Goal: Task Accomplishment & Management: Complete application form

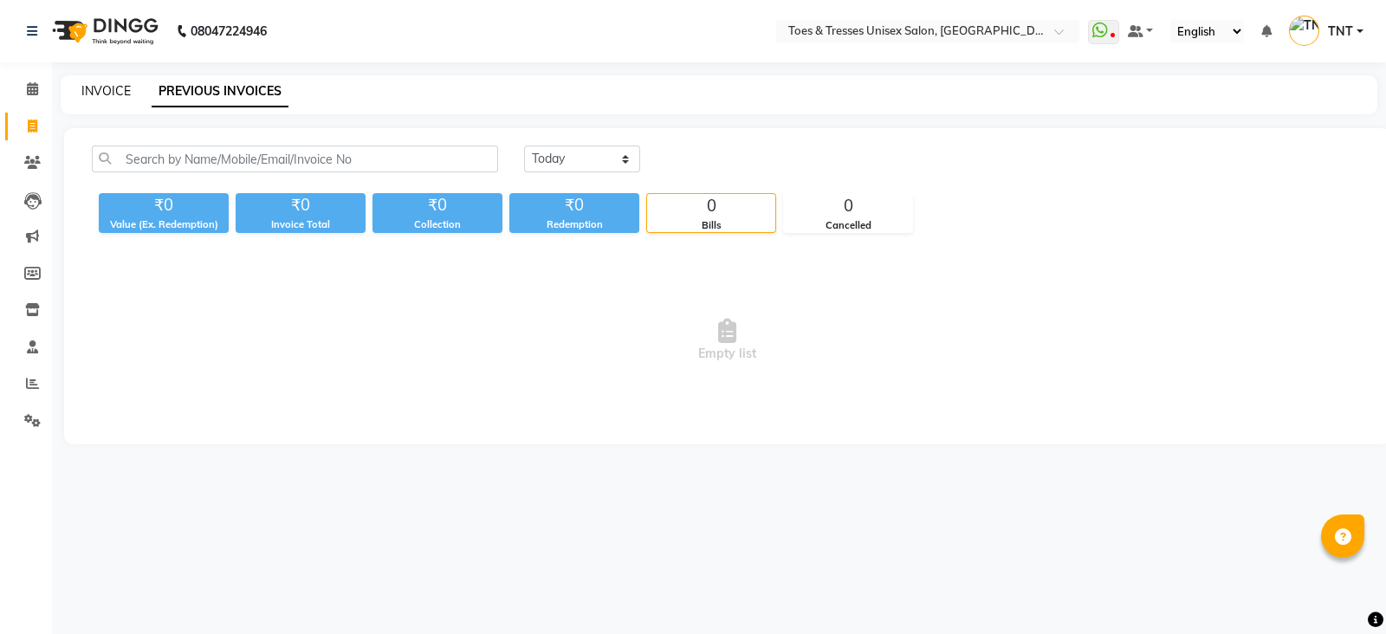
click at [89, 92] on link "INVOICE" at bounding box center [105, 91] width 49 height 16
select select "3950"
select select "service"
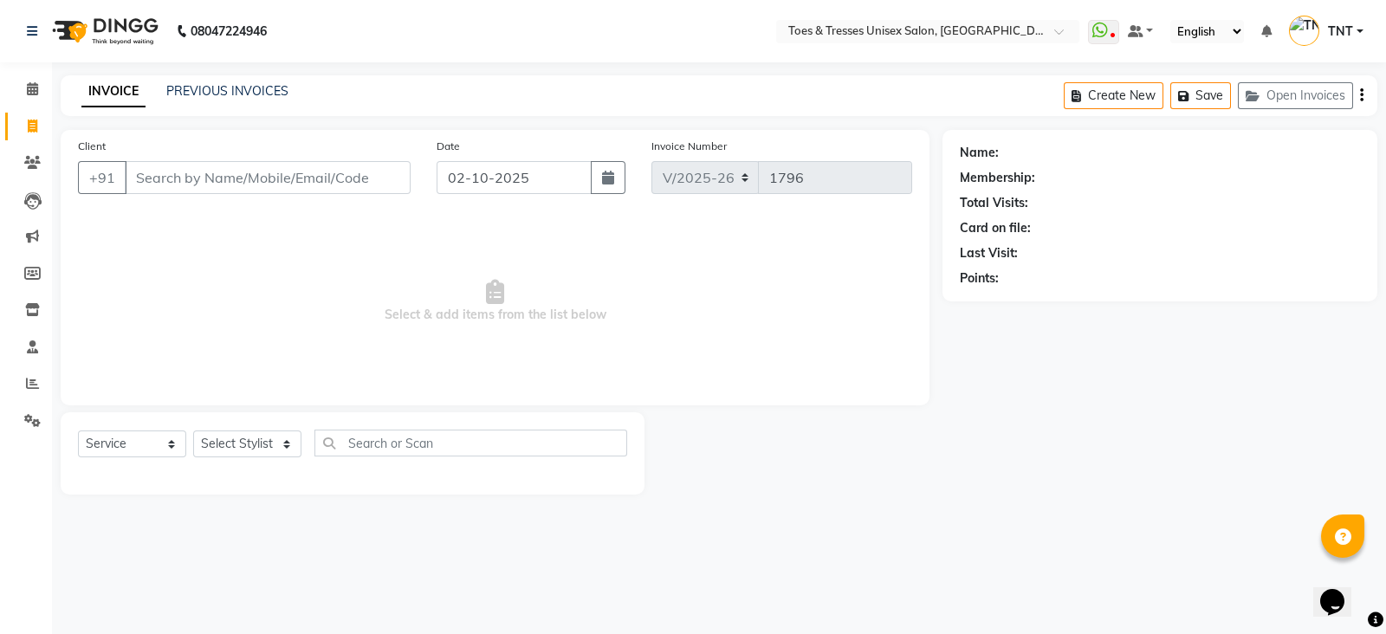
click at [220, 181] on input "Client" at bounding box center [268, 177] width 286 height 33
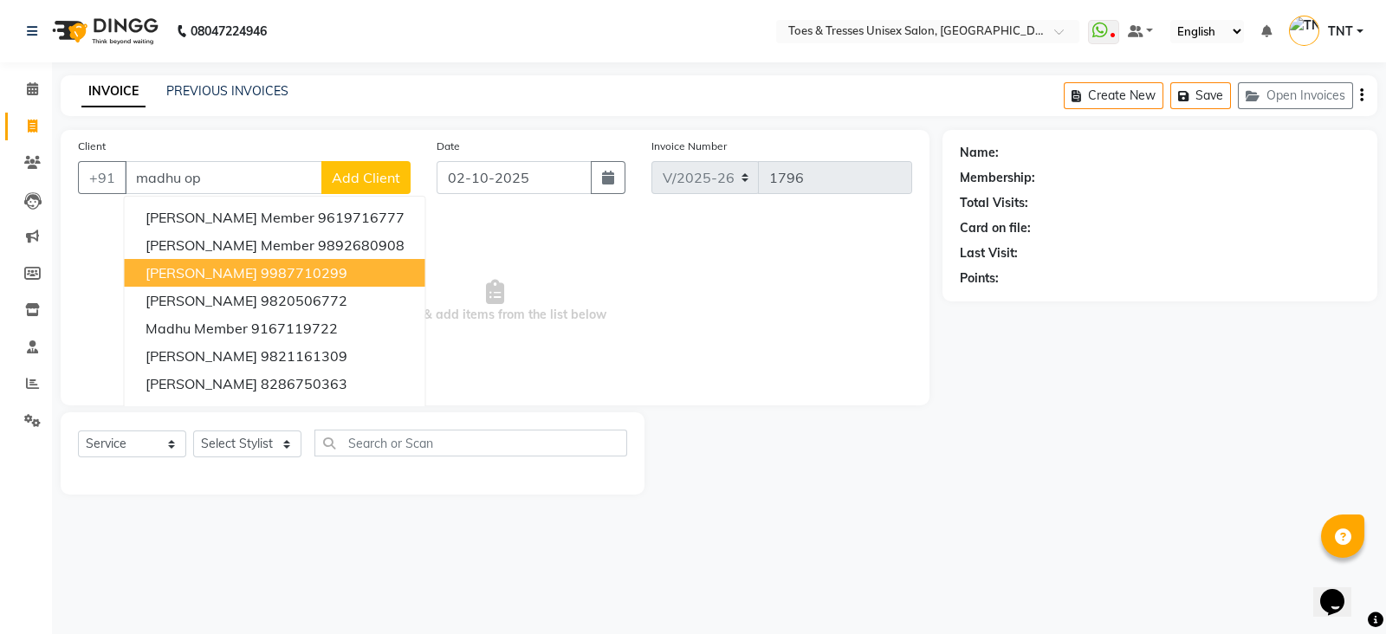
type input "[PERSON_NAME]"
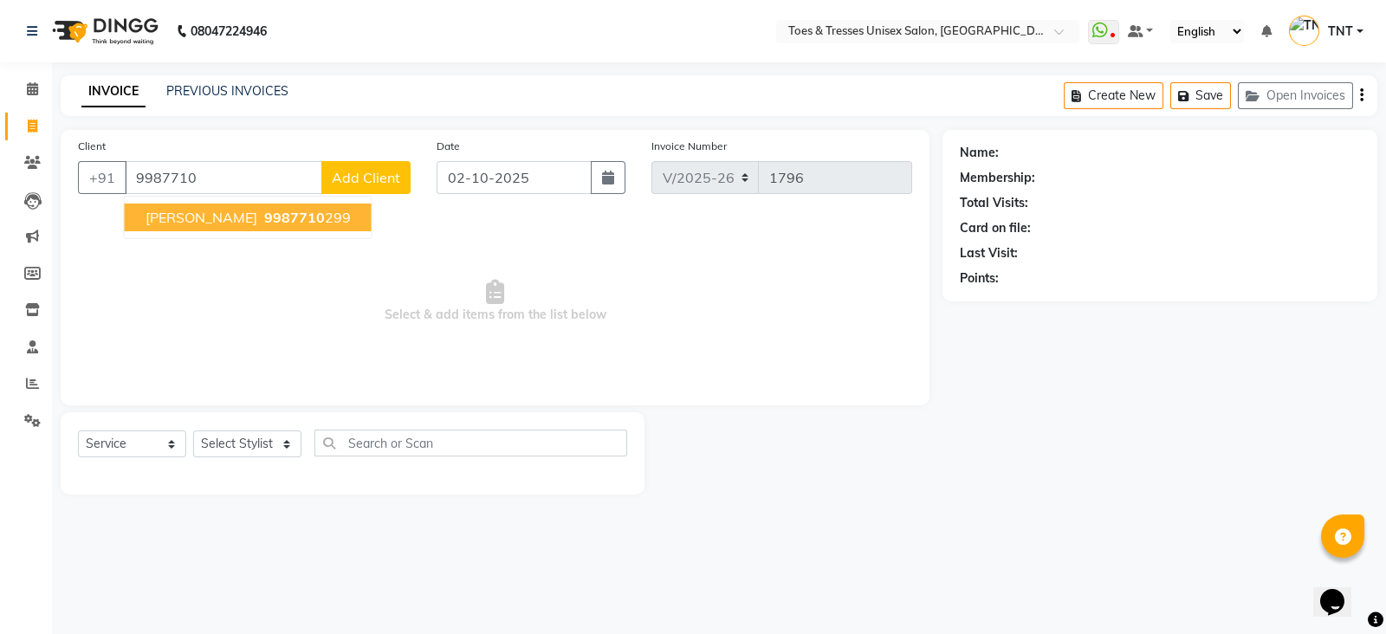
click at [235, 217] on span "[PERSON_NAME]" at bounding box center [201, 217] width 112 height 17
type input "9987710299"
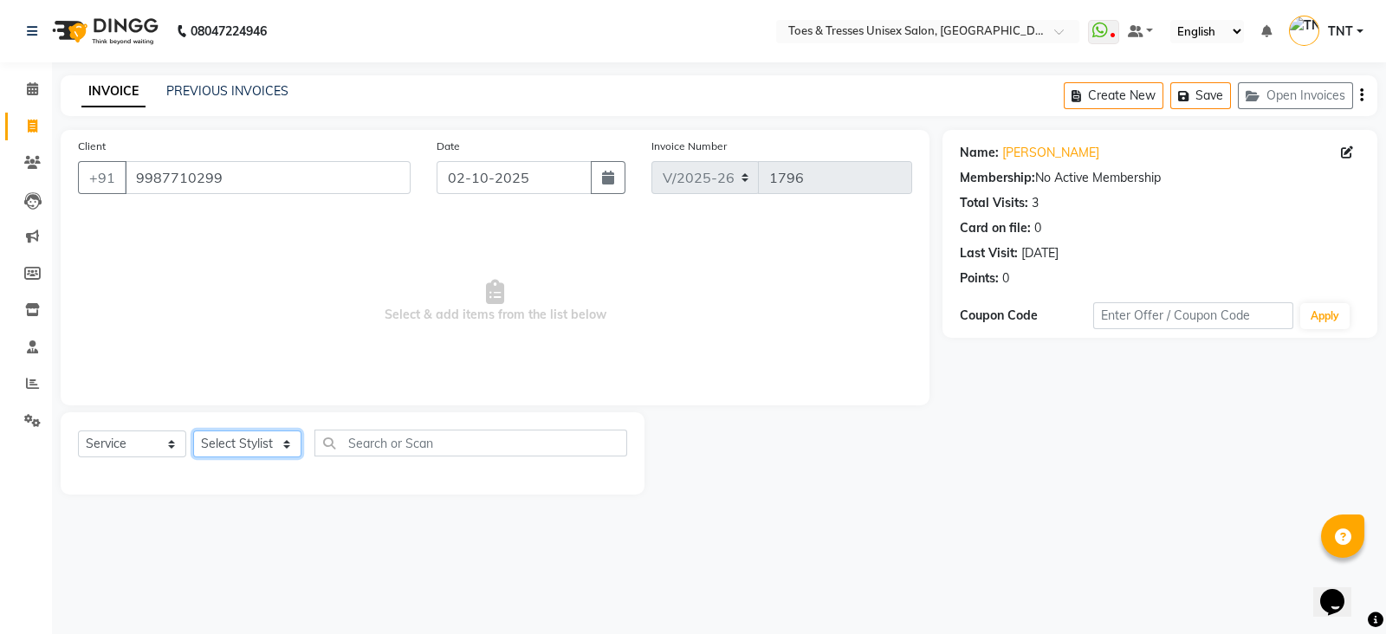
click at [272, 444] on select "Select Stylist [PERSON_NAME] [PERSON_NAME] [PERSON_NAME] [PERSON_NAME] Nisha Pa…" at bounding box center [247, 443] width 108 height 27
select select "62926"
click at [193, 431] on select "Select Stylist [PERSON_NAME] [PERSON_NAME] [PERSON_NAME] [PERSON_NAME] Nisha Pa…" at bounding box center [247, 443] width 108 height 27
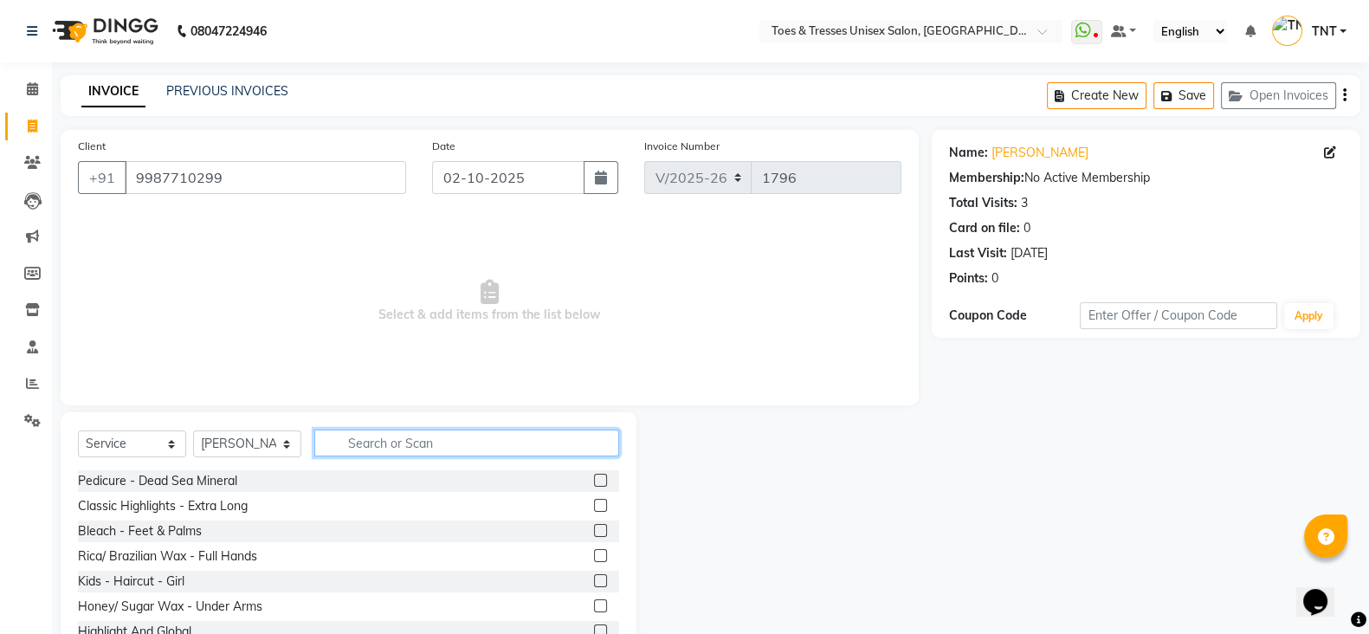
click at [410, 439] on input "text" at bounding box center [466, 443] width 305 height 27
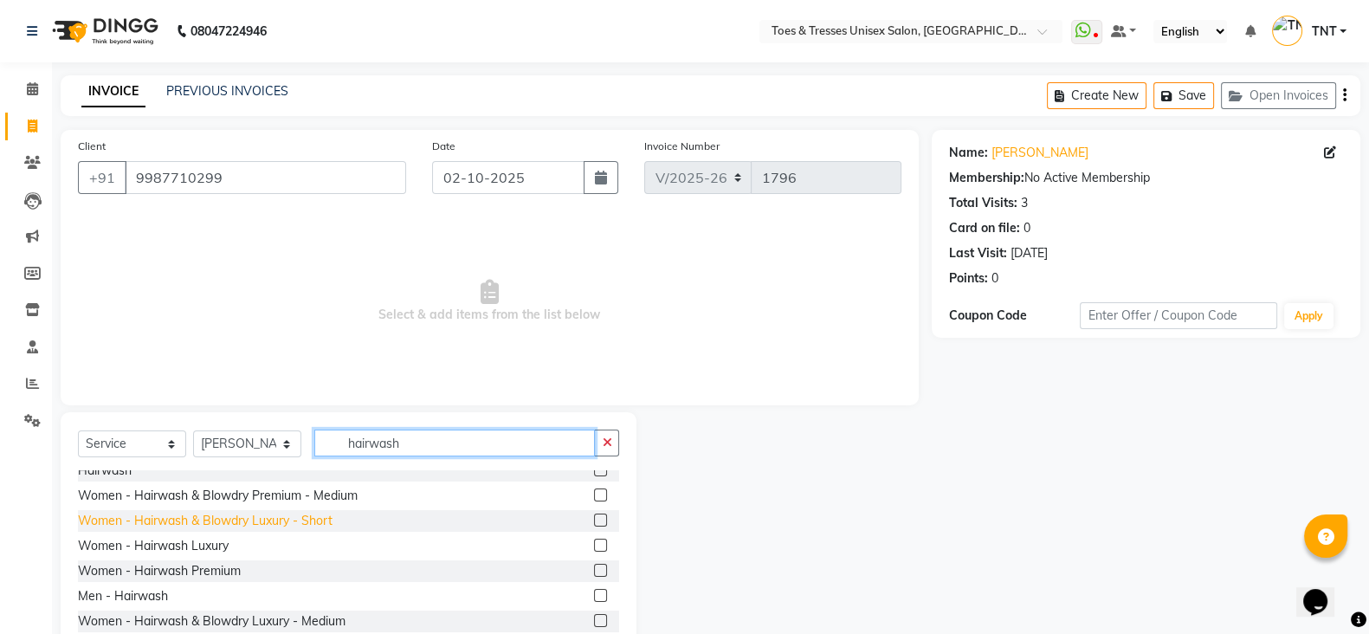
scroll to position [61, 0]
type input "hairwash"
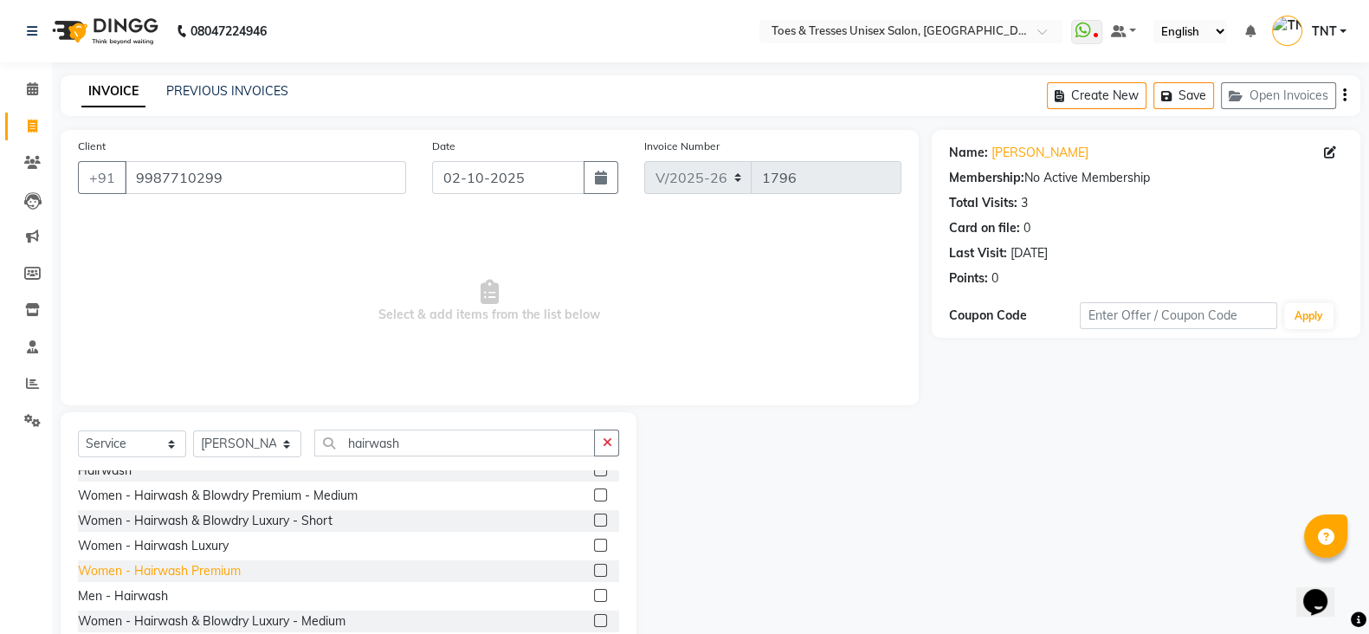
click at [233, 570] on div "Women - Hairwash Premium" at bounding box center [159, 571] width 163 height 18
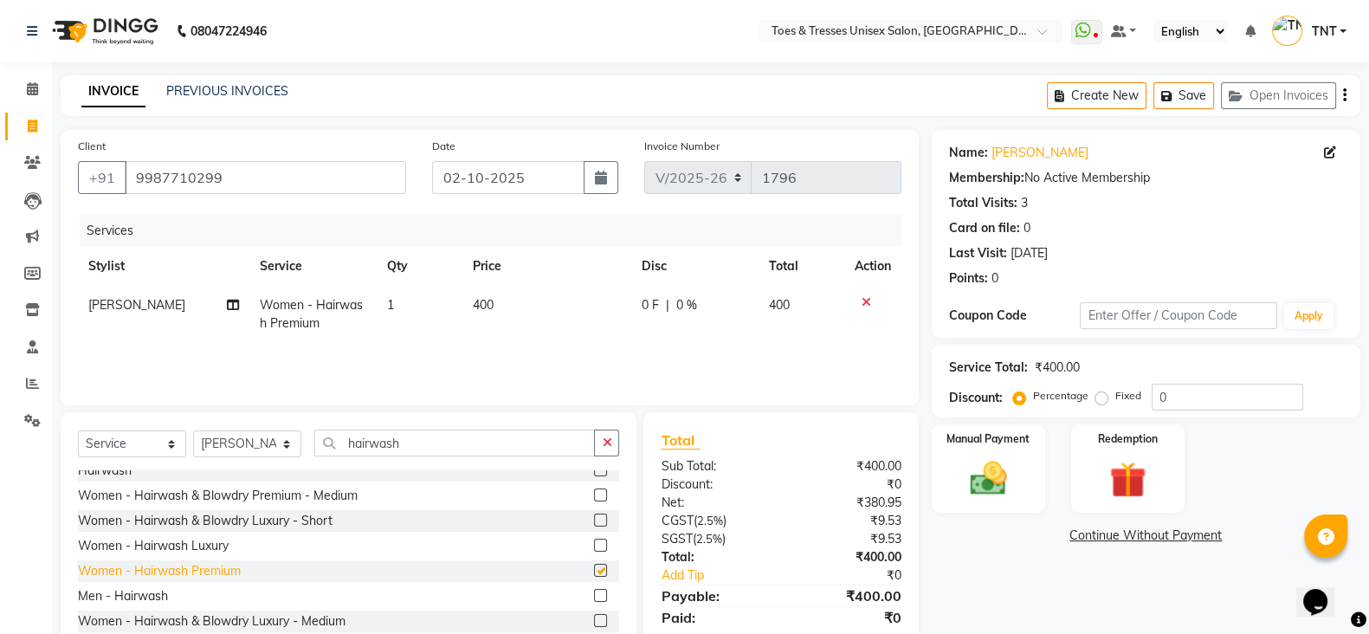
checkbox input "false"
click at [988, 469] on img at bounding box center [988, 477] width 61 height 43
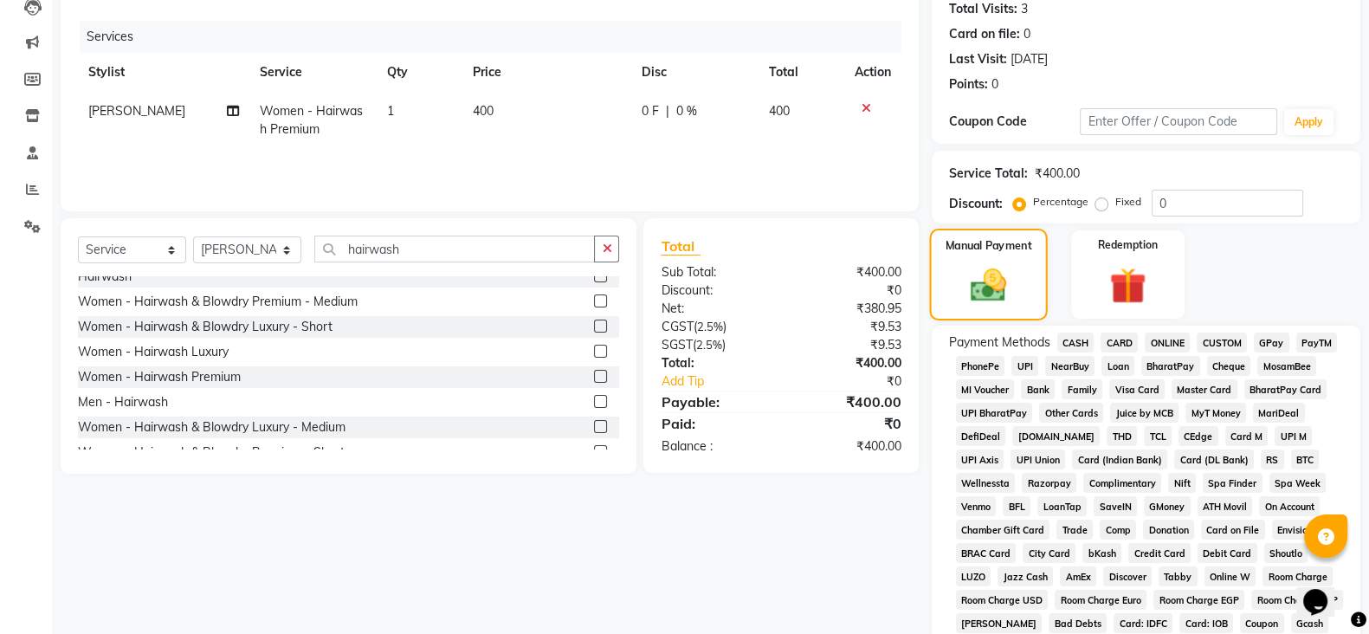
scroll to position [196, 0]
click at [1266, 339] on span "GPay" at bounding box center [1272, 341] width 36 height 20
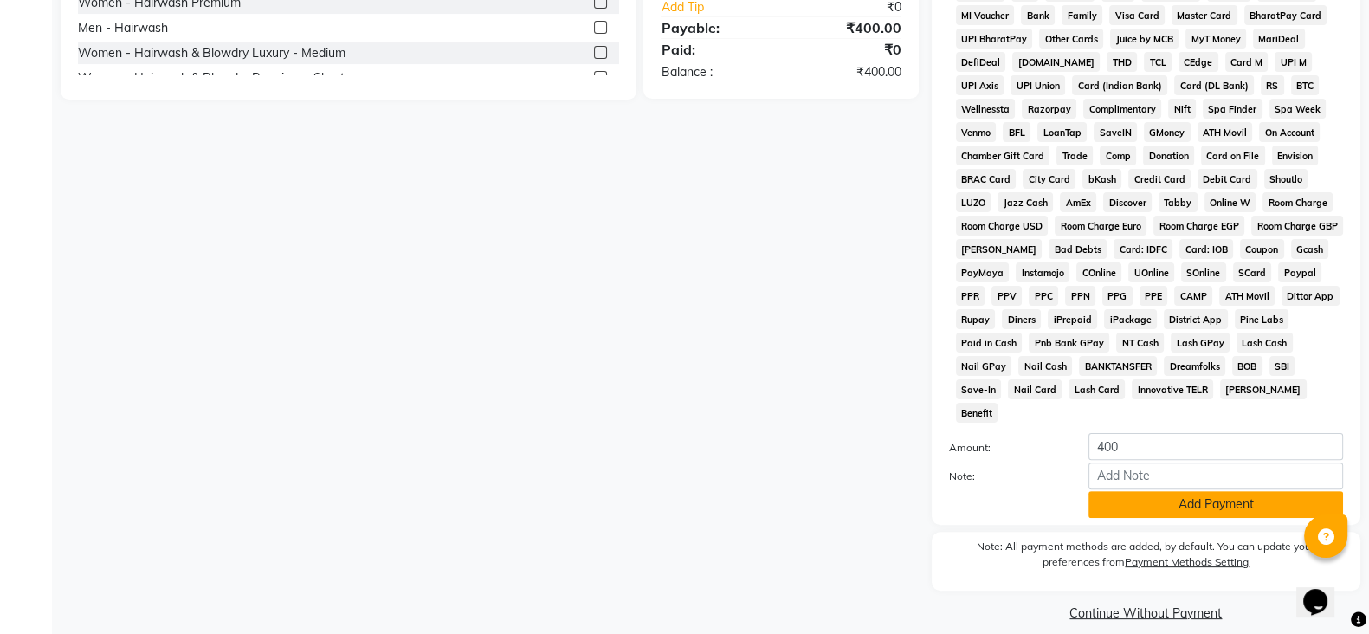
click at [1194, 493] on button "Add Payment" at bounding box center [1216, 504] width 255 height 27
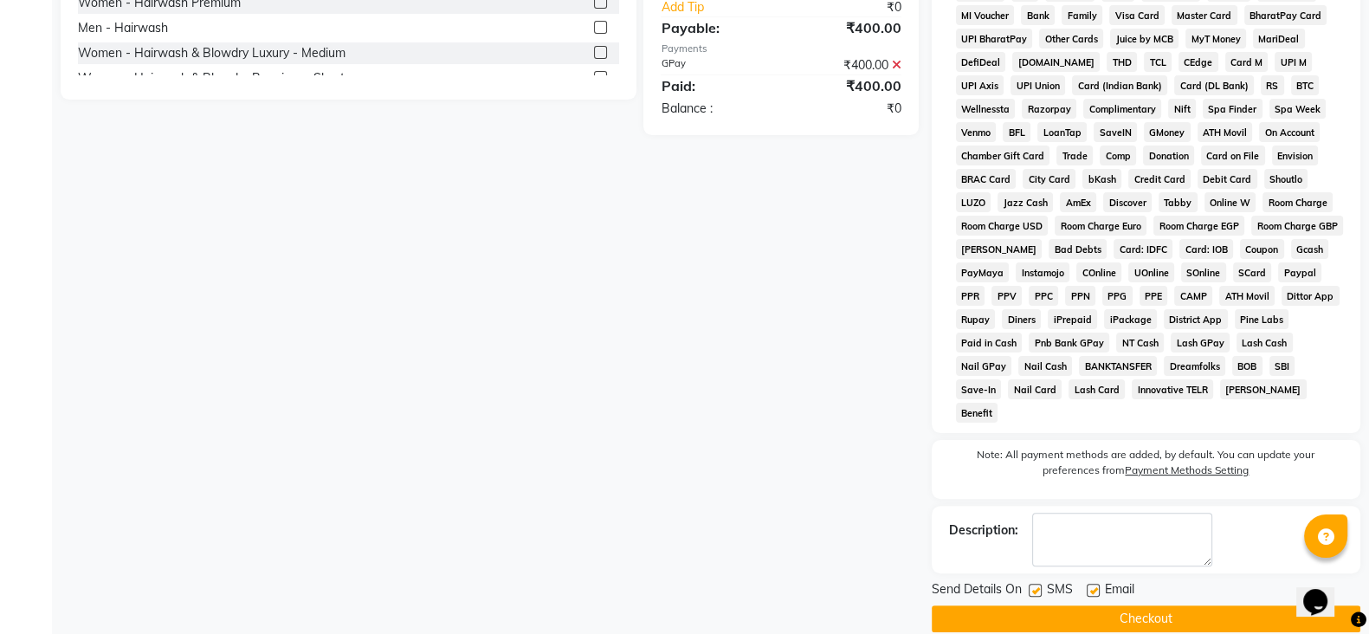
scroll to position [572, 0]
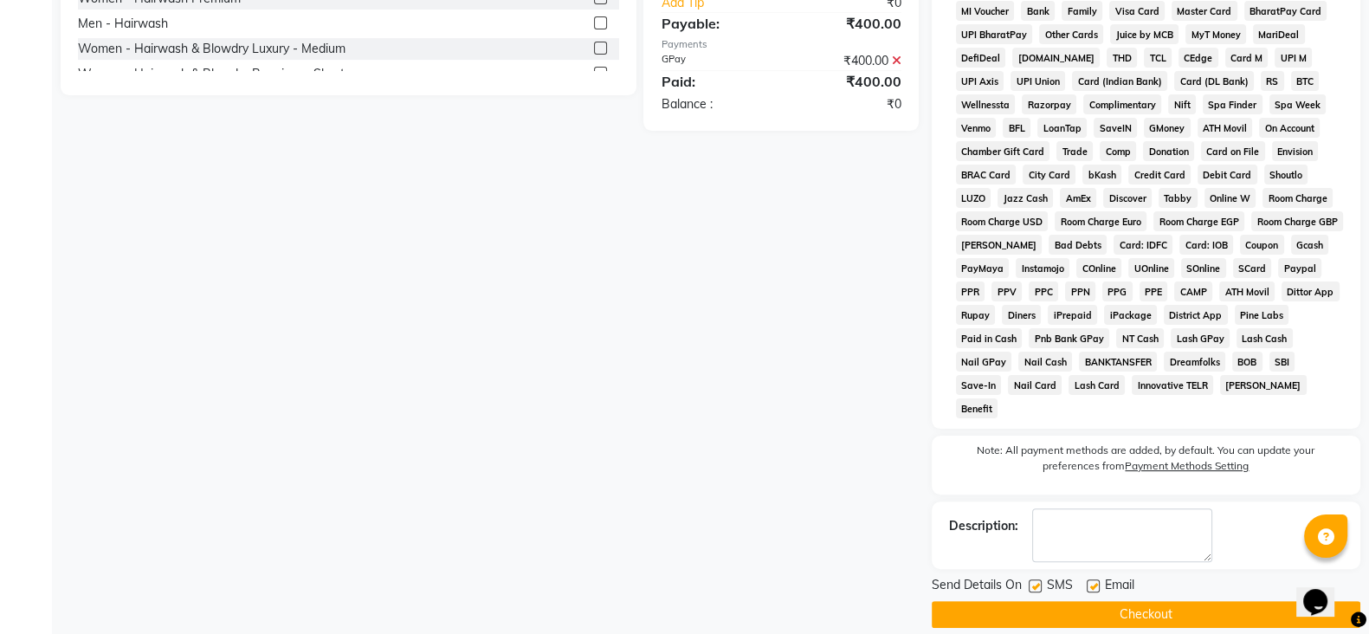
click at [1166, 601] on button "Checkout" at bounding box center [1146, 614] width 429 height 27
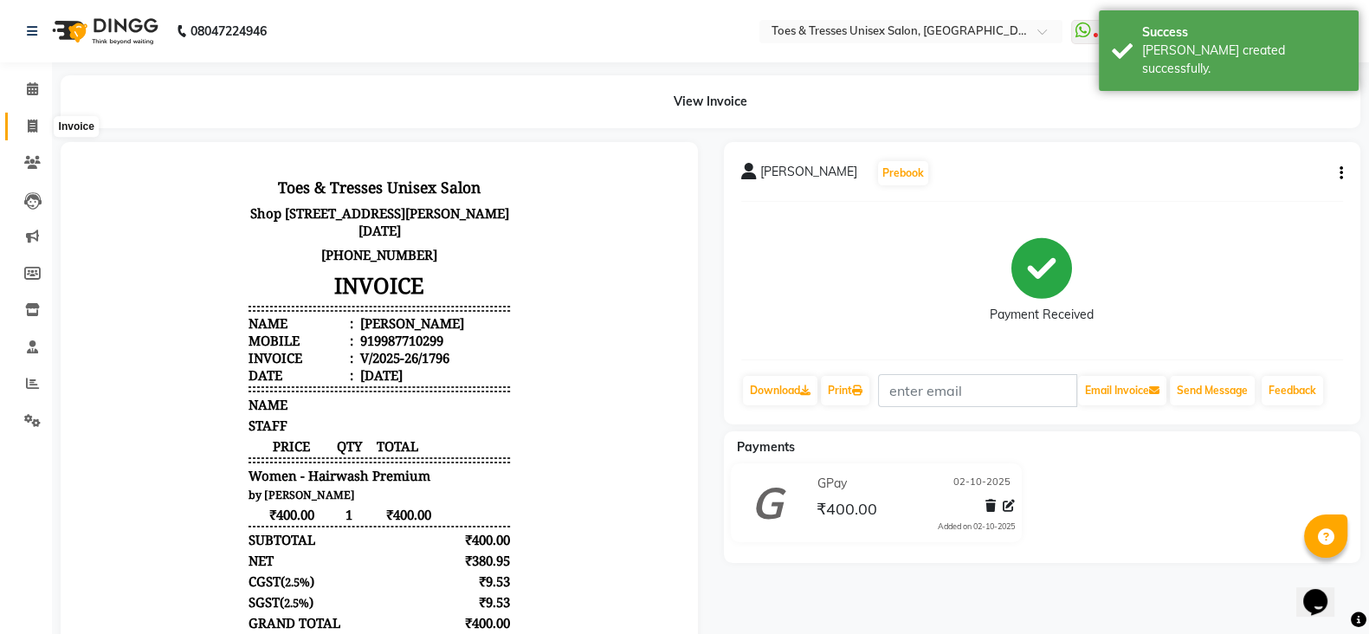
click at [30, 132] on icon at bounding box center [33, 126] width 10 height 13
select select "3950"
select select "service"
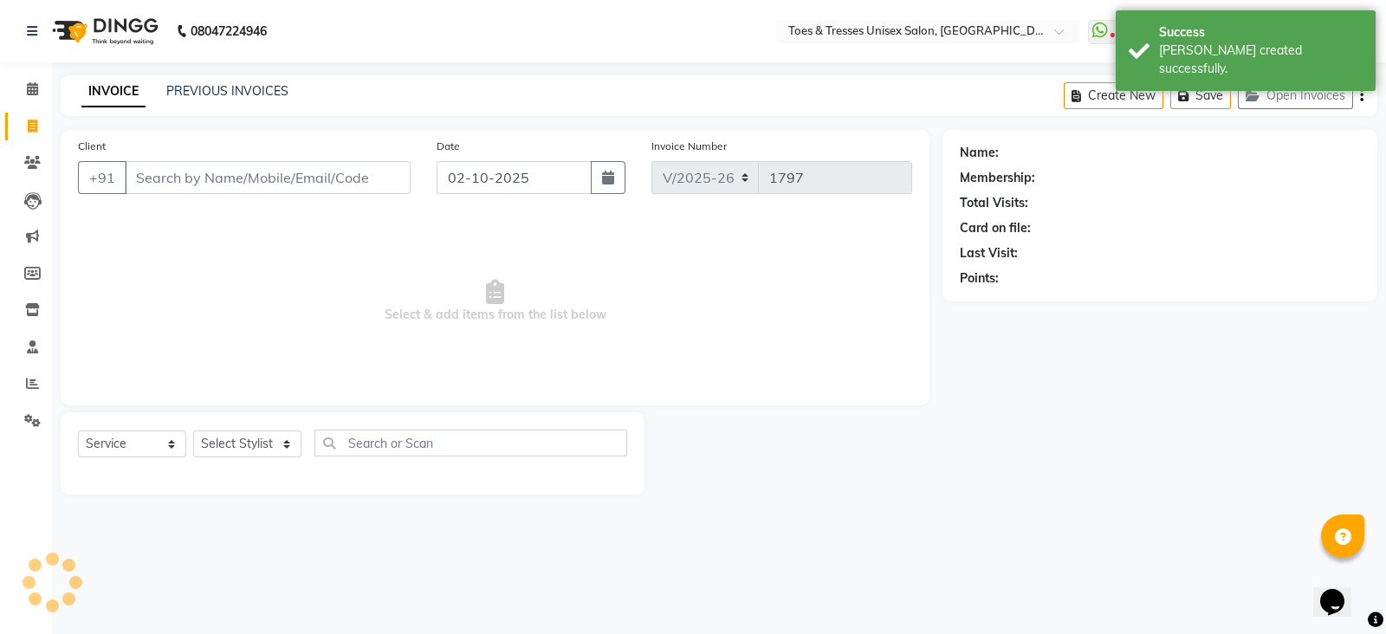
click at [152, 158] on div "Client +91" at bounding box center [244, 172] width 359 height 71
click at [159, 172] on input "Client" at bounding box center [268, 177] width 286 height 33
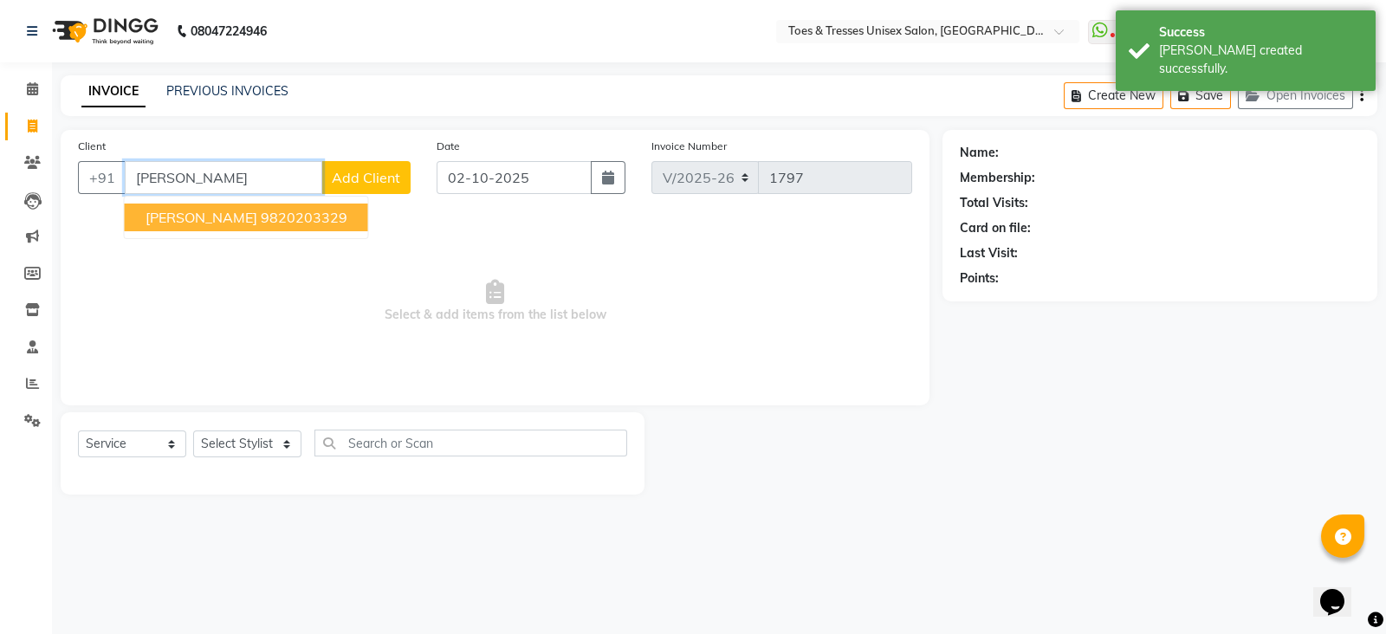
click at [207, 222] on span "[PERSON_NAME]" at bounding box center [201, 217] width 112 height 17
type input "9820203329"
select select "1: Object"
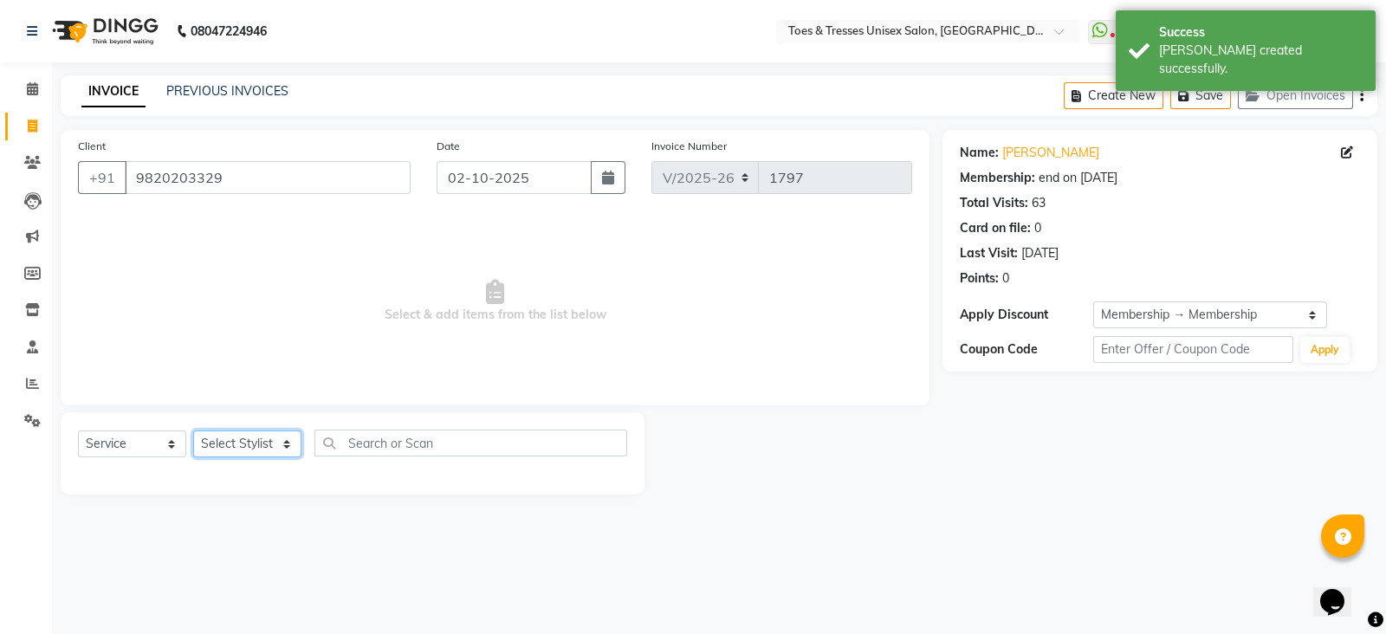
click at [240, 450] on select "Select Stylist [PERSON_NAME] [PERSON_NAME] [PERSON_NAME] [PERSON_NAME] Nisha Pa…" at bounding box center [247, 443] width 108 height 27
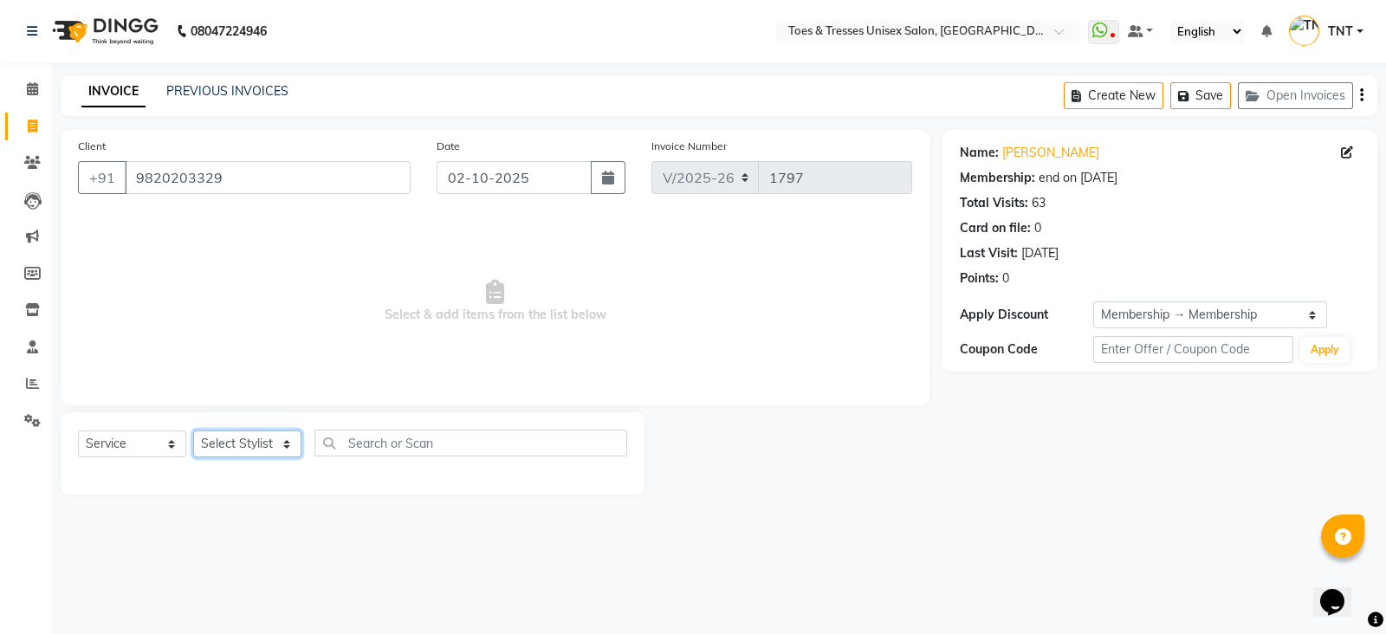
select select "19972"
click at [193, 431] on select "Select Stylist [PERSON_NAME] [PERSON_NAME] [PERSON_NAME] [PERSON_NAME] Nisha Pa…" at bounding box center [247, 443] width 108 height 27
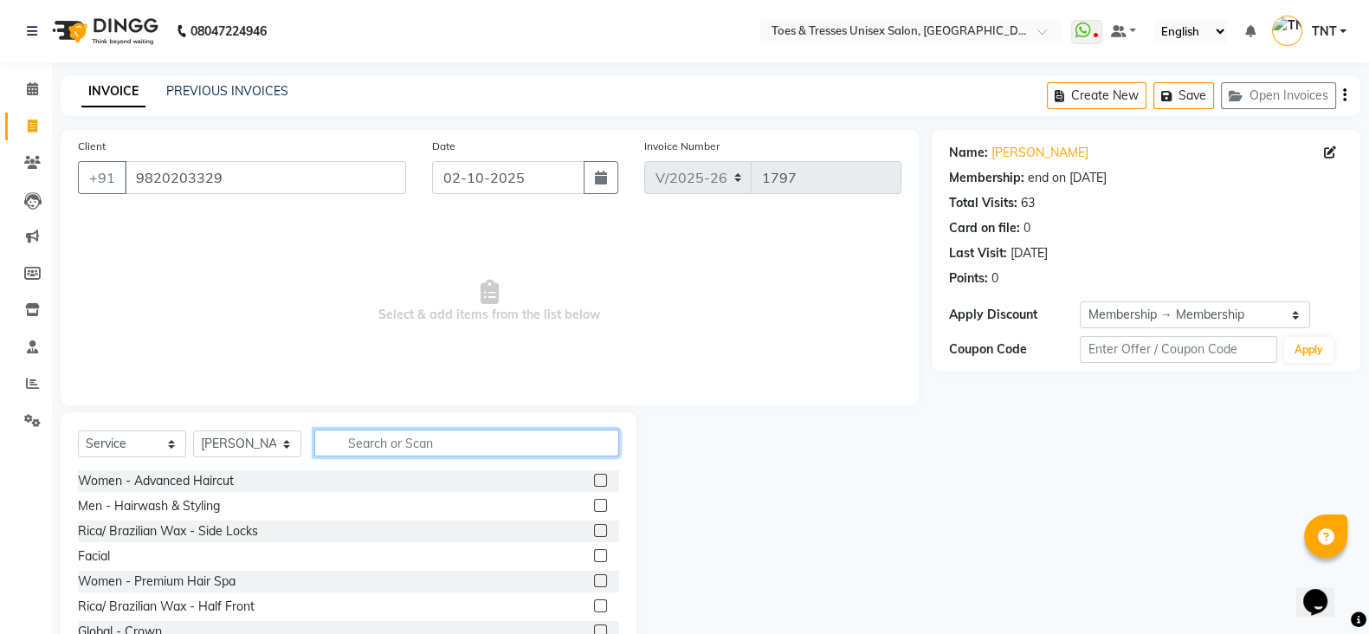
click at [402, 433] on input "text" at bounding box center [466, 443] width 305 height 27
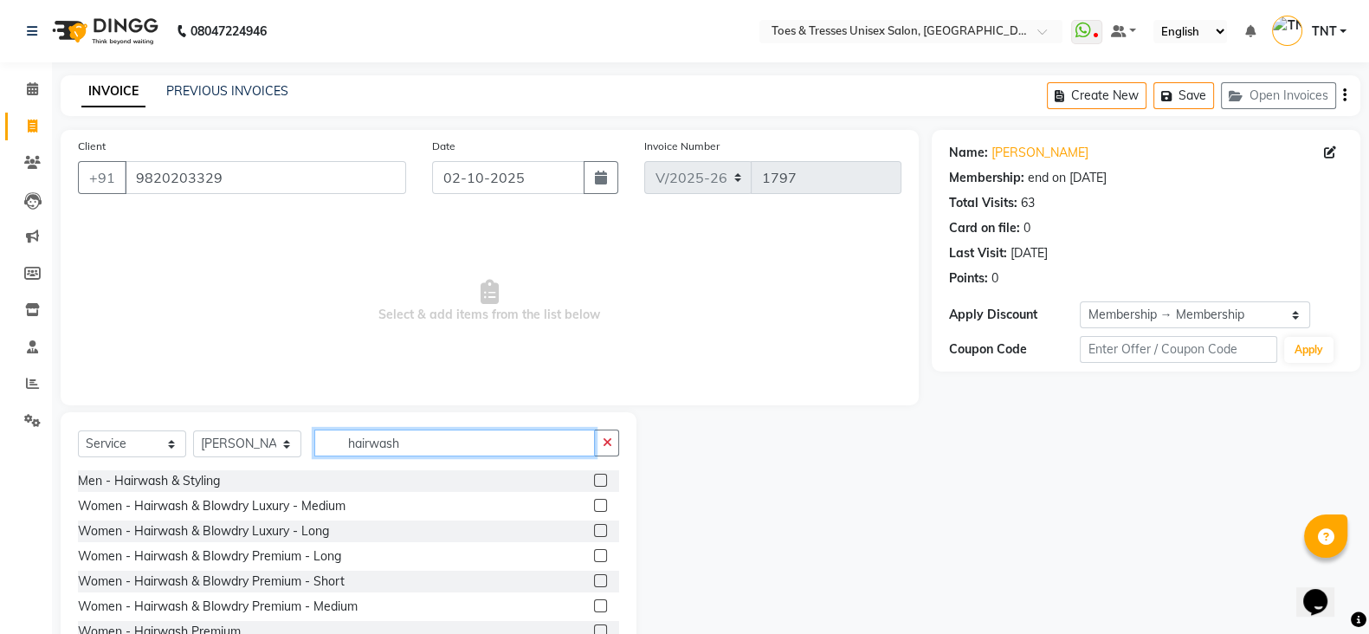
scroll to position [102, 0]
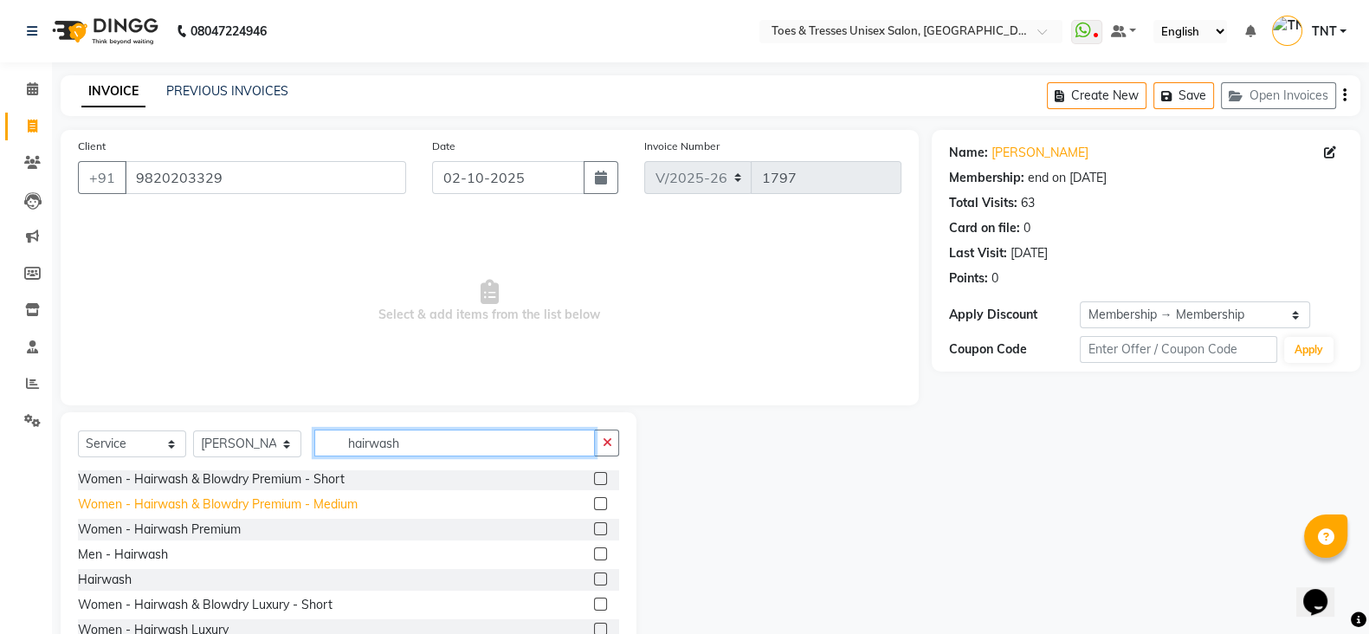
type input "hairwash"
click at [336, 512] on div "Women - Hairwash & Blowdry Premium - Medium" at bounding box center [218, 504] width 280 height 18
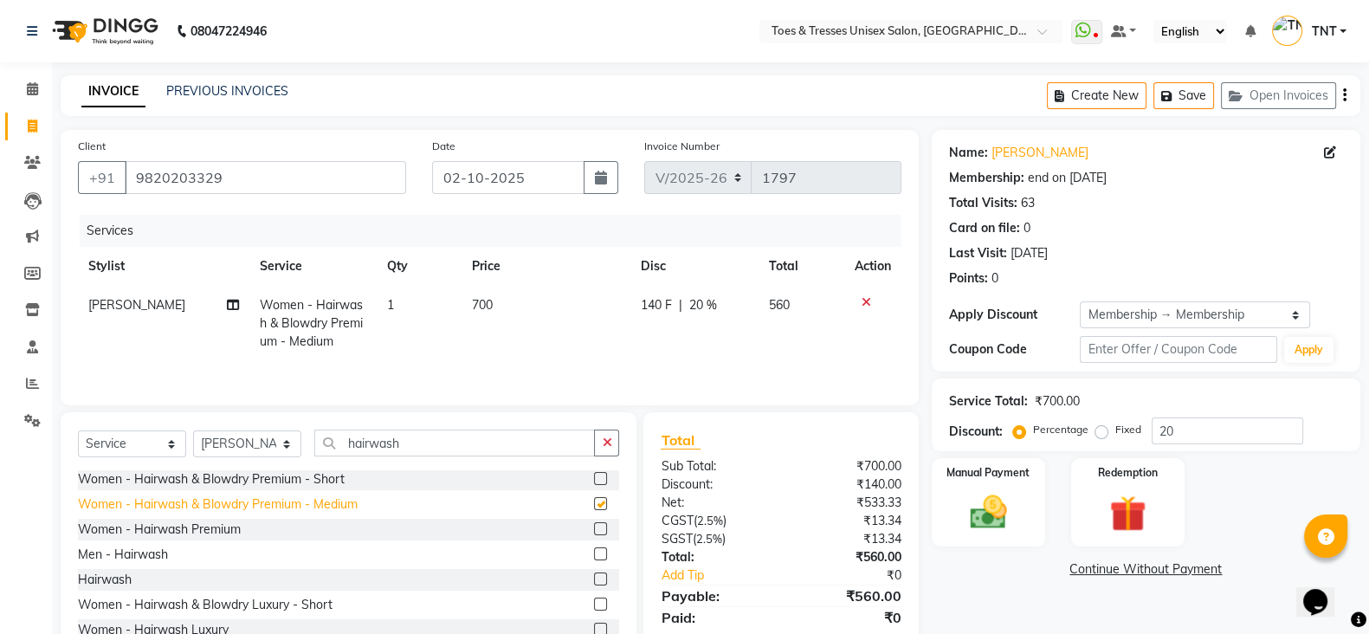
checkbox input "false"
click at [687, 277] on th "Disc" at bounding box center [694, 266] width 128 height 39
click at [667, 302] on span "140 F" at bounding box center [656, 305] width 31 height 18
select select "19972"
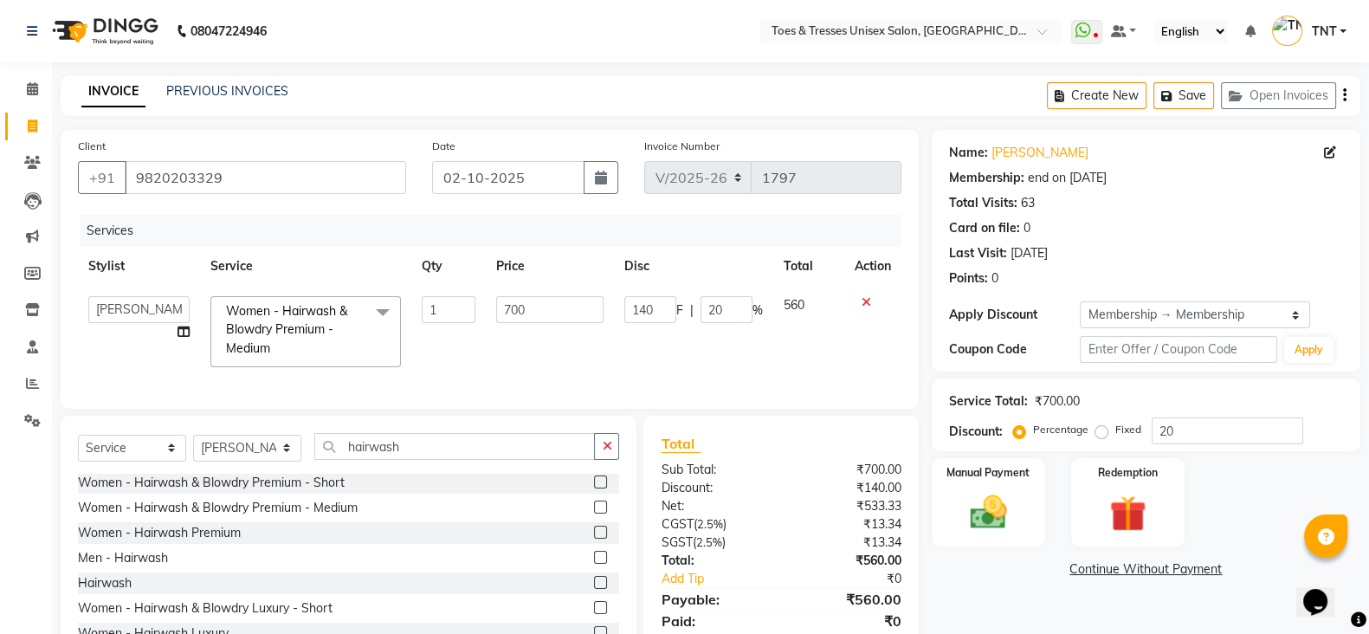
click at [667, 302] on input "140" at bounding box center [650, 309] width 52 height 27
type input "200"
click at [671, 369] on div "Services Stylist Service Qty Price Disc Total Action [PERSON_NAME] Aheshan Shai…" at bounding box center [490, 303] width 824 height 177
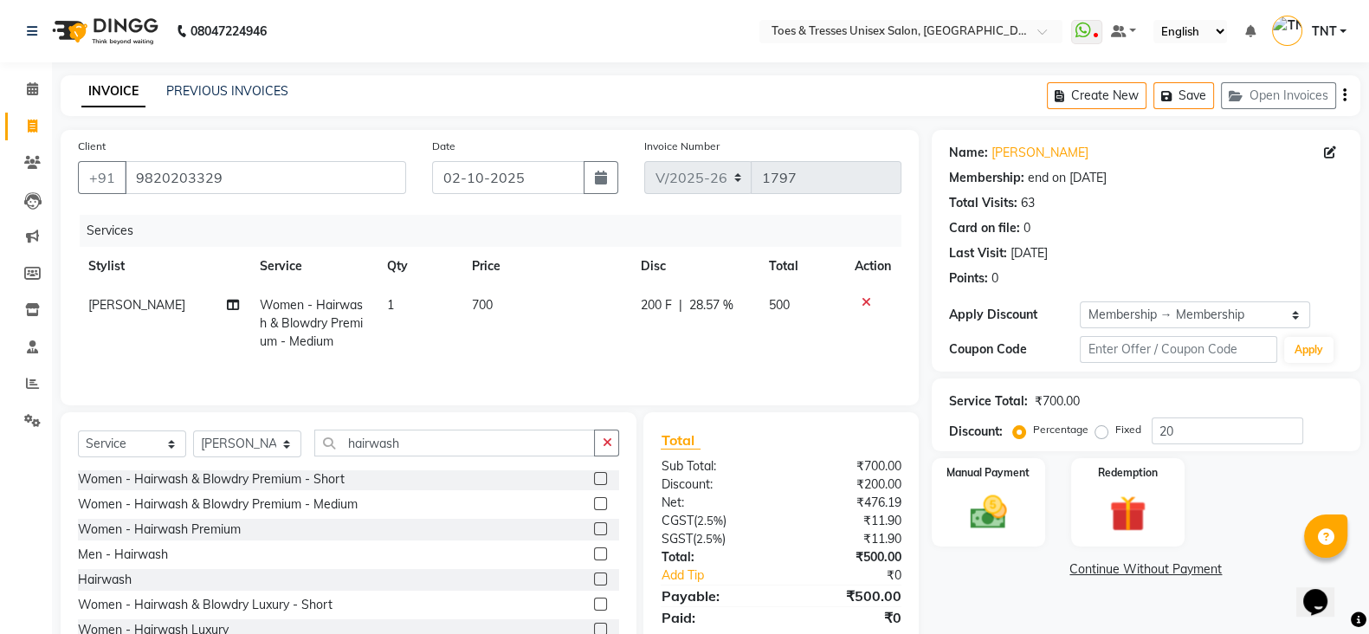
scroll to position [64, 0]
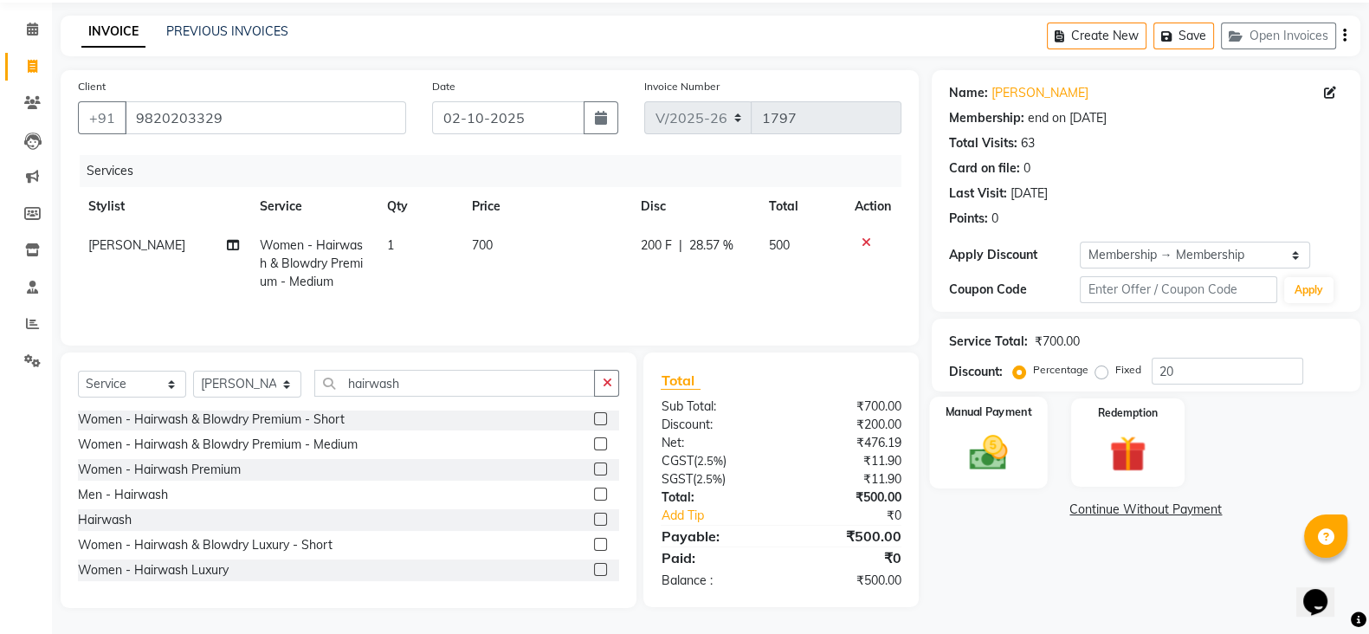
click at [992, 440] on img at bounding box center [988, 451] width 61 height 43
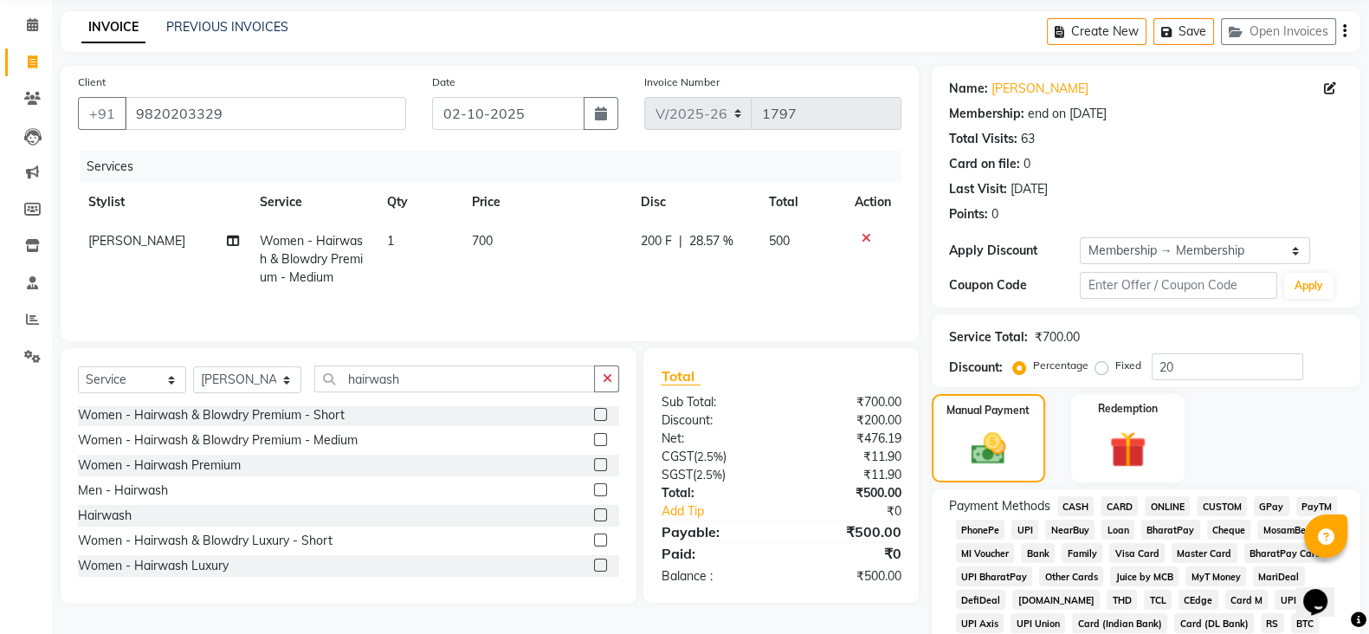
click at [1260, 502] on span "GPay" at bounding box center [1272, 506] width 36 height 20
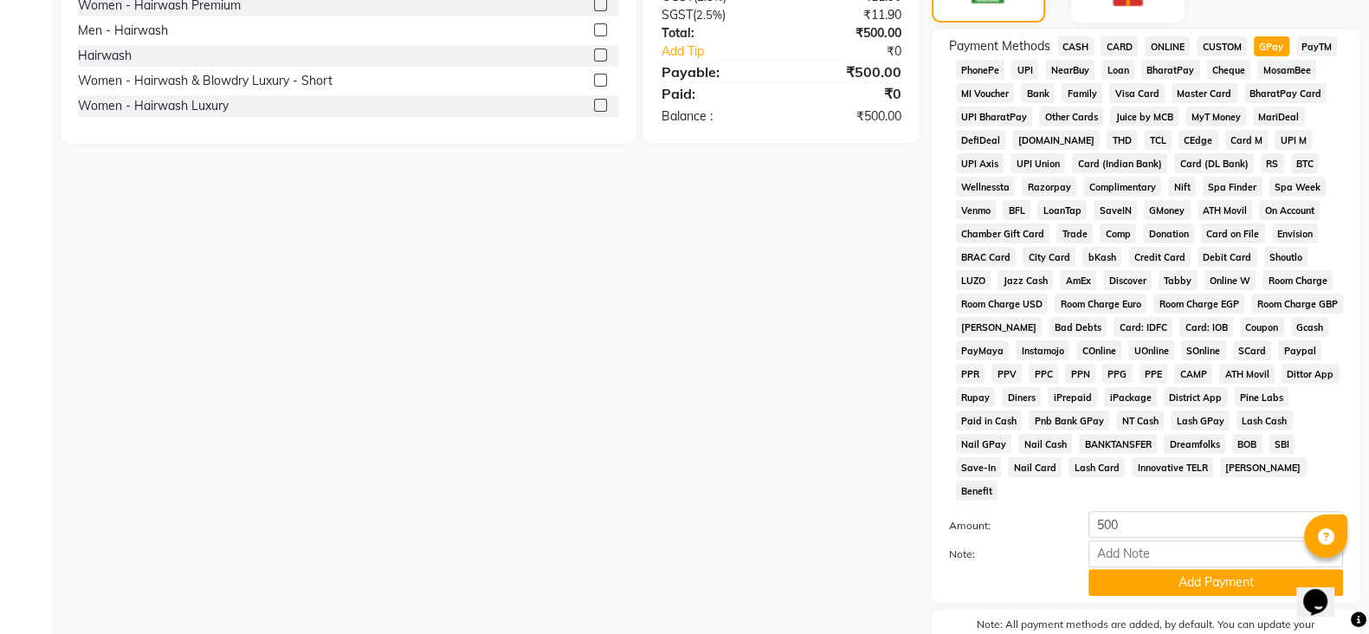
scroll to position [602, 0]
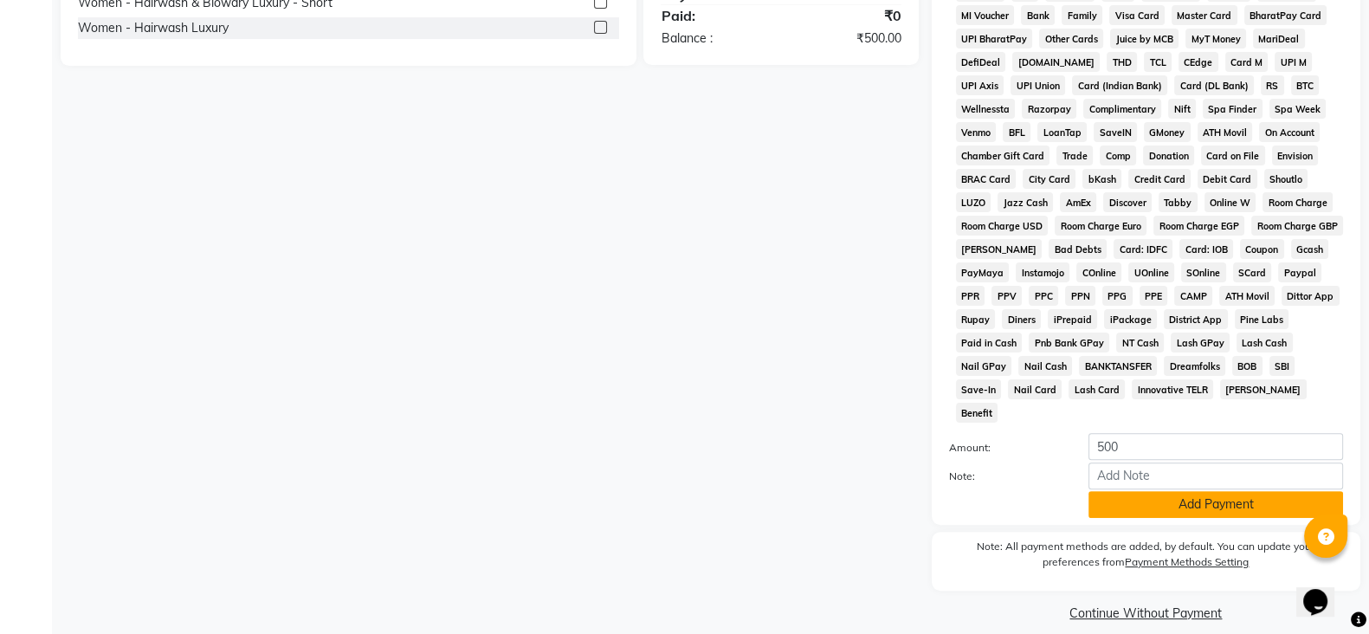
click at [1125, 491] on button "Add Payment" at bounding box center [1216, 504] width 255 height 27
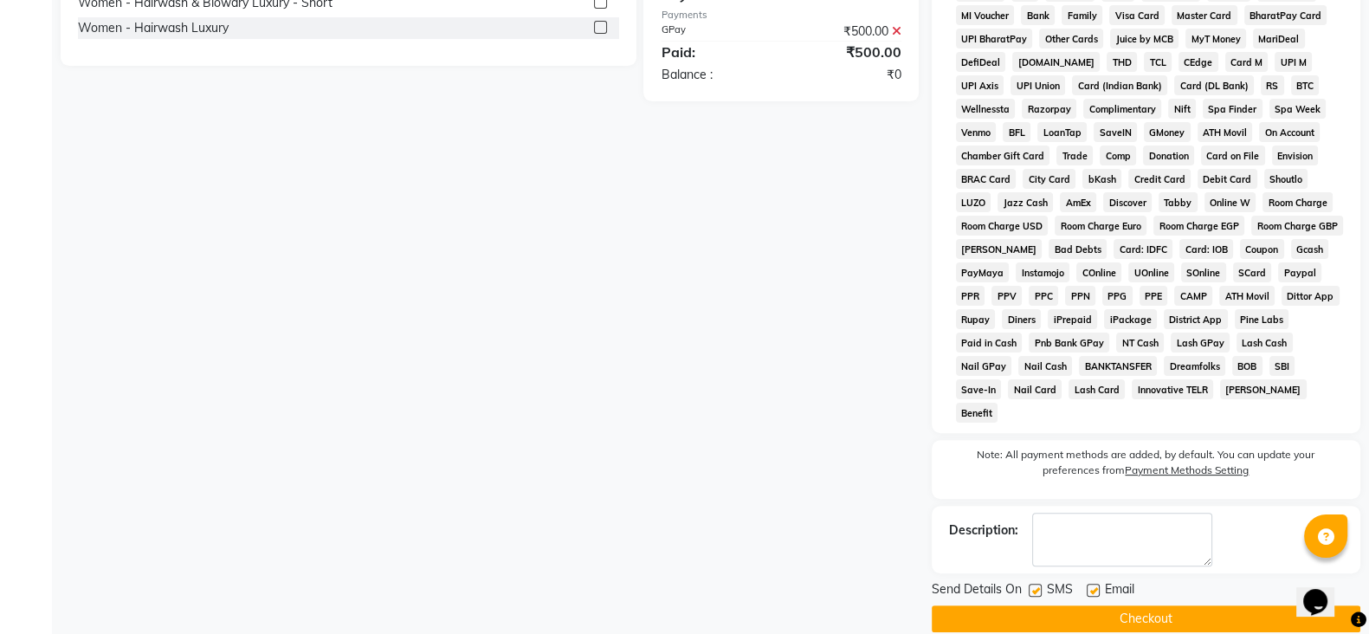
click at [1139, 605] on button "Checkout" at bounding box center [1146, 618] width 429 height 27
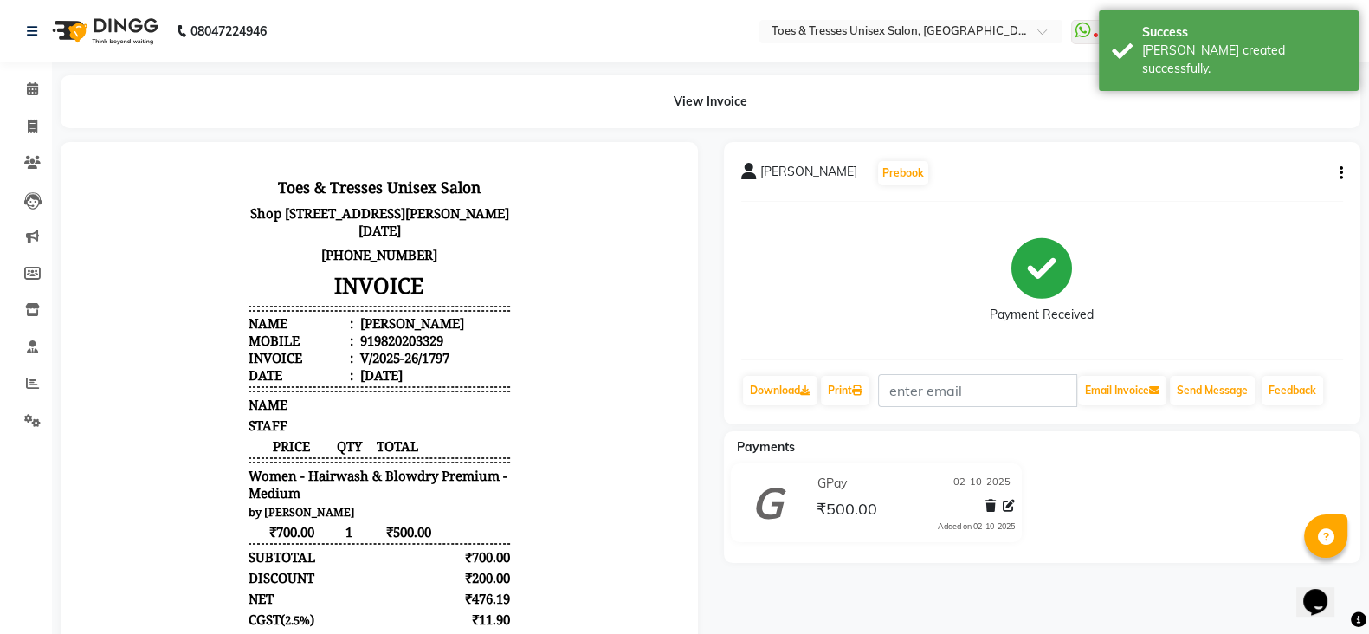
click at [55, 123] on div "View Invoice" at bounding box center [711, 101] width 1326 height 53
click at [28, 129] on icon at bounding box center [33, 126] width 10 height 13
select select "3950"
select select "service"
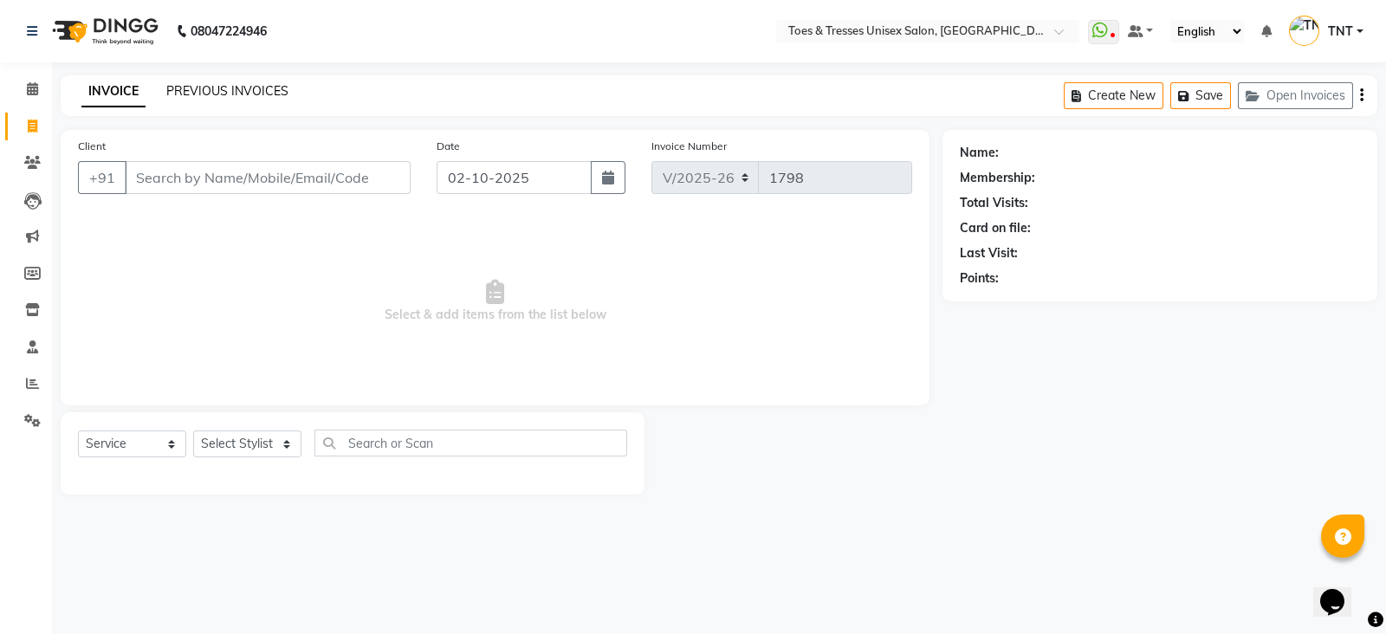
click at [268, 89] on link "PREVIOUS INVOICES" at bounding box center [227, 91] width 122 height 16
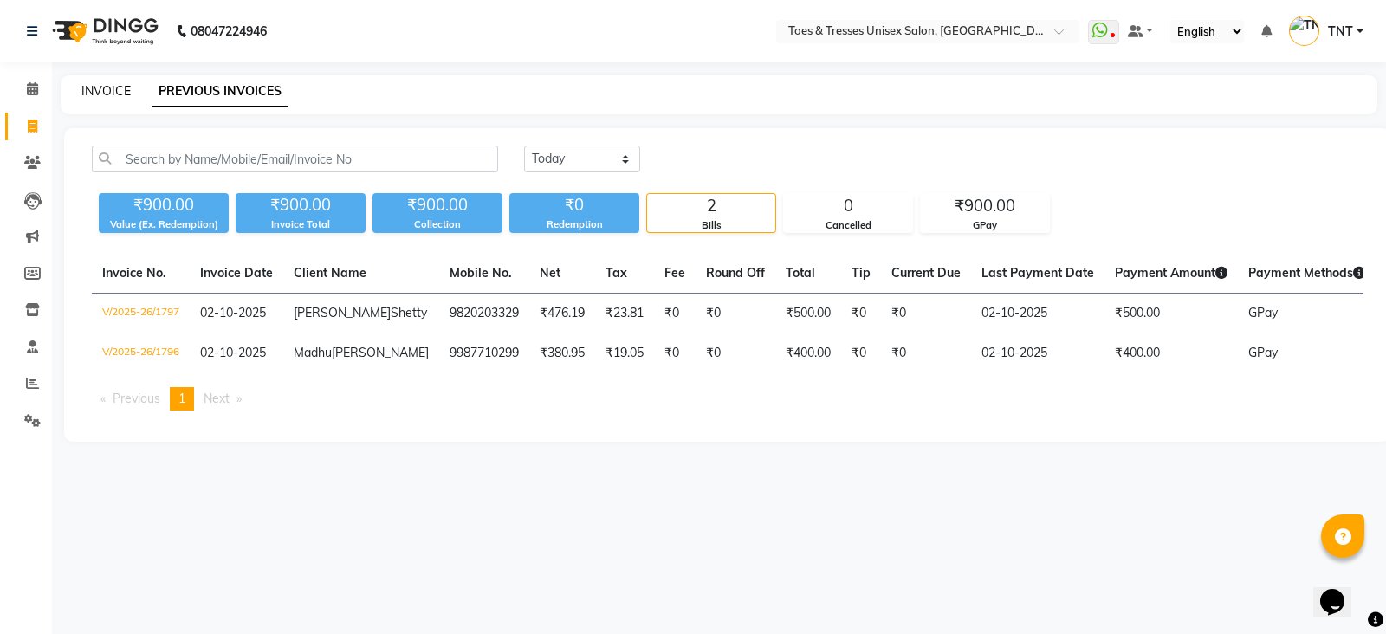
click at [103, 88] on link "INVOICE" at bounding box center [105, 91] width 49 height 16
select select "3950"
select select "service"
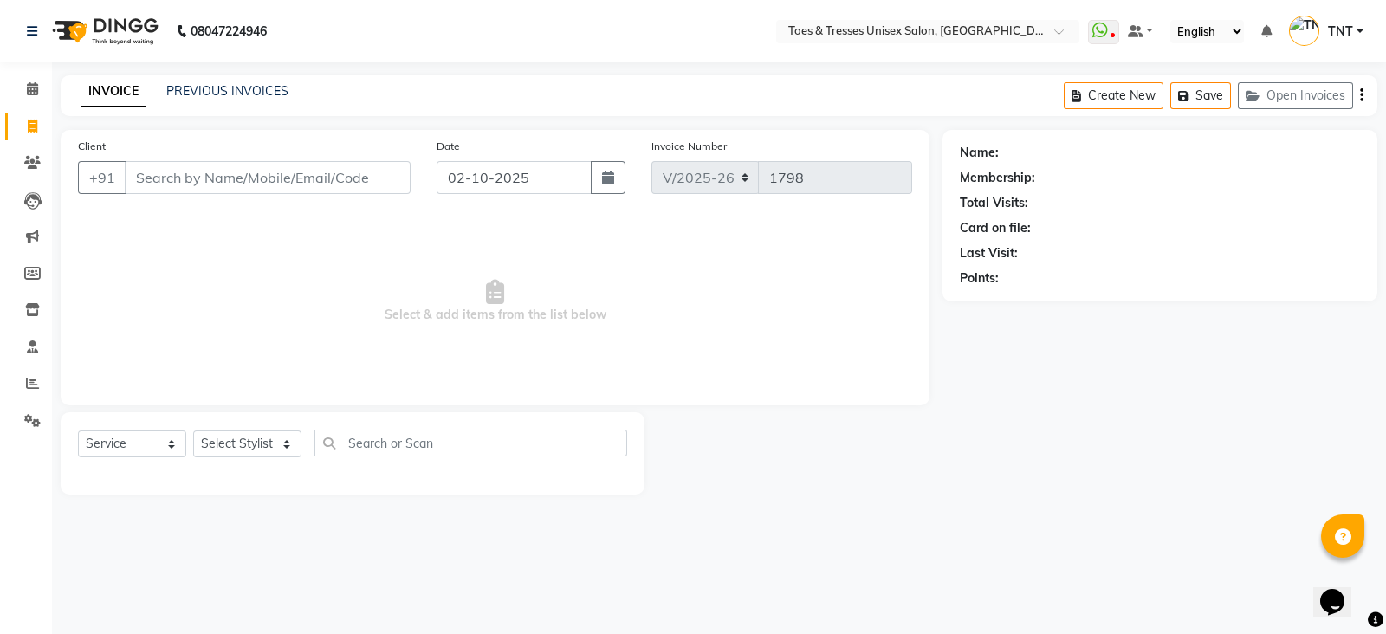
click at [242, 183] on input "Client" at bounding box center [268, 177] width 286 height 33
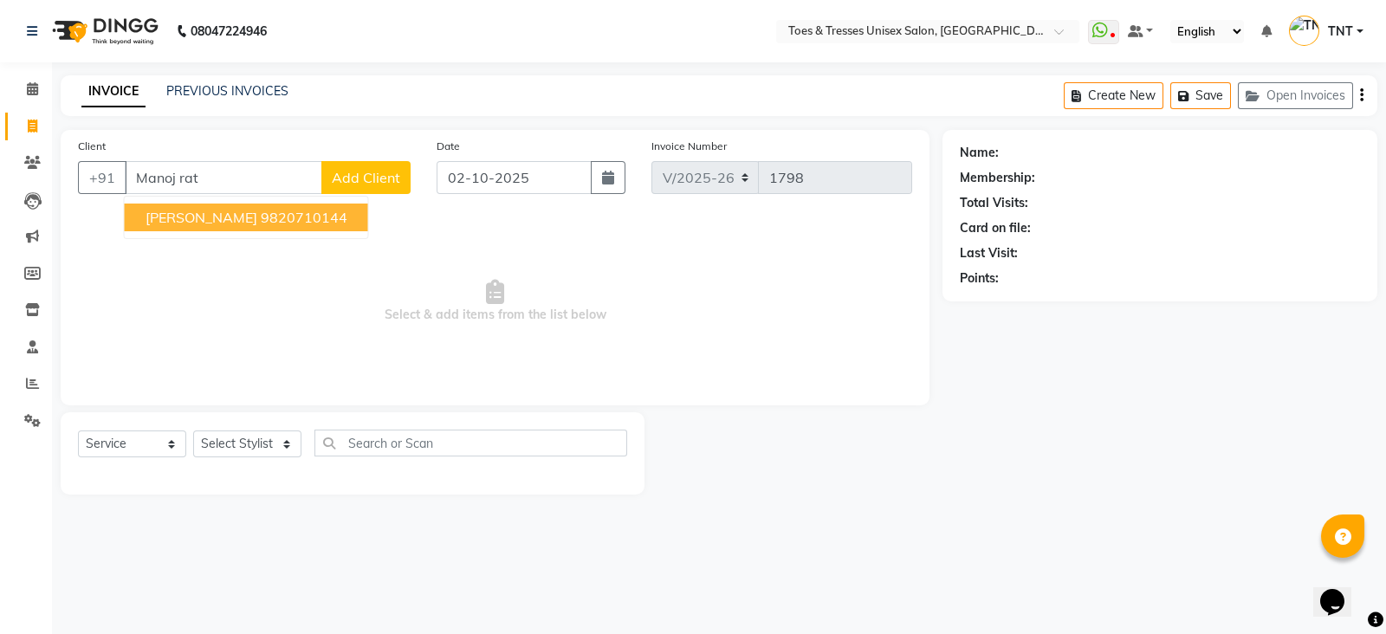
click at [242, 227] on button "[PERSON_NAME] 9820710144" at bounding box center [246, 218] width 243 height 28
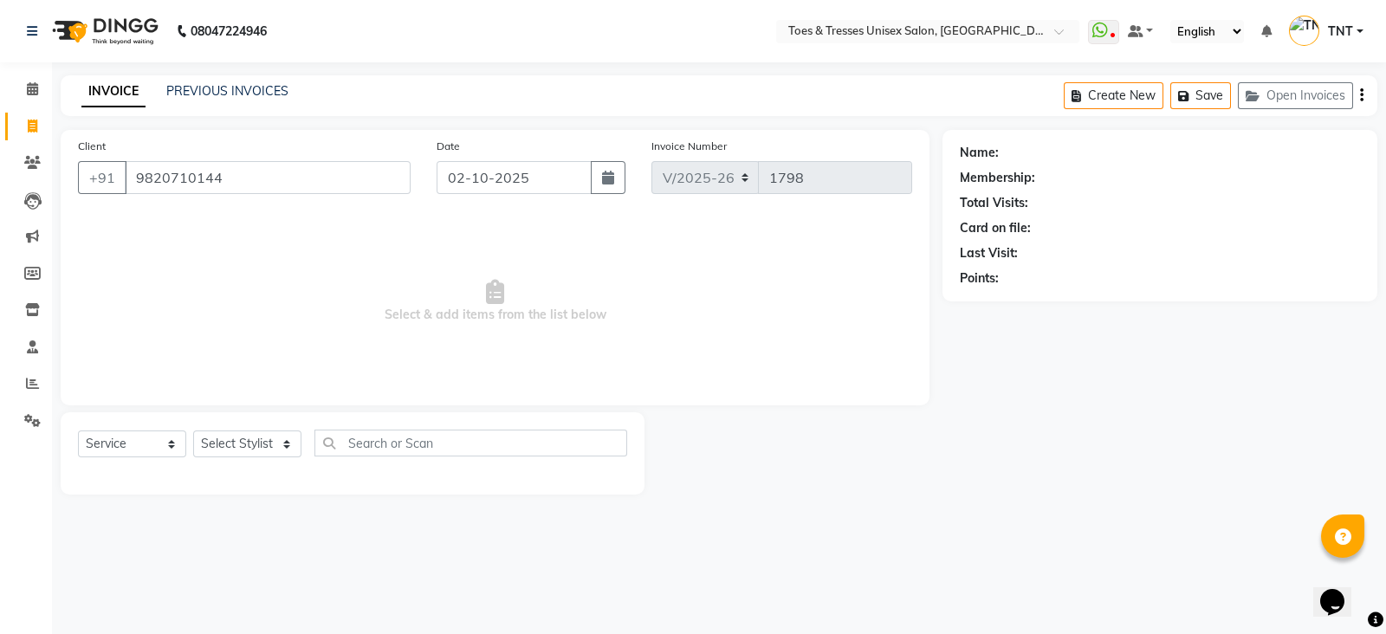
type input "9820710144"
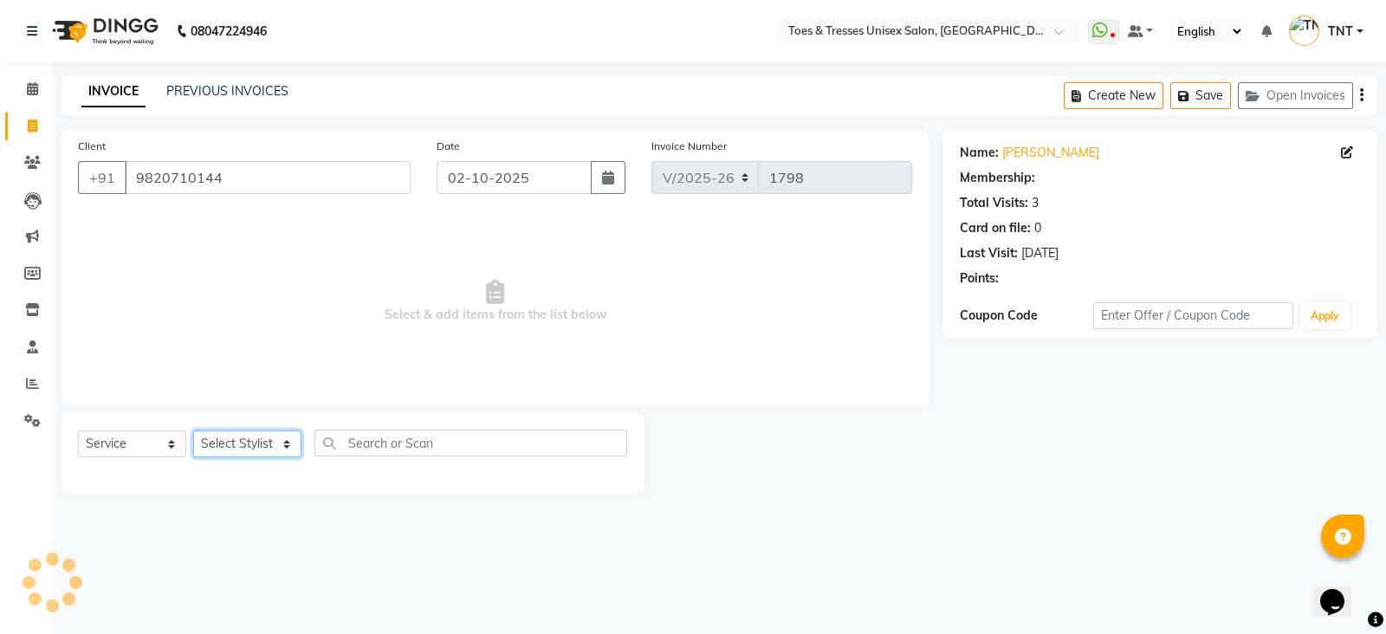
click at [238, 449] on select "Select Stylist [PERSON_NAME] [PERSON_NAME] [PERSON_NAME] [PERSON_NAME] Nisha Pa…" at bounding box center [247, 443] width 108 height 27
select select "19972"
click at [193, 431] on select "Select Stylist [PERSON_NAME] [PERSON_NAME] [PERSON_NAME] [PERSON_NAME] Nisha Pa…" at bounding box center [247, 443] width 108 height 27
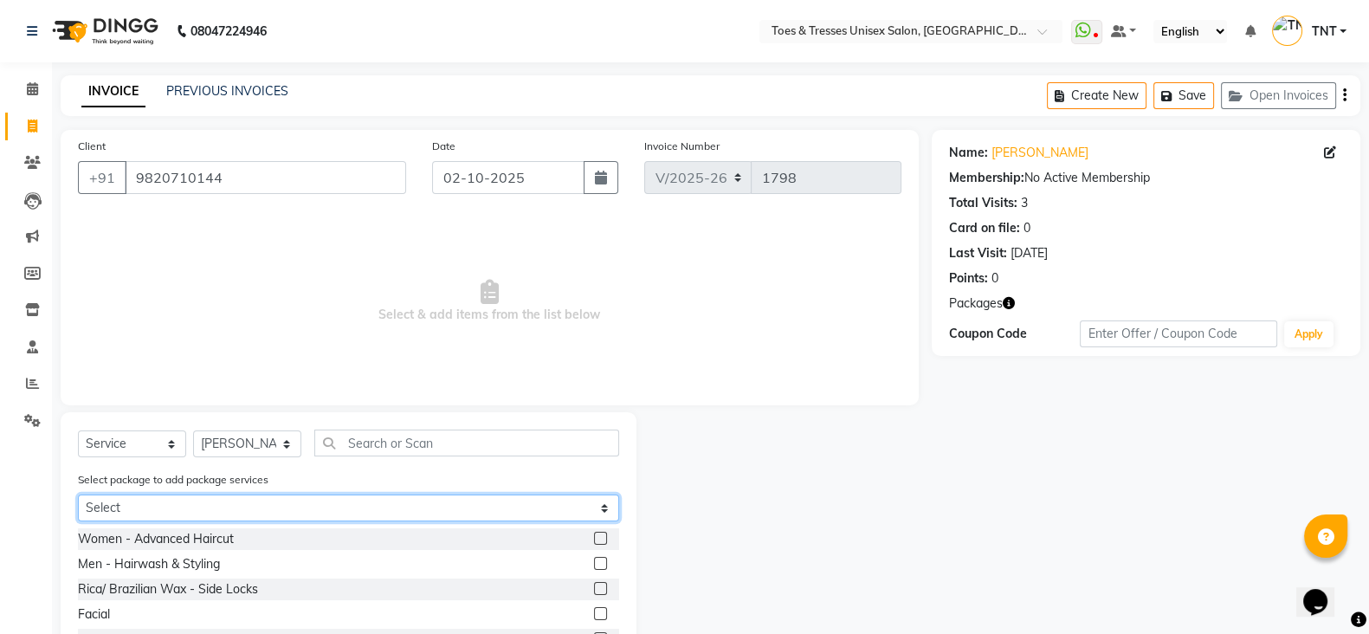
click at [131, 507] on select "Select Haircut & Haircolor Haircut and Hairwash ([DEMOGRAPHIC_DATA])" at bounding box center [348, 507] width 541 height 27
select select "1: Object"
click at [78, 496] on select "Select Haircut & Haircolor Haircut and Hairwash ([DEMOGRAPHIC_DATA])" at bounding box center [348, 507] width 541 height 27
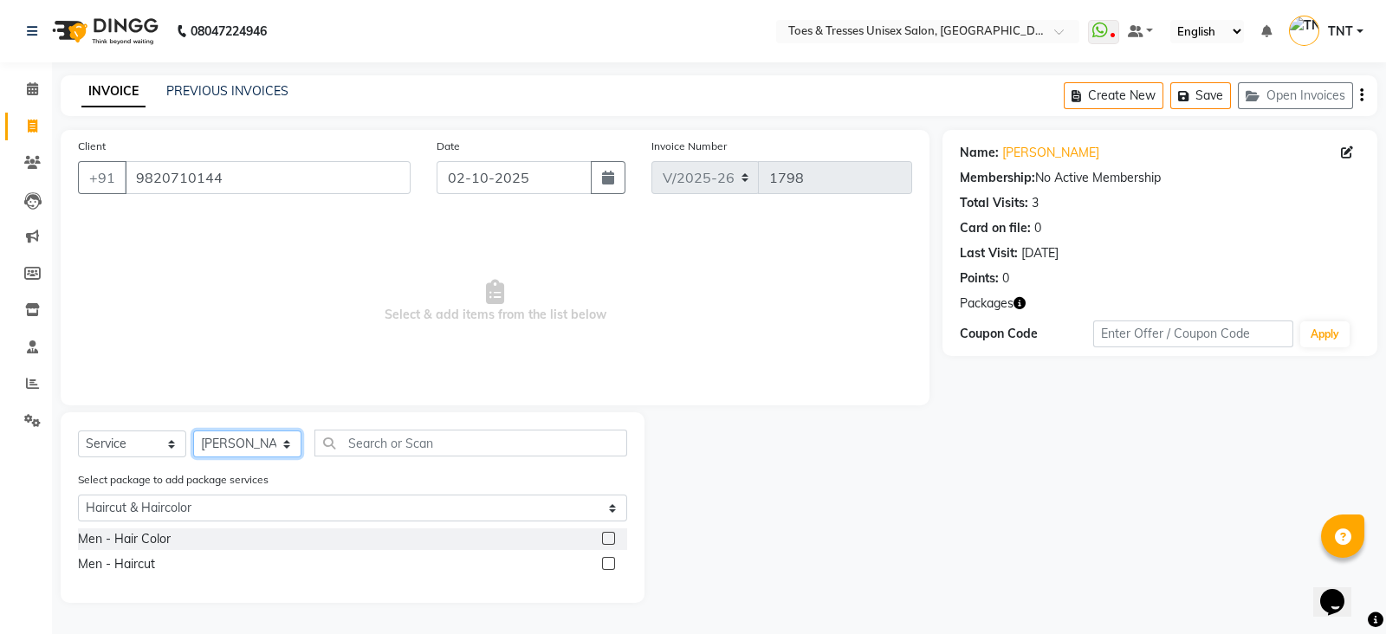
click at [262, 434] on select "Select Stylist [PERSON_NAME] [PERSON_NAME] [PERSON_NAME] [PERSON_NAME] Nisha Pa…" at bounding box center [247, 443] width 108 height 27
click at [146, 537] on div "Men - Hair Color" at bounding box center [124, 539] width 93 height 18
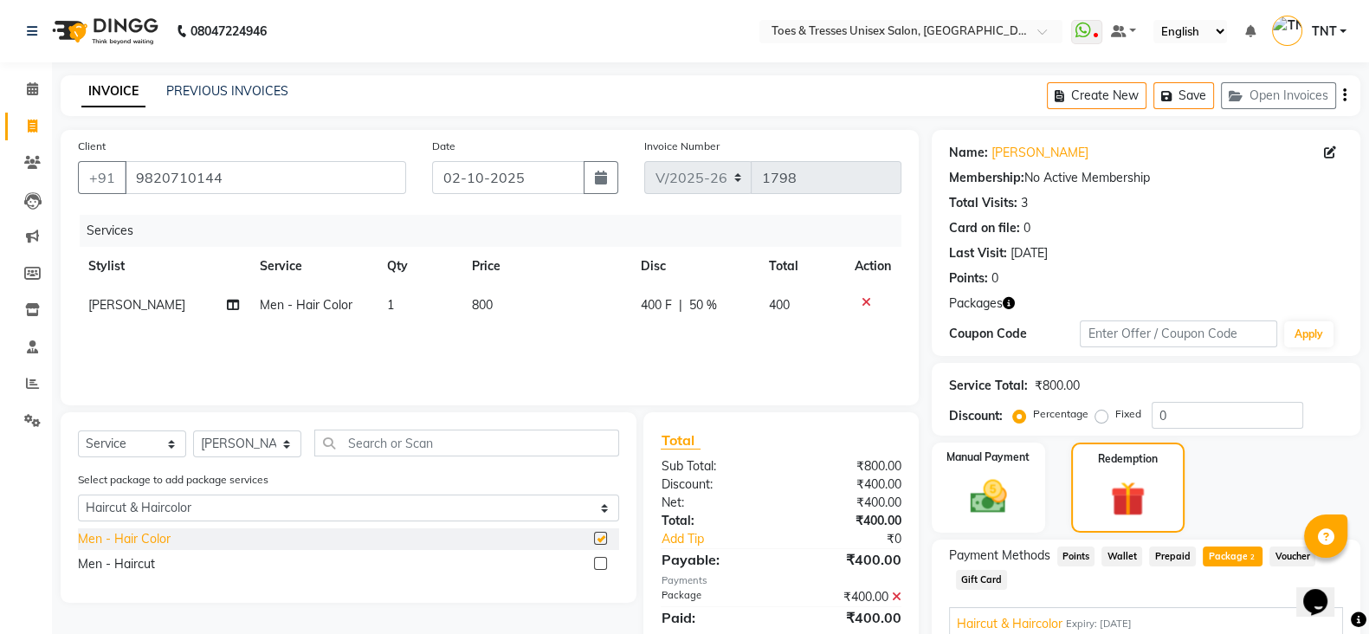
checkbox input "false"
click at [135, 572] on div "Men - Haircut" at bounding box center [116, 564] width 77 height 18
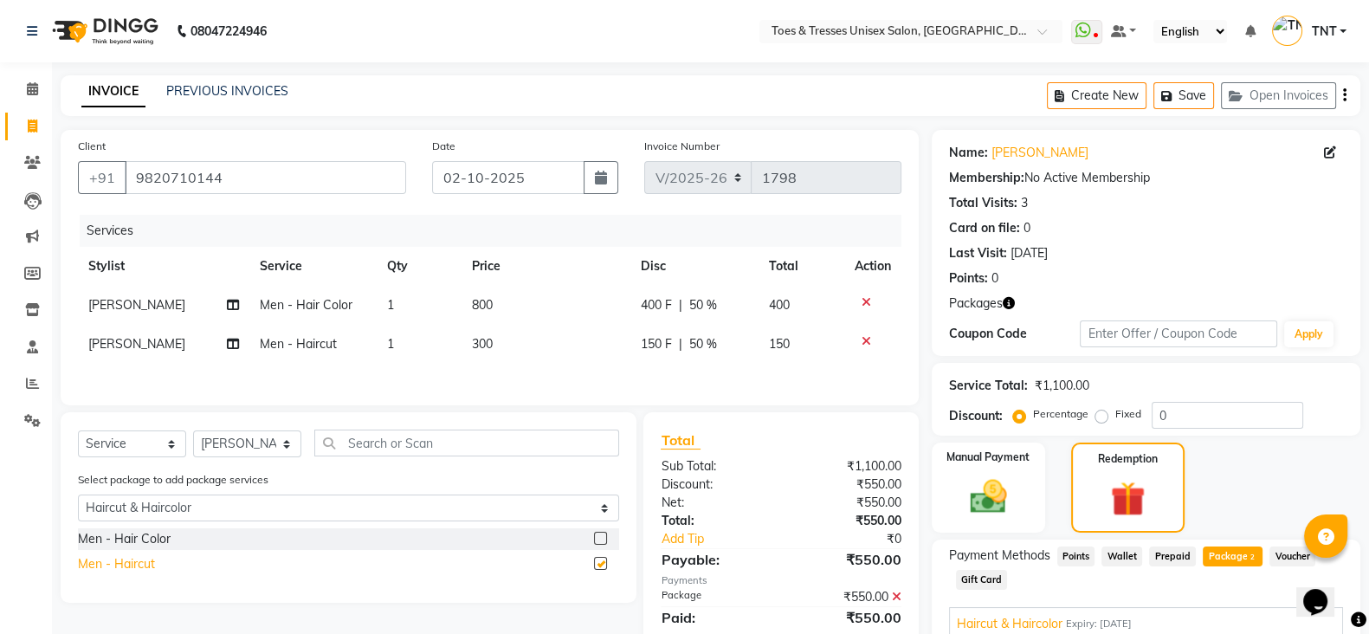
checkbox input "false"
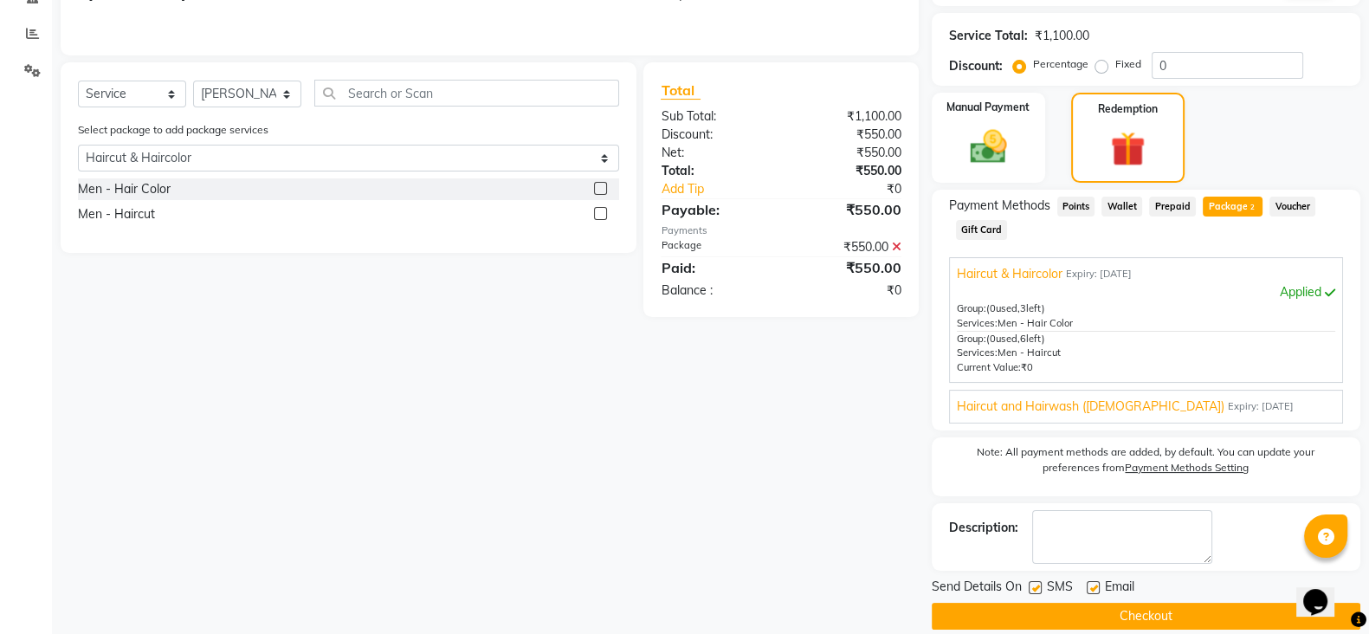
scroll to position [343, 0]
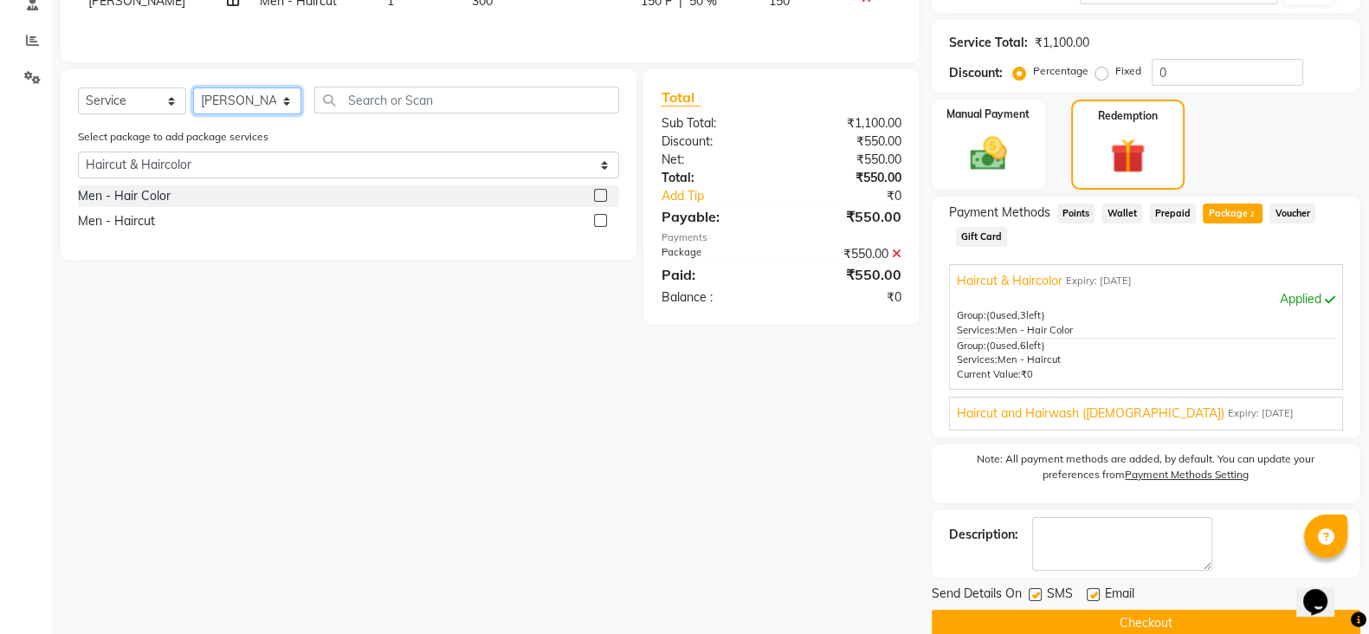
click at [239, 113] on select "Select Stylist [PERSON_NAME] [PERSON_NAME] [PERSON_NAME] [PERSON_NAME] Nisha Pa…" at bounding box center [247, 100] width 108 height 27
click at [244, 114] on select "Select Stylist [PERSON_NAME] [PERSON_NAME] [PERSON_NAME] [PERSON_NAME] Nisha Pa…" at bounding box center [247, 100] width 108 height 27
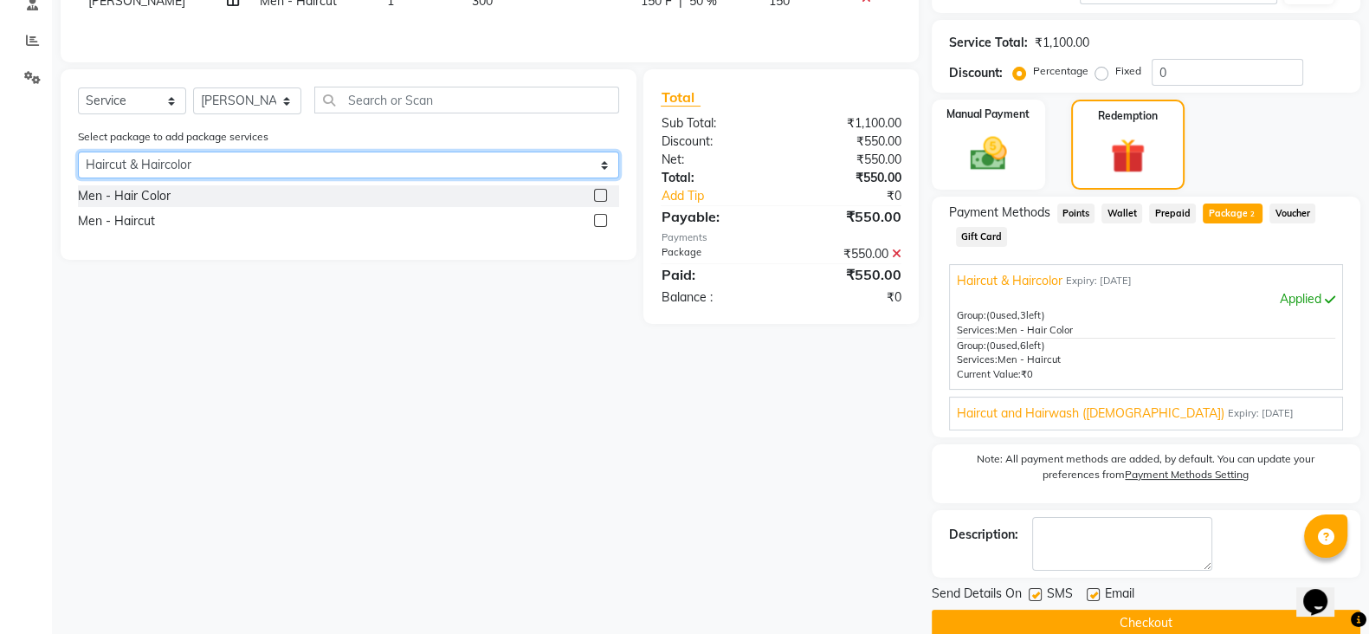
click at [210, 167] on select "Select Haircut & Haircolor Haircut and Hairwash ([DEMOGRAPHIC_DATA])" at bounding box center [348, 165] width 541 height 27
select select "2: Object"
click at [78, 158] on select "Select Haircut & Haircolor Haircut and Hairwash ([DEMOGRAPHIC_DATA])" at bounding box center [348, 165] width 541 height 27
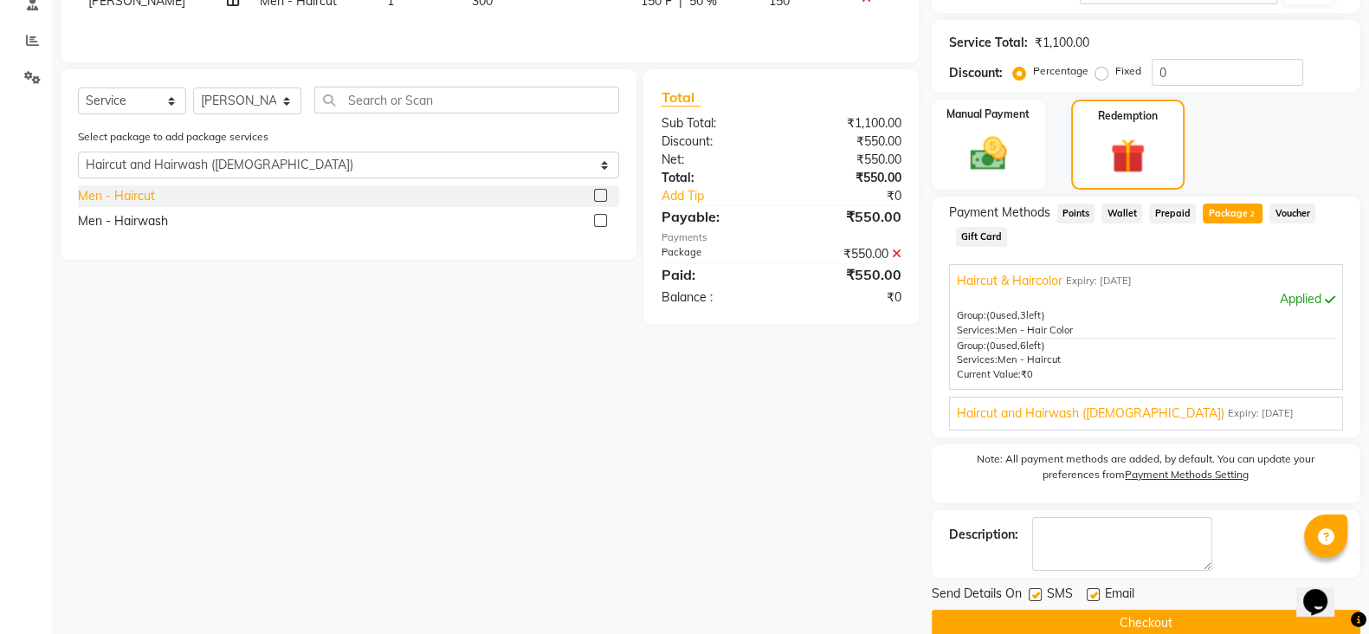
click at [120, 202] on div "Men - Haircut" at bounding box center [116, 196] width 77 height 18
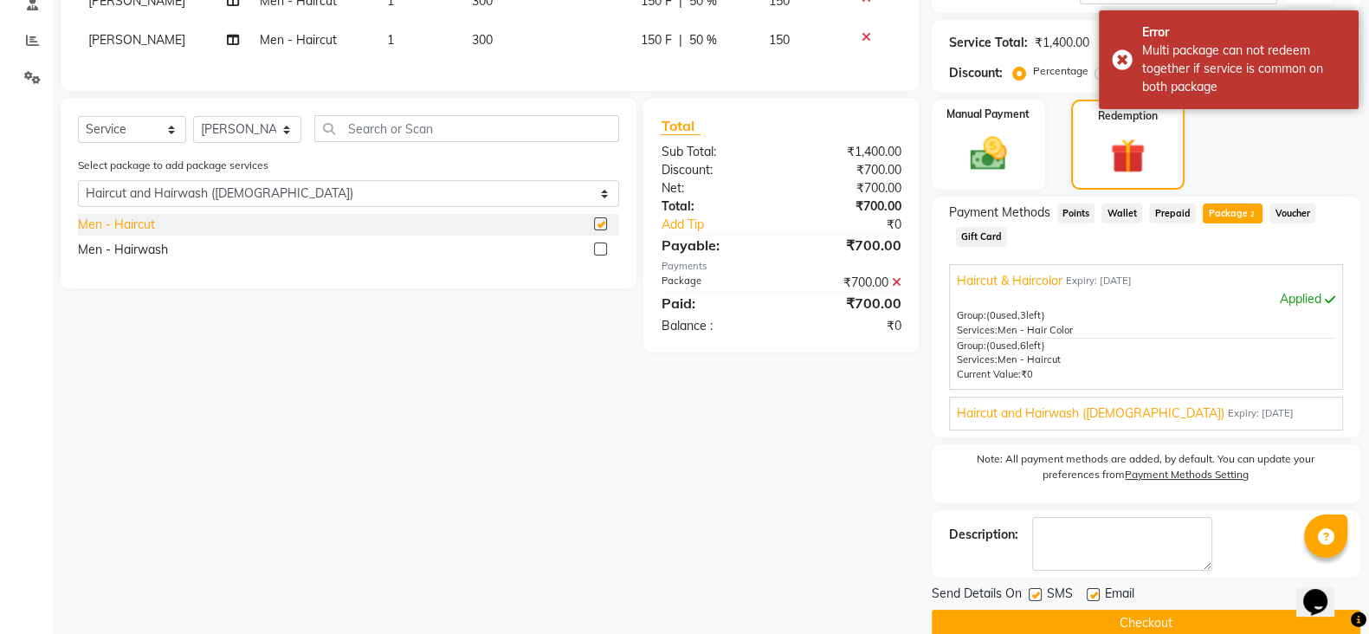
checkbox input "false"
click at [139, 256] on div "Men - Hairwash" at bounding box center [348, 250] width 541 height 22
click at [136, 259] on div "Men - Hairwash" at bounding box center [123, 250] width 90 height 18
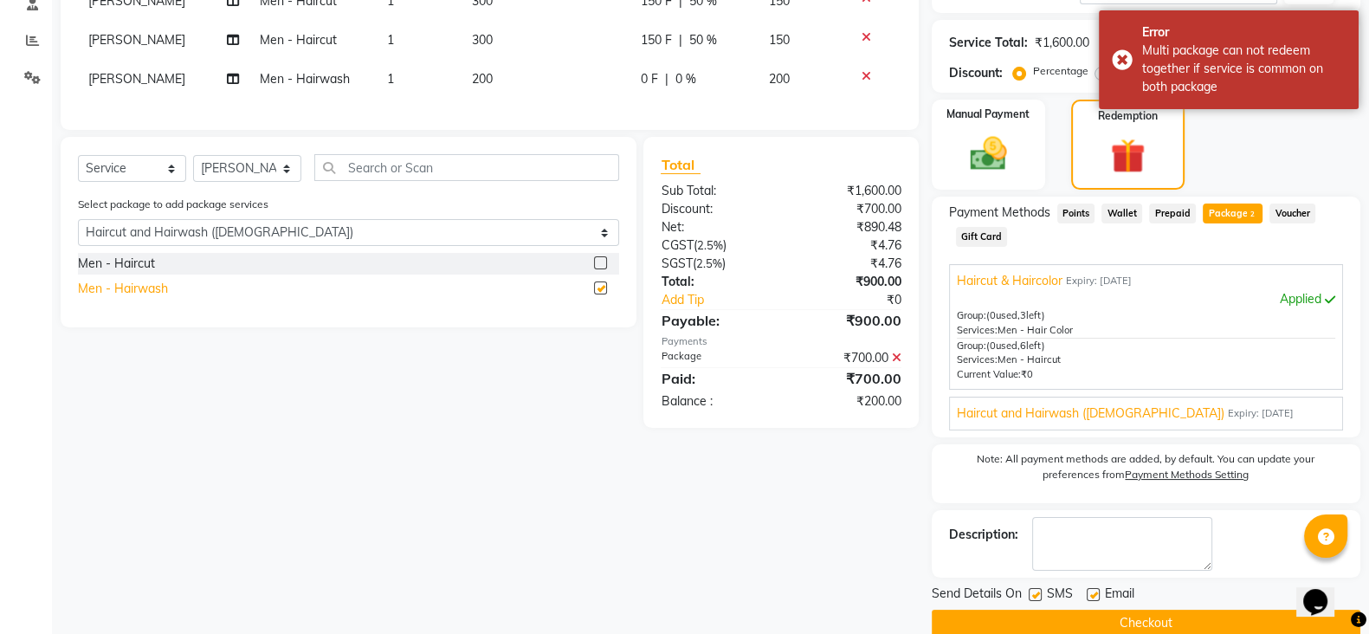
checkbox input "false"
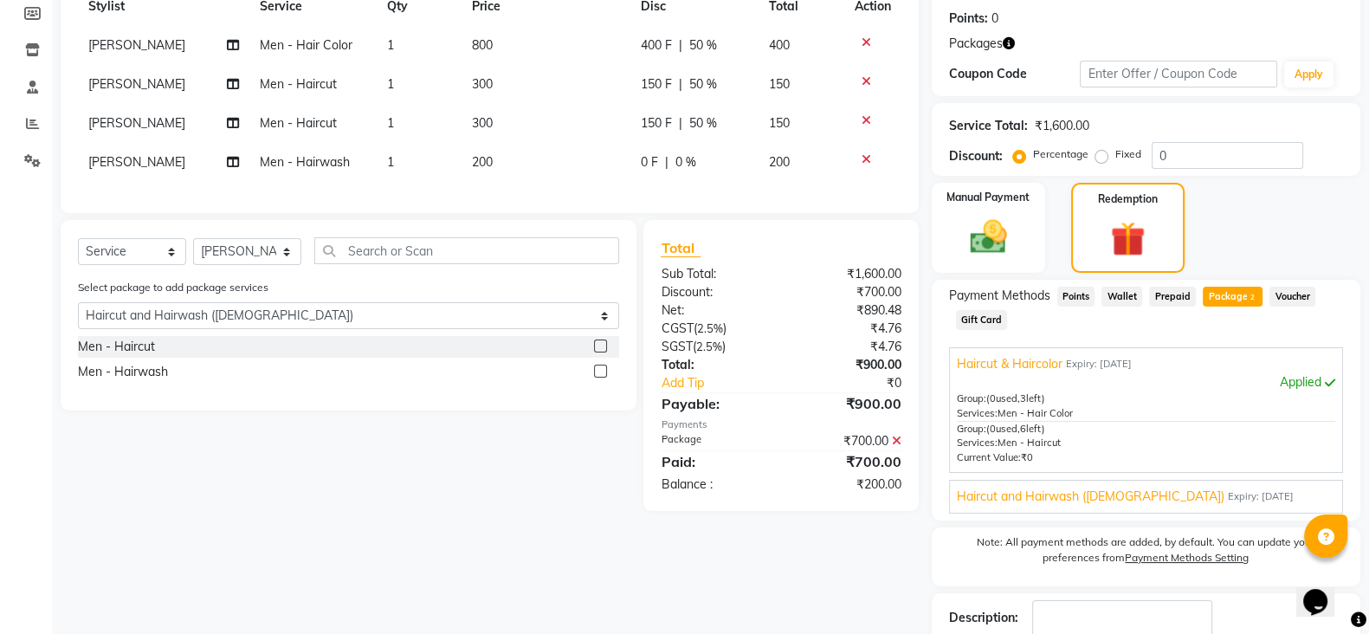
click at [862, 83] on icon at bounding box center [867, 81] width 10 height 12
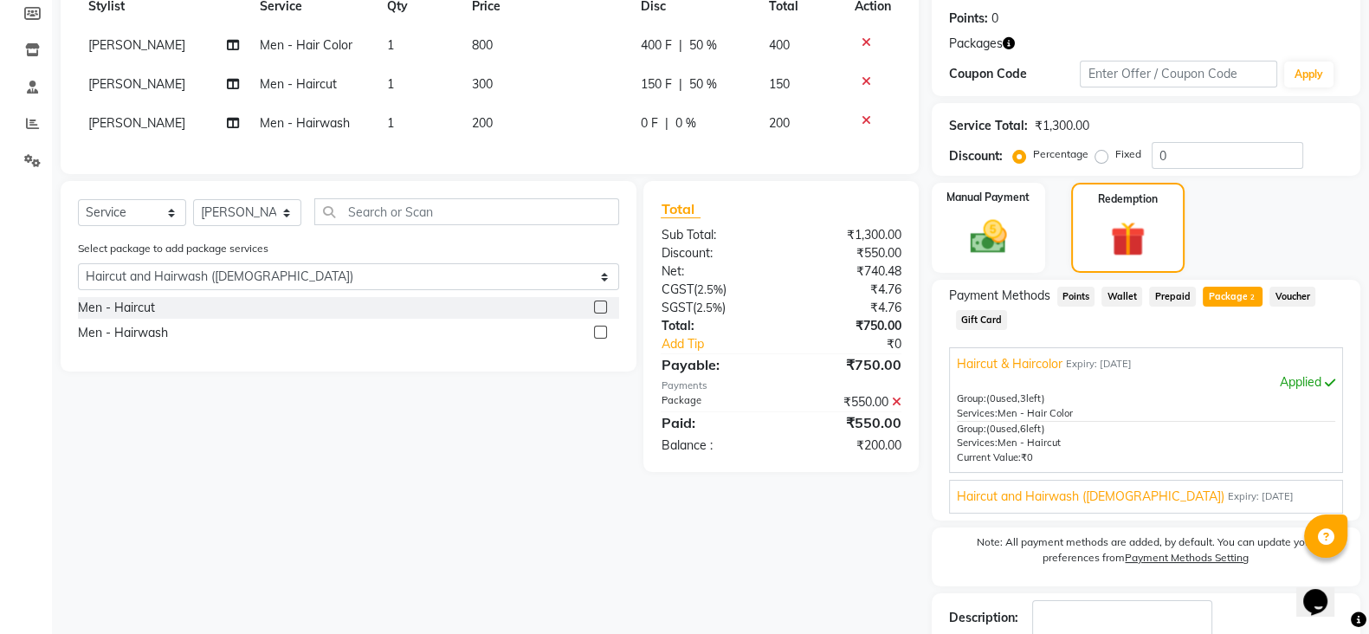
click at [792, 132] on td "200" at bounding box center [802, 123] width 86 height 39
select select "19972"
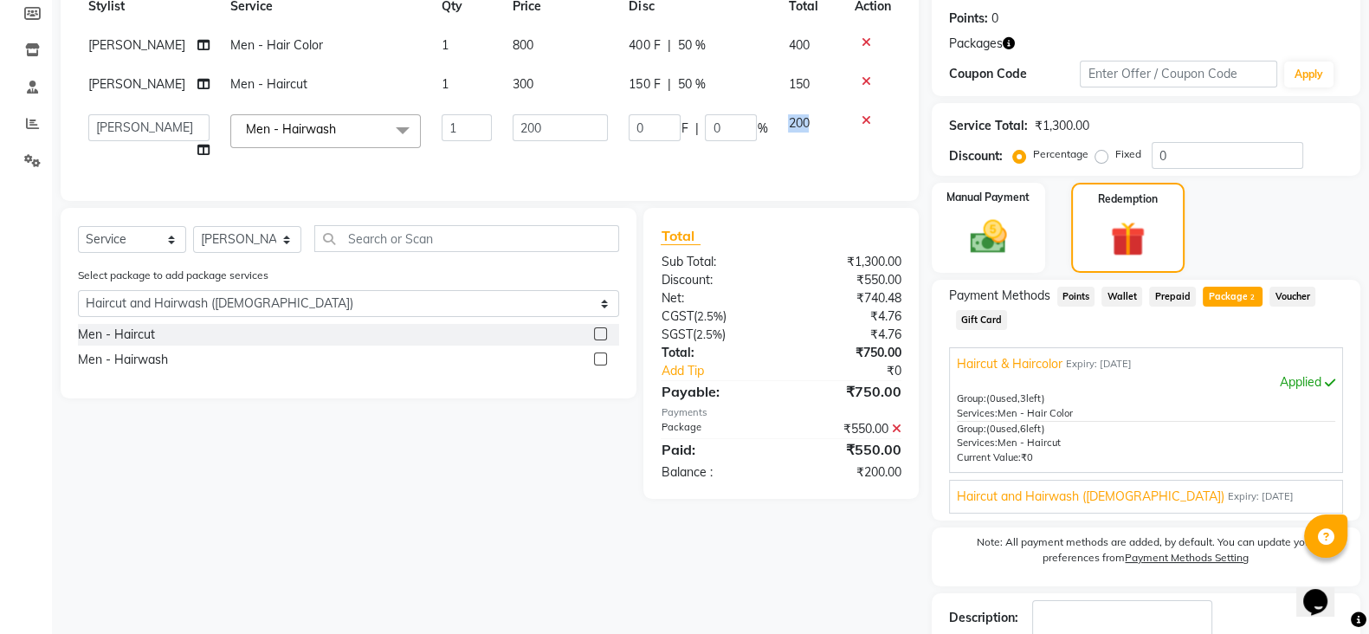
click at [792, 132] on td "200" at bounding box center [811, 137] width 66 height 66
click at [564, 132] on input "200" at bounding box center [560, 127] width 95 height 27
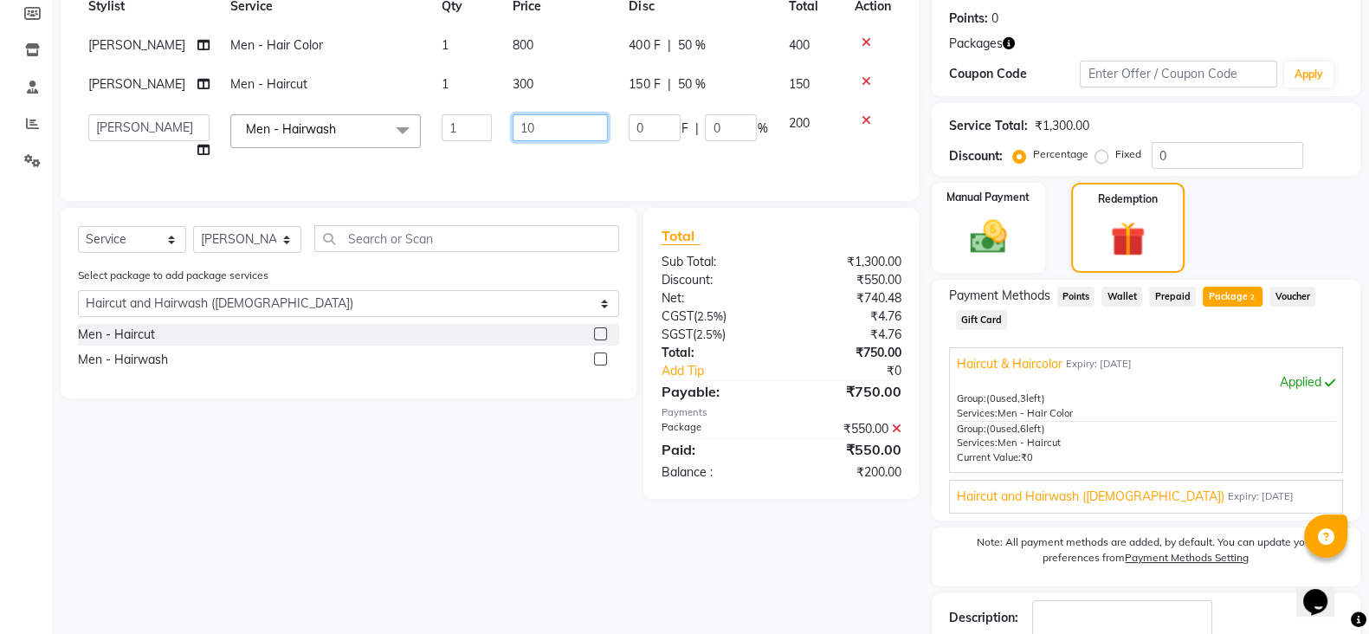
type input "1"
type input "200"
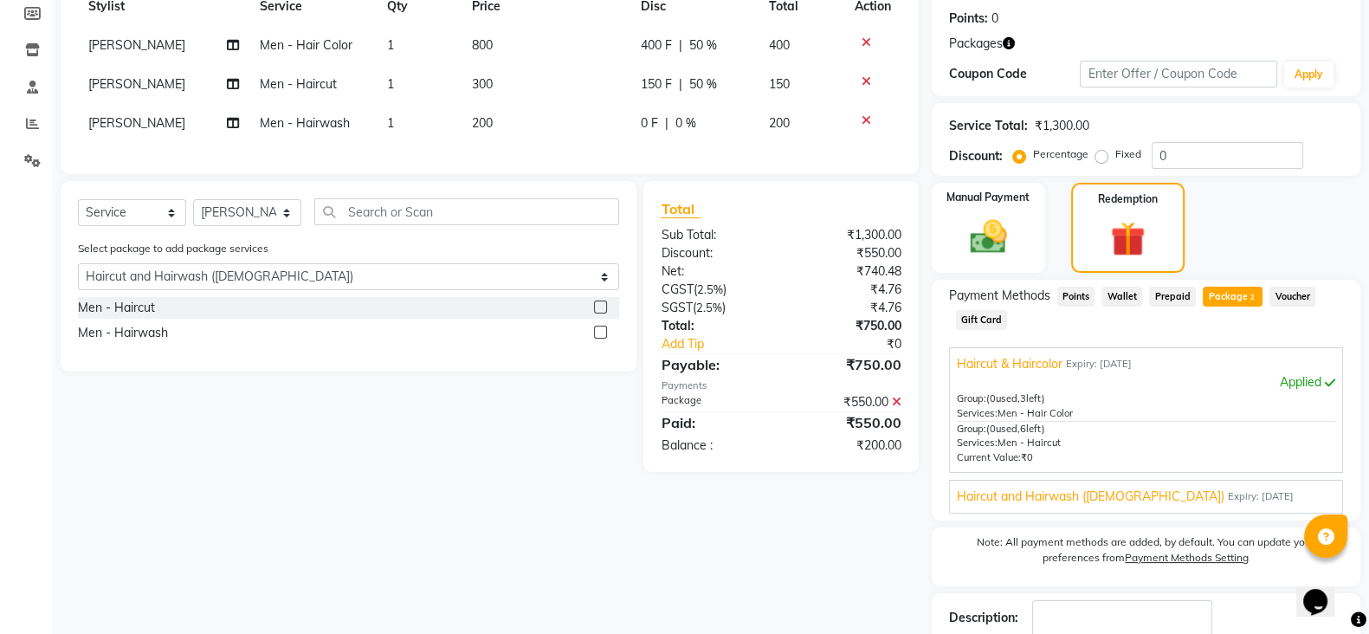
click at [704, 127] on div "0 F | 0 %" at bounding box center [694, 123] width 107 height 18
select select "19972"
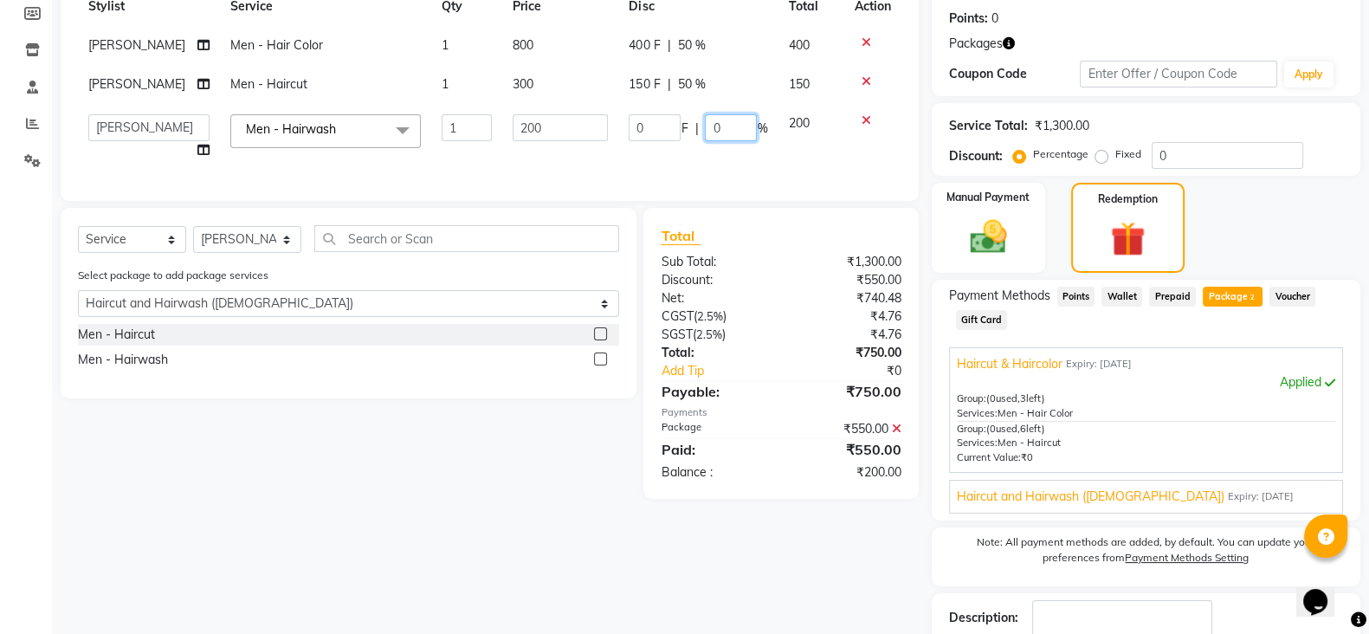
click at [705, 127] on input "0" at bounding box center [731, 127] width 52 height 27
type input "50"
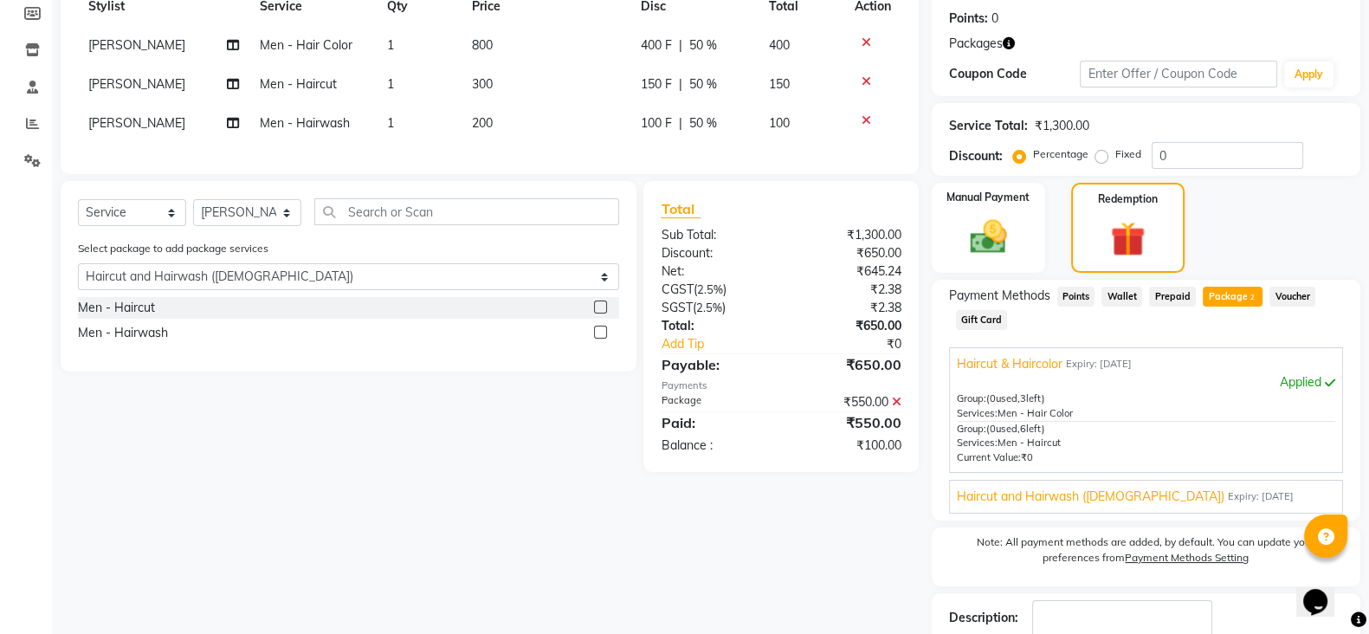
click at [706, 157] on div "Services Stylist Service Qty Price Disc Total Action [PERSON_NAME] Men - Hair C…" at bounding box center [490, 56] width 824 height 202
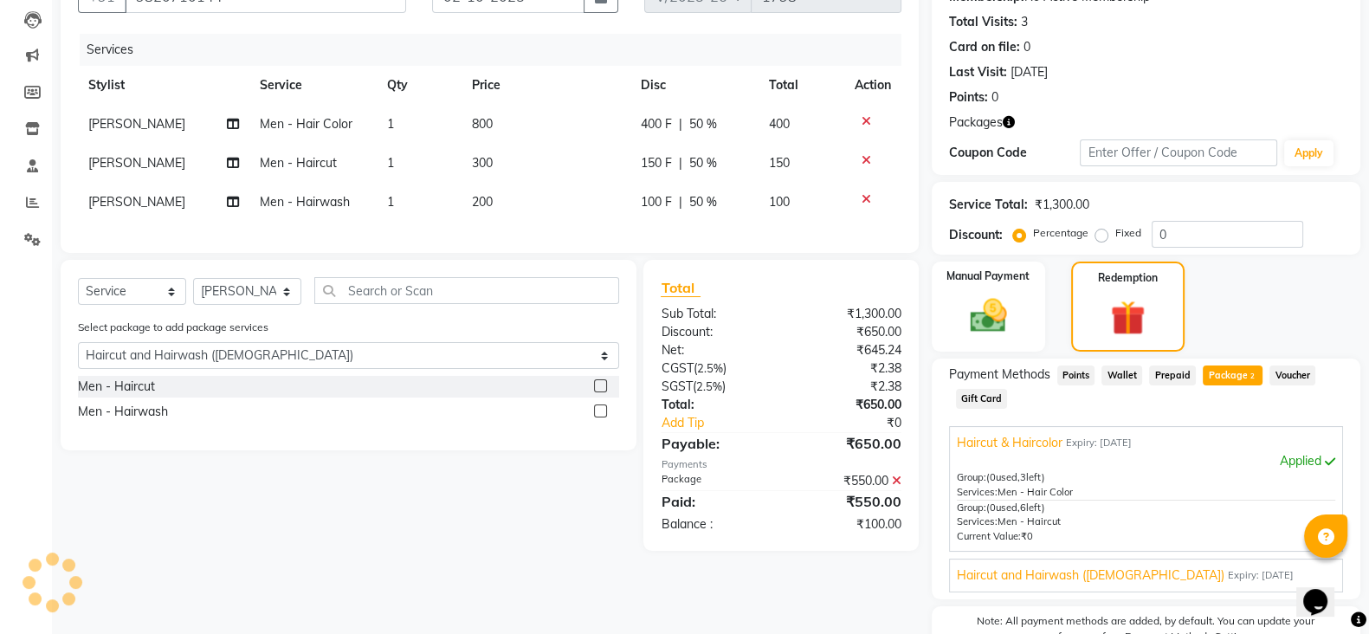
scroll to position [117, 0]
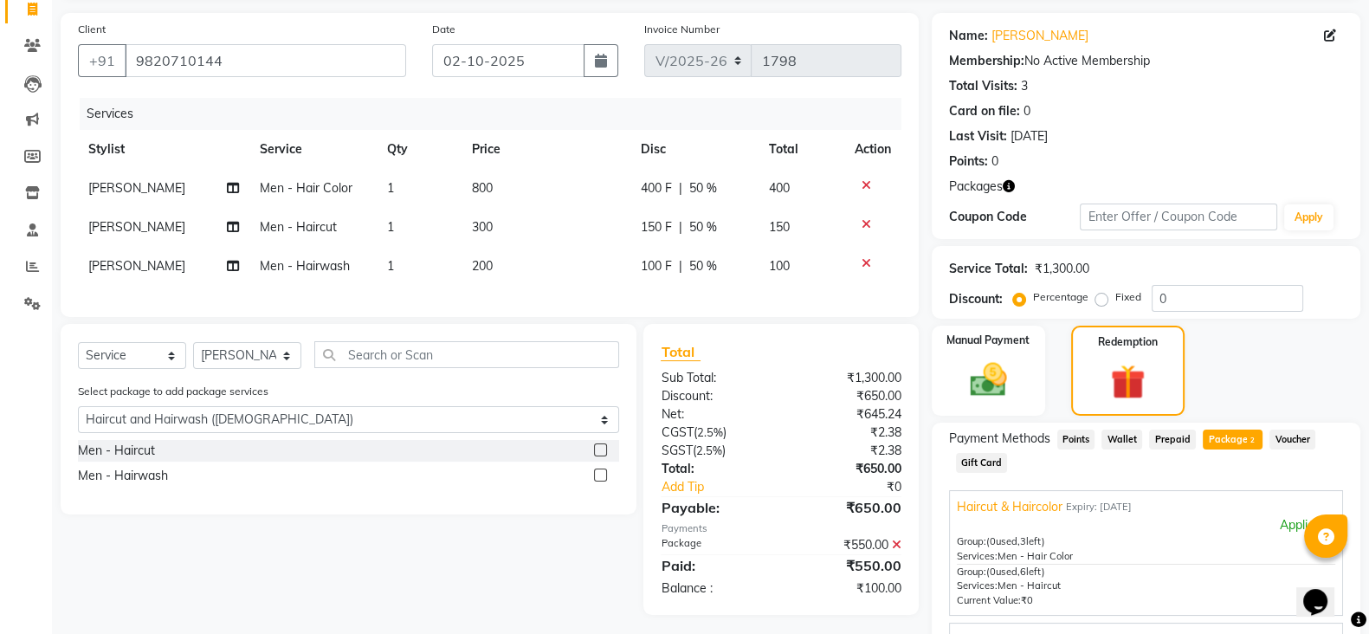
click at [857, 181] on div at bounding box center [873, 185] width 36 height 12
click at [864, 183] on icon at bounding box center [867, 185] width 10 height 12
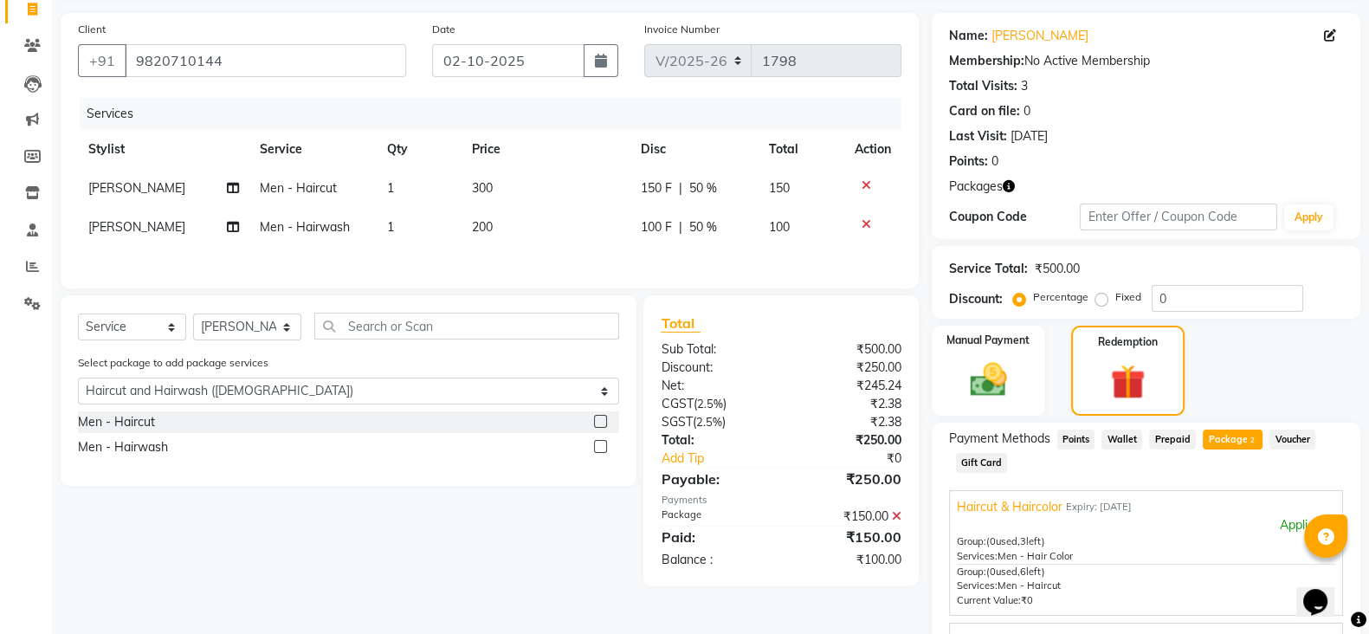
click at [864, 183] on icon at bounding box center [867, 185] width 10 height 12
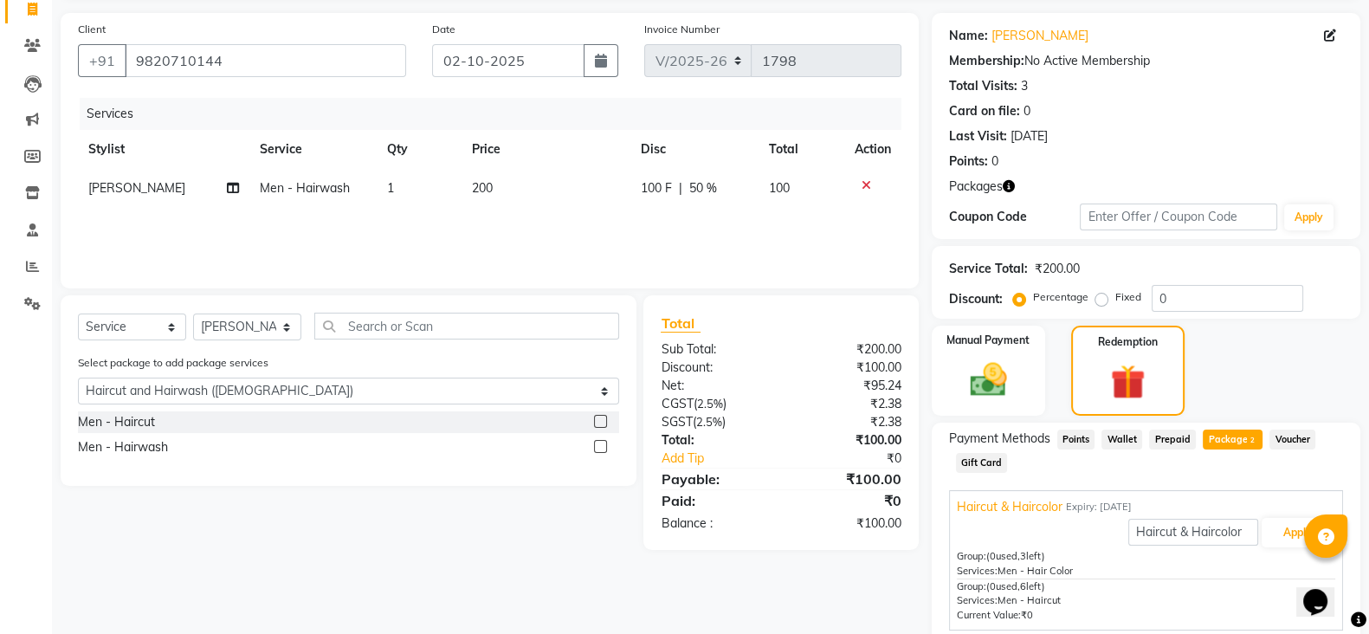
click at [864, 183] on icon at bounding box center [867, 185] width 10 height 12
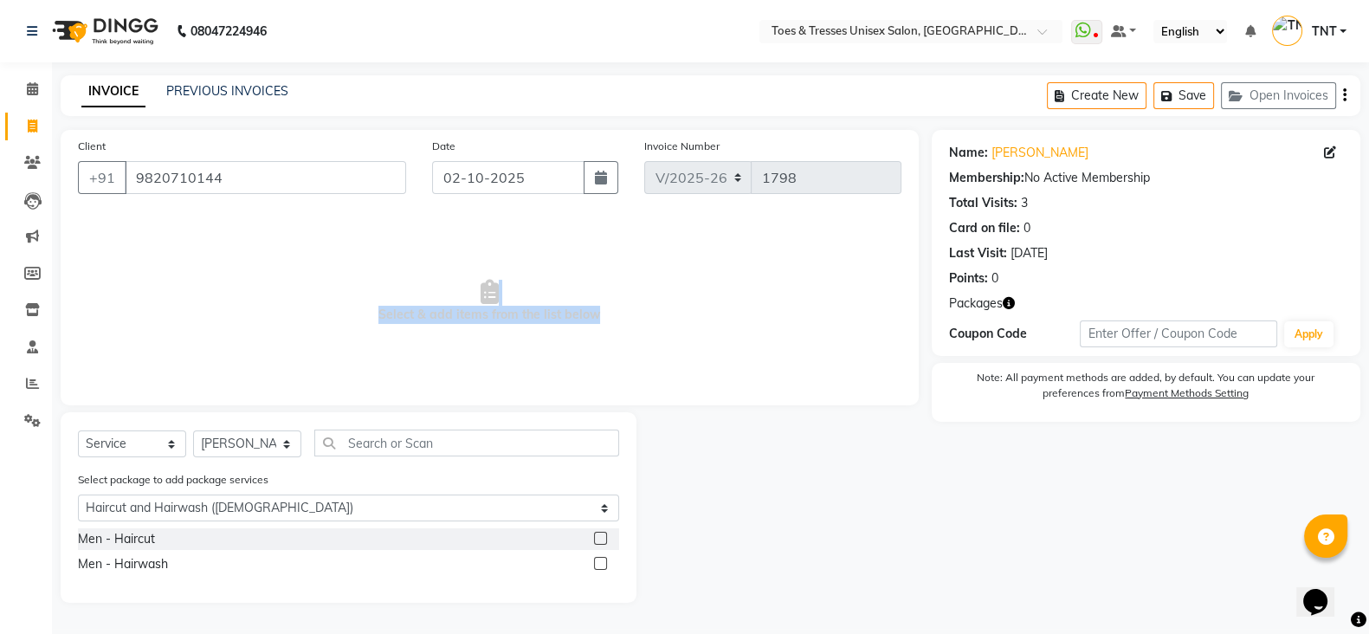
scroll to position [0, 0]
click at [134, 539] on div "Men - Haircut" at bounding box center [116, 539] width 77 height 18
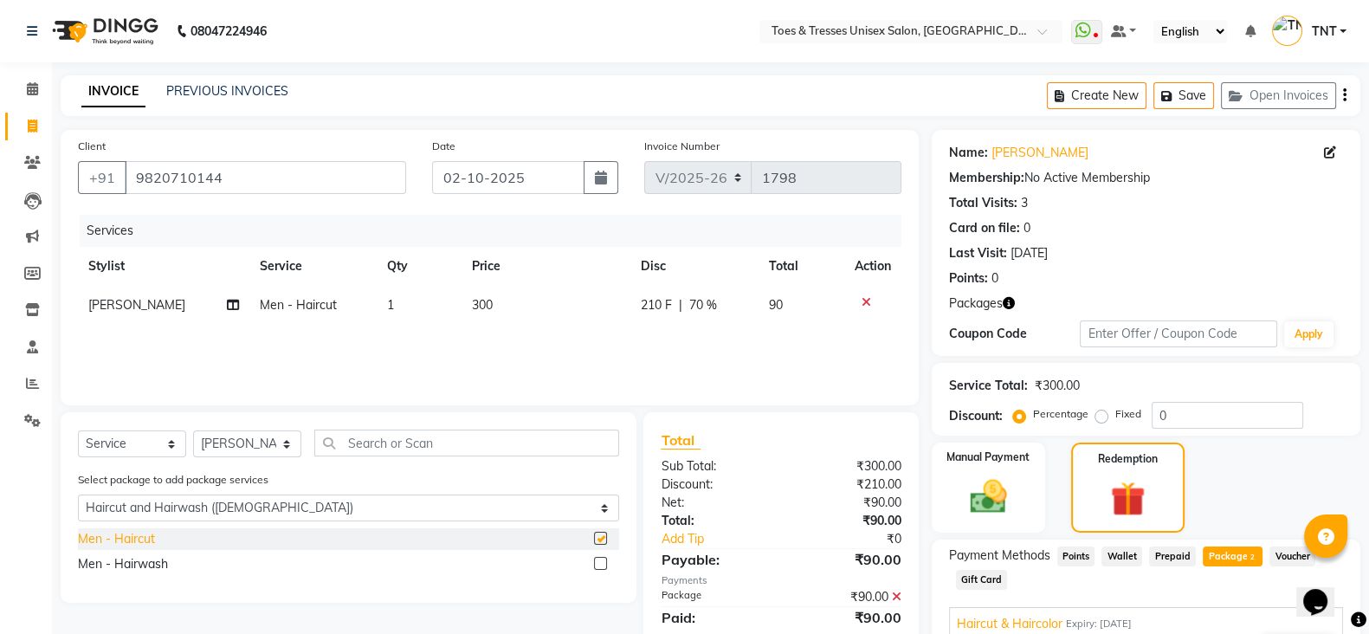
checkbox input "false"
click at [140, 564] on div "Men - Hairwash" at bounding box center [123, 564] width 90 height 18
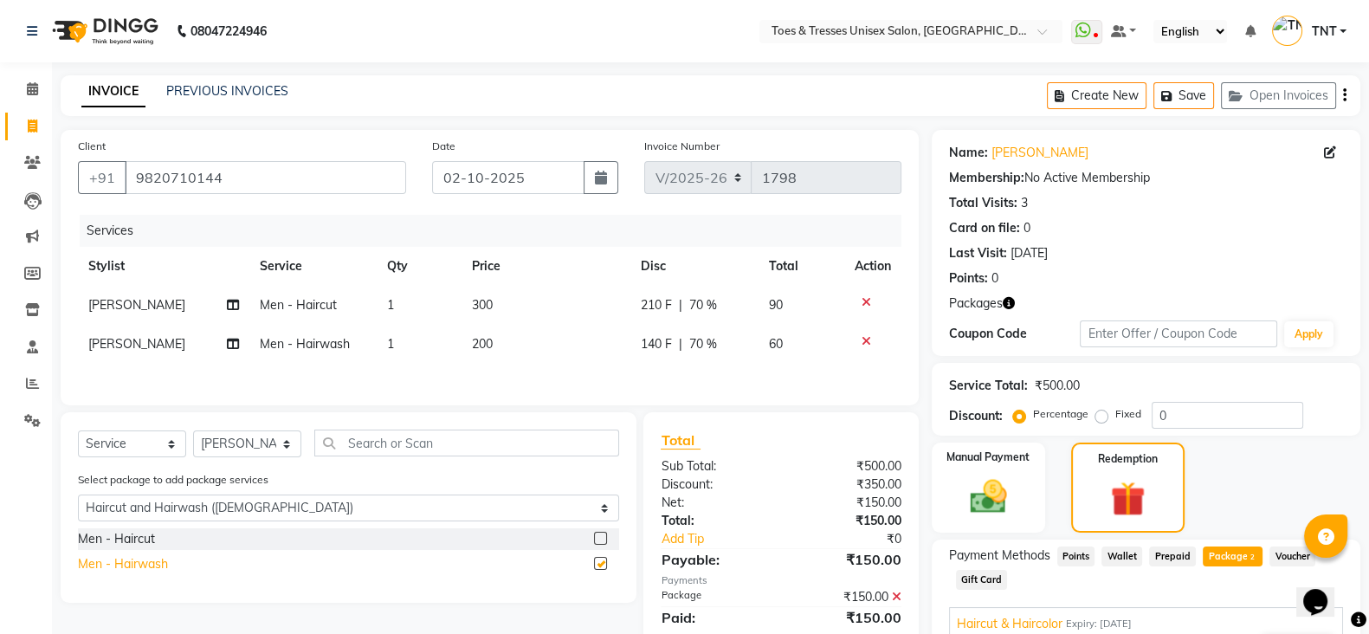
checkbox input "false"
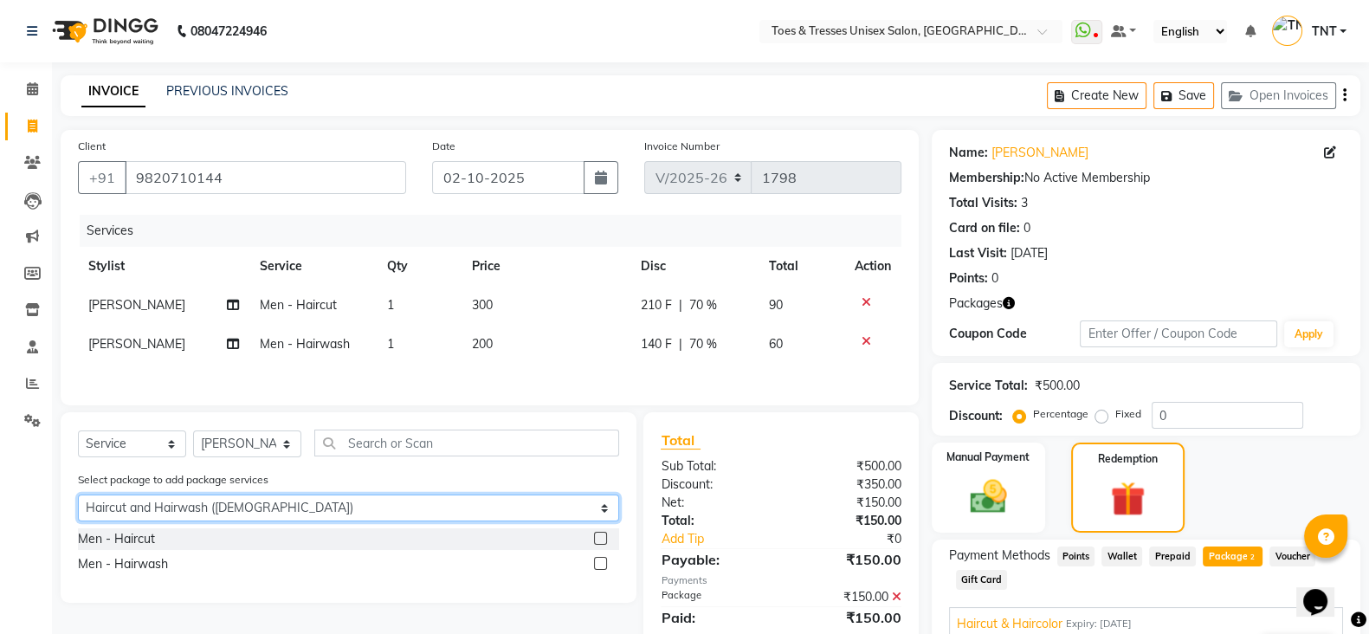
click at [182, 507] on select "Select Haircut & Haircolor Haircut and Hairwash ([DEMOGRAPHIC_DATA])" at bounding box center [348, 507] width 541 height 27
select select "1: Object"
click at [78, 502] on select "Select Haircut & Haircolor Haircut and Hairwash ([DEMOGRAPHIC_DATA])" at bounding box center [348, 507] width 541 height 27
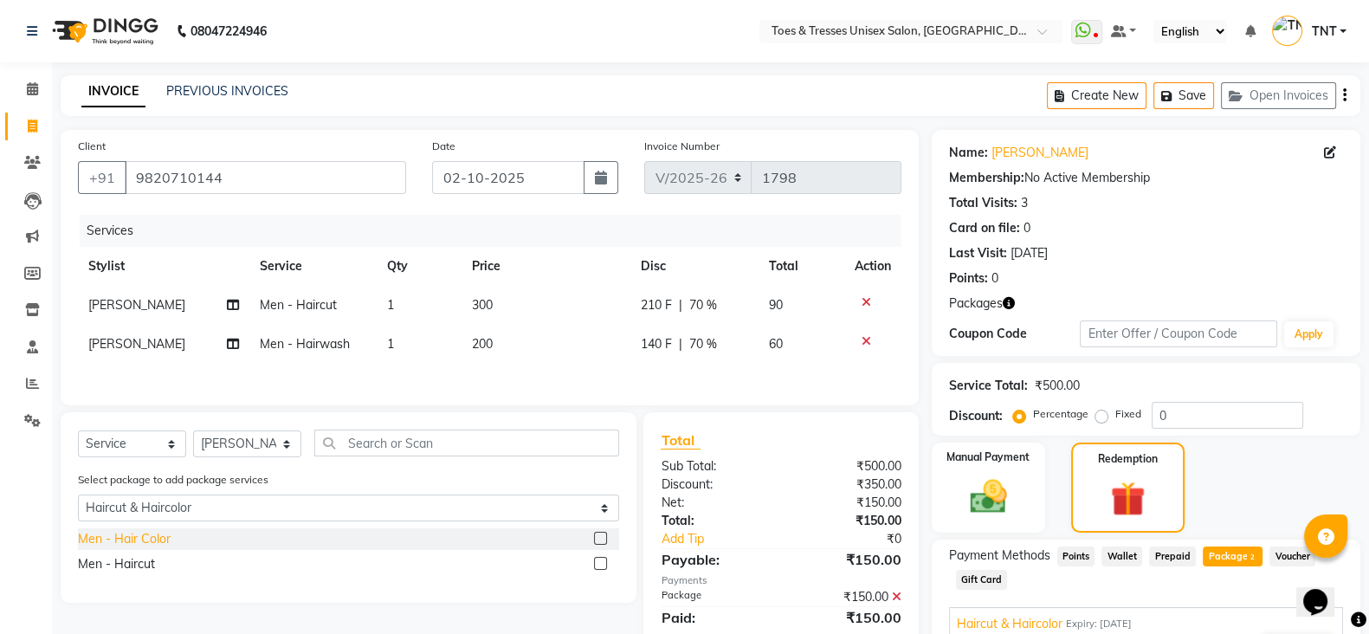
click at [137, 545] on div "Men - Hair Color" at bounding box center [124, 539] width 93 height 18
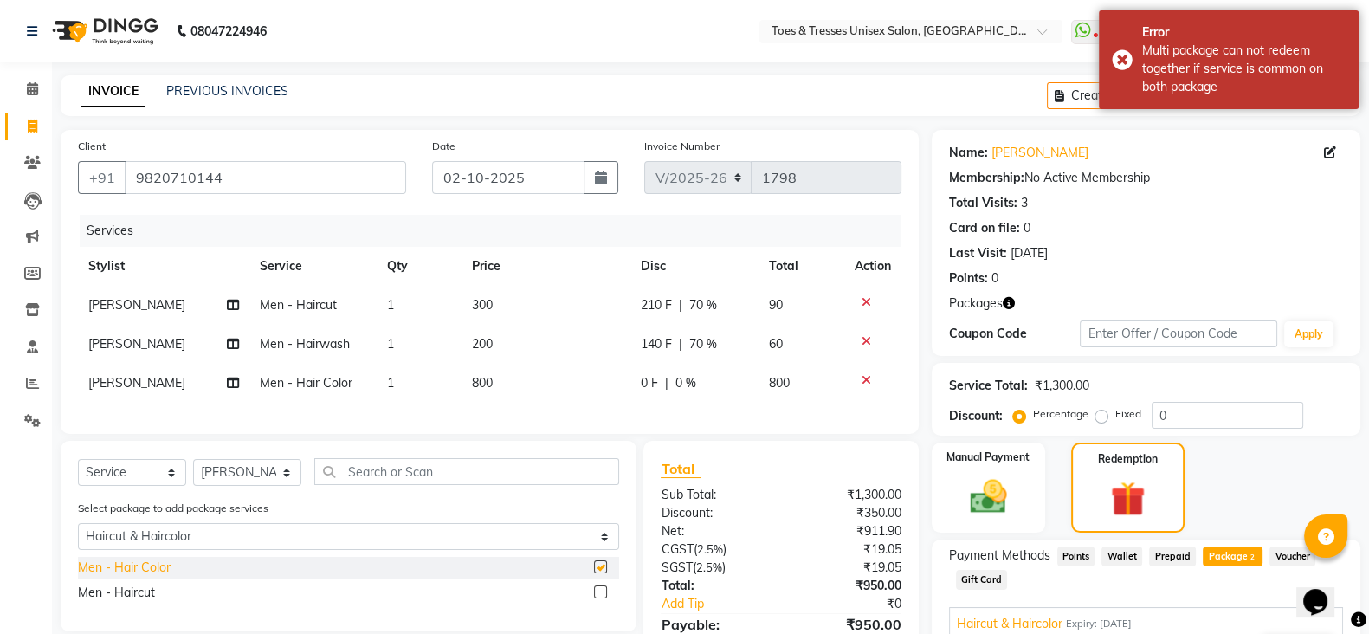
checkbox input "false"
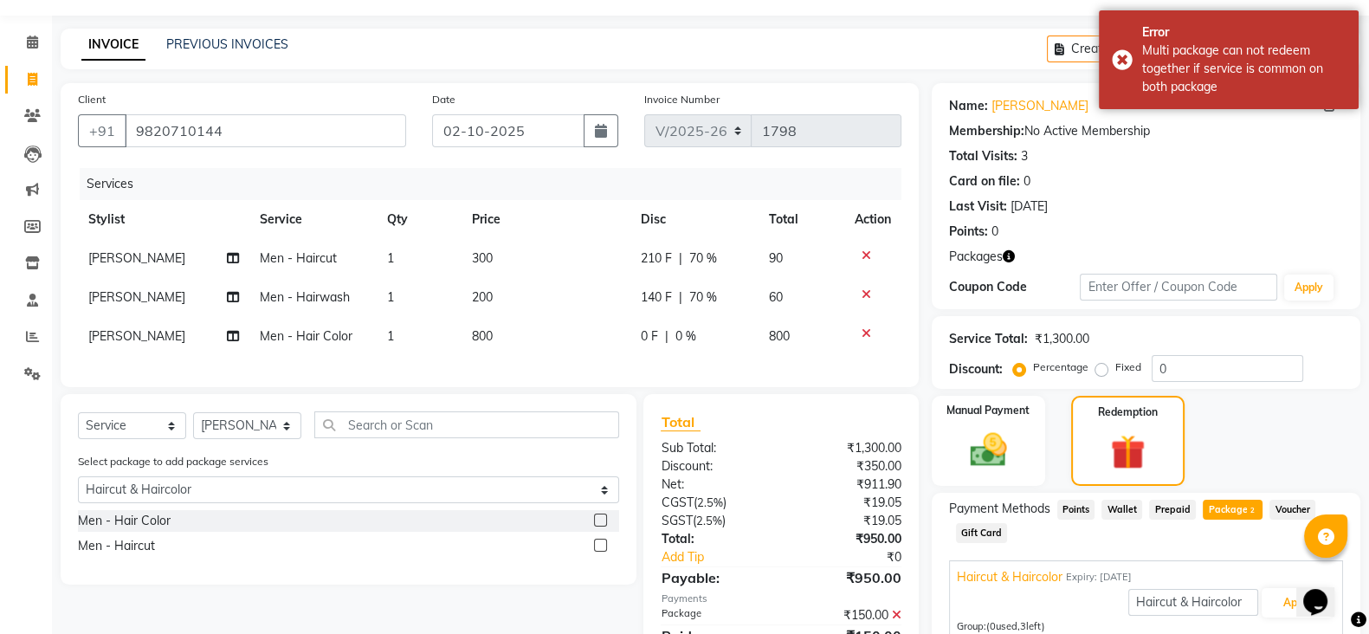
scroll to position [130, 0]
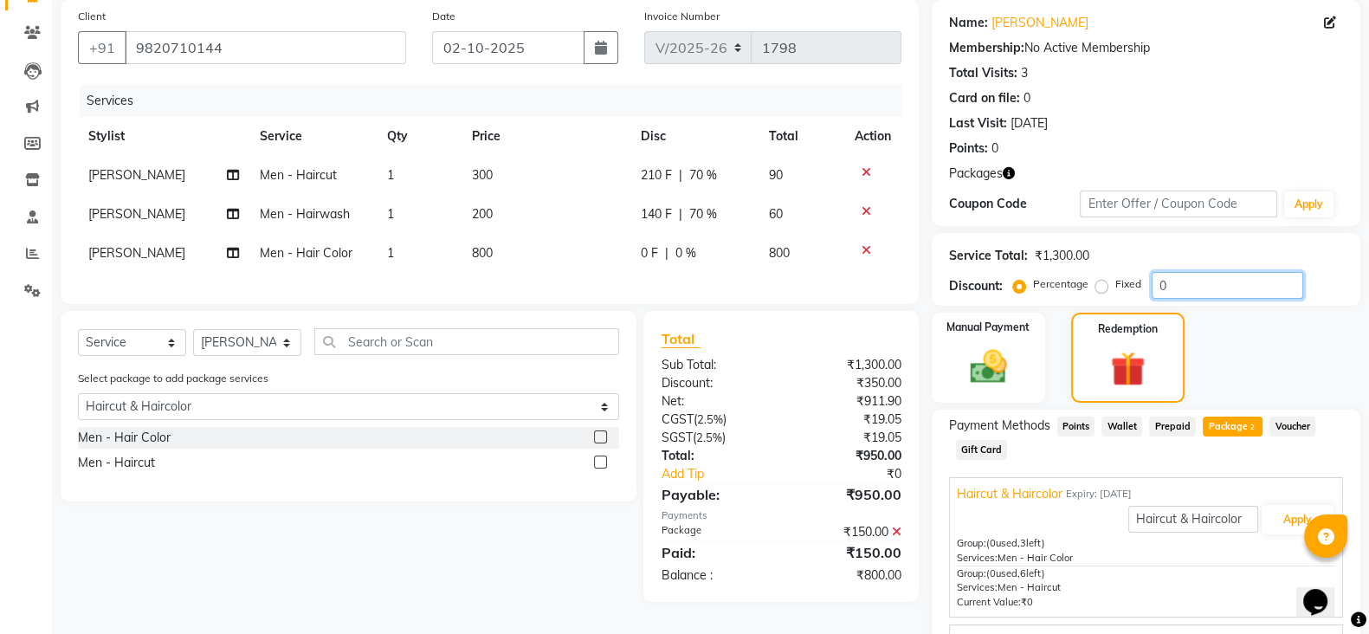
click at [1154, 289] on input "0" at bounding box center [1228, 285] width 152 height 27
click at [746, 167] on div "210 F | 70 %" at bounding box center [694, 175] width 107 height 18
select select "19972"
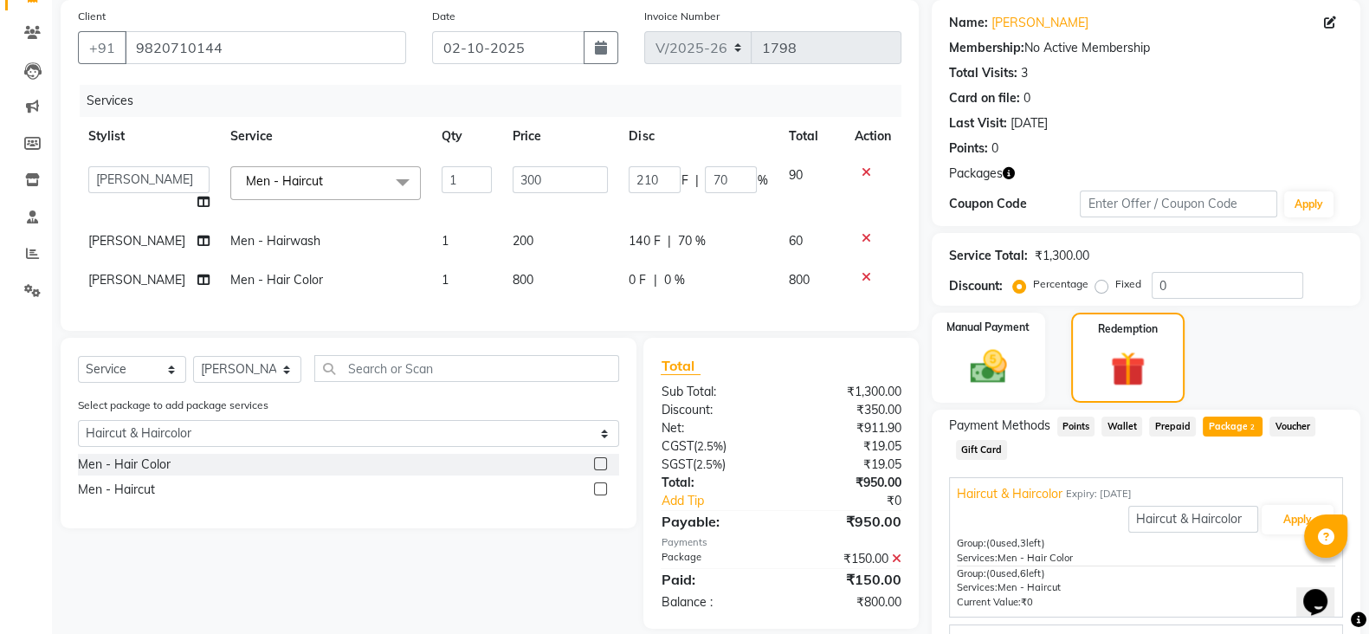
click at [746, 167] on input "70" at bounding box center [731, 179] width 52 height 27
type input "50"
click at [714, 242] on tbody "[PERSON_NAME] Aheshan Shaikh [PERSON_NAME] [PERSON_NAME] Nisha Paswan Pooja Man…" at bounding box center [490, 228] width 824 height 144
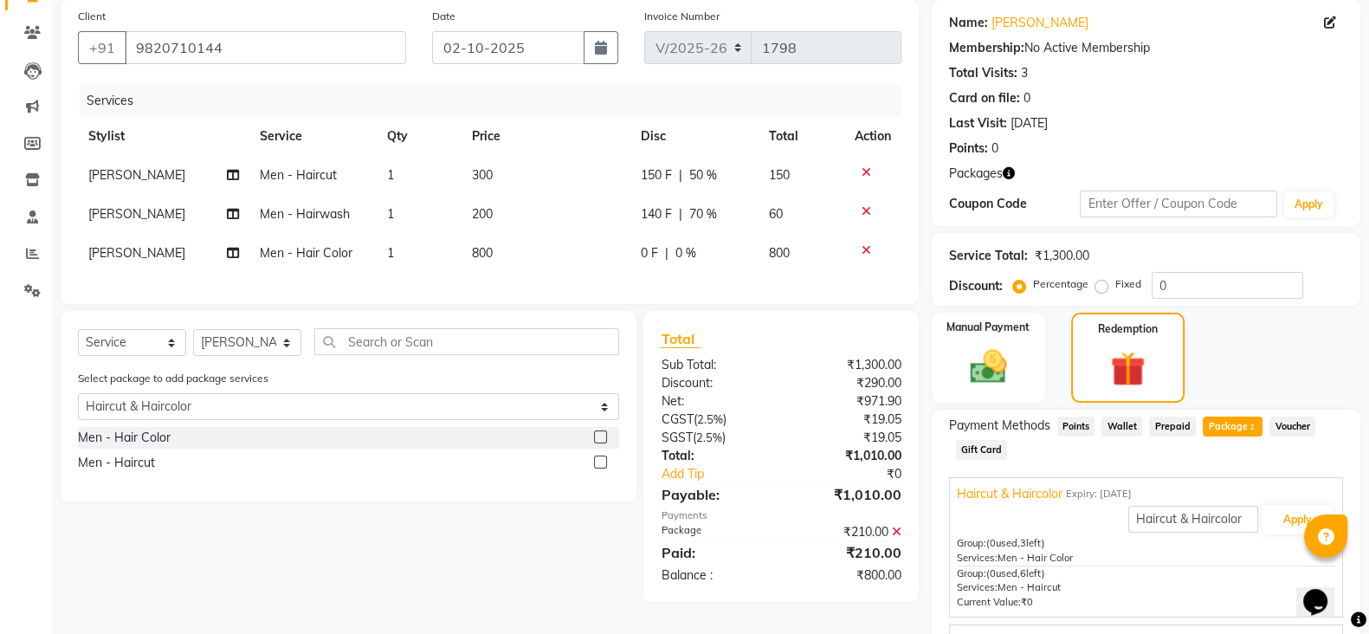
click at [714, 242] on td "0 F | 0 %" at bounding box center [694, 253] width 128 height 39
select select "19972"
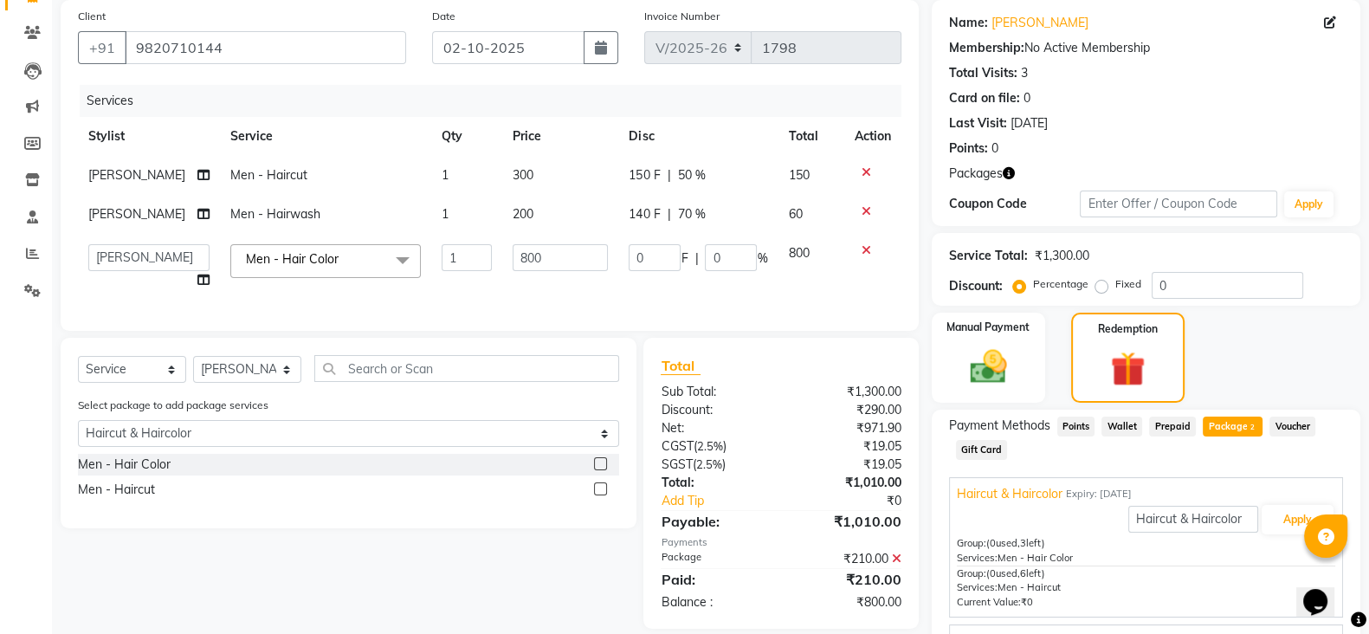
click at [710, 218] on div "140 F | 70 %" at bounding box center [698, 214] width 139 height 18
select select "19972"
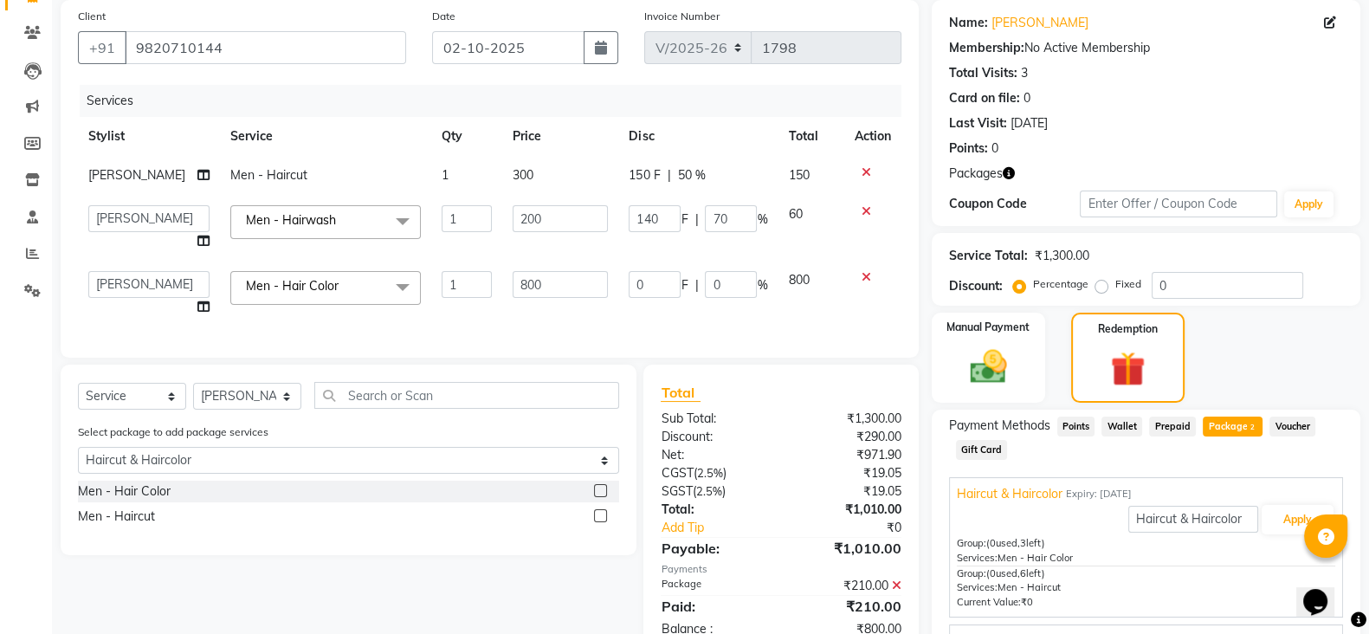
click at [710, 218] on input "70" at bounding box center [731, 218] width 52 height 27
type input "50"
click at [715, 322] on div "Services Stylist Service Qty Price Disc Total Action [PERSON_NAME] Men - Haircu…" at bounding box center [490, 212] width 824 height 255
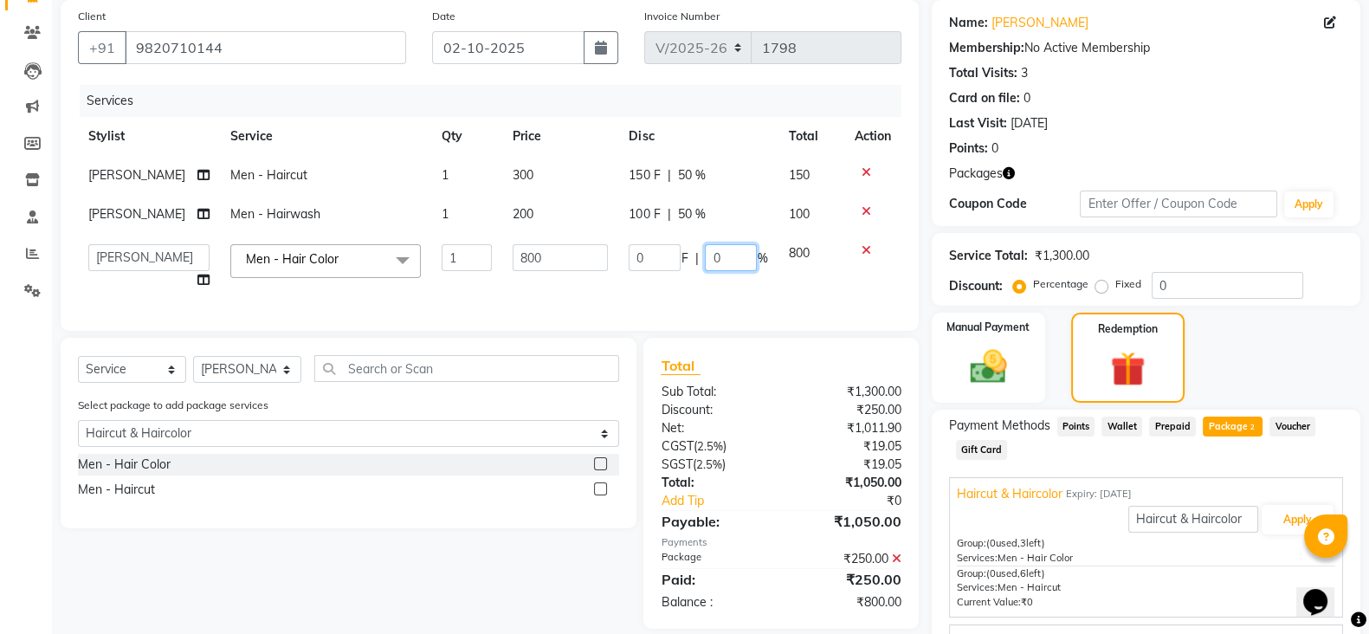
click at [708, 262] on input "0" at bounding box center [731, 257] width 52 height 27
type input "50"
click at [703, 308] on div "Client [PHONE_NUMBER] Date [DATE] Invoice Number V/2025 V/[PHONE_NUMBER] Servic…" at bounding box center [490, 165] width 858 height 331
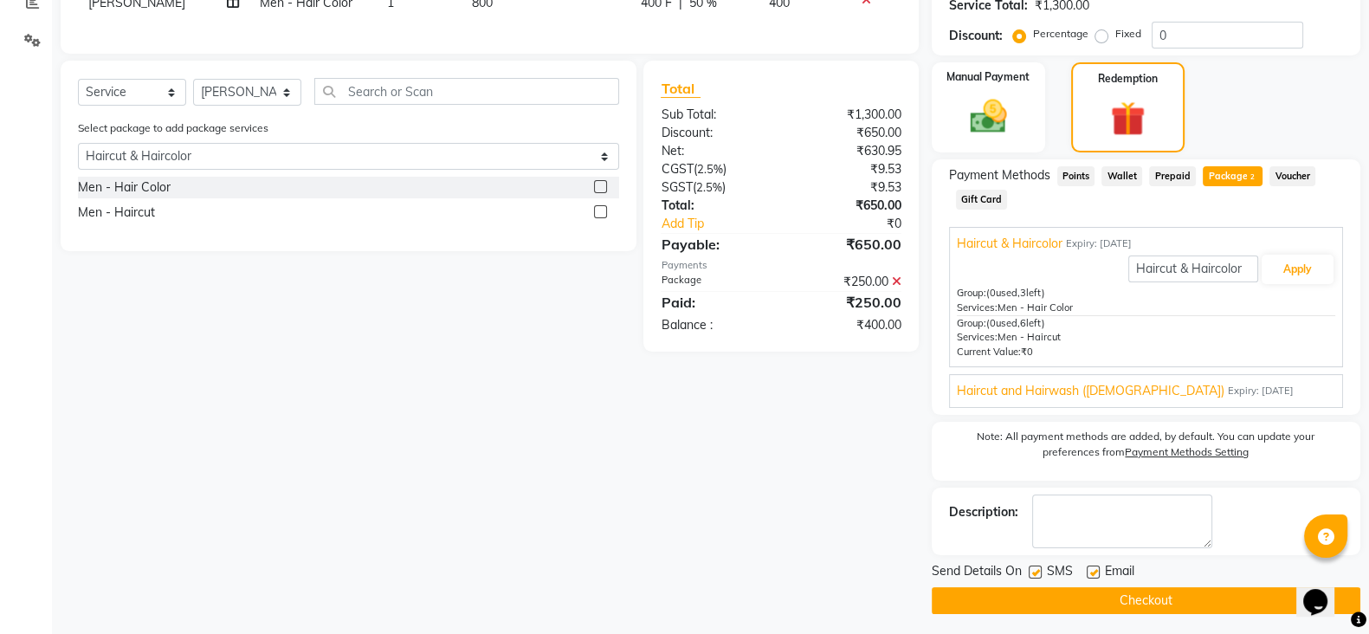
scroll to position [380, 0]
click at [1276, 265] on button "Apply" at bounding box center [1298, 269] width 72 height 29
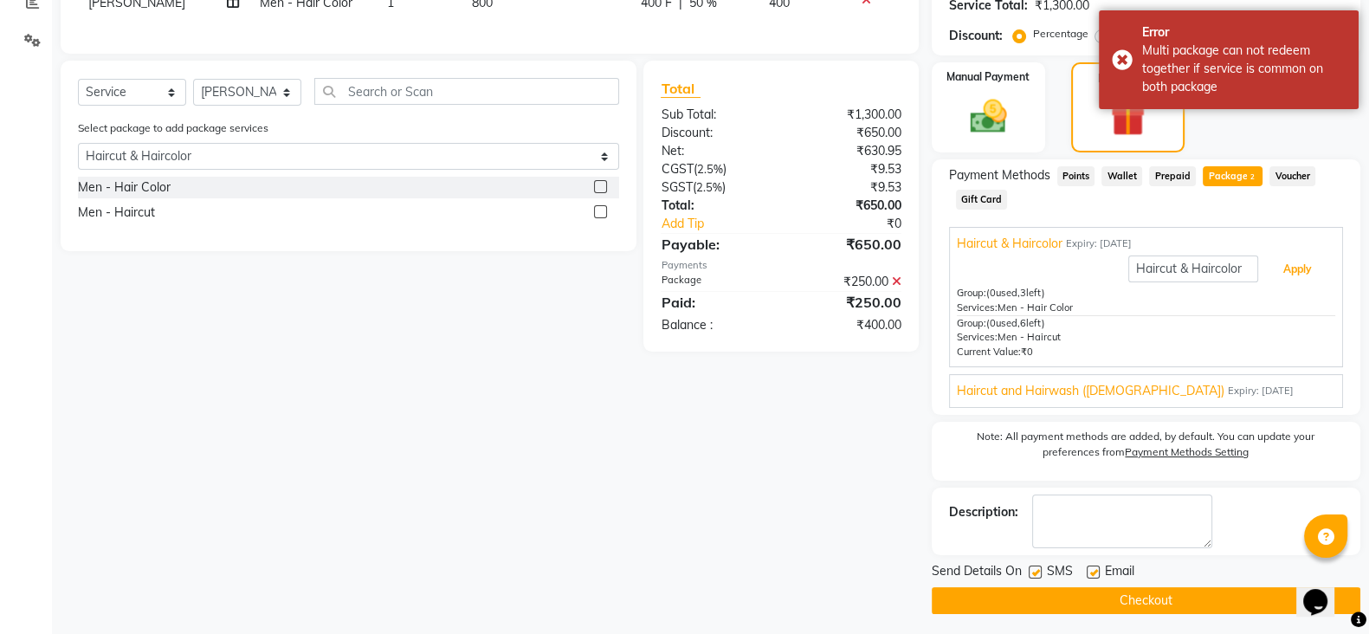
scroll to position [143, 0]
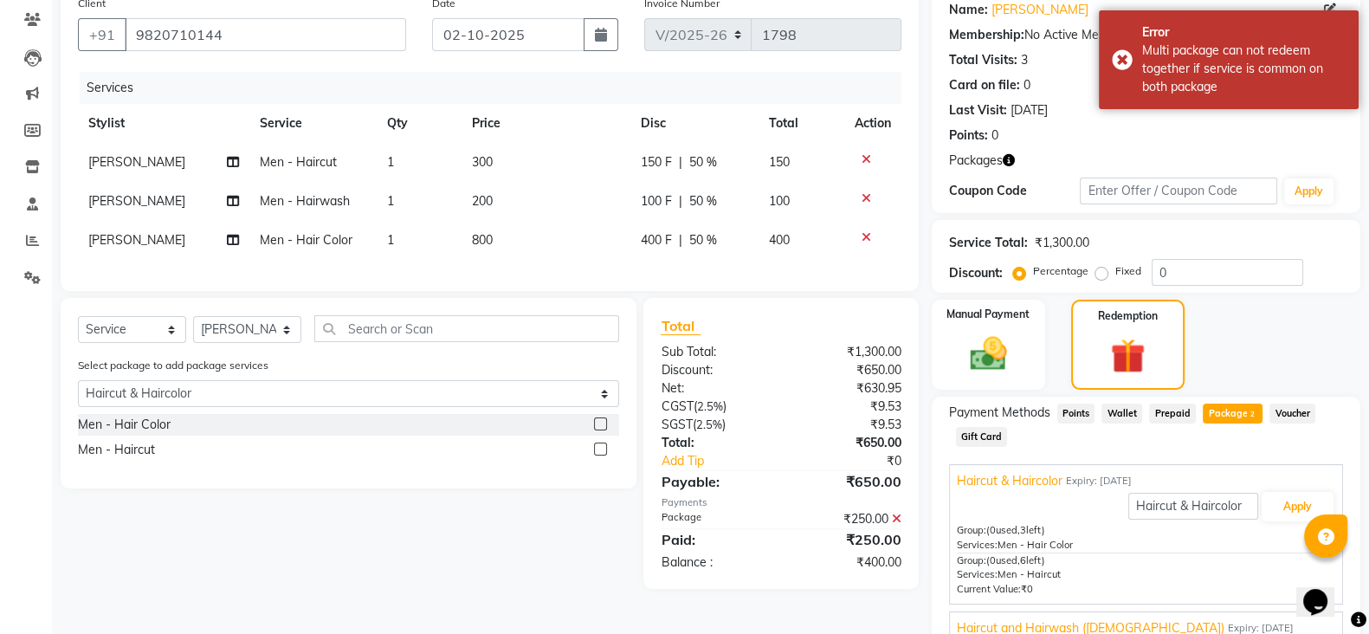
click at [870, 193] on div at bounding box center [873, 198] width 36 height 12
click at [862, 197] on icon at bounding box center [867, 198] width 10 height 12
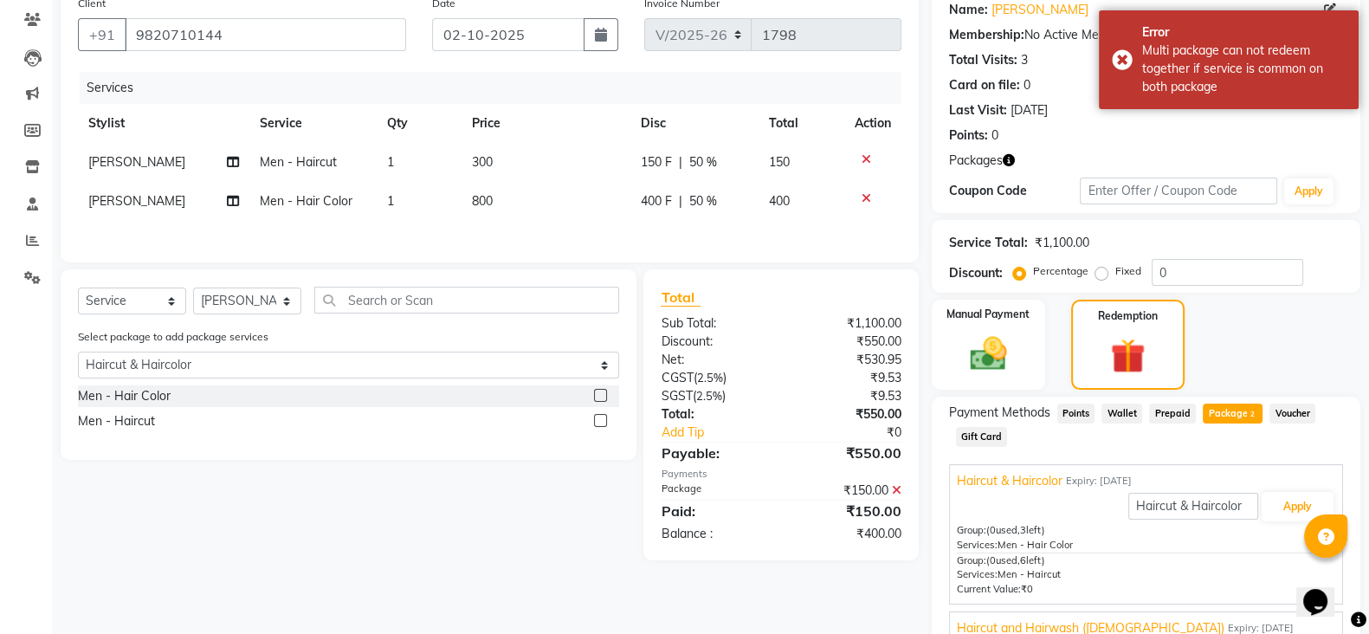
click at [723, 202] on div "400 F | 50 %" at bounding box center [694, 201] width 107 height 18
select select "19972"
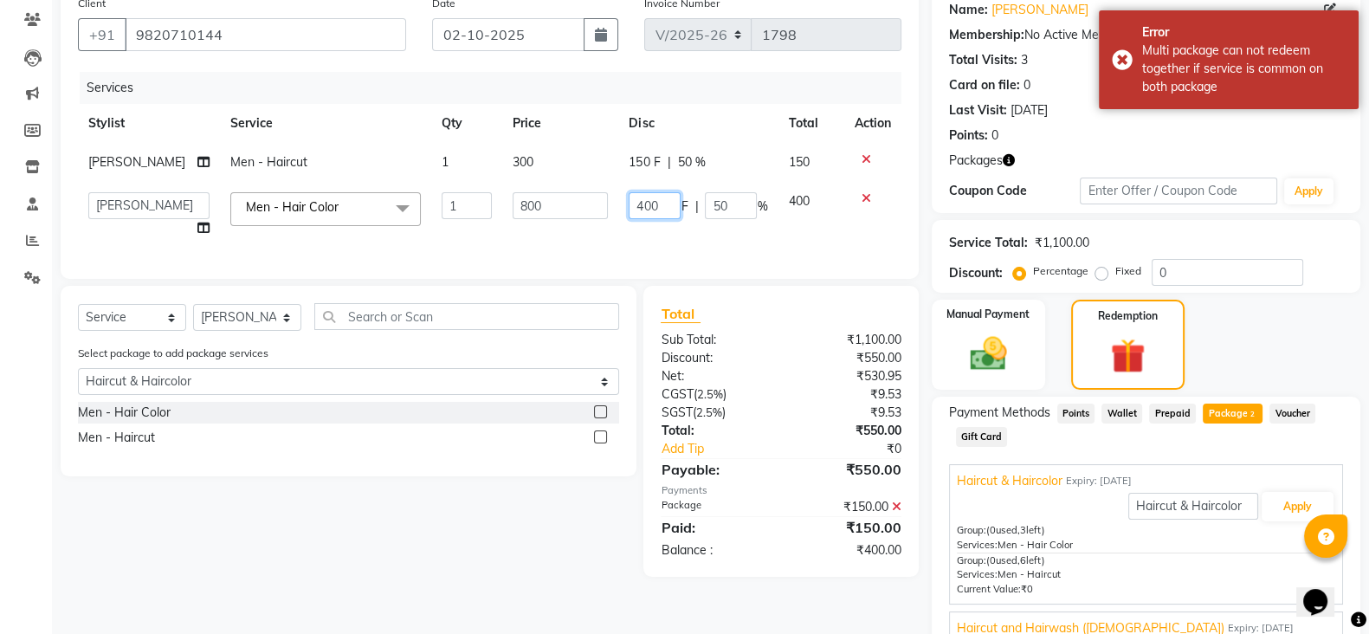
click at [656, 211] on input "400" at bounding box center [655, 205] width 52 height 27
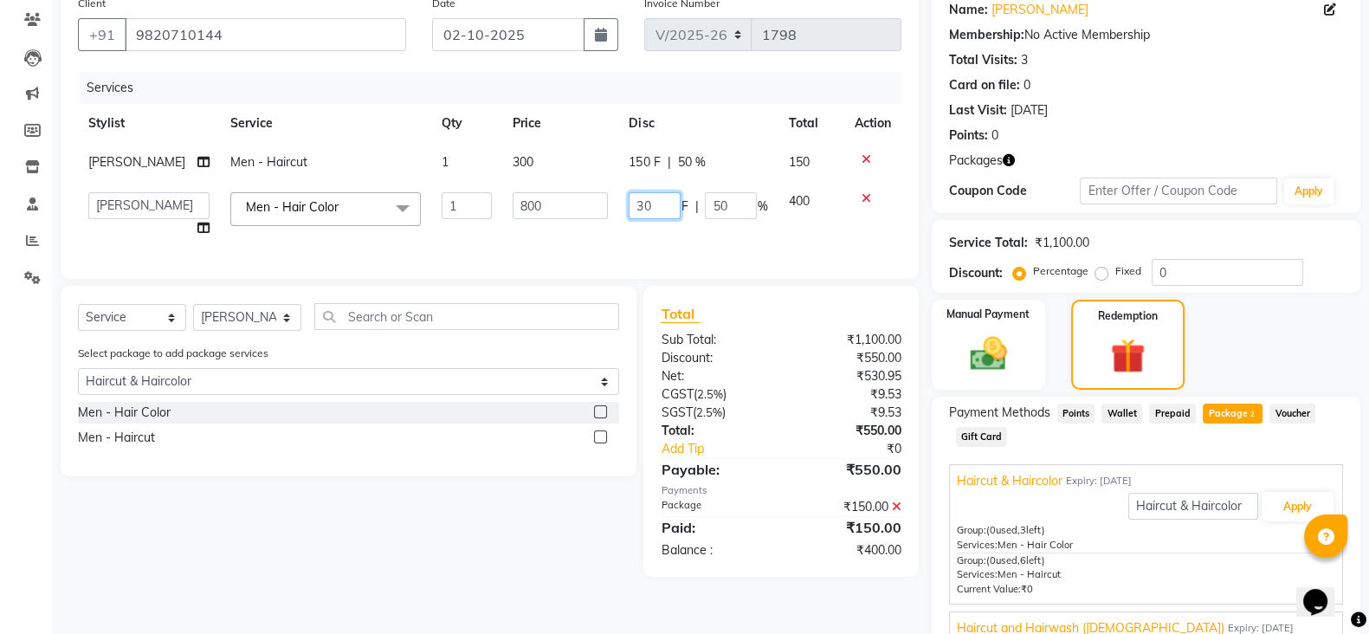
type input "300"
click at [656, 238] on div "Services Stylist Service Qty Price Disc Total Action [PERSON_NAME] Men - Haircu…" at bounding box center [490, 167] width 824 height 190
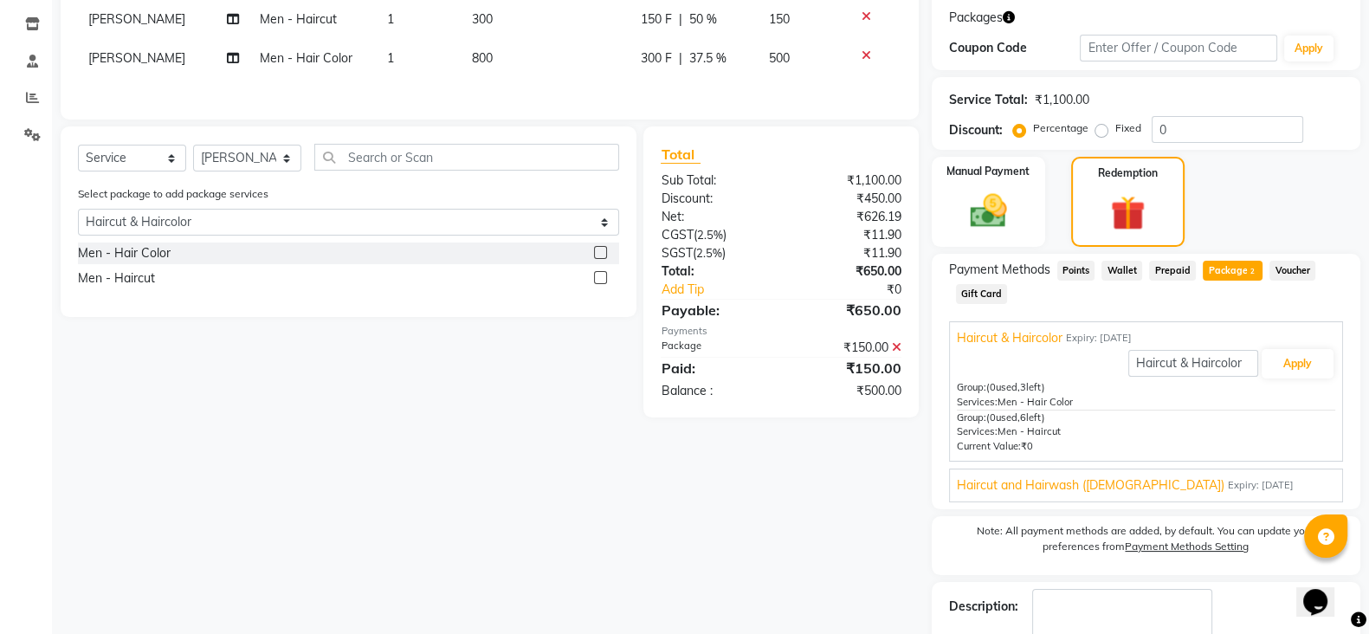
scroll to position [285, 0]
click at [870, 55] on div at bounding box center [873, 56] width 36 height 12
click at [862, 55] on icon at bounding box center [867, 56] width 10 height 12
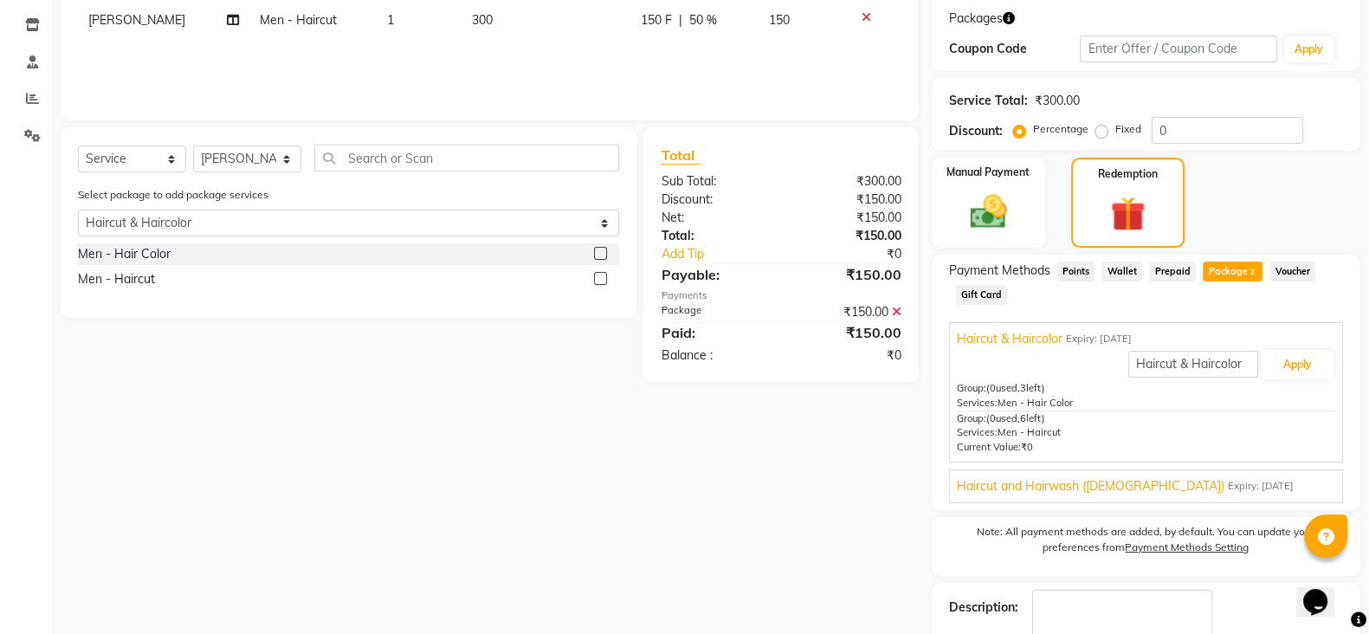
click at [862, 15] on icon at bounding box center [867, 17] width 10 height 12
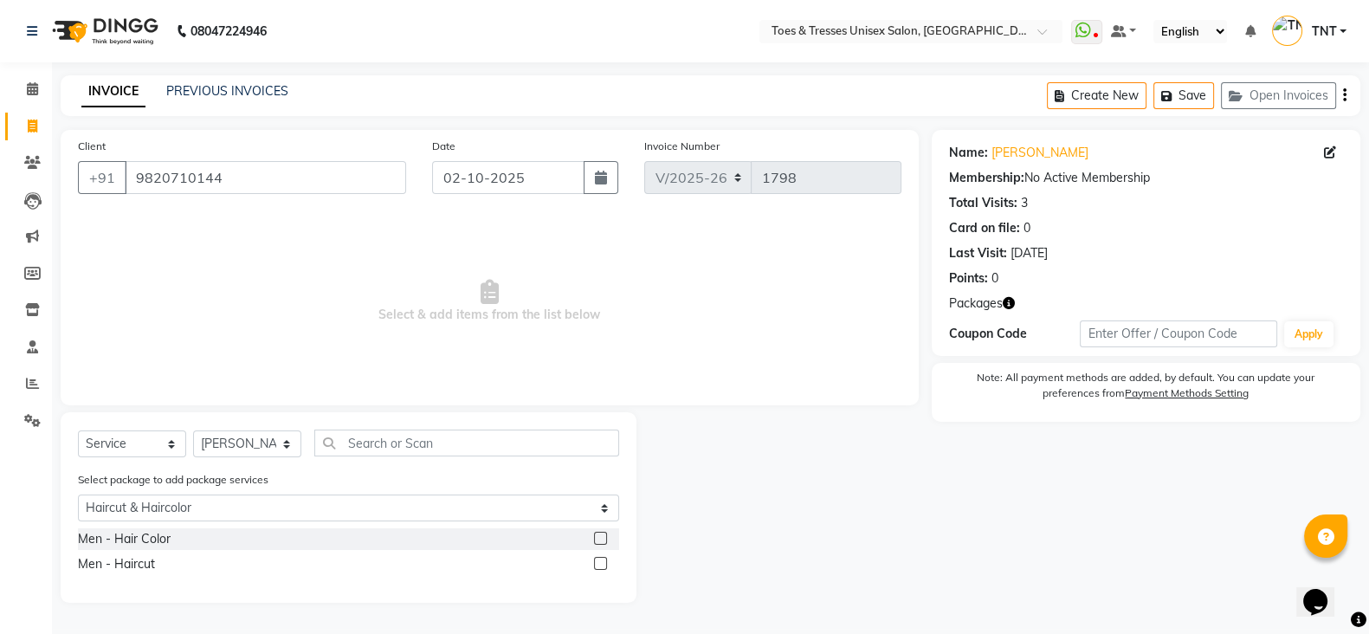
scroll to position [0, 0]
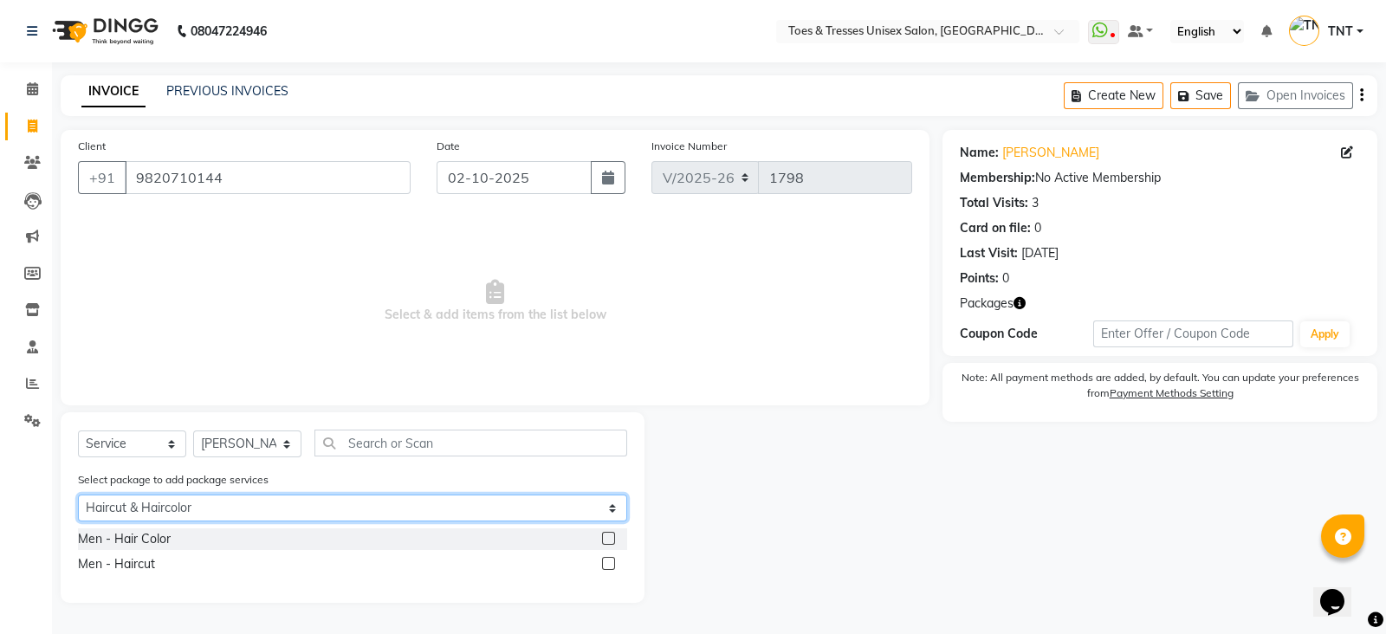
click at [199, 512] on select "Select Haircut & Haircolor Haircut and Hairwash ([DEMOGRAPHIC_DATA])" at bounding box center [352, 507] width 549 height 27
click at [78, 496] on select "Select Haircut & Haircolor Haircut and Hairwash ([DEMOGRAPHIC_DATA])" at bounding box center [352, 507] width 549 height 27
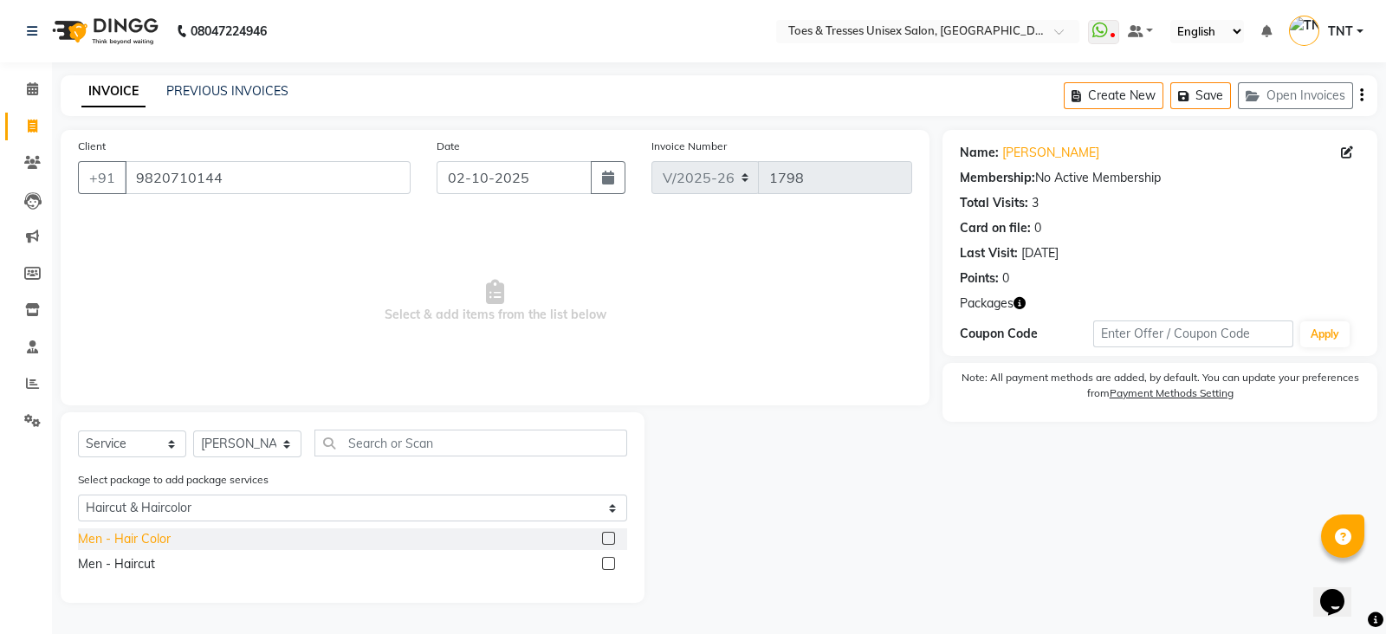
click at [126, 536] on div "Men - Hair Color" at bounding box center [124, 539] width 93 height 18
checkbox input "false"
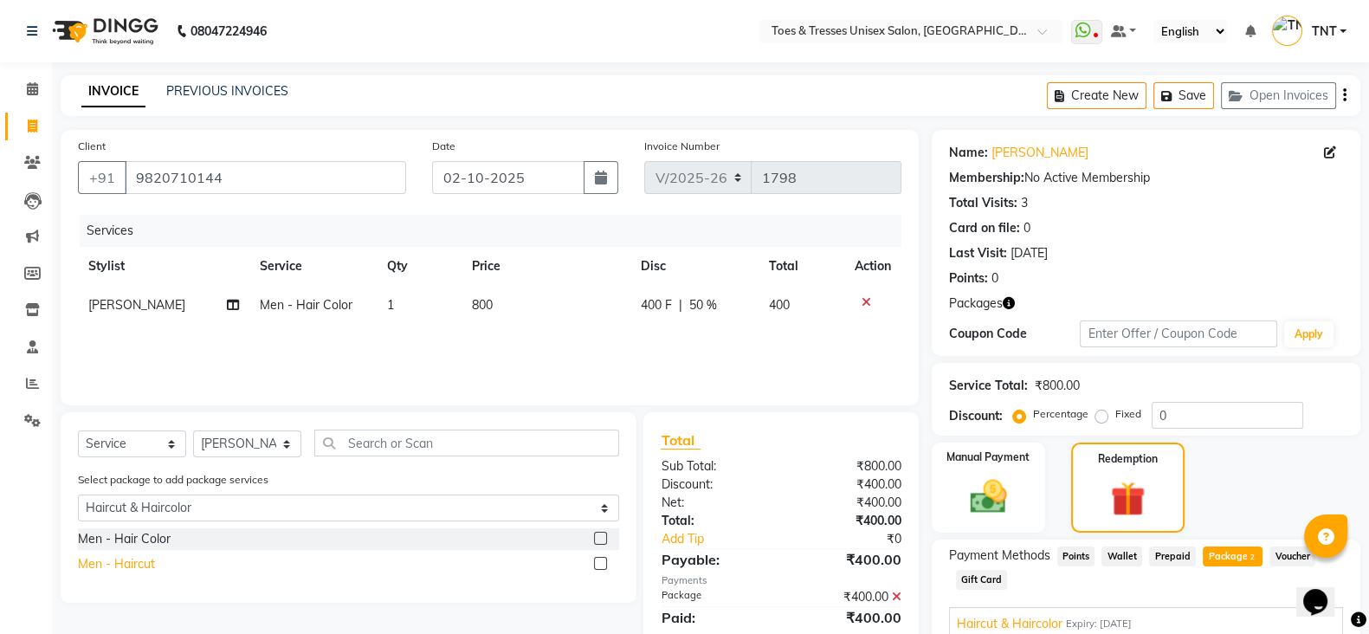
click at [128, 572] on div "Men - Haircut" at bounding box center [116, 564] width 77 height 18
checkbox input "false"
click at [637, 309] on td "400 F | 50 %" at bounding box center [694, 305] width 128 height 39
select select "19972"
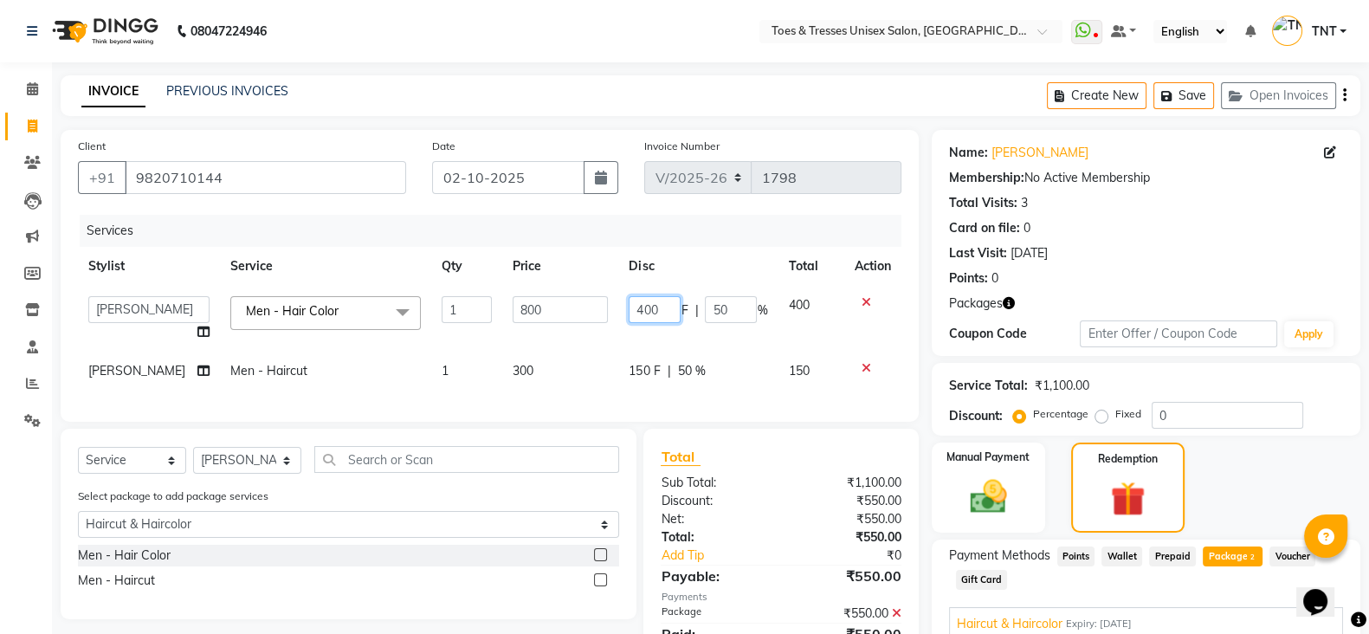
click at [654, 304] on input "400" at bounding box center [655, 309] width 52 height 27
type input "300"
click at [654, 338] on tbody "[PERSON_NAME] [PERSON_NAME] [PERSON_NAME] [PERSON_NAME] Nisha Paswan Pooja Manp…" at bounding box center [490, 338] width 824 height 105
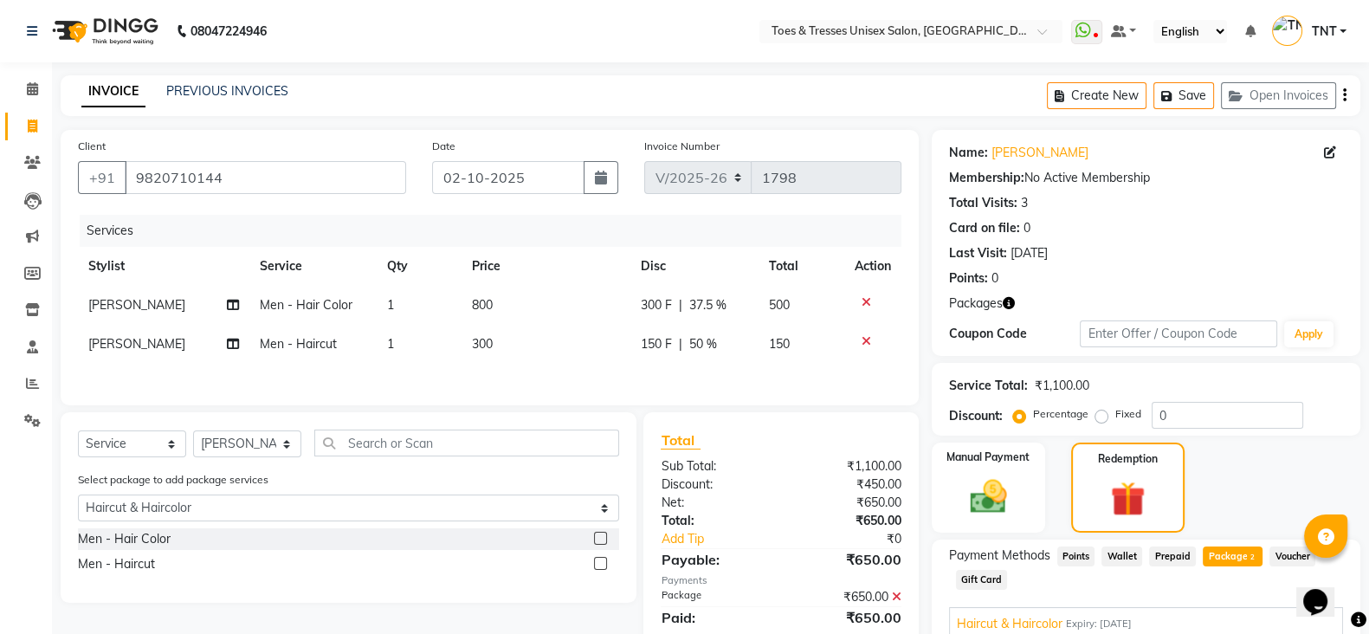
click at [557, 325] on td "300" at bounding box center [546, 344] width 169 height 39
select select "19972"
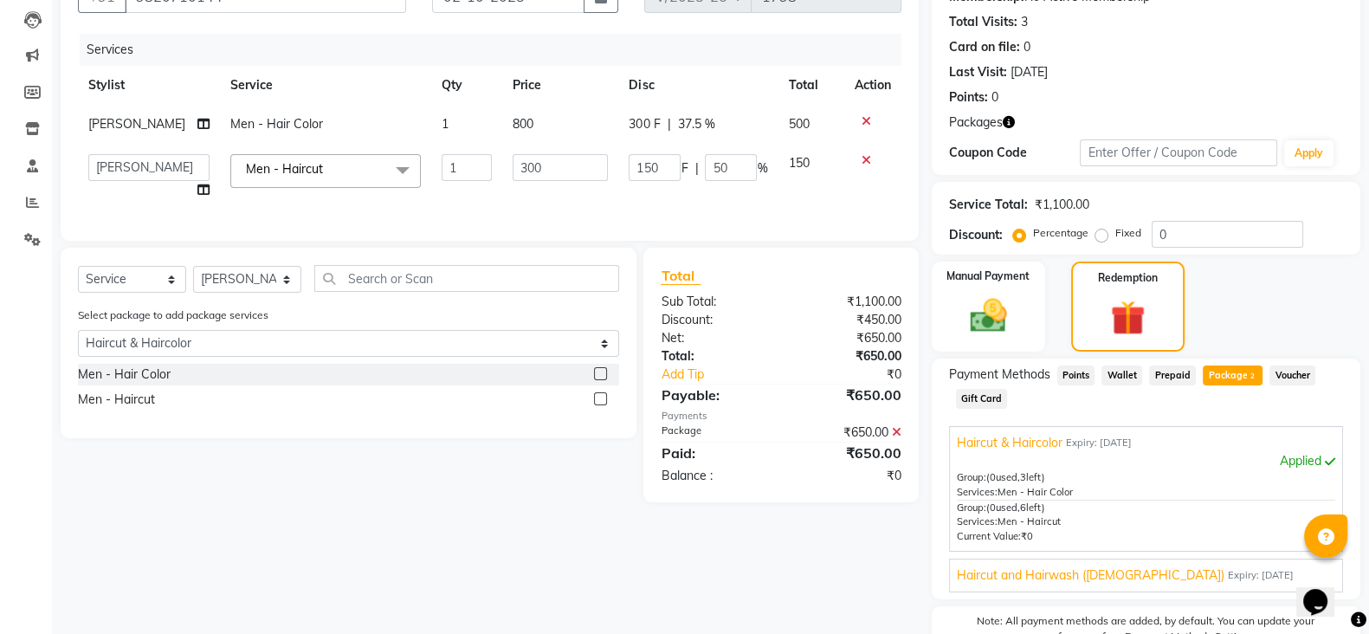
scroll to position [370, 0]
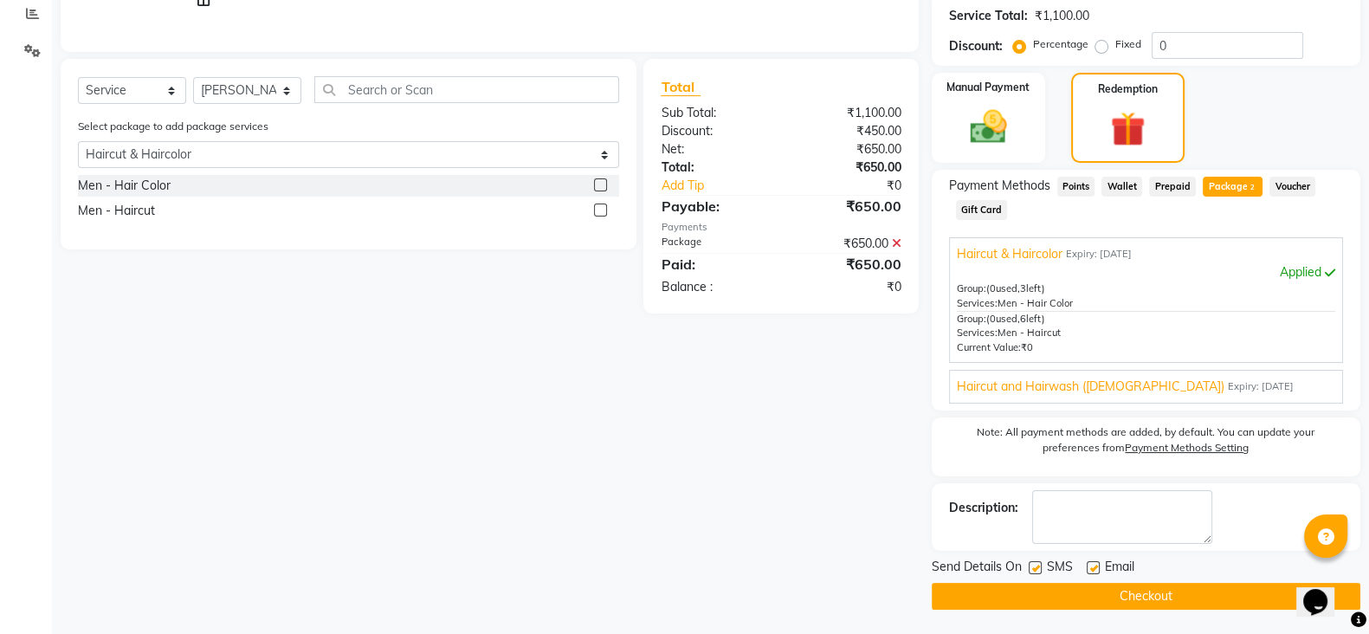
click at [1090, 598] on button "Checkout" at bounding box center [1146, 596] width 429 height 27
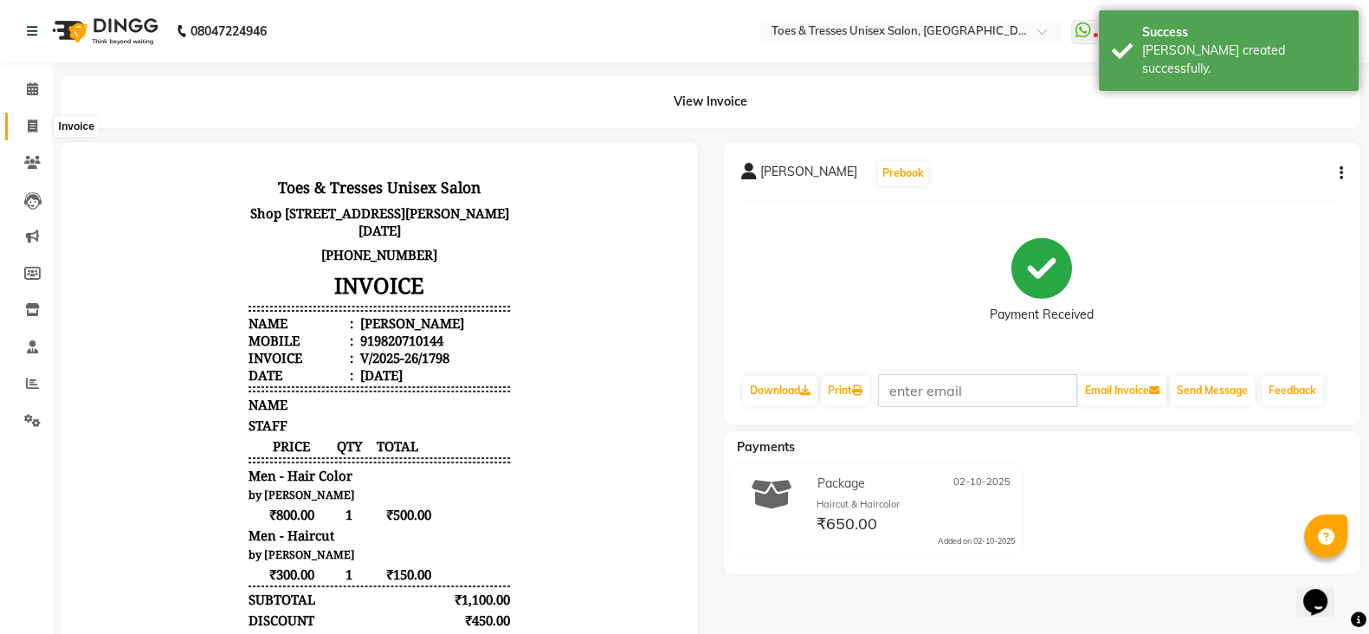
click at [29, 121] on icon at bounding box center [33, 126] width 10 height 13
select select "service"
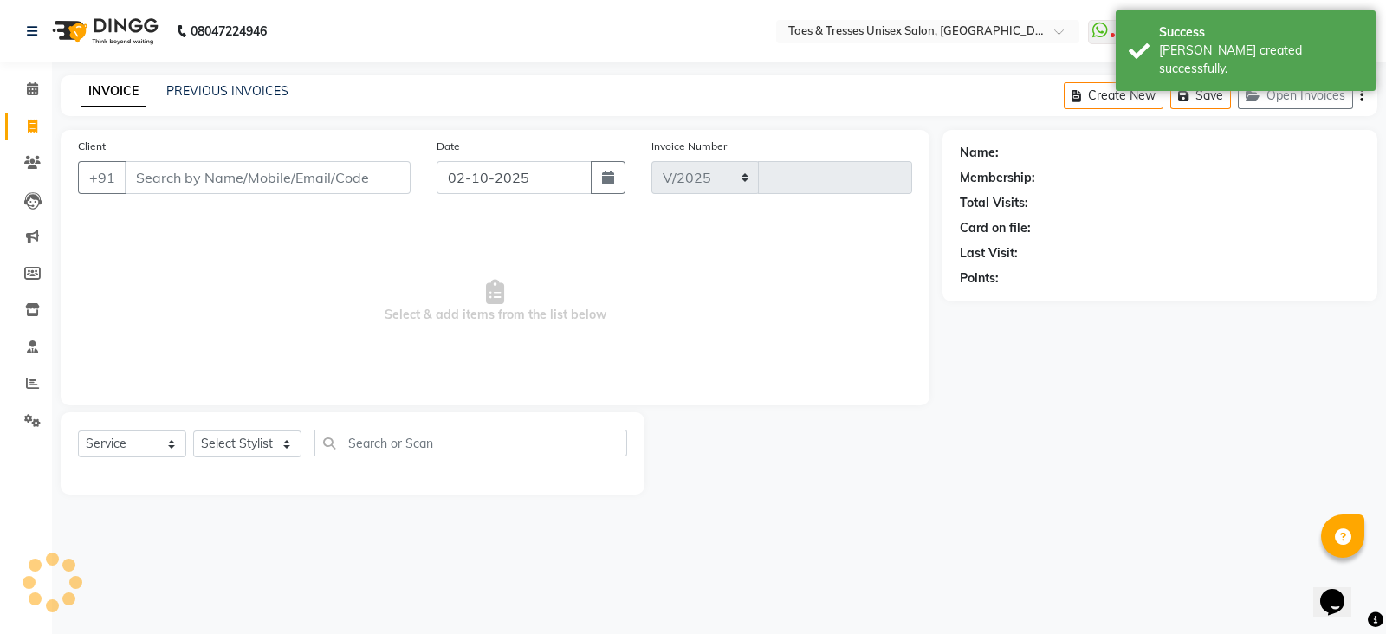
select select "3950"
type input "1799"
click at [234, 88] on link "PREVIOUS INVOICES" at bounding box center [227, 91] width 122 height 16
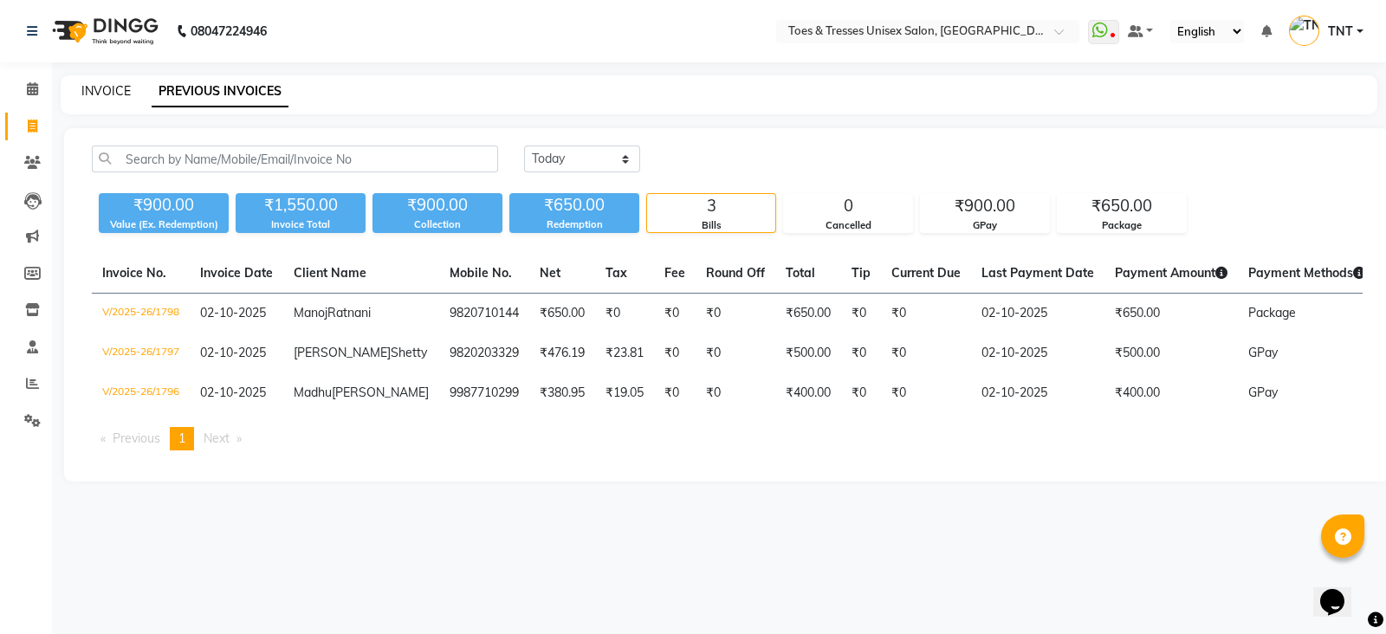
click at [98, 85] on link "INVOICE" at bounding box center [105, 91] width 49 height 16
select select "3950"
select select "service"
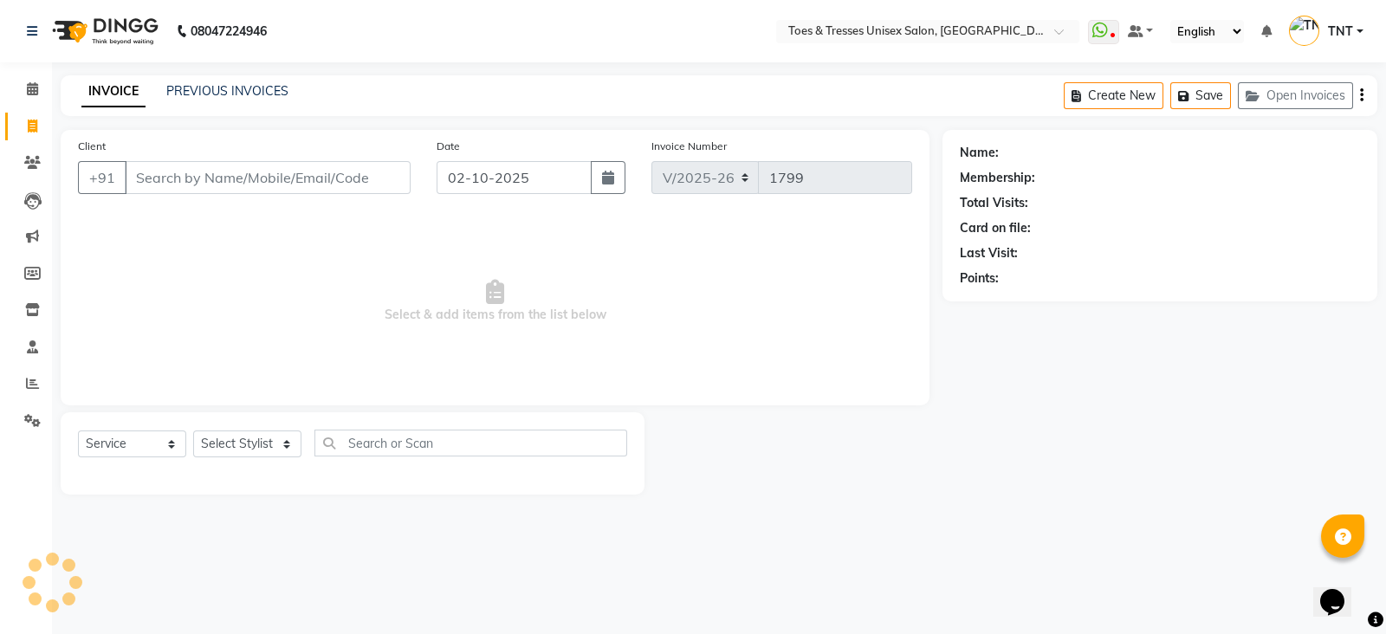
click at [184, 183] on input "Client" at bounding box center [268, 177] width 286 height 33
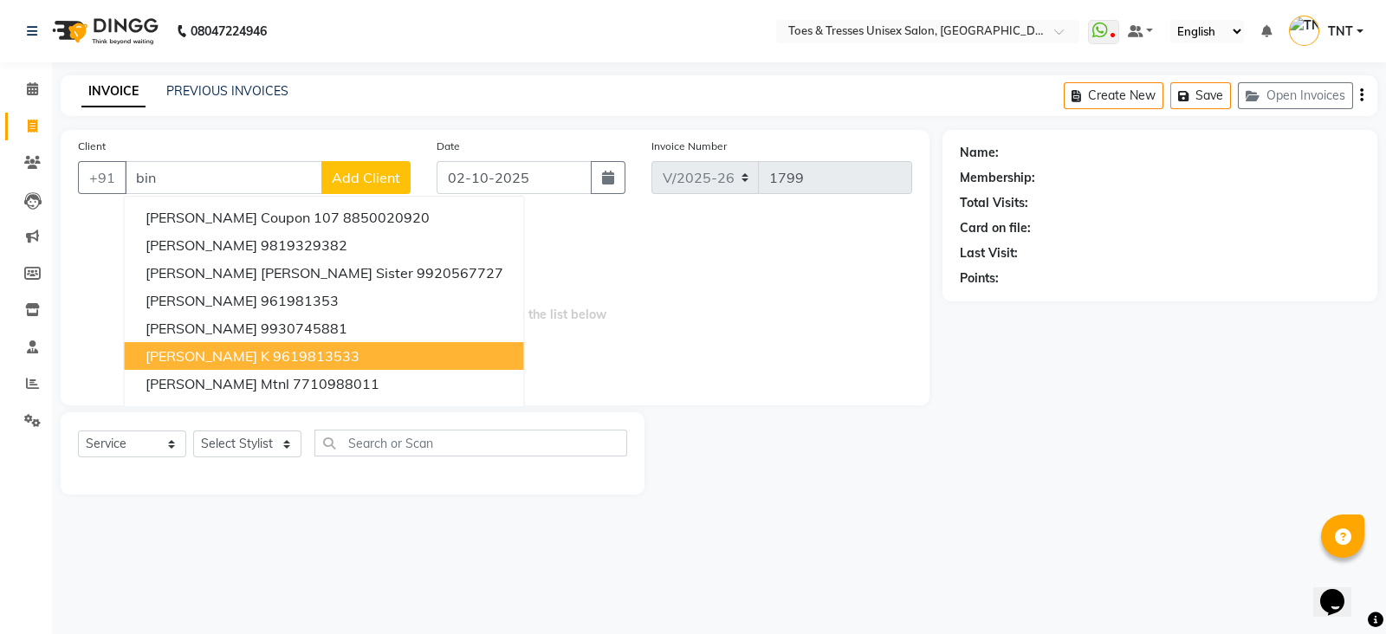
click at [273, 356] on ngb-highlight "9619813533" at bounding box center [316, 355] width 87 height 17
type input "9619813533"
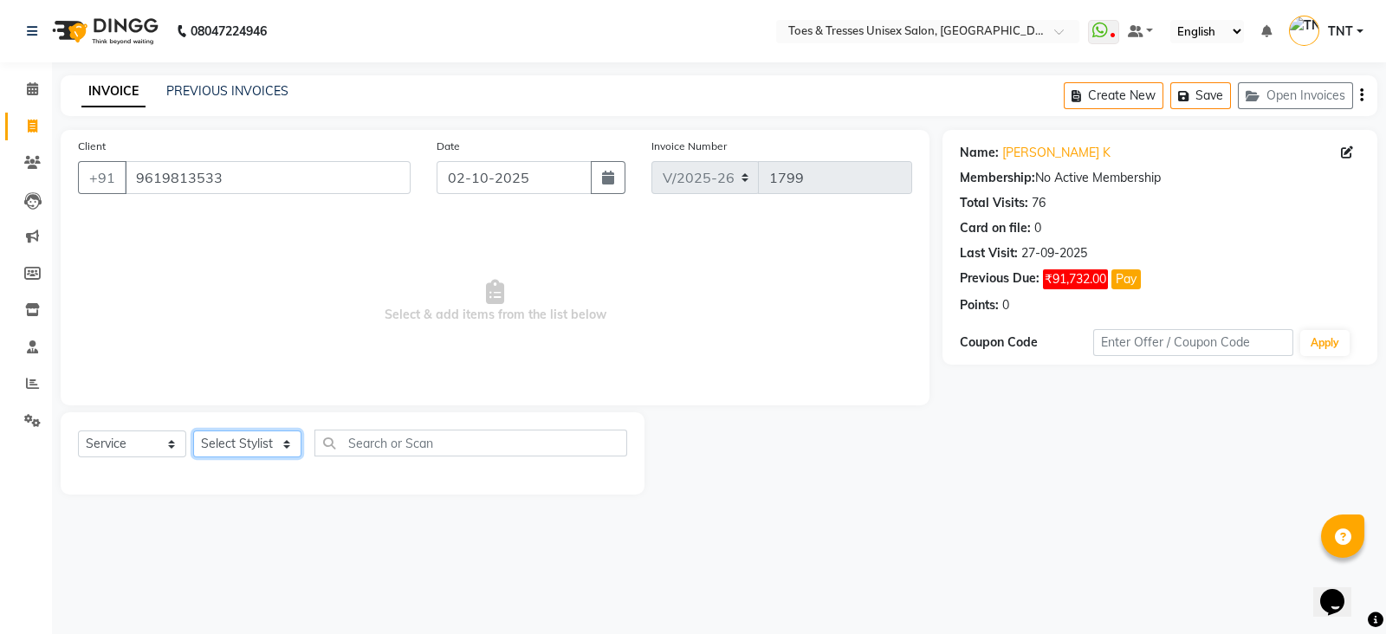
click at [249, 436] on select "Select Stylist [PERSON_NAME] [PERSON_NAME] [PERSON_NAME] [PERSON_NAME] Nisha Pa…" at bounding box center [247, 443] width 108 height 27
select select "19970"
click at [193, 431] on select "Select Stylist [PERSON_NAME] [PERSON_NAME] [PERSON_NAME] [PERSON_NAME] Nisha Pa…" at bounding box center [247, 443] width 108 height 27
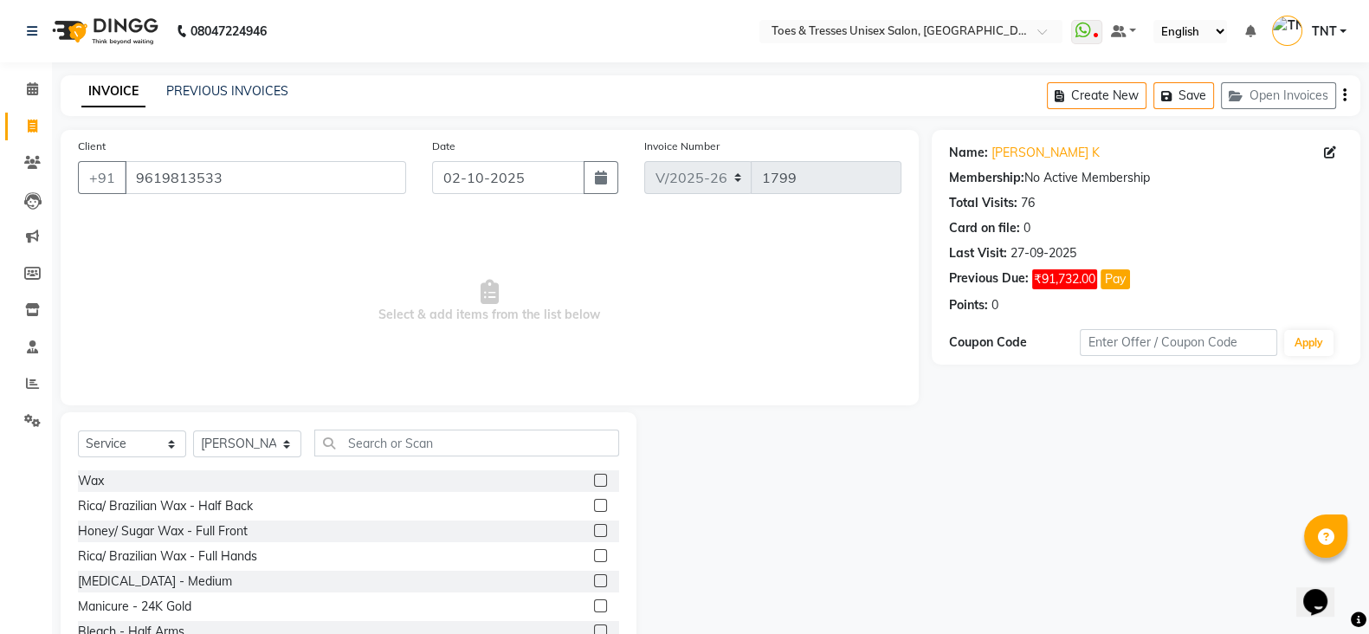
click at [406, 420] on div "Select Service Product Membership Package Voucher Prepaid Gift Card Select Styl…" at bounding box center [349, 539] width 576 height 255
click at [408, 433] on input "text" at bounding box center [466, 443] width 305 height 27
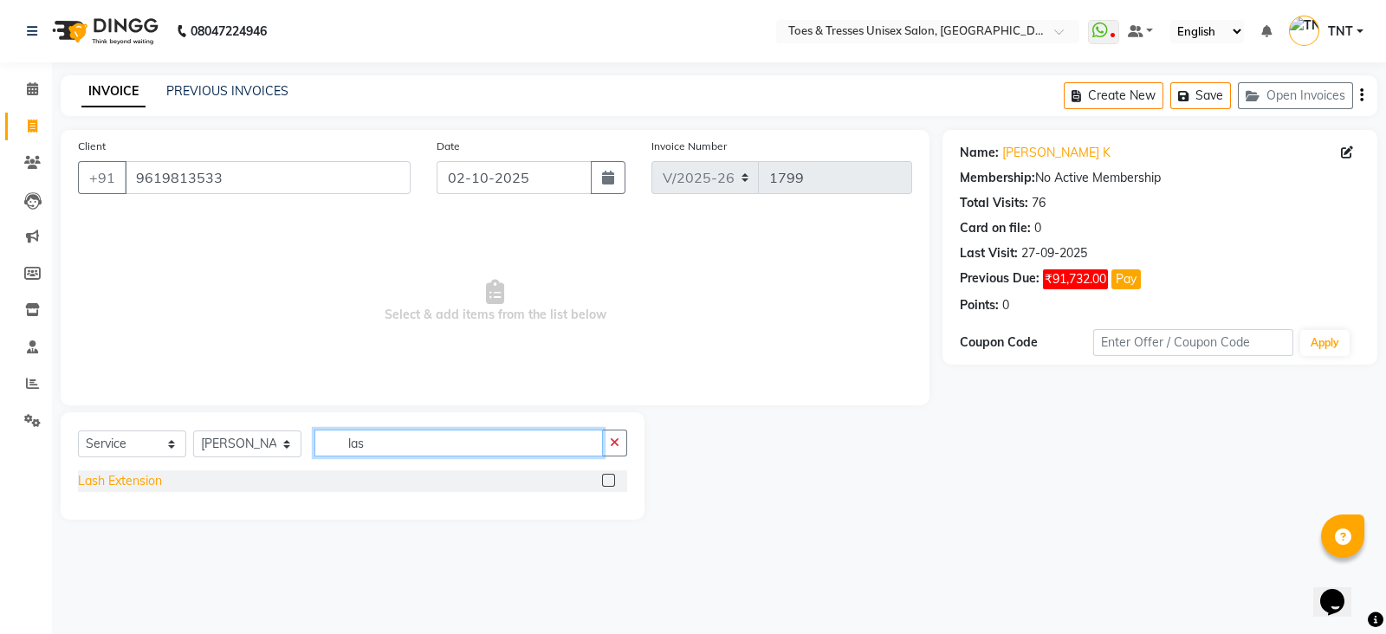
type input "las"
click at [132, 477] on div "Lash Extension" at bounding box center [120, 481] width 84 height 18
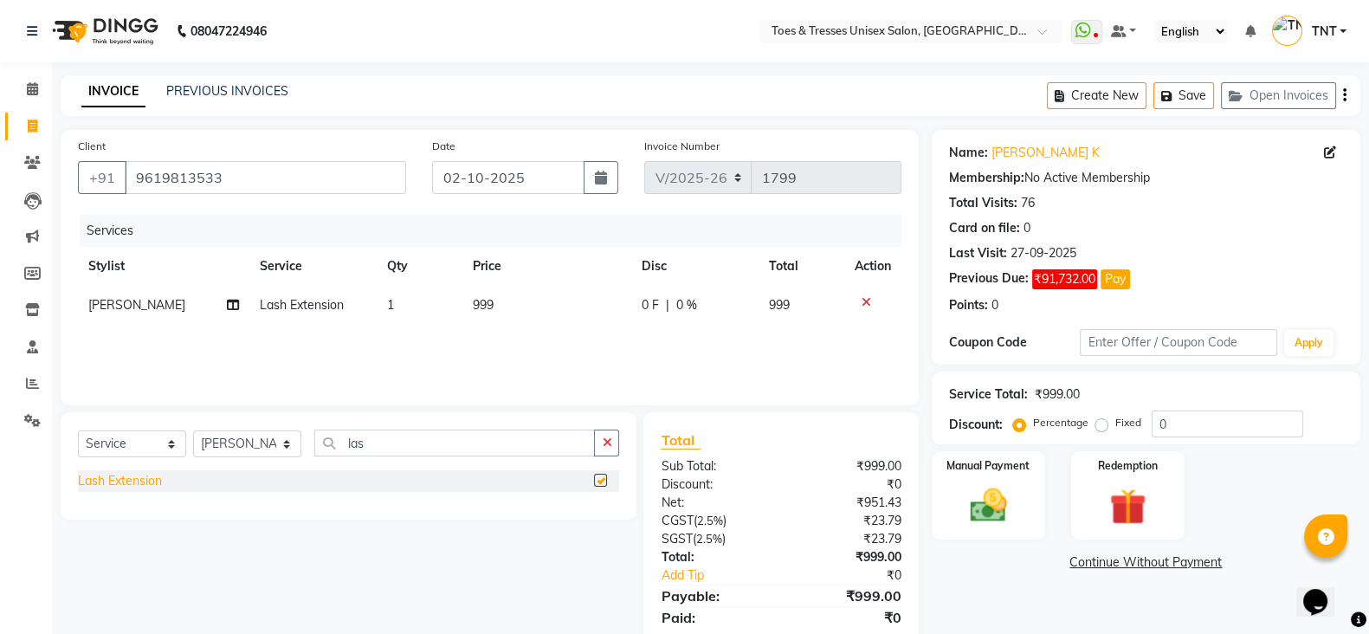
checkbox input "false"
click at [483, 309] on span "999" at bounding box center [483, 305] width 21 height 16
select select "19970"
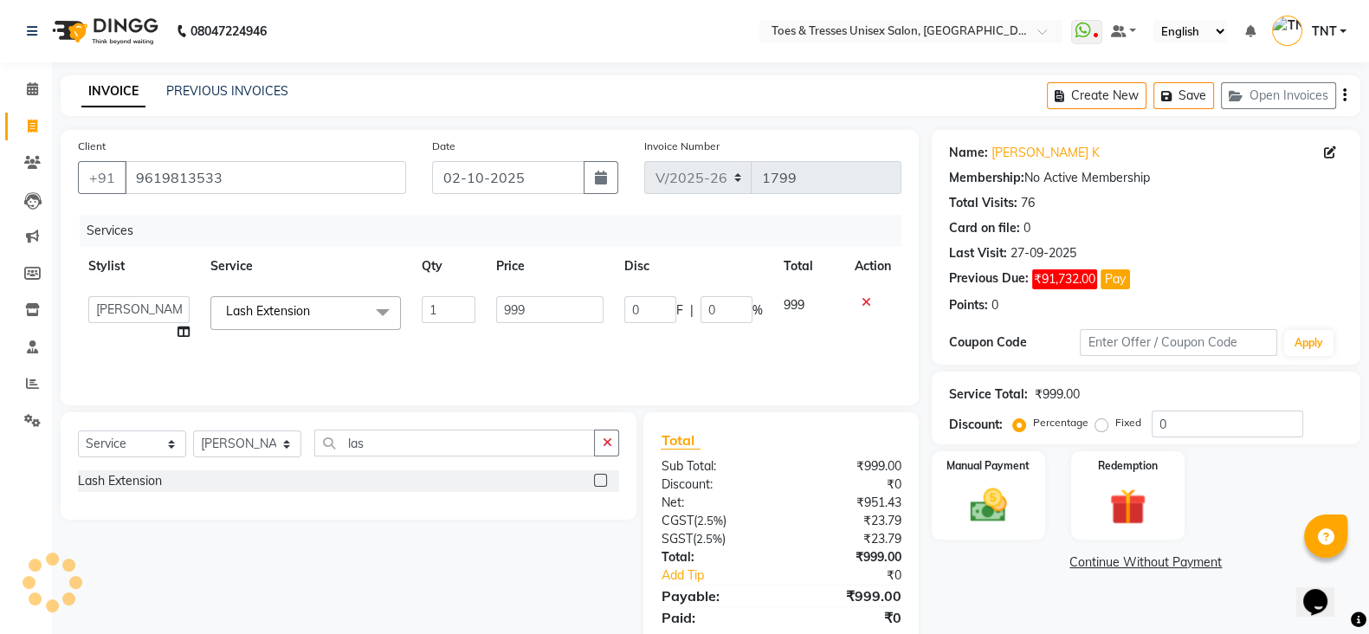
click at [561, 293] on td "999" at bounding box center [550, 319] width 129 height 66
click at [533, 309] on input "999" at bounding box center [550, 309] width 108 height 27
type input "2500"
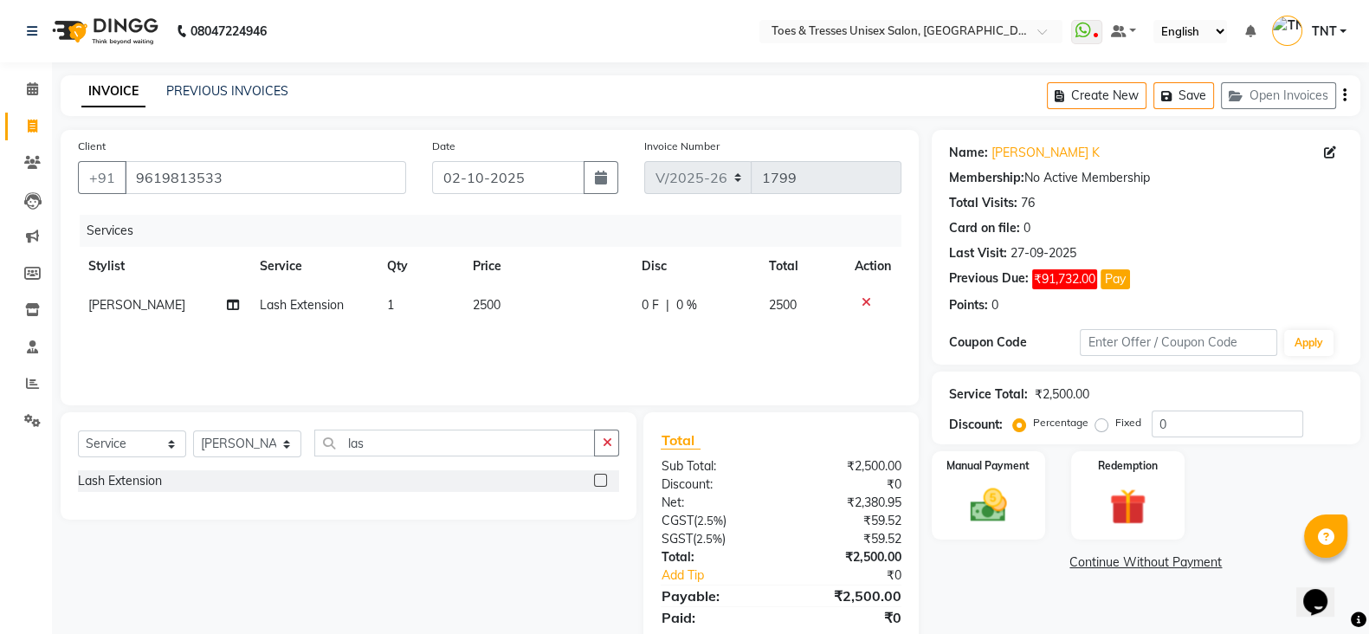
click at [704, 313] on div "0 F | 0 %" at bounding box center [695, 305] width 107 height 18
select select "19970"
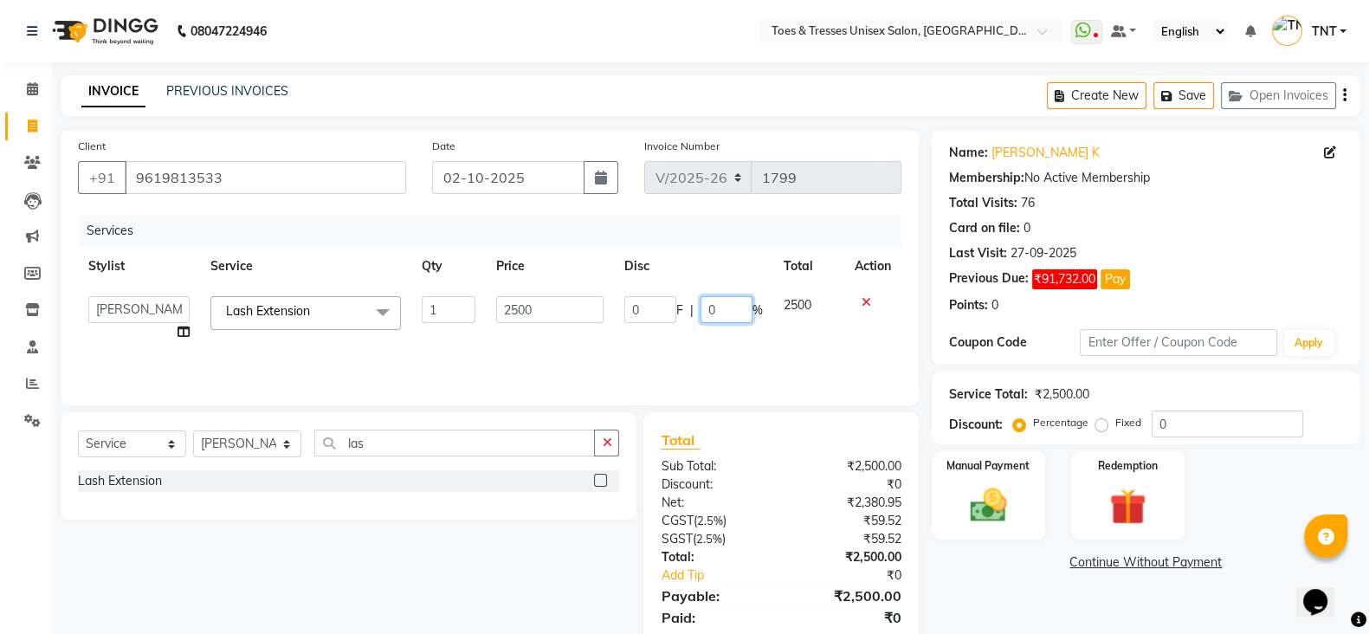
click at [704, 313] on input "0" at bounding box center [727, 309] width 52 height 27
type input "20"
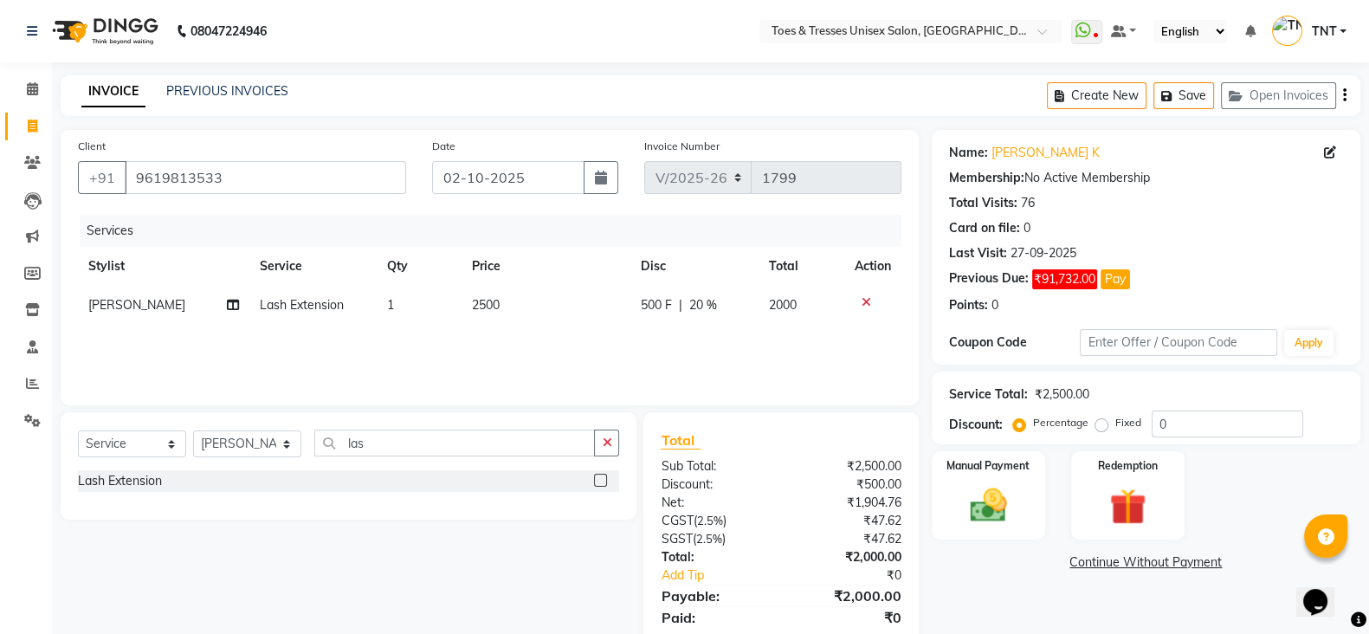
click at [750, 352] on div "Services Stylist Service Qty Price Disc Total Action Nisha Paswan Lash Extensio…" at bounding box center [490, 301] width 824 height 173
click at [394, 437] on input "las" at bounding box center [454, 443] width 281 height 27
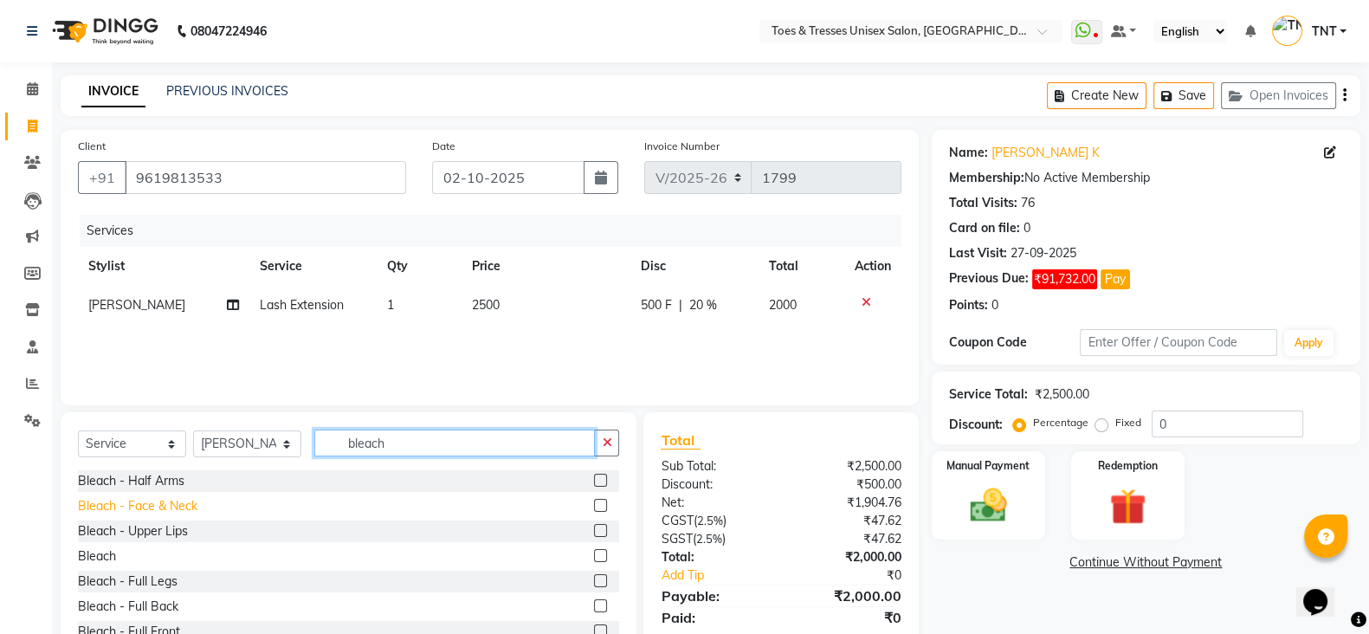
type input "bleach"
click at [132, 504] on div "Bleach - Face & Neck" at bounding box center [138, 506] width 120 height 18
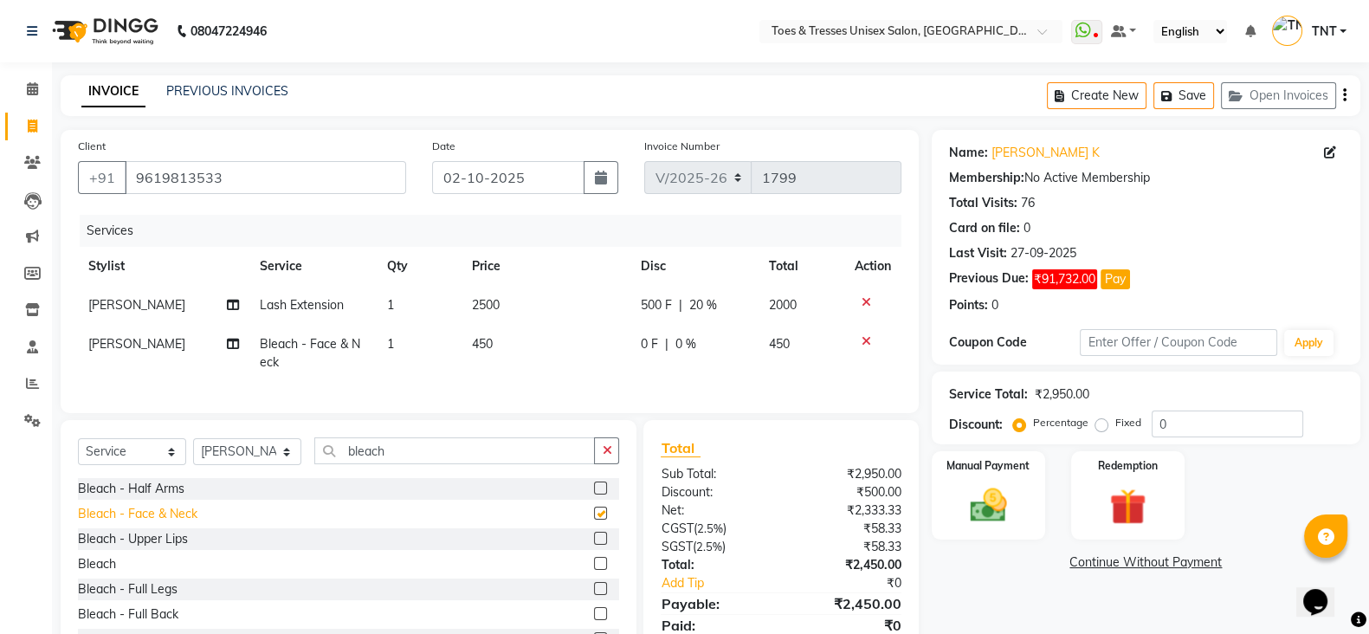
checkbox input "false"
click at [422, 459] on input "bleach" at bounding box center [454, 450] width 281 height 27
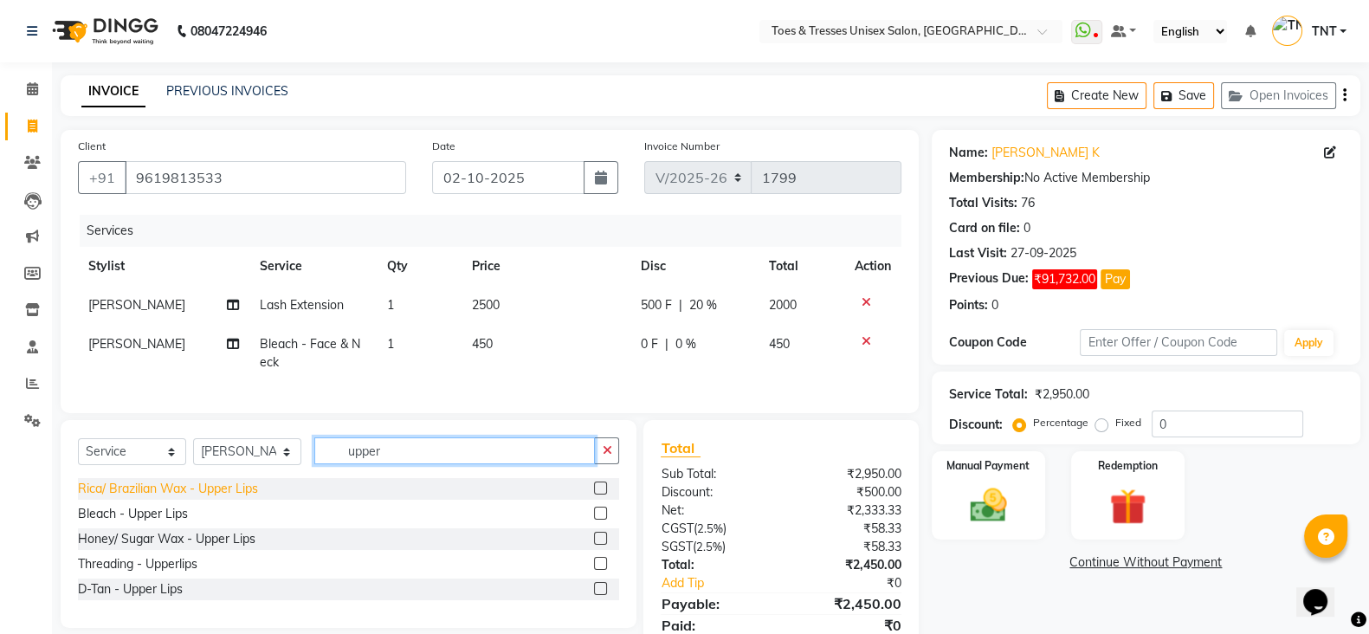
type input "upper"
click at [208, 498] on div "Rica/ Brazilian Wax - Upper Lips" at bounding box center [168, 489] width 180 height 18
checkbox input "false"
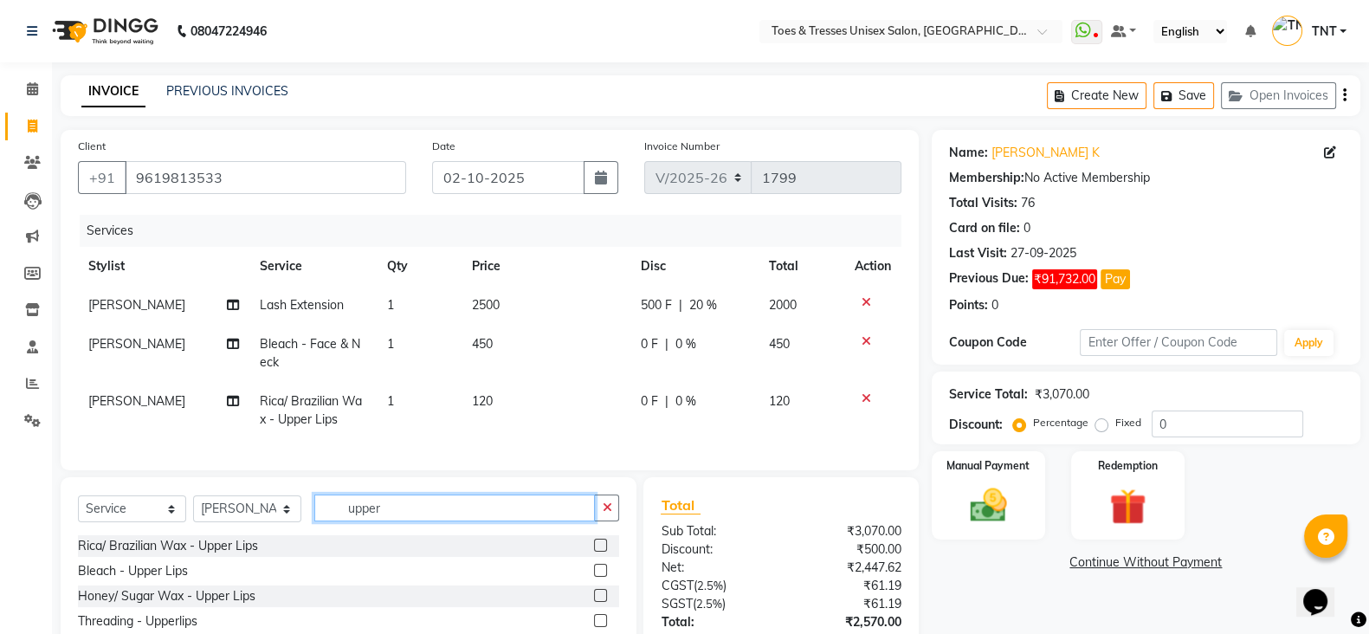
click at [398, 521] on input "upper" at bounding box center [454, 507] width 281 height 27
type input "chi"
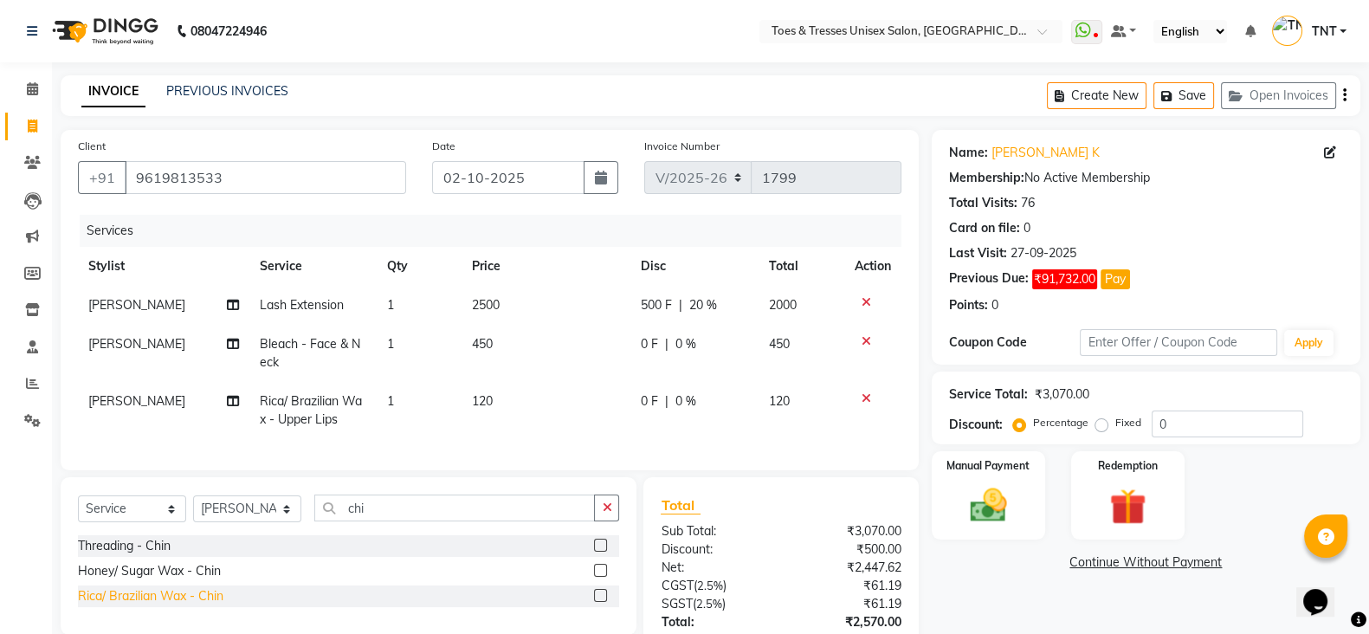
click at [184, 605] on div "Rica/ Brazilian Wax - Chin" at bounding box center [150, 596] width 145 height 18
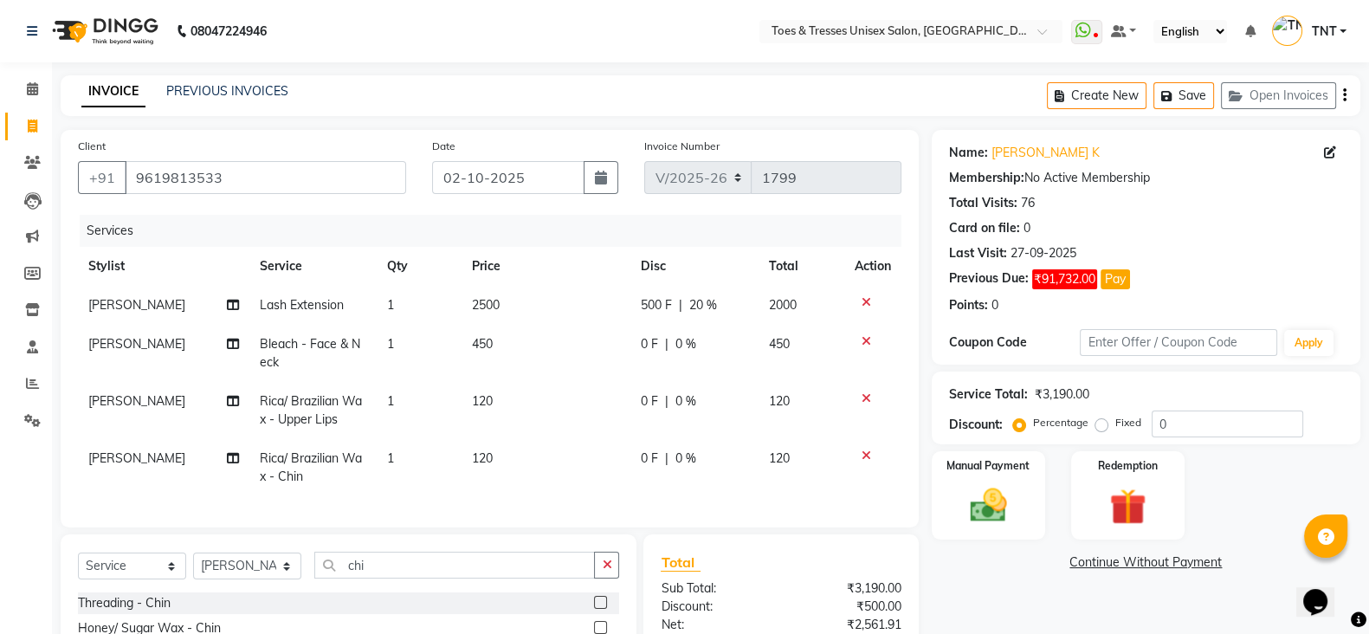
checkbox input "false"
click at [405, 566] on div "Select Service Product Membership Package Voucher Prepaid Gift Card Select Styl…" at bounding box center [349, 613] width 576 height 158
click at [404, 574] on input "chi" at bounding box center [454, 565] width 281 height 27
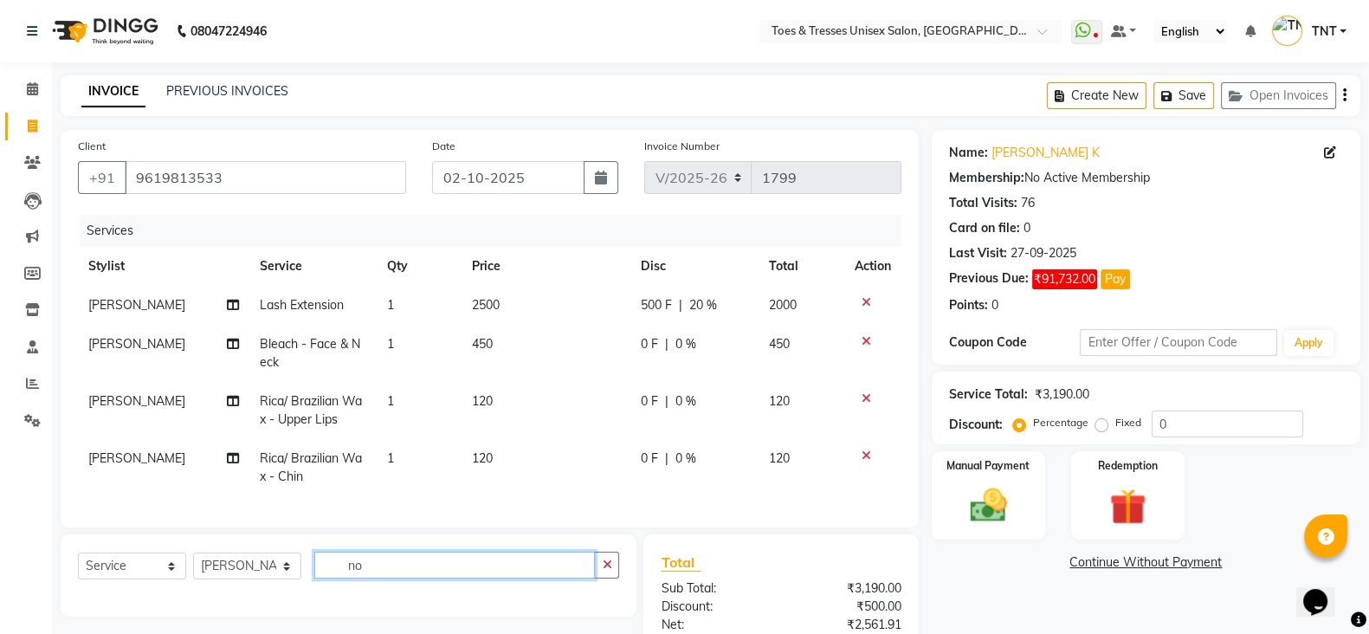
type input "n"
type input "wax"
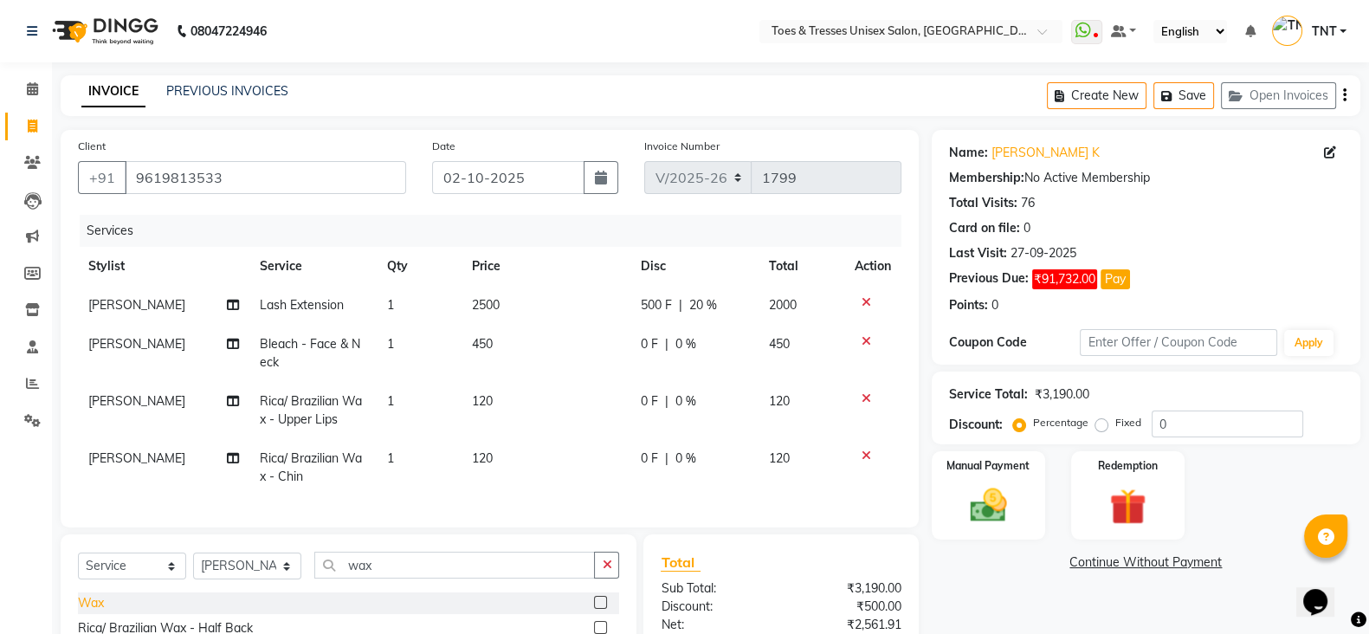
click at [98, 612] on div "Wax" at bounding box center [91, 603] width 26 height 18
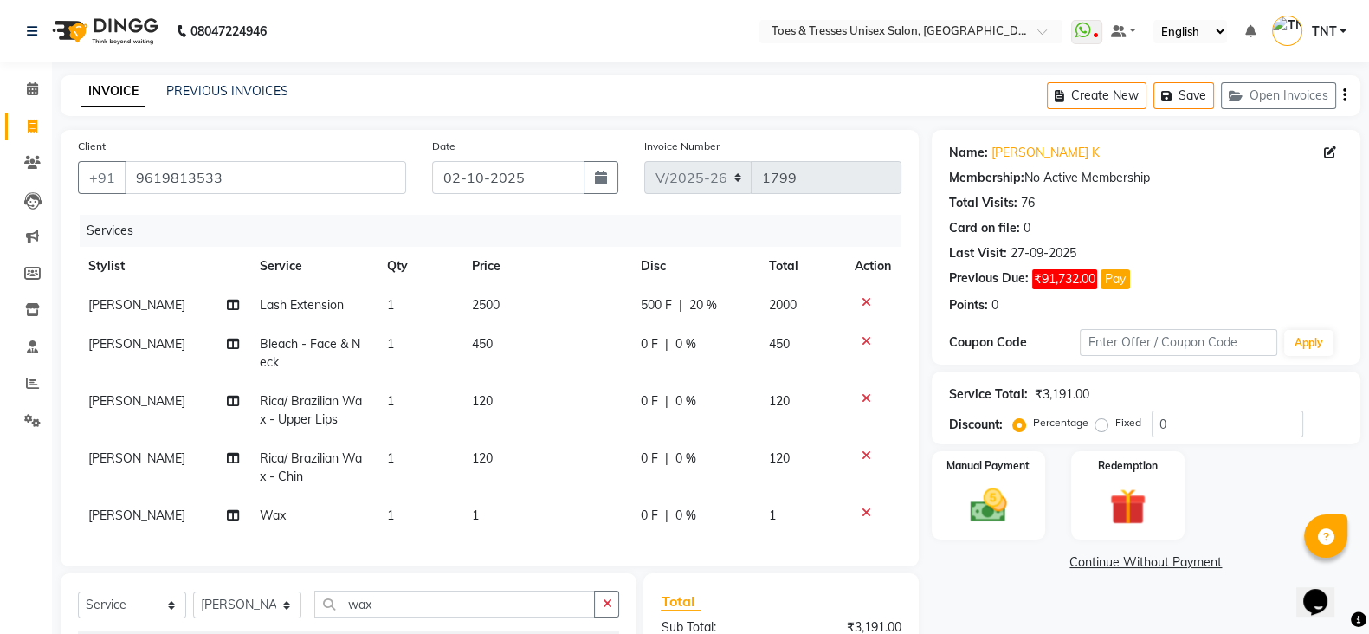
checkbox input "false"
click at [481, 335] on td "450" at bounding box center [546, 353] width 169 height 57
select select "19970"
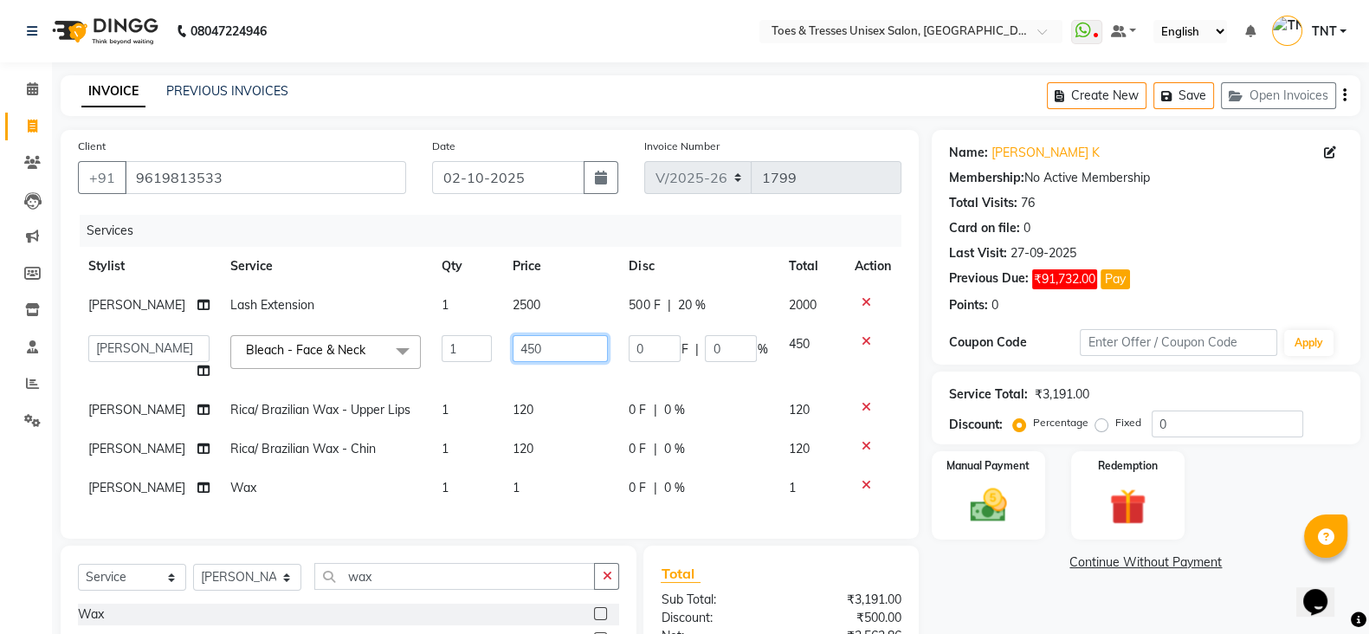
click at [531, 354] on input "450" at bounding box center [560, 348] width 95 height 27
type input "700"
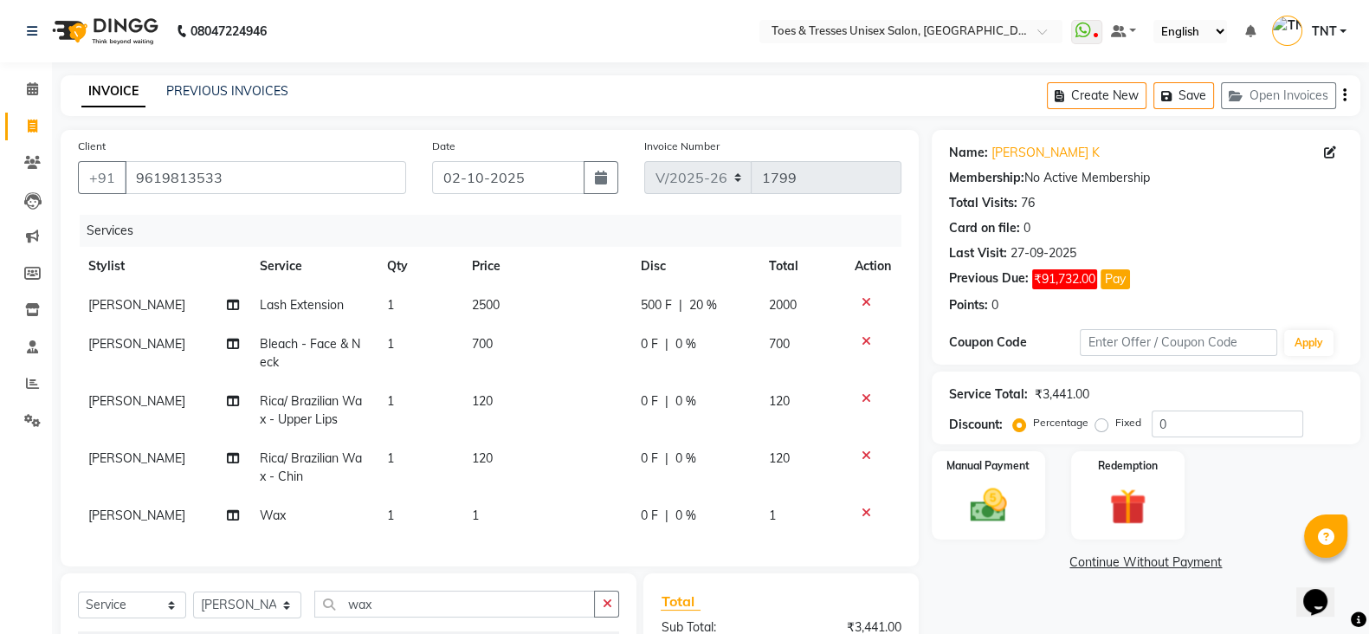
click at [710, 349] on div "0 F | 0 %" at bounding box center [694, 344] width 107 height 18
select select "19970"
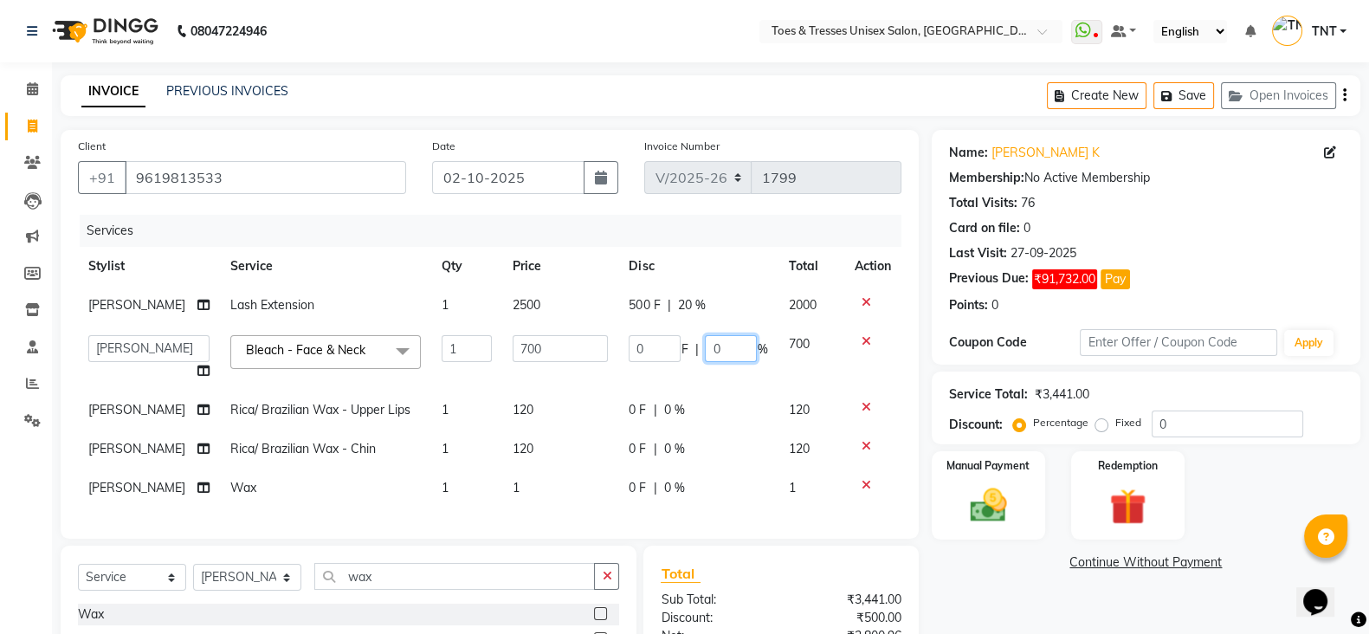
click at [710, 349] on input "0" at bounding box center [731, 348] width 52 height 27
type input "20"
click at [710, 384] on tbody "Nisha Paswan Lash Extension 1 2500 500 F | 20 % 2000 [PERSON_NAME] Aheshan Shai…" at bounding box center [490, 397] width 824 height 222
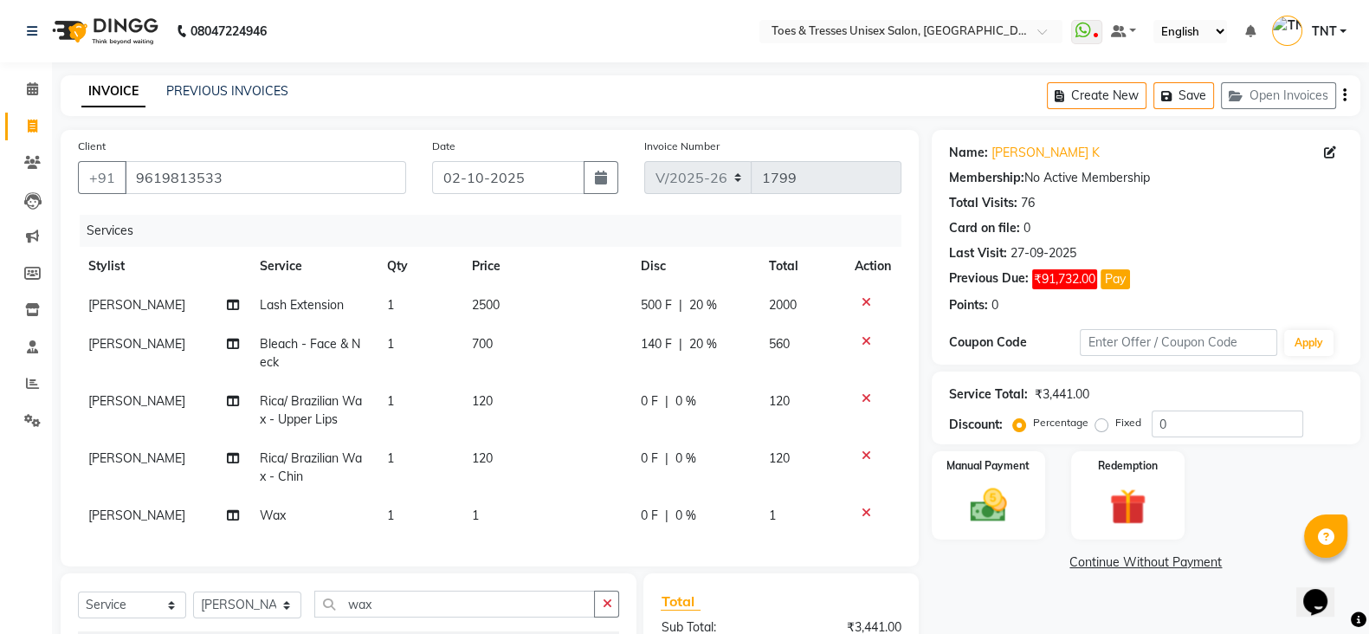
click at [490, 463] on span "120" at bounding box center [482, 458] width 21 height 16
click at [490, 463] on td "120" at bounding box center [546, 467] width 169 height 57
select select "19970"
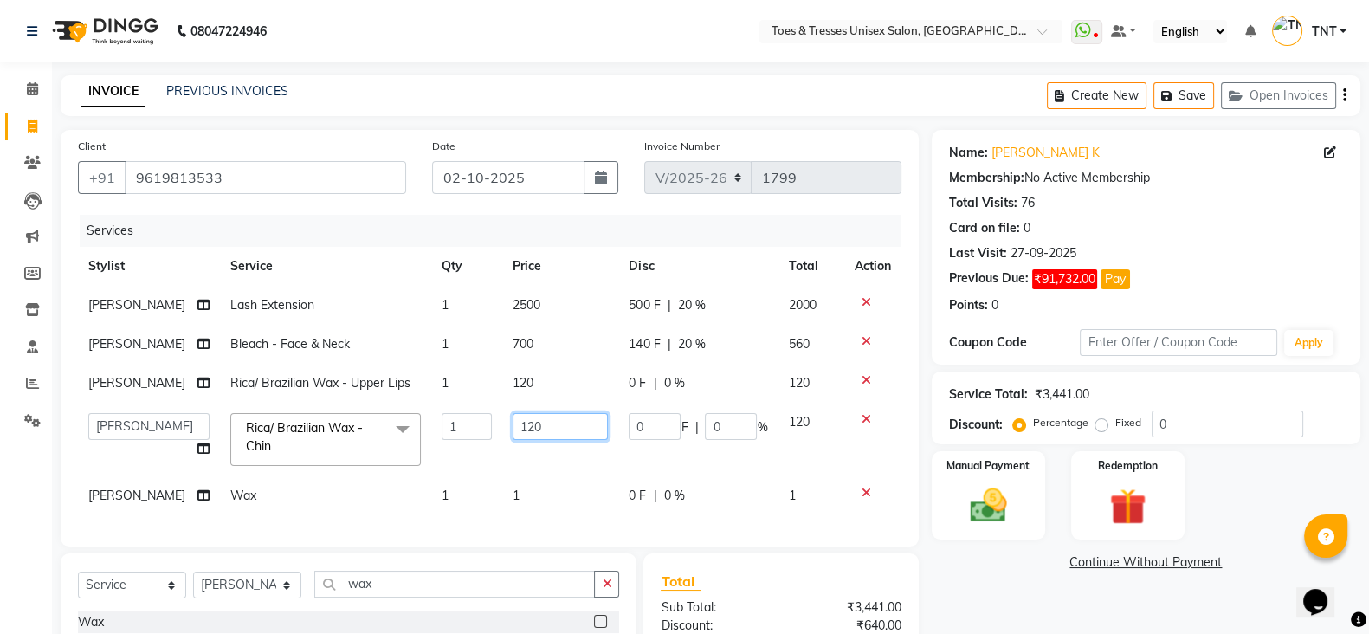
click at [518, 430] on input "120" at bounding box center [560, 426] width 95 height 27
type input "250"
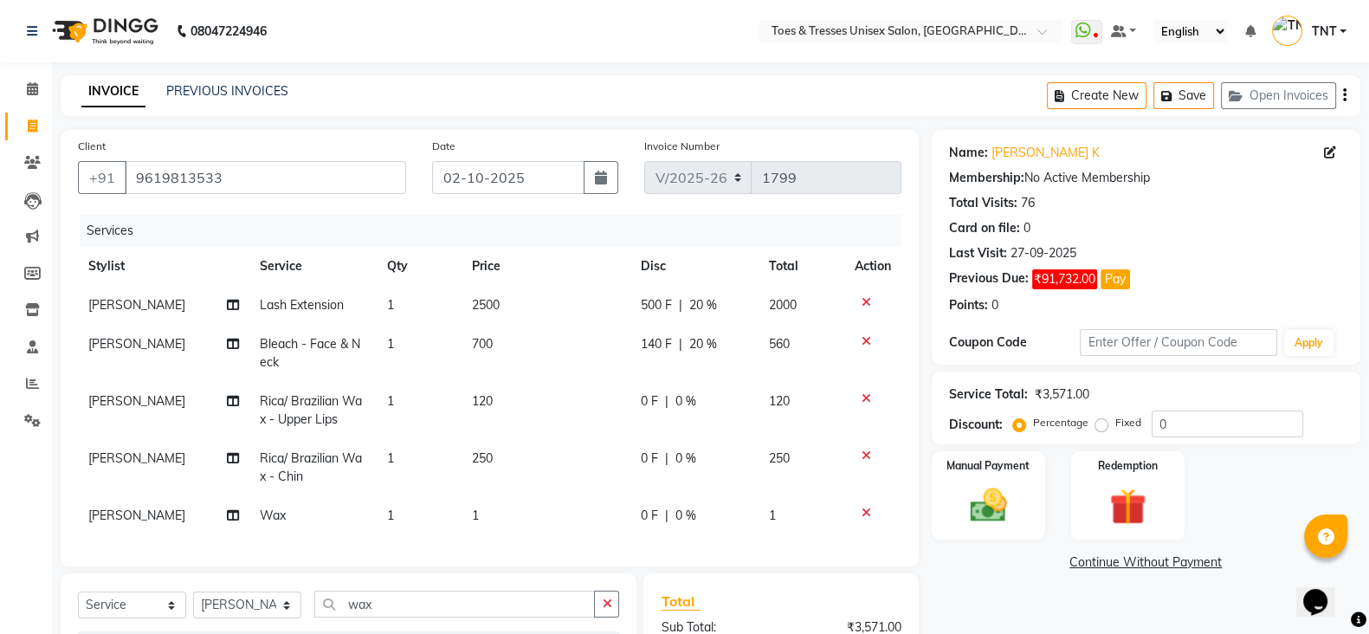
click at [531, 479] on tbody "[PERSON_NAME] Lash Extension 1 2500 500 F | 20 % 2000 [PERSON_NAME] Bleach - Fa…" at bounding box center [490, 410] width 824 height 249
click at [529, 492] on td "250" at bounding box center [546, 467] width 169 height 57
select select "19970"
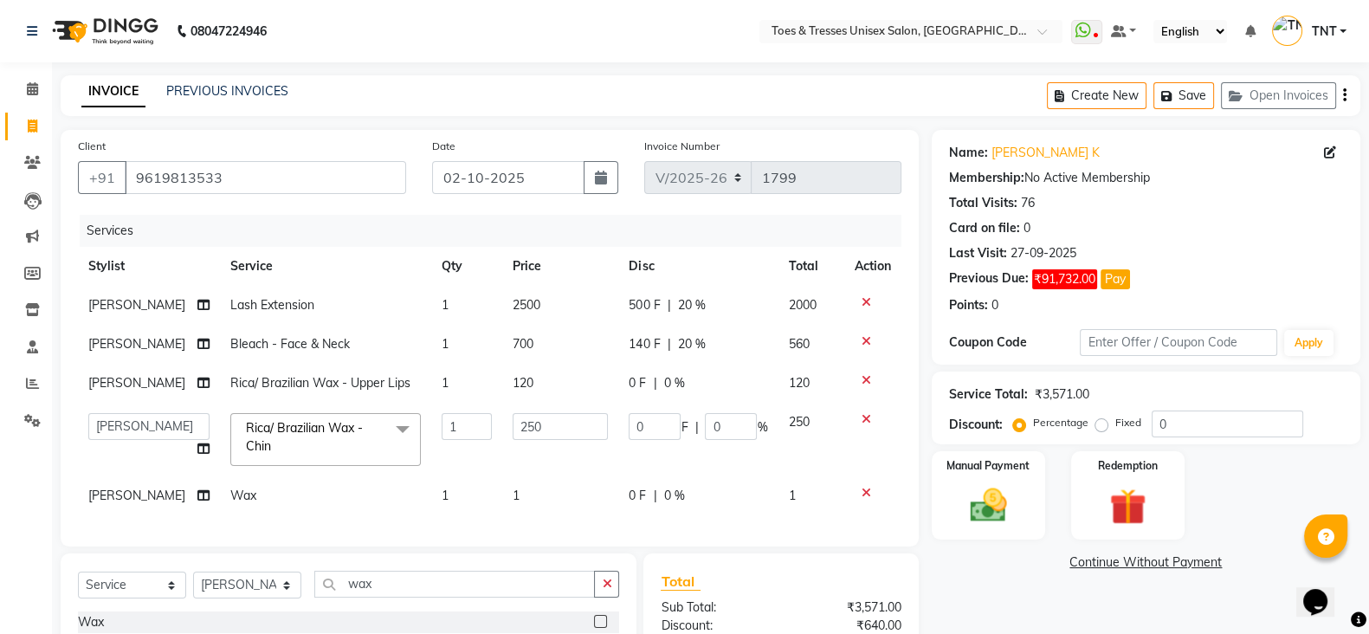
click at [524, 514] on td "1" at bounding box center [560, 495] width 116 height 39
select select "19970"
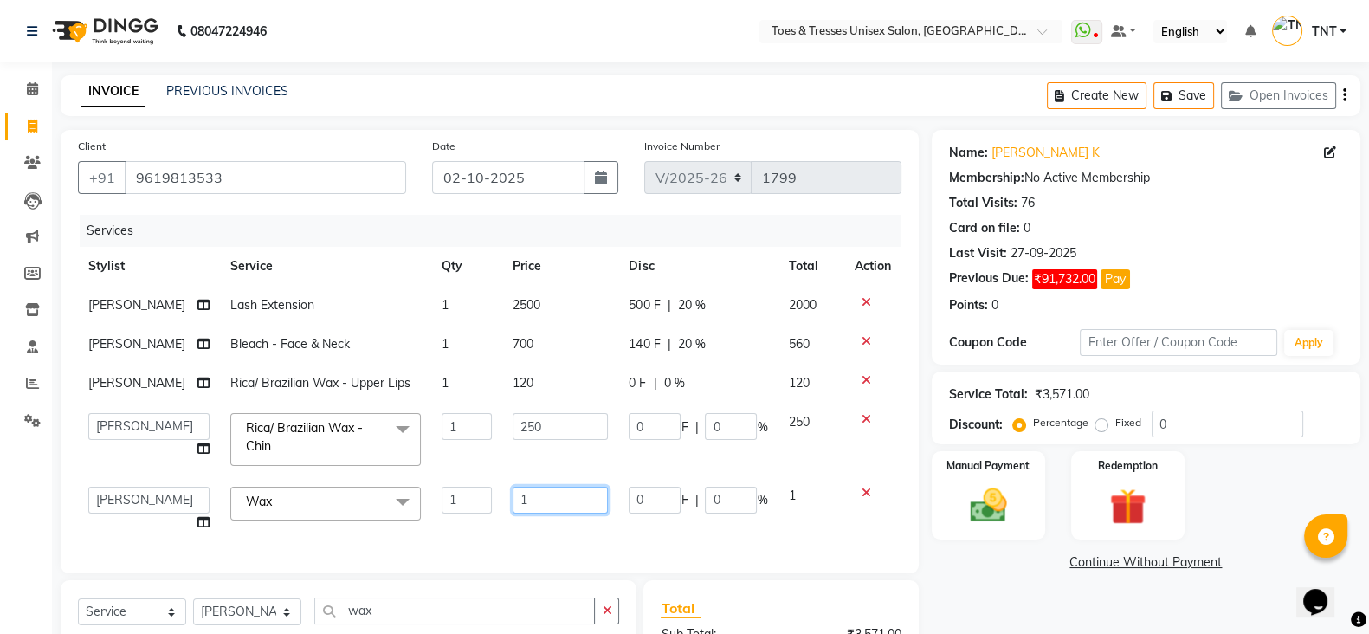
click at [525, 513] on input "1" at bounding box center [560, 500] width 95 height 27
type input "120"
click at [528, 531] on div "Services Stylist Service Qty Price Disc Total Action Nisha Paswan Lash Extensio…" at bounding box center [490, 385] width 824 height 341
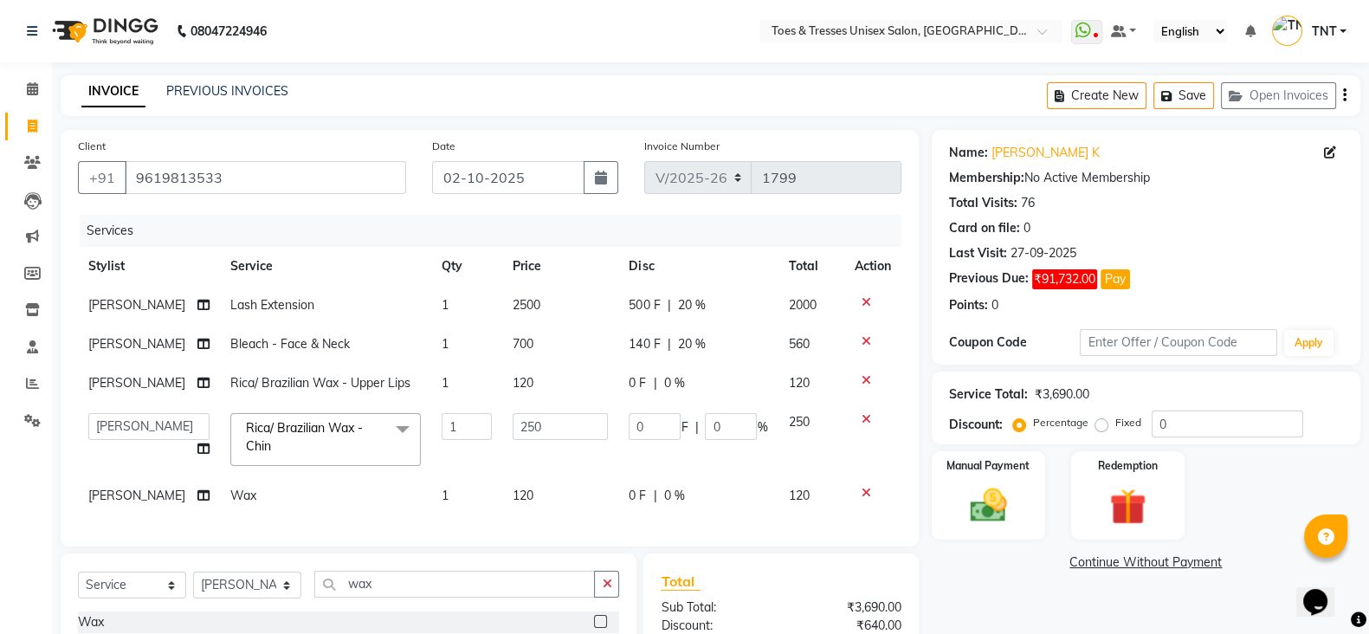
scroll to position [217, 0]
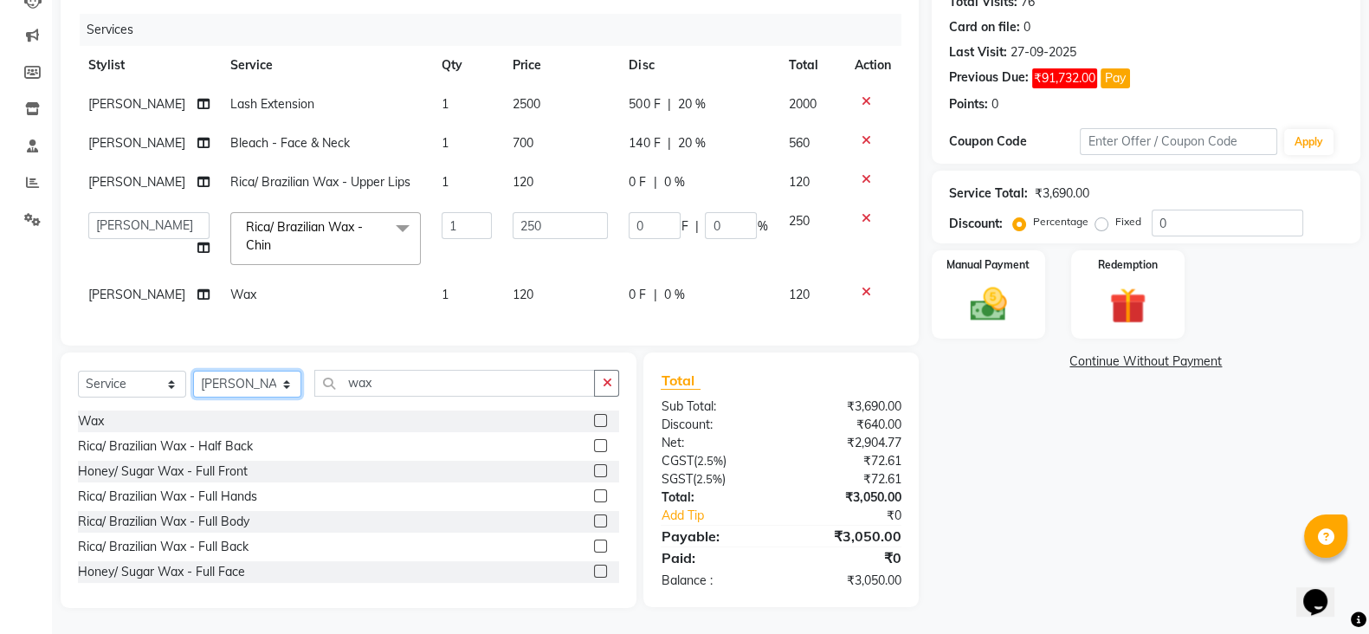
click at [260, 380] on select "Select Stylist [PERSON_NAME] [PERSON_NAME] [PERSON_NAME] [PERSON_NAME] Nisha Pa…" at bounding box center [247, 384] width 108 height 27
select select "62926"
click at [193, 371] on select "Select Stylist [PERSON_NAME] [PERSON_NAME] [PERSON_NAME] [PERSON_NAME] Nisha Pa…" at bounding box center [247, 384] width 108 height 27
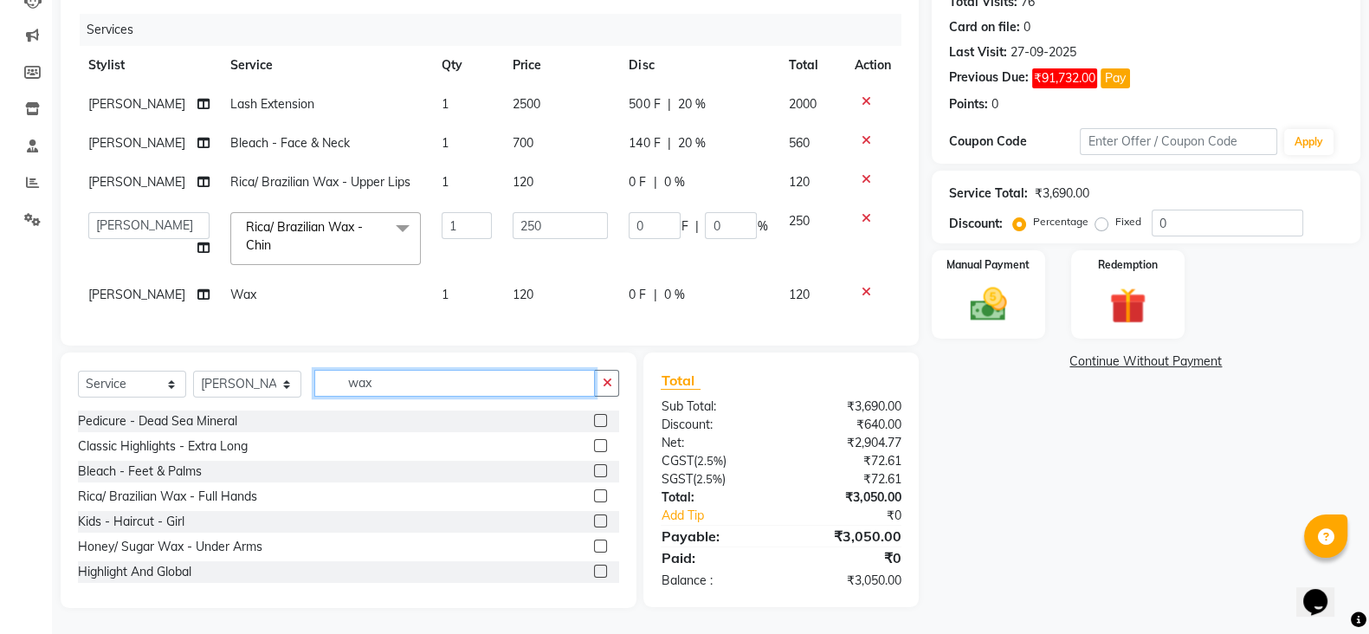
click at [404, 387] on input "wax" at bounding box center [454, 383] width 281 height 27
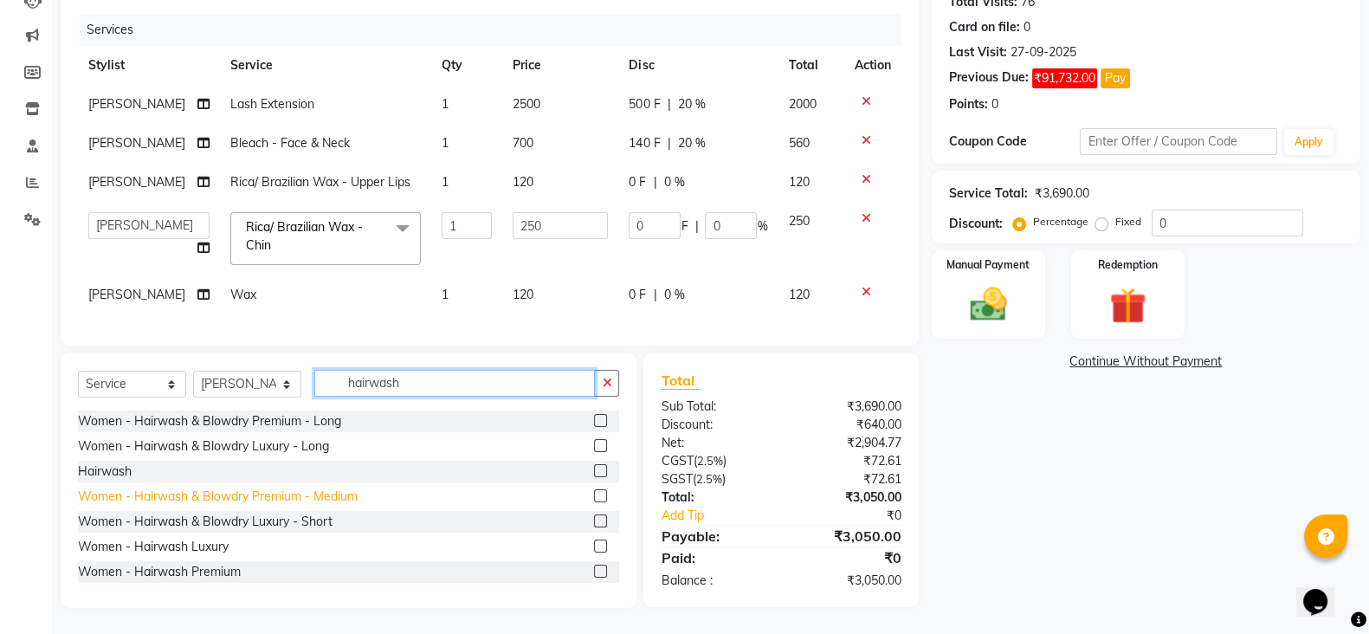
type input "hairwash"
click at [312, 494] on div "Women - Hairwash & Blowdry Premium - Medium" at bounding box center [218, 497] width 280 height 18
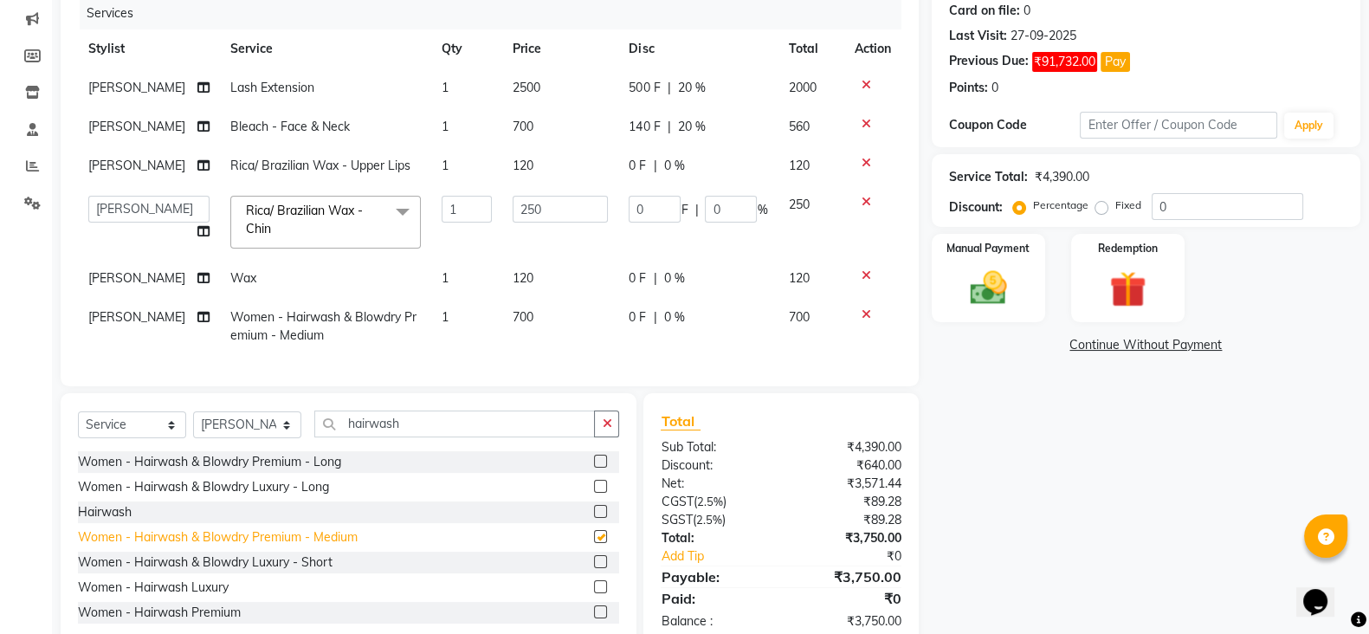
checkbox input "false"
click at [695, 313] on div "0 F | 0 %" at bounding box center [698, 317] width 139 height 18
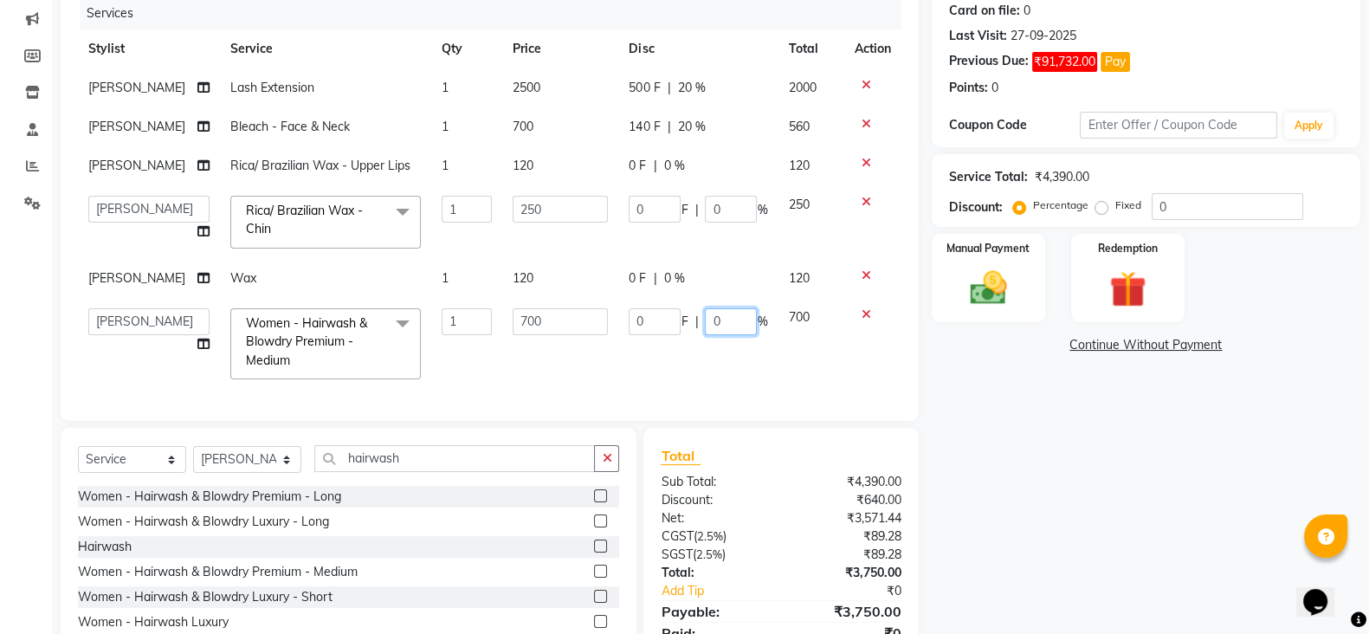
click at [706, 320] on input "0" at bounding box center [731, 321] width 52 height 27
type input "20"
click at [684, 379] on div "Services Stylist Service Qty Price Disc Total Action Nisha Paswan Lash Extensio…" at bounding box center [490, 200] width 824 height 406
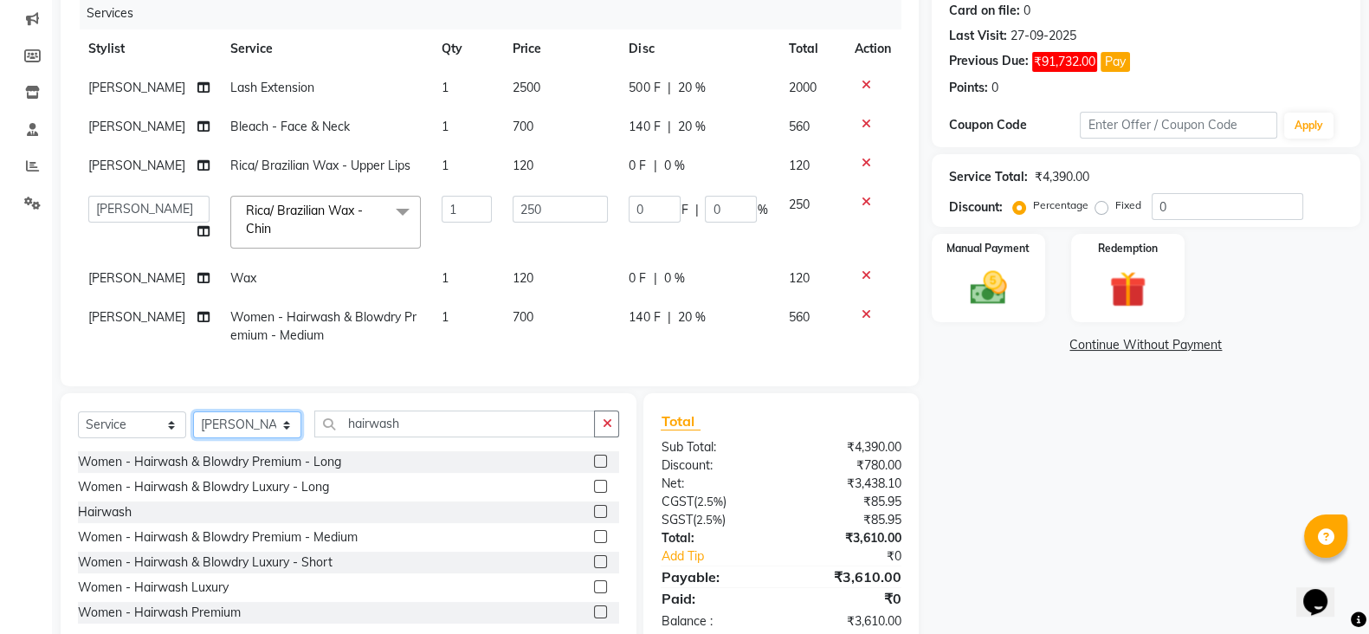
click at [270, 438] on select "Select Stylist [PERSON_NAME] [PERSON_NAME] [PERSON_NAME] [PERSON_NAME] Nisha Pa…" at bounding box center [247, 424] width 108 height 27
select select "19970"
click at [193, 428] on select "Select Stylist [PERSON_NAME] [PERSON_NAME] [PERSON_NAME] [PERSON_NAME] Nisha Pa…" at bounding box center [247, 424] width 108 height 27
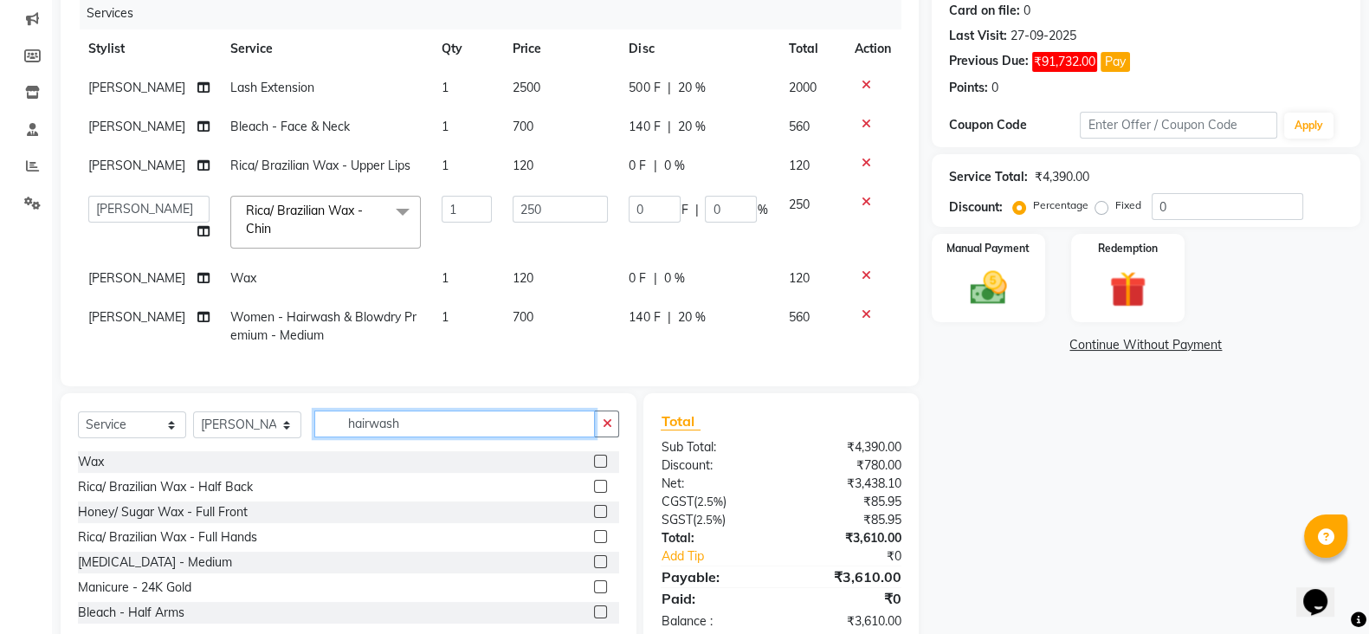
click at [398, 436] on input "hairwash" at bounding box center [454, 423] width 281 height 27
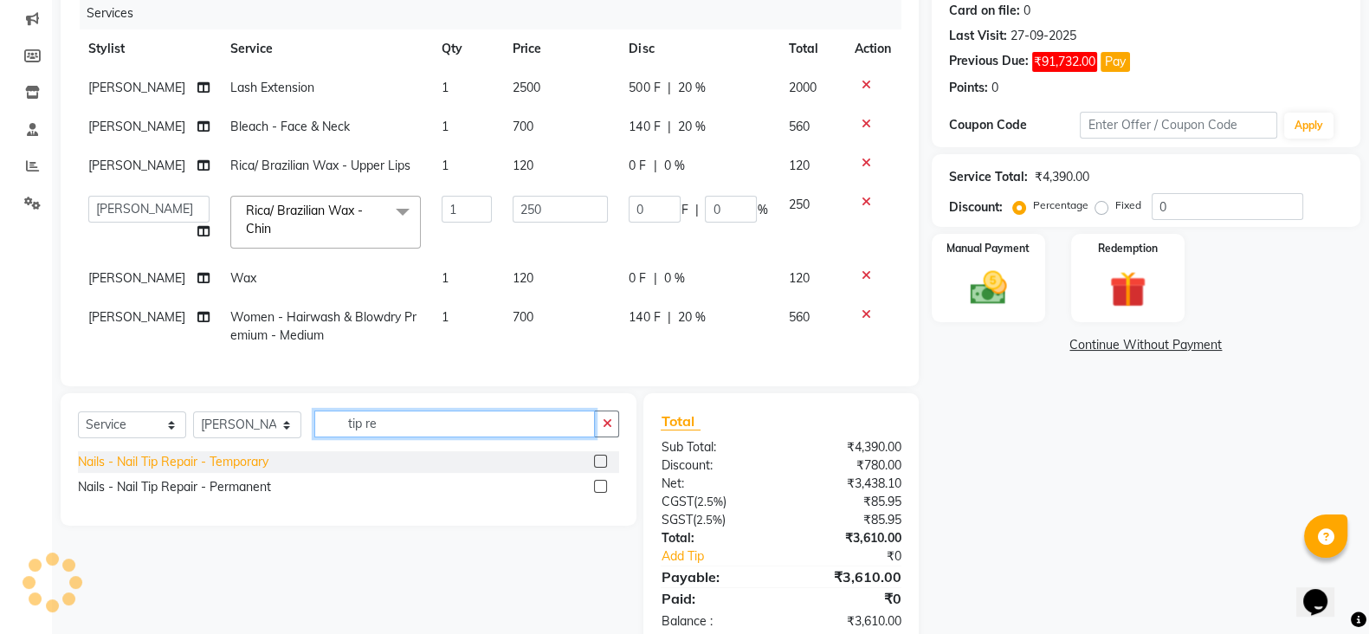
type input "tip re"
click at [191, 471] on div "Nails - Nail Tip Repair - Temporary" at bounding box center [173, 462] width 191 height 18
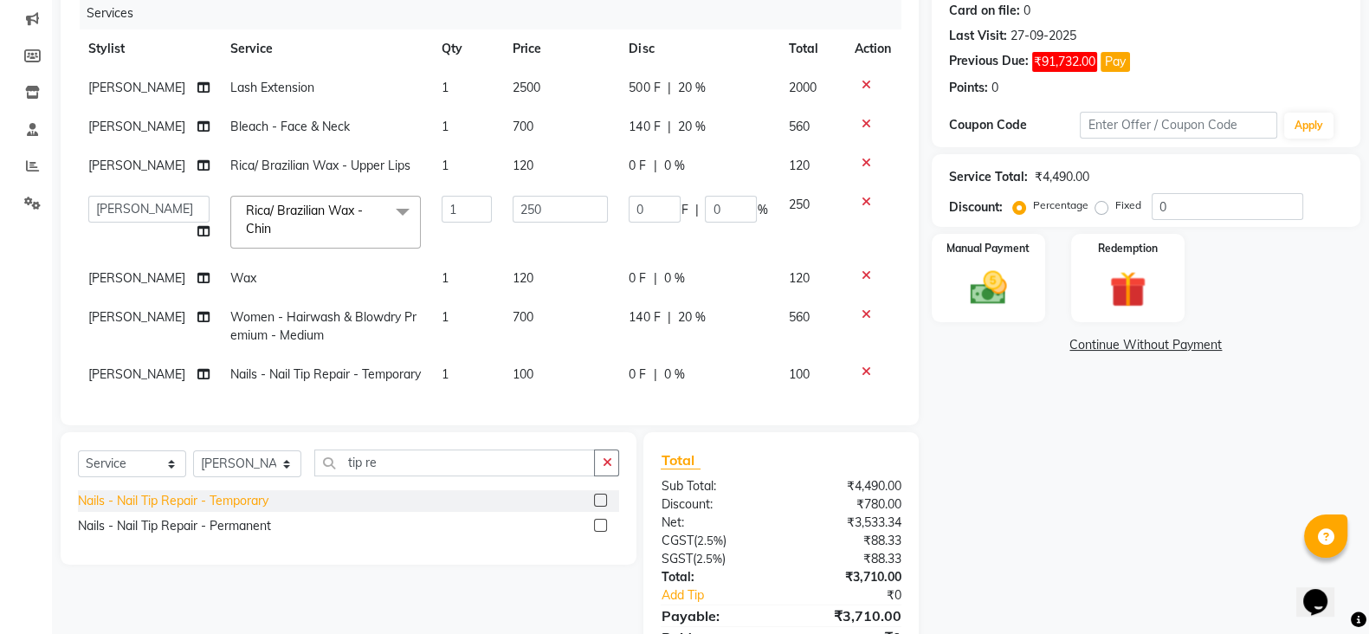
click at [216, 510] on div "Nails - Nail Tip Repair - Temporary" at bounding box center [173, 501] width 191 height 18
checkbox input "false"
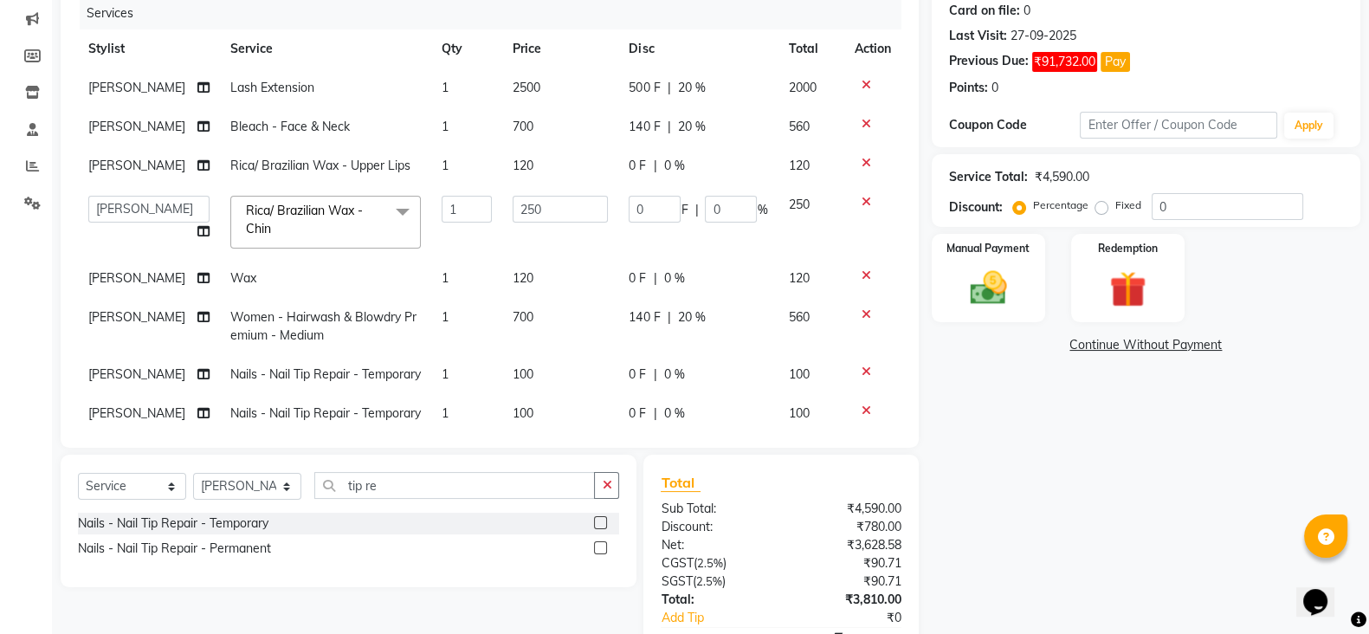
scroll to position [68, 0]
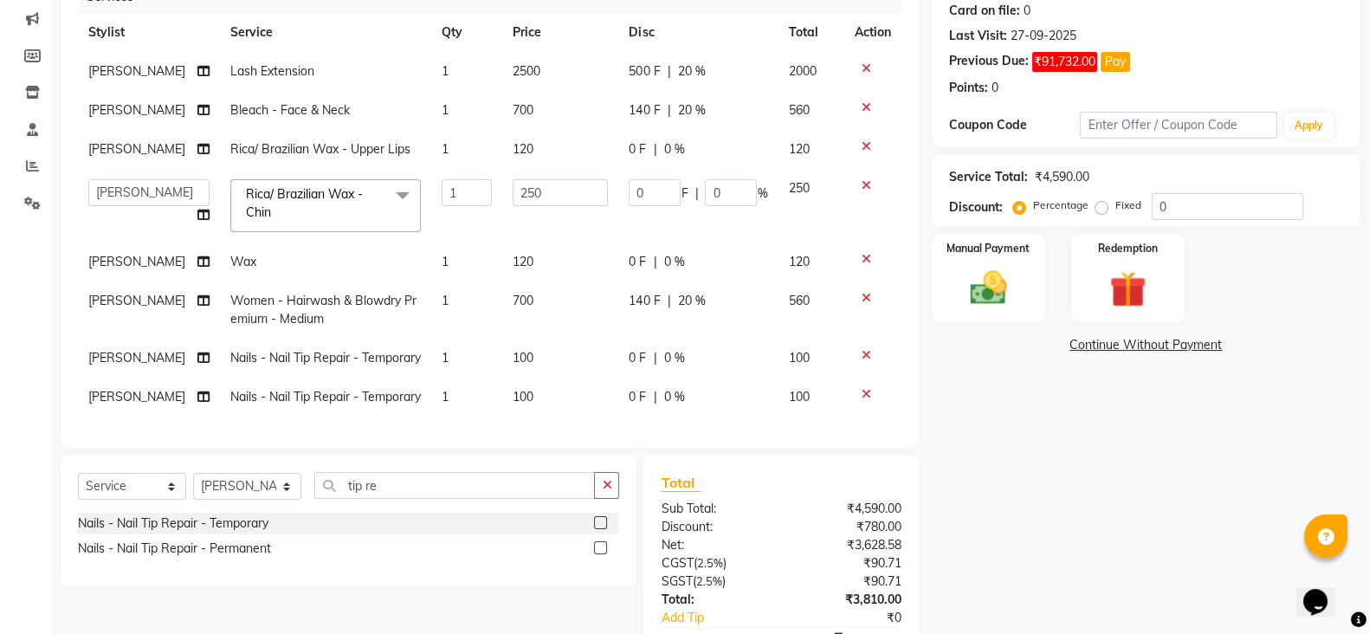
click at [554, 281] on td "700" at bounding box center [560, 309] width 116 height 57
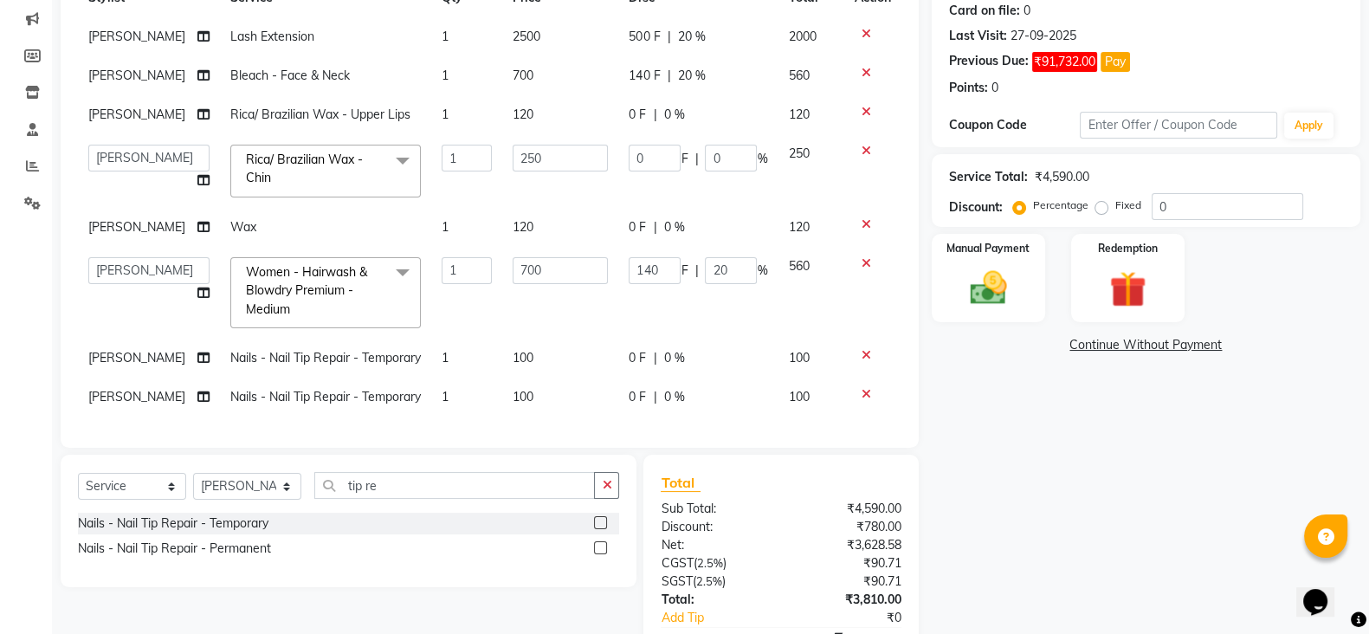
click at [539, 339] on td "100" at bounding box center [560, 358] width 116 height 39
select select "19970"
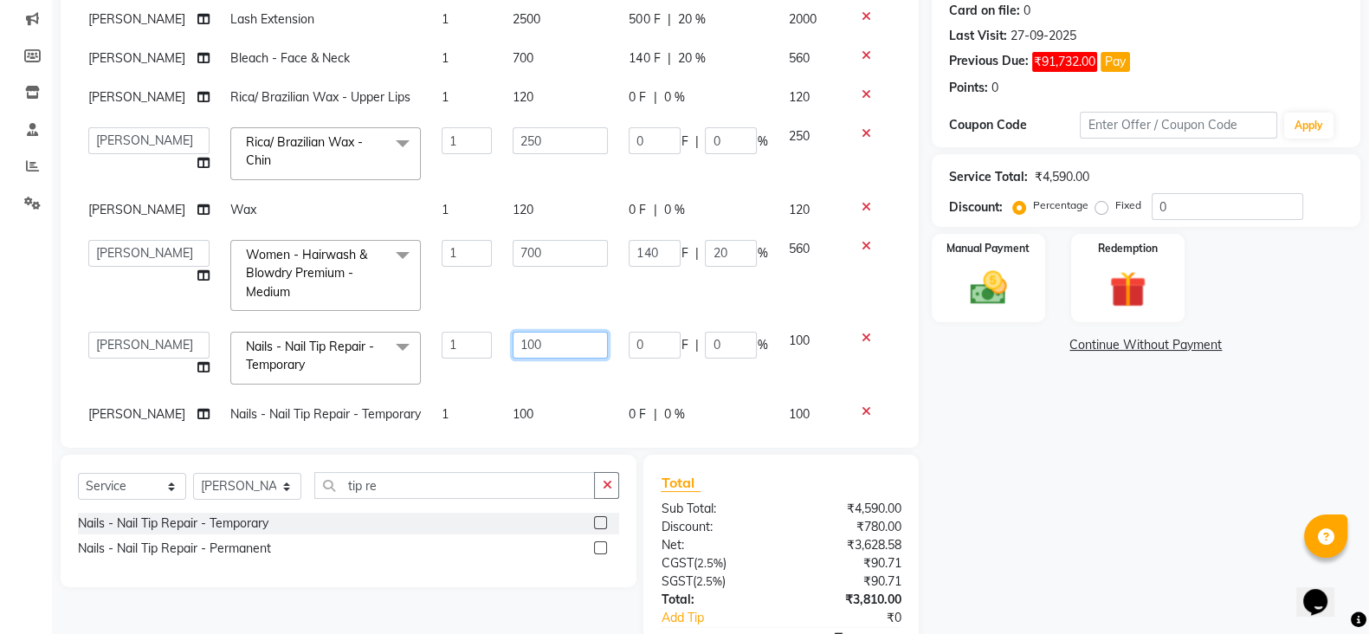
click at [537, 337] on input "100" at bounding box center [560, 345] width 95 height 27
type input "200"
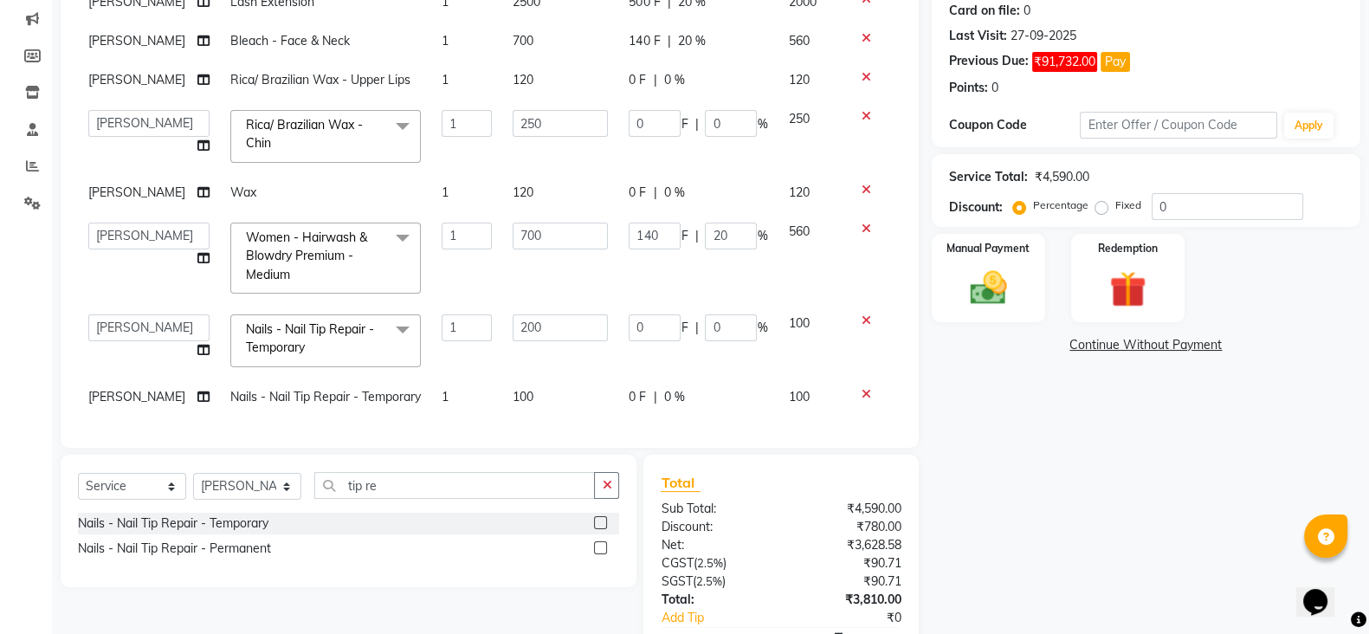
click at [535, 378] on td "100" at bounding box center [560, 397] width 116 height 39
select select "19970"
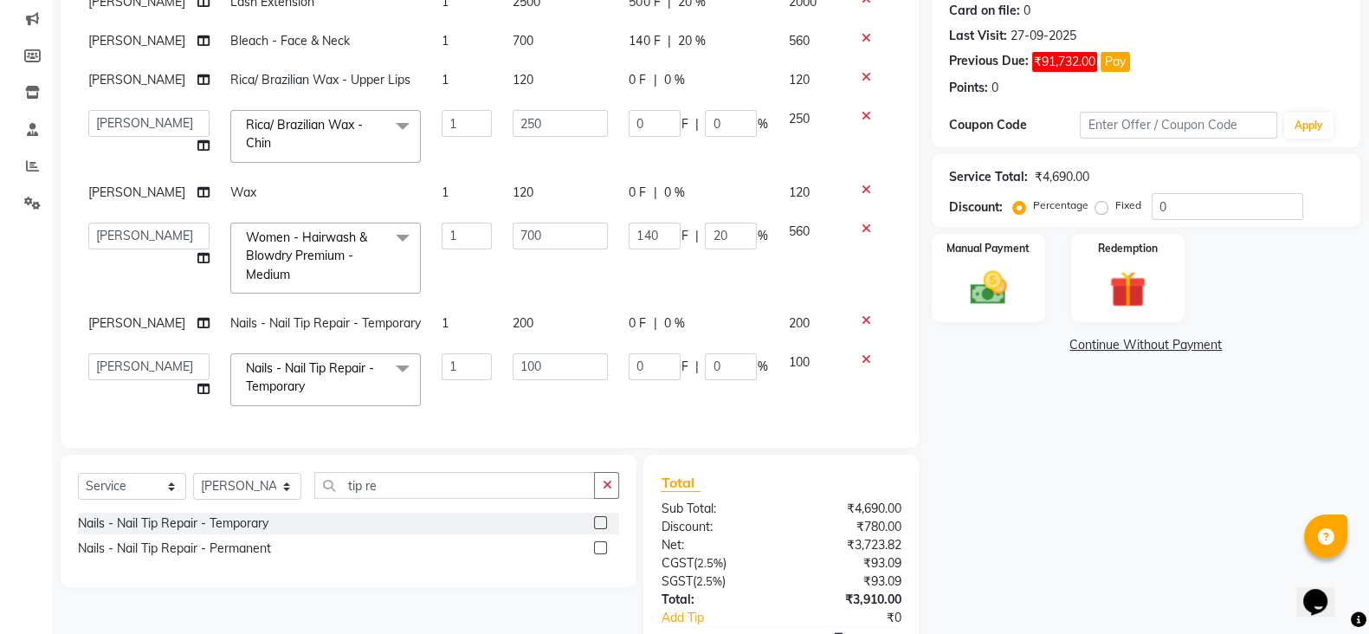
click at [536, 378] on td "100" at bounding box center [560, 380] width 116 height 74
click at [536, 353] on input "100" at bounding box center [560, 366] width 95 height 27
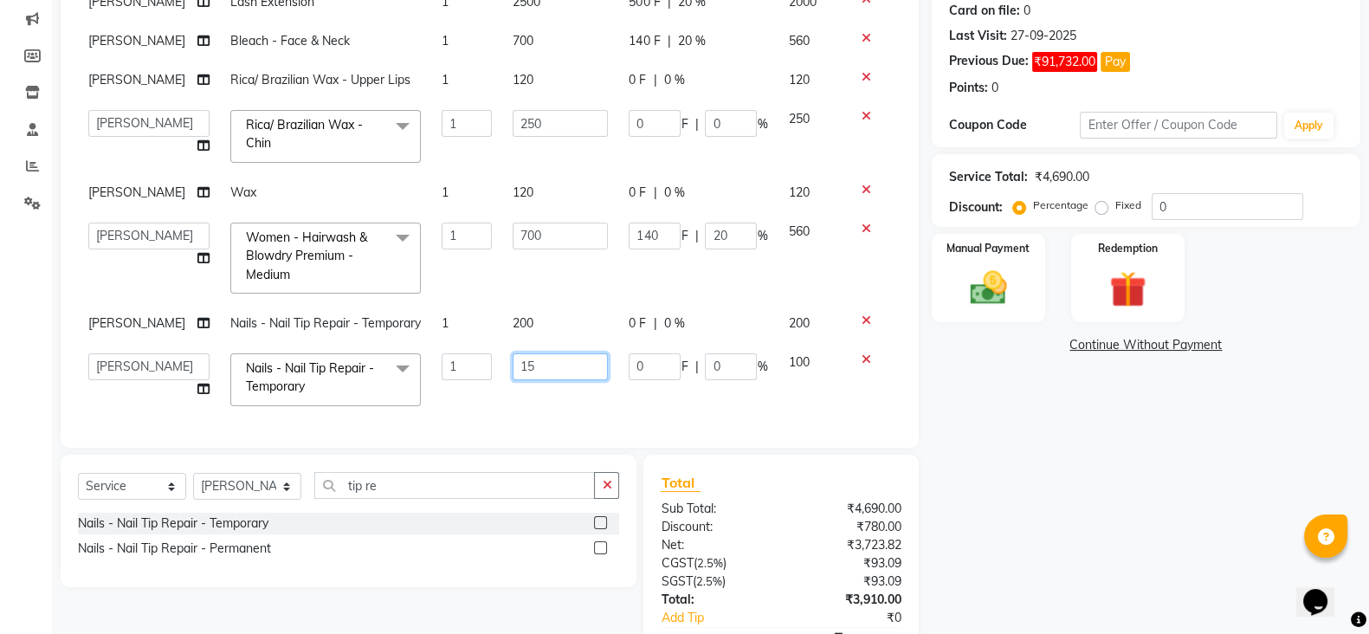
type input "150"
click at [535, 388] on td "150" at bounding box center [560, 380] width 116 height 74
select select "19970"
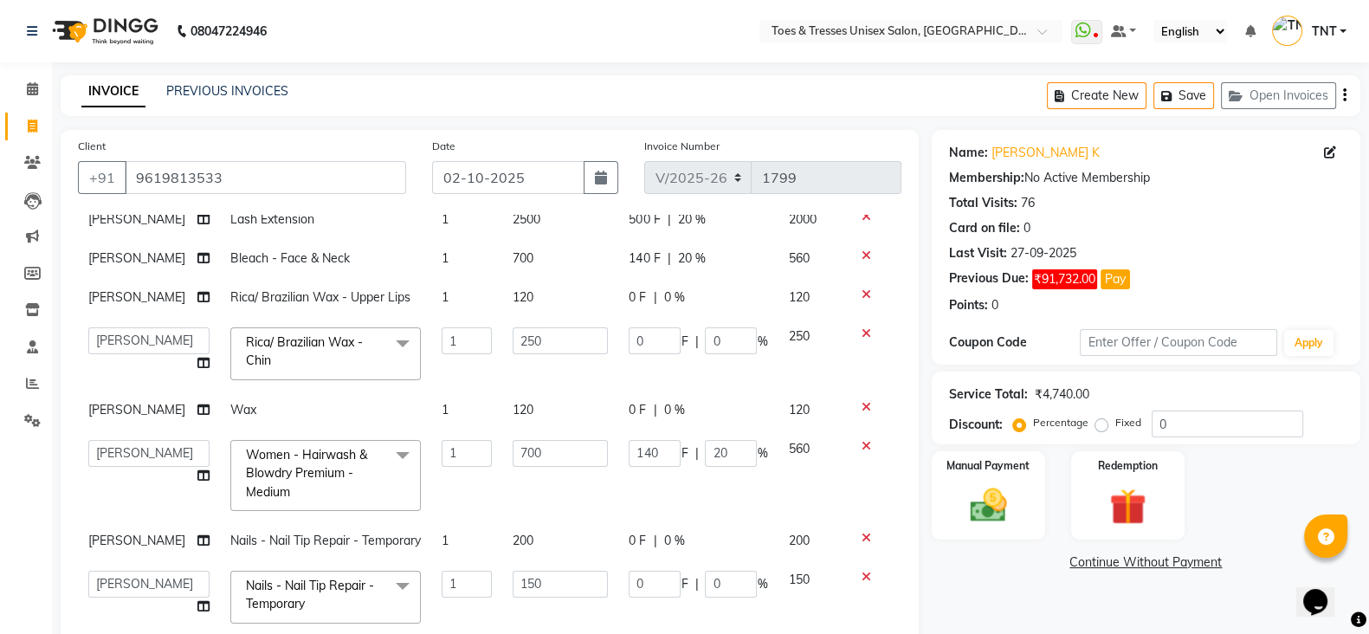
scroll to position [320, 0]
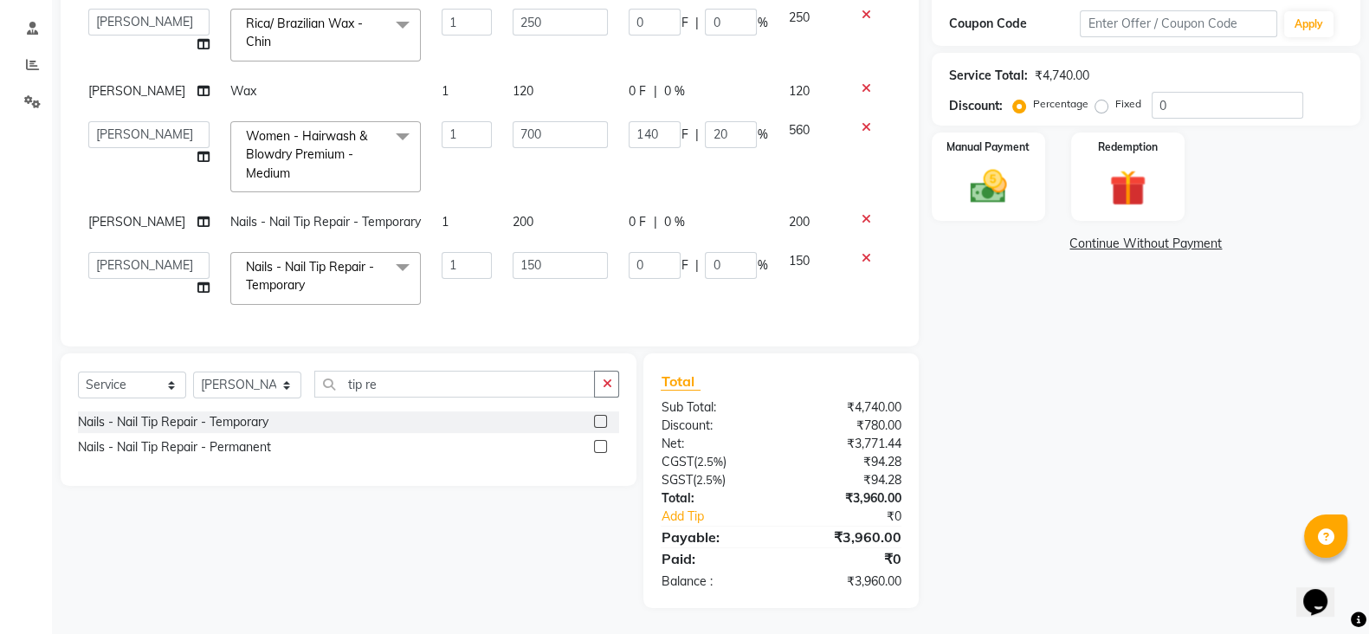
click at [1183, 242] on link "Continue Without Payment" at bounding box center [1146, 244] width 422 height 18
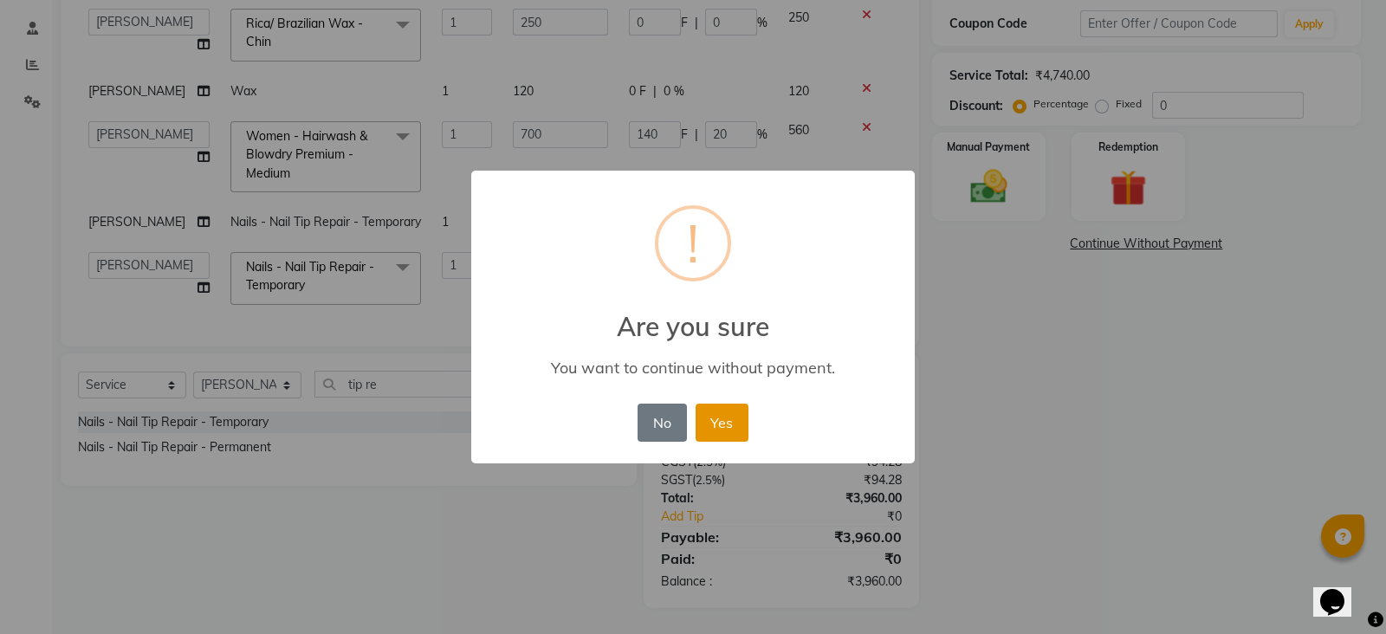
click at [727, 425] on button "Yes" at bounding box center [721, 423] width 53 height 38
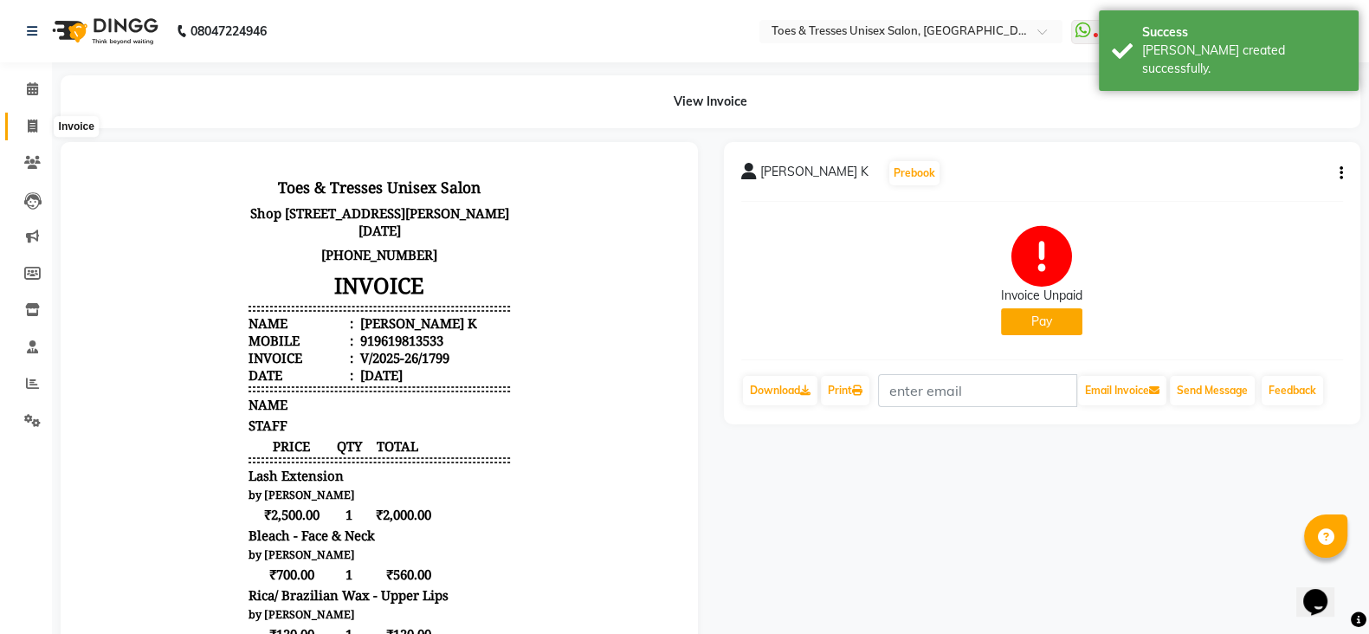
click at [44, 123] on span at bounding box center [32, 127] width 30 height 20
select select "3950"
select select "service"
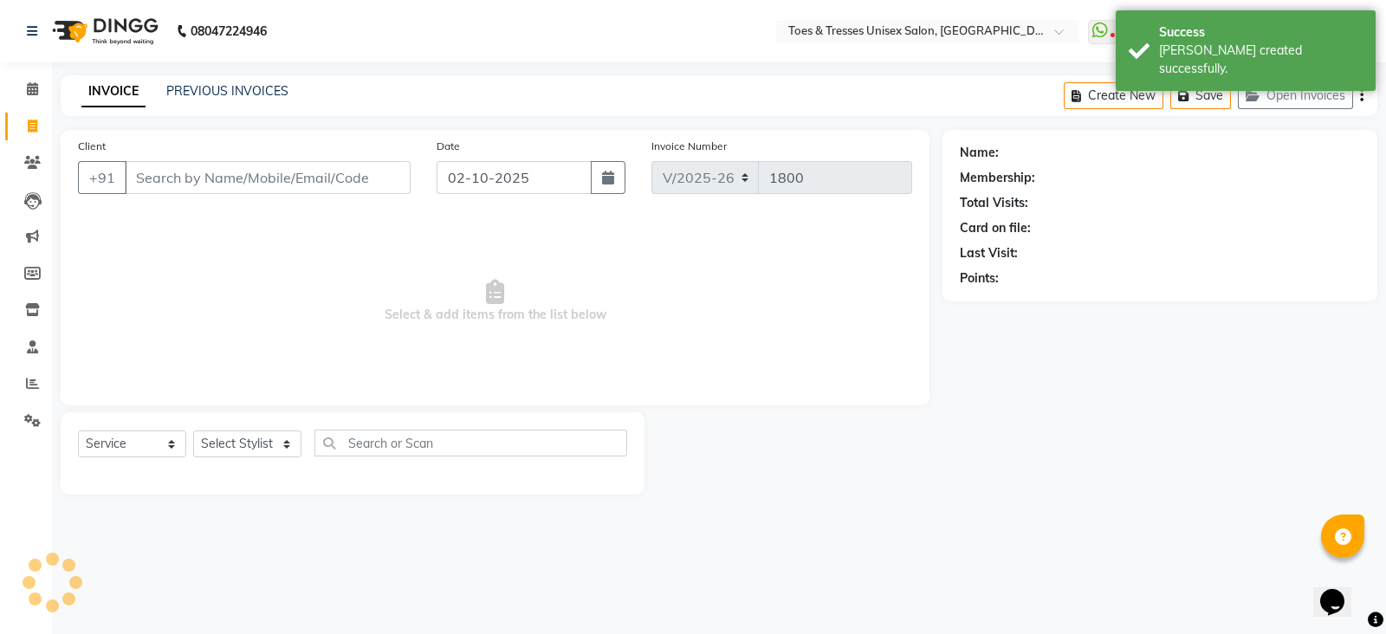
click at [186, 171] on input "Client" at bounding box center [268, 177] width 286 height 33
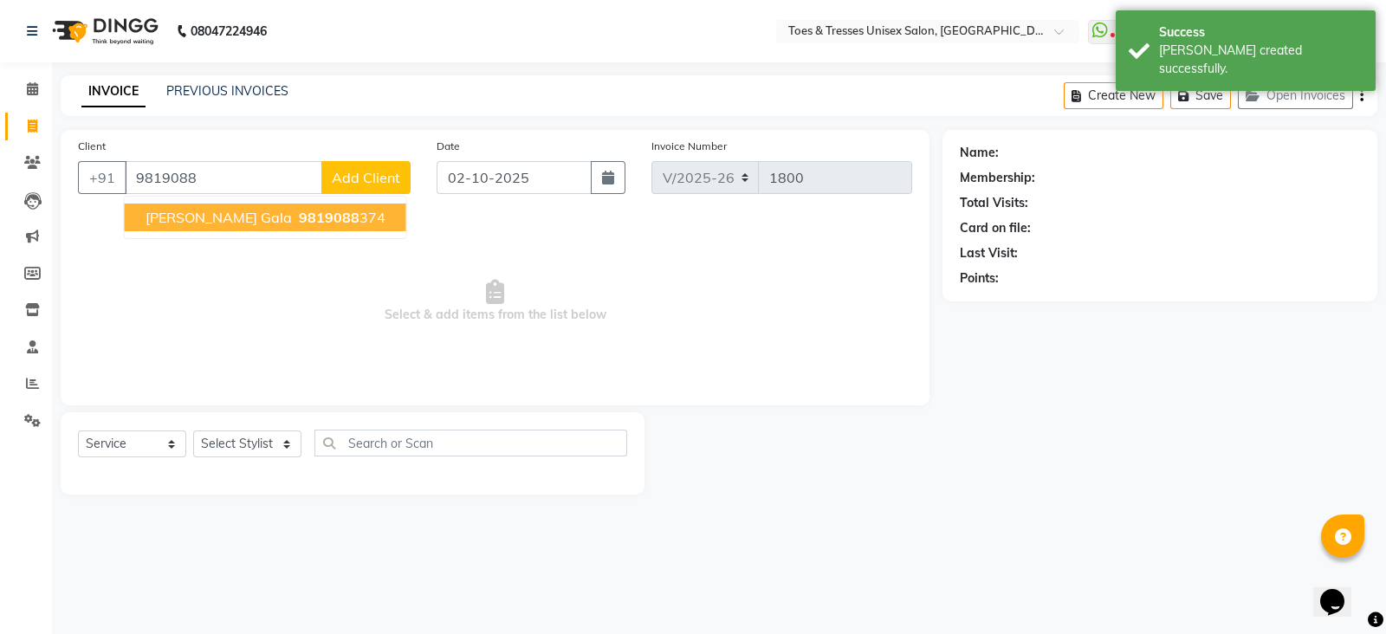
click at [202, 214] on span "[PERSON_NAME] Gala" at bounding box center [218, 217] width 146 height 17
type input "9819088374"
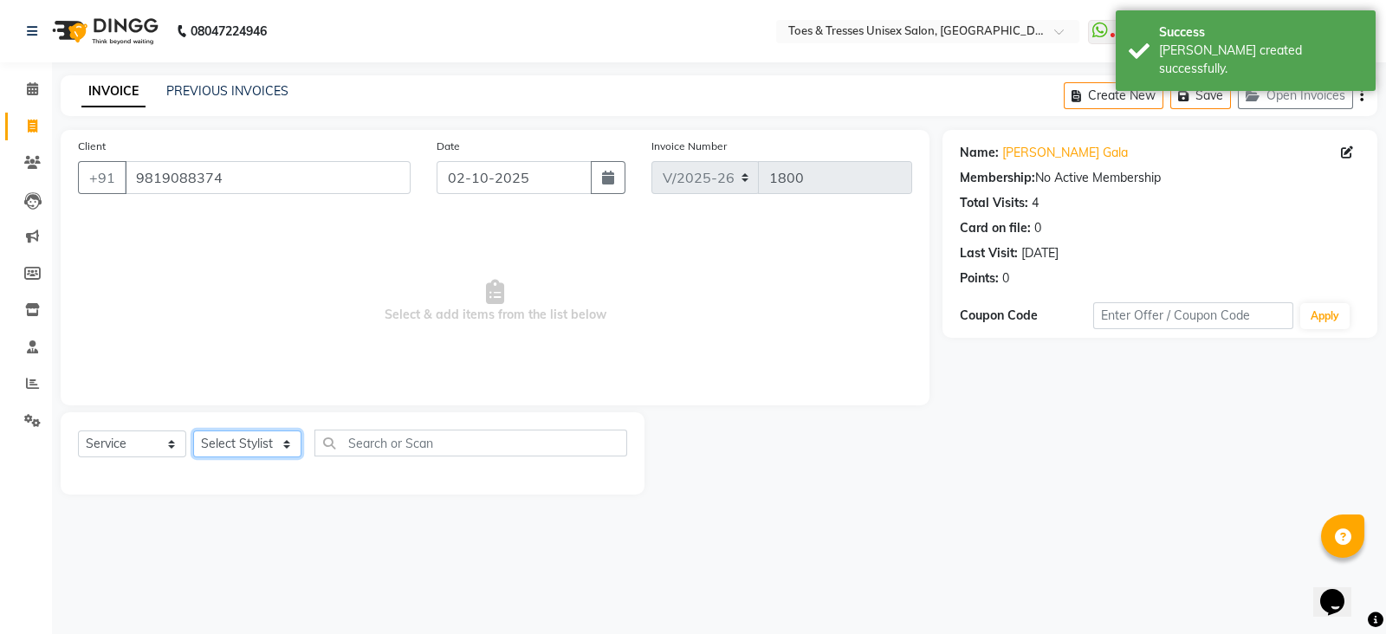
click at [227, 444] on select "Select Stylist [PERSON_NAME] [PERSON_NAME] [PERSON_NAME] [PERSON_NAME] Nisha Pa…" at bounding box center [247, 443] width 108 height 27
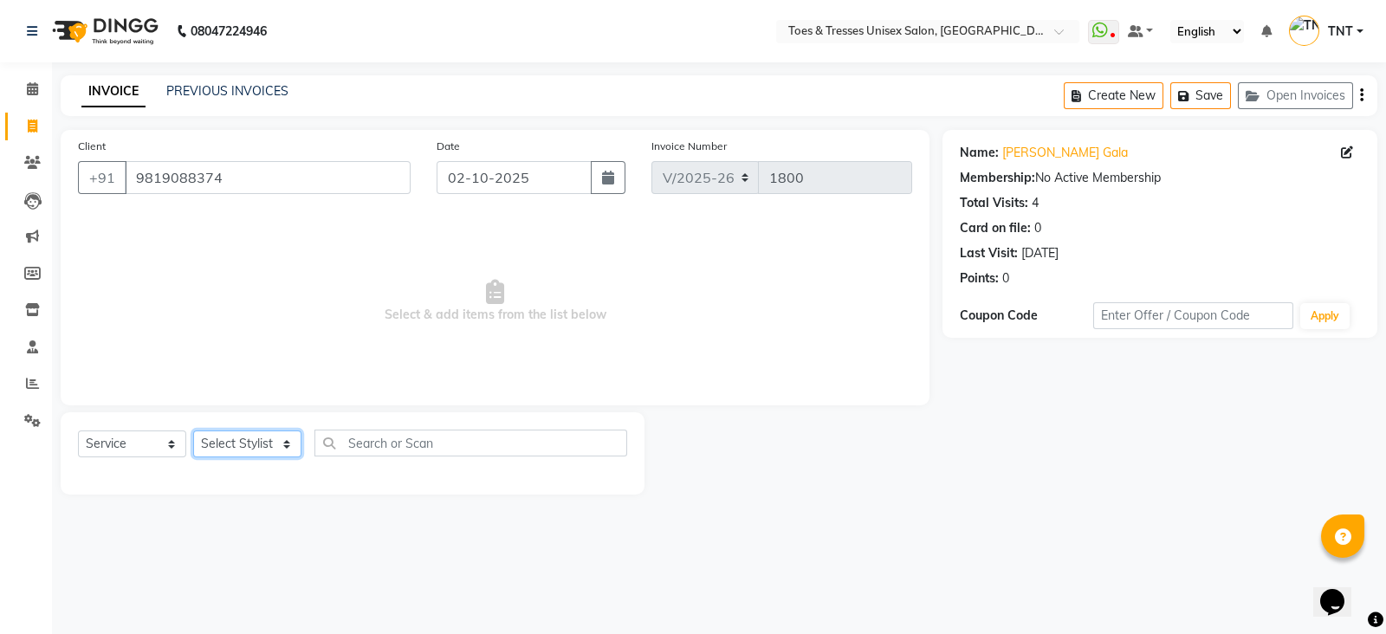
select select "66893"
click at [193, 431] on select "Select Stylist [PERSON_NAME] [PERSON_NAME] [PERSON_NAME] [PERSON_NAME] Nisha Pa…" at bounding box center [247, 443] width 108 height 27
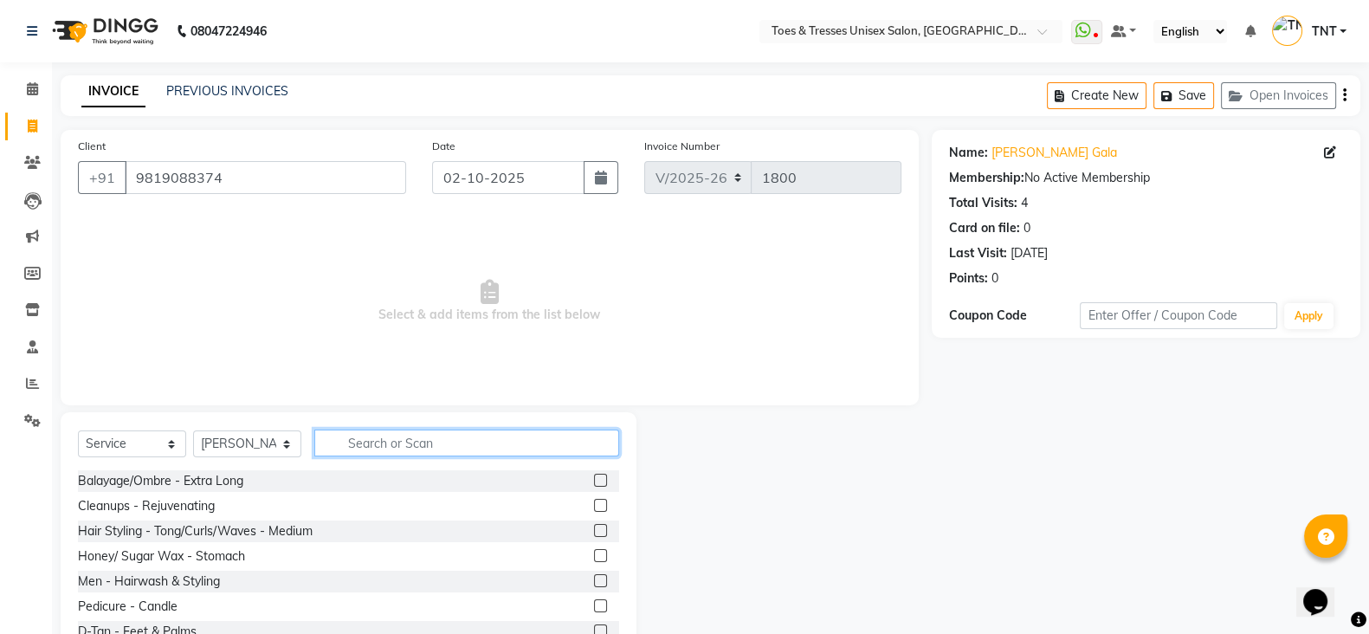
click at [381, 443] on input "text" at bounding box center [466, 443] width 305 height 27
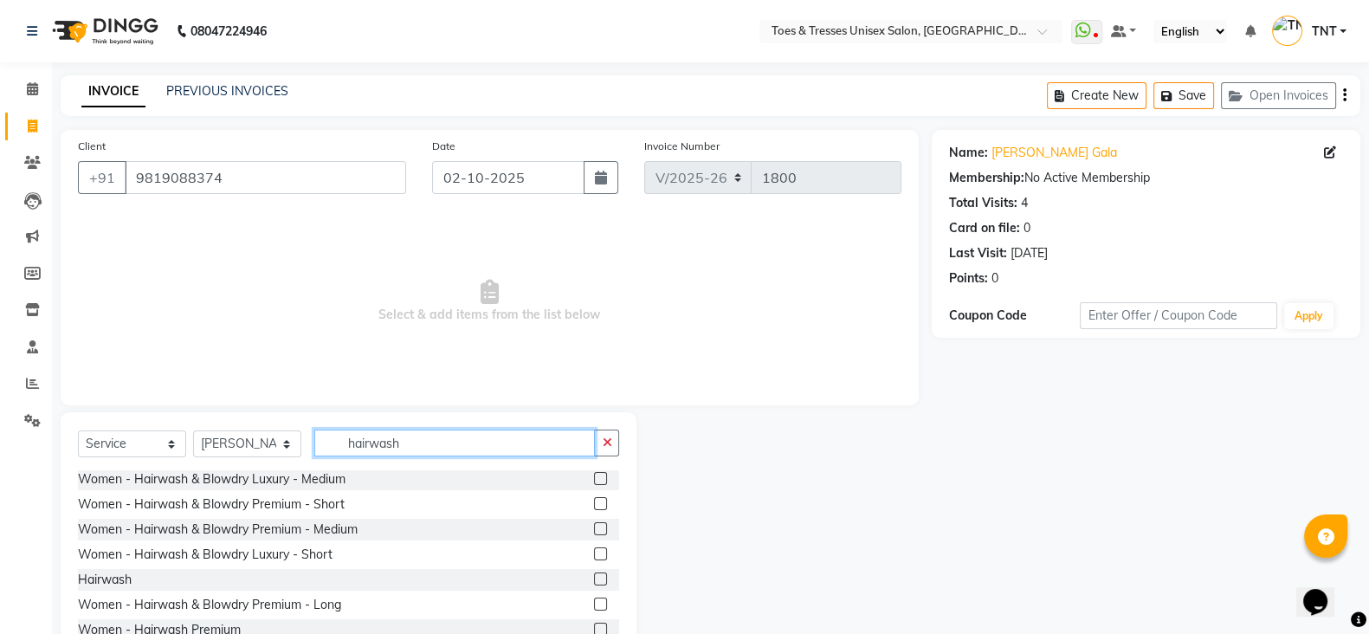
scroll to position [61, 0]
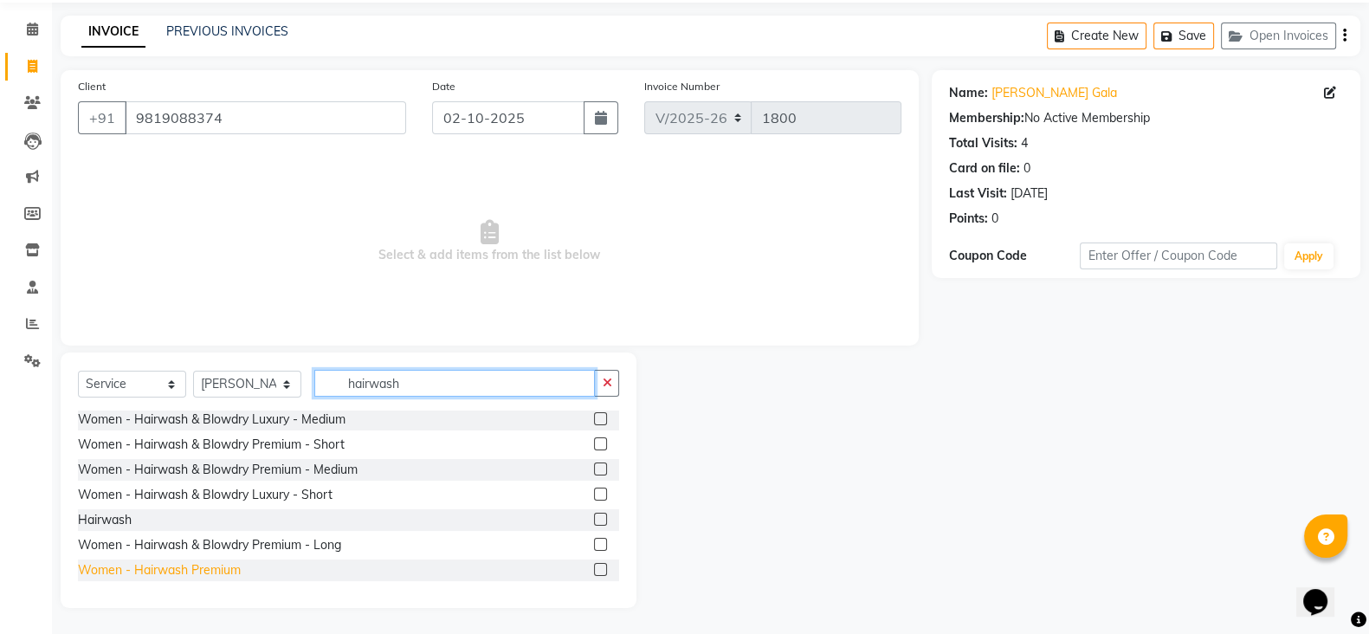
type input "hairwash"
click at [221, 569] on div "Women - Hairwash Premium" at bounding box center [159, 570] width 163 height 18
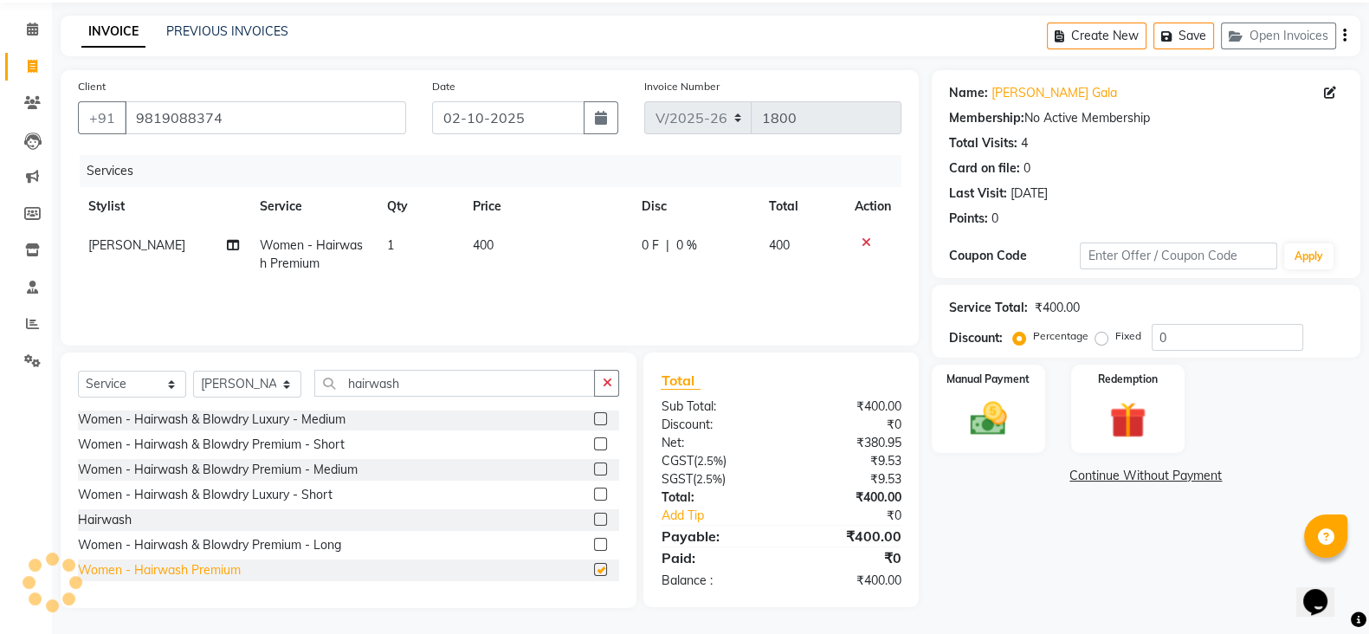
checkbox input "false"
click at [591, 288] on div "Services Stylist Service Qty Price Disc Total Action [PERSON_NAME] Women - Hair…" at bounding box center [490, 241] width 824 height 173
click at [656, 266] on td "0 F | 0 %" at bounding box center [694, 254] width 127 height 57
select select "66893"
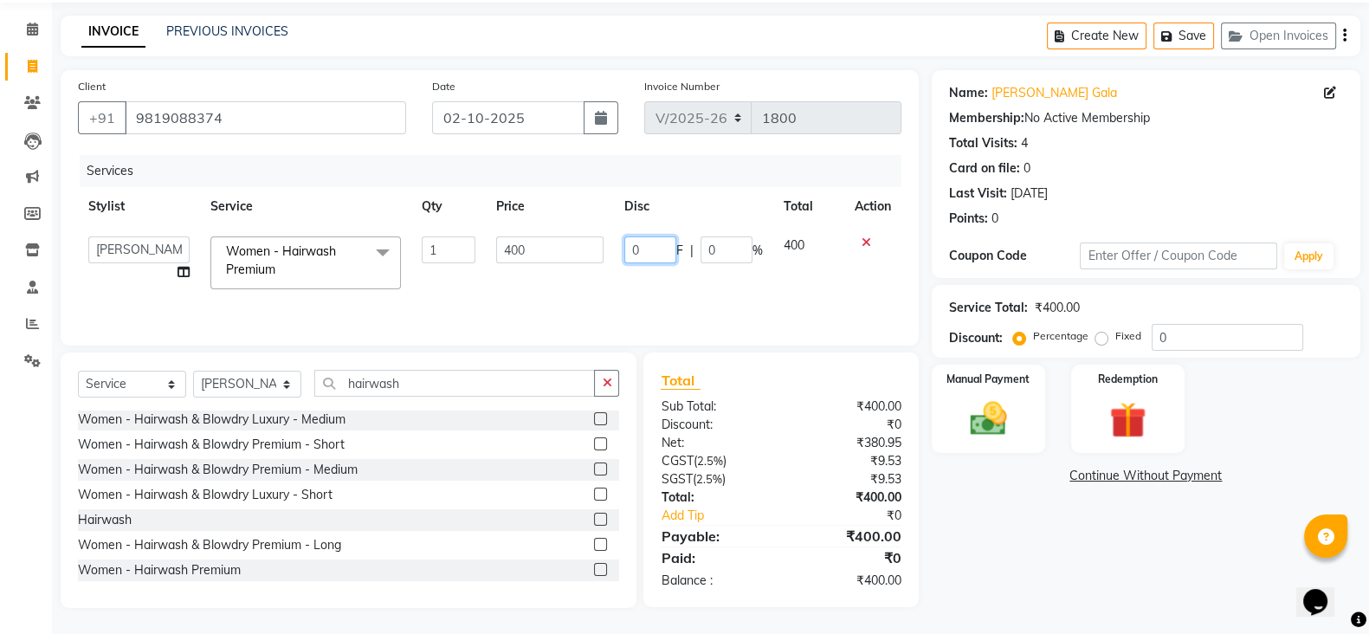
click at [652, 245] on input "0" at bounding box center [650, 249] width 52 height 27
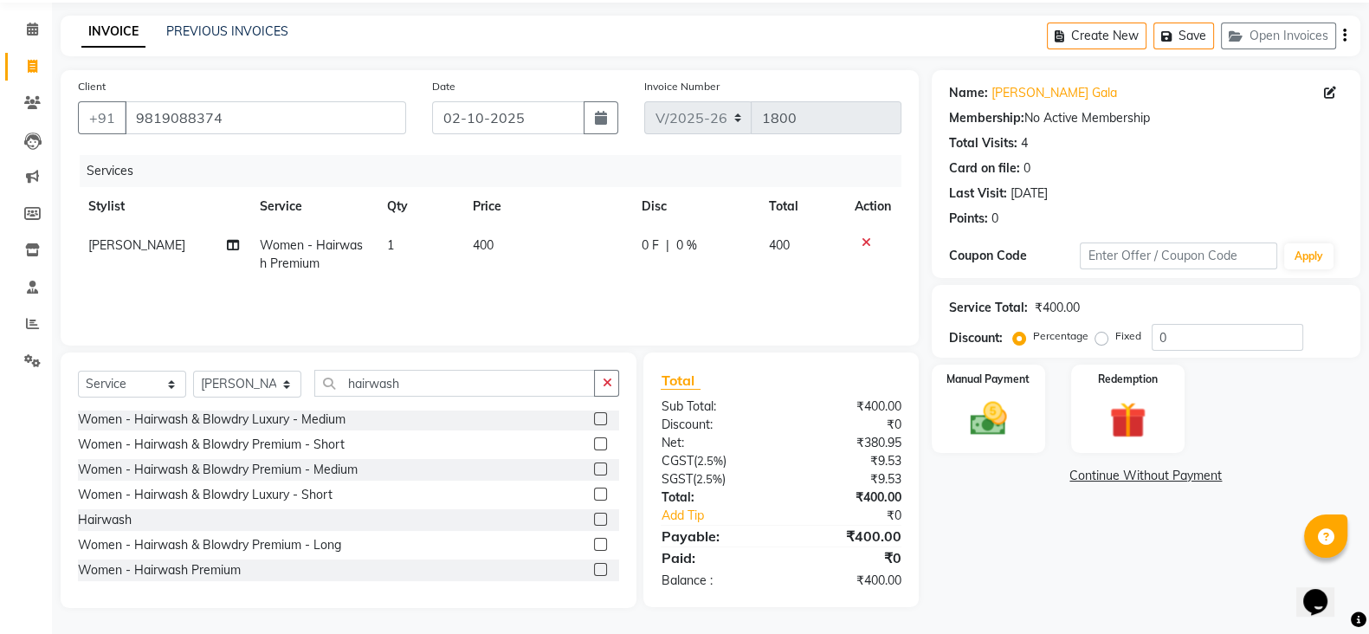
click at [708, 246] on div "0 F | 0 %" at bounding box center [695, 245] width 107 height 18
select select "66893"
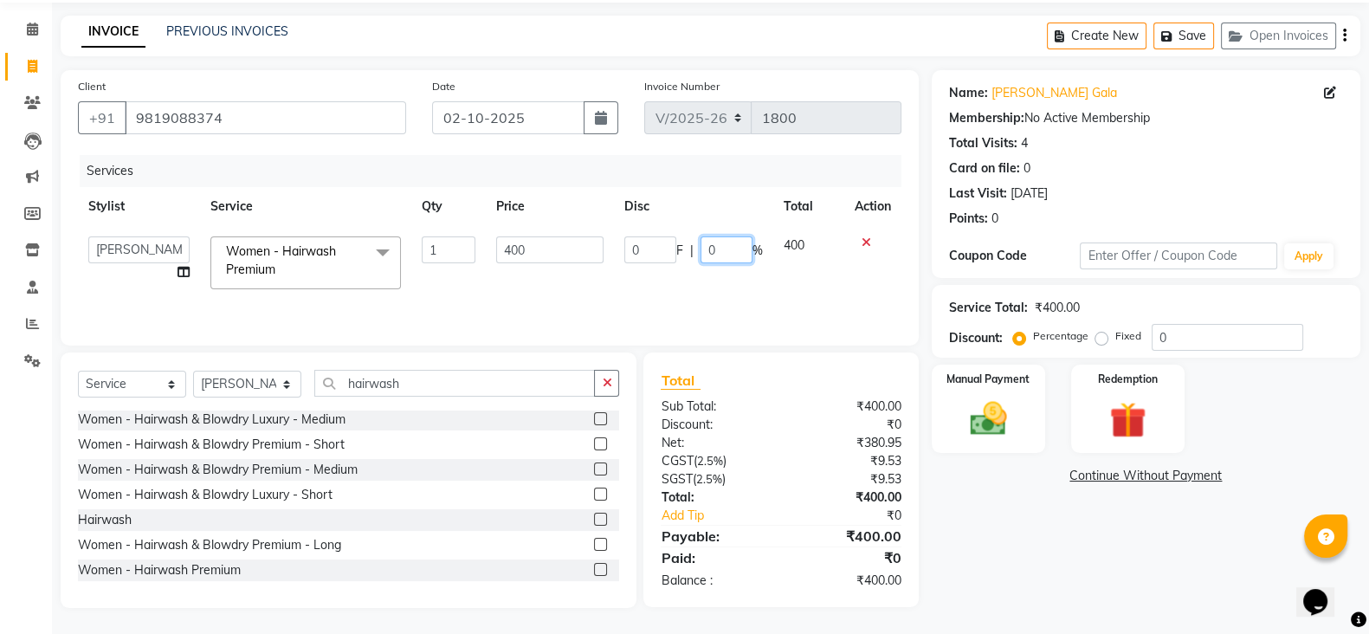
click at [708, 246] on input "0" at bounding box center [727, 249] width 52 height 27
type input "20"
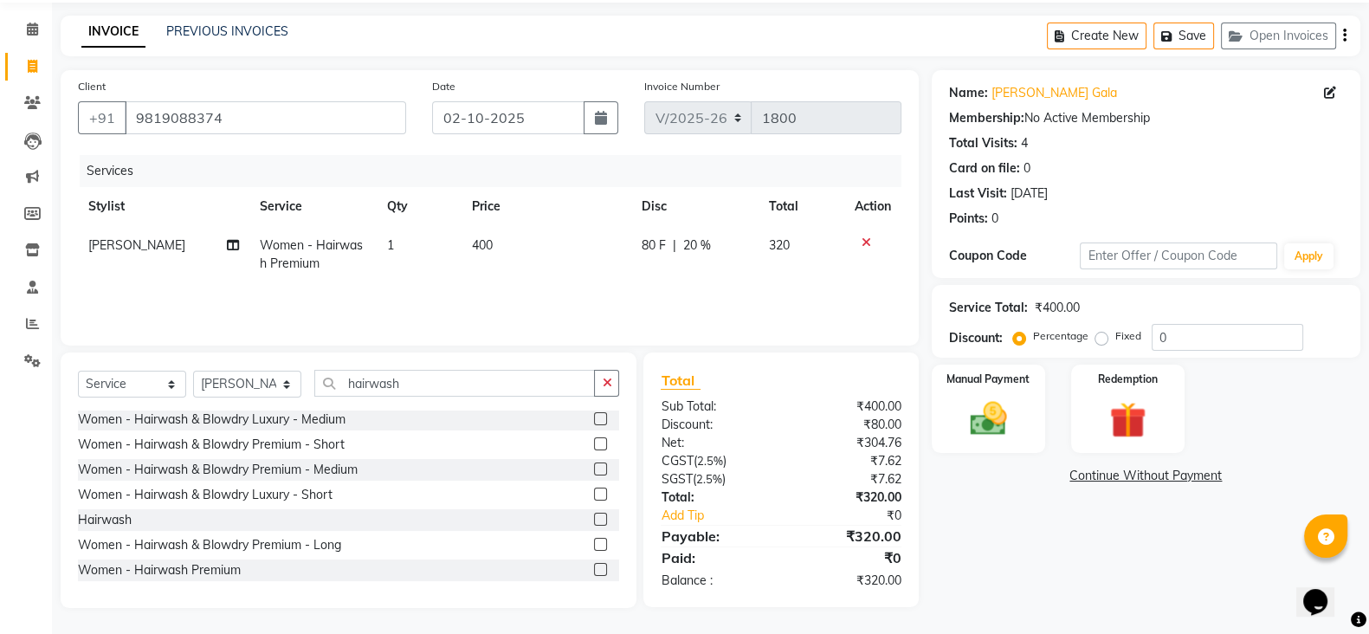
click at [681, 297] on div "Services Stylist Service Qty Price Disc Total Action [PERSON_NAME] Women - Hair…" at bounding box center [490, 241] width 824 height 173
click at [275, 394] on select "Select Stylist [PERSON_NAME] [PERSON_NAME] [PERSON_NAME] [PERSON_NAME] Nisha Pa…" at bounding box center [247, 384] width 108 height 27
select select "62926"
click at [193, 371] on select "Select Stylist [PERSON_NAME] [PERSON_NAME] [PERSON_NAME] [PERSON_NAME] Nisha Pa…" at bounding box center [247, 384] width 108 height 27
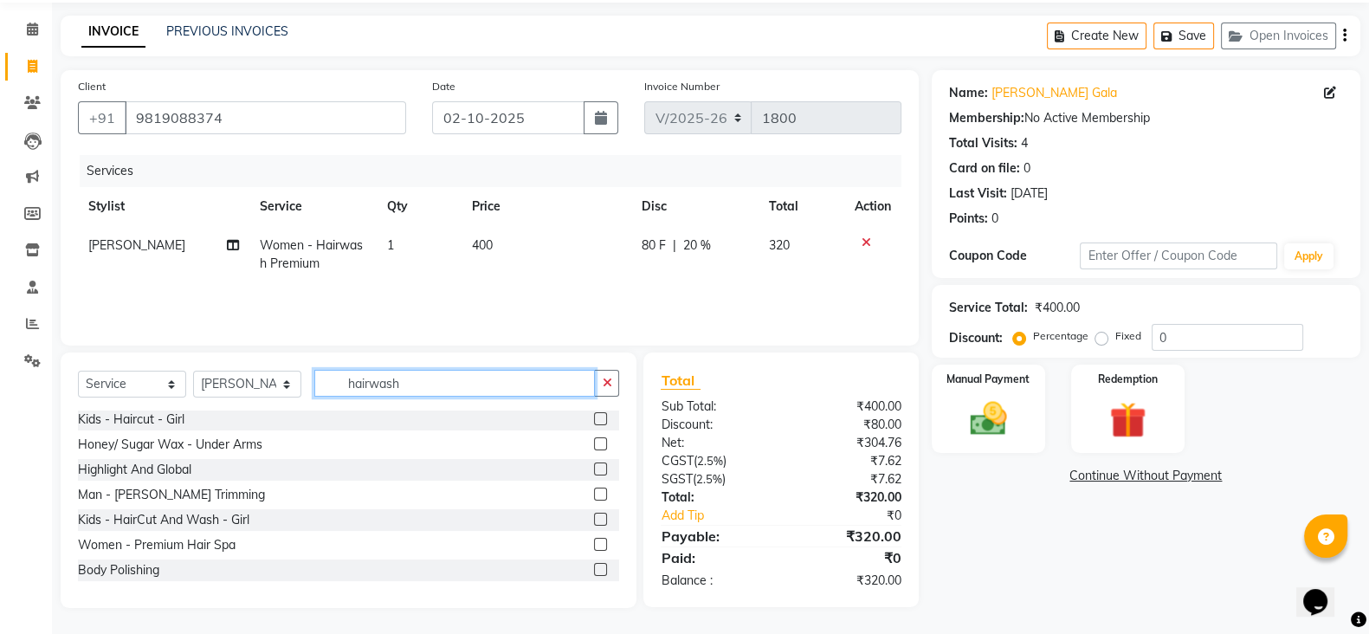
click at [415, 370] on input "hairwash" at bounding box center [454, 383] width 281 height 27
type input "haircut"
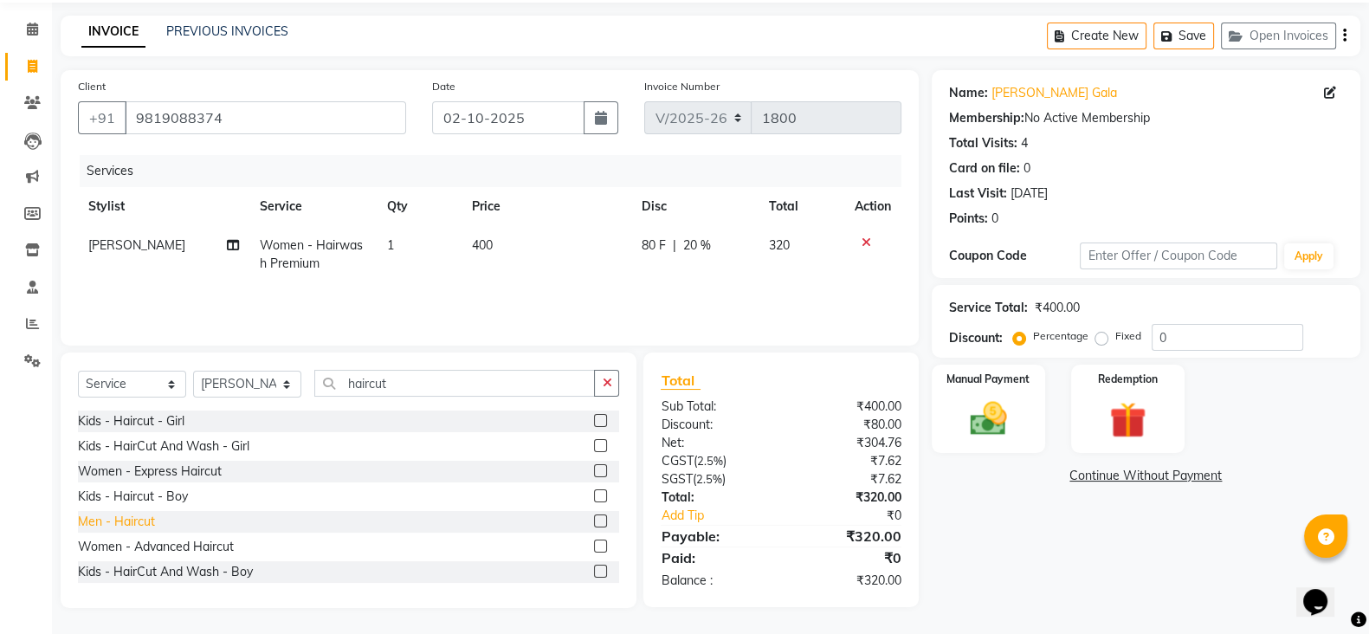
click at [132, 520] on div "Men - Haircut" at bounding box center [116, 522] width 77 height 18
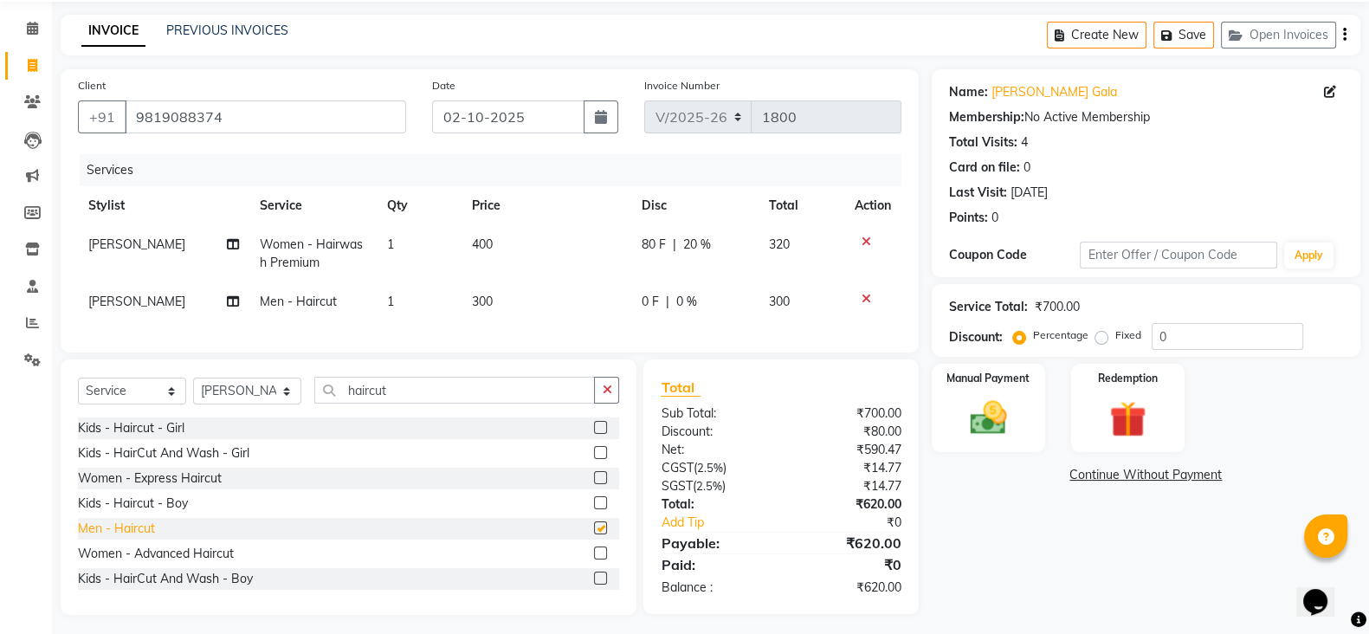
checkbox input "false"
click at [701, 286] on td "0 F | 0 %" at bounding box center [694, 301] width 127 height 39
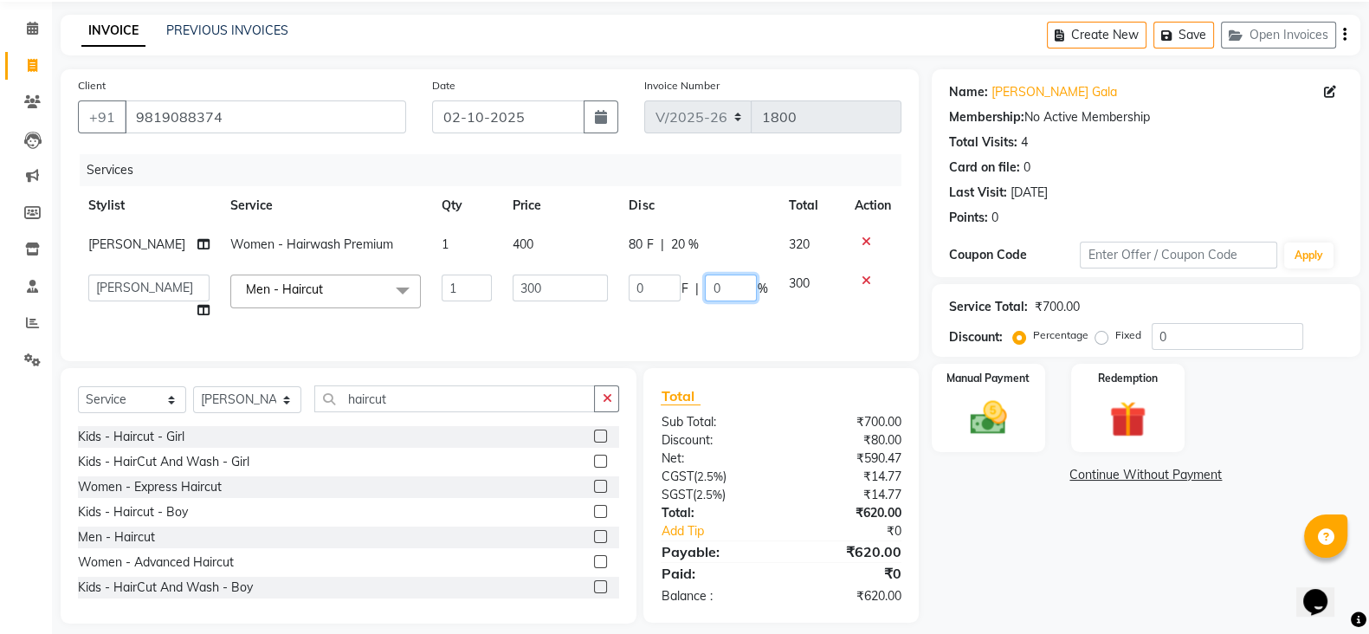
click at [705, 296] on input "0" at bounding box center [731, 288] width 52 height 27
type input "20"
click at [695, 336] on div "Services Stylist Service Qty Price Disc Total Action [PERSON_NAME] Women - Hair…" at bounding box center [490, 249] width 824 height 190
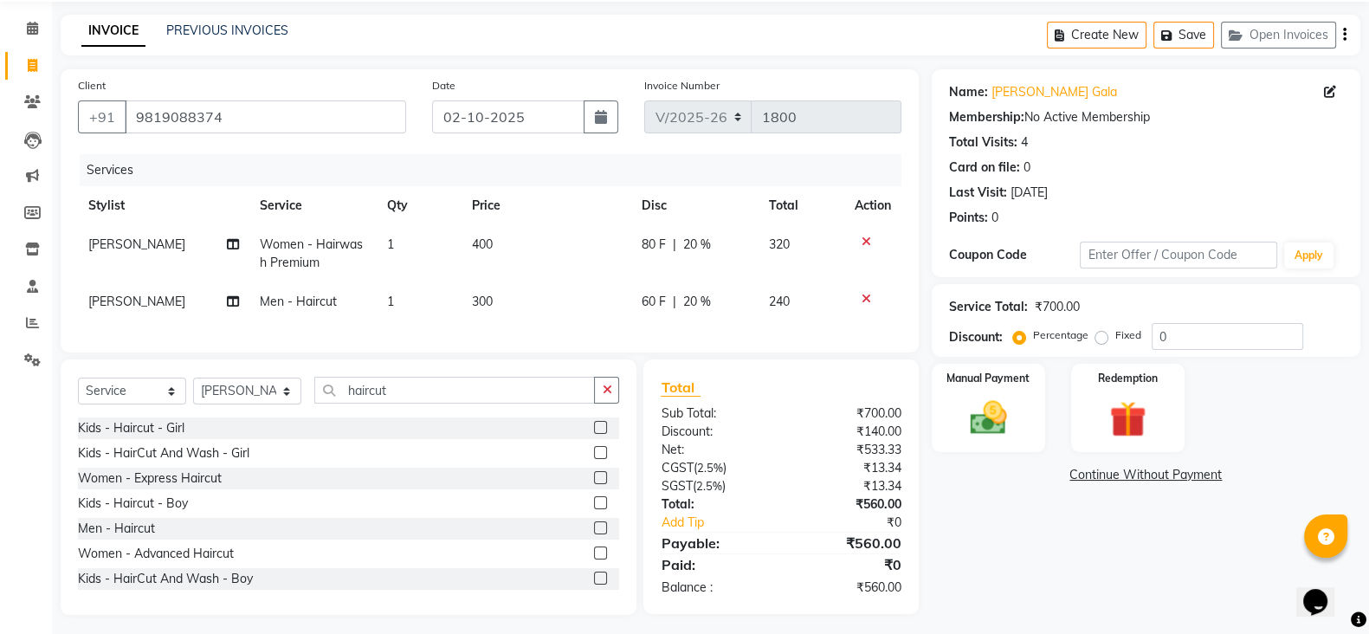
scroll to position [85, 0]
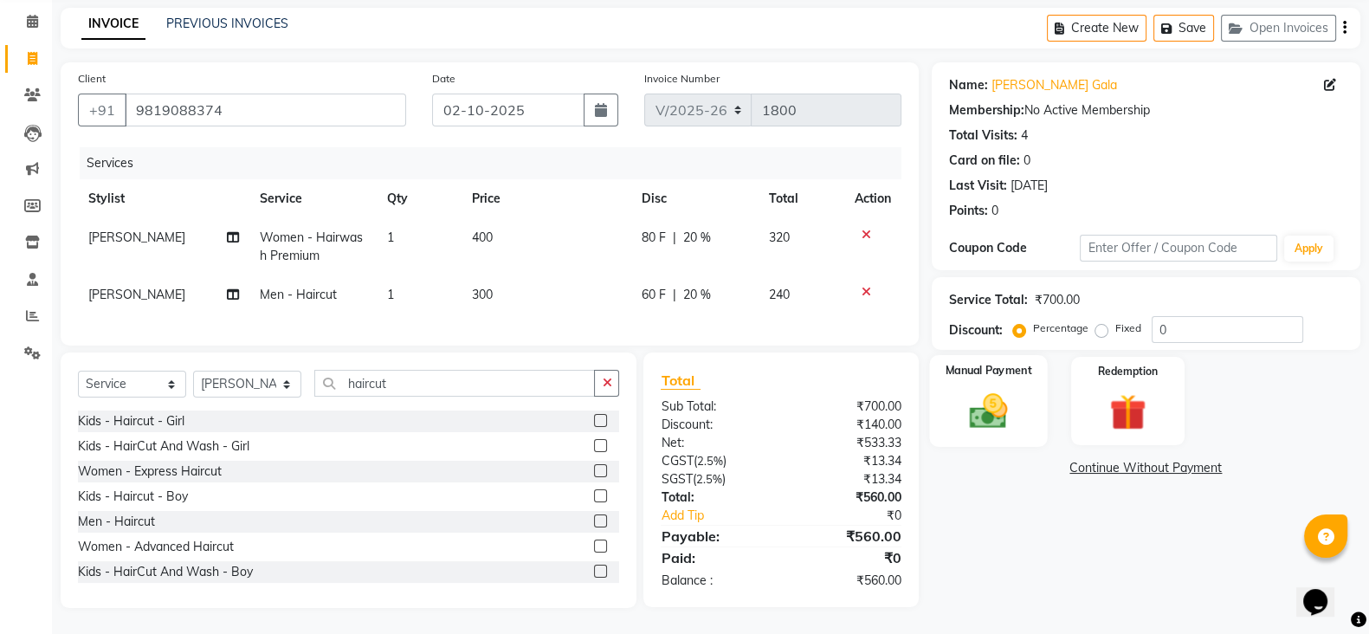
click at [987, 410] on img at bounding box center [988, 410] width 61 height 43
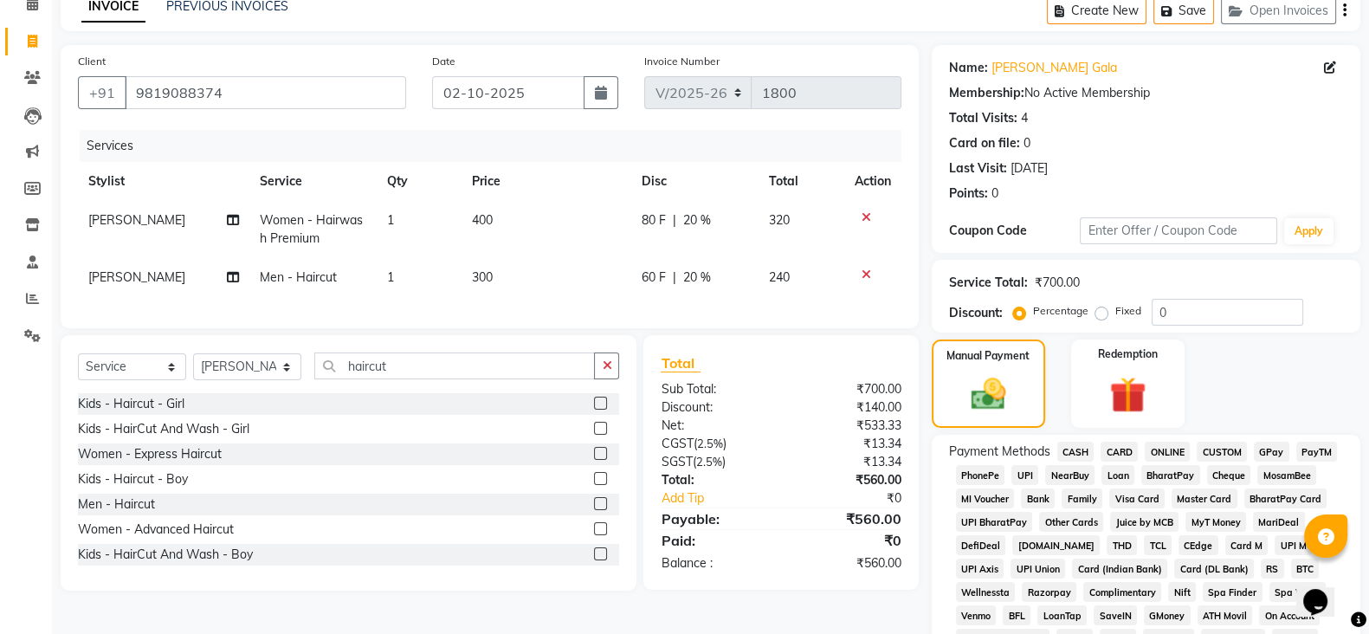
click at [1069, 449] on span "CASH" at bounding box center [1075, 452] width 37 height 20
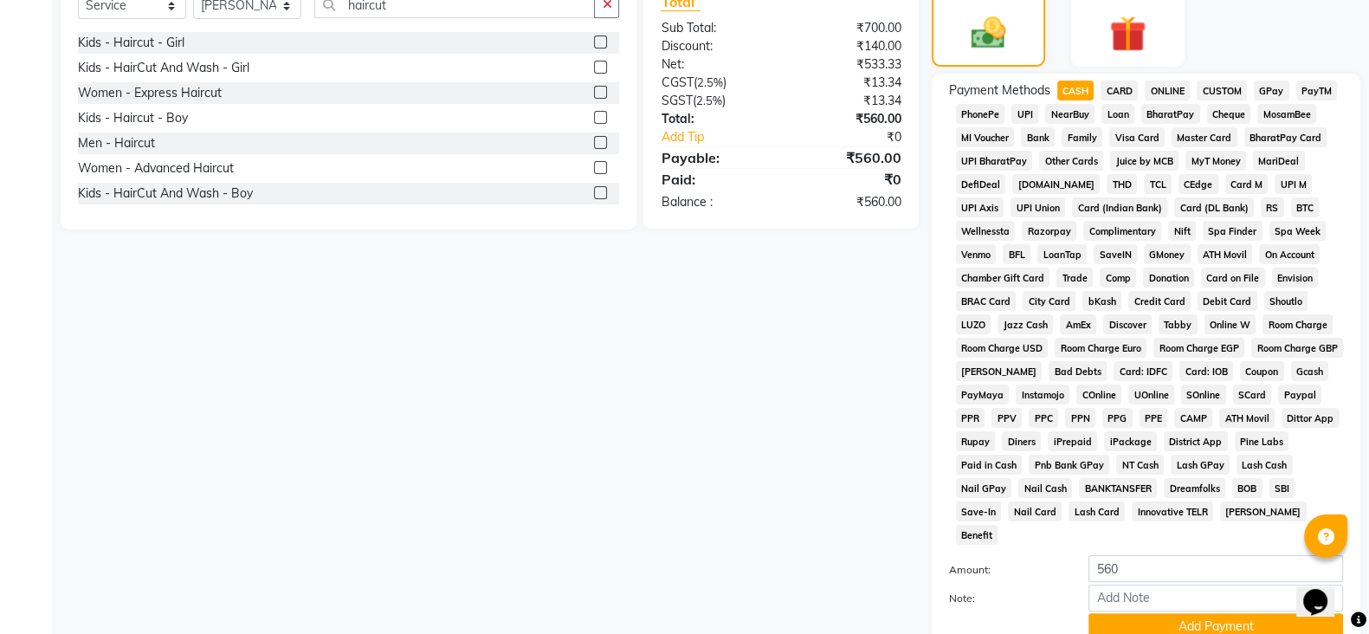
scroll to position [568, 0]
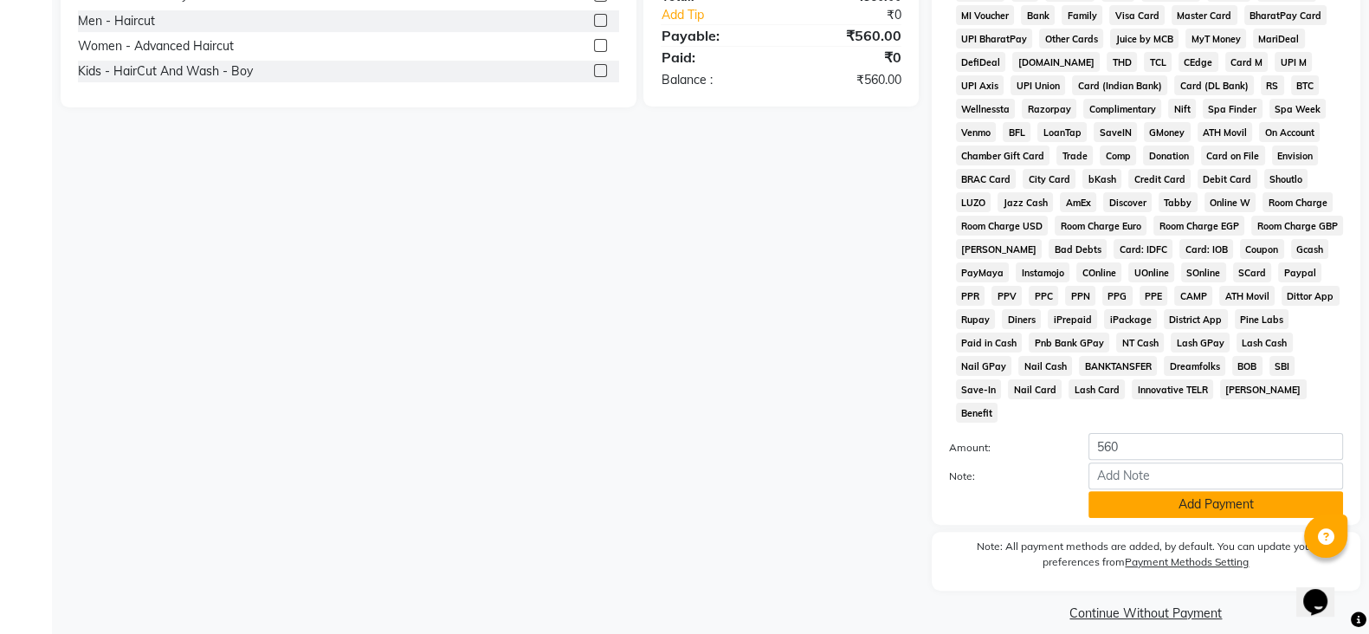
click at [1097, 491] on button "Add Payment" at bounding box center [1216, 504] width 255 height 27
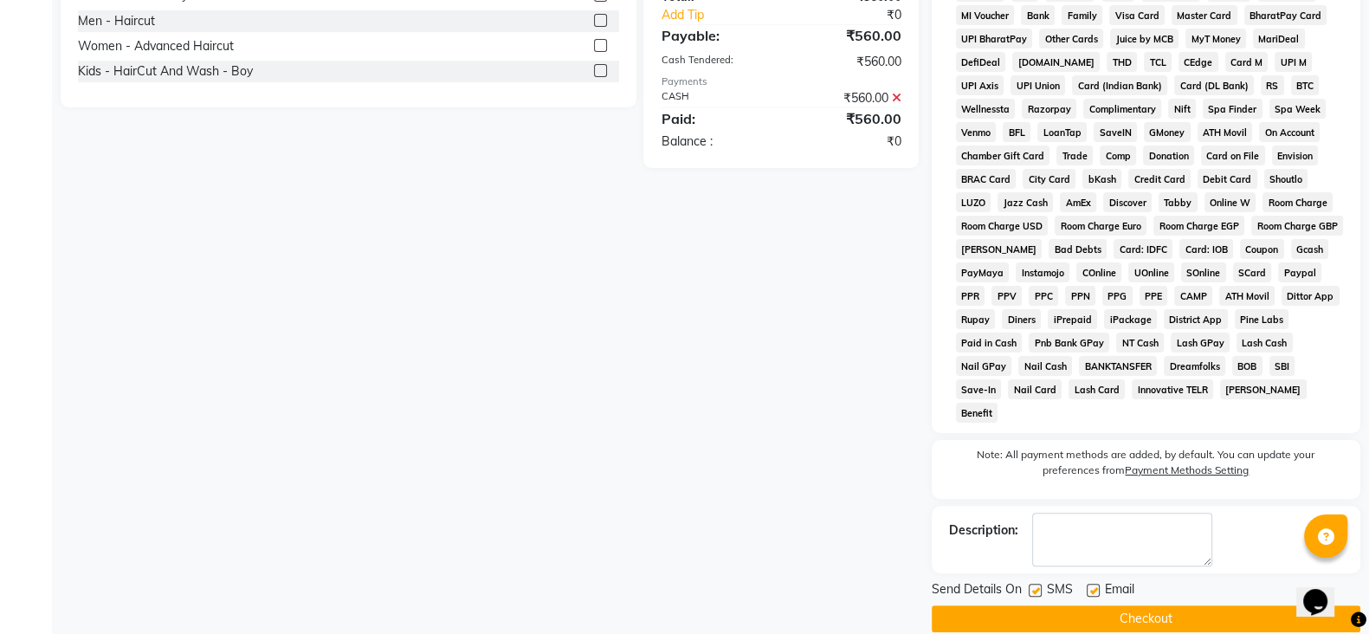
click at [1052, 605] on button "Checkout" at bounding box center [1146, 618] width 429 height 27
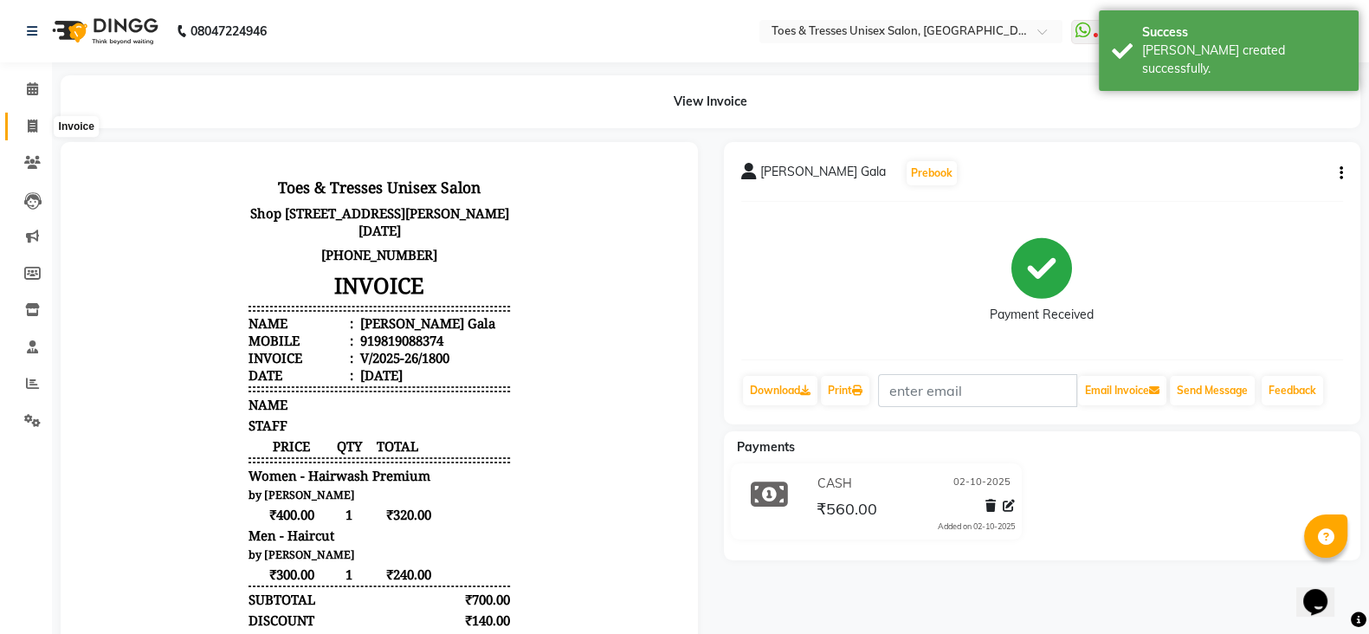
click at [34, 130] on icon at bounding box center [33, 126] width 10 height 13
select select "3950"
select select "service"
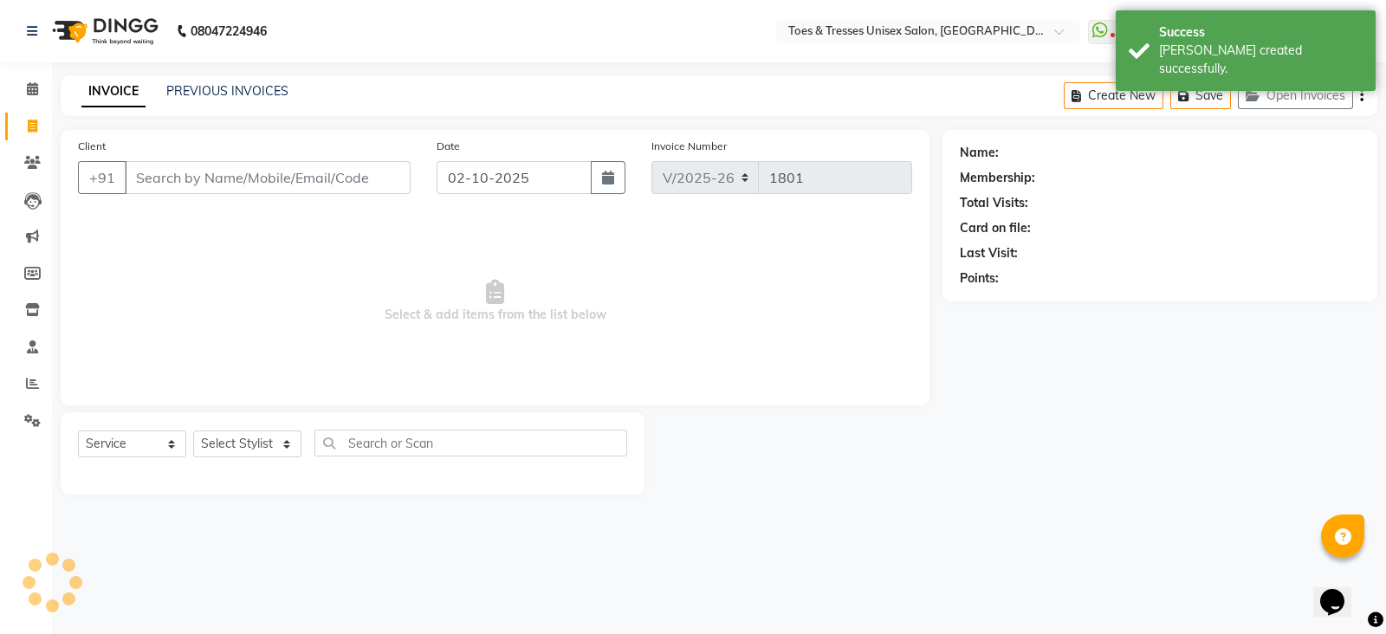
click at [212, 184] on input "Client" at bounding box center [268, 177] width 286 height 33
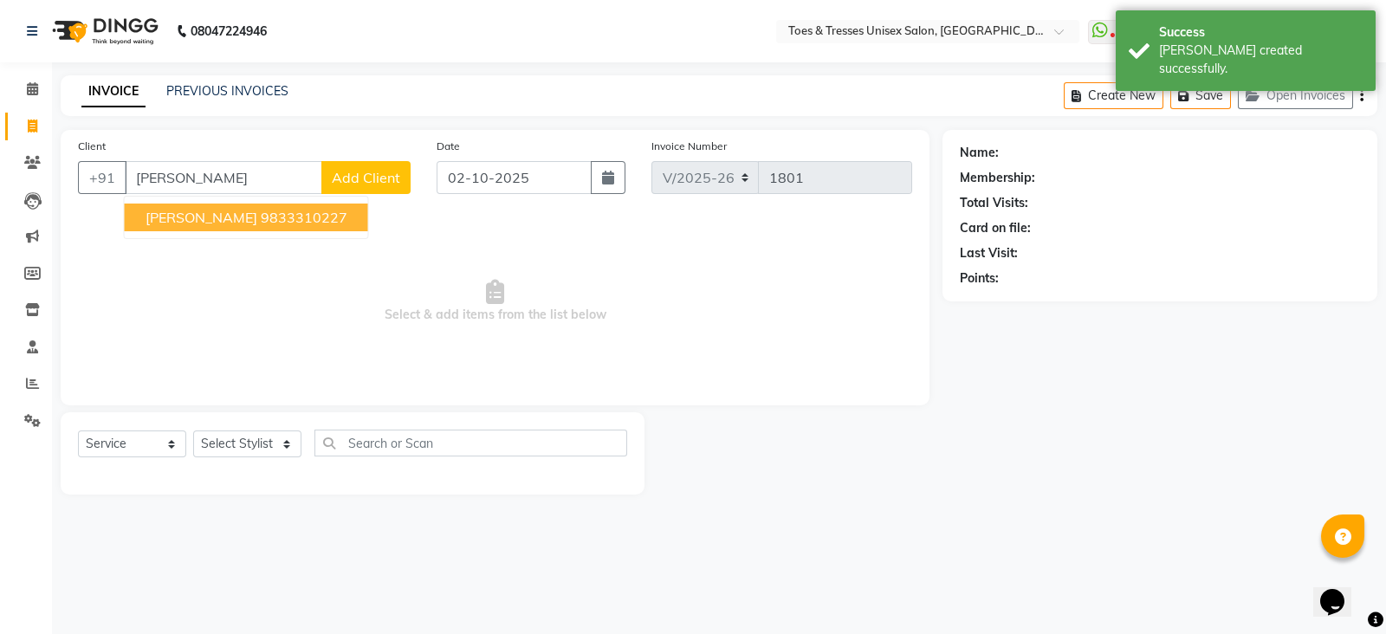
click at [220, 223] on span "[PERSON_NAME]" at bounding box center [201, 217] width 112 height 17
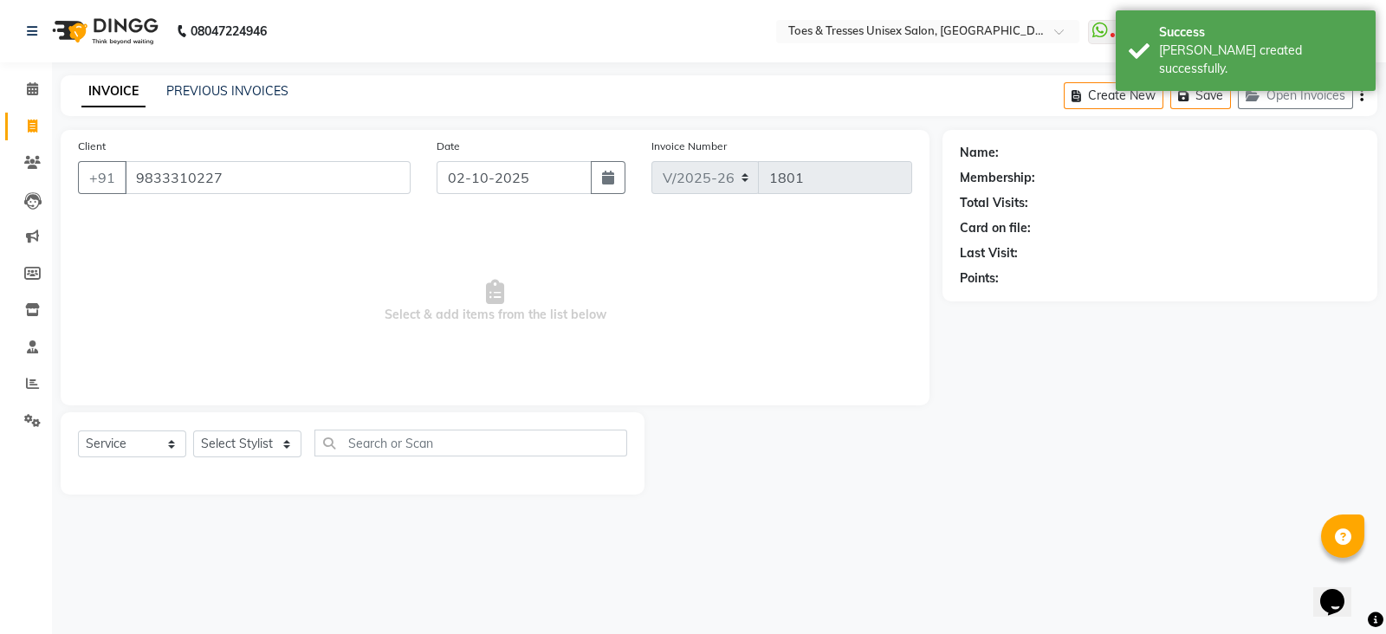
type input "9833310227"
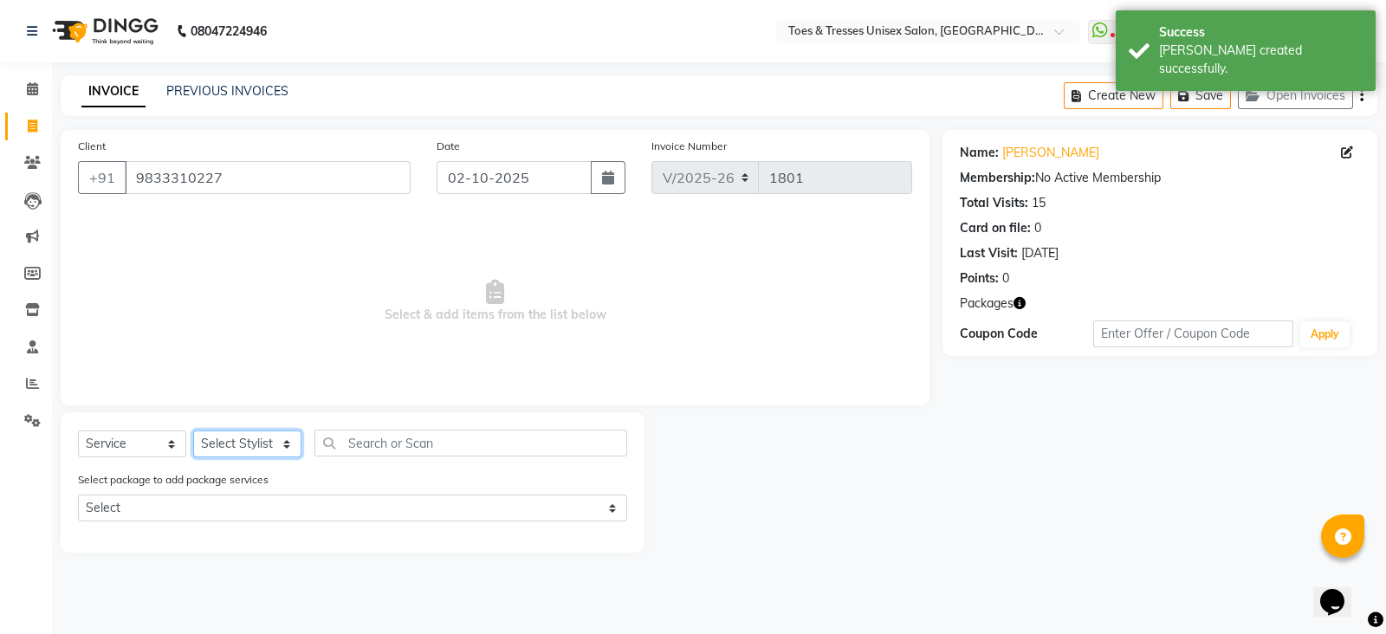
click at [229, 443] on select "Select Stylist [PERSON_NAME] [PERSON_NAME] [PERSON_NAME] [PERSON_NAME] Nisha Pa…" at bounding box center [247, 443] width 108 height 27
click at [236, 493] on div "Select package to add package services Select Olaplex" at bounding box center [352, 499] width 575 height 58
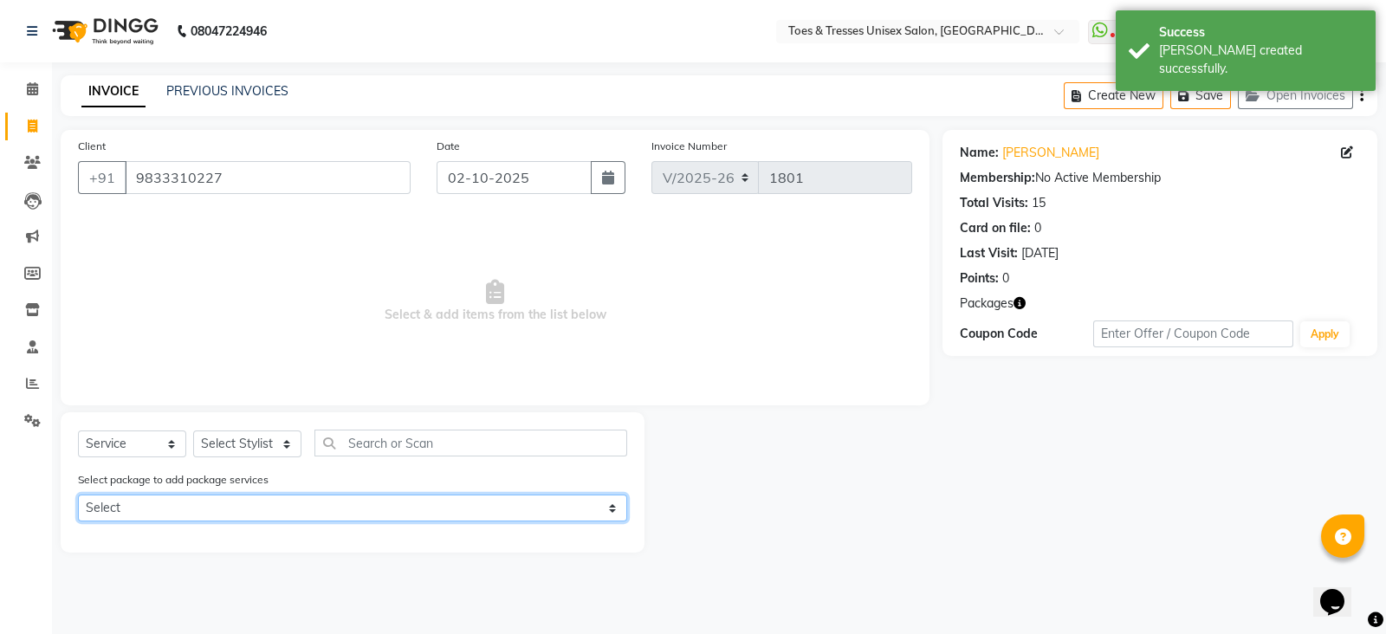
click at [236, 502] on select "Select Olaplex" at bounding box center [352, 507] width 549 height 27
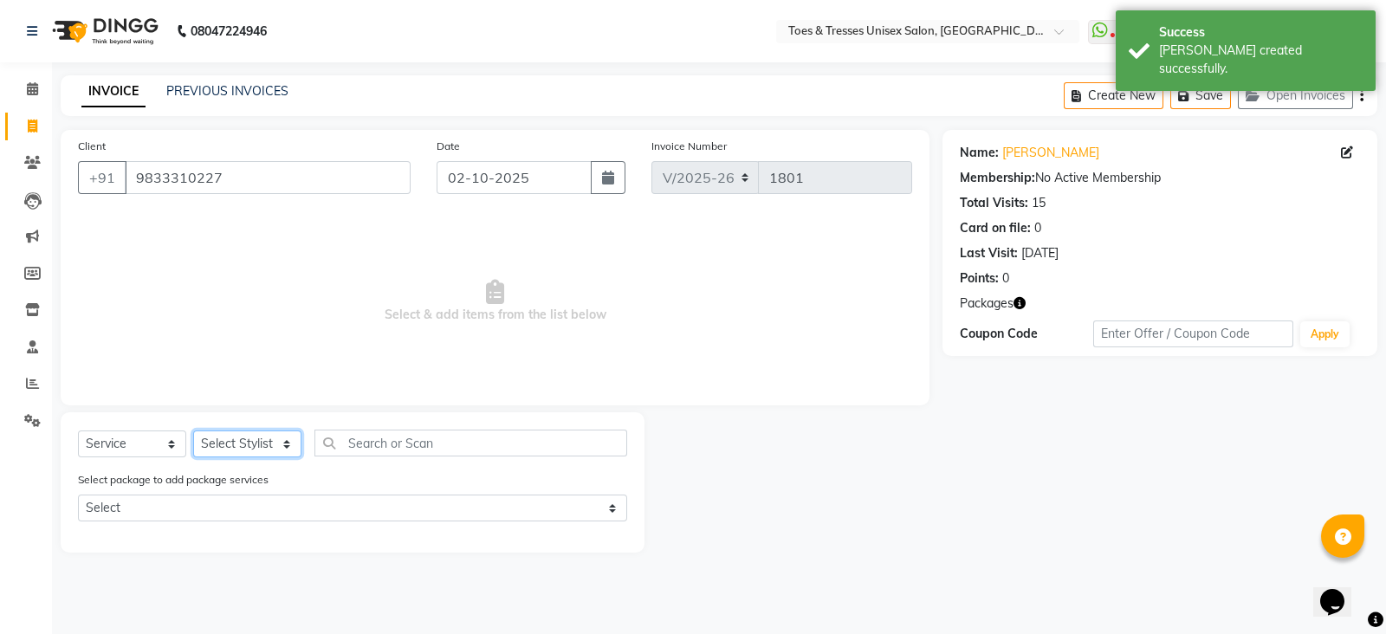
click at [236, 432] on select "Select Stylist [PERSON_NAME] [PERSON_NAME] [PERSON_NAME] [PERSON_NAME] Nisha Pa…" at bounding box center [247, 443] width 108 height 27
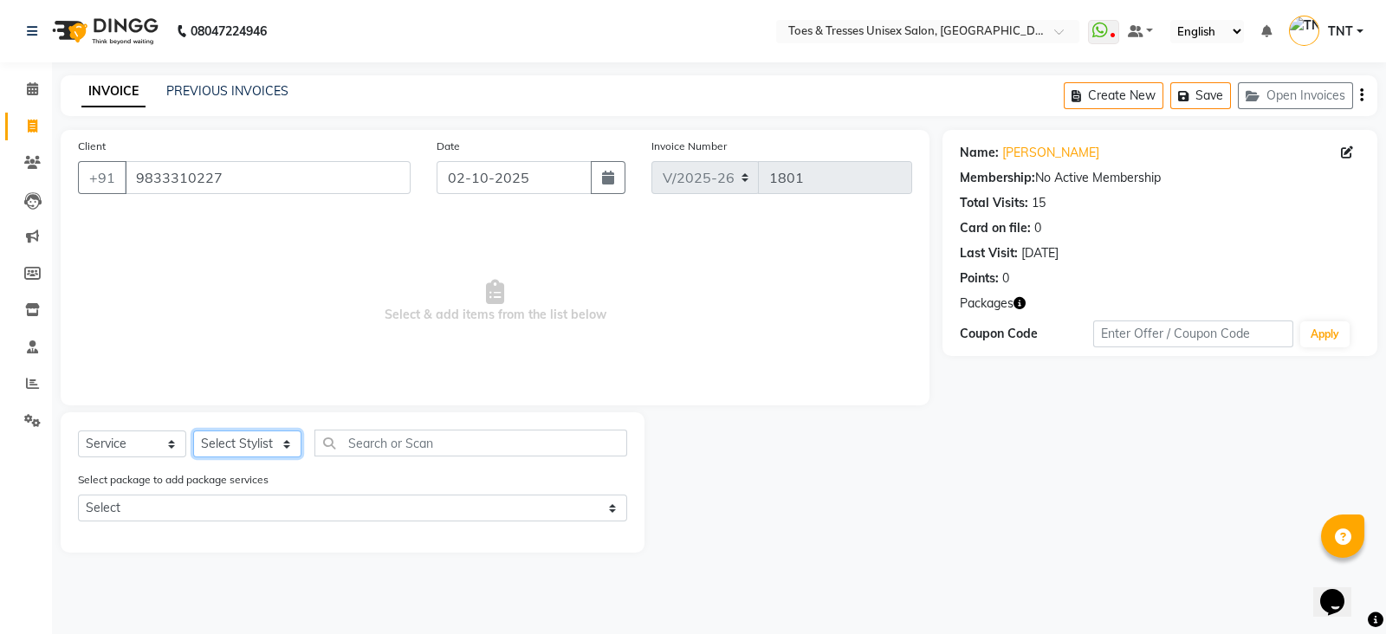
select select "19972"
click at [193, 431] on select "Select Stylist [PERSON_NAME] [PERSON_NAME] [PERSON_NAME] [PERSON_NAME] Nisha Pa…" at bounding box center [247, 443] width 108 height 27
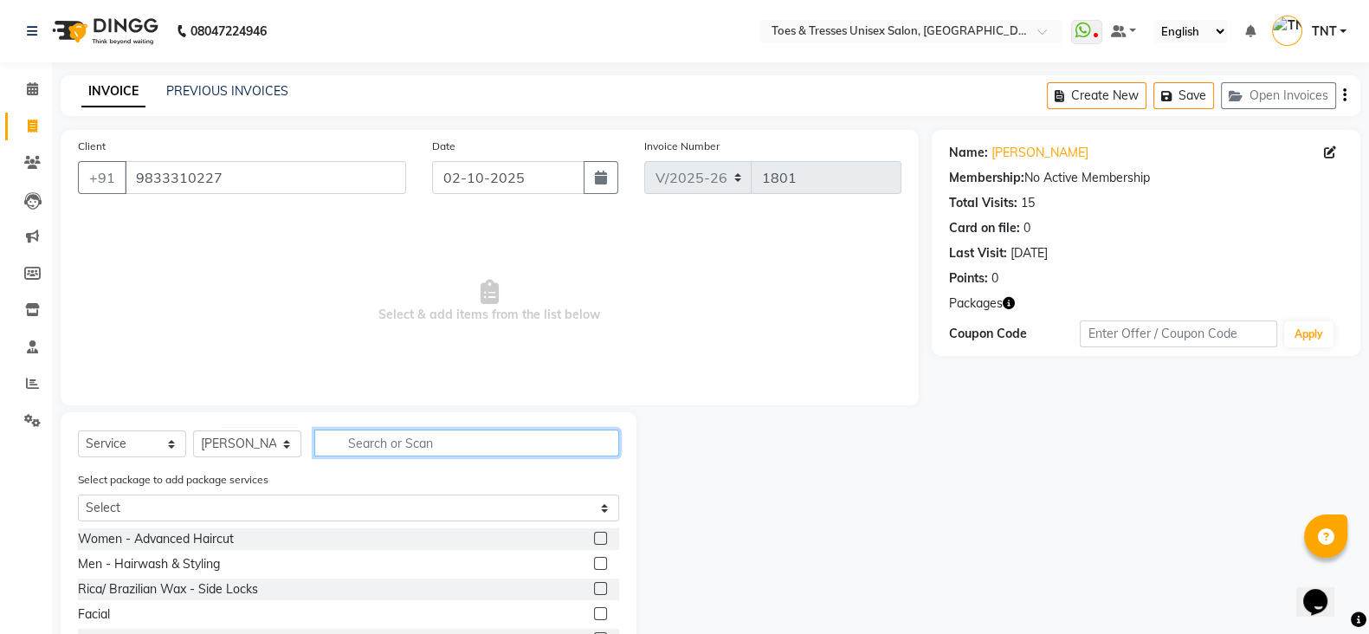
click at [372, 437] on input "text" at bounding box center [466, 443] width 305 height 27
type input "touchu"
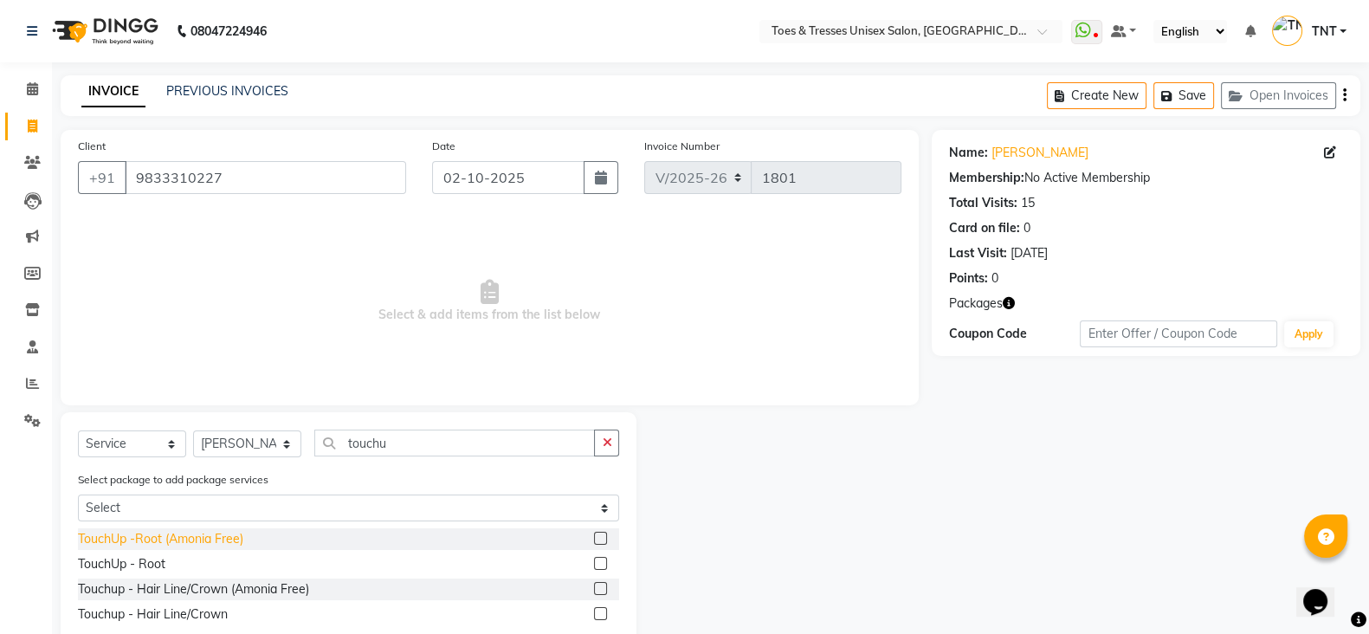
click at [123, 548] on div "TouchUp -Root (Amonia Free)" at bounding box center [160, 539] width 165 height 18
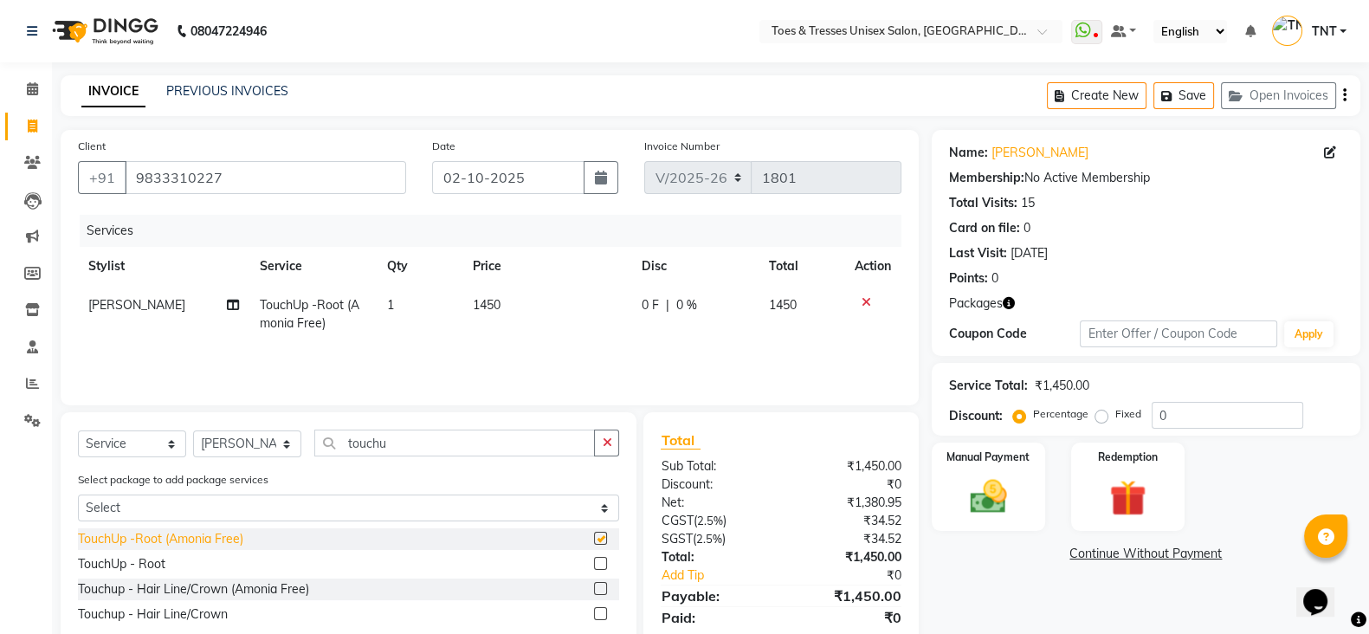
checkbox input "false"
click at [382, 446] on input "touchu" at bounding box center [454, 443] width 281 height 27
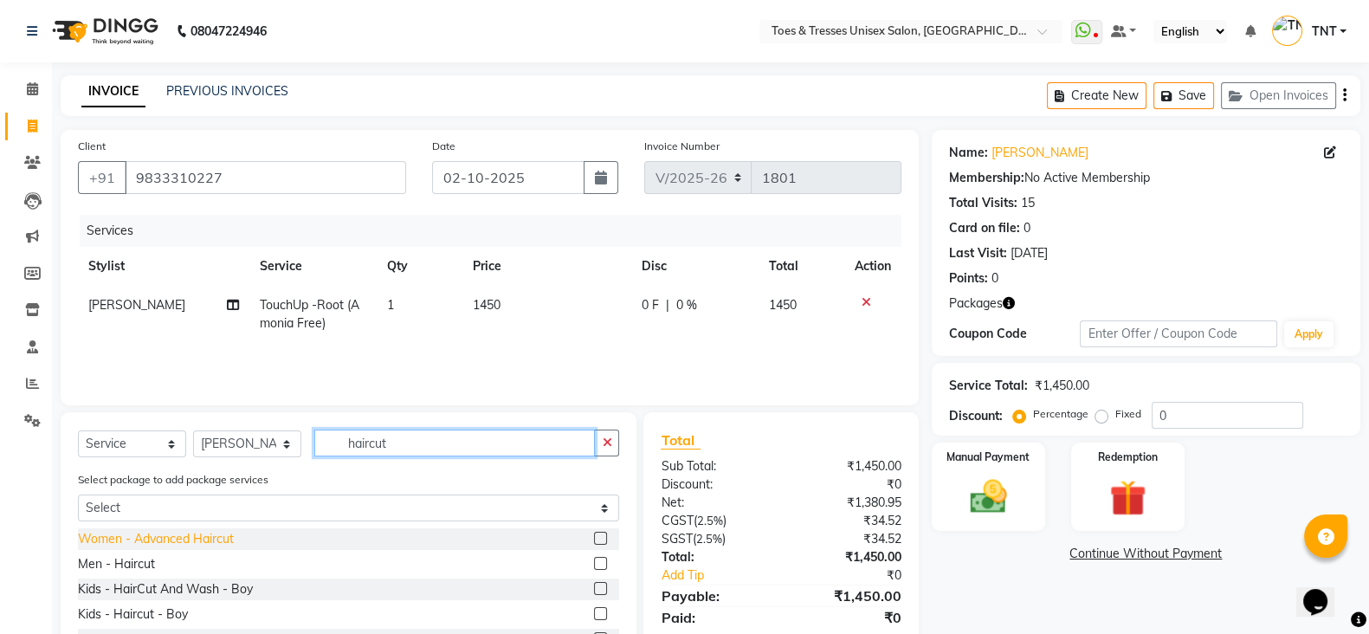
type input "haircut"
click at [184, 546] on div "Women - Advanced Haircut" at bounding box center [156, 539] width 156 height 18
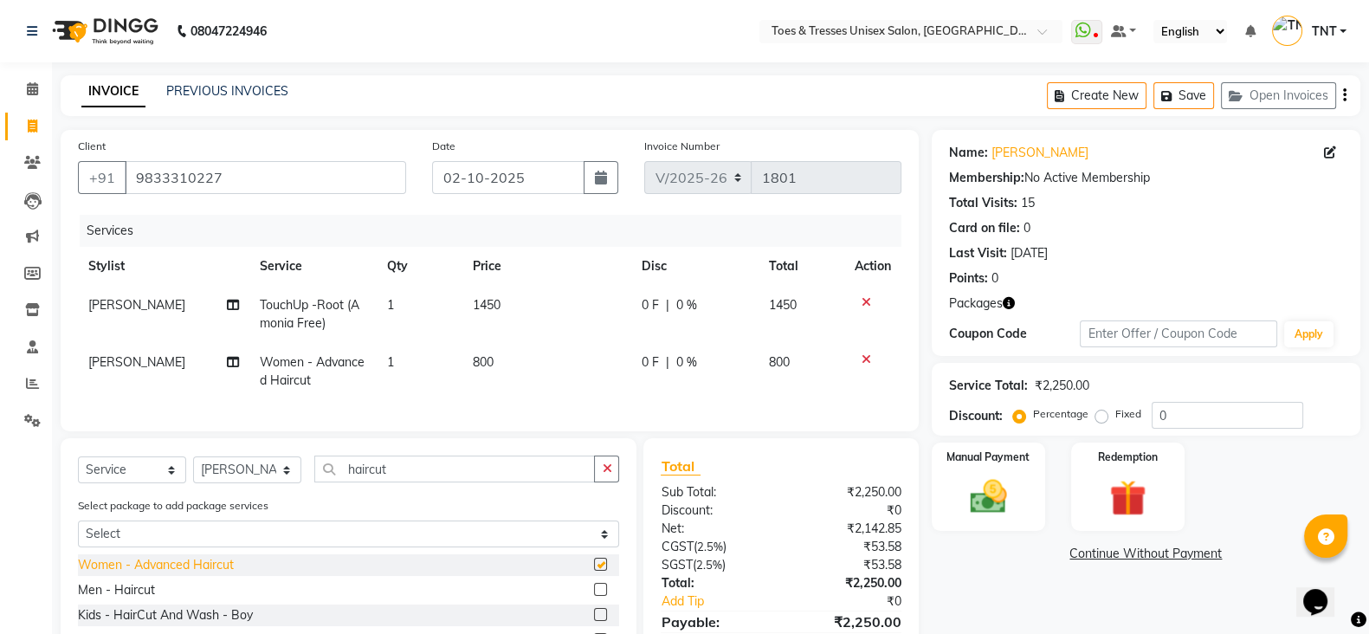
checkbox input "false"
click at [1158, 414] on input "0" at bounding box center [1228, 415] width 152 height 27
type input "20"
click at [682, 389] on td "160 F | 20 %" at bounding box center [694, 371] width 128 height 57
select select "19972"
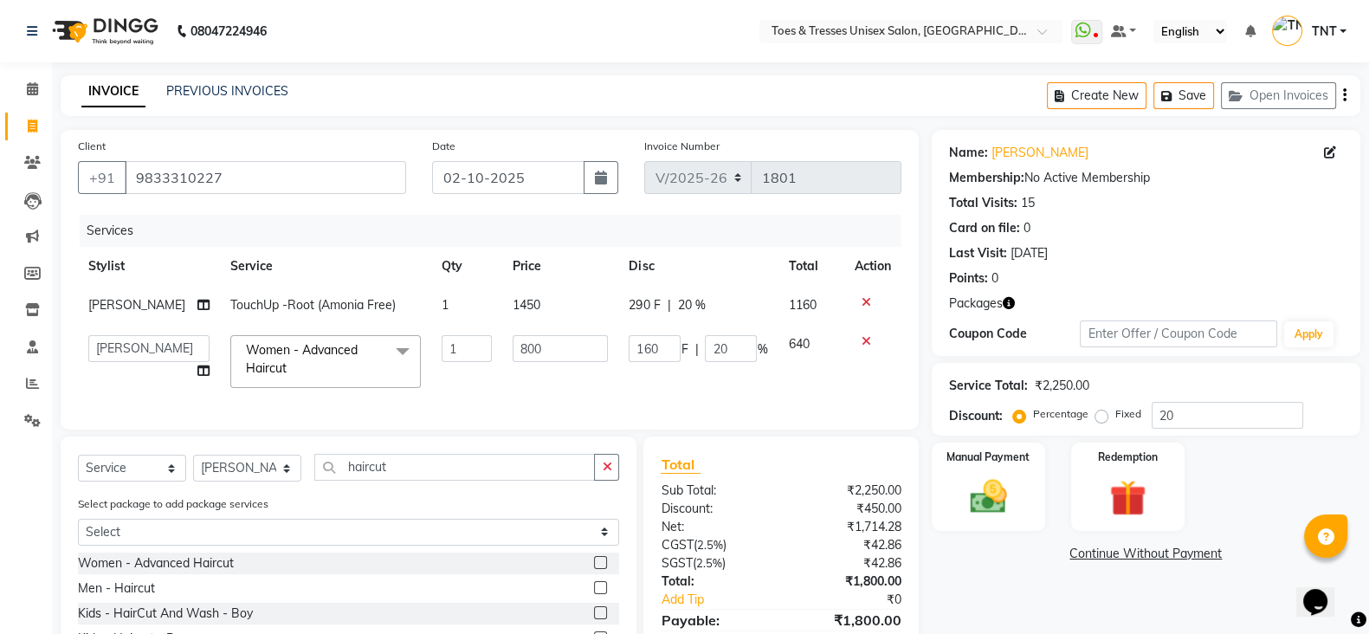
scroll to position [160, 0]
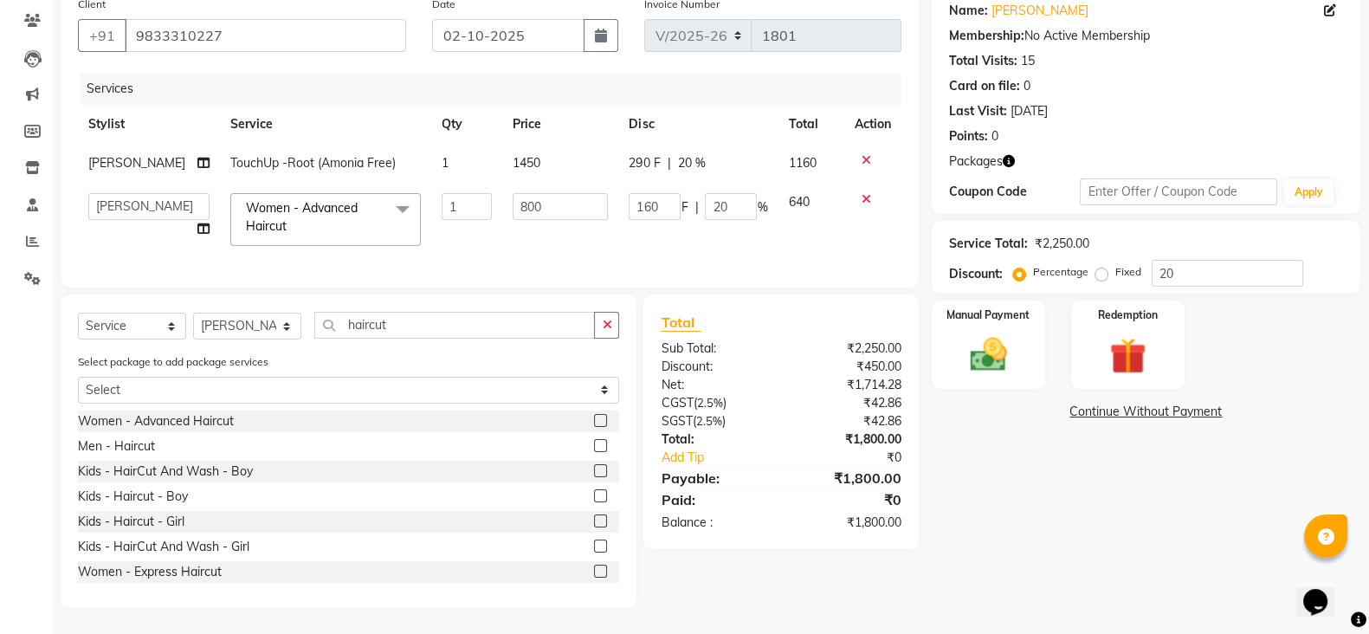
click at [559, 205] on td "800" at bounding box center [560, 220] width 116 height 74
click at [556, 193] on input "800" at bounding box center [560, 206] width 95 height 27
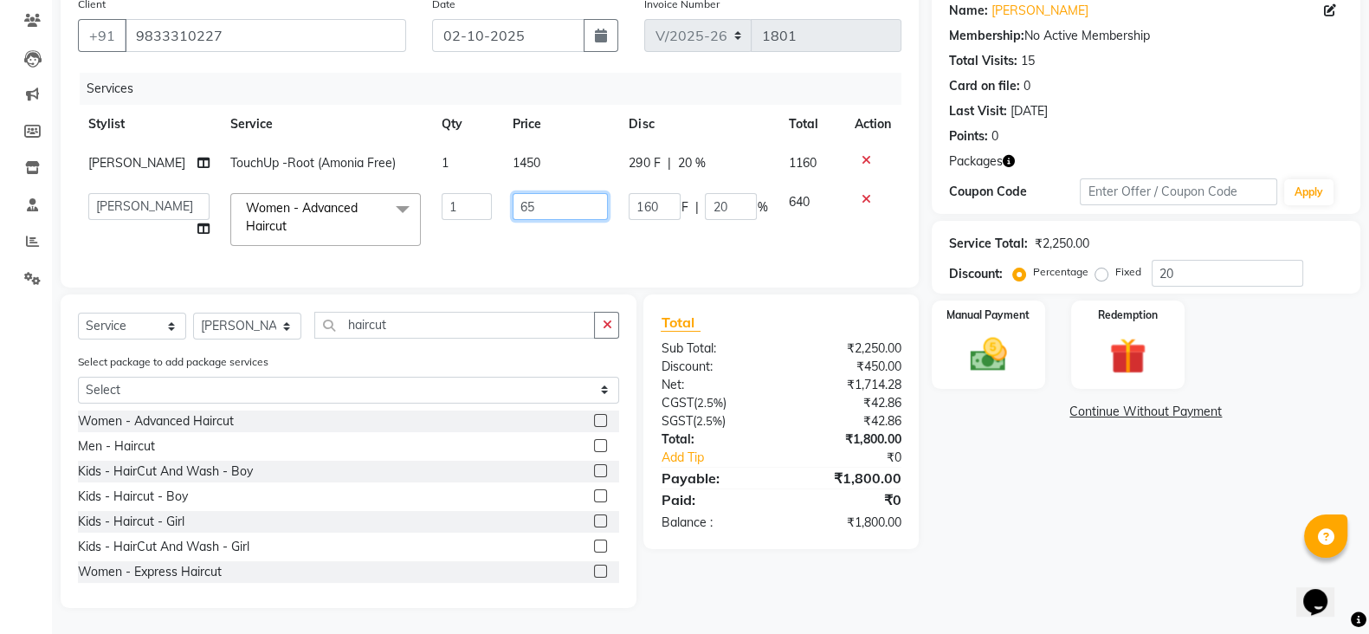
type input "6"
type input "800"
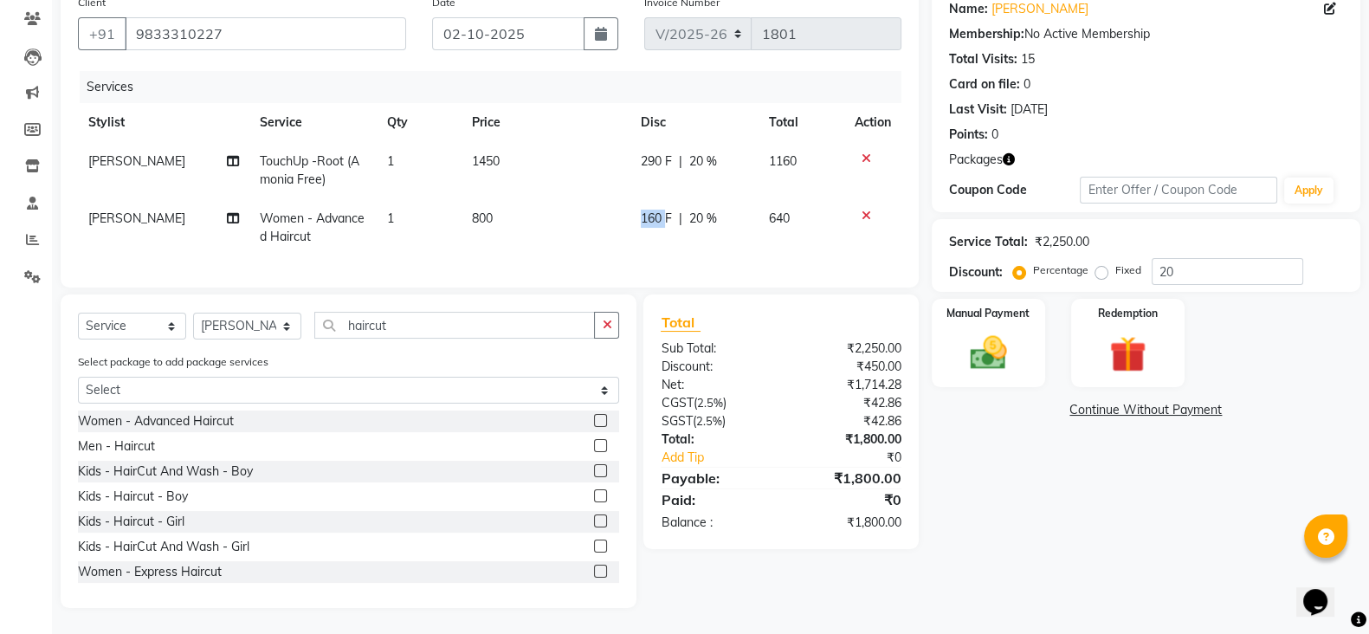
click at [635, 199] on td "160 F | 20 %" at bounding box center [694, 227] width 128 height 57
select select "19972"
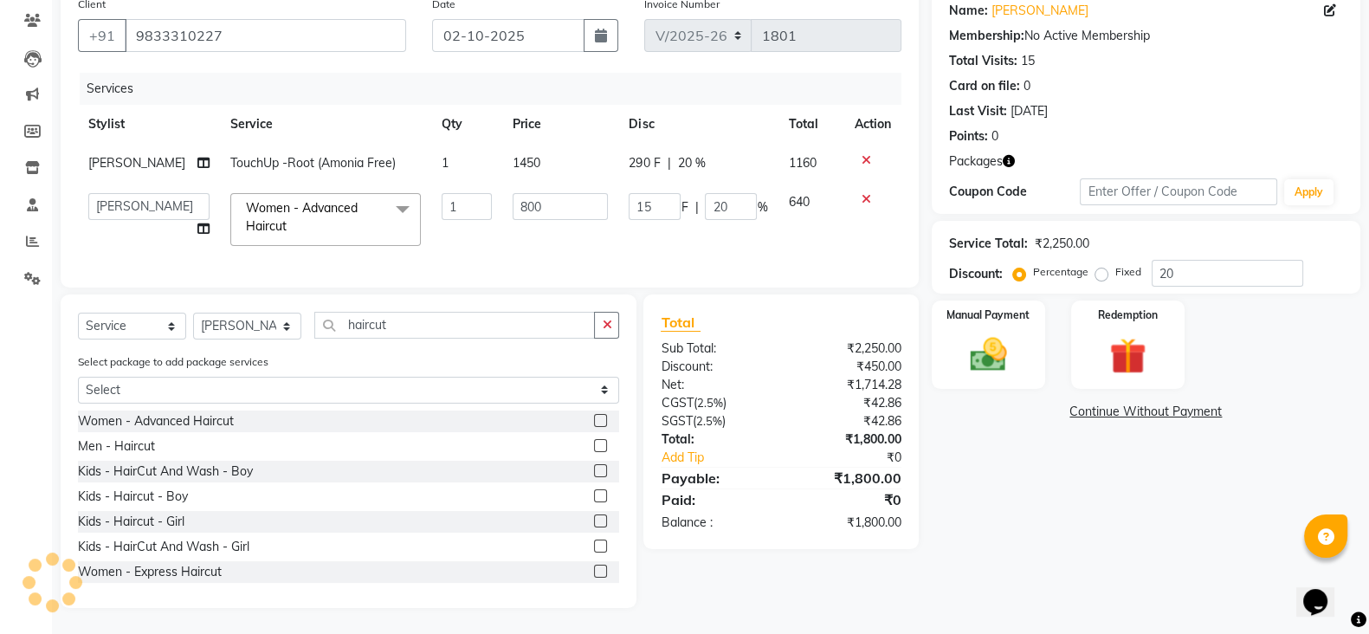
type input "150"
click at [635, 193] on input "150" at bounding box center [655, 206] width 52 height 27
click at [647, 229] on td "150 F | 20 %" at bounding box center [697, 220] width 159 height 74
select select "19972"
click at [969, 306] on label "Manual Payment" at bounding box center [988, 314] width 87 height 16
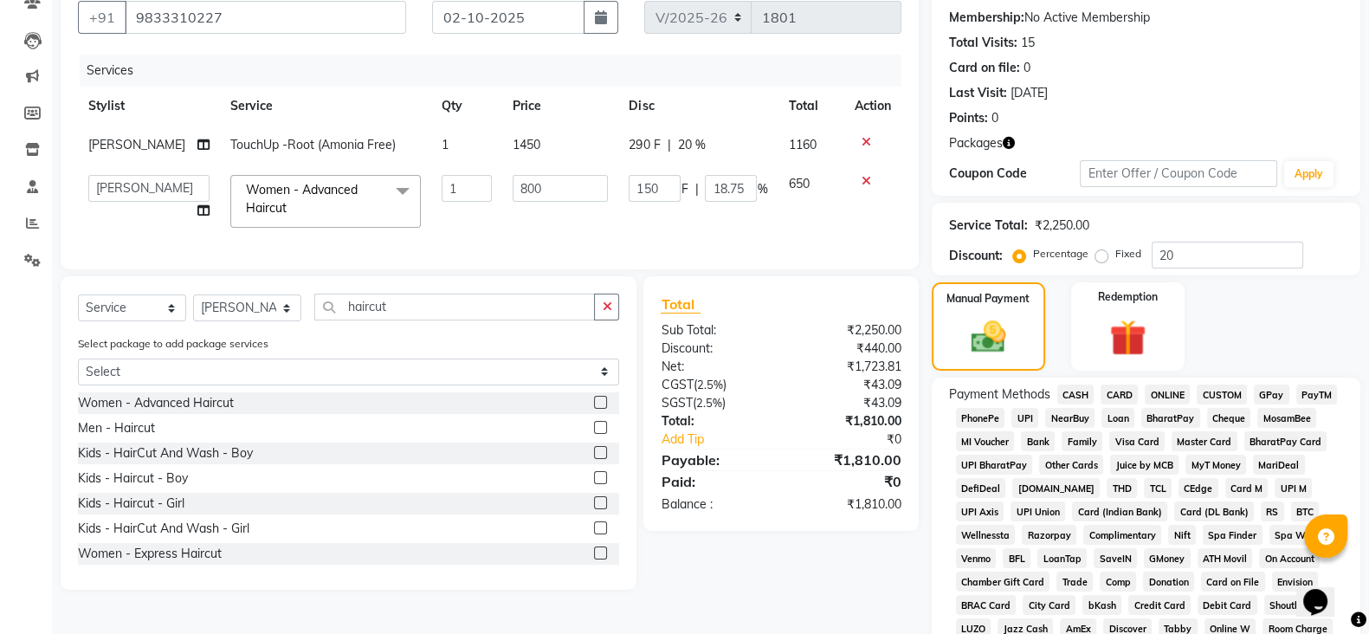
click at [1080, 396] on span "CASH" at bounding box center [1075, 394] width 37 height 20
click at [1114, 388] on span "CARD" at bounding box center [1119, 394] width 37 height 20
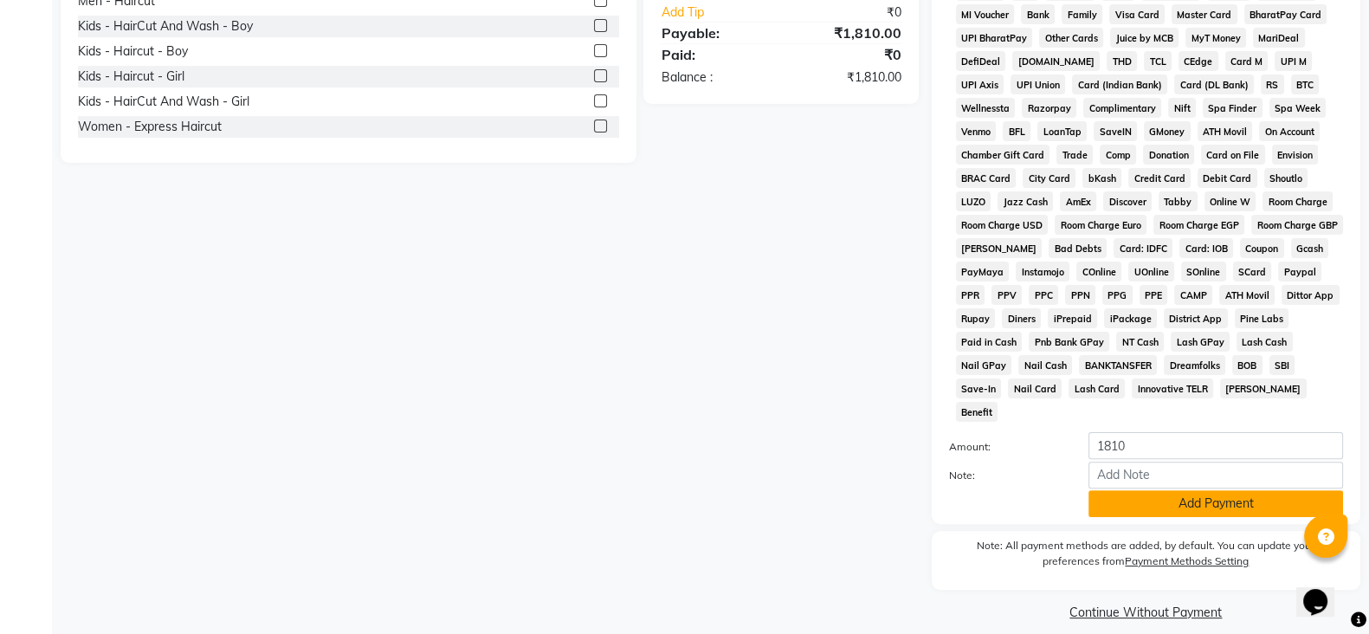
click at [1160, 490] on button "Add Payment" at bounding box center [1216, 503] width 255 height 27
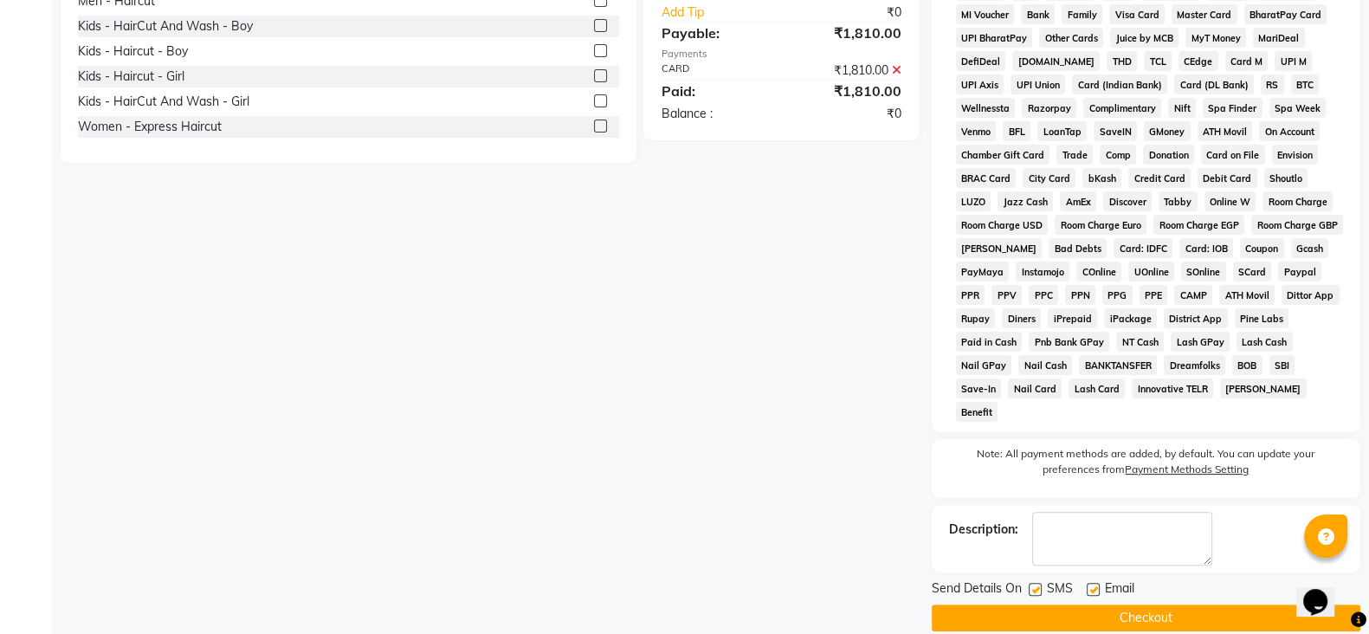
click at [1117, 606] on button "Checkout" at bounding box center [1146, 617] width 429 height 27
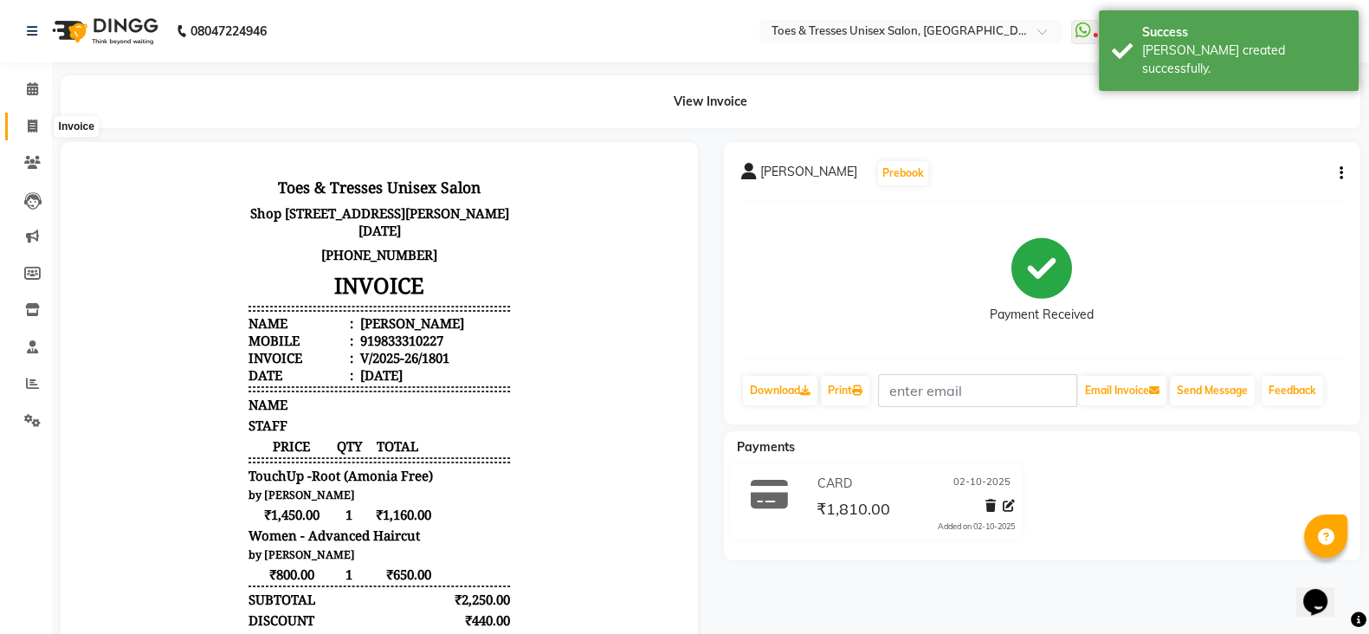
click at [32, 124] on icon at bounding box center [33, 126] width 10 height 13
select select "service"
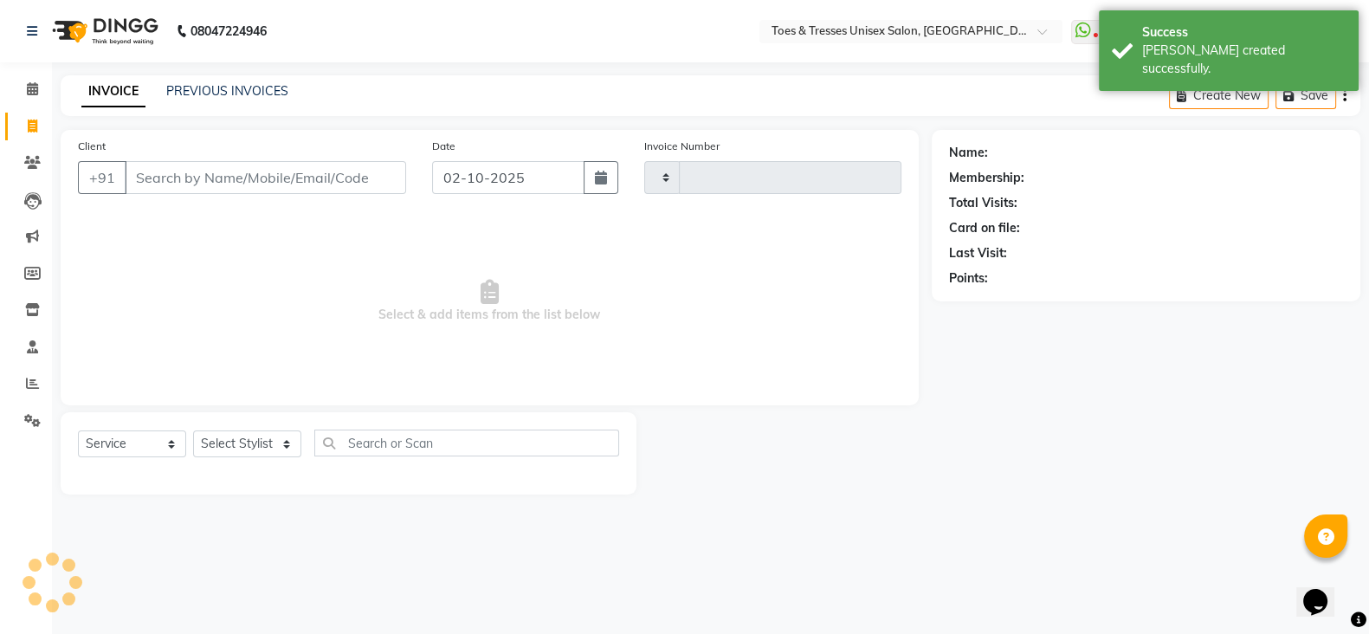
type input "1802"
select select "3950"
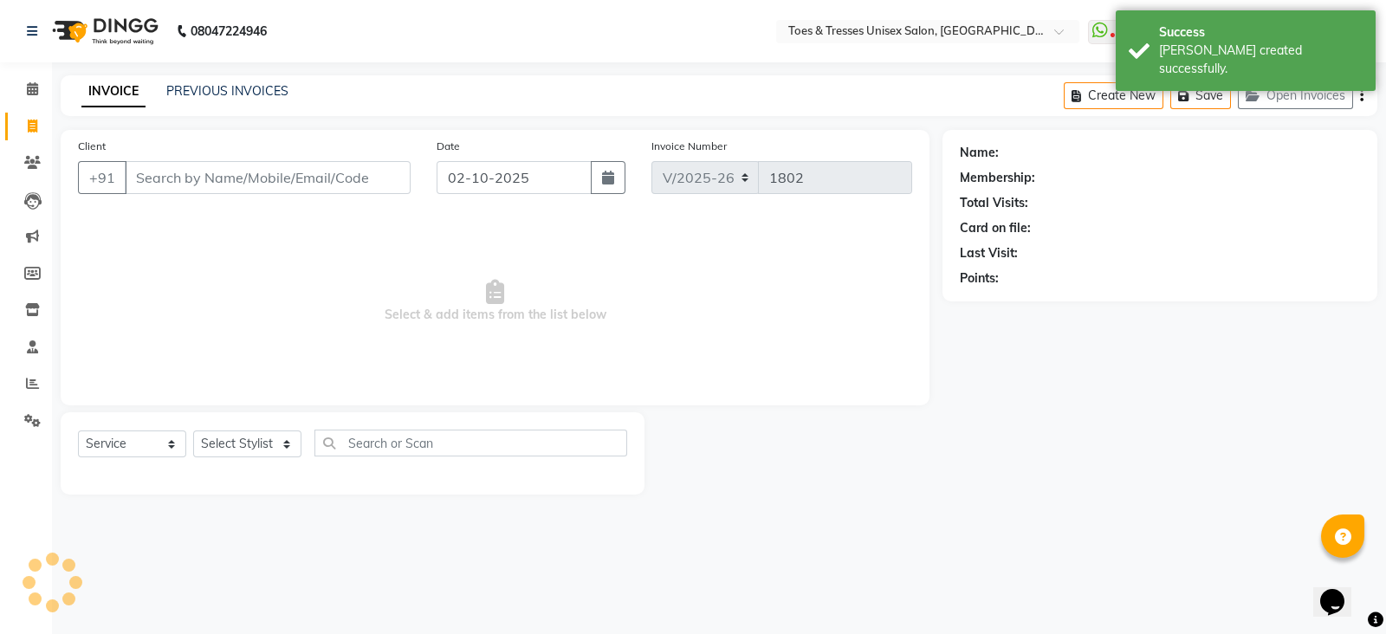
click at [127, 186] on input "Client" at bounding box center [268, 177] width 286 height 33
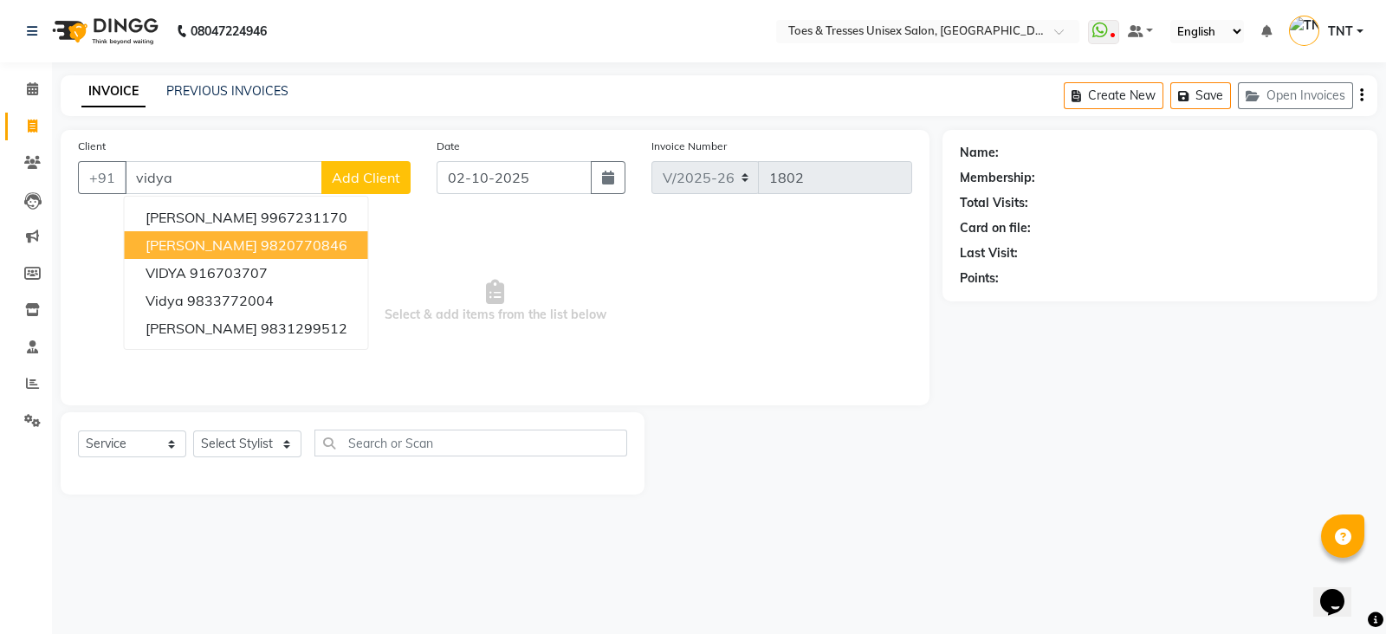
click at [261, 247] on ngb-highlight "9820770846" at bounding box center [304, 244] width 87 height 17
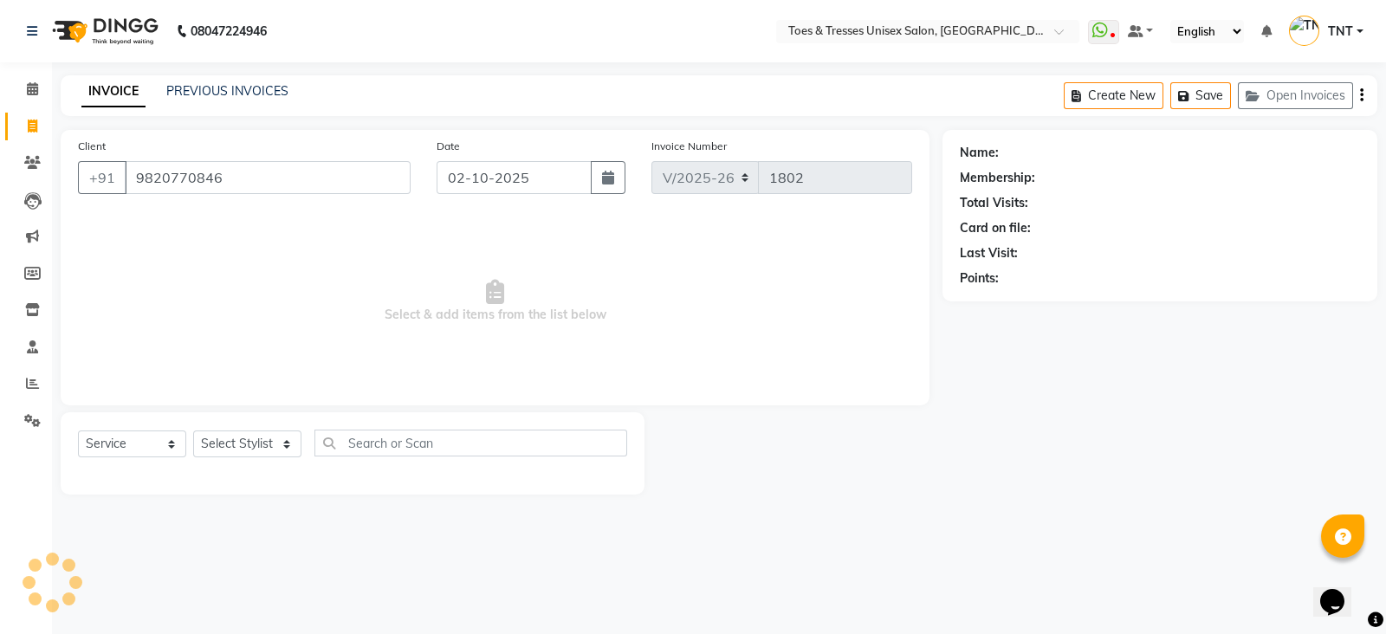
type input "9820770846"
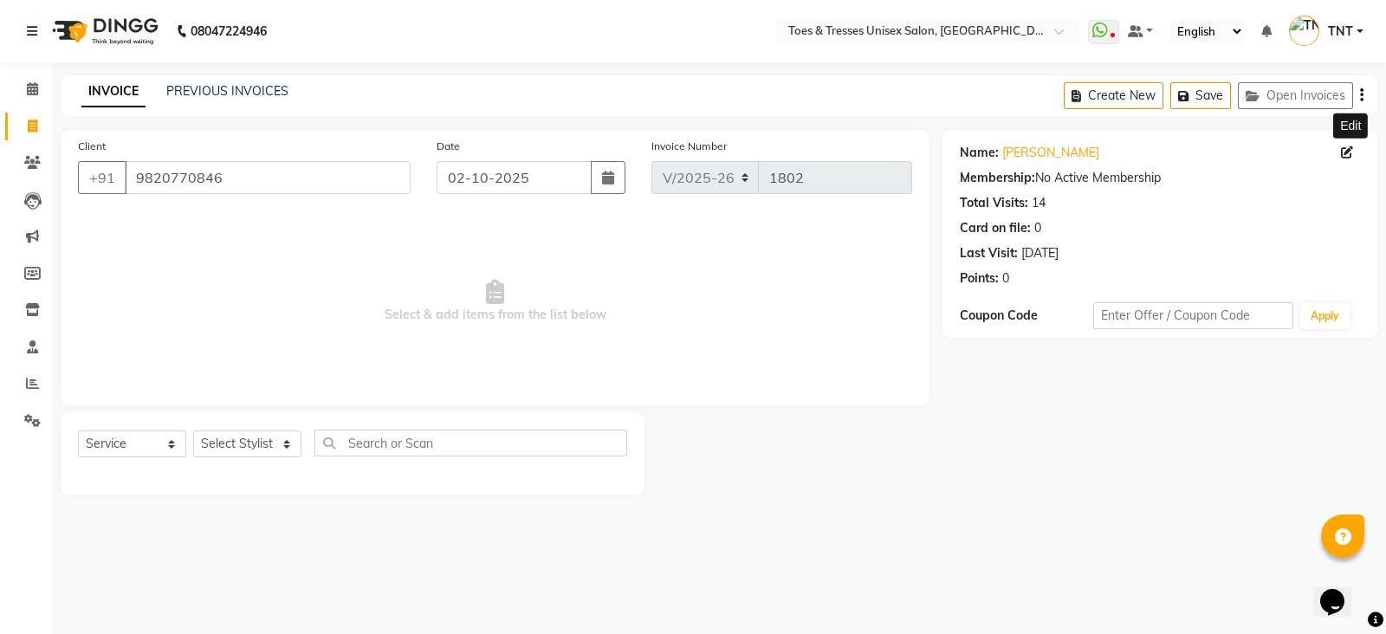
click at [1344, 148] on icon at bounding box center [1347, 152] width 12 height 12
select select "[DEMOGRAPHIC_DATA]"
select select
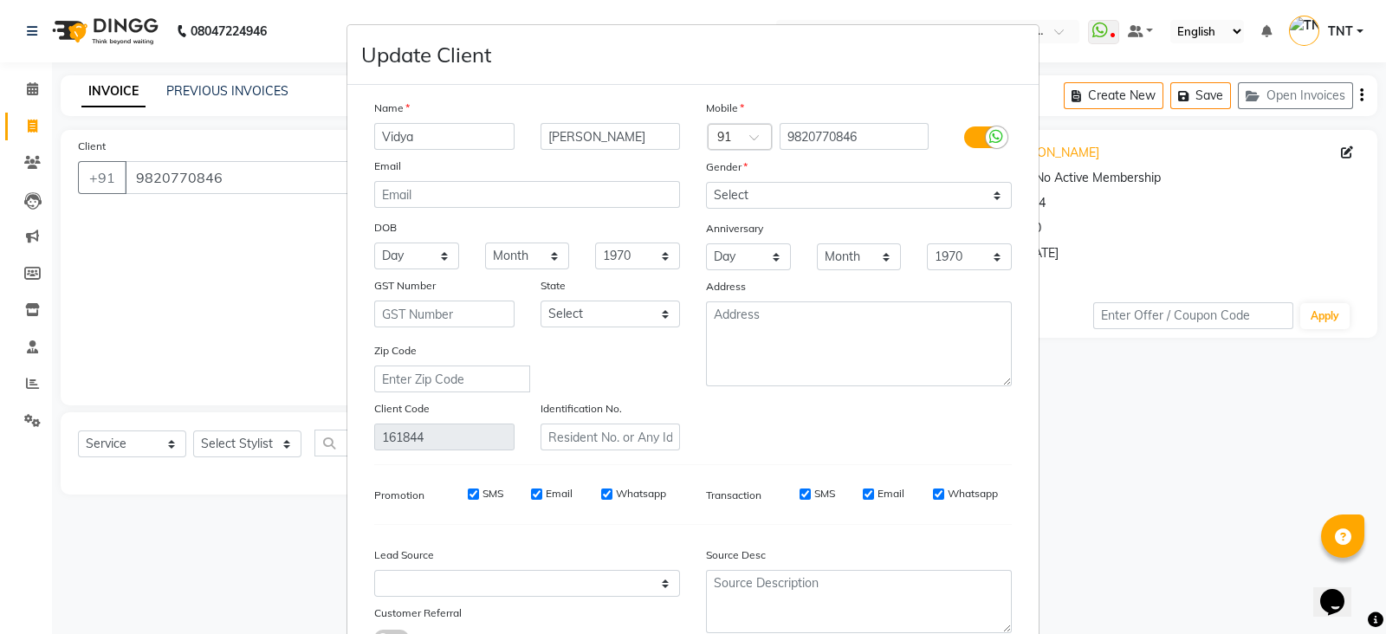
click at [594, 158] on div "Email" at bounding box center [527, 169] width 332 height 24
click at [603, 130] on input "[PERSON_NAME]" at bounding box center [610, 136] width 140 height 27
type input "m"
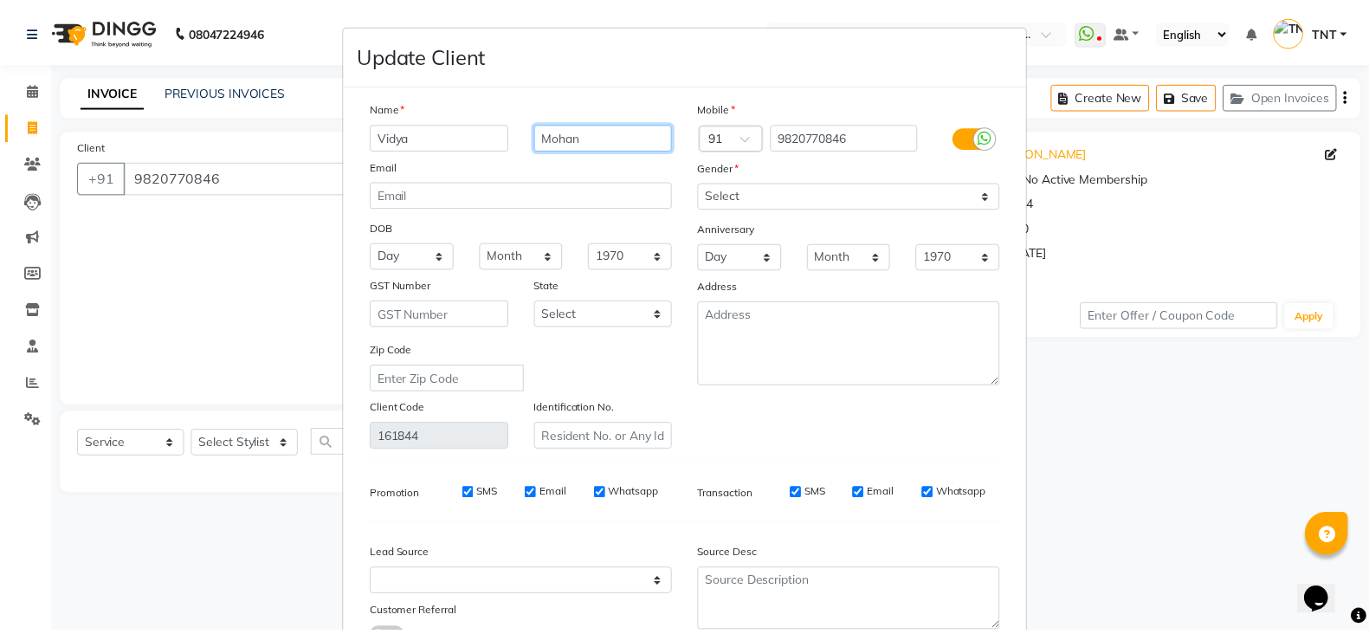
scroll to position [144, 0]
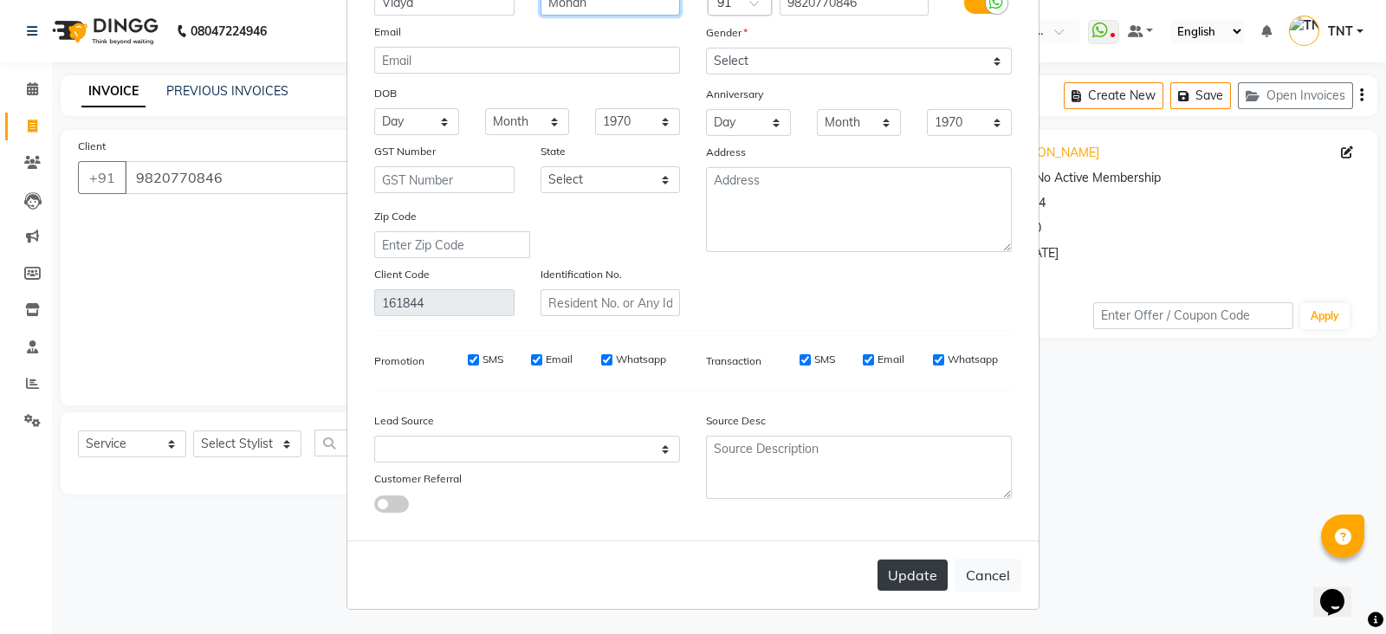
type input "Mohan"
drag, startPoint x: 901, startPoint y: 569, endPoint x: 858, endPoint y: 555, distance: 44.6
click at [858, 555] on div "Update Cancel" at bounding box center [692, 574] width 691 height 68
click at [900, 582] on button "Update" at bounding box center [912, 574] width 70 height 31
select select
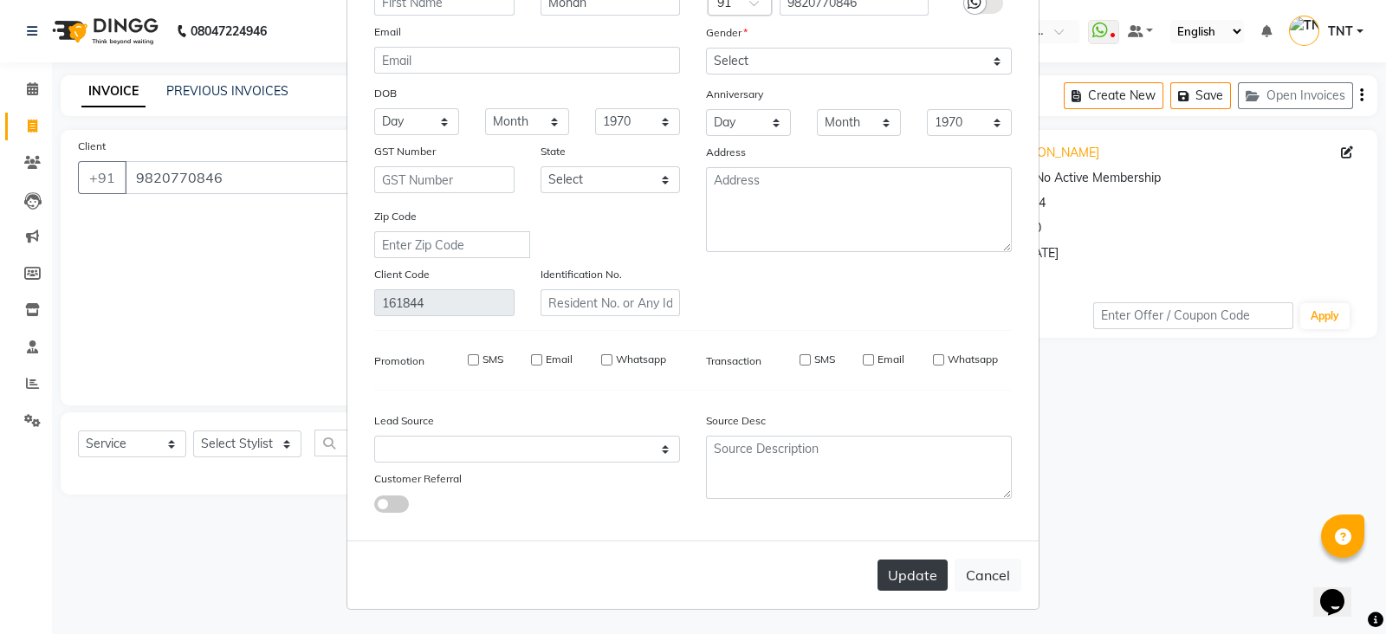
select select
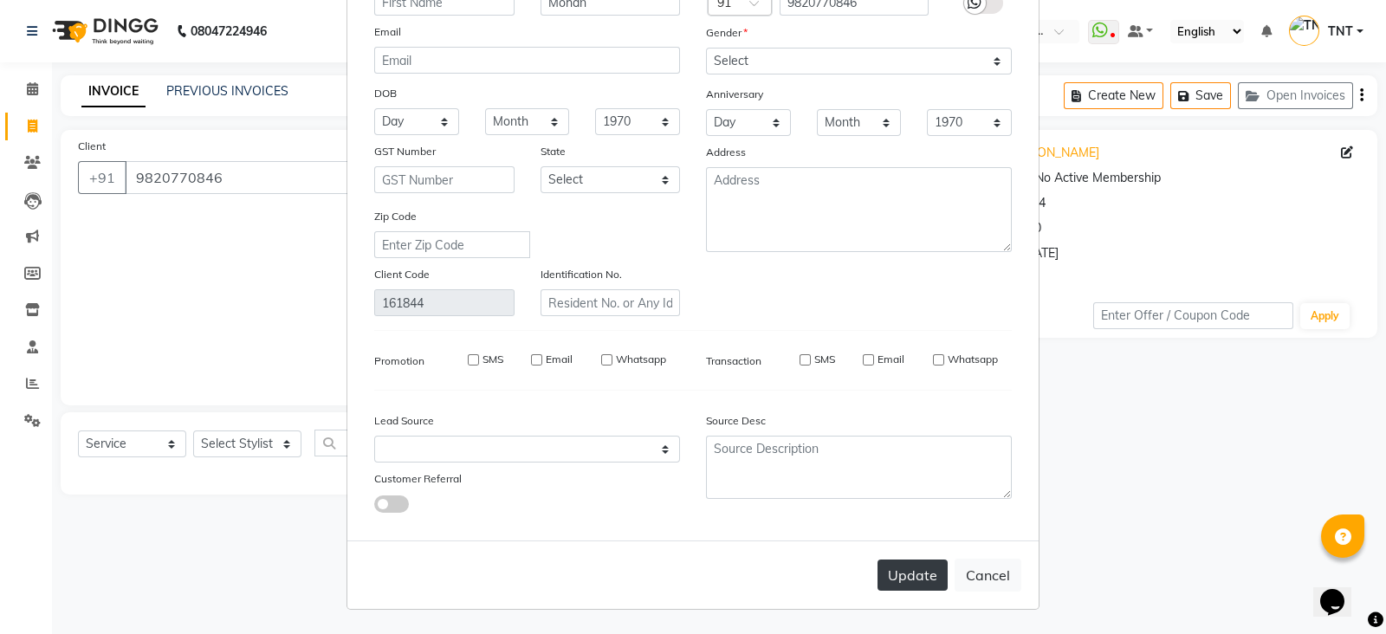
select select
checkbox input "false"
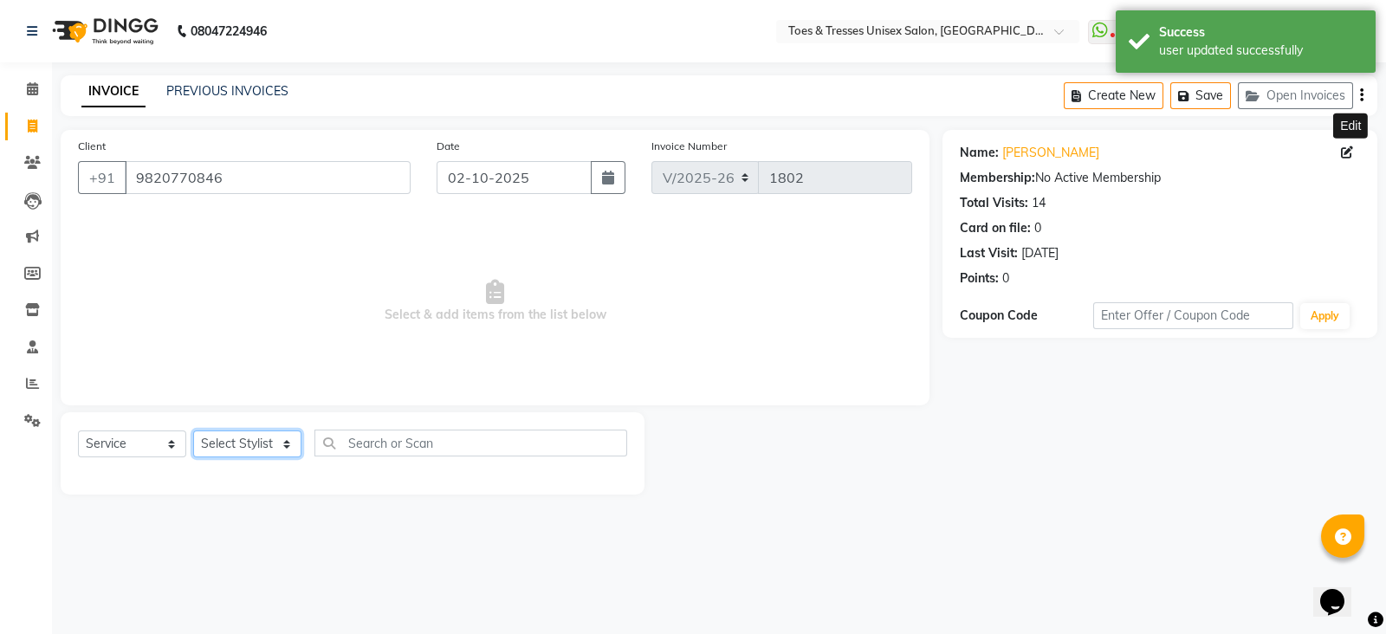
click at [246, 446] on select "Select Stylist [PERSON_NAME] [PERSON_NAME] [PERSON_NAME] [PERSON_NAME] Nisha Pa…" at bounding box center [247, 443] width 108 height 27
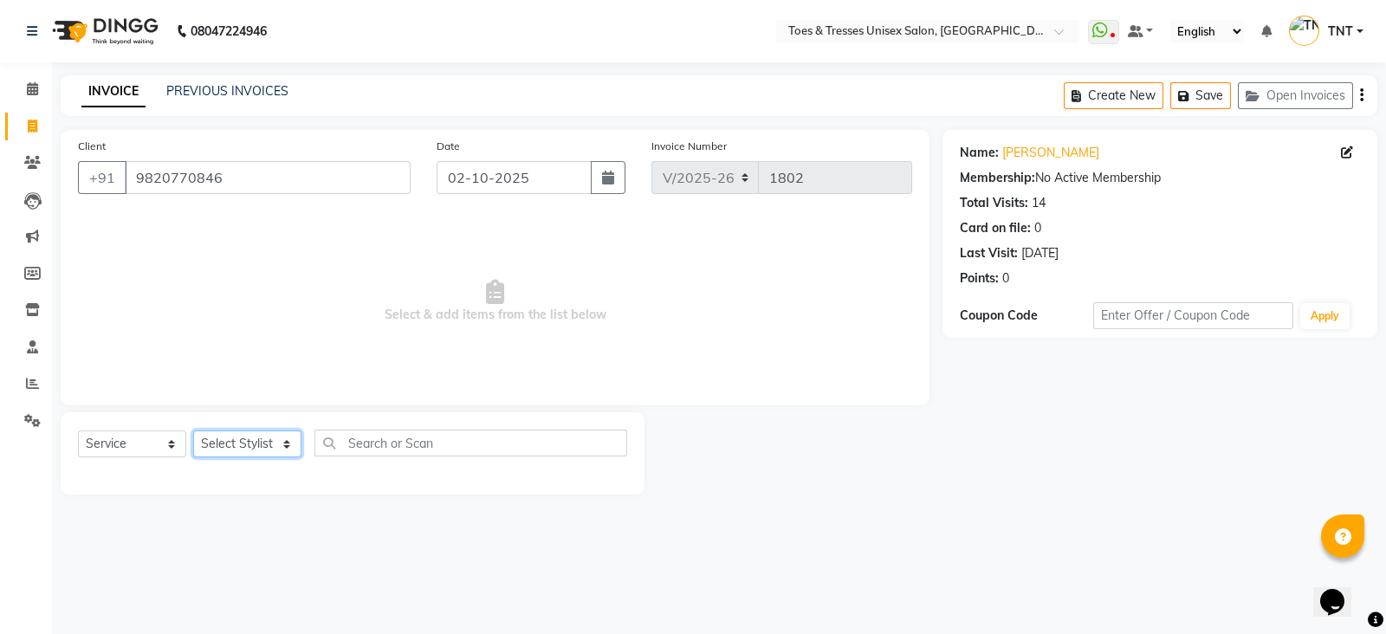
select select "19972"
click at [193, 431] on select "Select Stylist [PERSON_NAME] [PERSON_NAME] [PERSON_NAME] [PERSON_NAME] Nisha Pa…" at bounding box center [247, 443] width 108 height 27
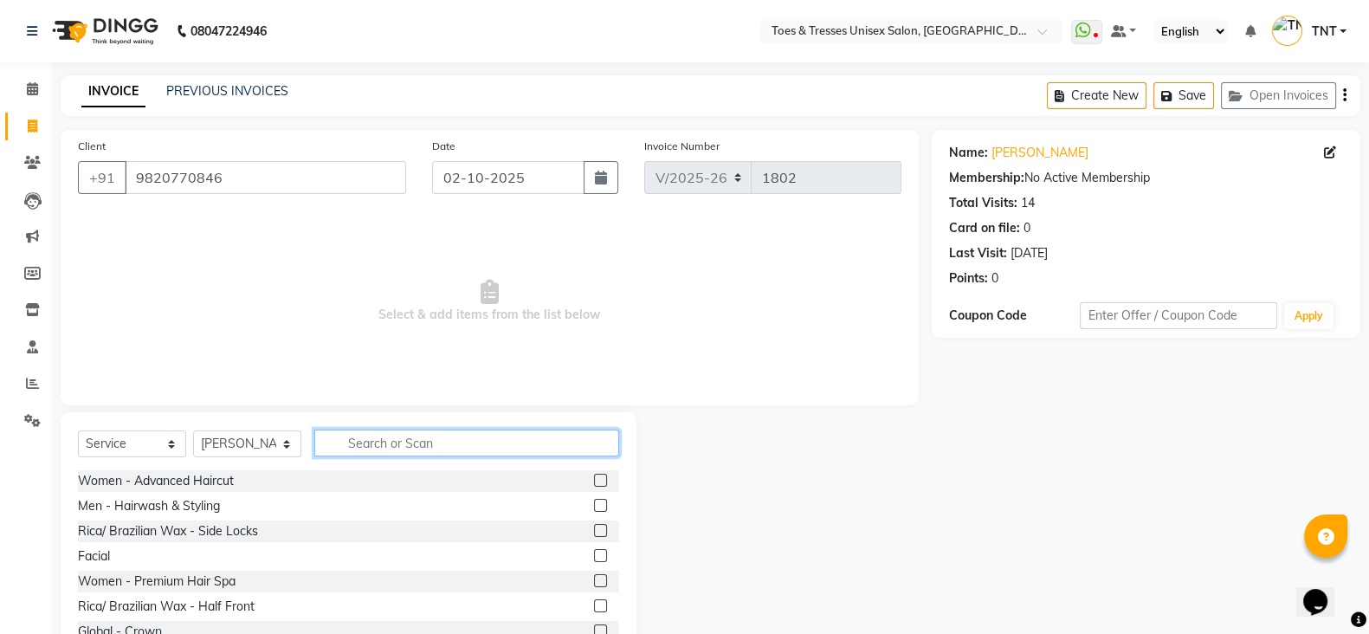
click at [347, 433] on input "text" at bounding box center [466, 443] width 305 height 27
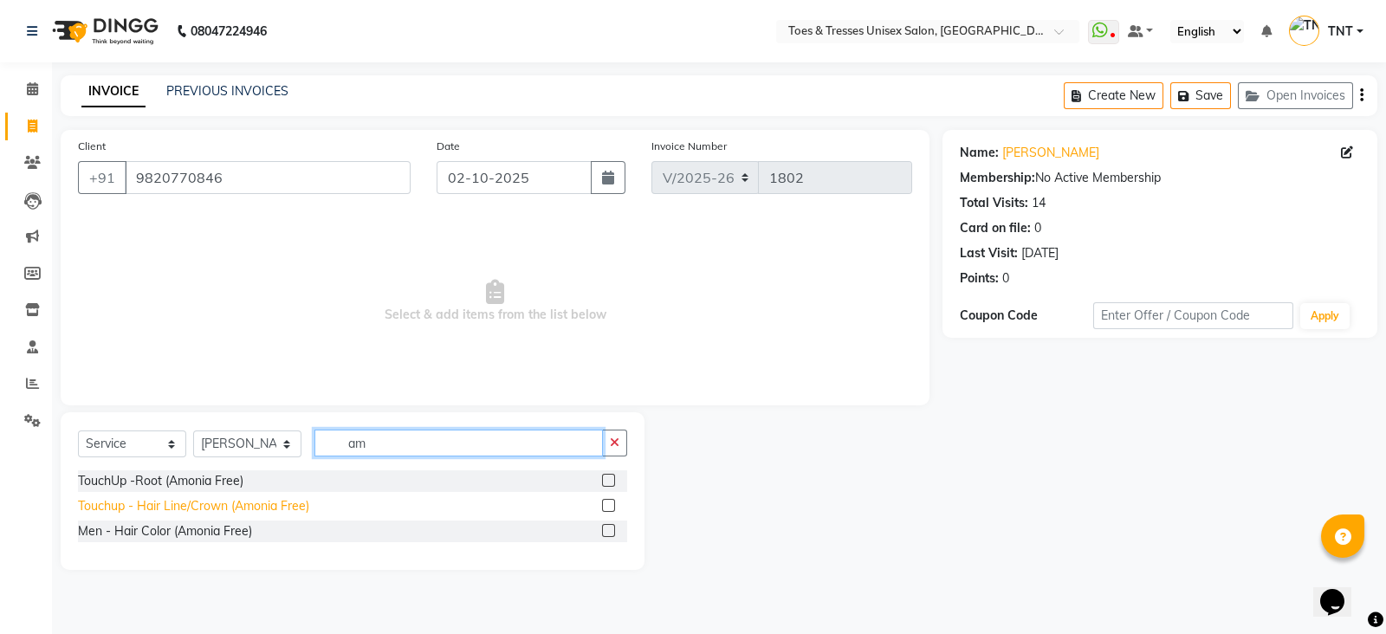
type input "a"
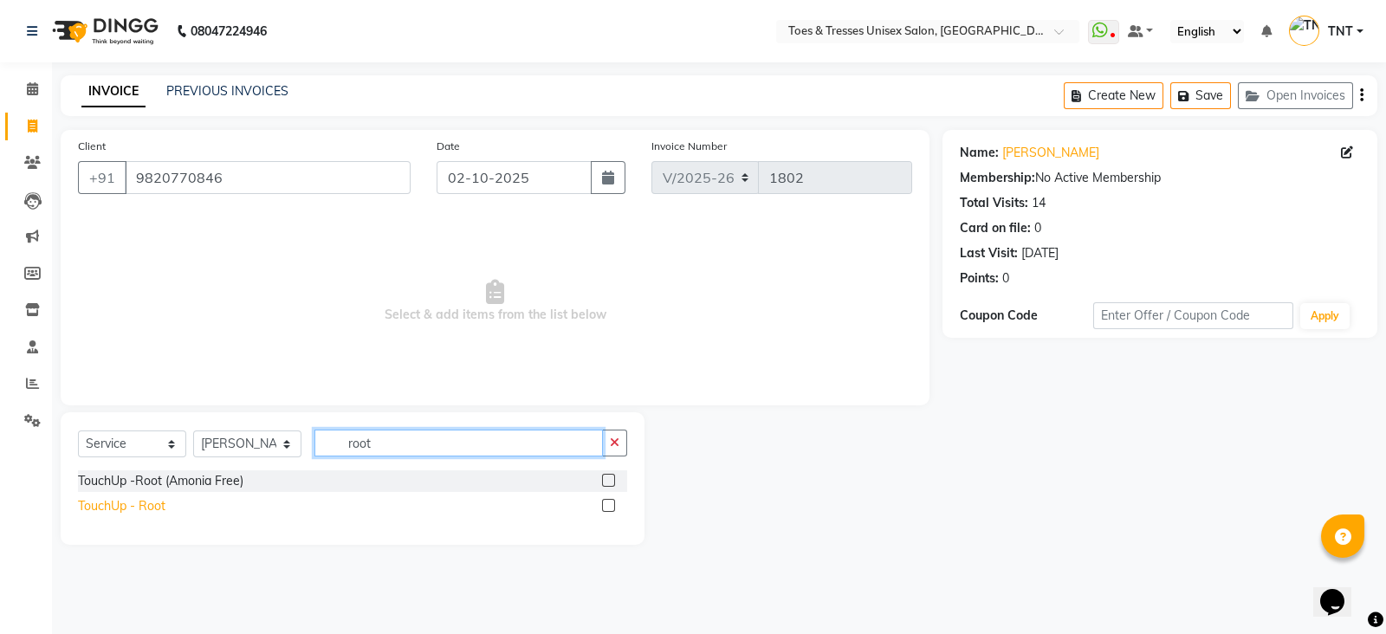
type input "root"
click at [113, 503] on div "TouchUp - Root" at bounding box center [121, 506] width 87 height 18
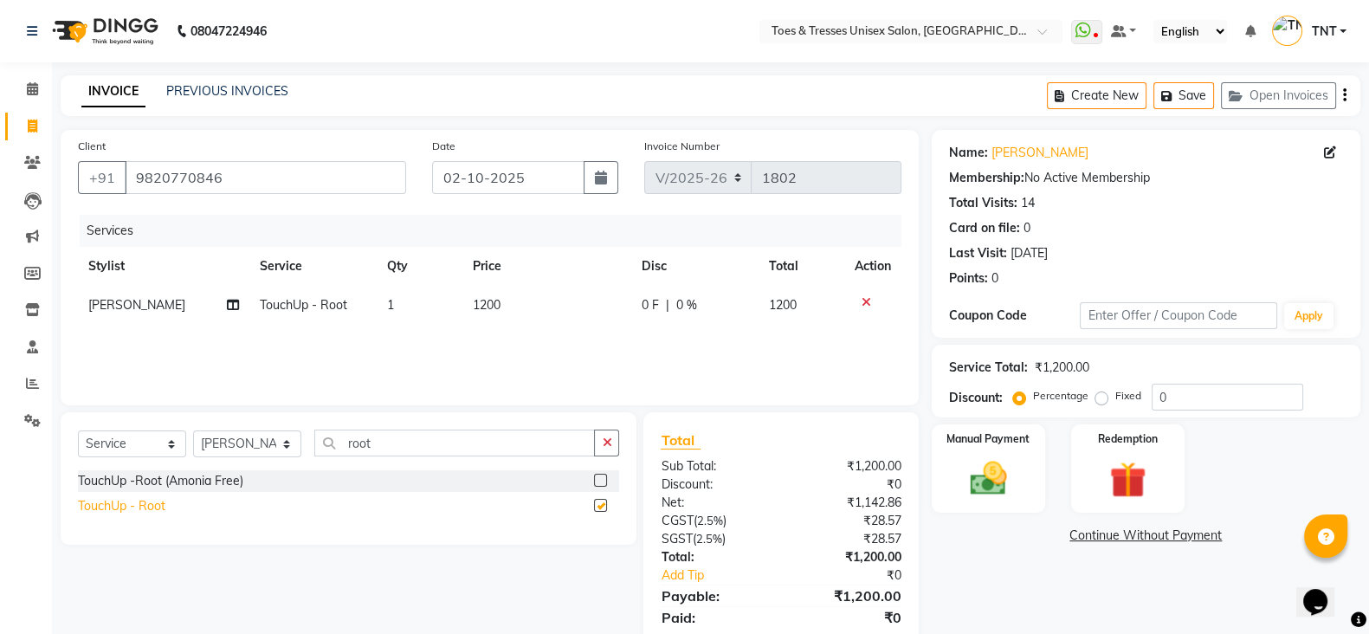
checkbox input "false"
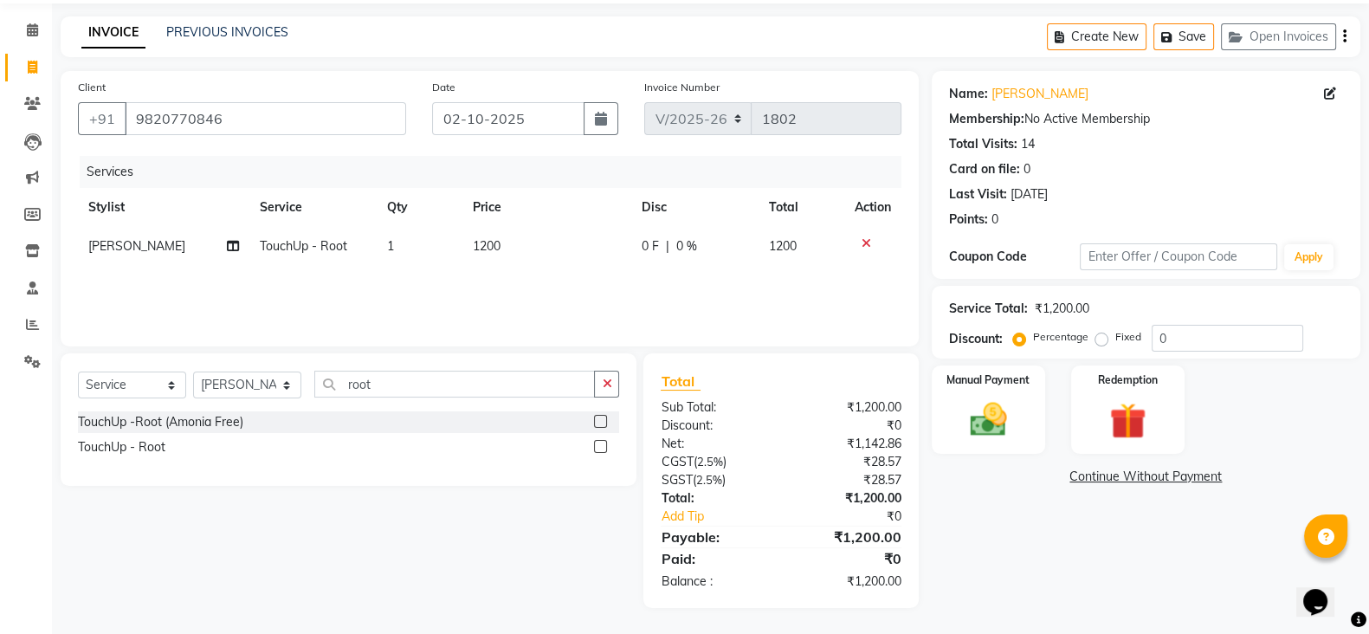
click at [606, 378] on icon "button" at bounding box center [607, 384] width 10 height 12
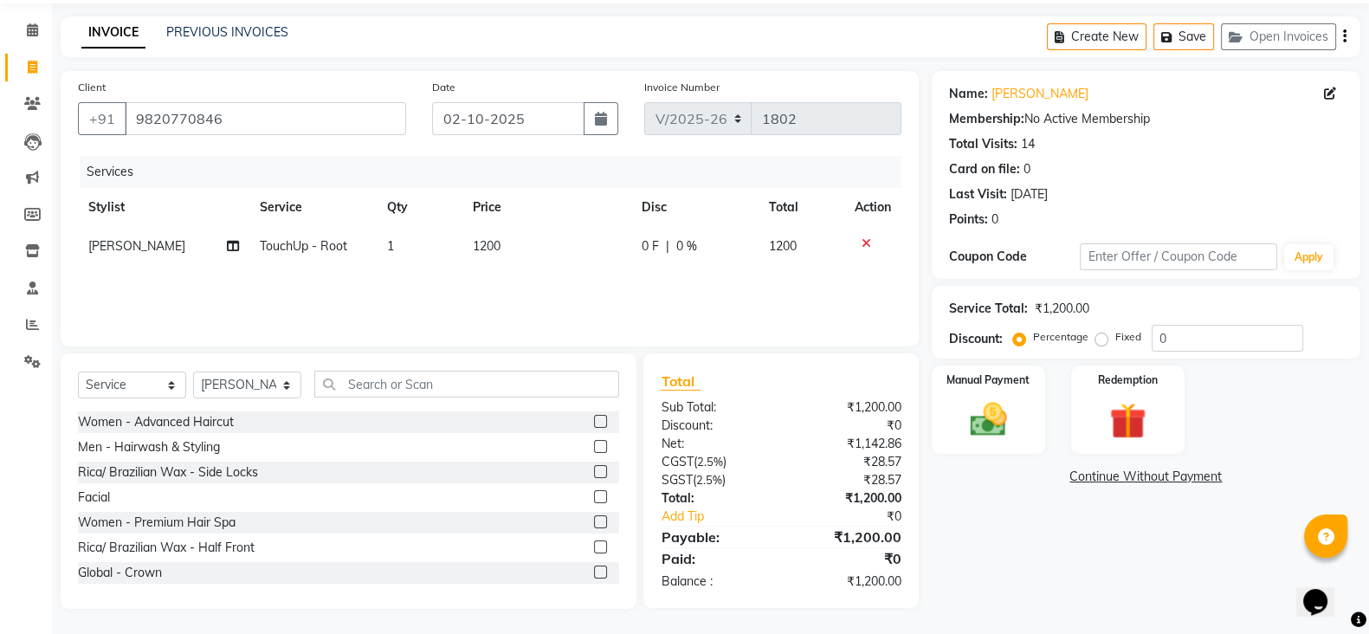
click at [471, 365] on div "Select Service Product Membership Package Voucher Prepaid Gift Card Select Styl…" at bounding box center [349, 480] width 576 height 255
click at [471, 386] on input "text" at bounding box center [466, 384] width 305 height 27
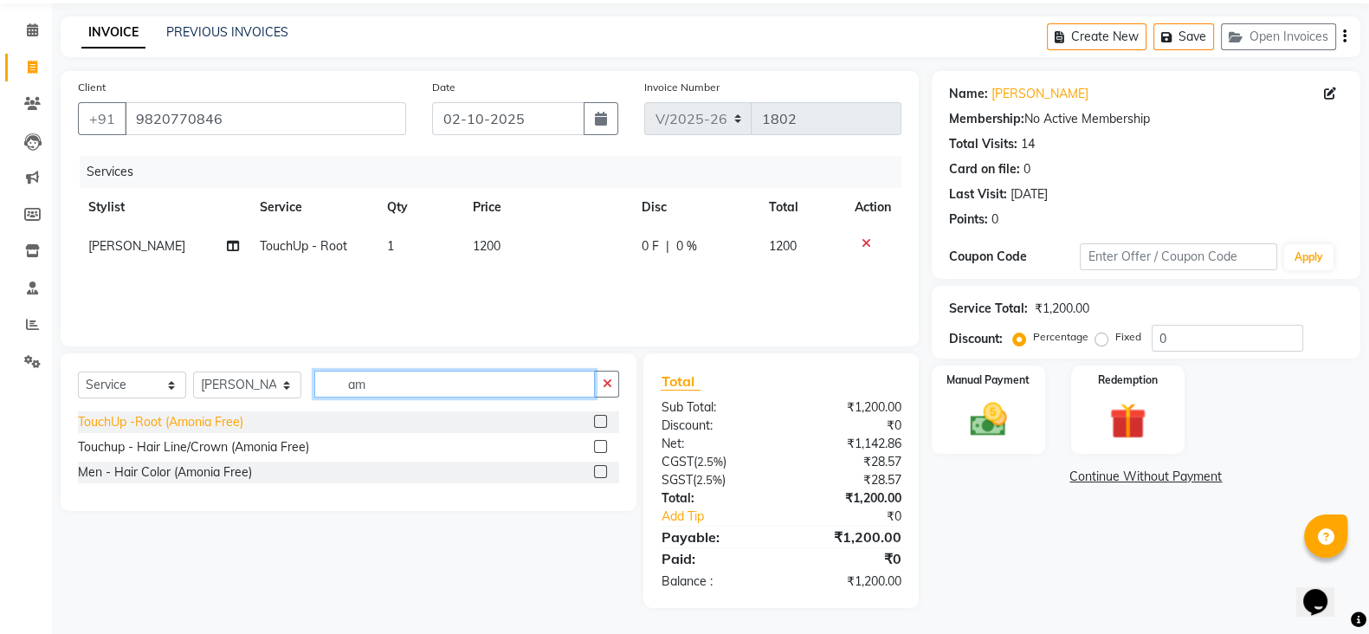
type input "am"
click at [234, 426] on div "TouchUp -Root (Amonia Free)" at bounding box center [160, 422] width 165 height 18
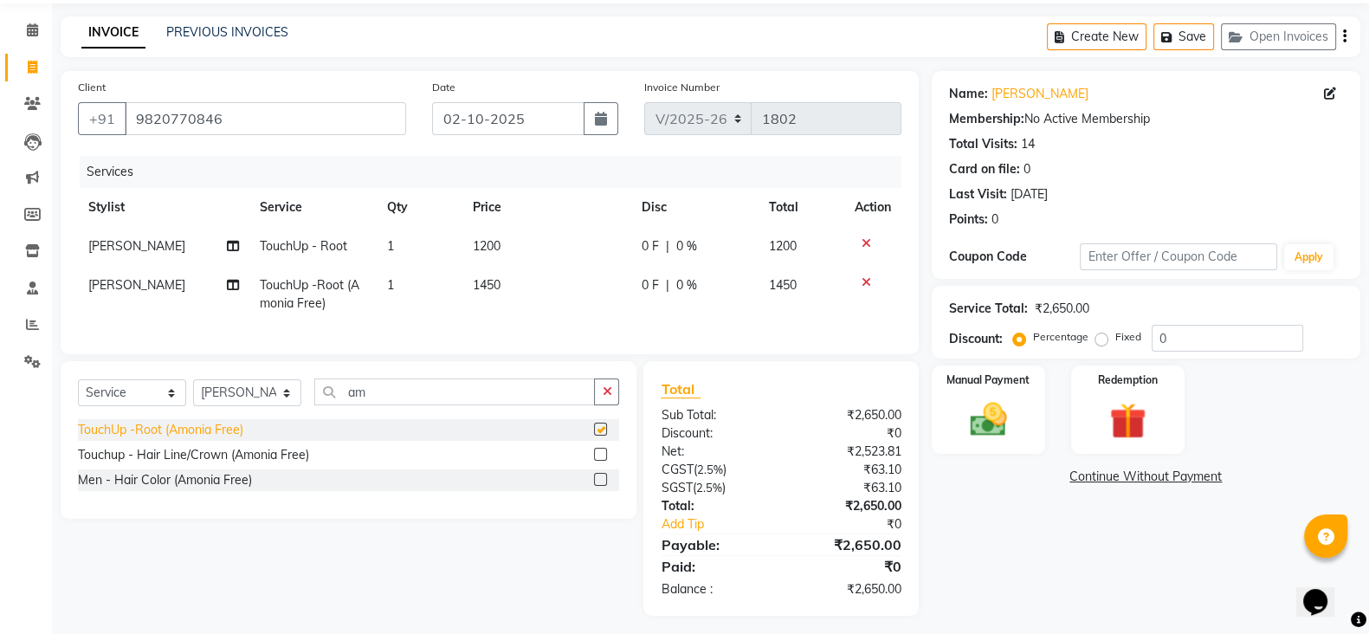
checkbox input "false"
click at [868, 242] on icon at bounding box center [867, 243] width 10 height 12
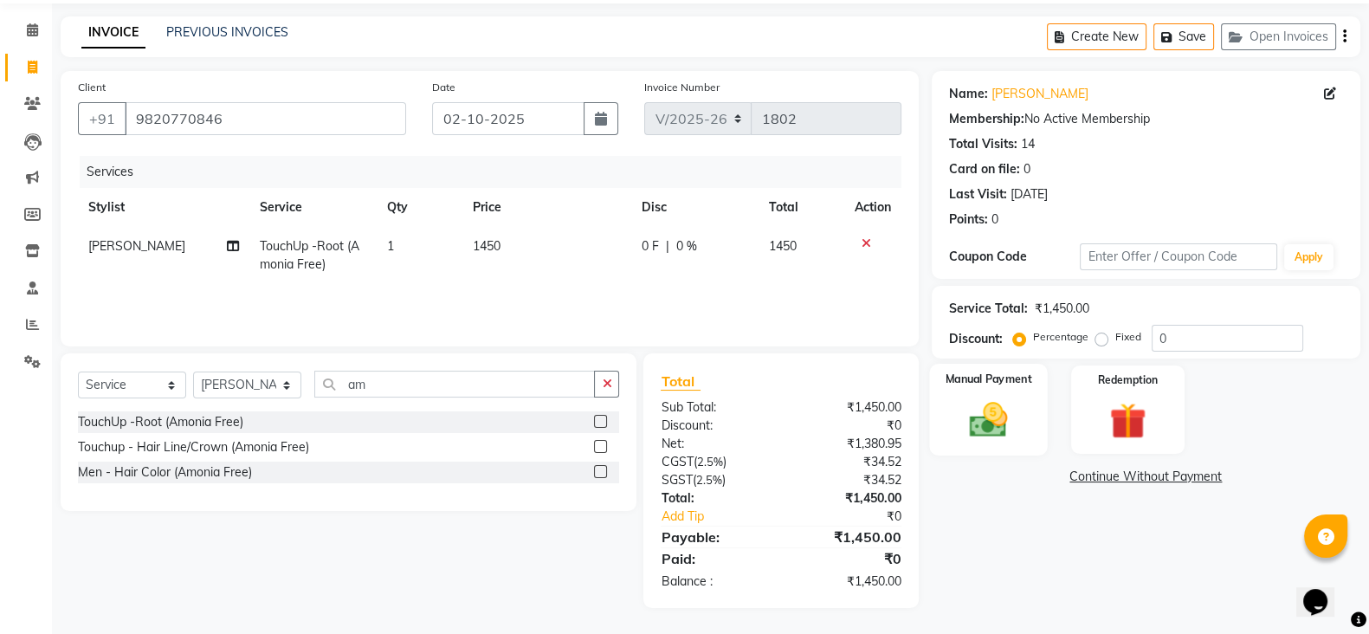
click at [1003, 408] on img at bounding box center [988, 418] width 61 height 43
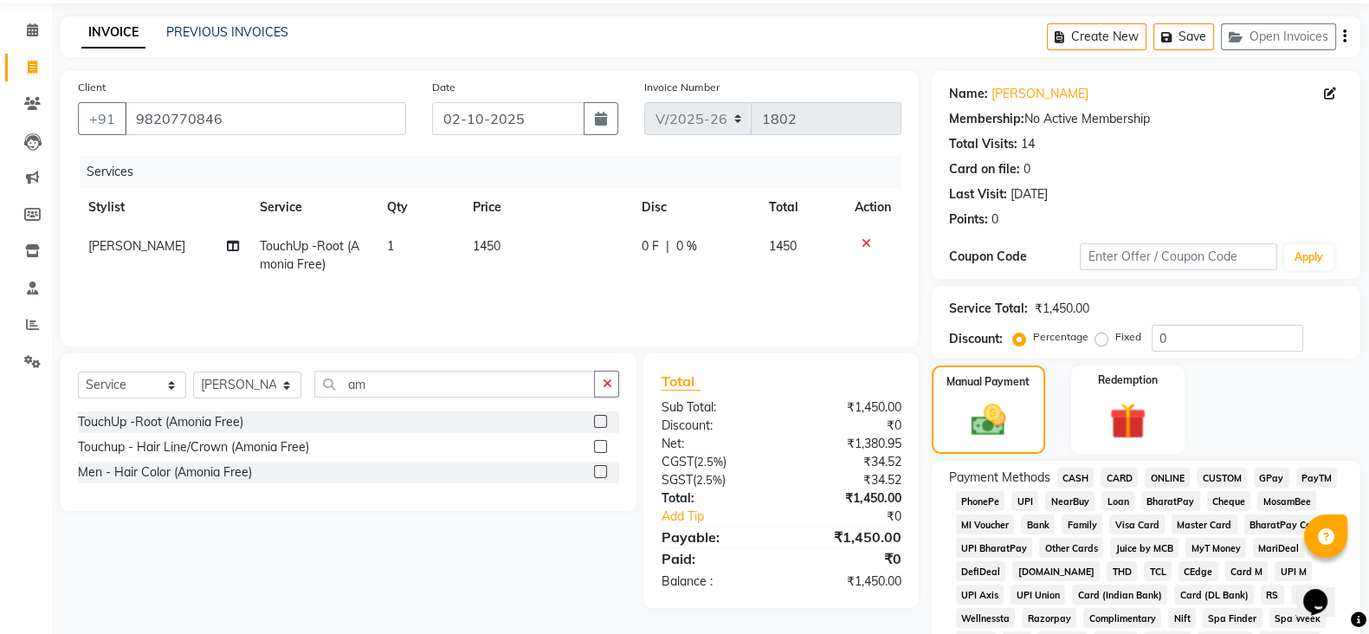
click at [1114, 480] on span "CARD" at bounding box center [1119, 478] width 37 height 20
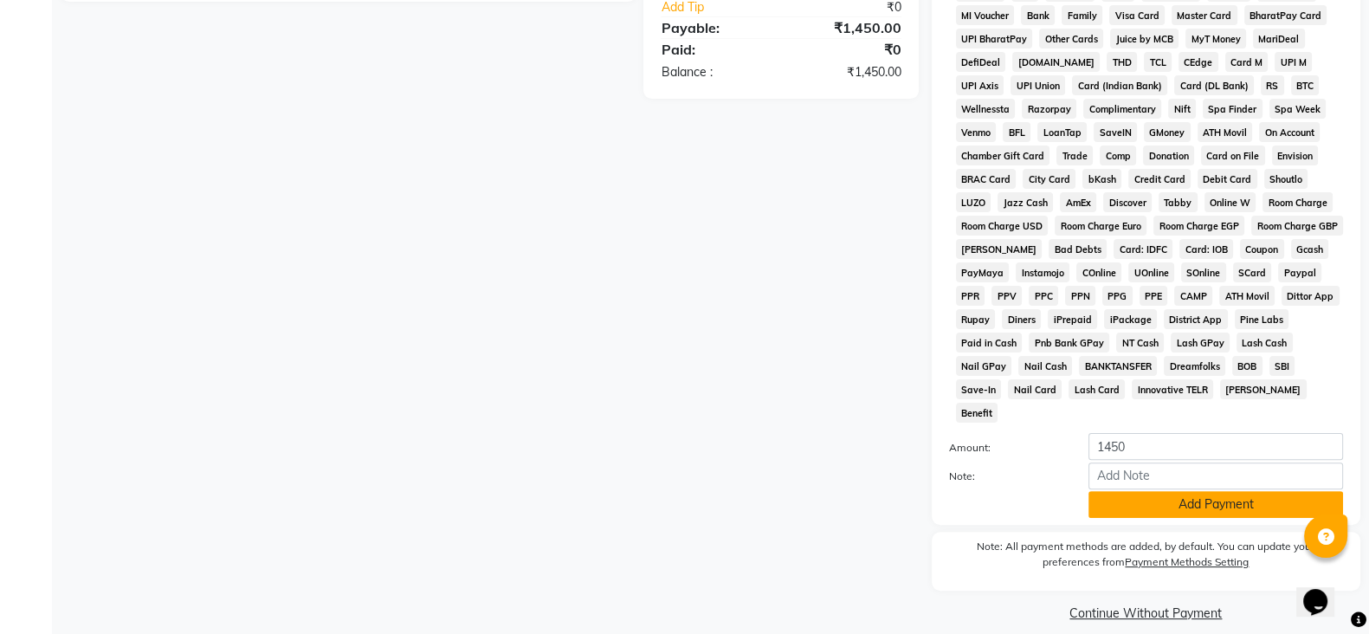
click at [1160, 492] on button "Add Payment" at bounding box center [1216, 504] width 255 height 27
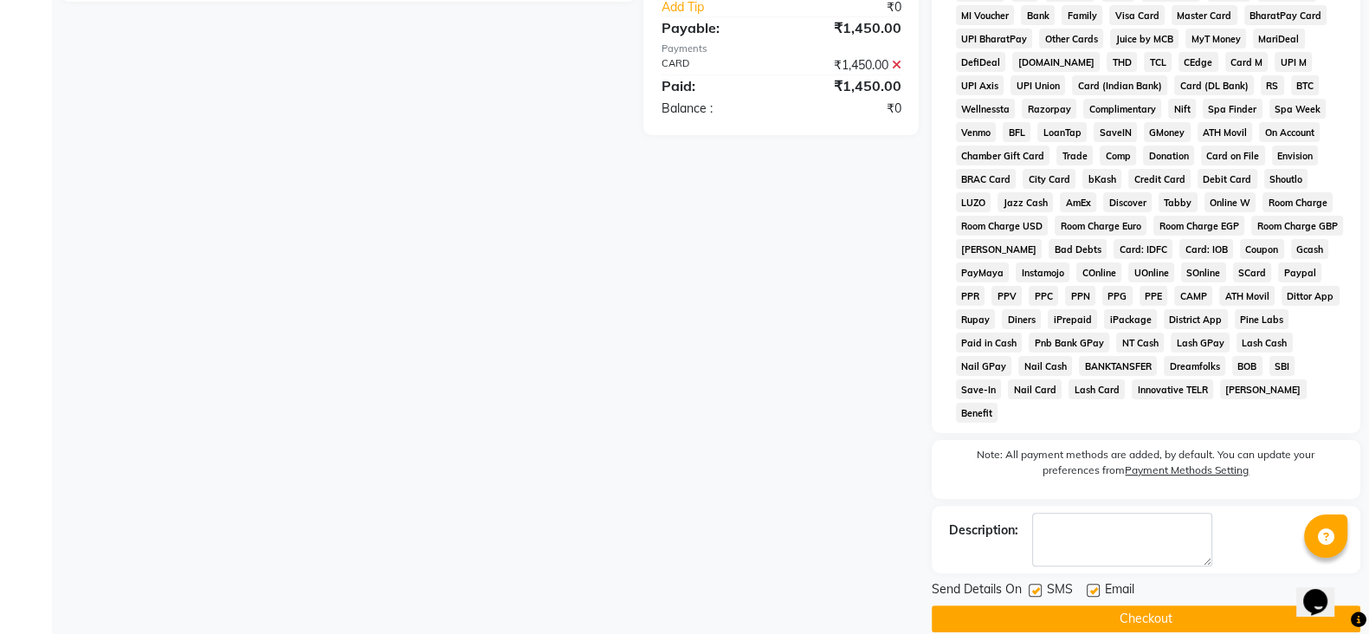
click at [1151, 605] on button "Checkout" at bounding box center [1146, 618] width 429 height 27
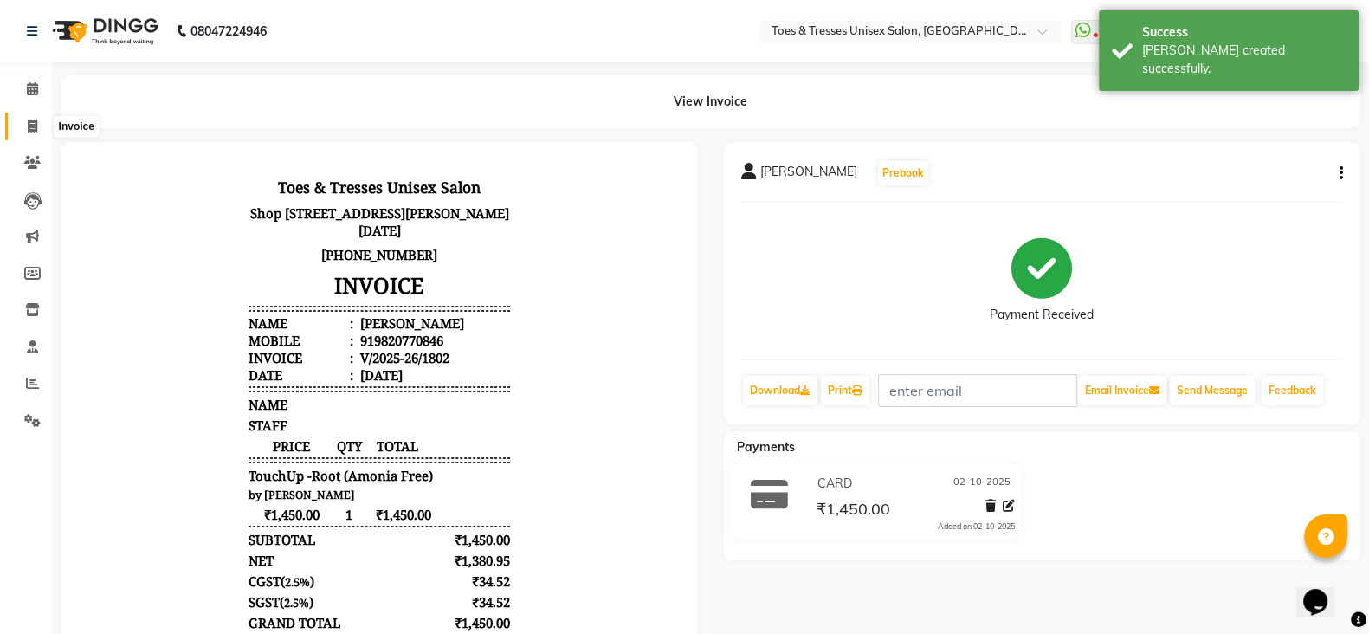
click at [36, 121] on icon at bounding box center [33, 126] width 10 height 13
select select "3950"
select select "service"
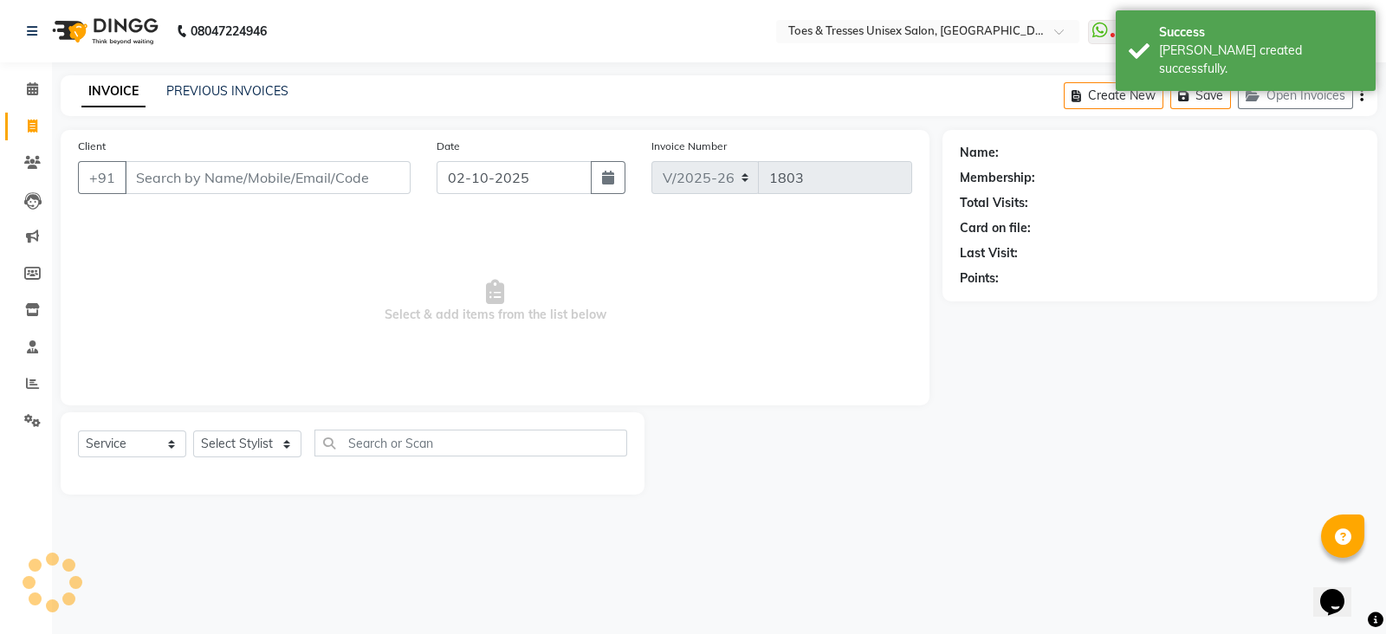
click at [165, 178] on input "Client" at bounding box center [268, 177] width 286 height 33
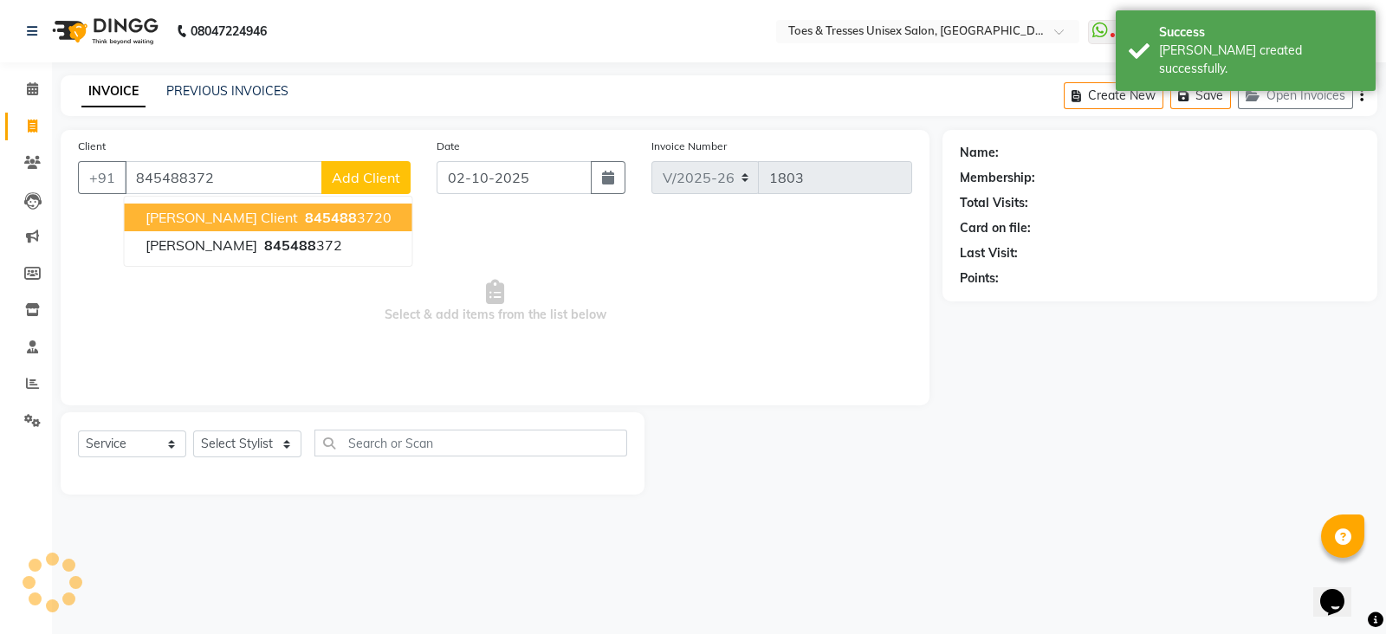
type input "845488372"
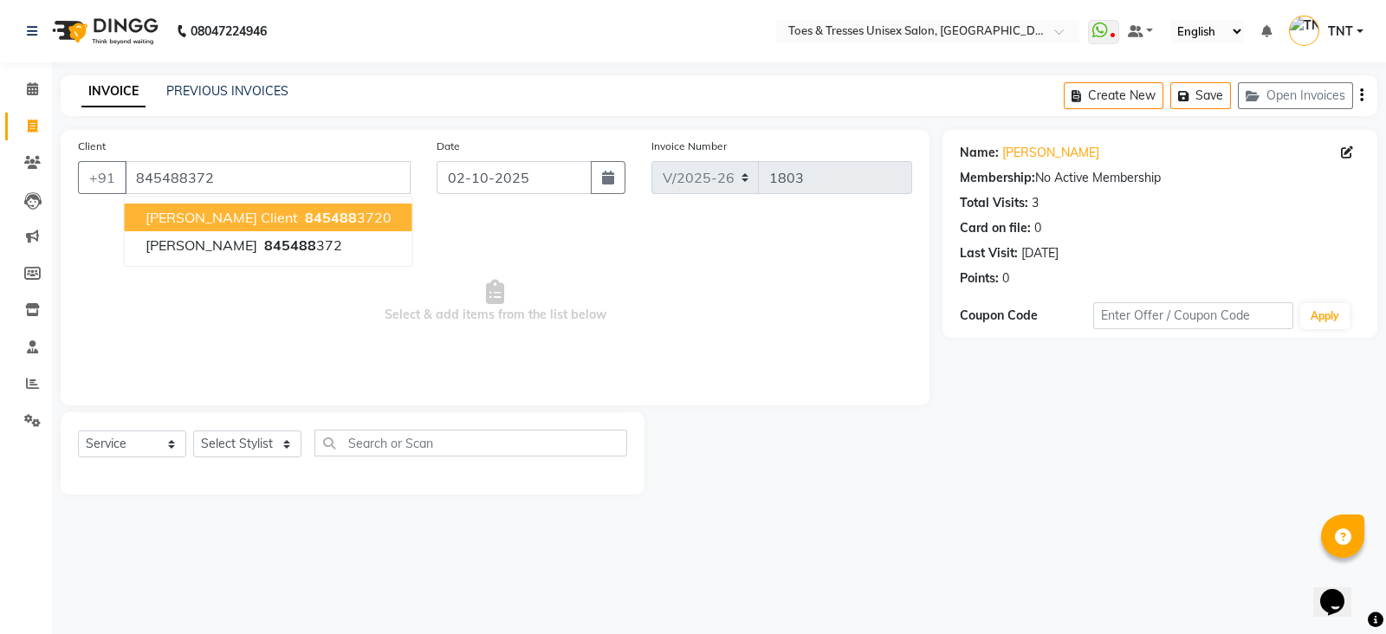
click at [646, 274] on span "Select & add items from the list below" at bounding box center [495, 301] width 834 height 173
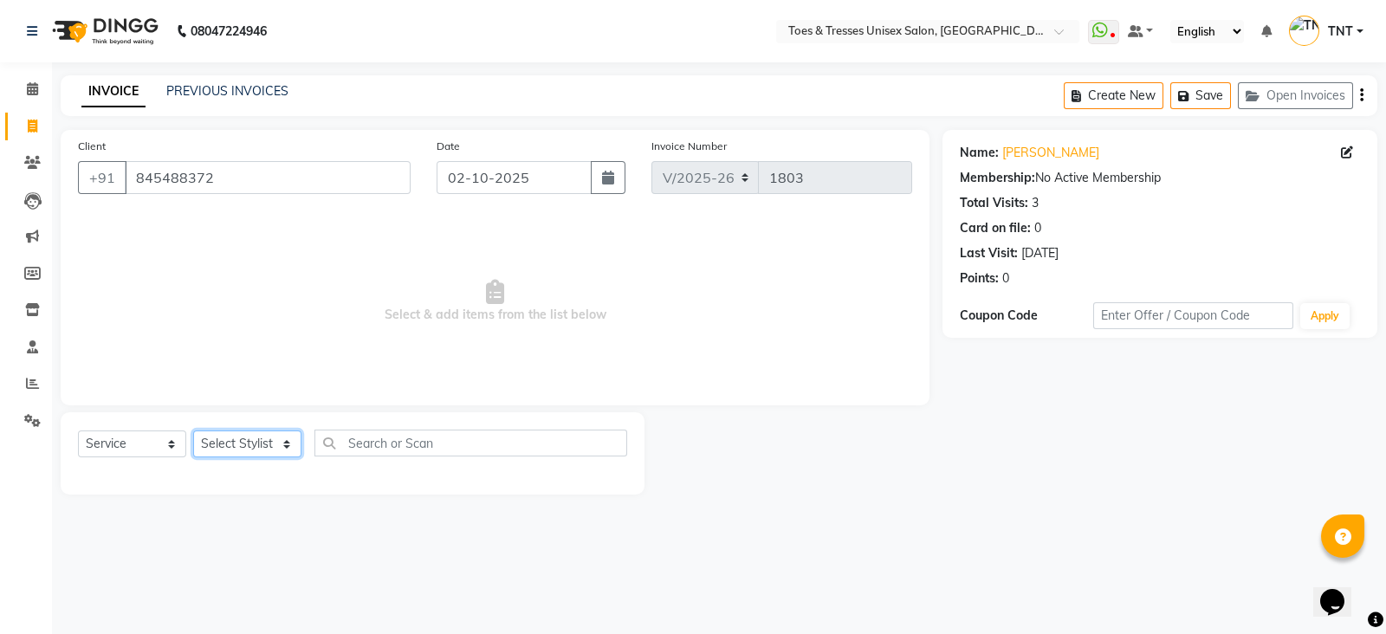
click at [268, 439] on select "Select Stylist [PERSON_NAME] [PERSON_NAME] [PERSON_NAME] [PERSON_NAME] Nisha Pa…" at bounding box center [247, 443] width 108 height 27
click at [193, 431] on select "Select Stylist [PERSON_NAME] [PERSON_NAME] [PERSON_NAME] [PERSON_NAME] Nisha Pa…" at bounding box center [247, 443] width 108 height 27
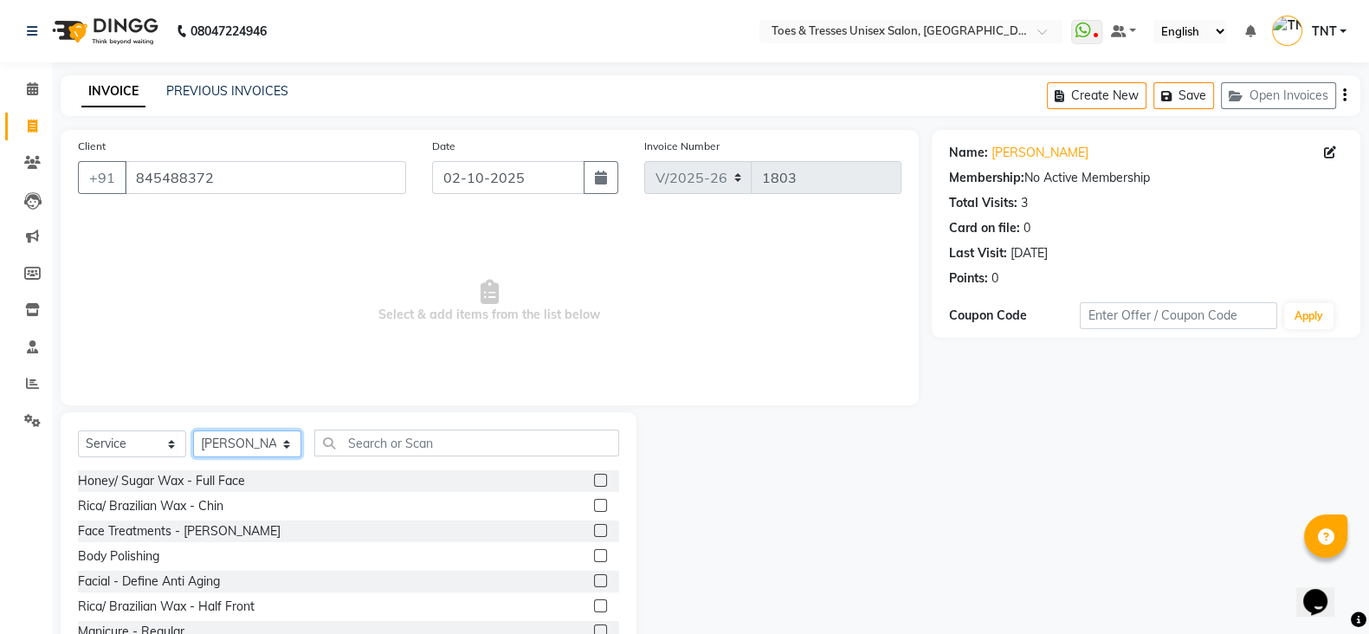
click at [246, 436] on select "Select Stylist [PERSON_NAME] [PERSON_NAME] [PERSON_NAME] [PERSON_NAME] Nisha Pa…" at bounding box center [247, 443] width 108 height 27
select select "19970"
click at [193, 431] on select "Select Stylist [PERSON_NAME] [PERSON_NAME] [PERSON_NAME] [PERSON_NAME] Nisha Pa…" at bounding box center [247, 443] width 108 height 27
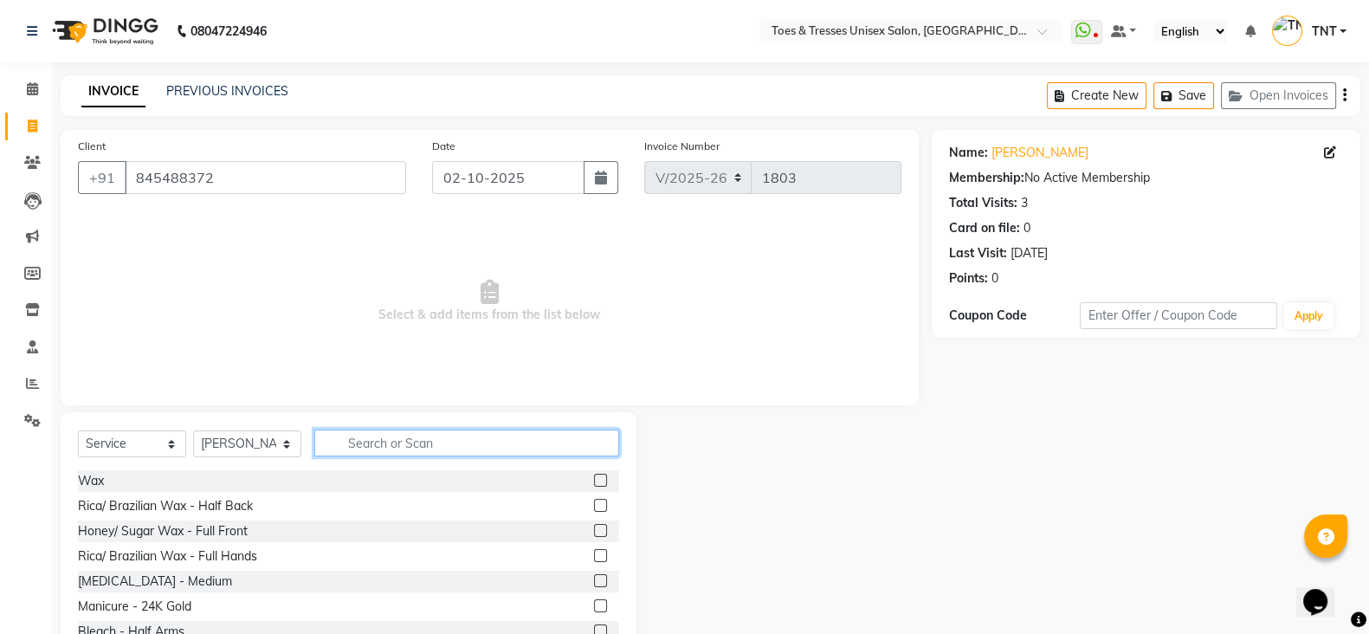
click at [429, 441] on input "text" at bounding box center [466, 443] width 305 height 27
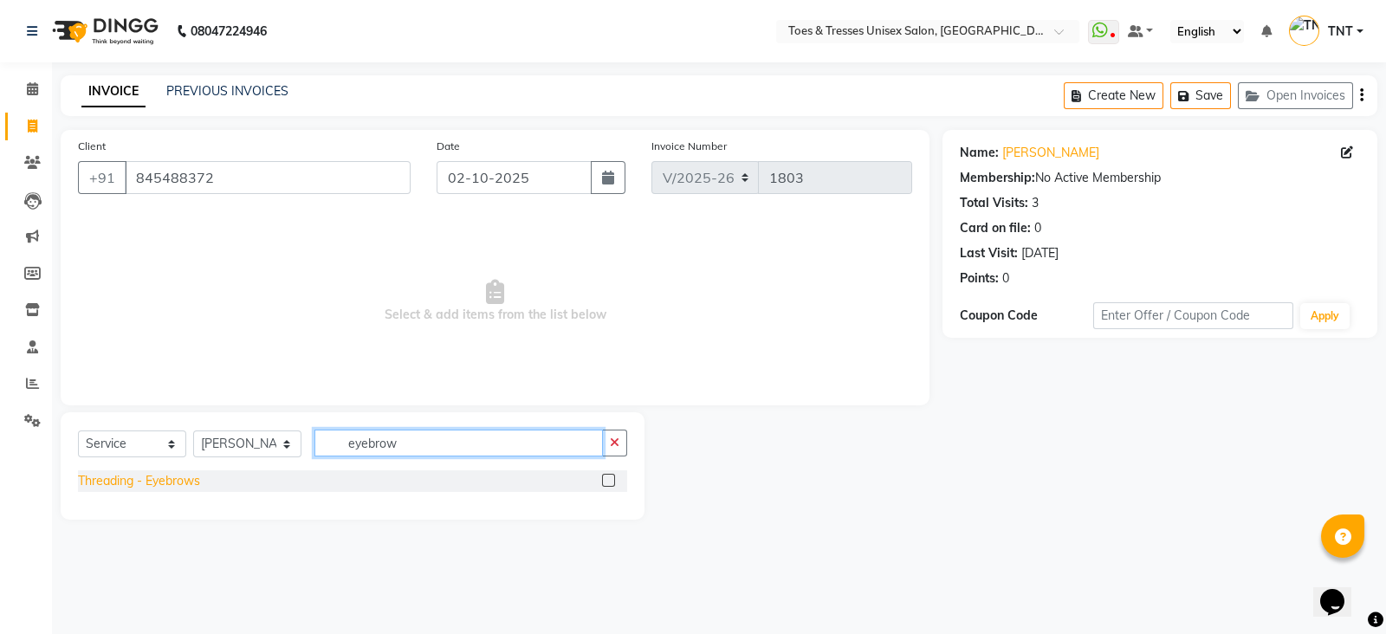
type input "eyebrow"
click at [171, 478] on div "Threading - Eyebrows" at bounding box center [139, 481] width 122 height 18
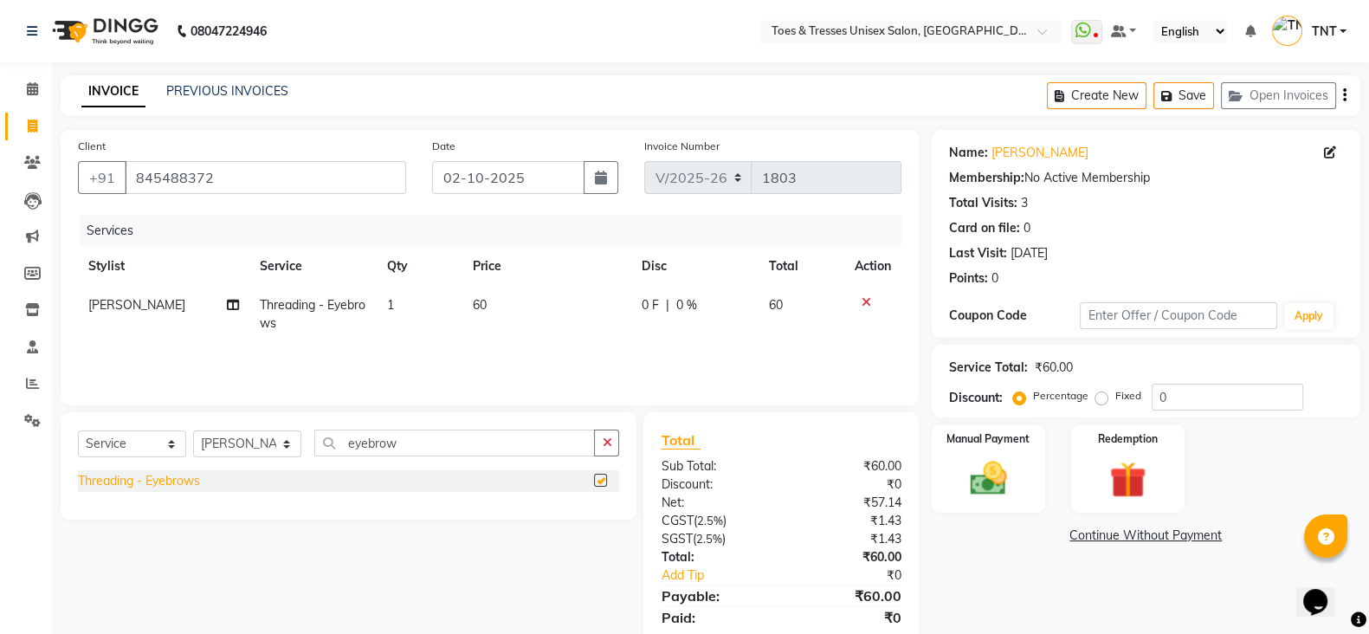
checkbox input "false"
click at [411, 443] on input "eyebrow" at bounding box center [454, 443] width 281 height 27
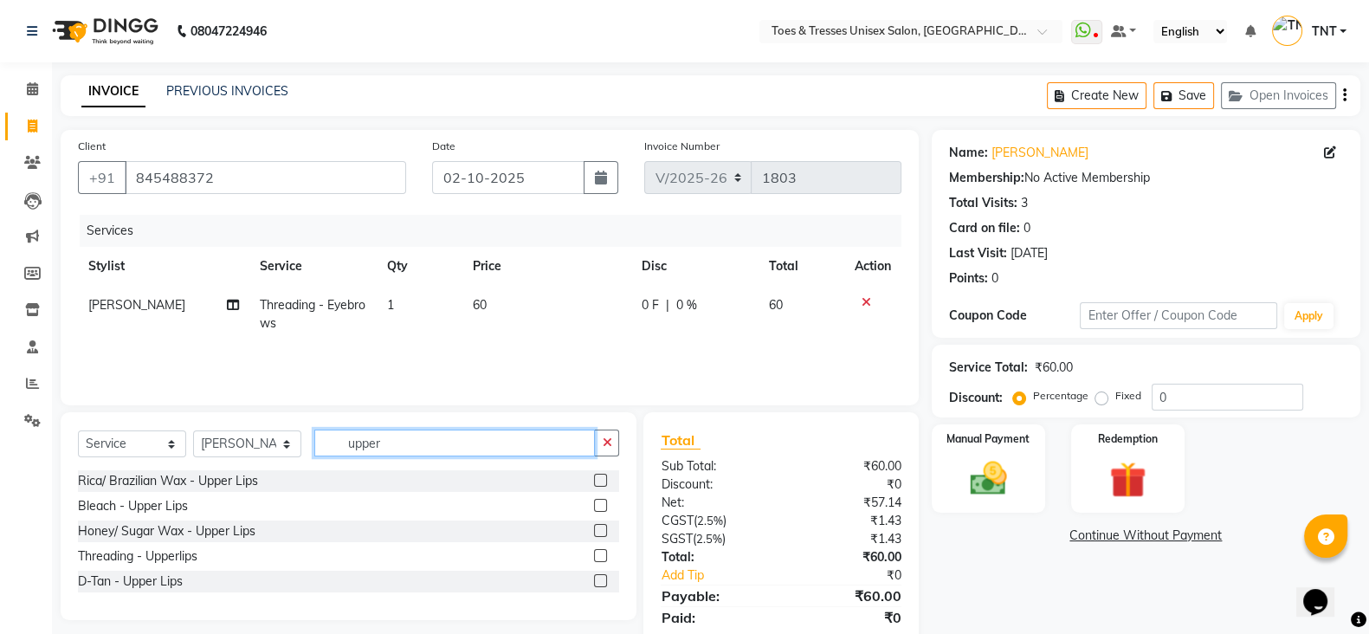
type input "upper"
click at [156, 546] on div "Threading - Upperlips" at bounding box center [348, 557] width 541 height 22
click at [160, 553] on div "Threading - Upperlips" at bounding box center [138, 556] width 120 height 18
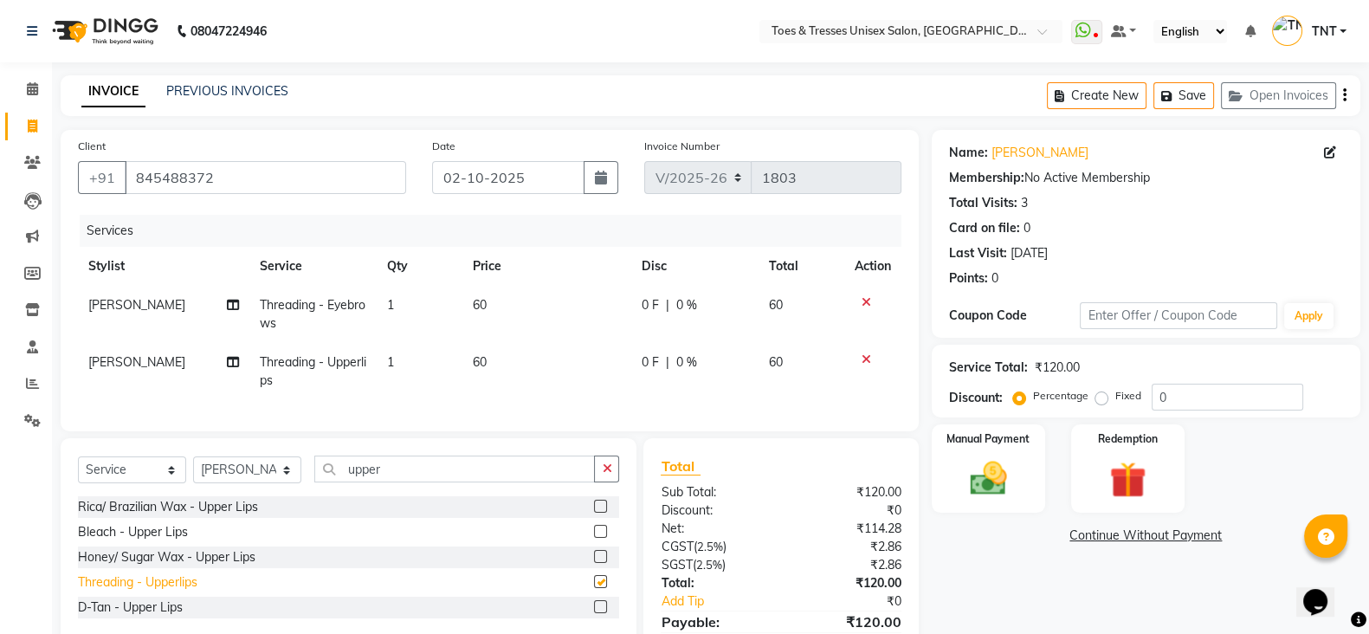
checkbox input "false"
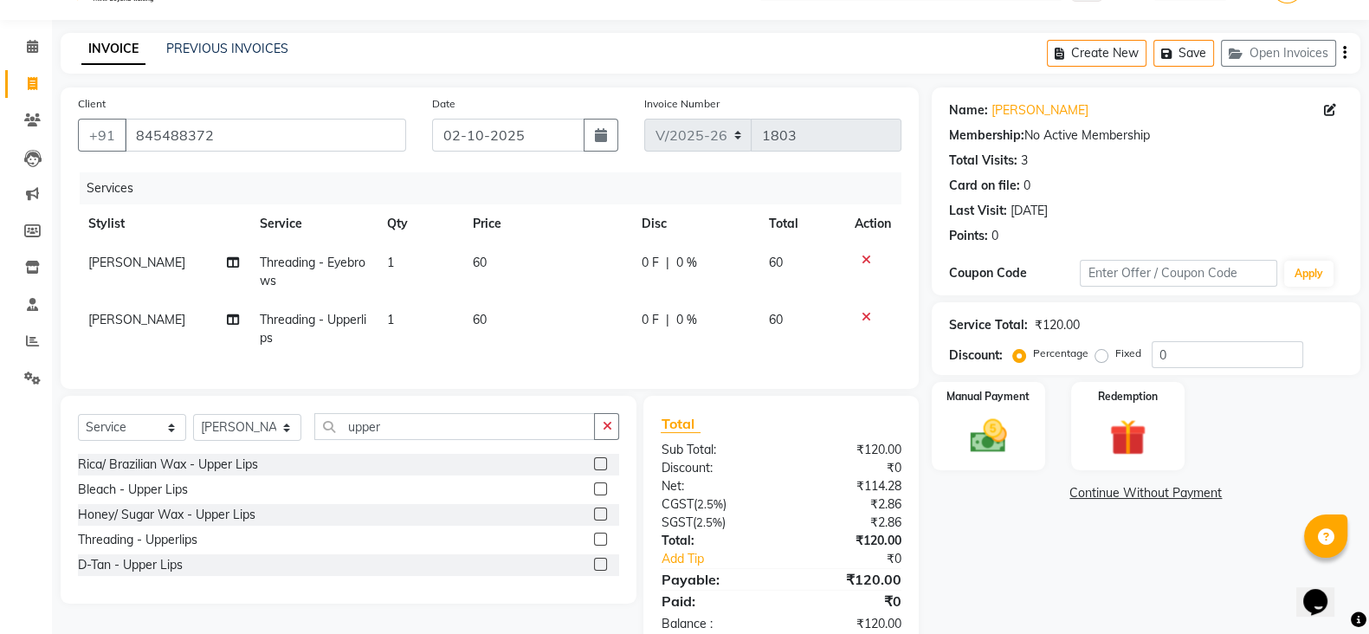
scroll to position [102, 0]
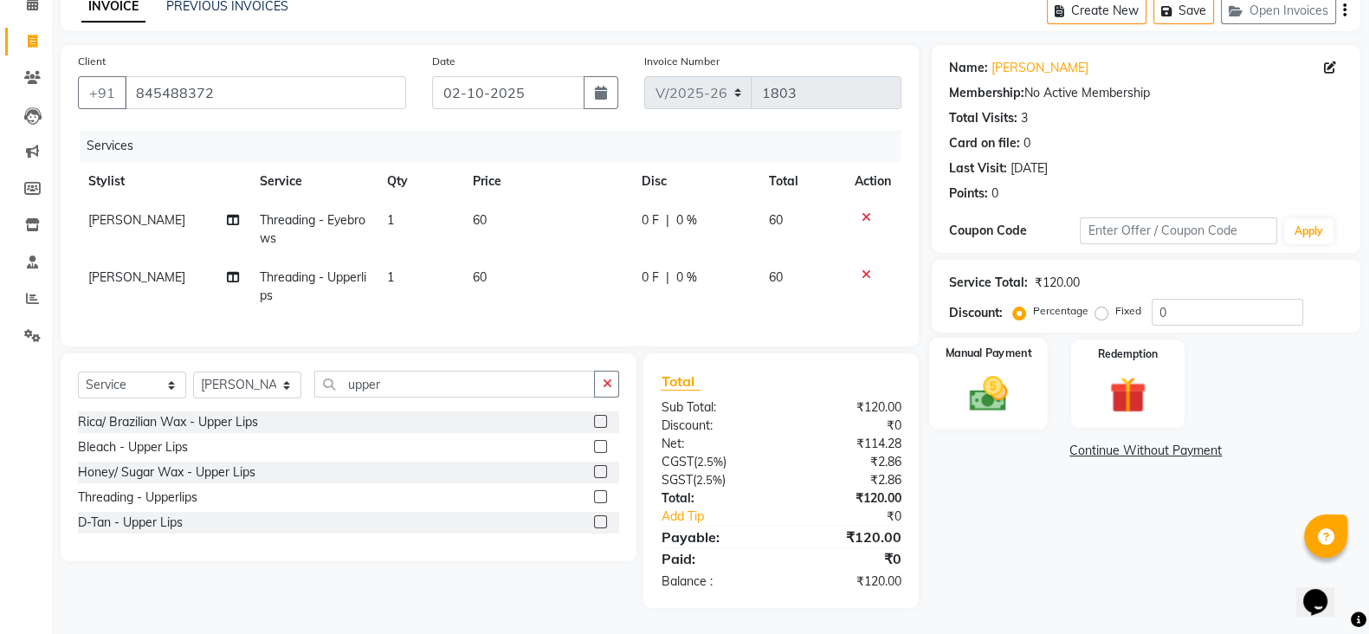
click at [998, 372] on img at bounding box center [988, 393] width 61 height 43
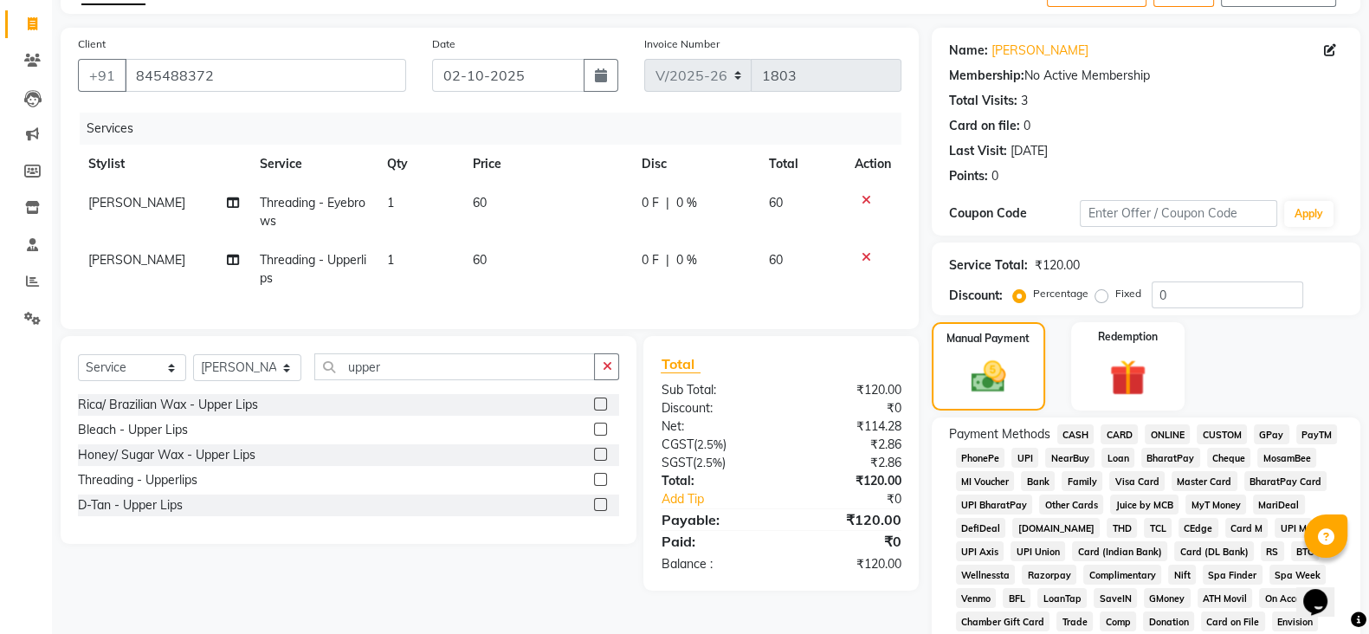
click at [1276, 432] on span "GPay" at bounding box center [1272, 434] width 36 height 20
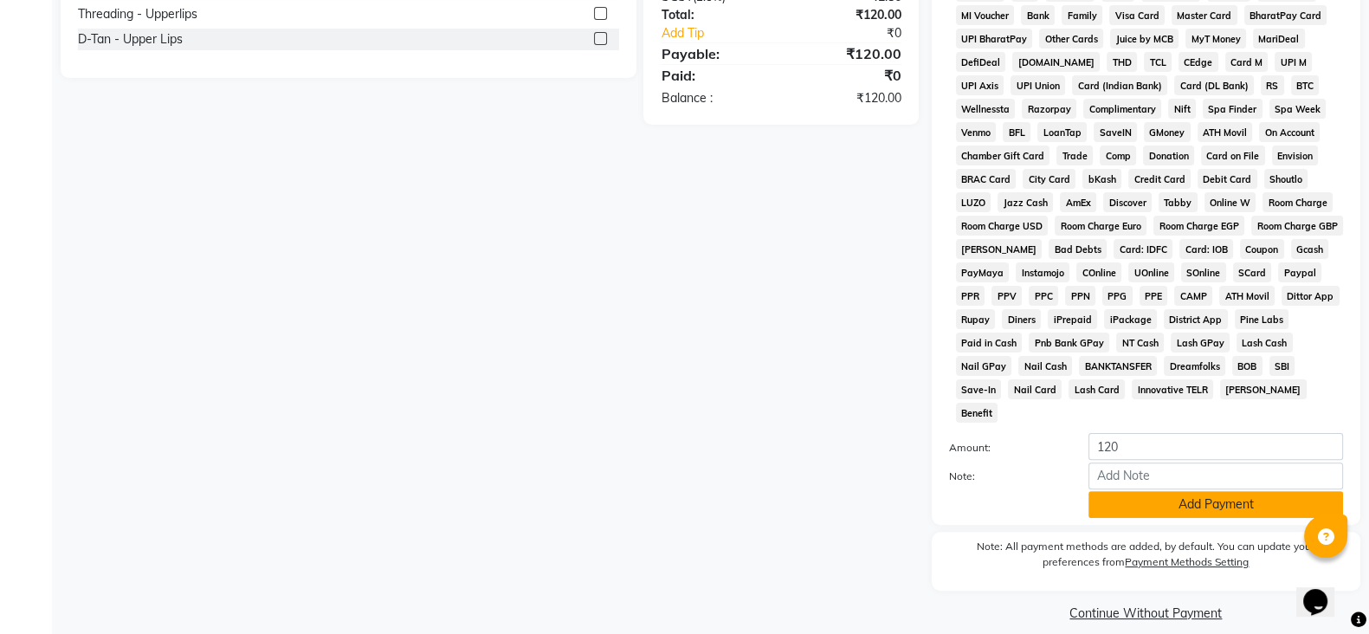
click at [1233, 491] on button "Add Payment" at bounding box center [1216, 504] width 255 height 27
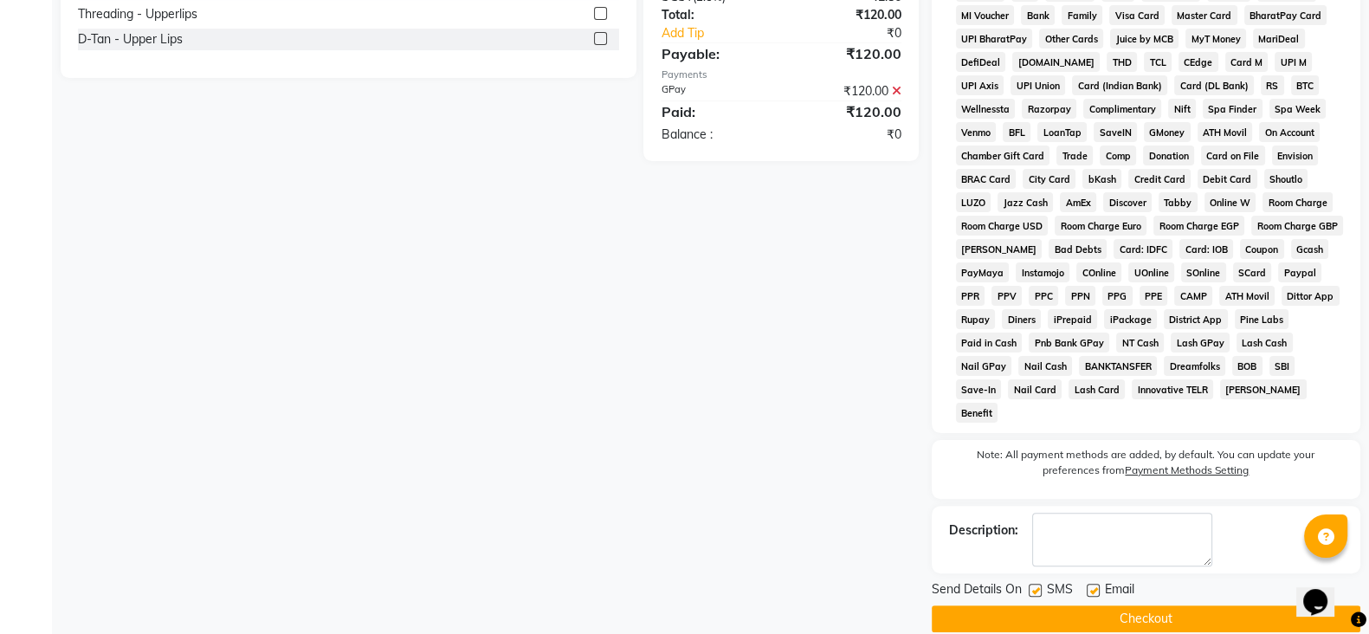
click at [1174, 605] on button "Checkout" at bounding box center [1146, 618] width 429 height 27
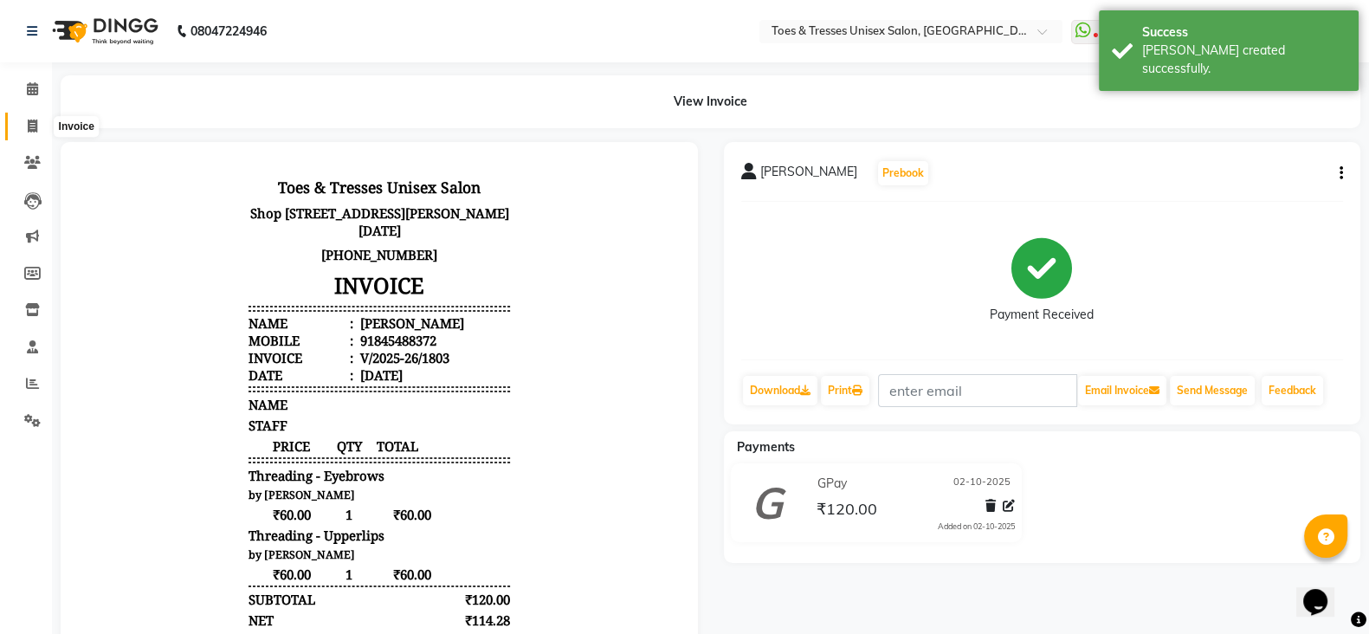
click at [31, 123] on icon at bounding box center [33, 126] width 10 height 13
select select "service"
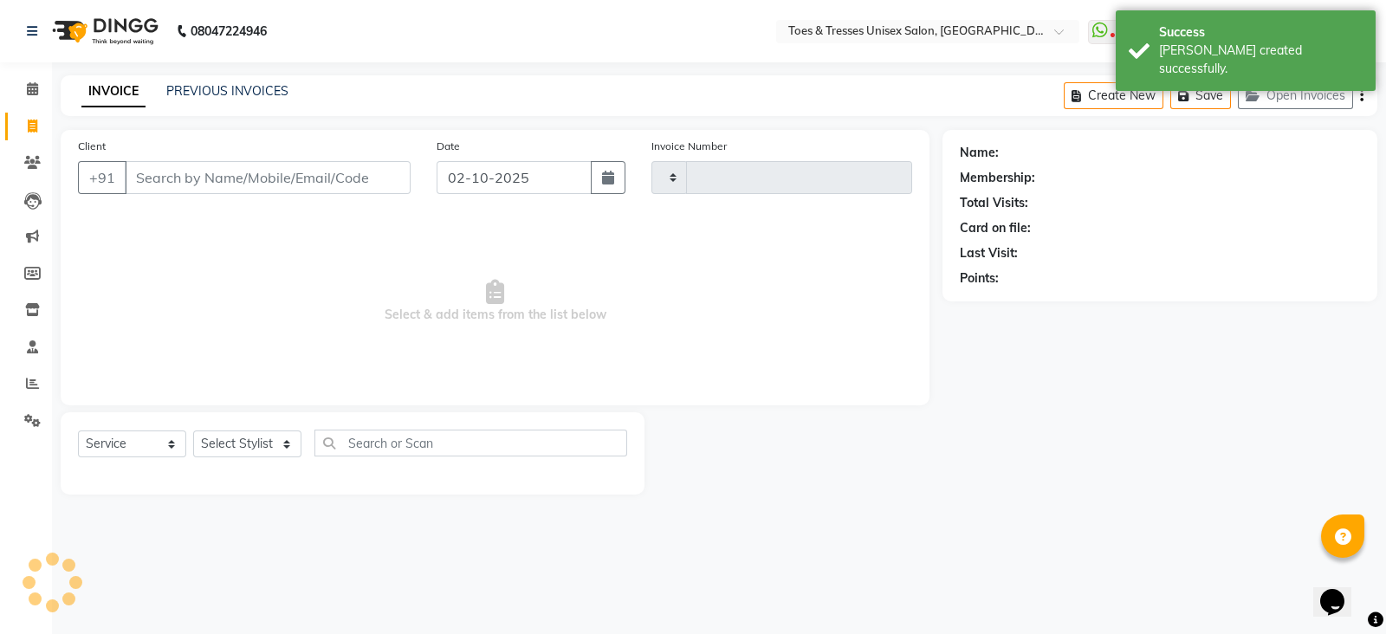
type input "1804"
select select "3950"
click at [152, 173] on input "Client" at bounding box center [268, 177] width 286 height 33
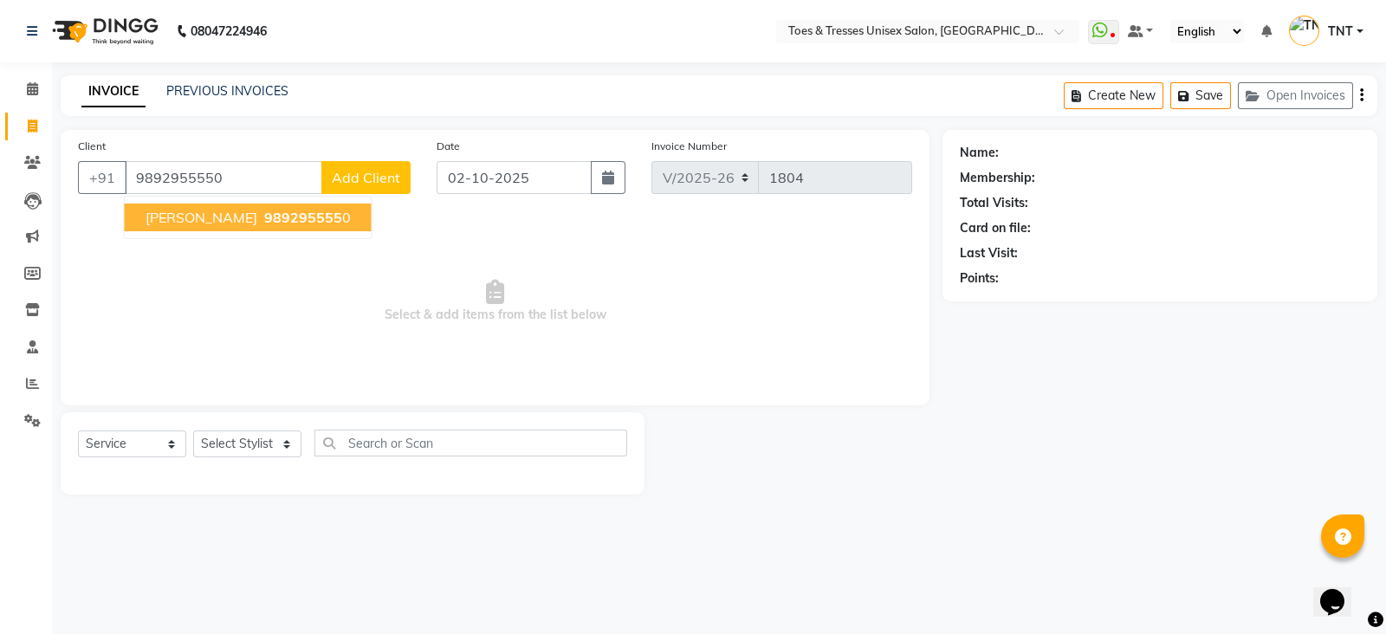
type input "9892955550"
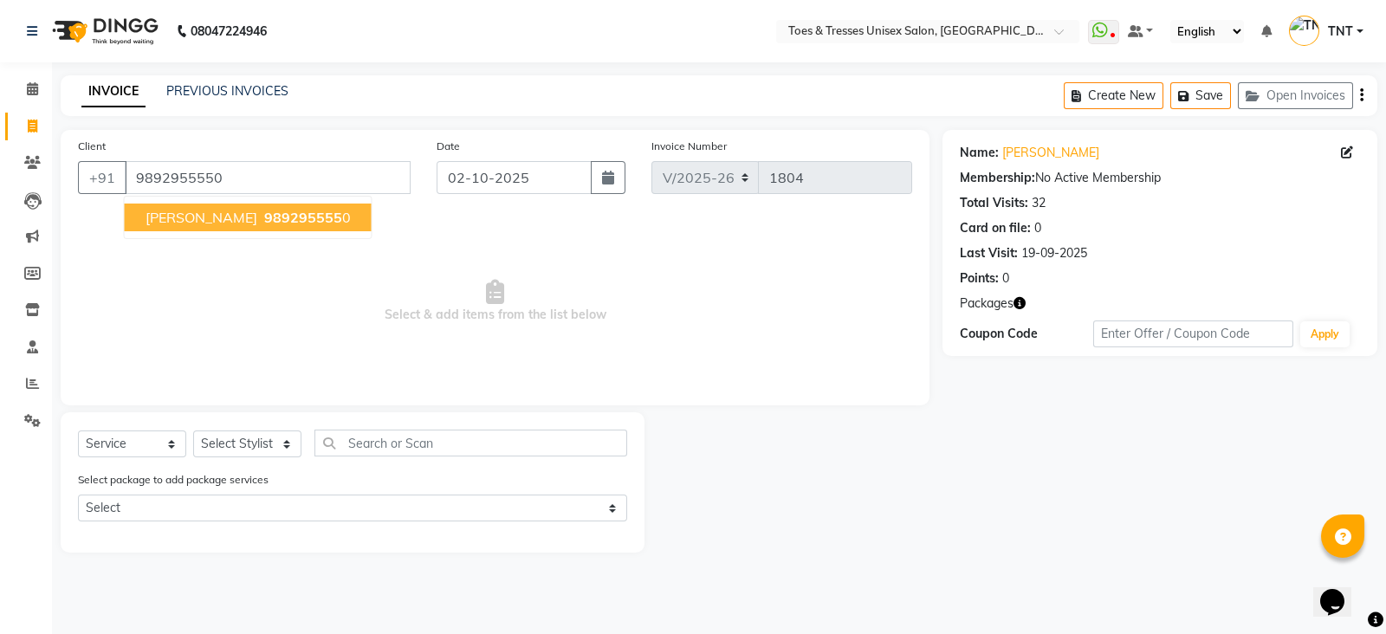
click at [264, 224] on span "989295555" at bounding box center [303, 217] width 78 height 17
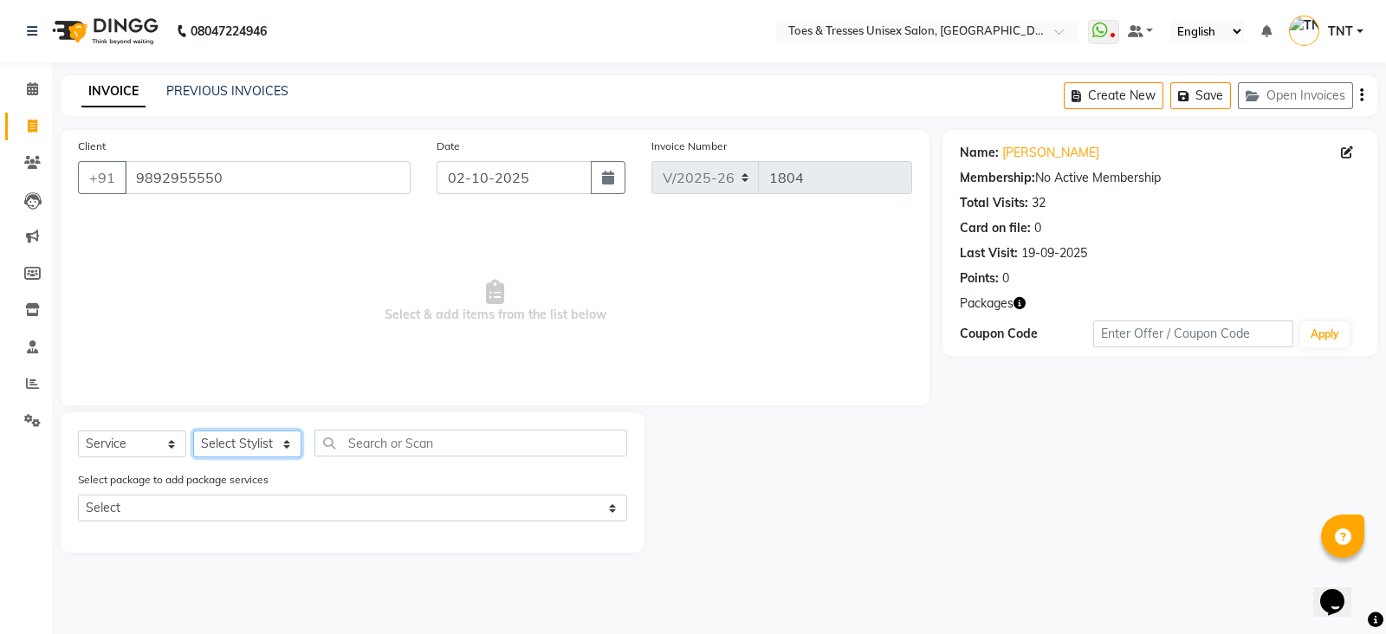
click at [248, 447] on select "Select Stylist [PERSON_NAME] [PERSON_NAME] [PERSON_NAME] [PERSON_NAME] Nisha Pa…" at bounding box center [247, 443] width 108 height 27
select select "19972"
click at [193, 431] on select "Select Stylist [PERSON_NAME] [PERSON_NAME] [PERSON_NAME] [PERSON_NAME] Nisha Pa…" at bounding box center [247, 443] width 108 height 27
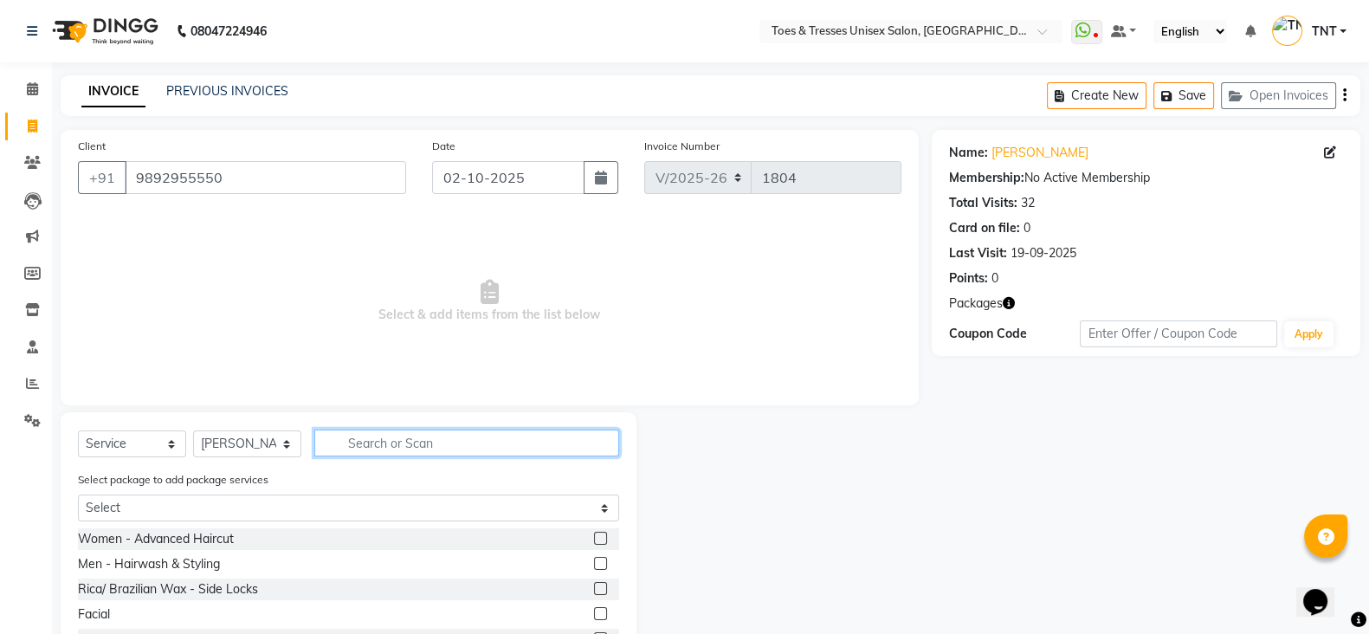
click at [397, 439] on input "text" at bounding box center [466, 443] width 305 height 27
type input "touch"
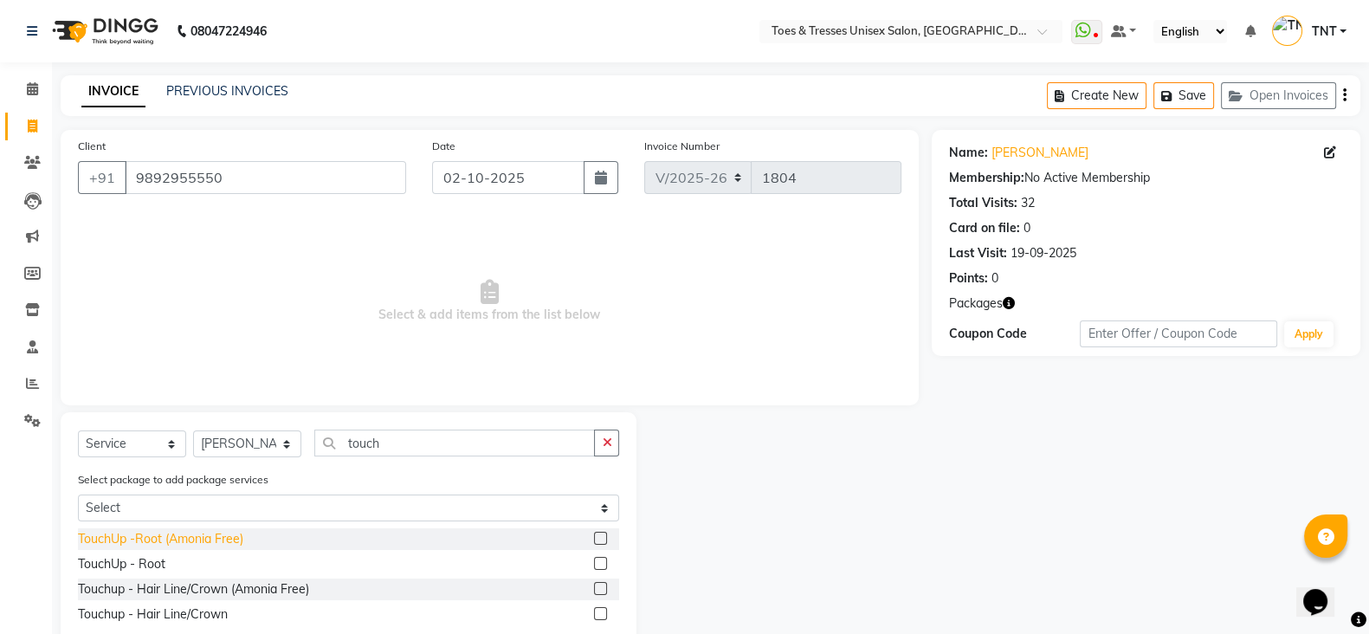
click at [166, 539] on div "TouchUp -Root (Amonia Free)" at bounding box center [160, 539] width 165 height 18
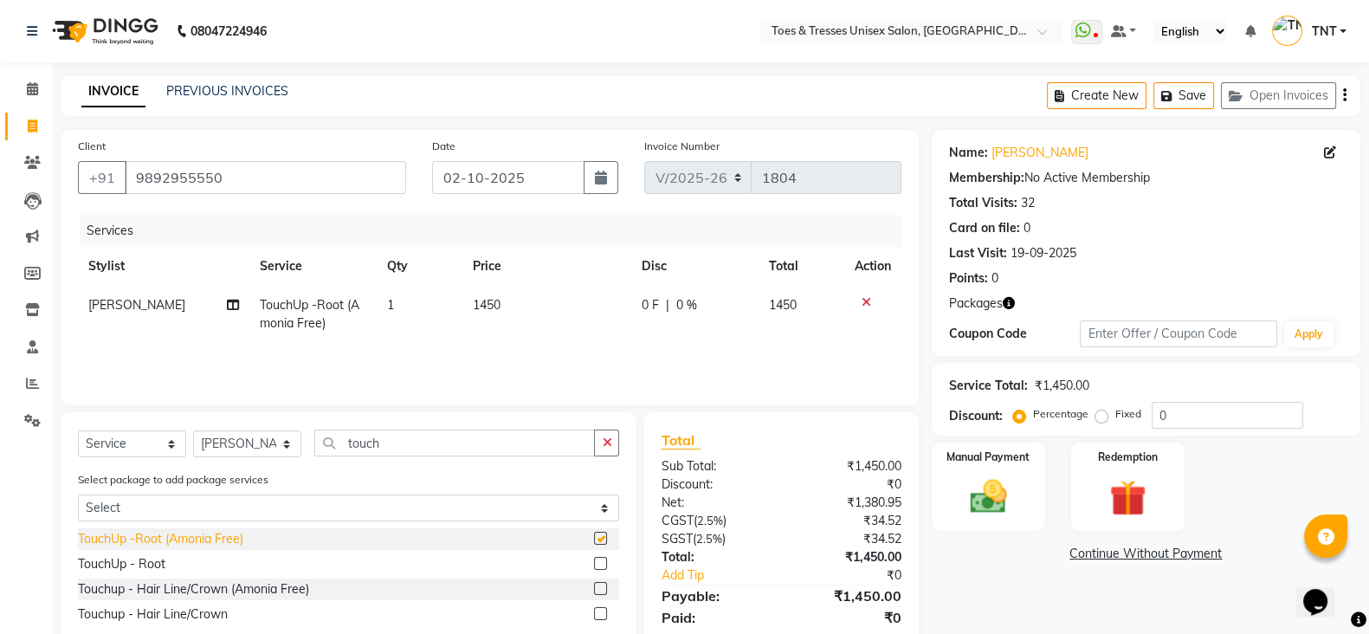
checkbox input "false"
click at [674, 322] on td "0 F | 0 %" at bounding box center [694, 314] width 127 height 57
select select "19972"
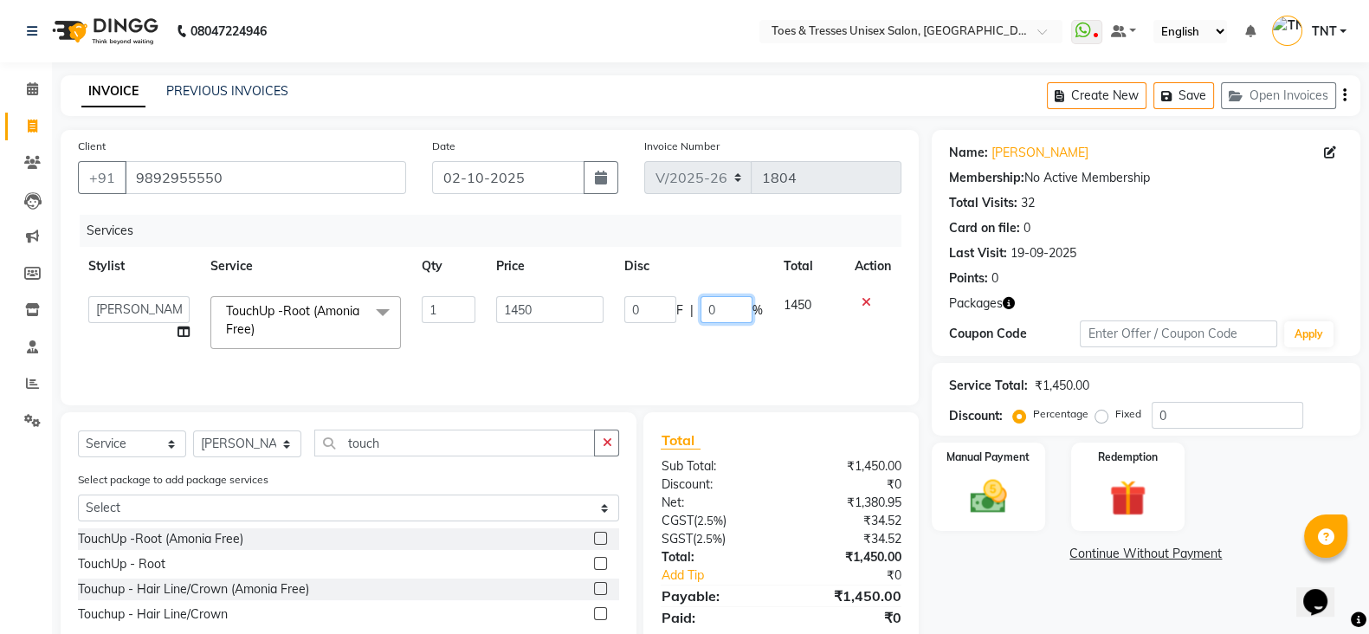
click at [704, 310] on input "0" at bounding box center [727, 309] width 52 height 27
type input "20"
click at [688, 353] on div "Services Stylist Service Qty Price Disc Total Action [PERSON_NAME] Aheshan Shai…" at bounding box center [490, 301] width 824 height 173
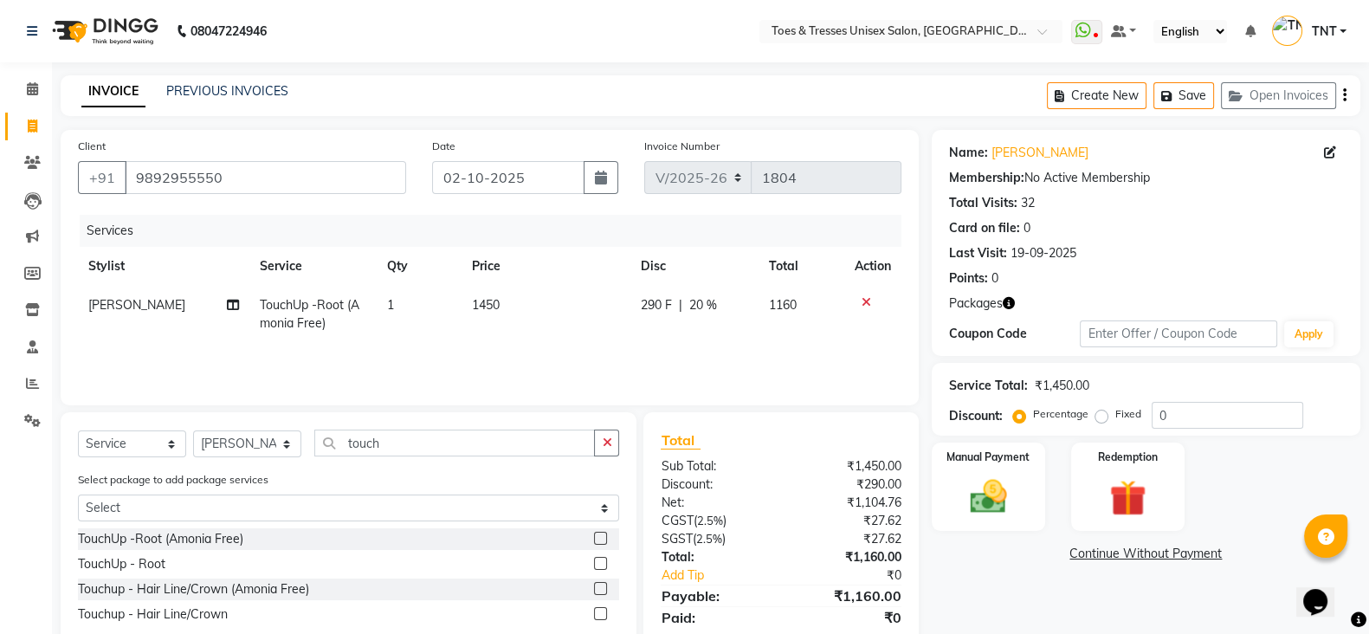
scroll to position [60, 0]
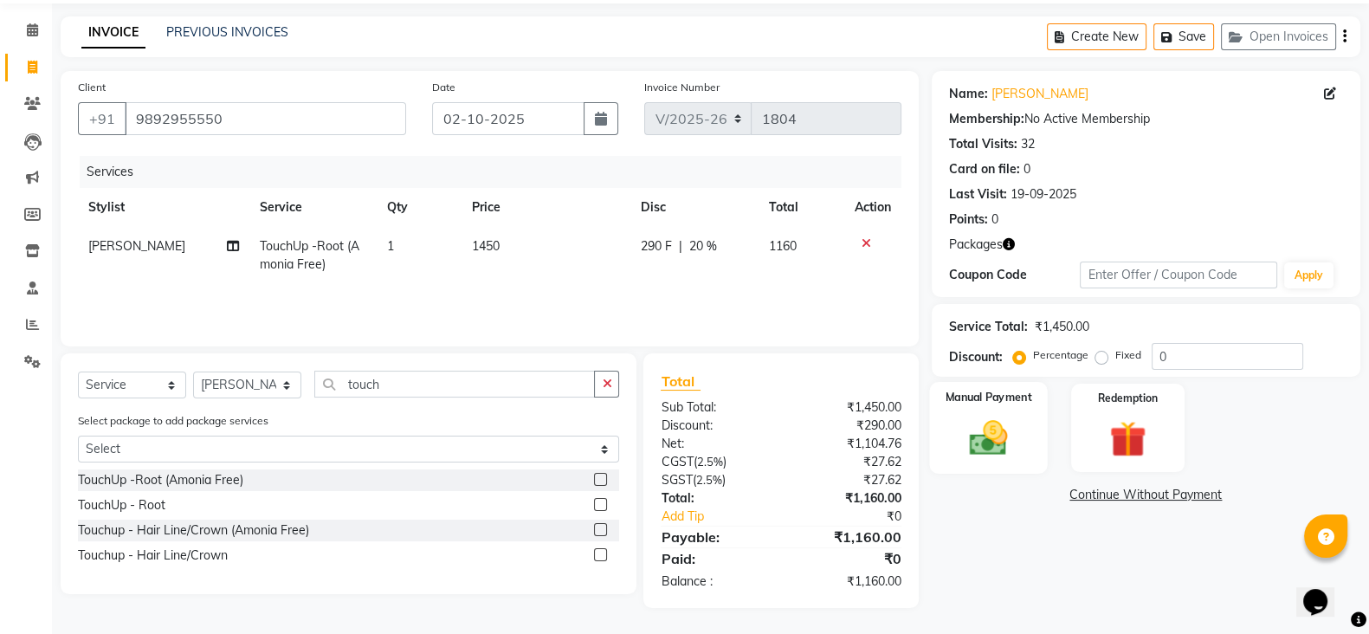
click at [979, 430] on img at bounding box center [988, 437] width 61 height 43
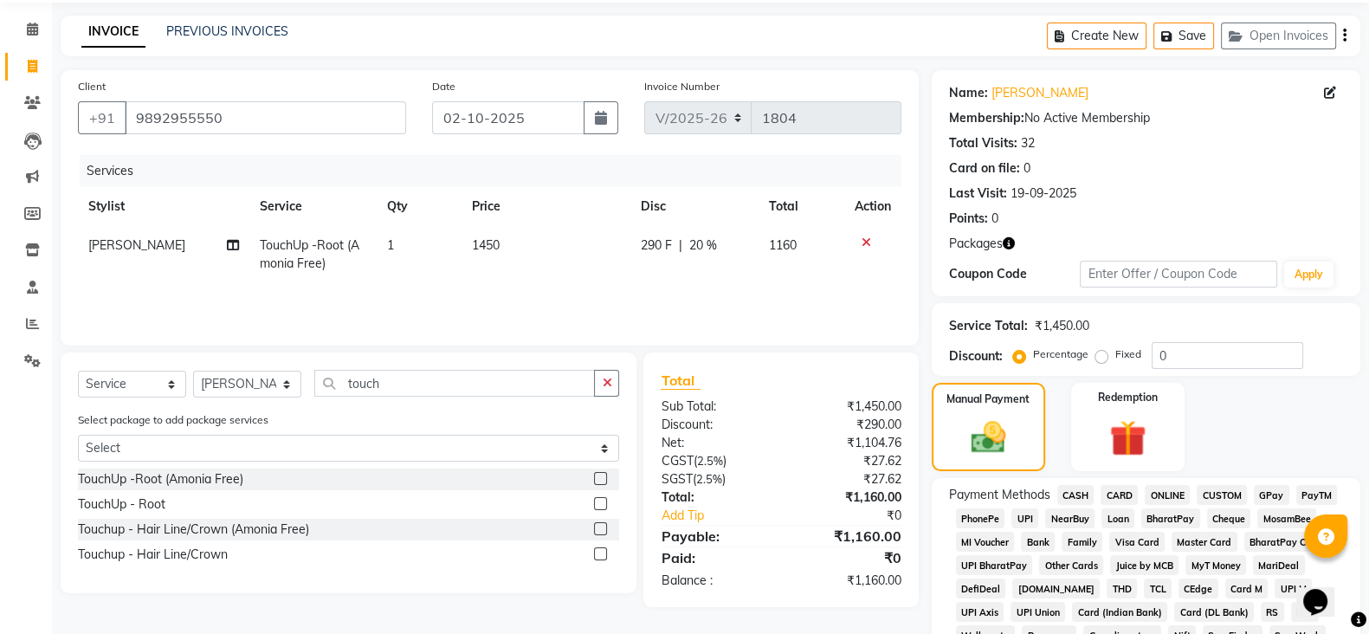
click at [1087, 494] on span "CASH" at bounding box center [1075, 495] width 37 height 20
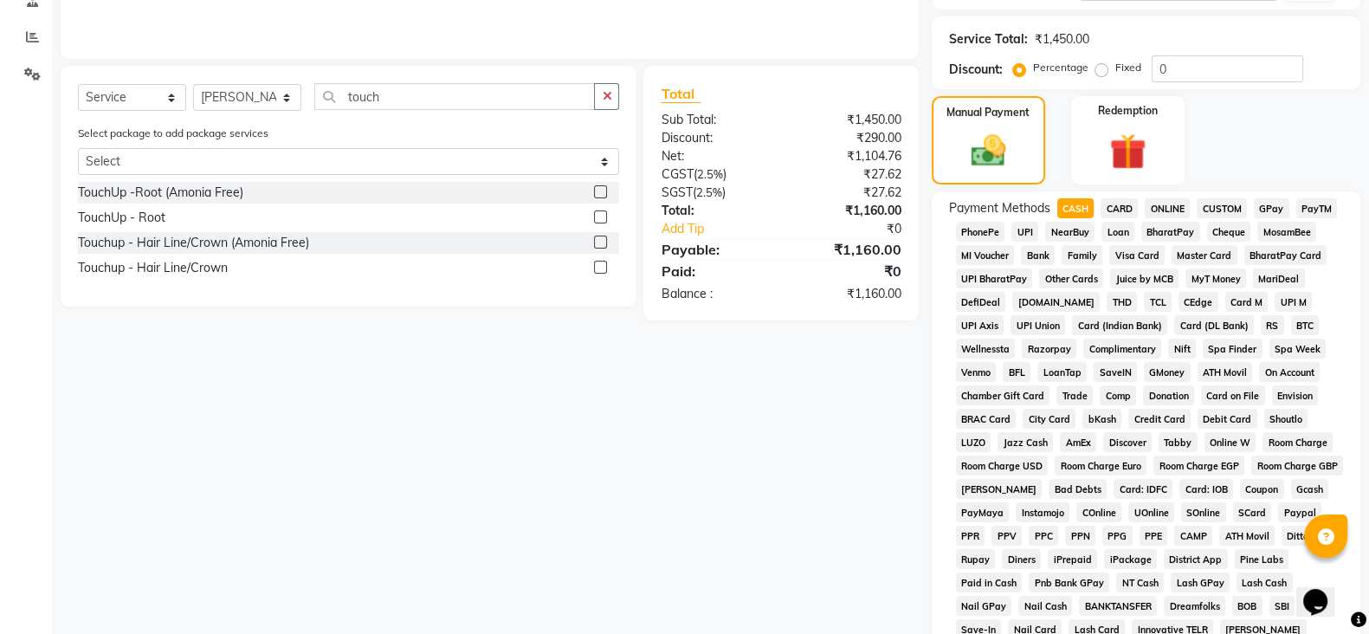
scroll to position [587, 0]
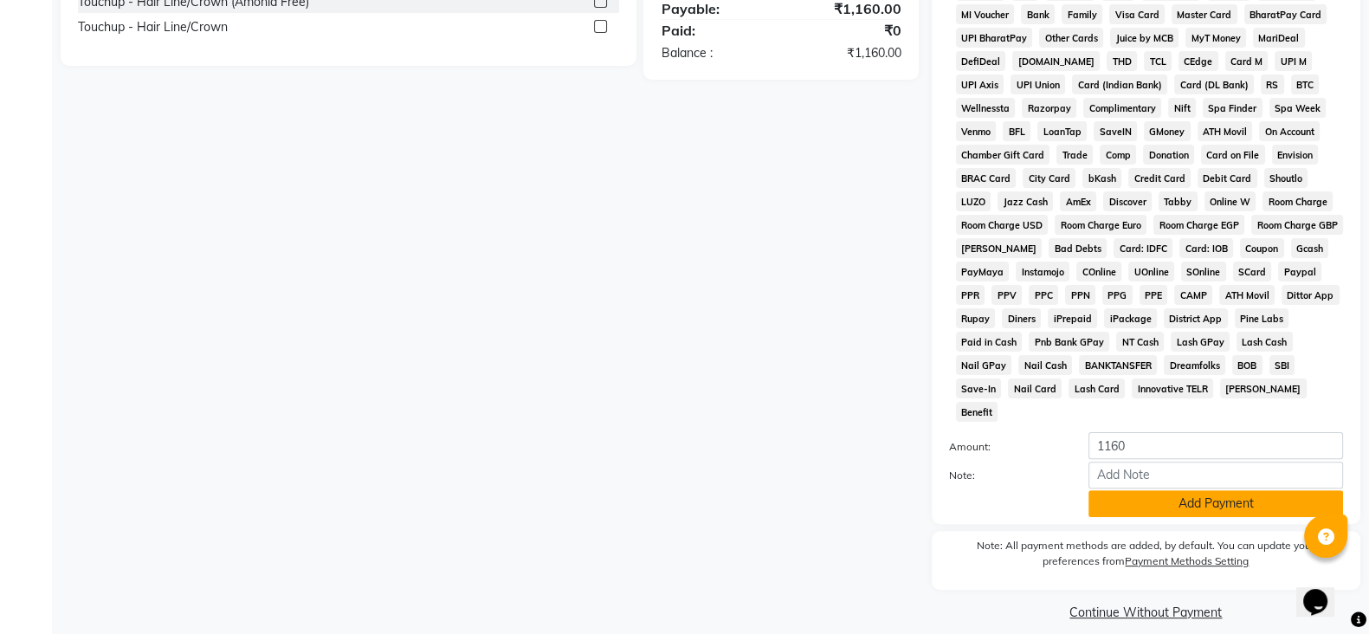
click at [1186, 496] on button "Add Payment" at bounding box center [1216, 503] width 255 height 27
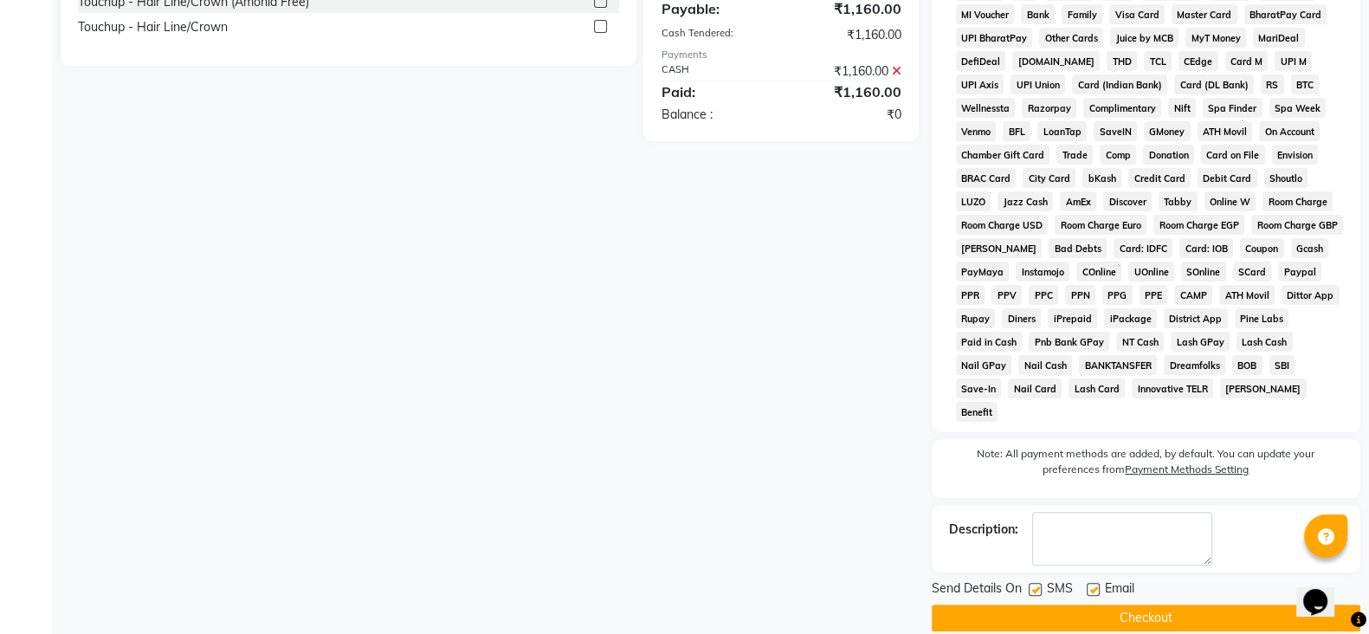
click at [1156, 604] on button "Checkout" at bounding box center [1146, 617] width 429 height 27
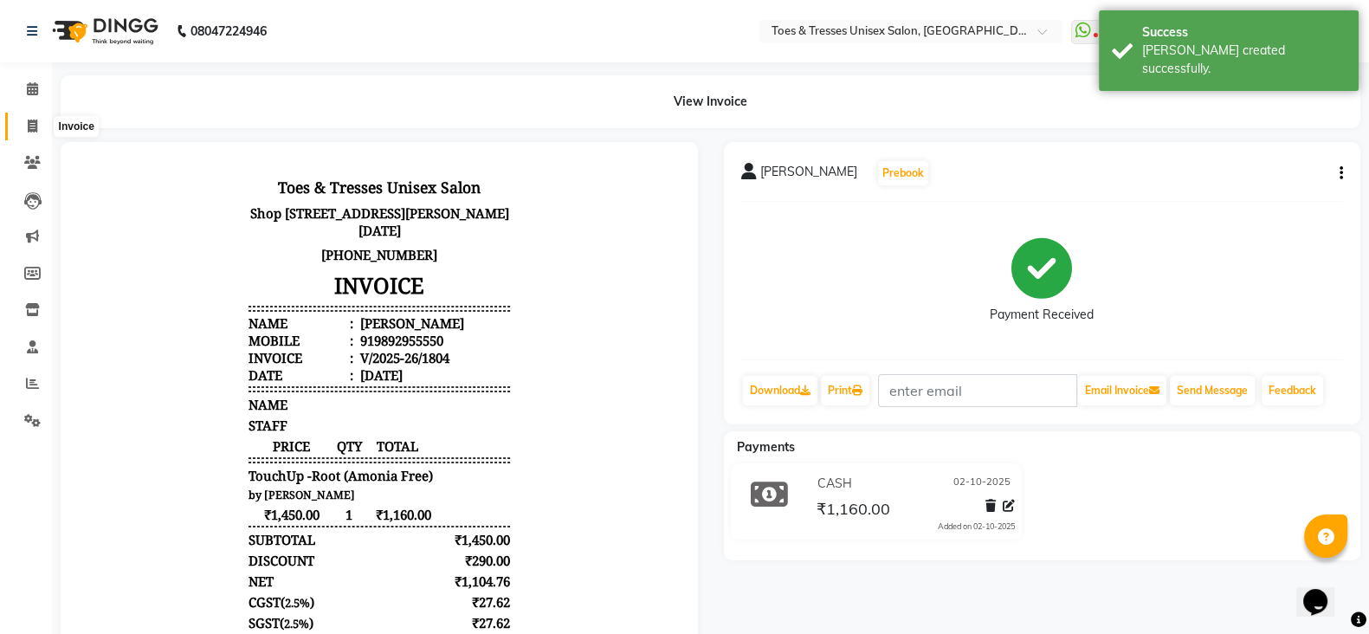
click at [28, 130] on icon at bounding box center [33, 126] width 10 height 13
select select "3950"
select select "service"
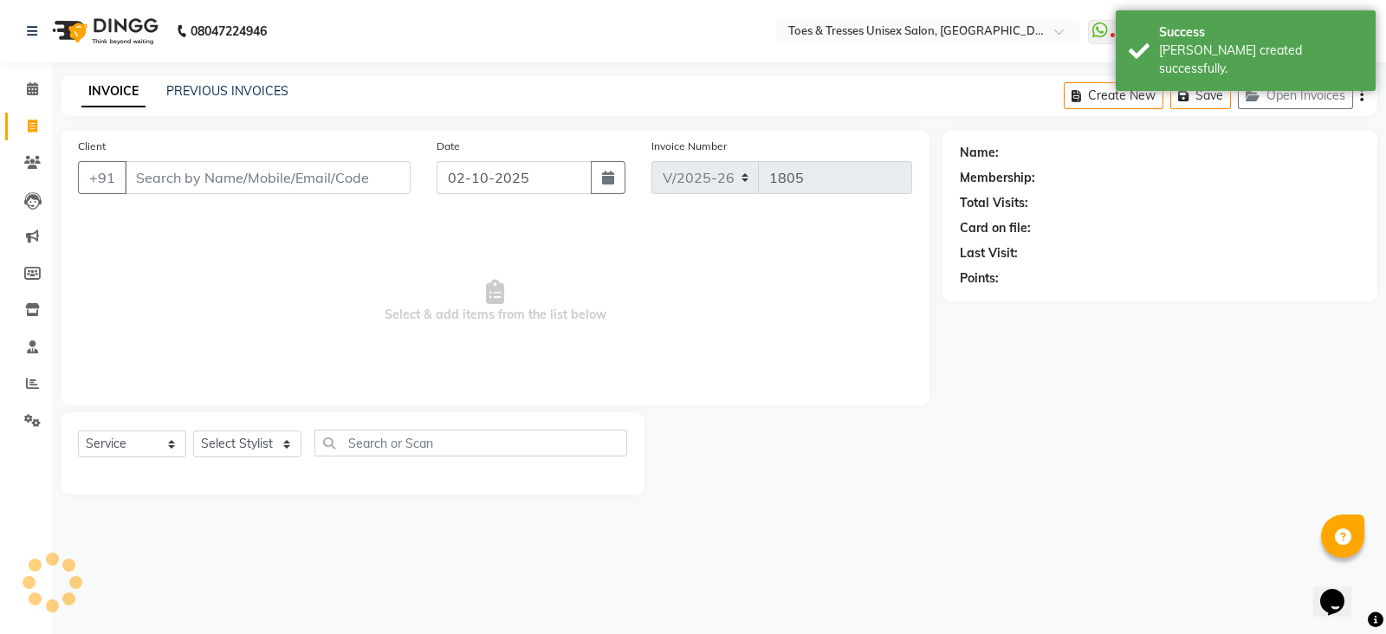
click at [221, 179] on input "Client" at bounding box center [268, 177] width 286 height 33
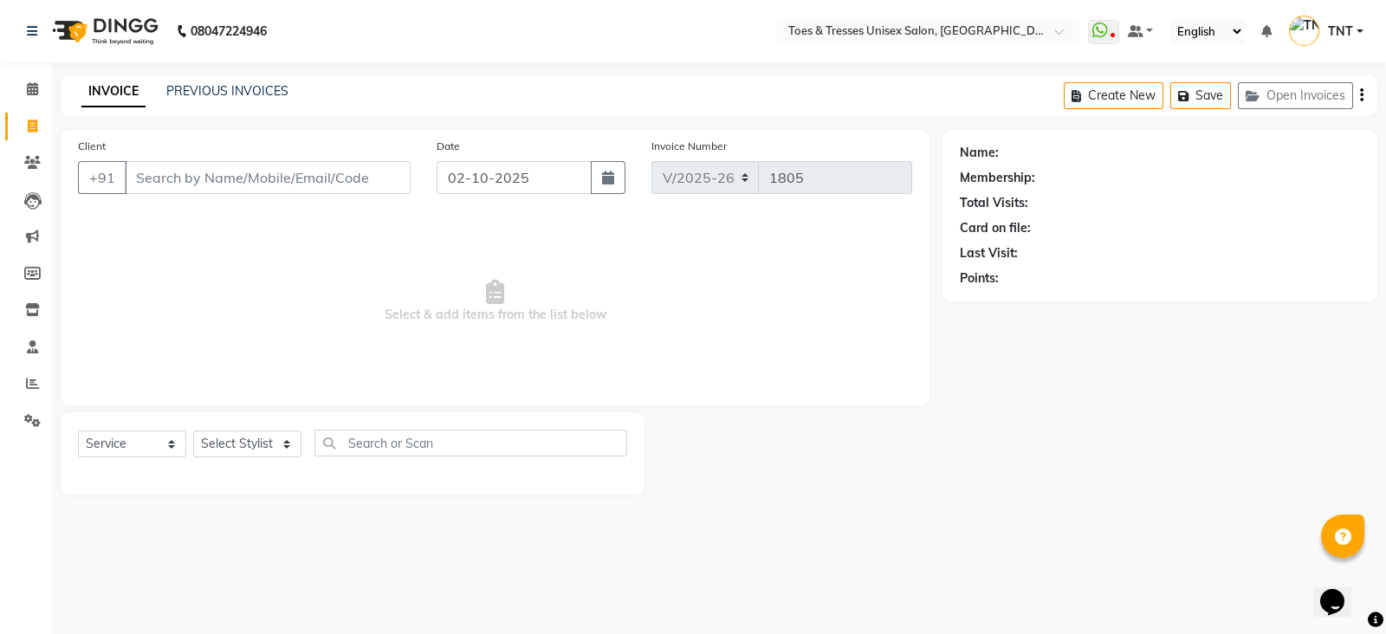
click at [221, 179] on input "Client" at bounding box center [268, 177] width 286 height 33
type input "88668705A"
type input "8866870534"
click at [372, 162] on button "Add Client" at bounding box center [365, 177] width 89 height 33
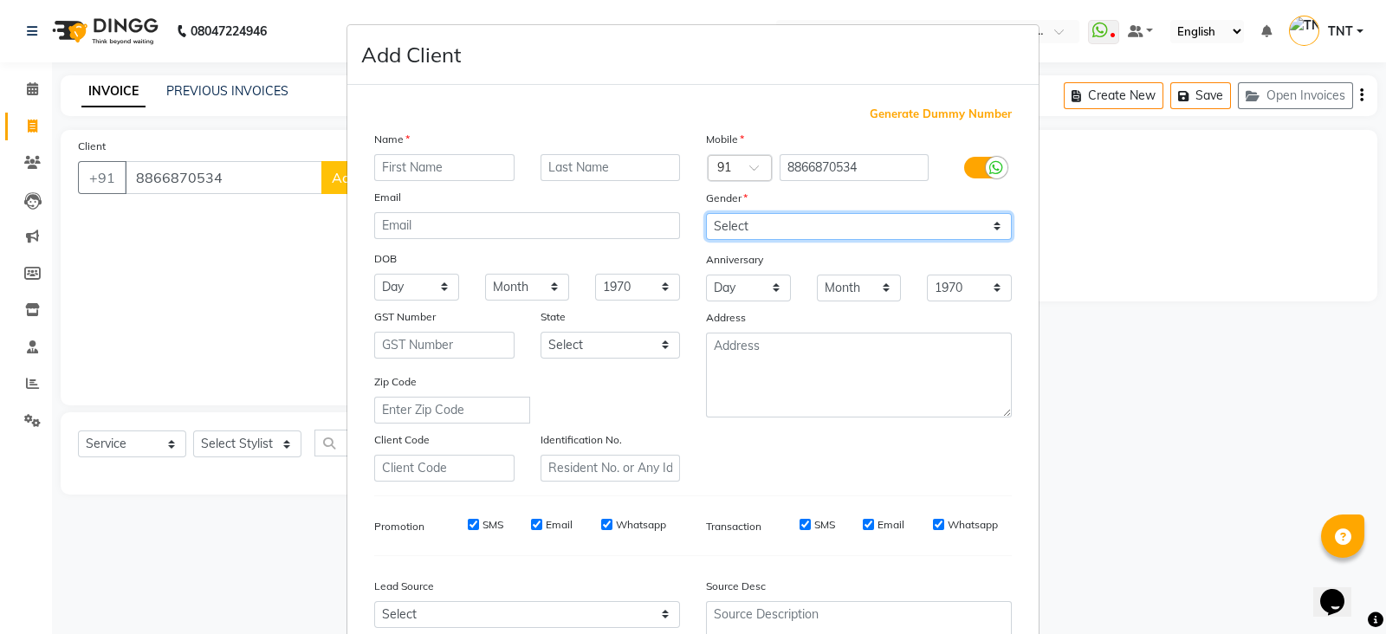
drag, startPoint x: 372, startPoint y: 162, endPoint x: 953, endPoint y: 237, distance: 585.1
click at [953, 237] on select "Select [DEMOGRAPHIC_DATA] [DEMOGRAPHIC_DATA] Other Prefer Not To Say" at bounding box center [859, 226] width 306 height 27
click at [697, 300] on div "Day 01 02 03 04 05 06 07 08 09 10 11 12 13 14 15 16 17 18 19 20 21 22 23 24 25 …" at bounding box center [748, 288] width 111 height 27
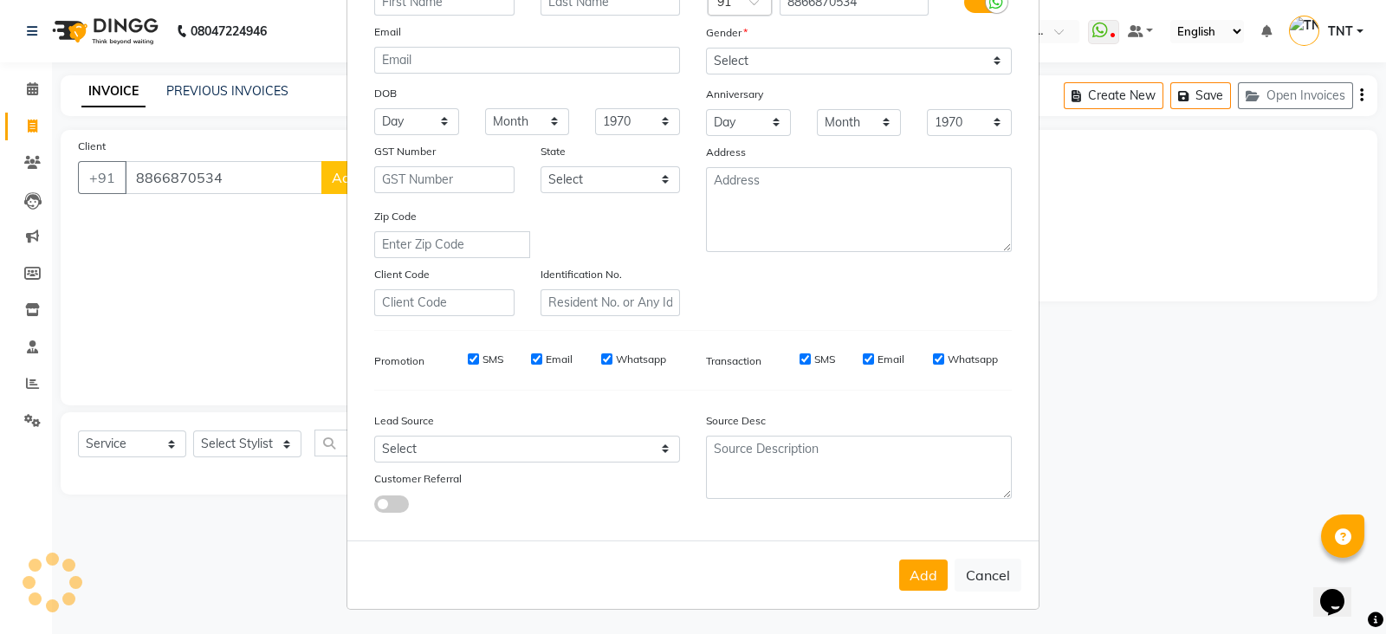
click at [712, 66] on div "Mobile Country Code × 91 8866870534 Gender Select [DEMOGRAPHIC_DATA] [DEMOGRAPH…" at bounding box center [859, 140] width 332 height 352
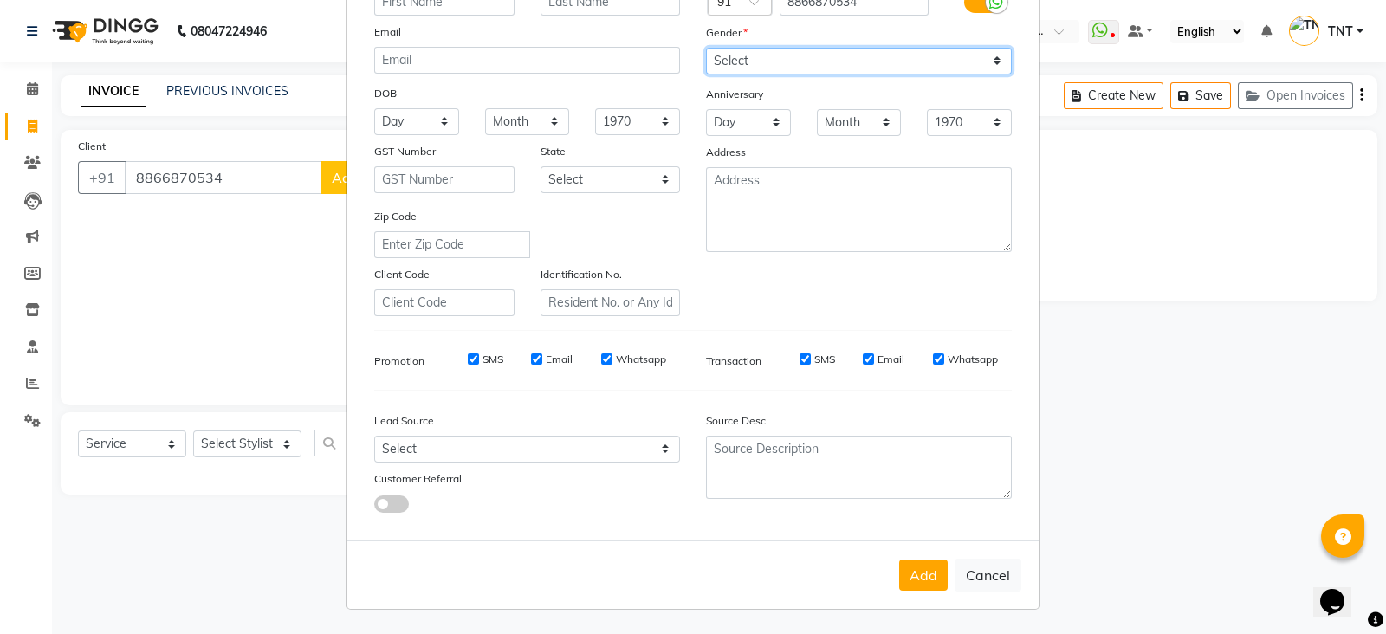
click at [712, 60] on select "Select [DEMOGRAPHIC_DATA] [DEMOGRAPHIC_DATA] Other Prefer Not To Say" at bounding box center [859, 61] width 306 height 27
select select "[DEMOGRAPHIC_DATA]"
click at [706, 48] on select "Select [DEMOGRAPHIC_DATA] [DEMOGRAPHIC_DATA] Other Prefer Not To Say" at bounding box center [859, 61] width 306 height 27
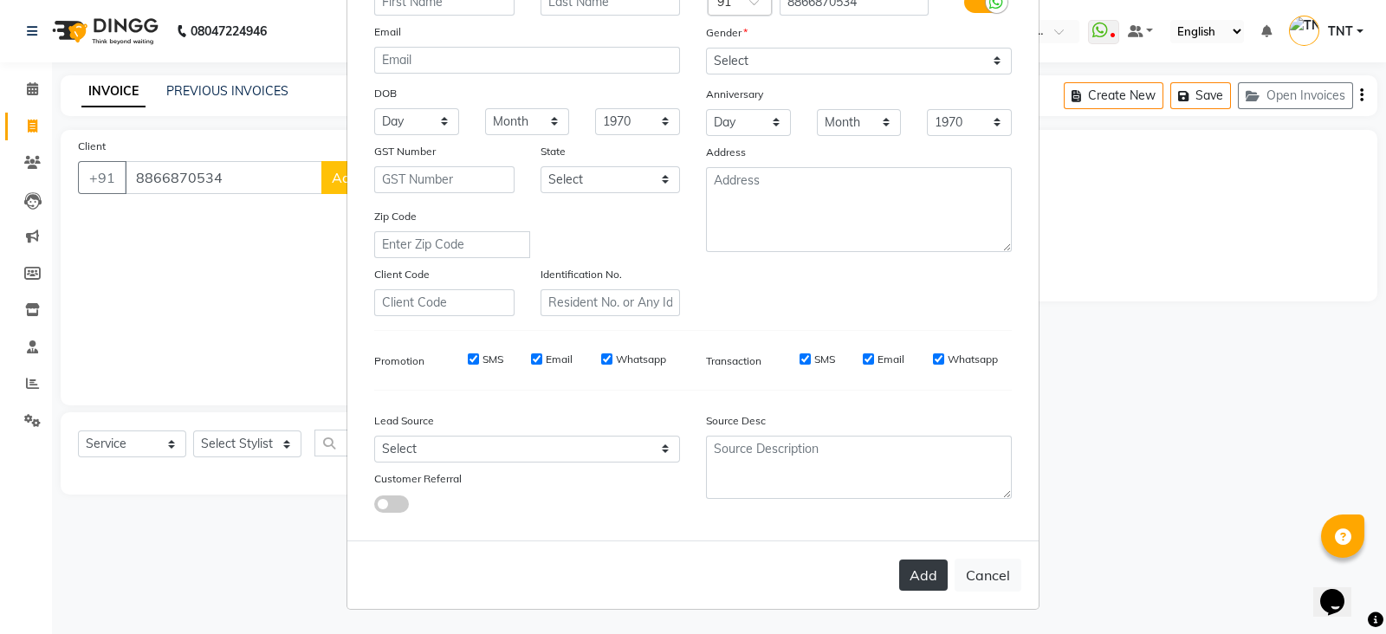
click at [920, 566] on button "Add" at bounding box center [923, 574] width 48 height 31
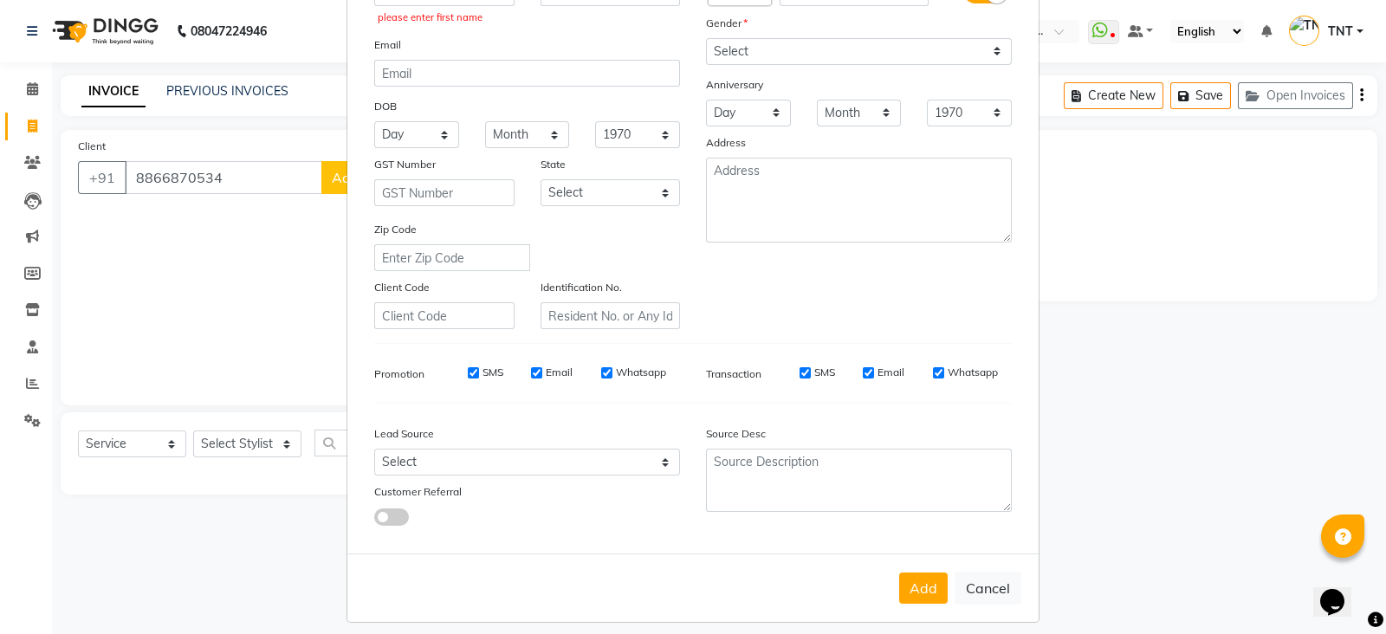
scroll to position [0, 0]
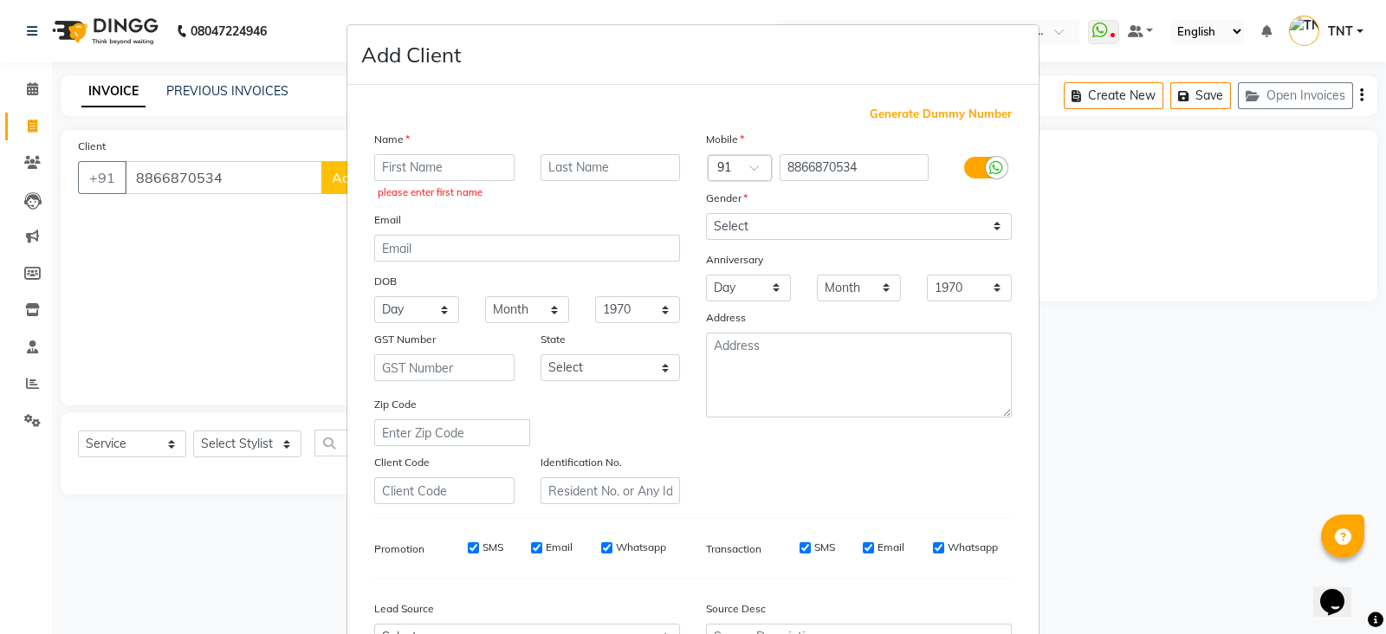
click at [454, 184] on div "please enter first name" at bounding box center [444, 179] width 166 height 50
click at [452, 171] on input "text" at bounding box center [444, 167] width 140 height 27
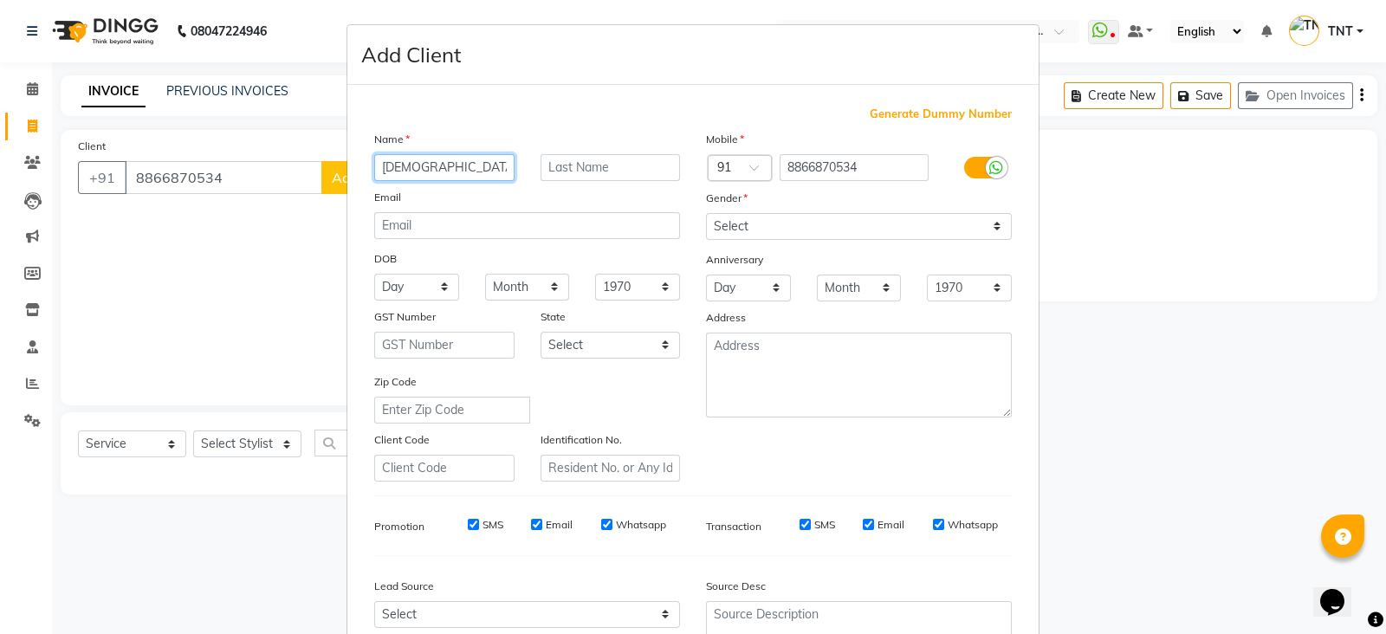
type input "[DEMOGRAPHIC_DATA]"
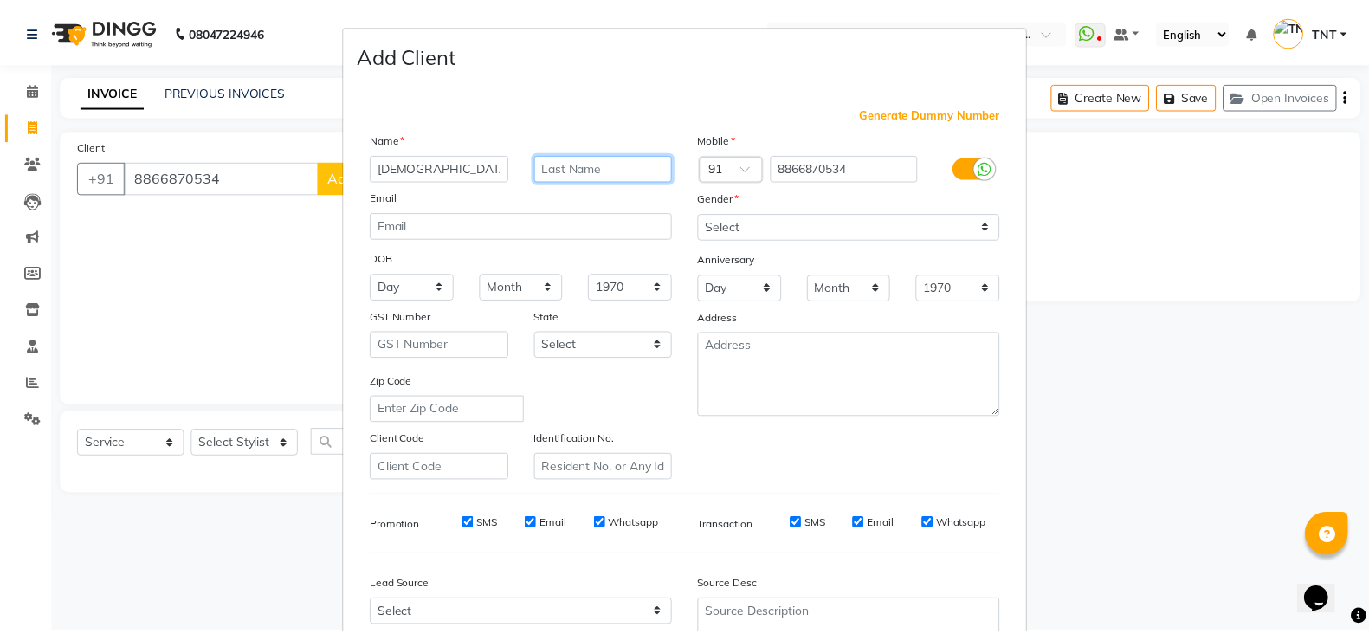
scroll to position [175, 0]
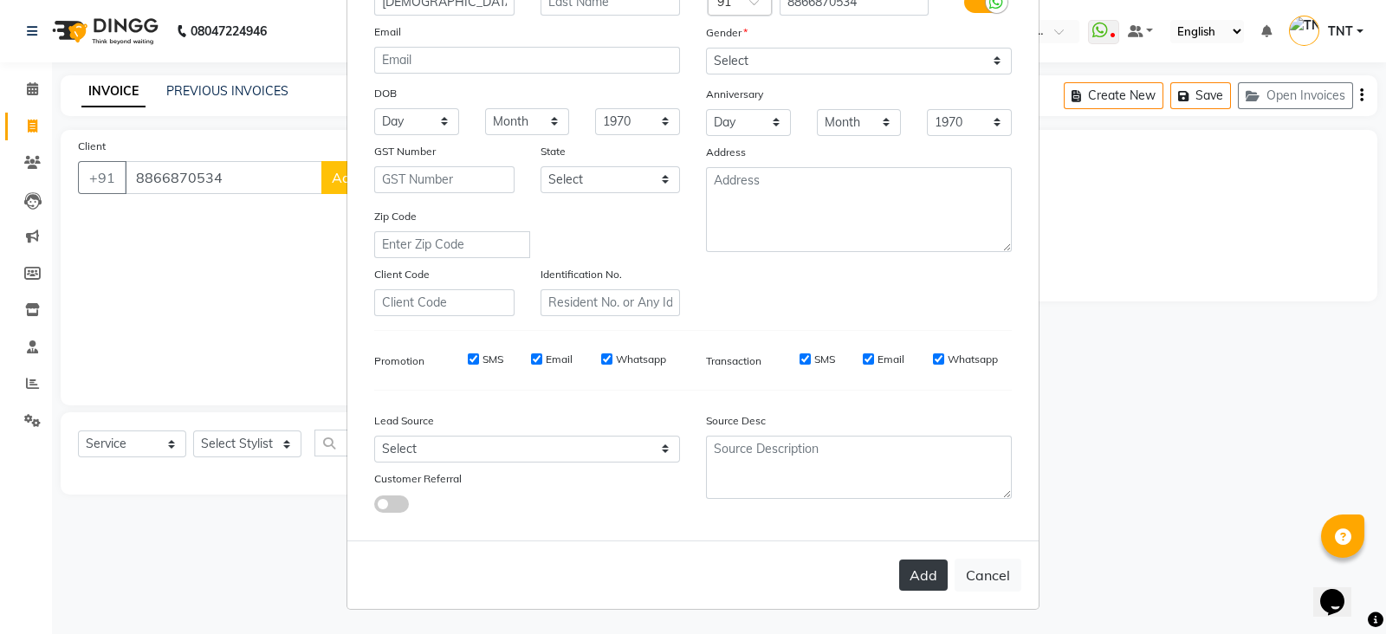
click at [931, 582] on button "Add" at bounding box center [923, 574] width 48 height 31
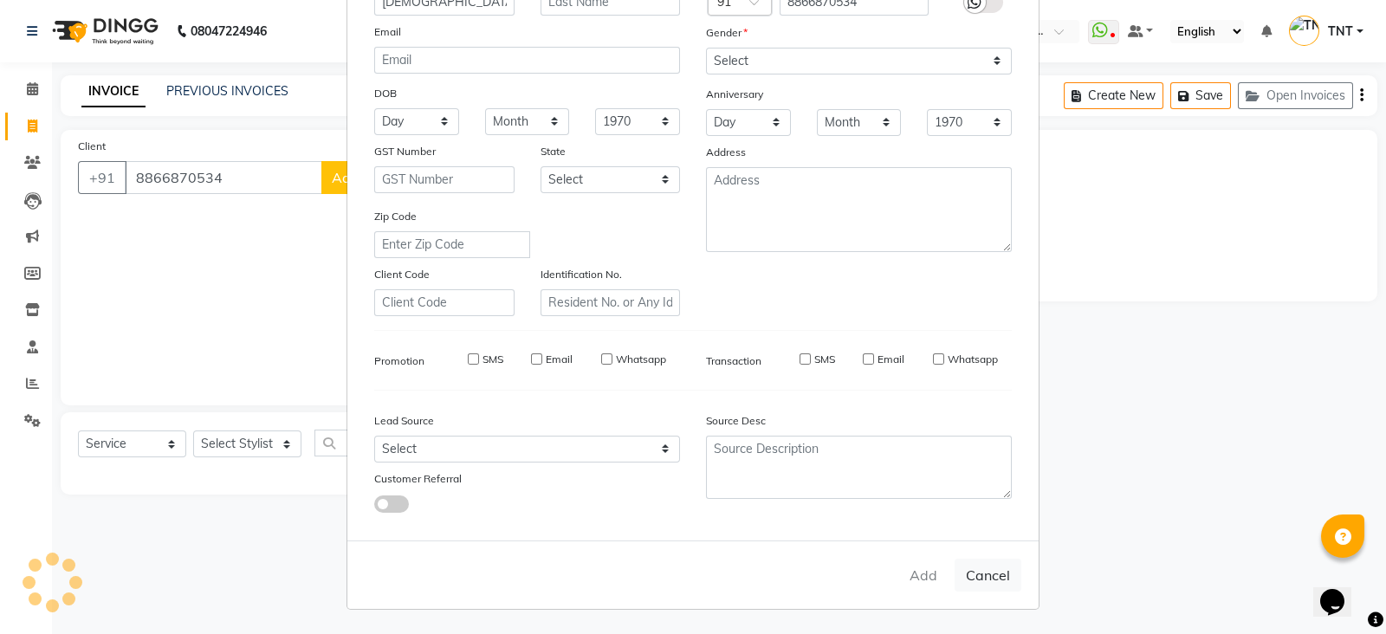
select select
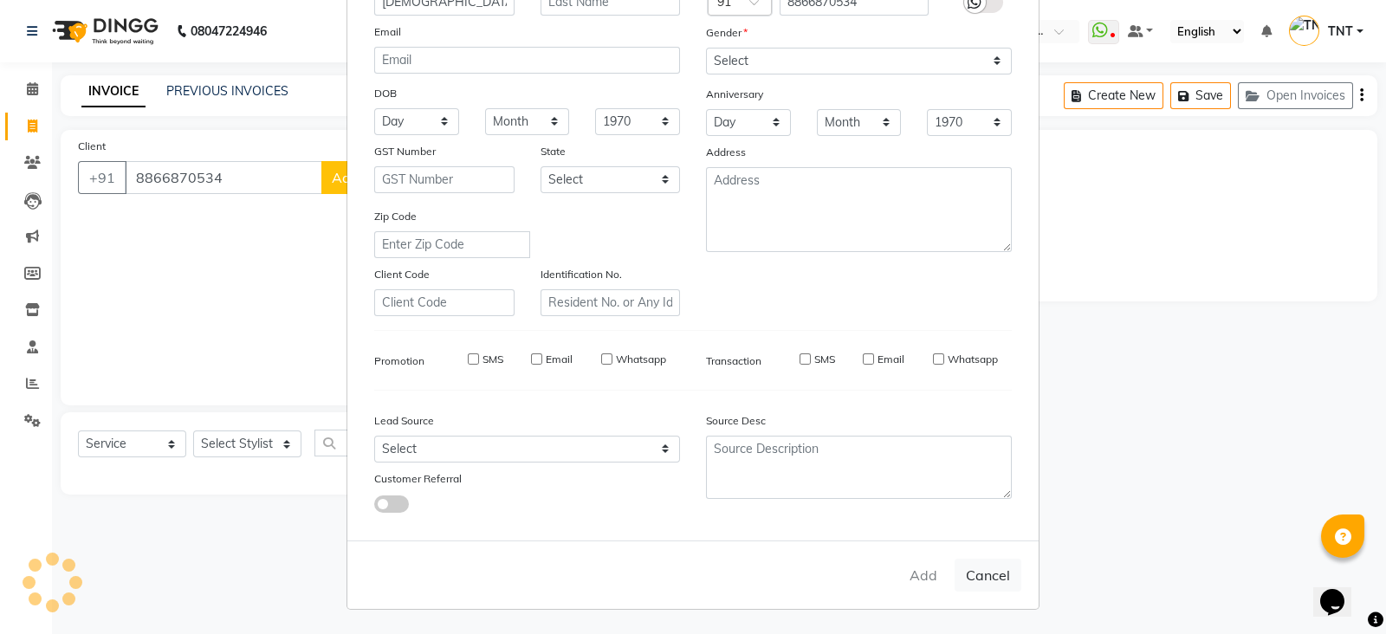
select select
checkbox input "false"
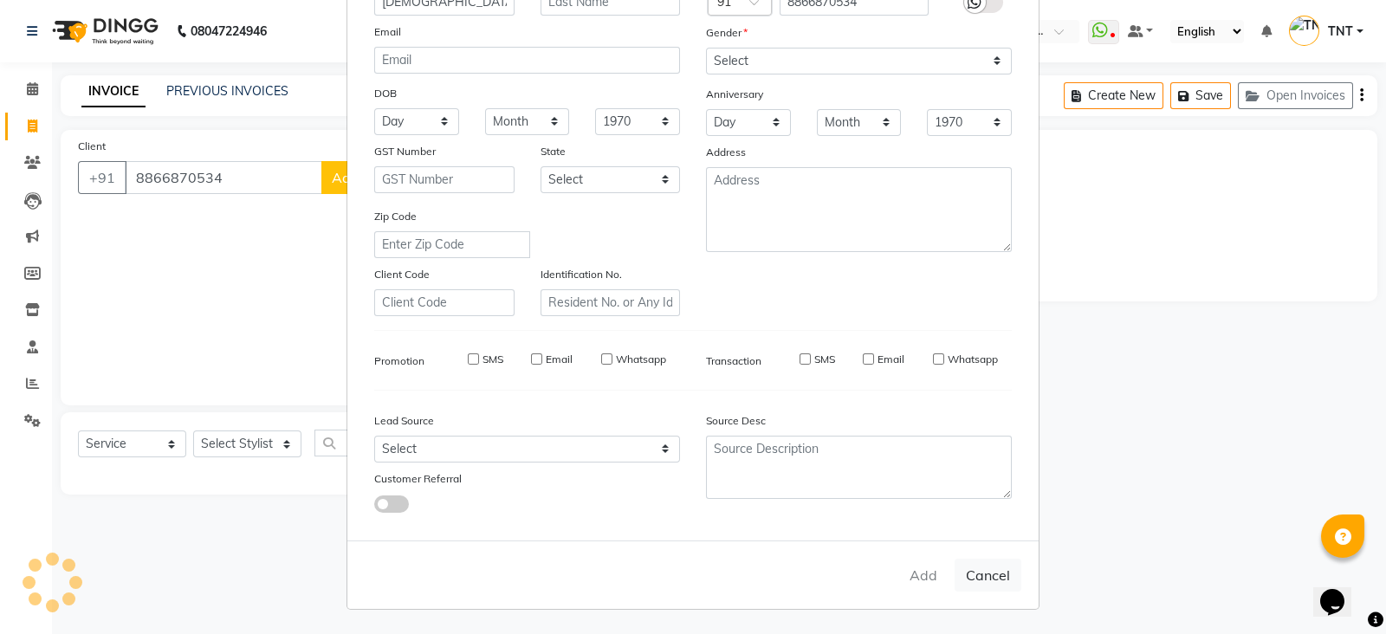
checkbox input "false"
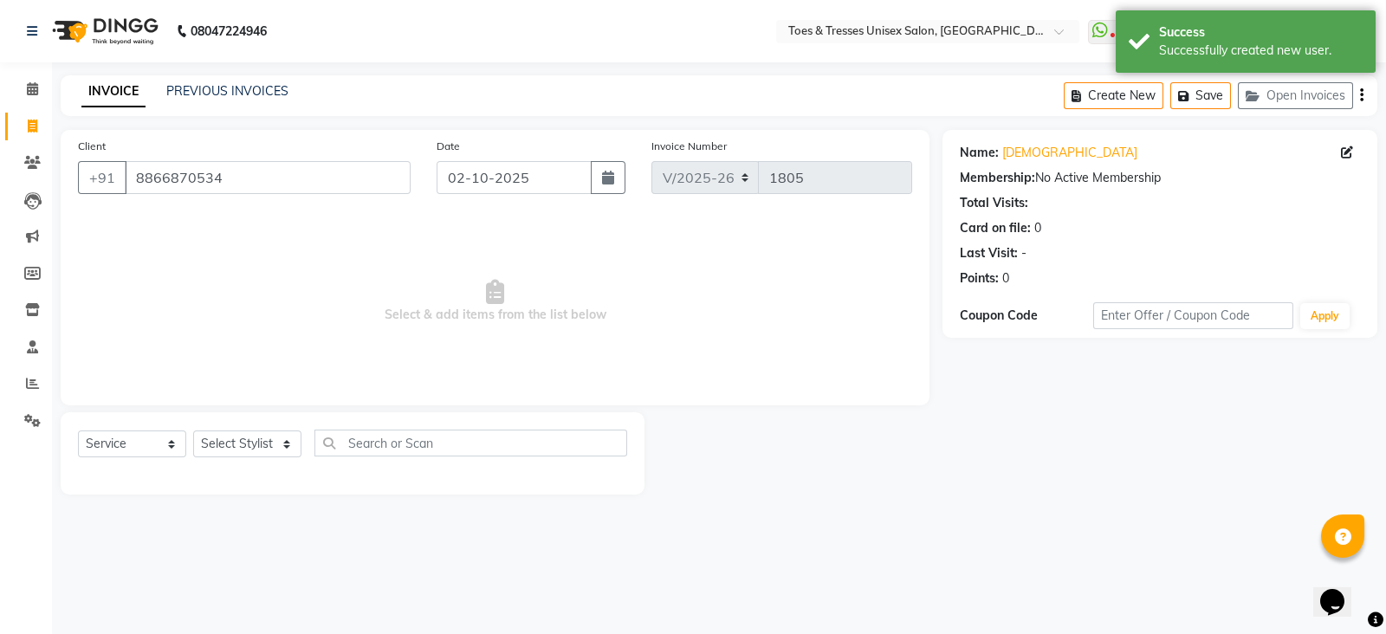
click at [268, 430] on div "Select Service Product Membership Package Voucher Prepaid Gift Card Select Styl…" at bounding box center [352, 450] width 549 height 41
click at [268, 443] on select "Select Stylist [PERSON_NAME] [PERSON_NAME] [PERSON_NAME] [PERSON_NAME] Nisha Pa…" at bounding box center [247, 443] width 108 height 27
select select "19967"
click at [193, 431] on select "Select Stylist [PERSON_NAME] [PERSON_NAME] [PERSON_NAME] [PERSON_NAME] Nisha Pa…" at bounding box center [247, 443] width 108 height 27
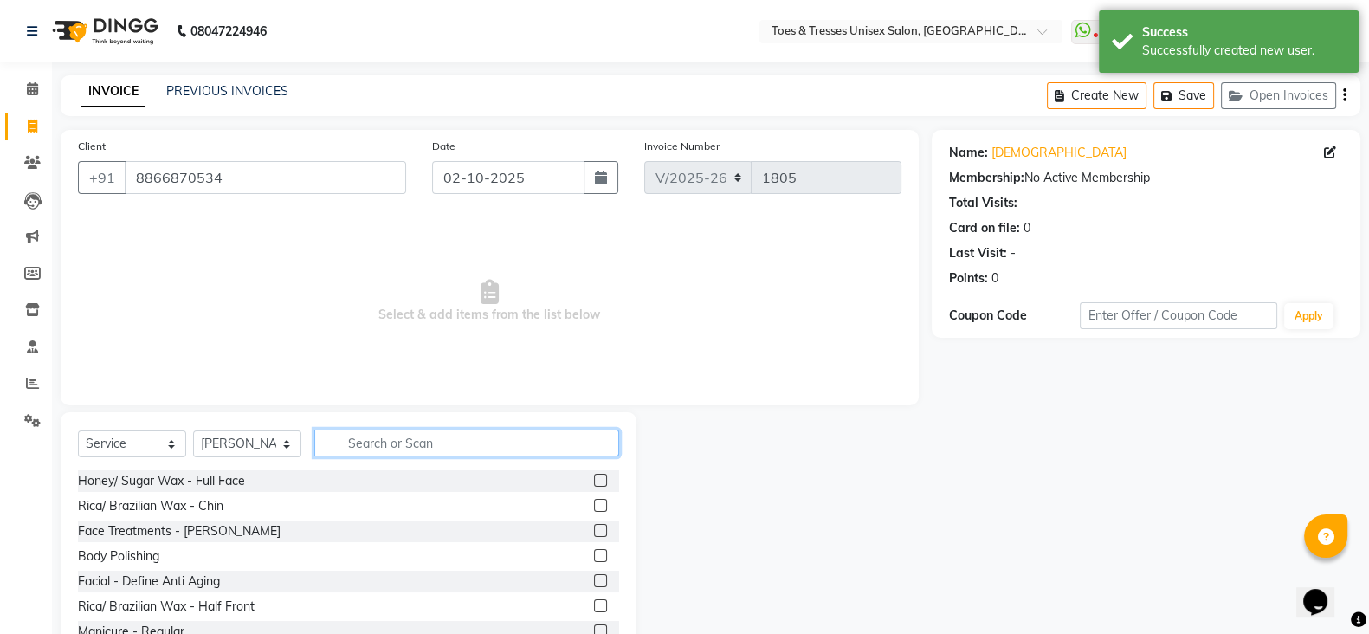
click at [454, 436] on input "text" at bounding box center [466, 443] width 305 height 27
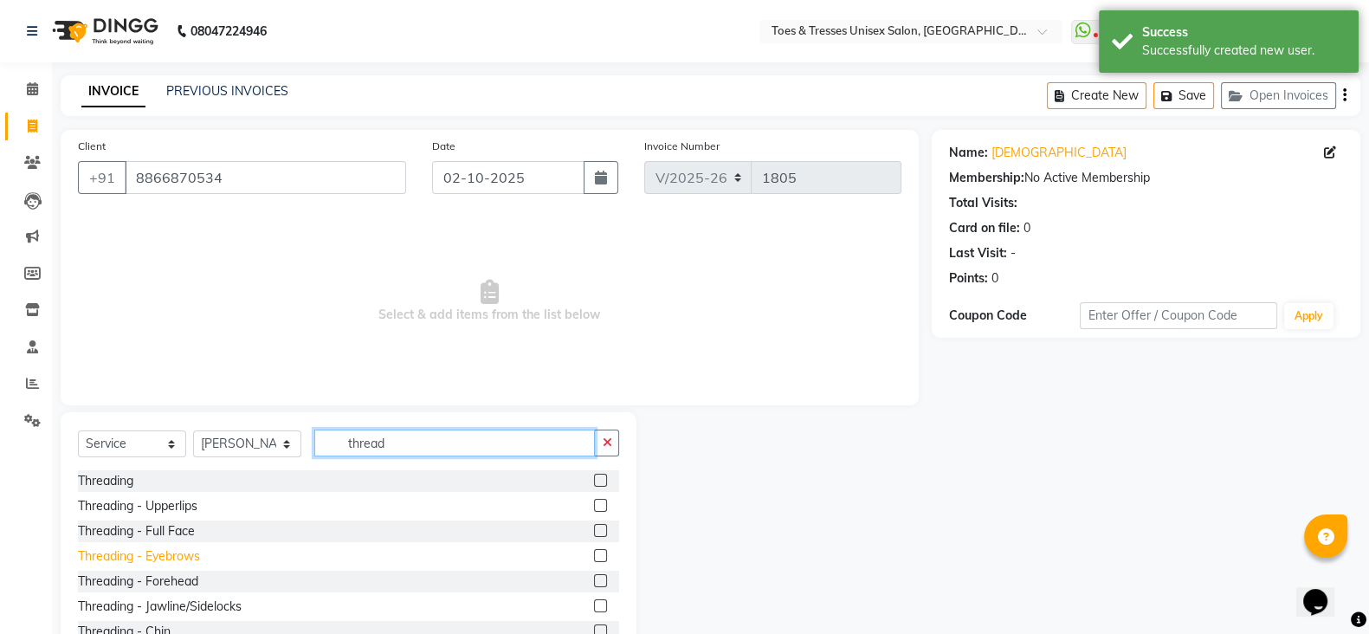
type input "thread"
click at [146, 561] on div "Threading - Eyebrows" at bounding box center [139, 556] width 122 height 18
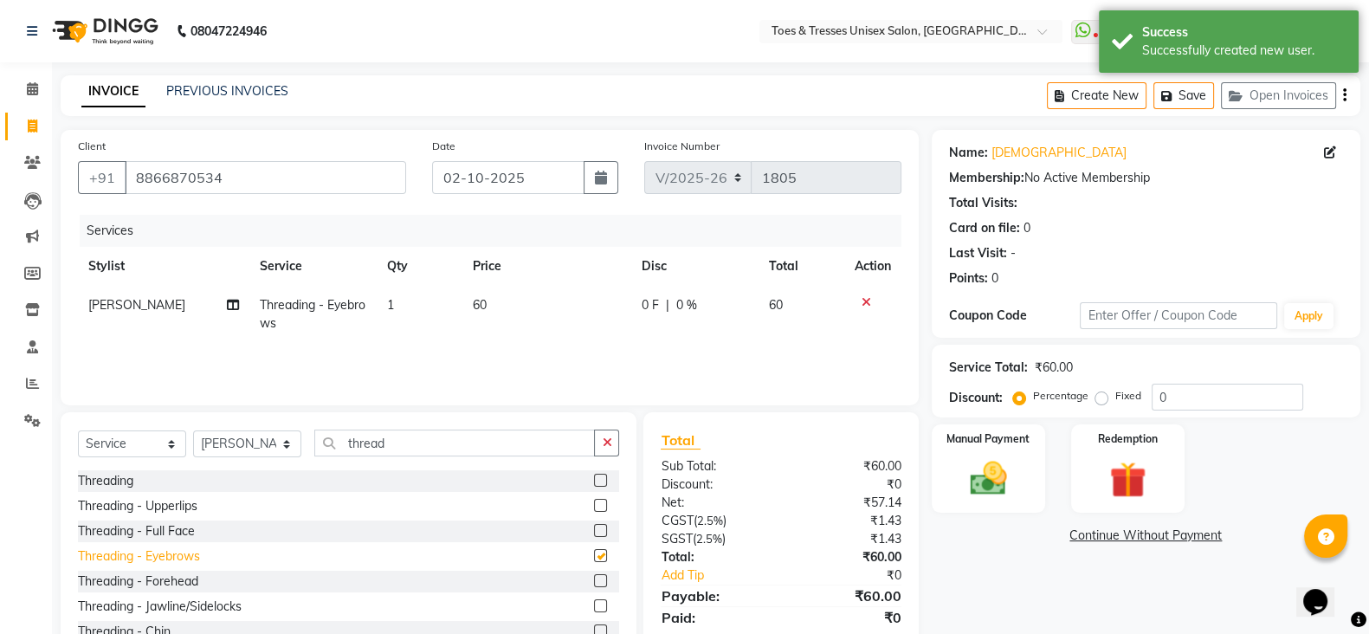
checkbox input "false"
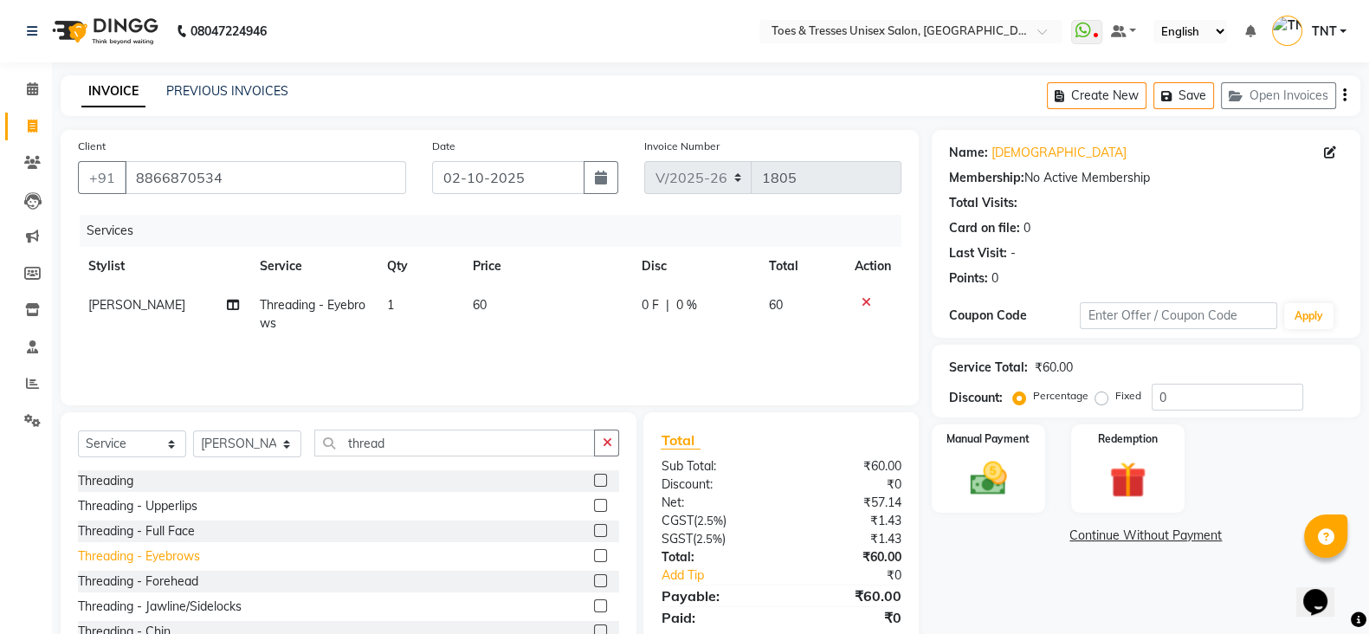
scroll to position [2, 0]
click at [1024, 462] on div "Manual Payment" at bounding box center [988, 469] width 119 height 92
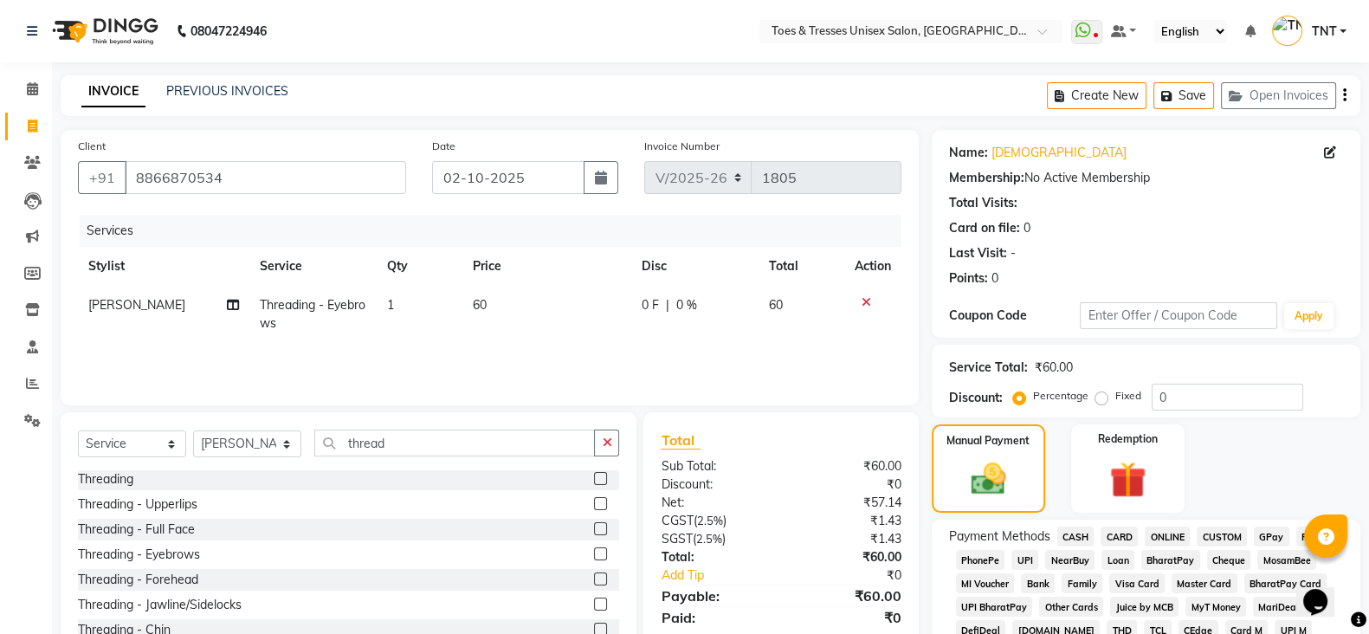
click at [1273, 535] on span "GPay" at bounding box center [1272, 537] width 36 height 20
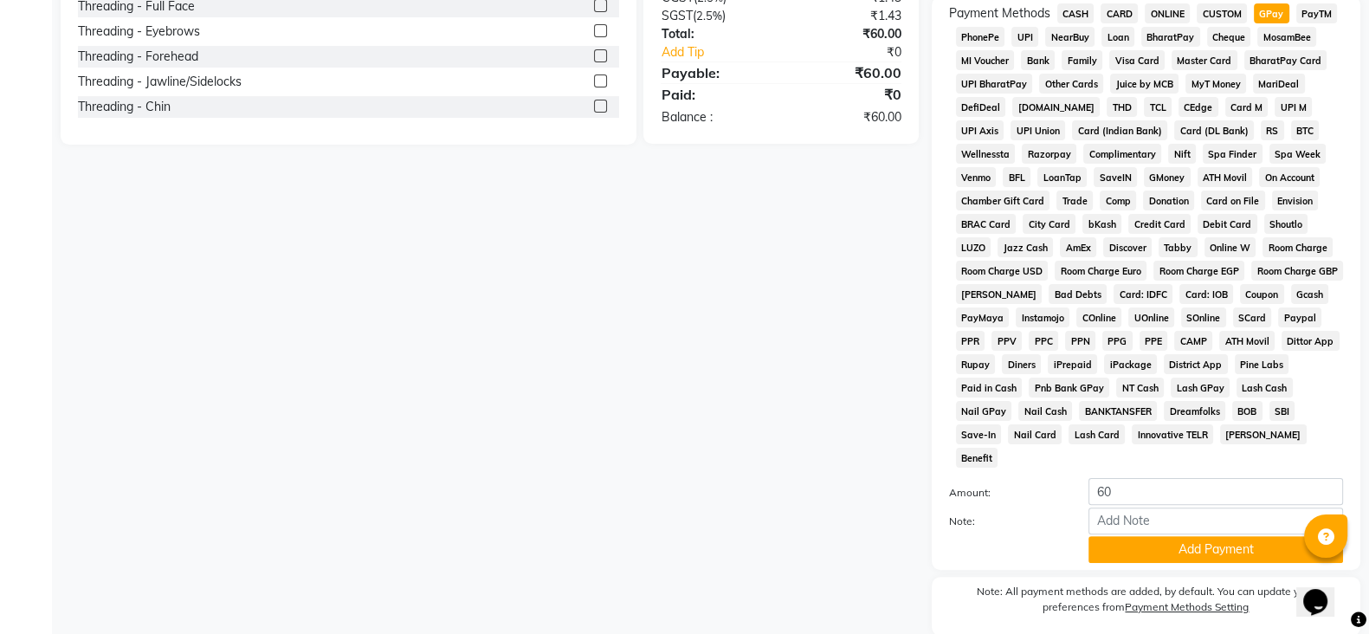
scroll to position [568, 0]
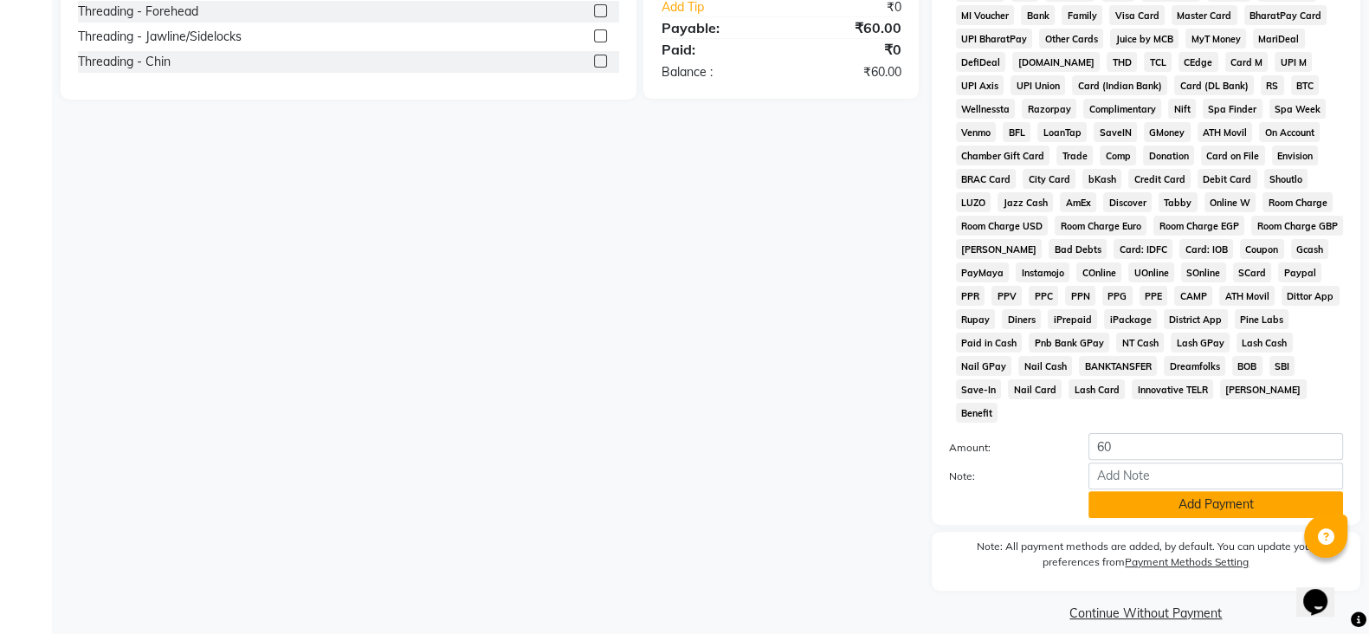
click at [1195, 491] on button "Add Payment" at bounding box center [1216, 504] width 255 height 27
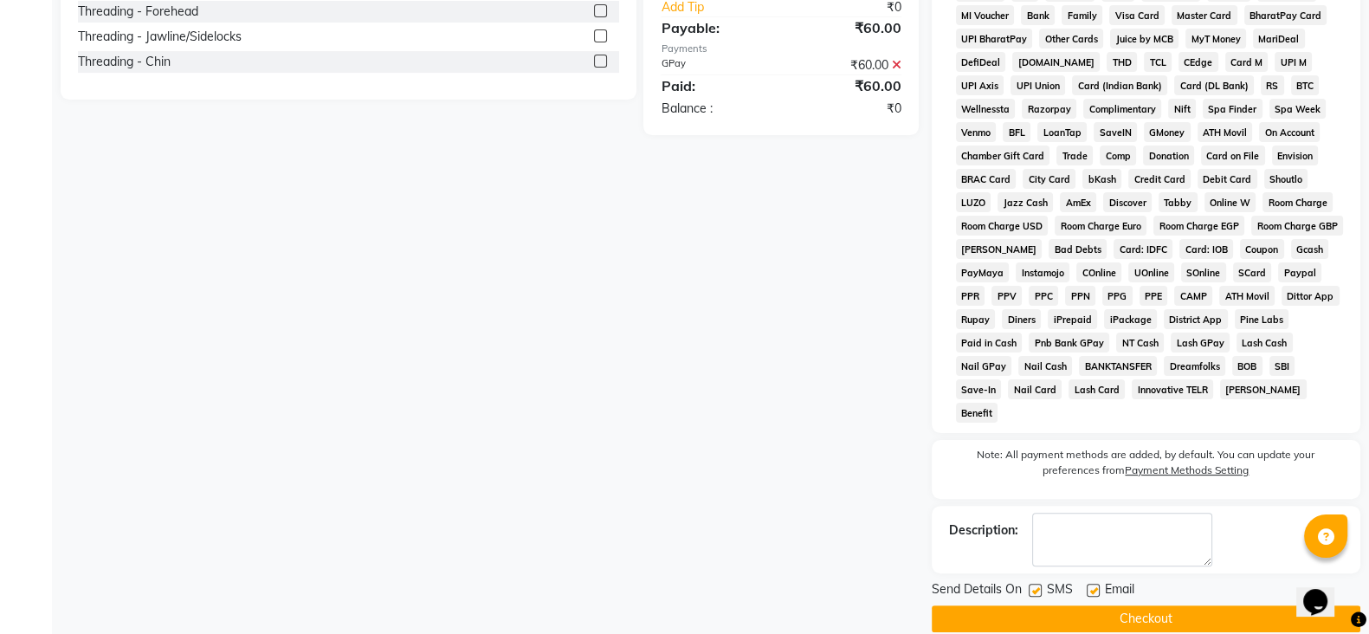
click at [1141, 605] on button "Checkout" at bounding box center [1146, 618] width 429 height 27
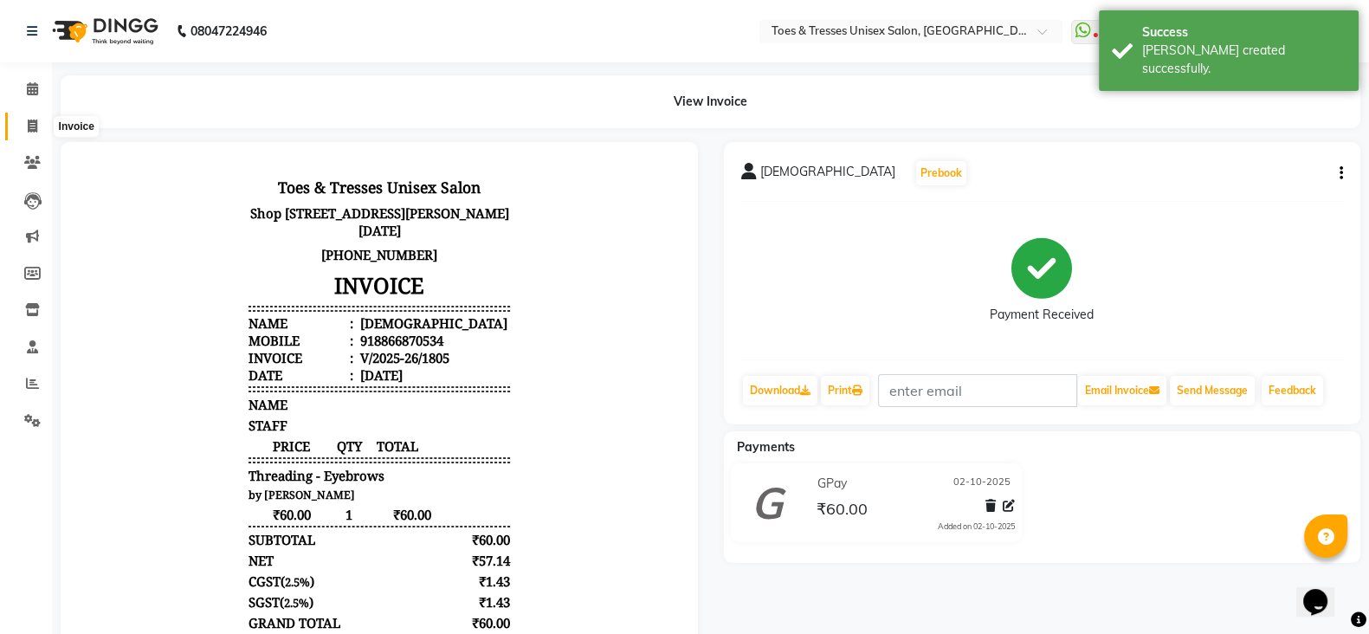
click at [33, 123] on icon at bounding box center [33, 126] width 10 height 13
select select "3950"
select select "service"
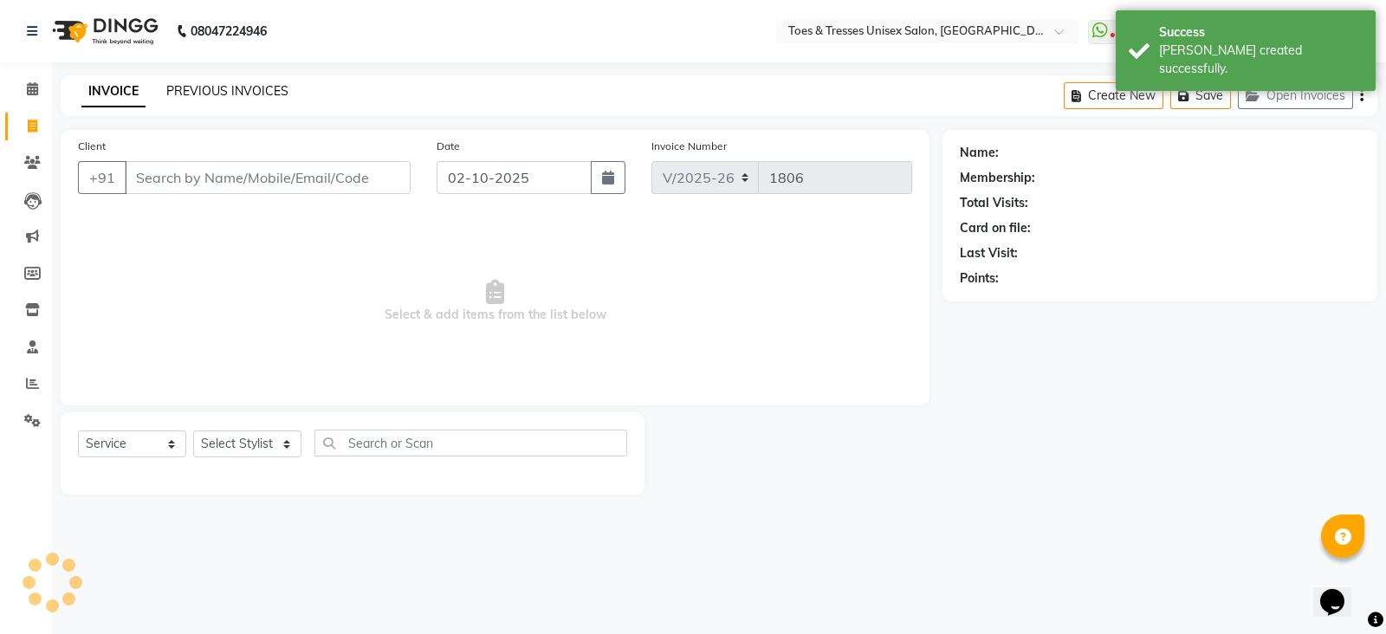
click at [242, 93] on link "PREVIOUS INVOICES" at bounding box center [227, 91] width 122 height 16
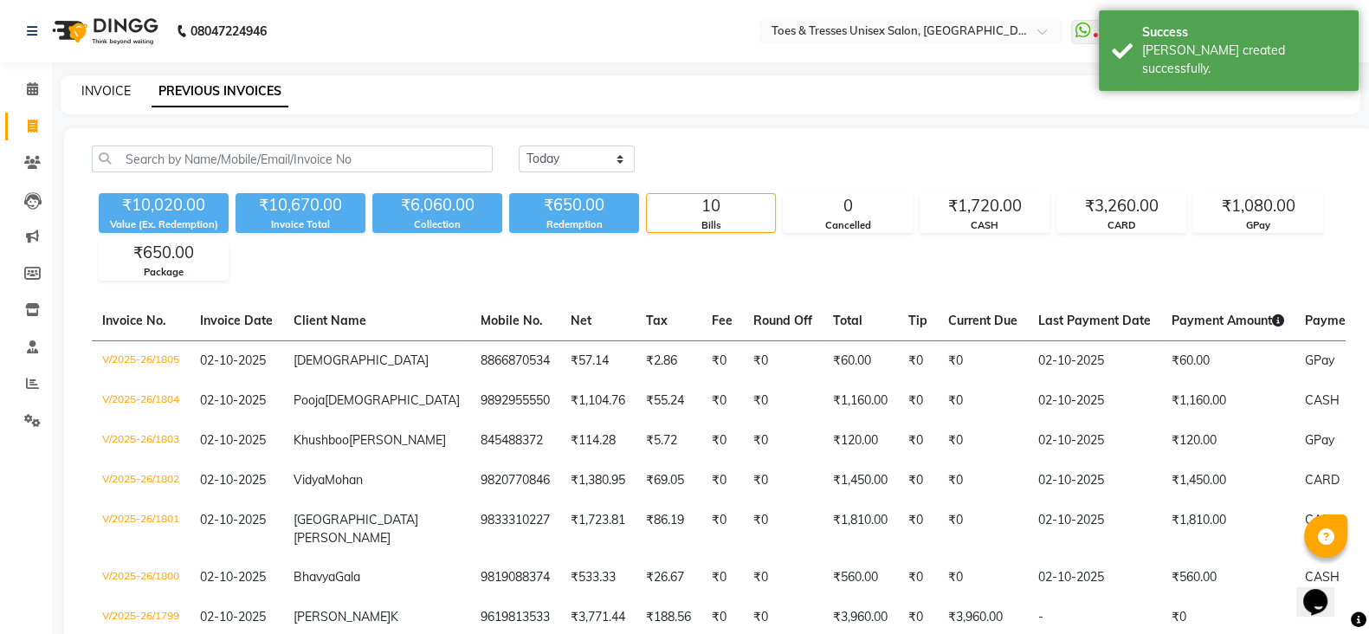
click at [114, 97] on link "INVOICE" at bounding box center [105, 91] width 49 height 16
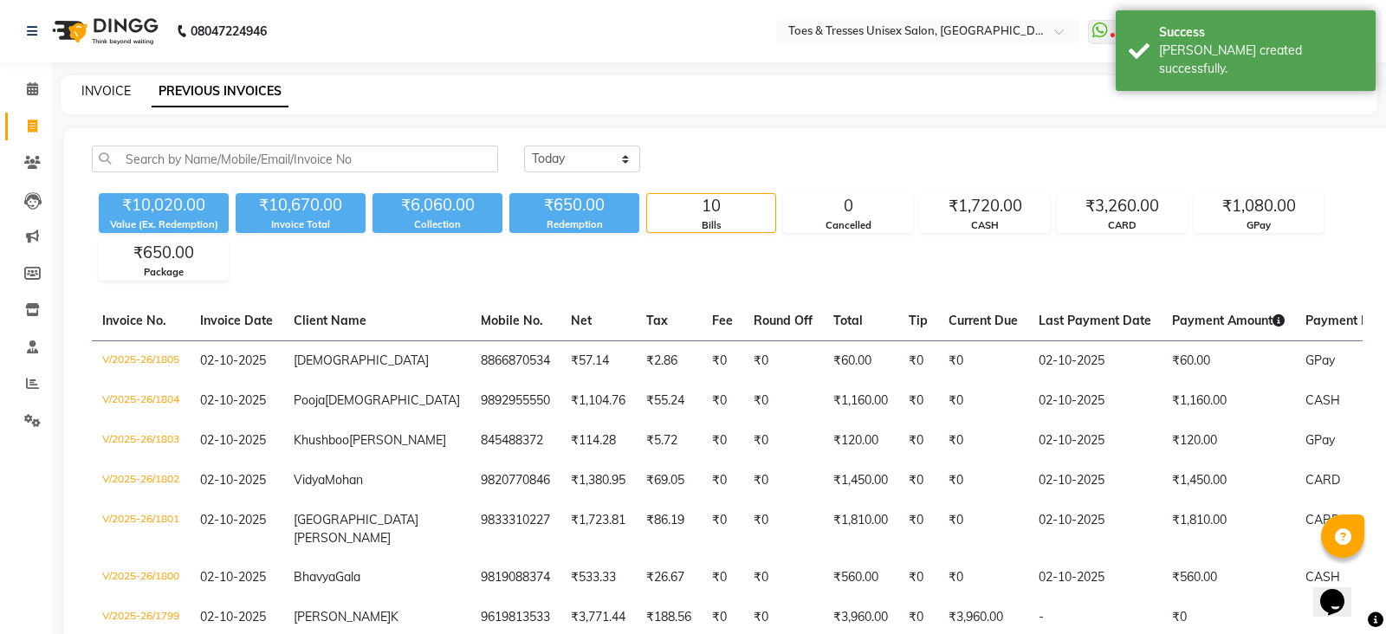
select select "3950"
select select "service"
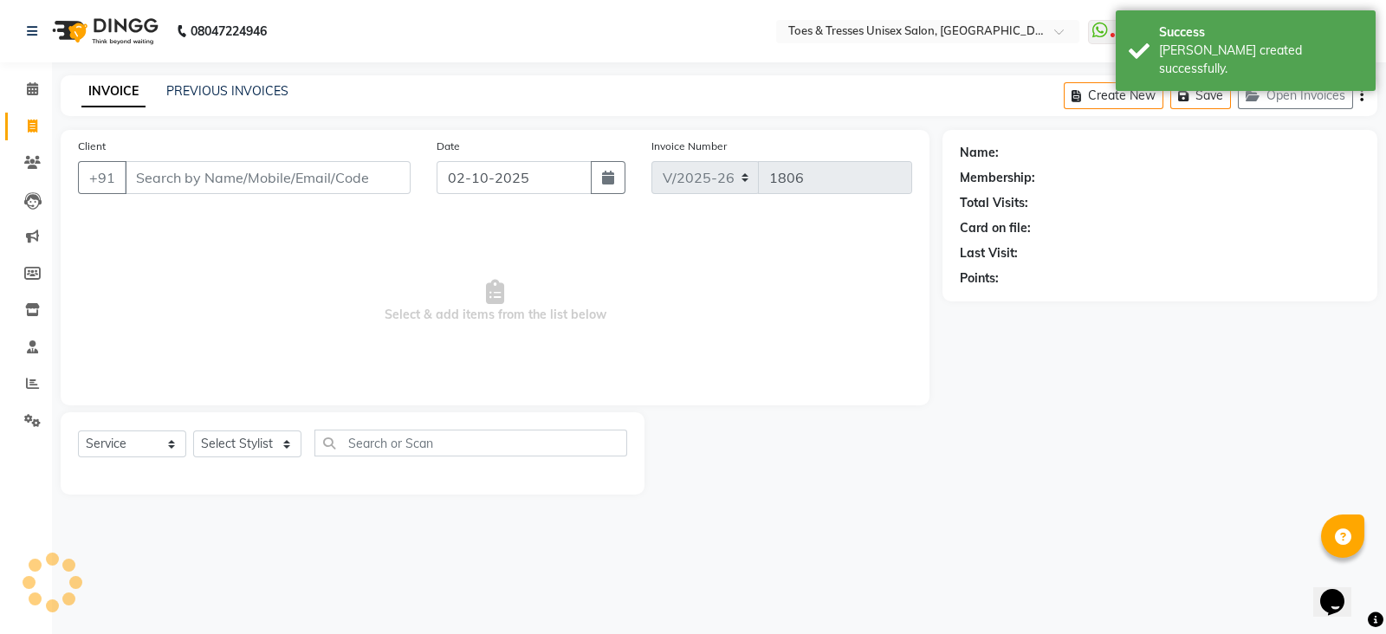
click at [223, 176] on input "Client" at bounding box center [268, 177] width 286 height 33
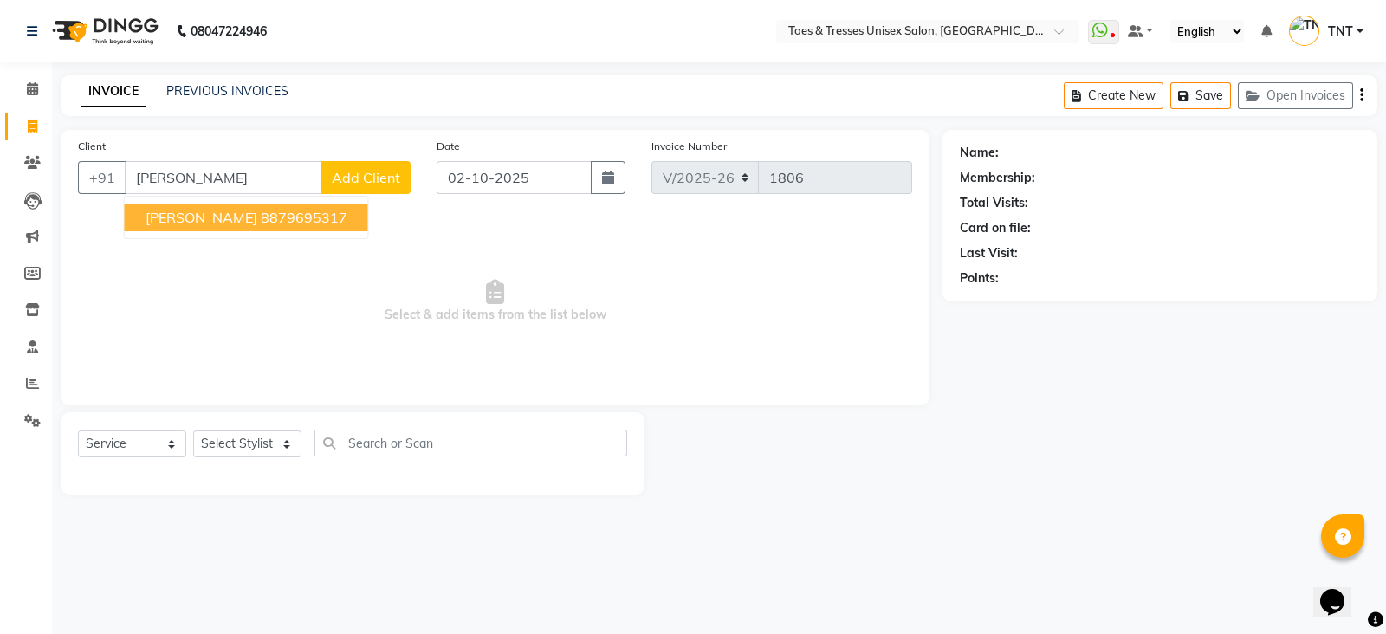
click at [235, 221] on span "[PERSON_NAME]" at bounding box center [201, 217] width 112 height 17
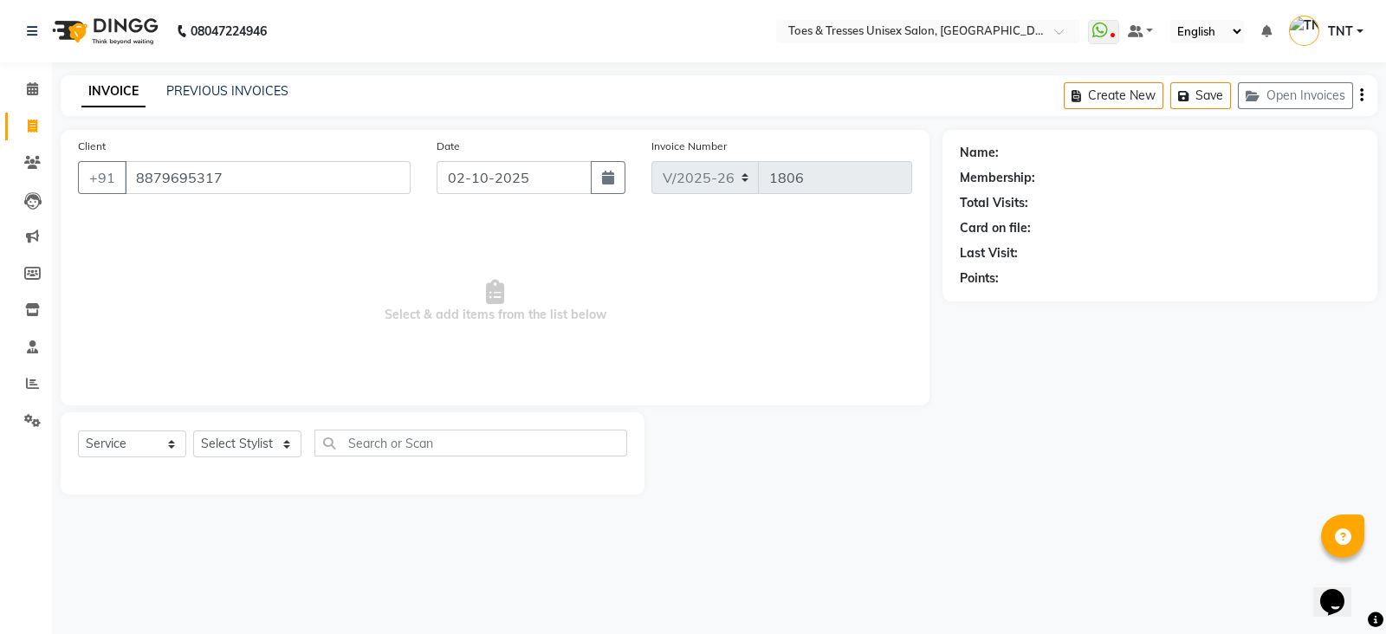
type input "8879695317"
select select "1: Object"
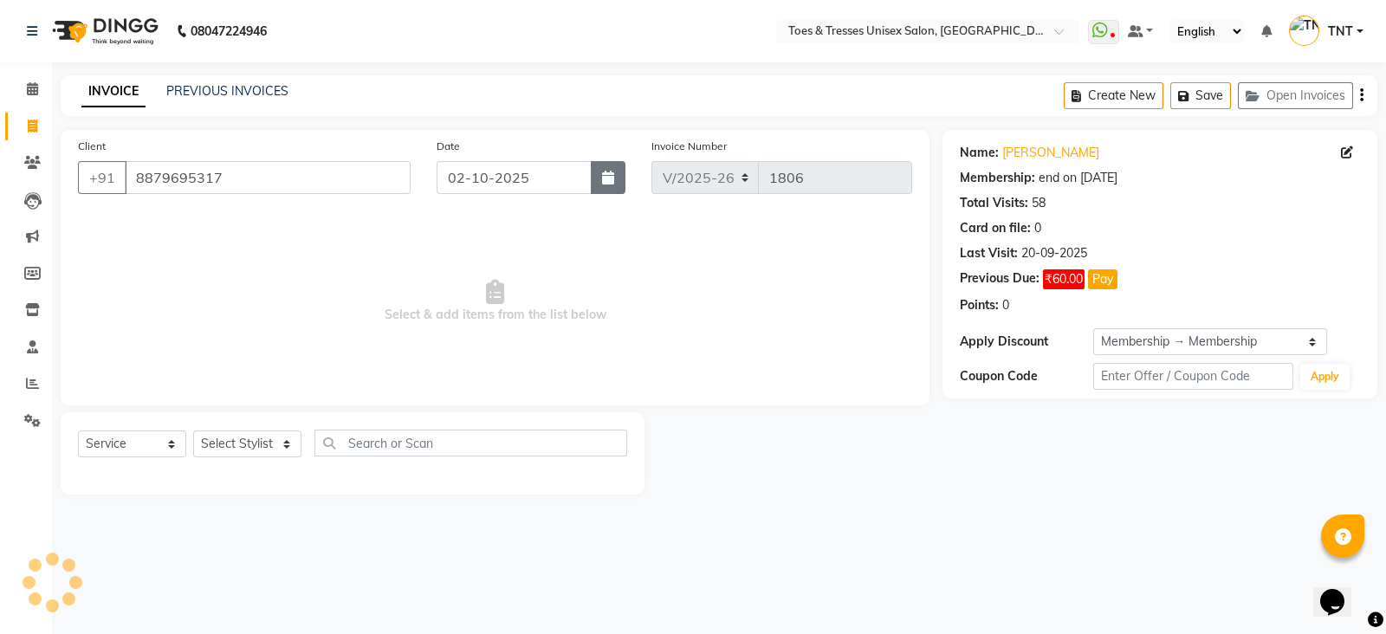
click at [611, 191] on button "button" at bounding box center [608, 177] width 35 height 33
select select "10"
select select "2025"
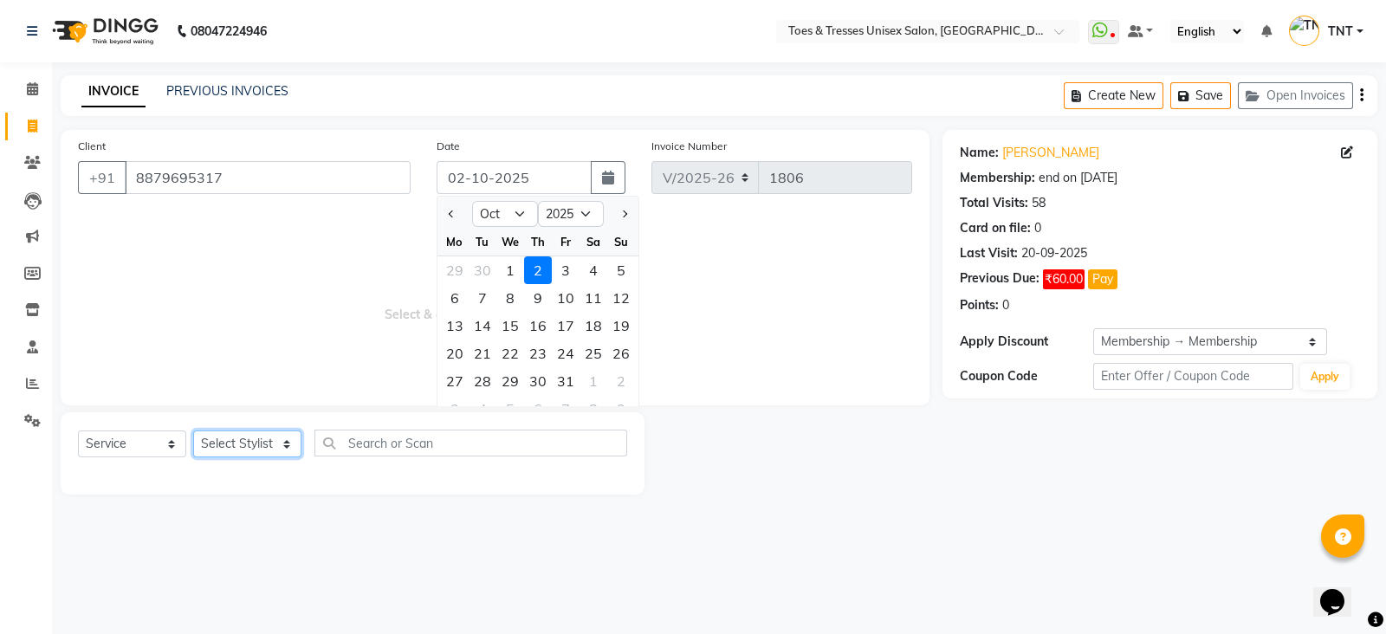
click at [255, 456] on select "Select Stylist [PERSON_NAME] [PERSON_NAME] [PERSON_NAME] [PERSON_NAME] Nisha Pa…" at bounding box center [247, 443] width 108 height 27
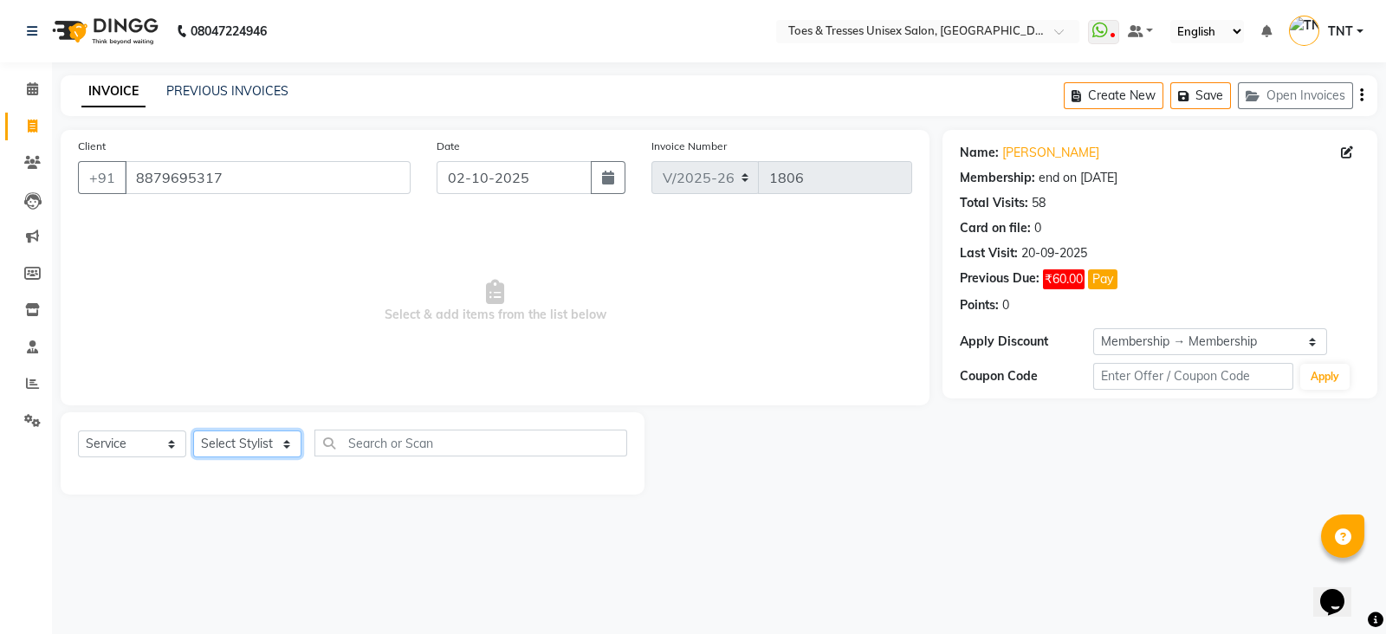
click at [244, 443] on select "Select Stylist [PERSON_NAME] [PERSON_NAME] [PERSON_NAME] [PERSON_NAME] Nisha Pa…" at bounding box center [247, 443] width 108 height 27
select select "62926"
click at [193, 431] on select "Select Stylist [PERSON_NAME] [PERSON_NAME] [PERSON_NAME] [PERSON_NAME] Nisha Pa…" at bounding box center [247, 443] width 108 height 27
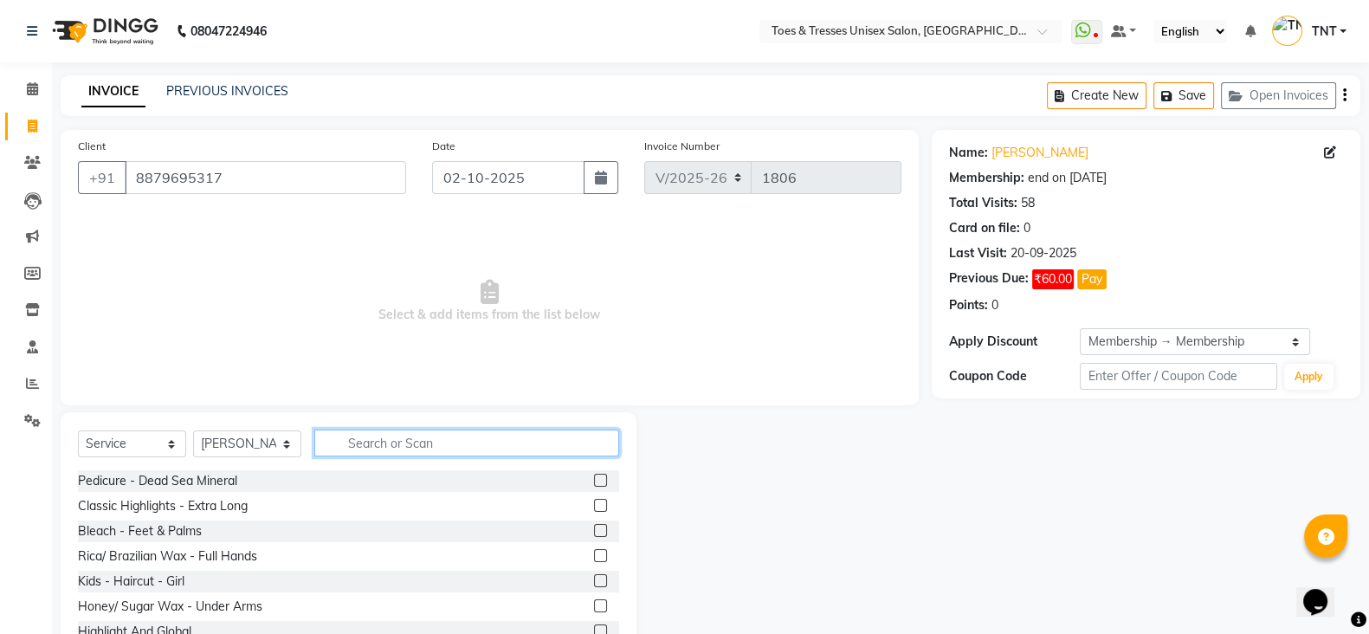
click at [399, 439] on input "text" at bounding box center [466, 443] width 305 height 27
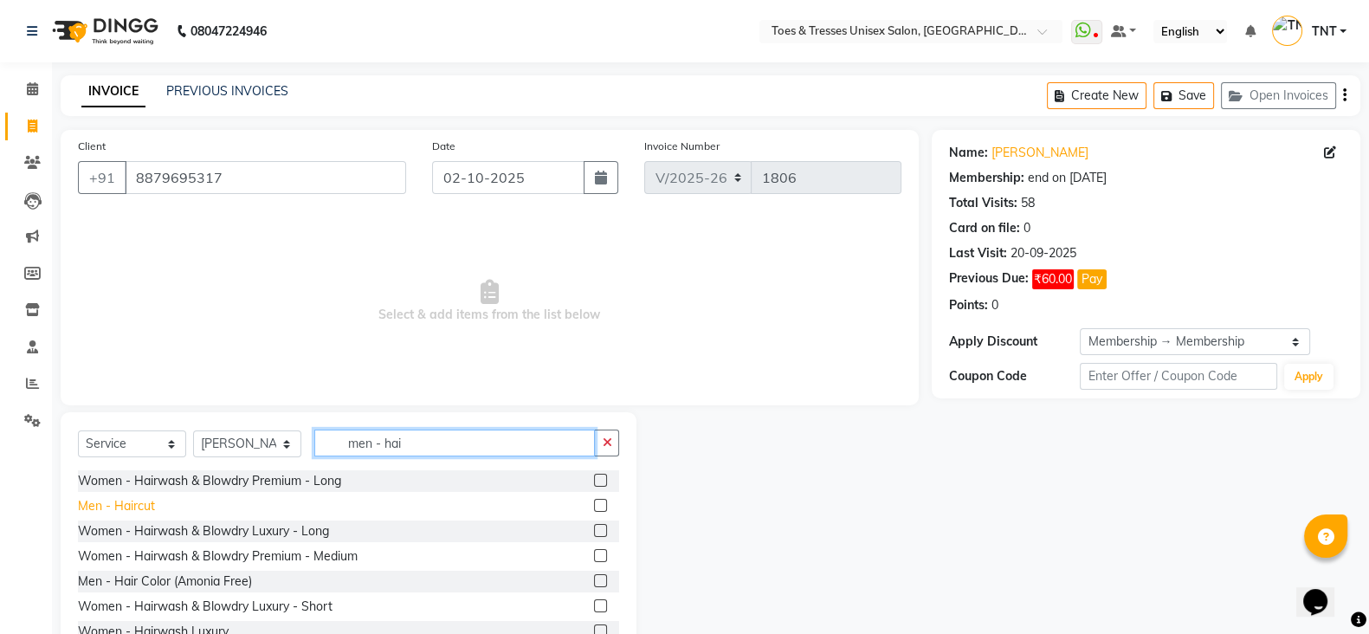
type input "men - hai"
click at [136, 498] on div "Men - Haircut" at bounding box center [116, 506] width 77 height 18
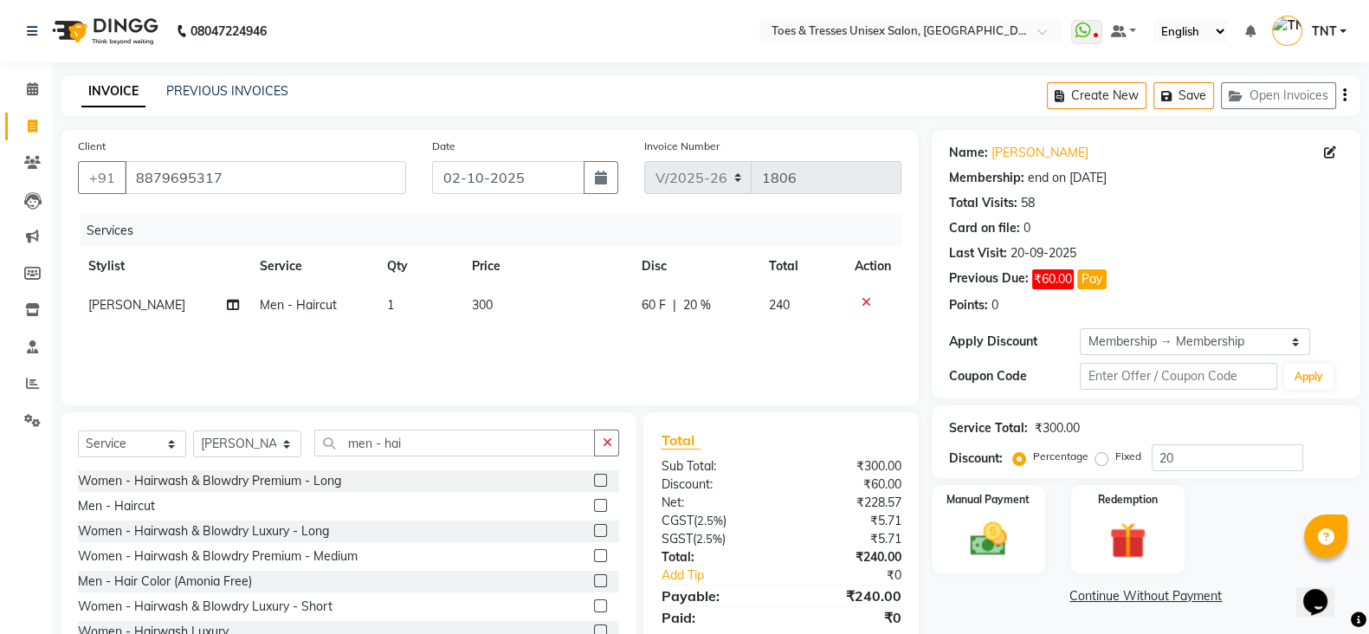
click at [493, 318] on td "300" at bounding box center [546, 305] width 169 height 39
click at [493, 318] on td "300" at bounding box center [550, 319] width 129 height 66
click at [494, 318] on td "300" at bounding box center [550, 319] width 129 height 66
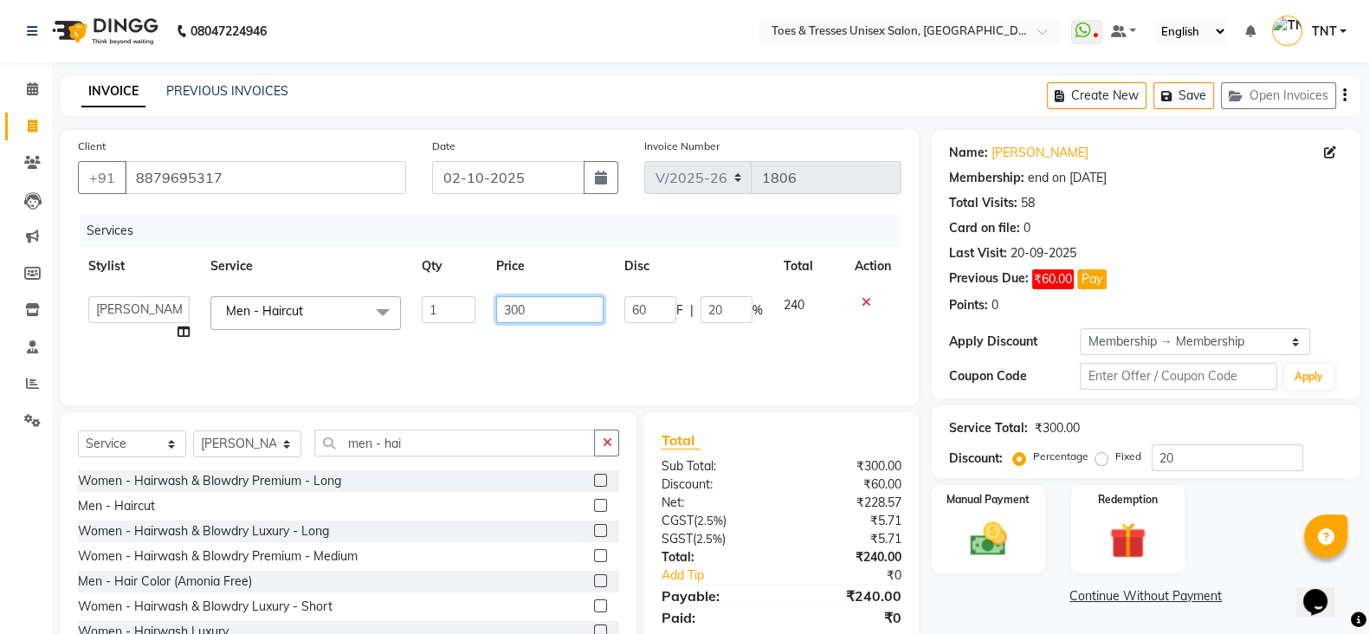
click at [552, 320] on input "300" at bounding box center [550, 309] width 108 height 27
click at [555, 348] on div "Services Stylist Service Qty Price Disc Total Action [PERSON_NAME] Aheshan Shai…" at bounding box center [490, 301] width 824 height 173
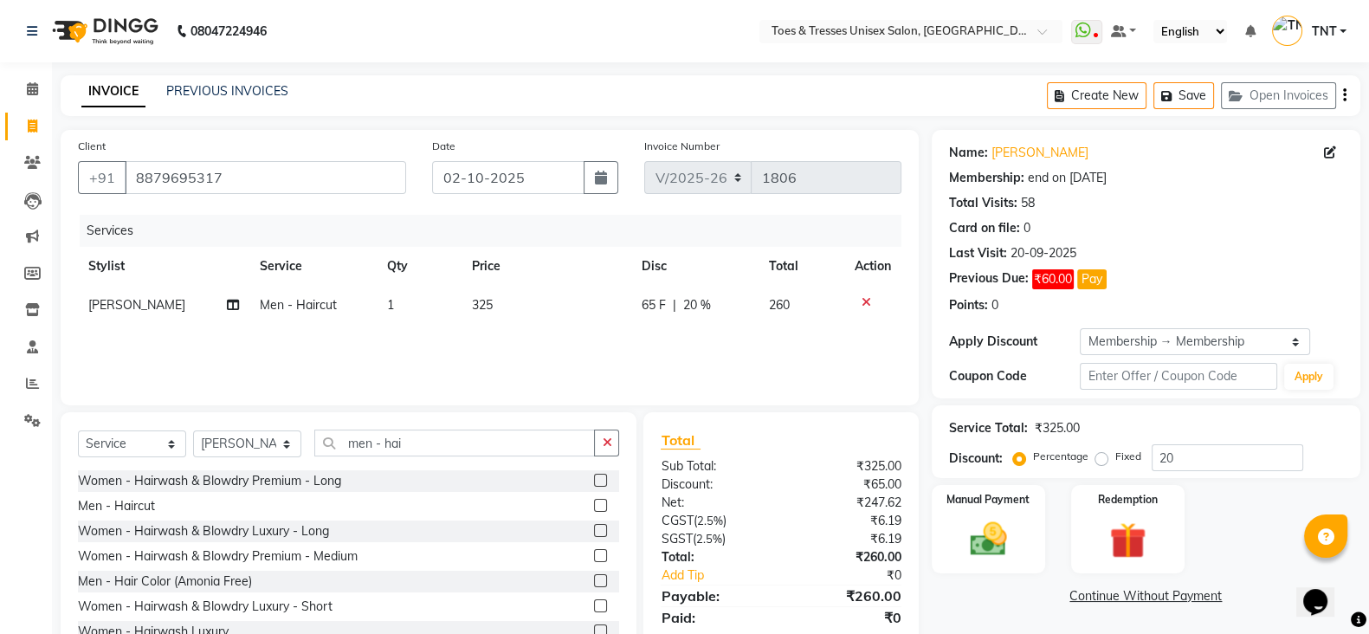
click at [1188, 322] on div "Name: [PERSON_NAME] Membership: end on [DATE] Total Visits: 58 Card on file: 0 …" at bounding box center [1146, 264] width 429 height 268
click at [1160, 337] on select "Select Membership → Membership" at bounding box center [1195, 341] width 230 height 27
click at [1080, 328] on select "Select Membership → Membership" at bounding box center [1195, 341] width 230 height 27
click at [999, 520] on img at bounding box center [988, 538] width 61 height 43
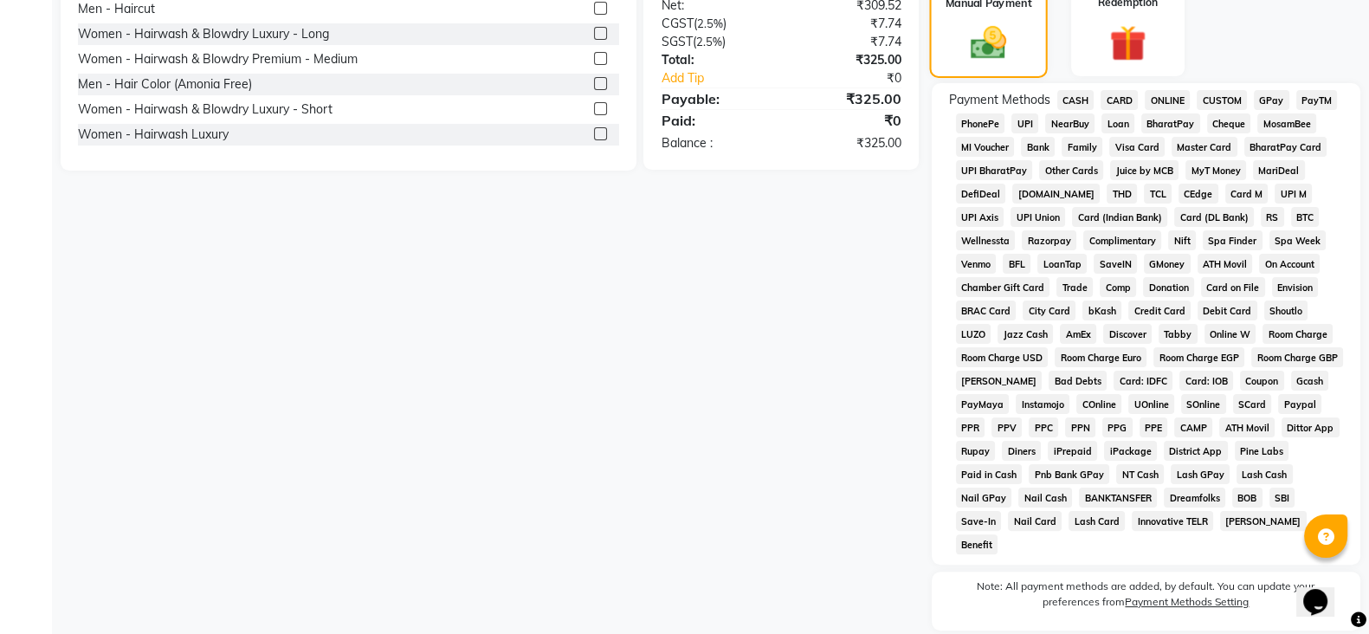
scroll to position [499, 0]
click at [1069, 101] on span "CASH" at bounding box center [1075, 98] width 37 height 20
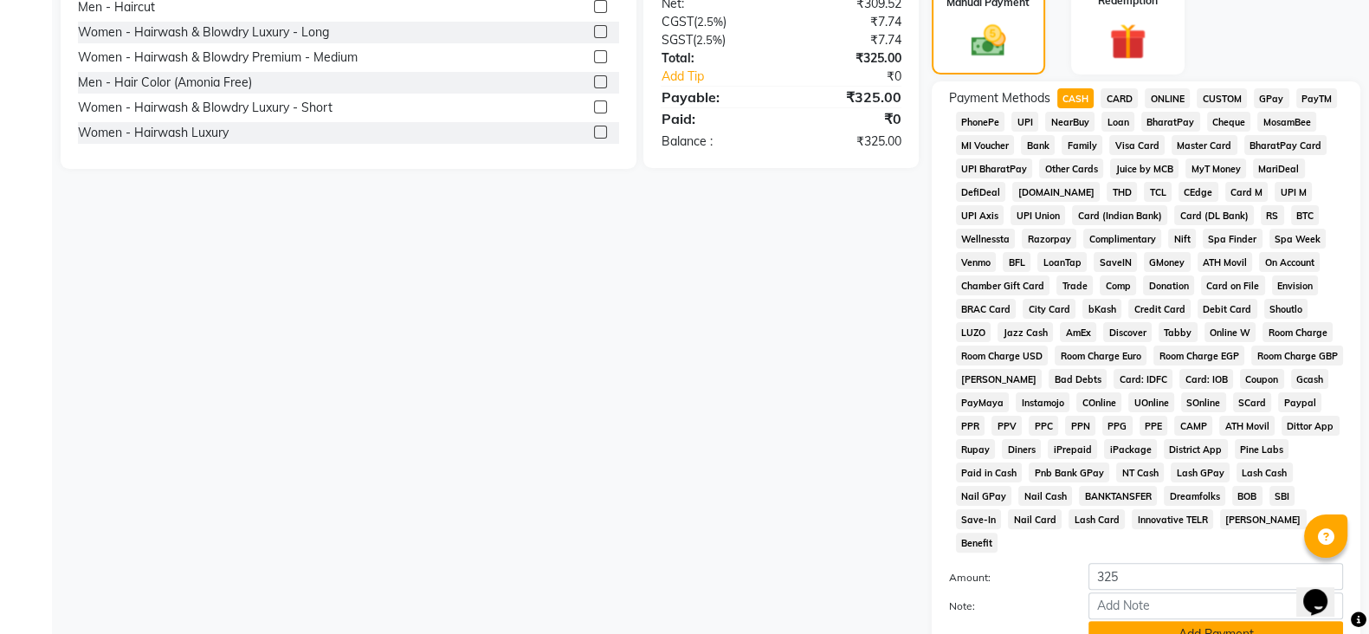
click at [1171, 621] on button "Add Payment" at bounding box center [1216, 634] width 255 height 27
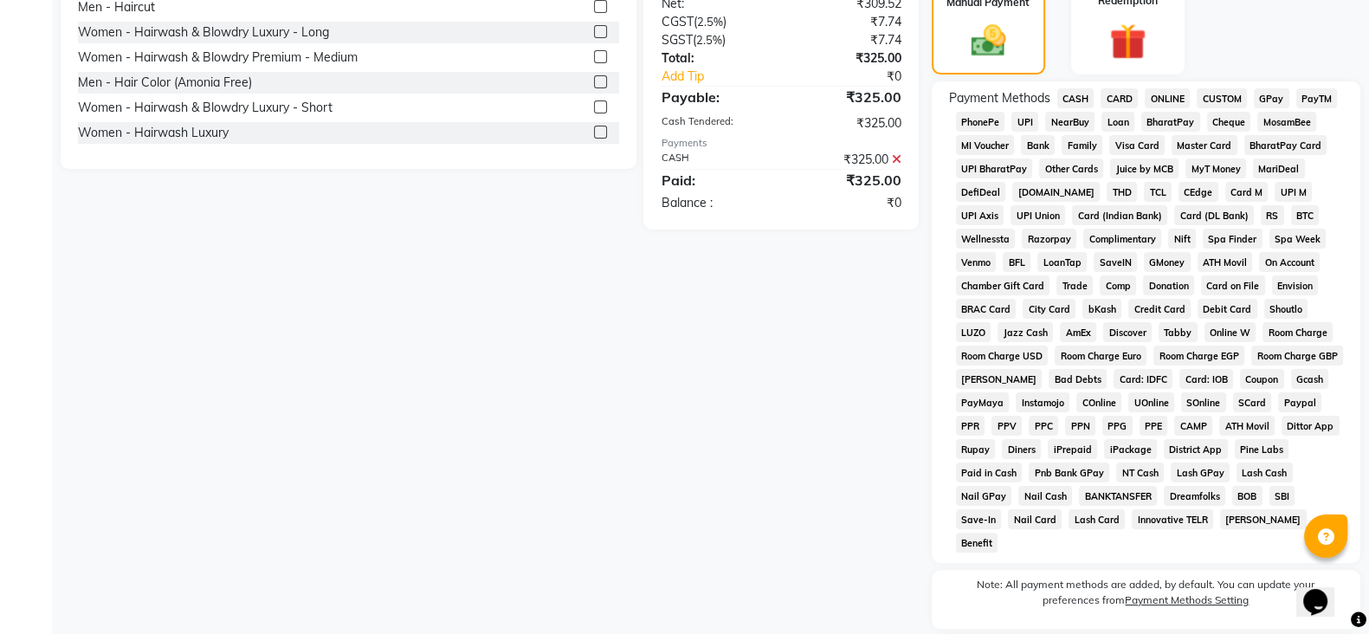
scroll to position [633, 0]
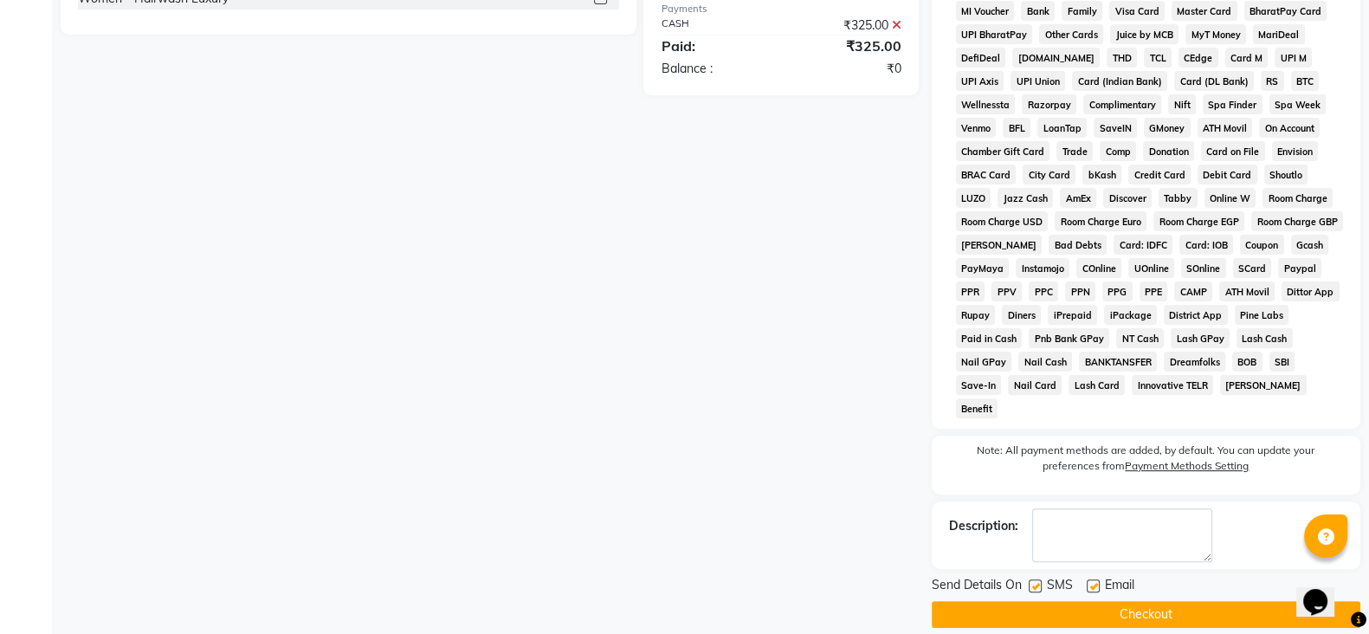
click at [1168, 601] on button "Checkout" at bounding box center [1146, 614] width 429 height 27
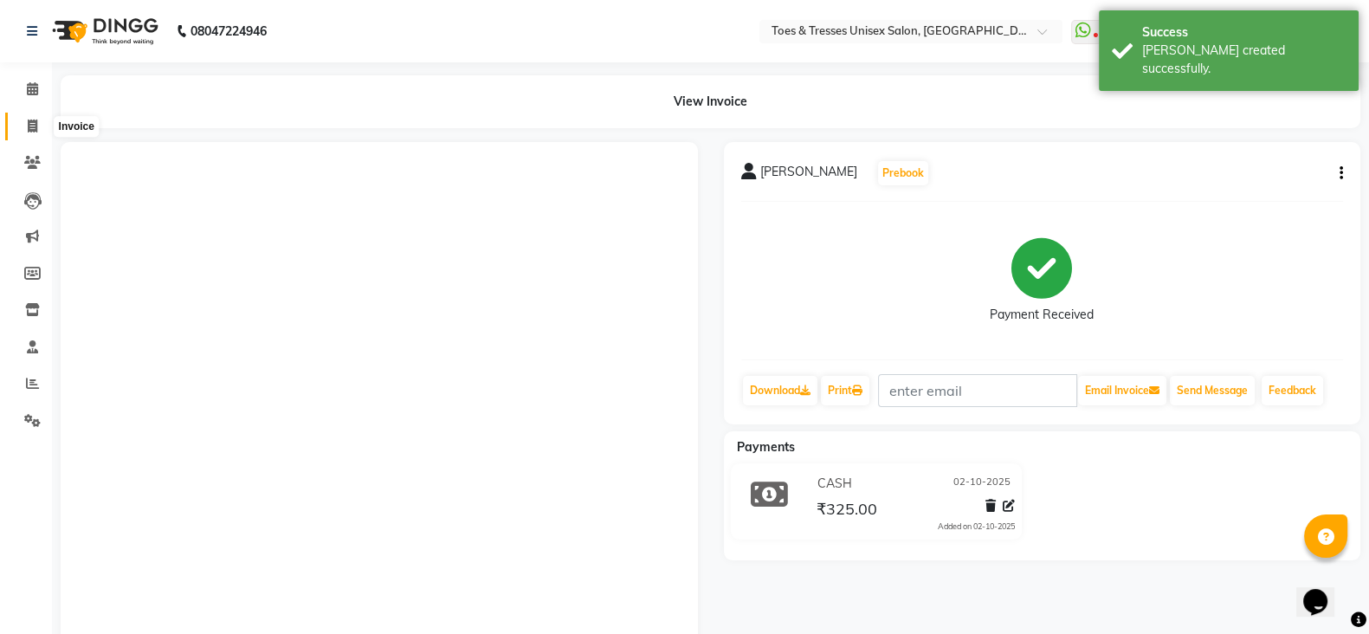
click at [19, 119] on span at bounding box center [32, 127] width 30 height 20
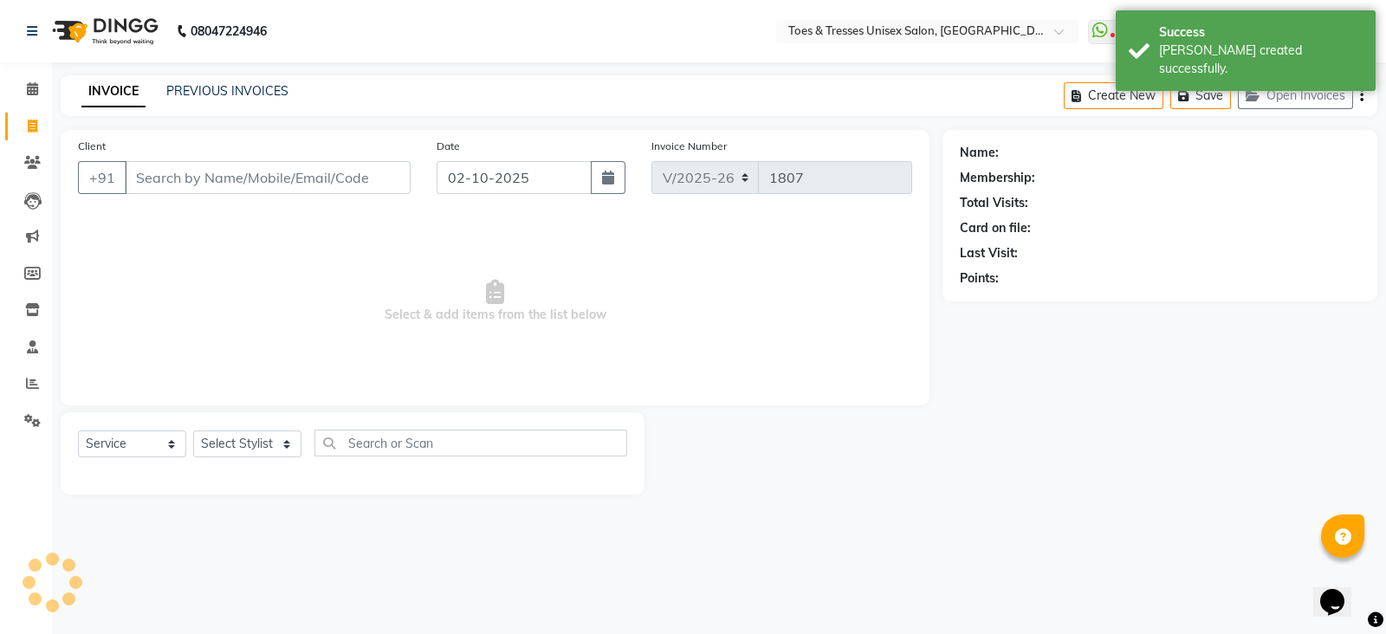
click at [243, 82] on div "PREVIOUS INVOICES" at bounding box center [227, 91] width 122 height 18
click at [249, 94] on link "PREVIOUS INVOICES" at bounding box center [227, 91] width 122 height 16
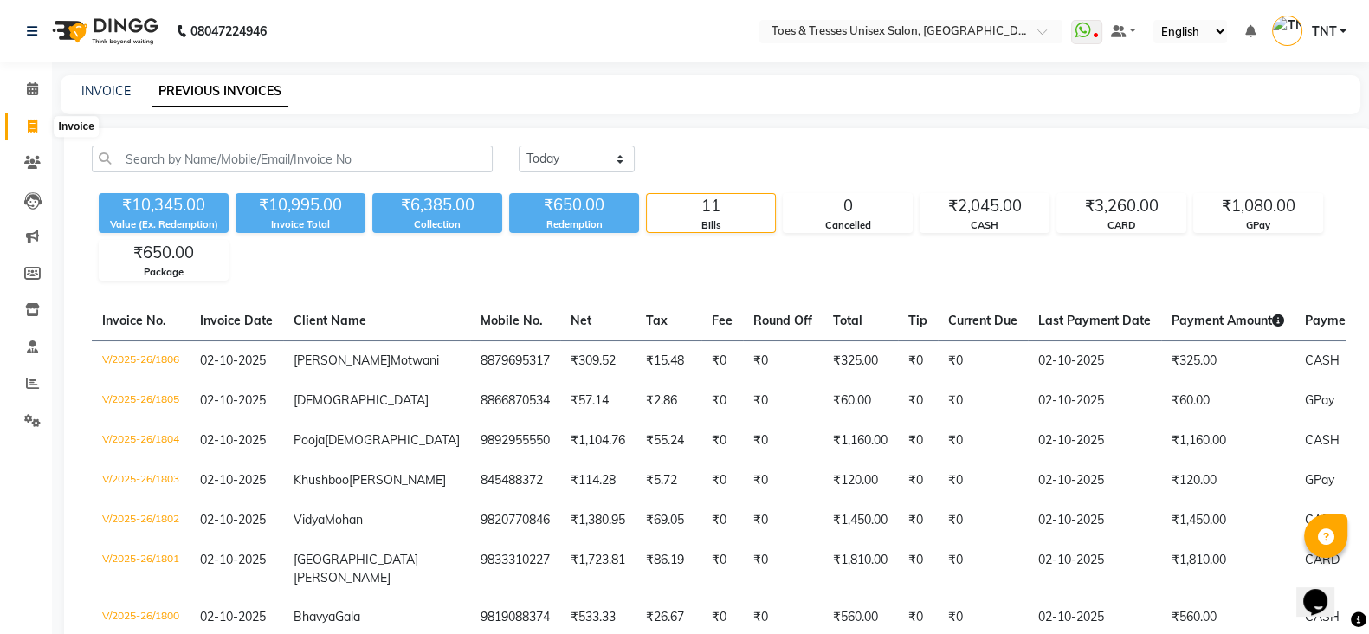
click at [40, 127] on span at bounding box center [32, 127] width 30 height 20
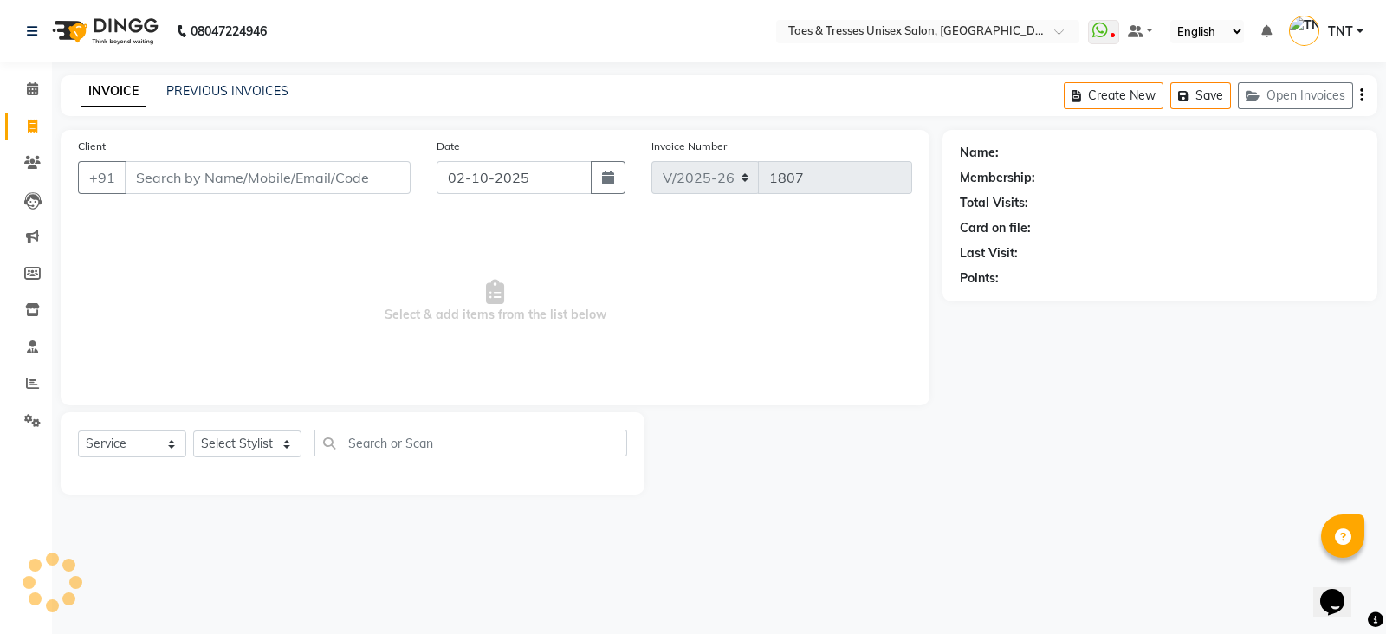
click at [185, 174] on input "Client" at bounding box center [268, 177] width 286 height 33
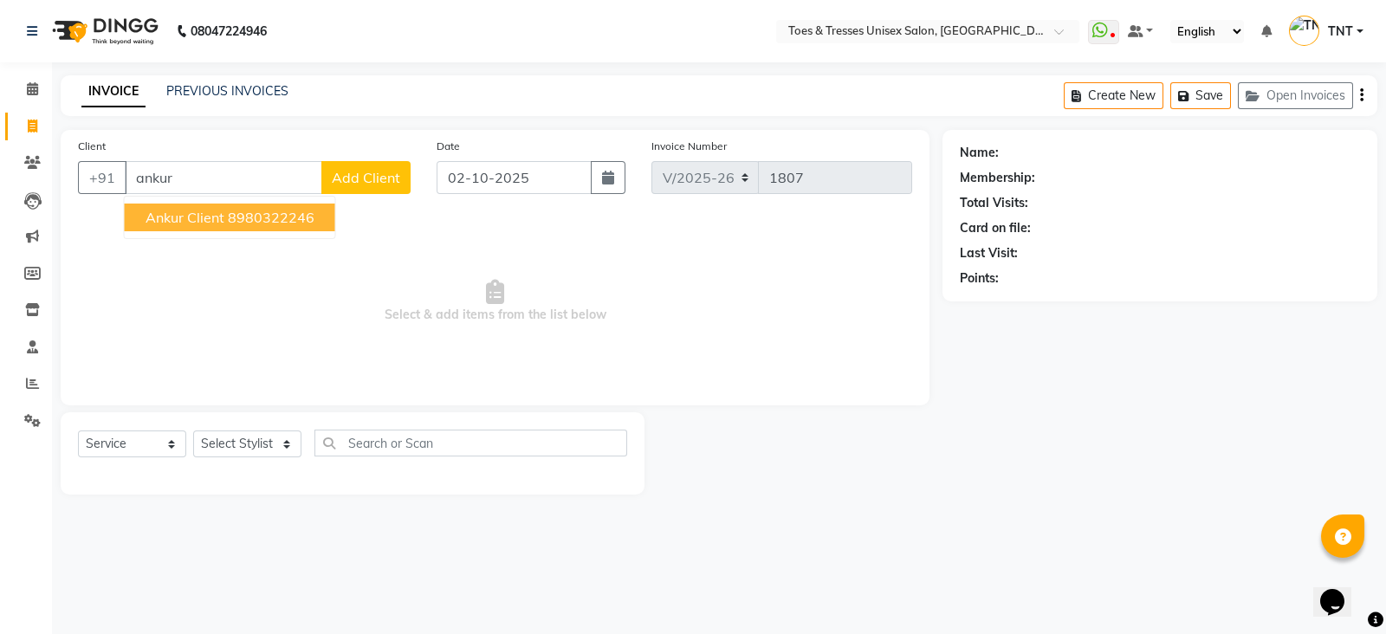
click at [209, 227] on button "Ankur Client 8980322246" at bounding box center [230, 218] width 210 height 28
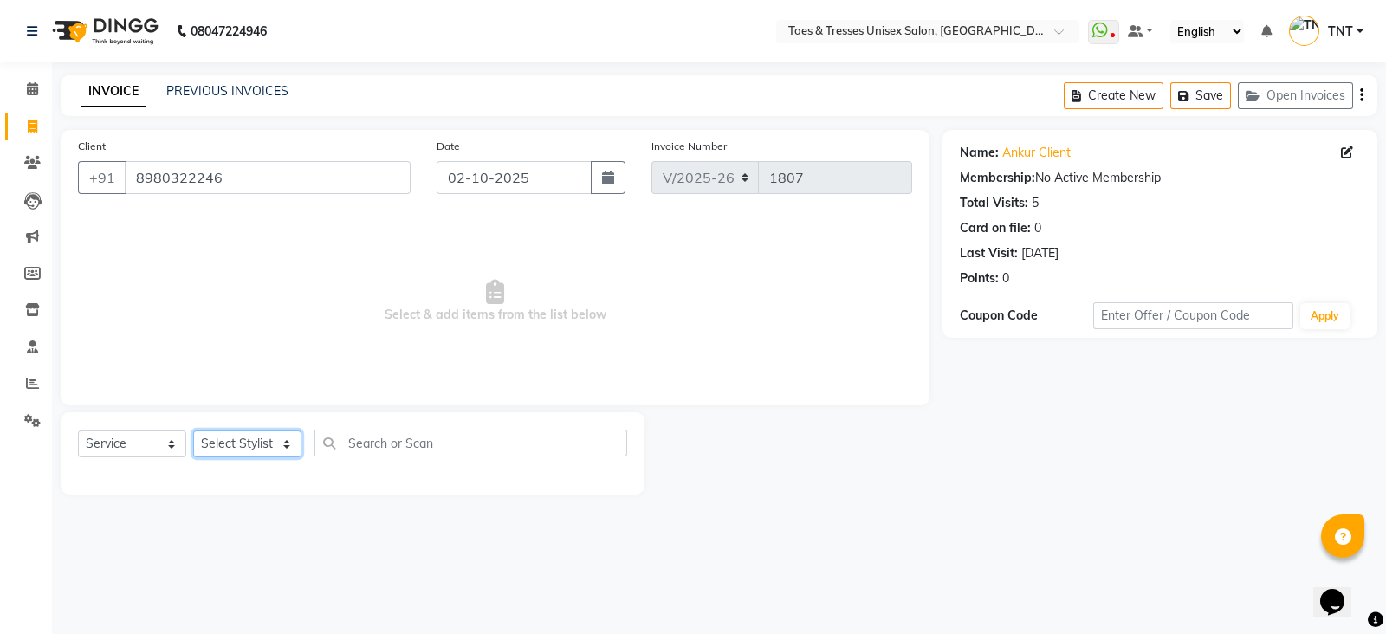
click at [241, 446] on select "Select Stylist [PERSON_NAME] [PERSON_NAME] [PERSON_NAME] [PERSON_NAME] Nisha Pa…" at bounding box center [247, 443] width 108 height 27
click at [193, 431] on select "Select Stylist [PERSON_NAME] [PERSON_NAME] [PERSON_NAME] [PERSON_NAME] Nisha Pa…" at bounding box center [247, 443] width 108 height 27
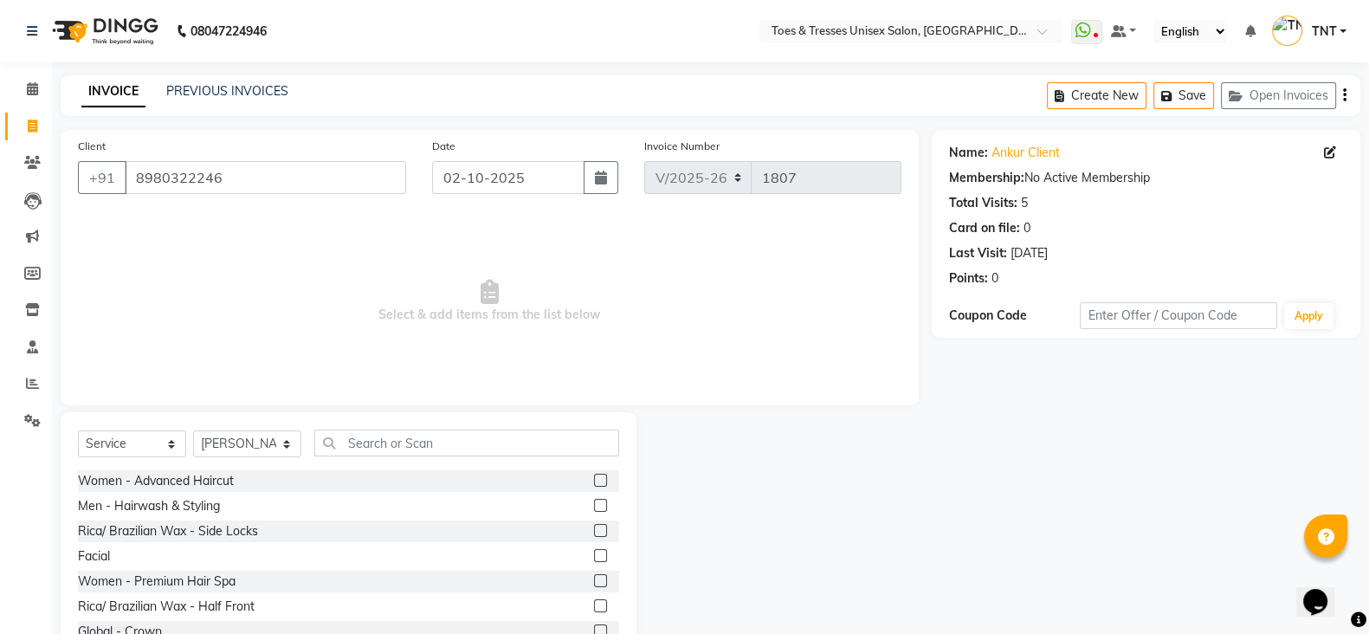
click at [423, 462] on div "Select Service Product Membership Package Voucher Prepaid Gift Card Select Styl…" at bounding box center [348, 450] width 541 height 41
click at [429, 450] on input "text" at bounding box center [466, 443] width 305 height 27
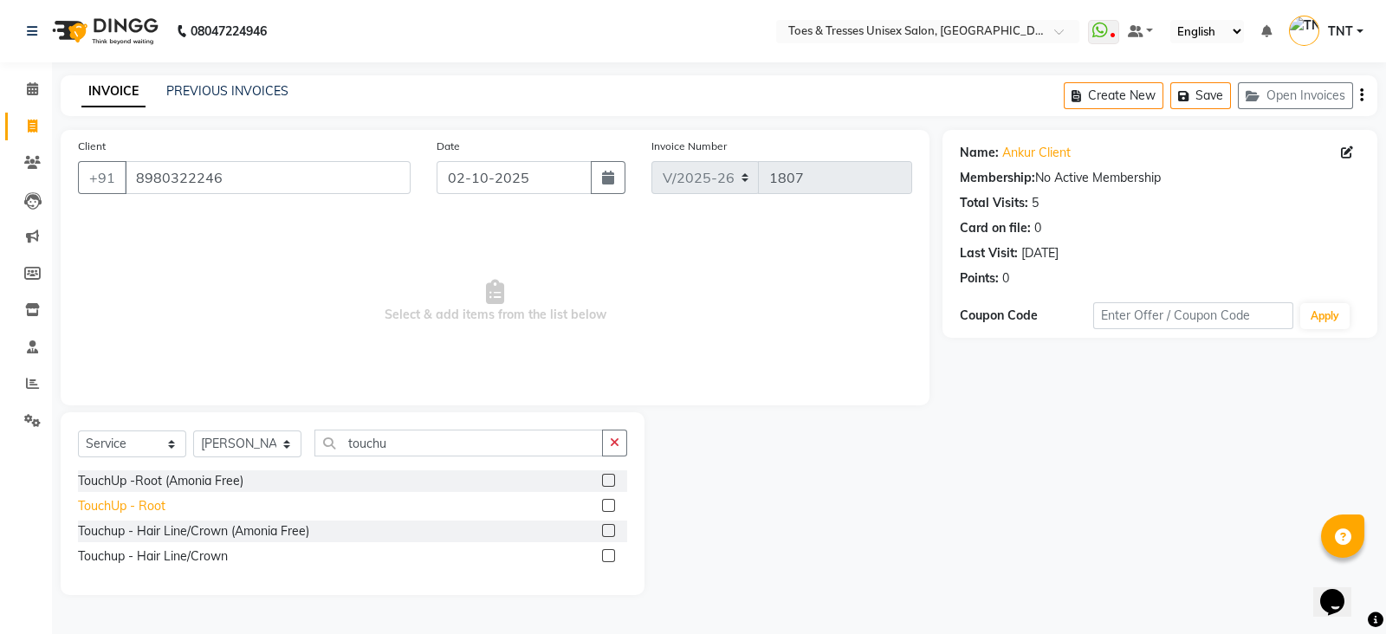
click at [128, 507] on div "TouchUp - Root" at bounding box center [121, 506] width 87 height 18
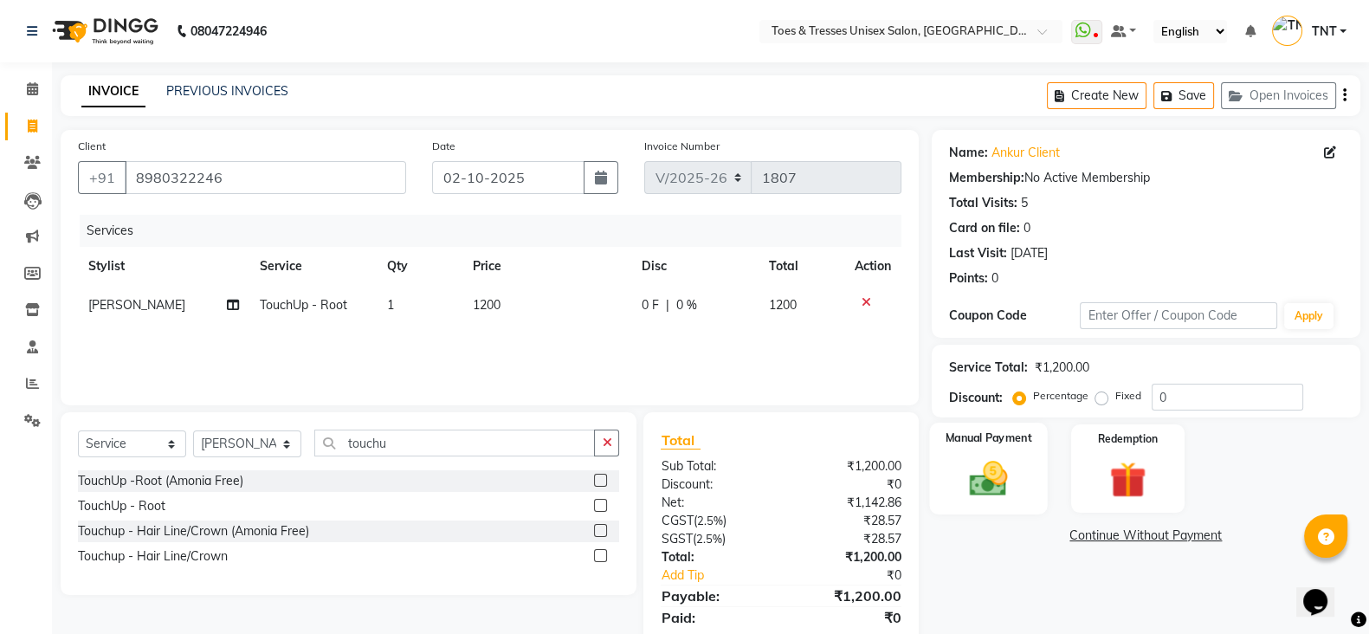
click at [999, 487] on img at bounding box center [988, 477] width 61 height 43
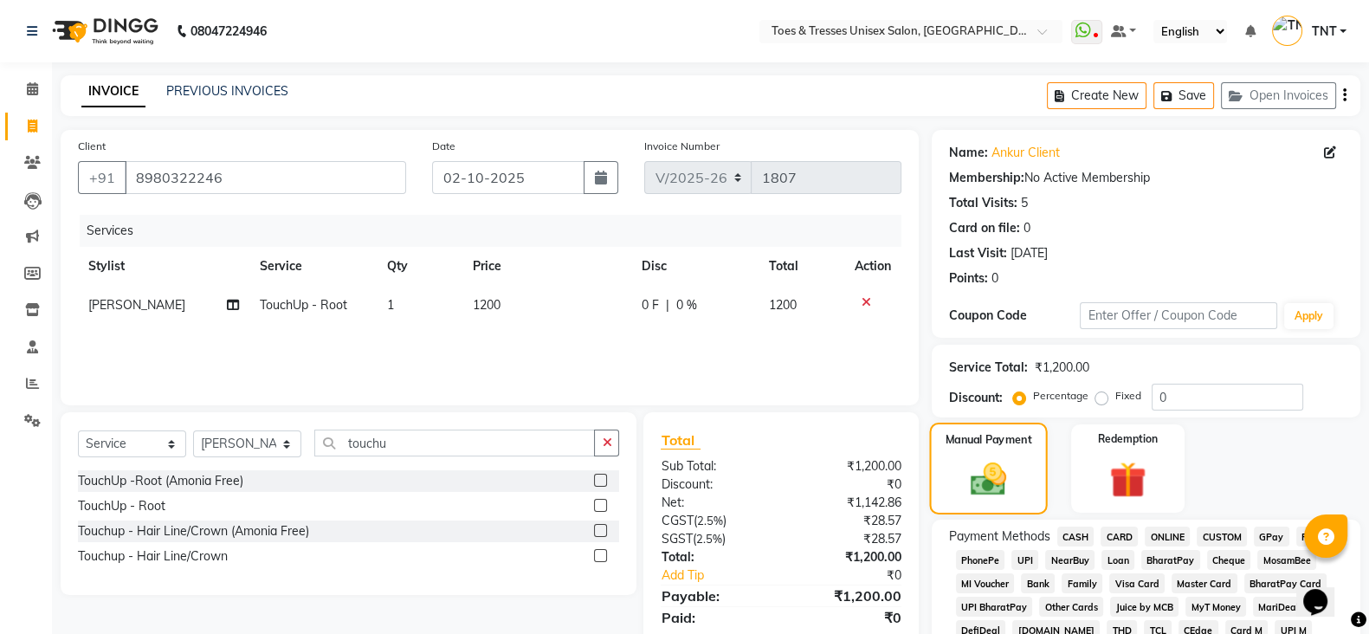
scroll to position [281, 0]
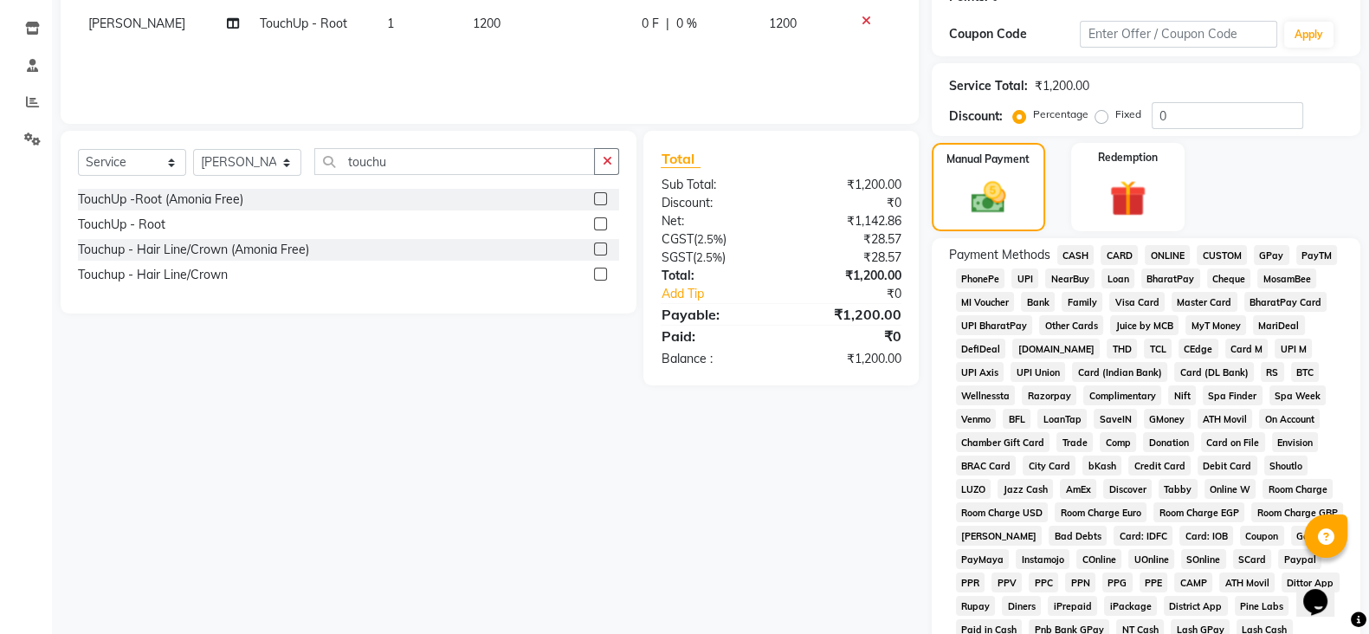
click at [1273, 253] on span "GPay" at bounding box center [1272, 255] width 36 height 20
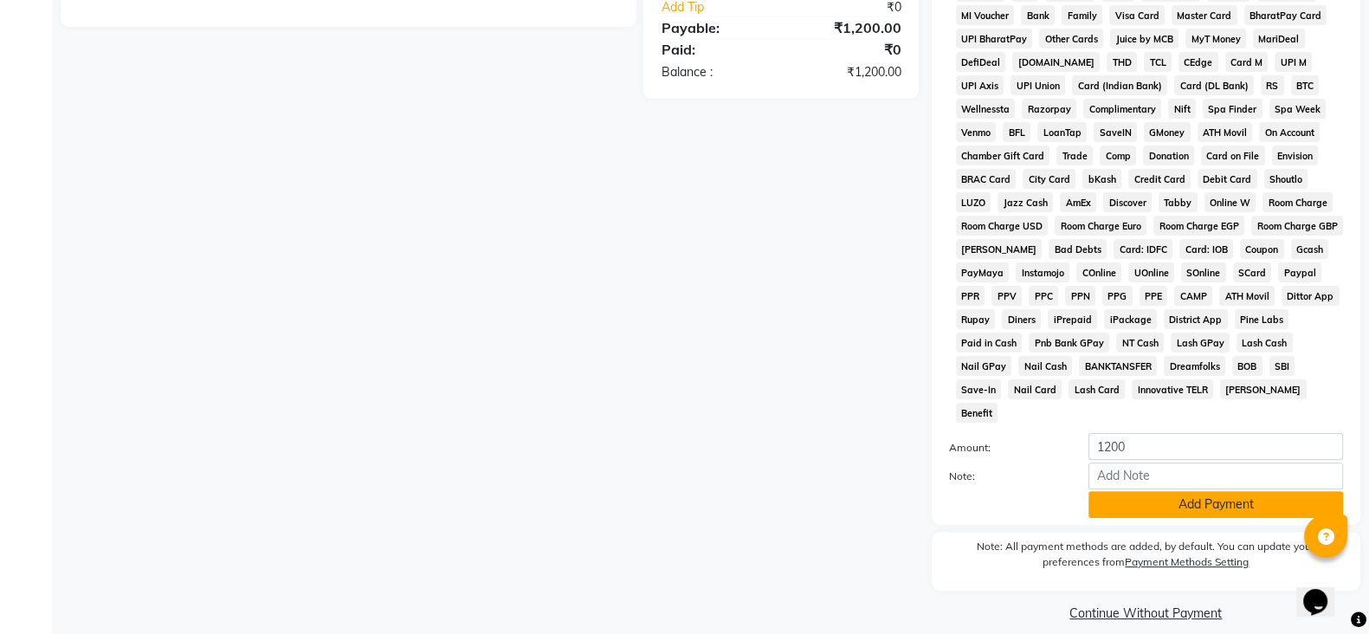
click at [1224, 491] on button "Add Payment" at bounding box center [1216, 504] width 255 height 27
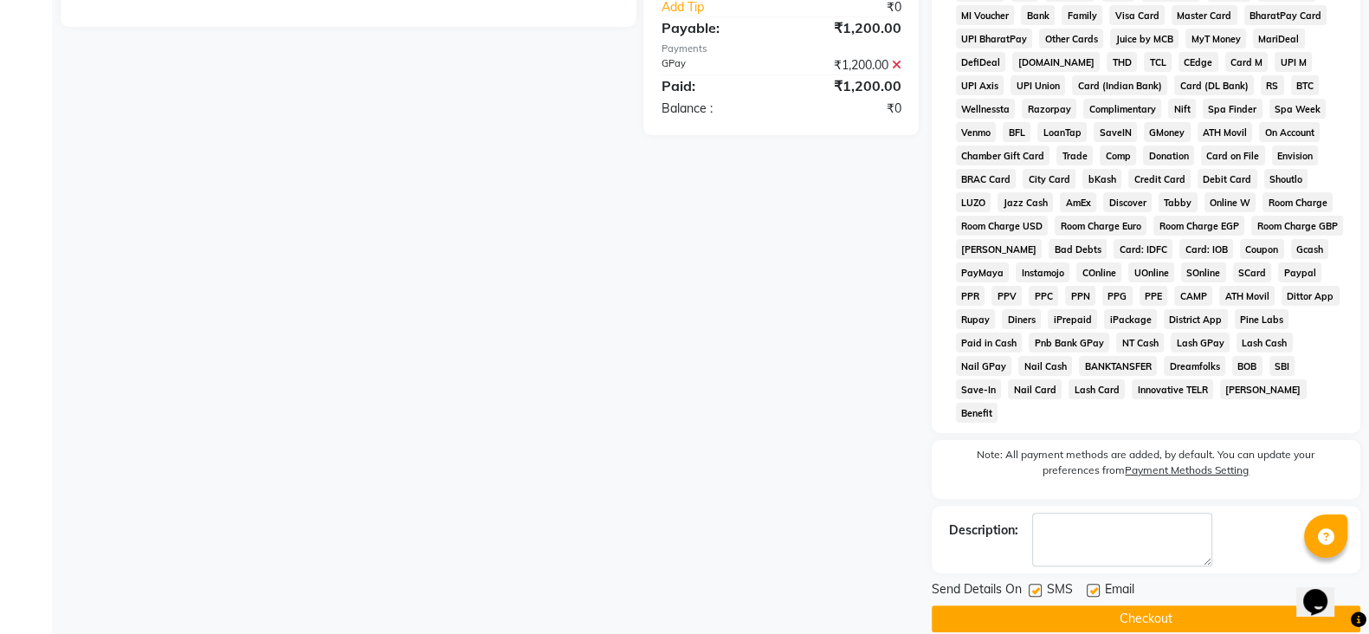
click at [1186, 605] on button "Checkout" at bounding box center [1146, 618] width 429 height 27
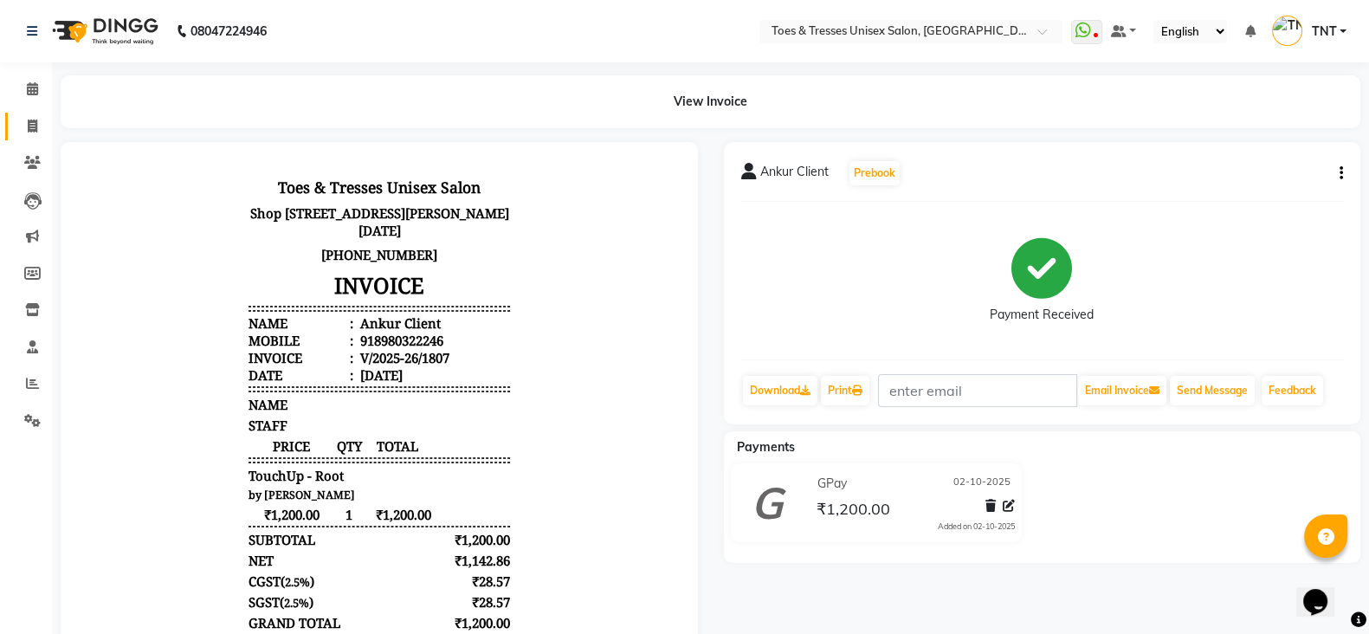
click at [36, 126] on icon at bounding box center [33, 126] width 10 height 13
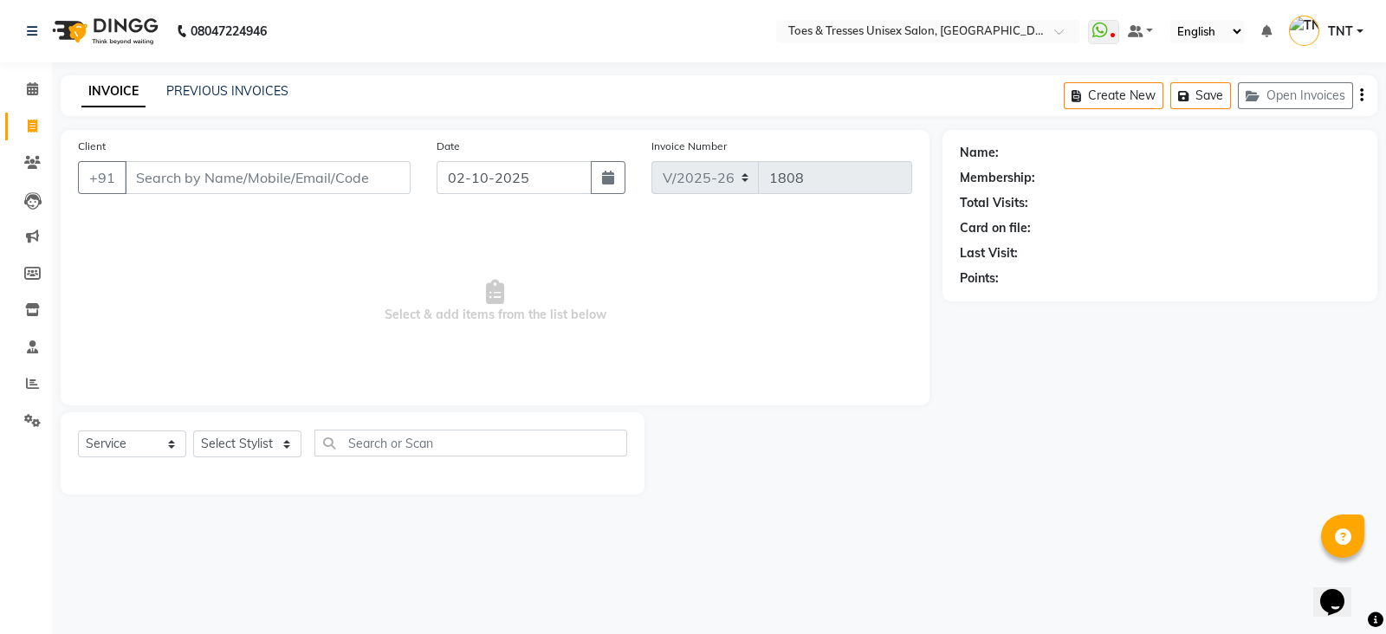
click at [258, 188] on input "Client" at bounding box center [268, 177] width 286 height 33
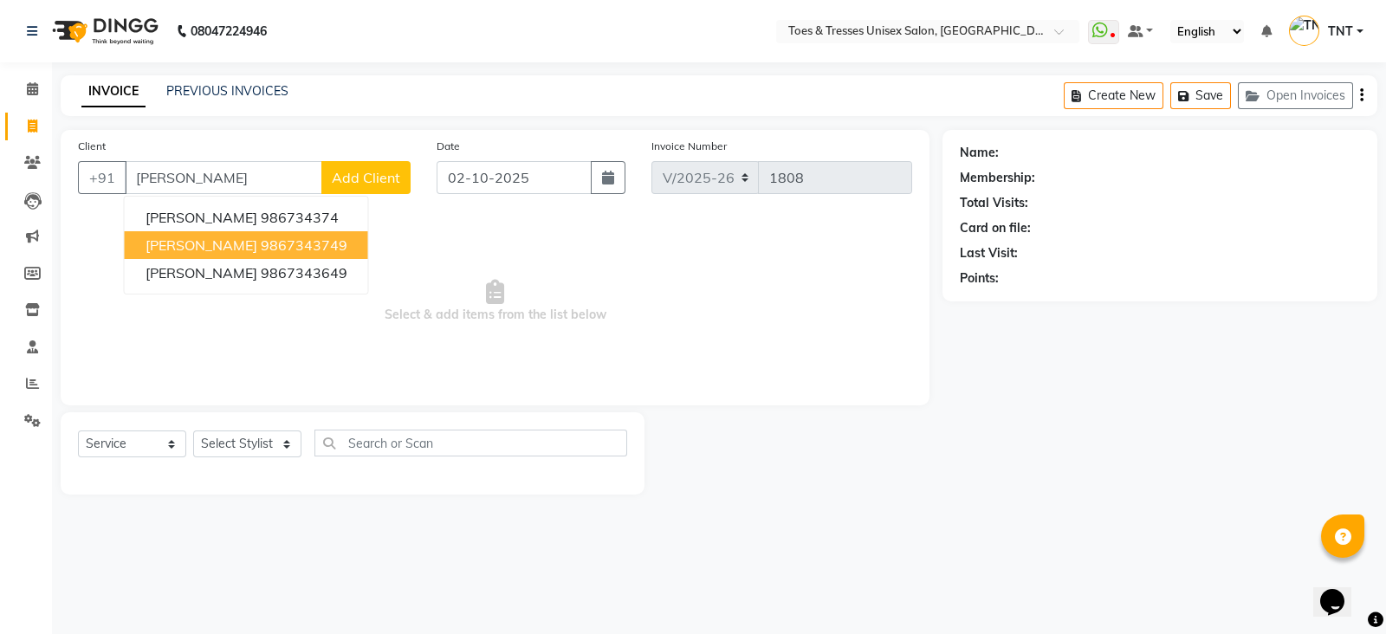
click at [318, 235] on button "[PERSON_NAME] 9867343749" at bounding box center [246, 245] width 243 height 28
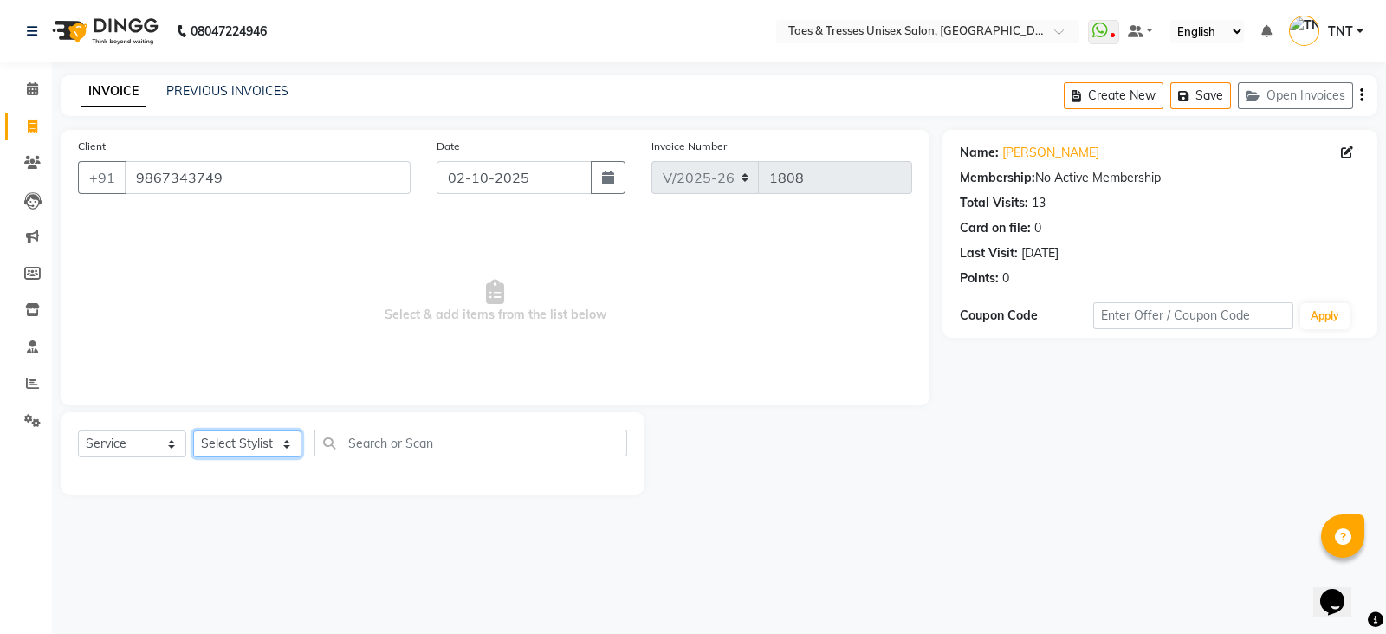
click at [256, 447] on select "Select Stylist [PERSON_NAME] [PERSON_NAME] [PERSON_NAME] [PERSON_NAME] Nisha Pa…" at bounding box center [247, 443] width 108 height 27
click at [193, 431] on select "Select Stylist [PERSON_NAME] [PERSON_NAME] [PERSON_NAME] [PERSON_NAME] Nisha Pa…" at bounding box center [247, 443] width 108 height 27
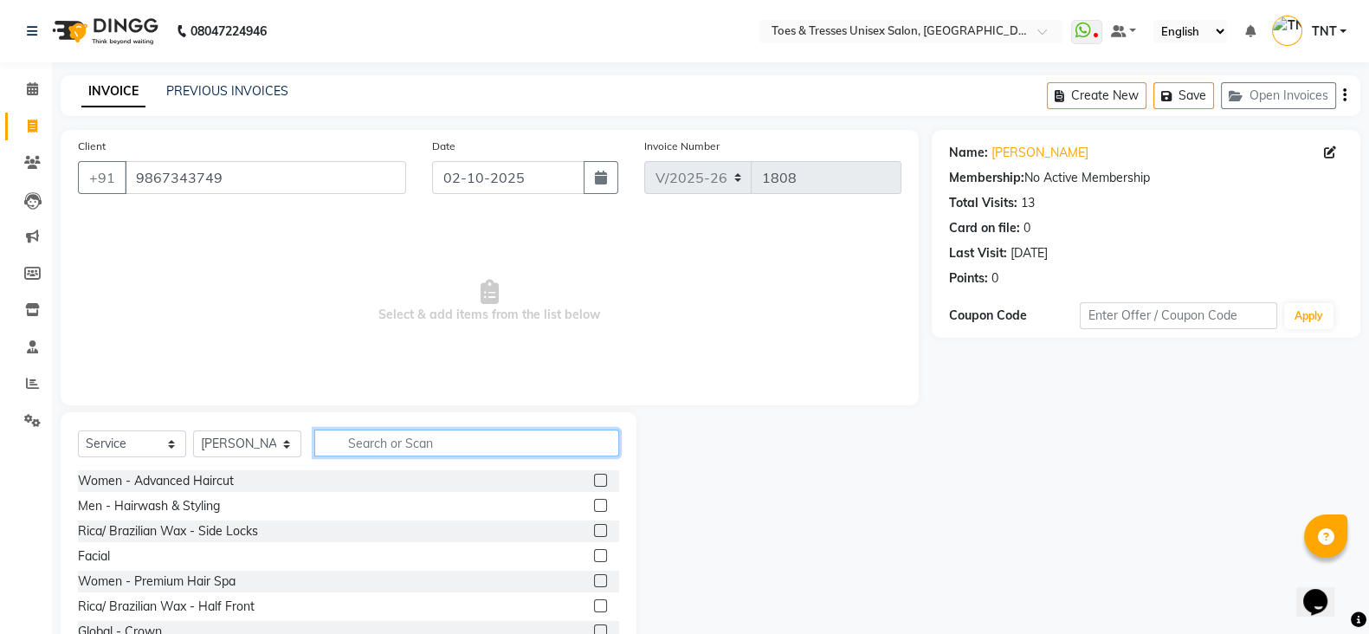
click at [399, 439] on input "text" at bounding box center [466, 443] width 305 height 27
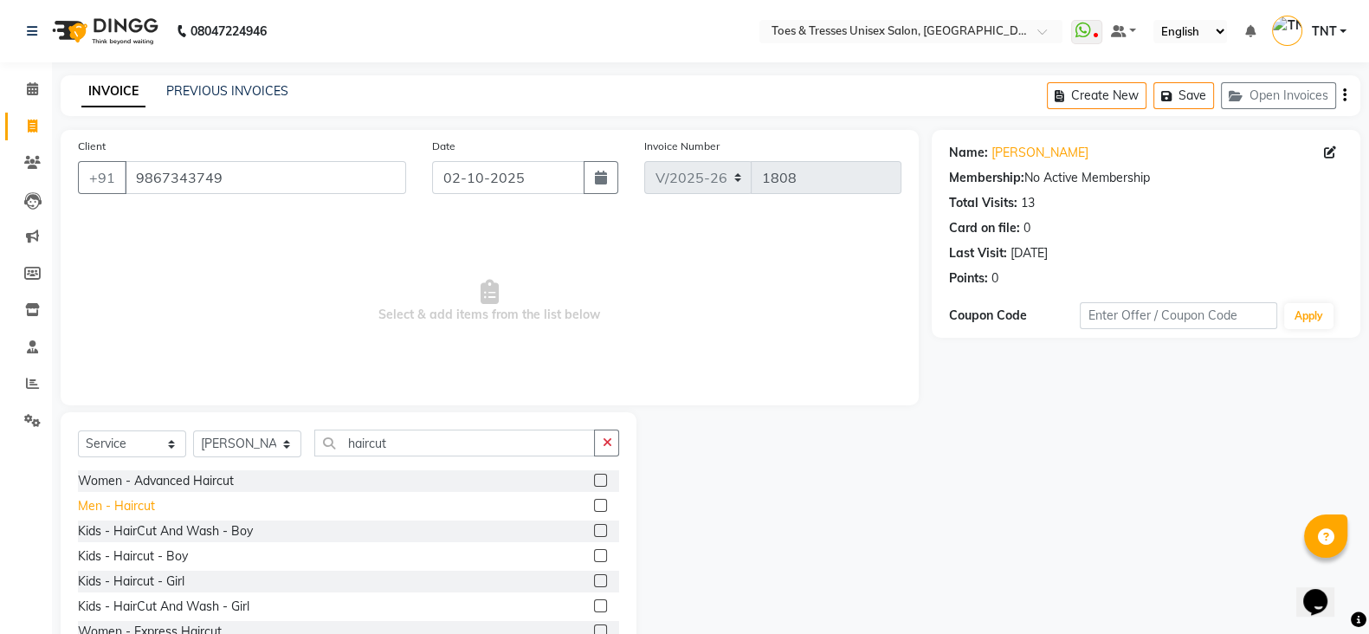
click at [100, 504] on div "Men - Haircut" at bounding box center [116, 506] width 77 height 18
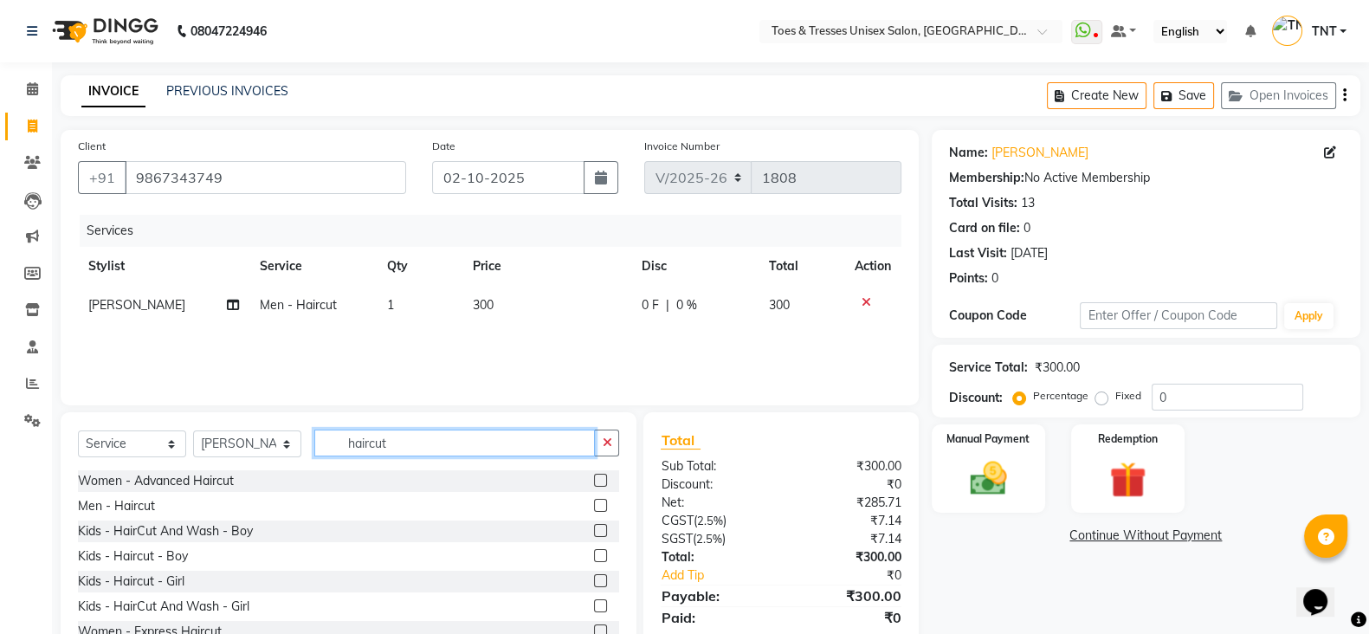
click at [397, 449] on input "haircut" at bounding box center [454, 443] width 281 height 27
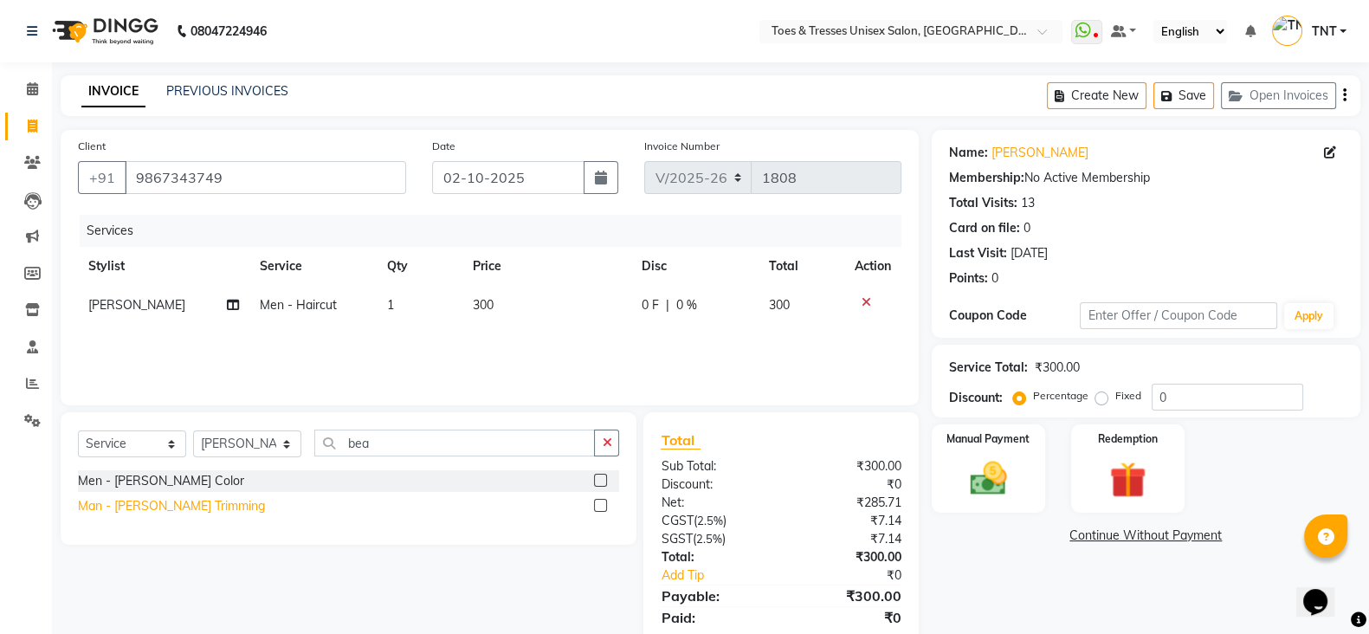
click at [182, 505] on div "Man - [PERSON_NAME] Trimming" at bounding box center [171, 506] width 187 height 18
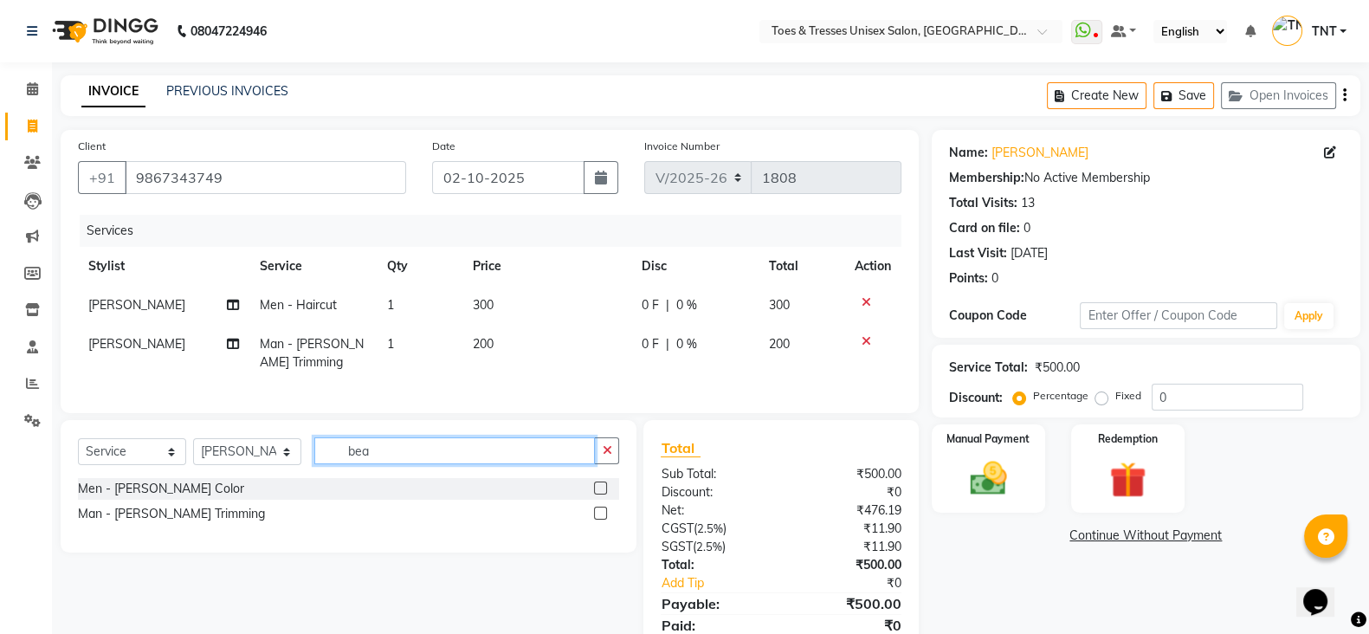
click at [428, 464] on input "bea" at bounding box center [454, 450] width 281 height 27
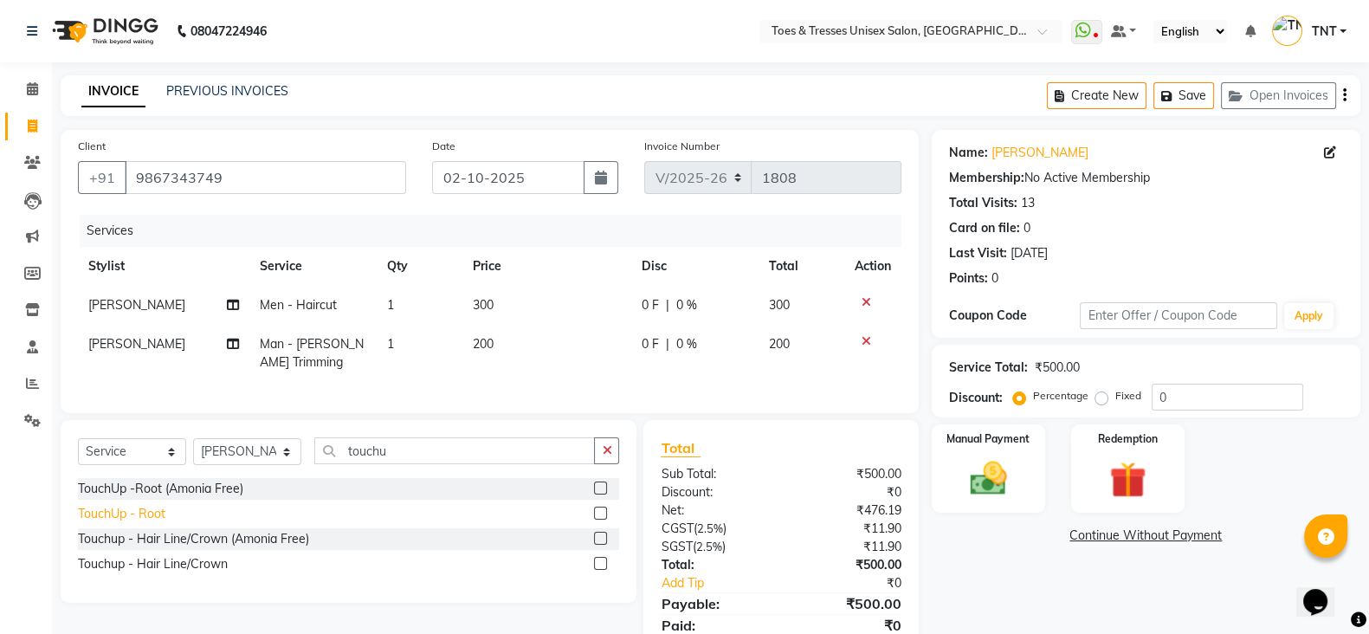
click at [120, 523] on div "TouchUp - Root" at bounding box center [121, 514] width 87 height 18
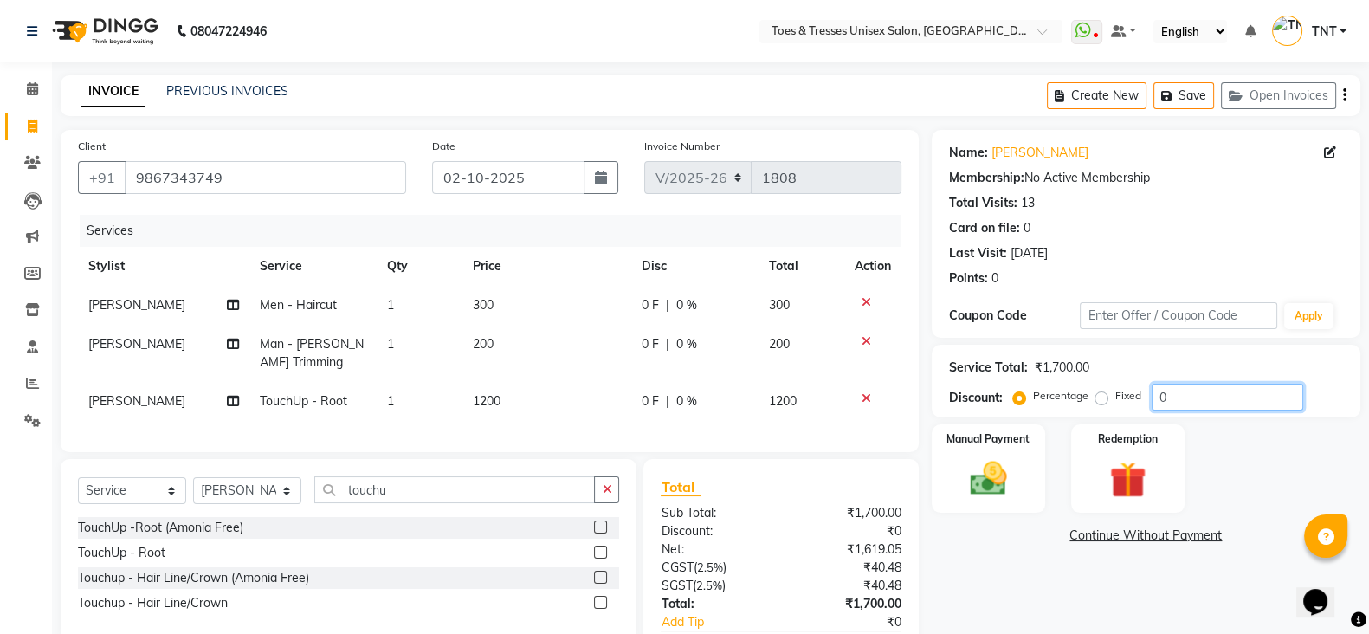
click at [1153, 401] on input "0" at bounding box center [1228, 397] width 152 height 27
click at [546, 360] on td "200" at bounding box center [546, 353] width 169 height 57
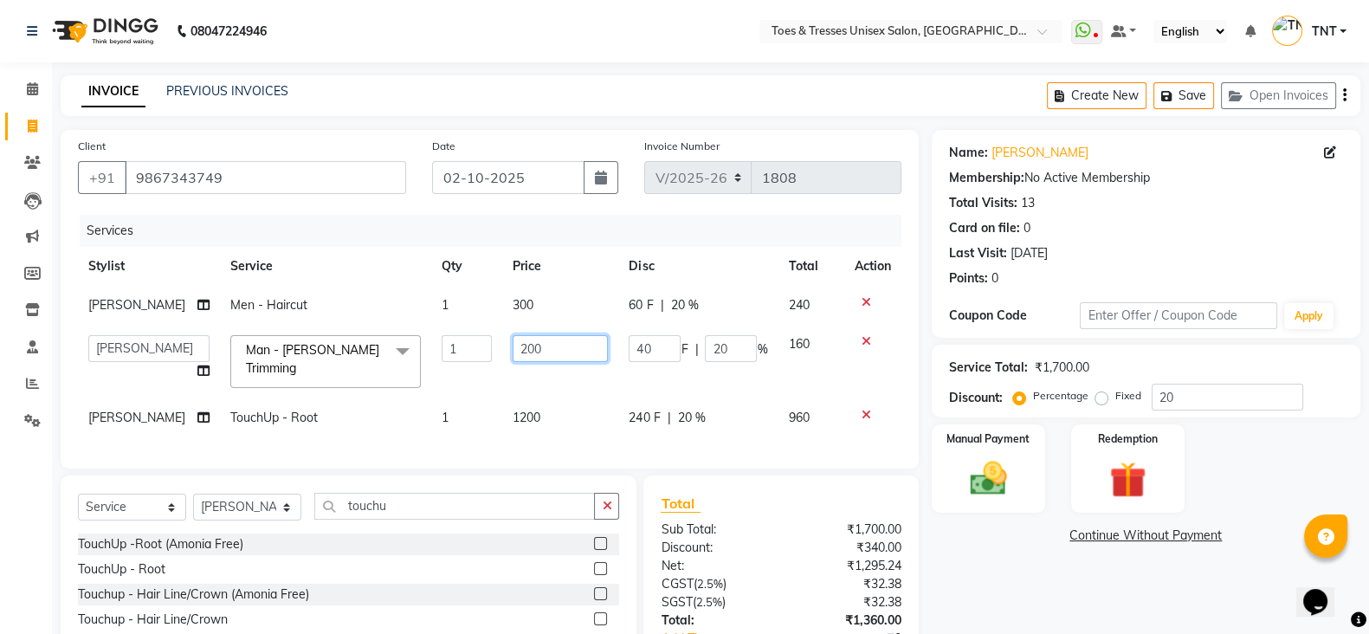
click at [546, 360] on input "200" at bounding box center [560, 348] width 95 height 27
click at [563, 398] on td "1200" at bounding box center [560, 417] width 116 height 39
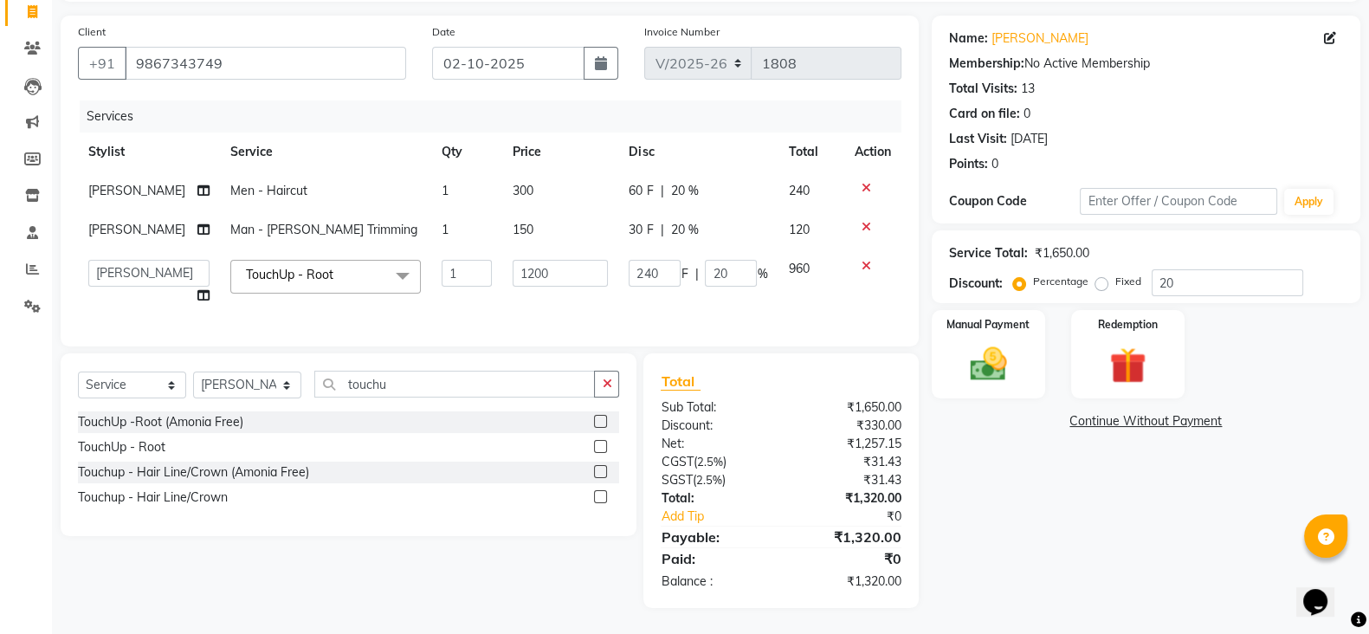
scroll to position [130, 0]
click at [224, 381] on select "Select Stylist [PERSON_NAME] [PERSON_NAME] [PERSON_NAME] [PERSON_NAME] Nisha Pa…" at bounding box center [247, 385] width 108 height 27
click at [193, 373] on select "Select Stylist [PERSON_NAME] [PERSON_NAME] [PERSON_NAME] [PERSON_NAME] Nisha Pa…" at bounding box center [247, 385] width 108 height 27
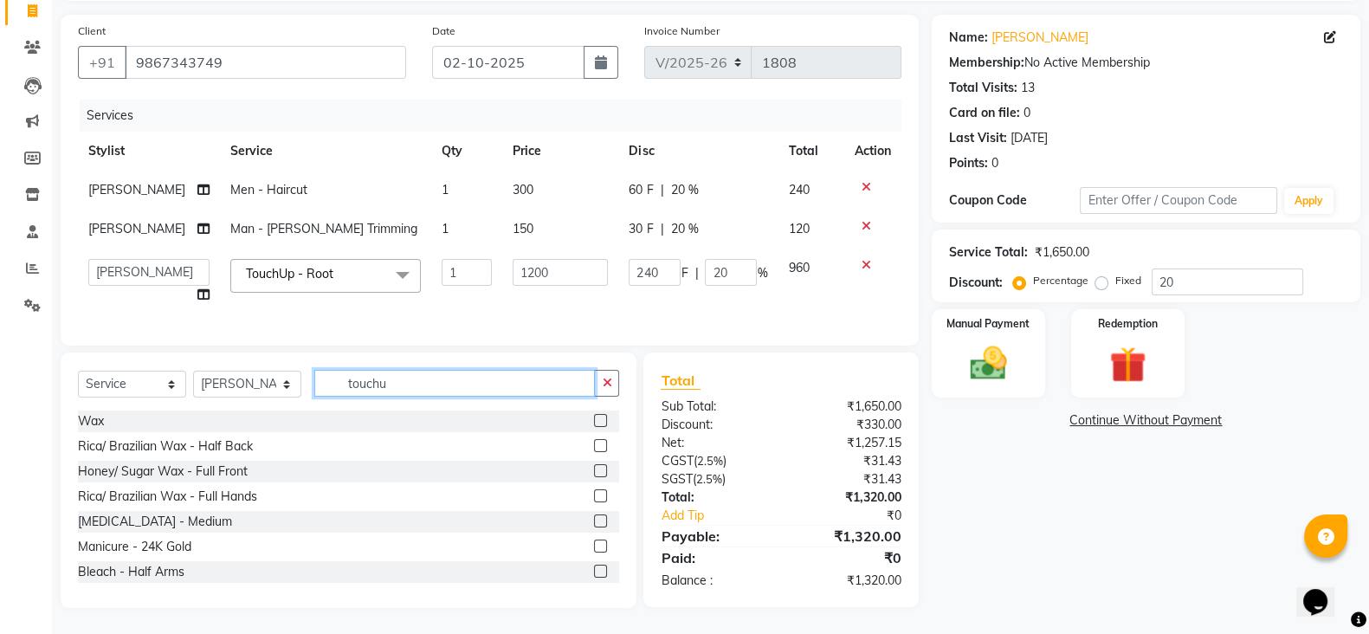
click at [481, 391] on input "touchu" at bounding box center [454, 383] width 281 height 27
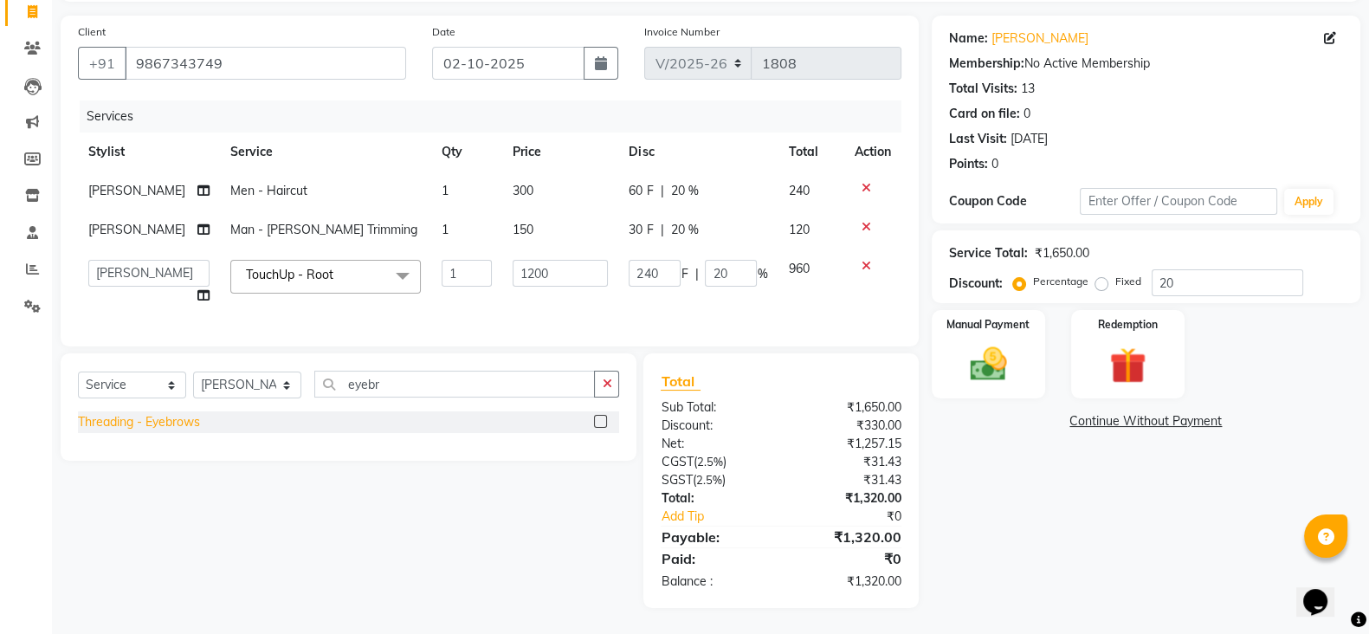
click at [186, 421] on div "Threading - Eyebrows" at bounding box center [139, 422] width 122 height 18
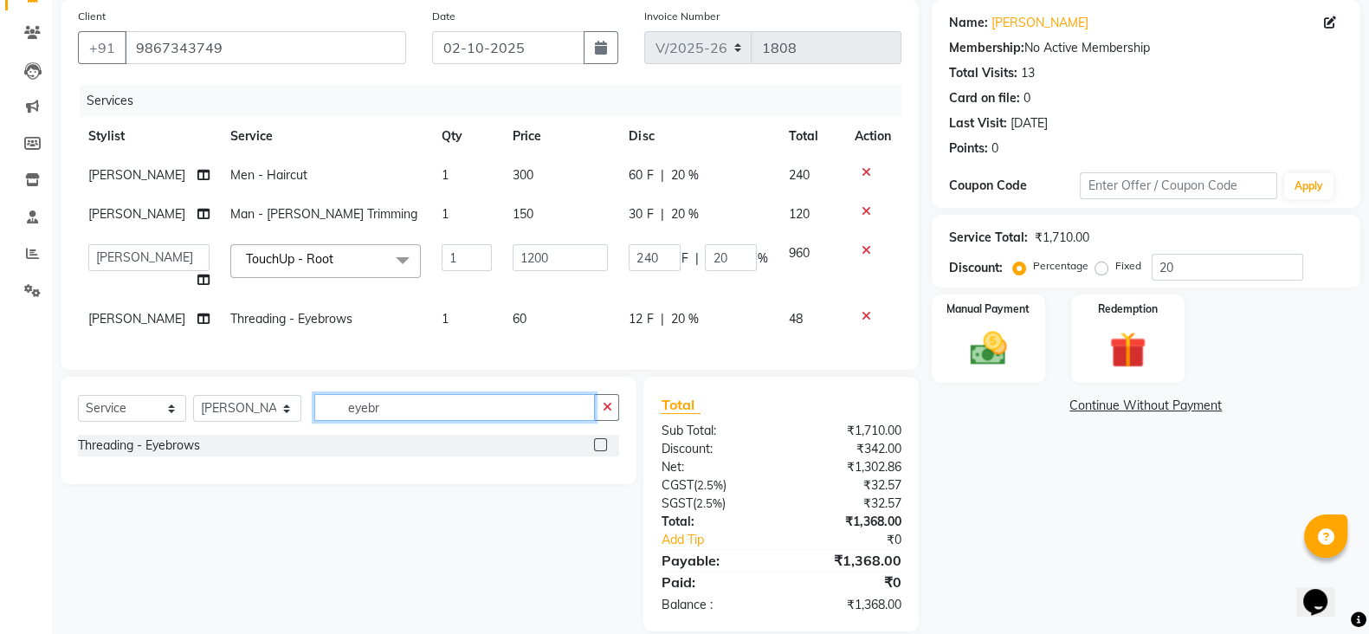
click at [393, 421] on input "eyebr" at bounding box center [454, 407] width 281 height 27
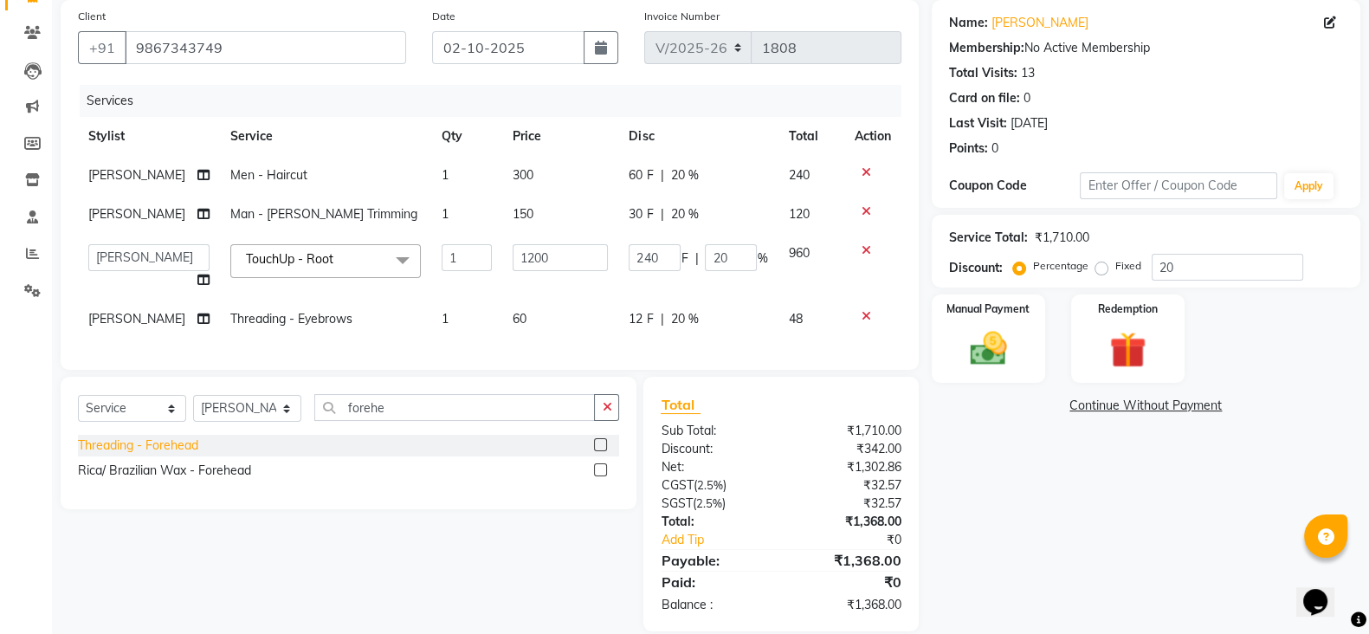
click at [98, 455] on div "Threading - Forehead" at bounding box center [138, 445] width 120 height 18
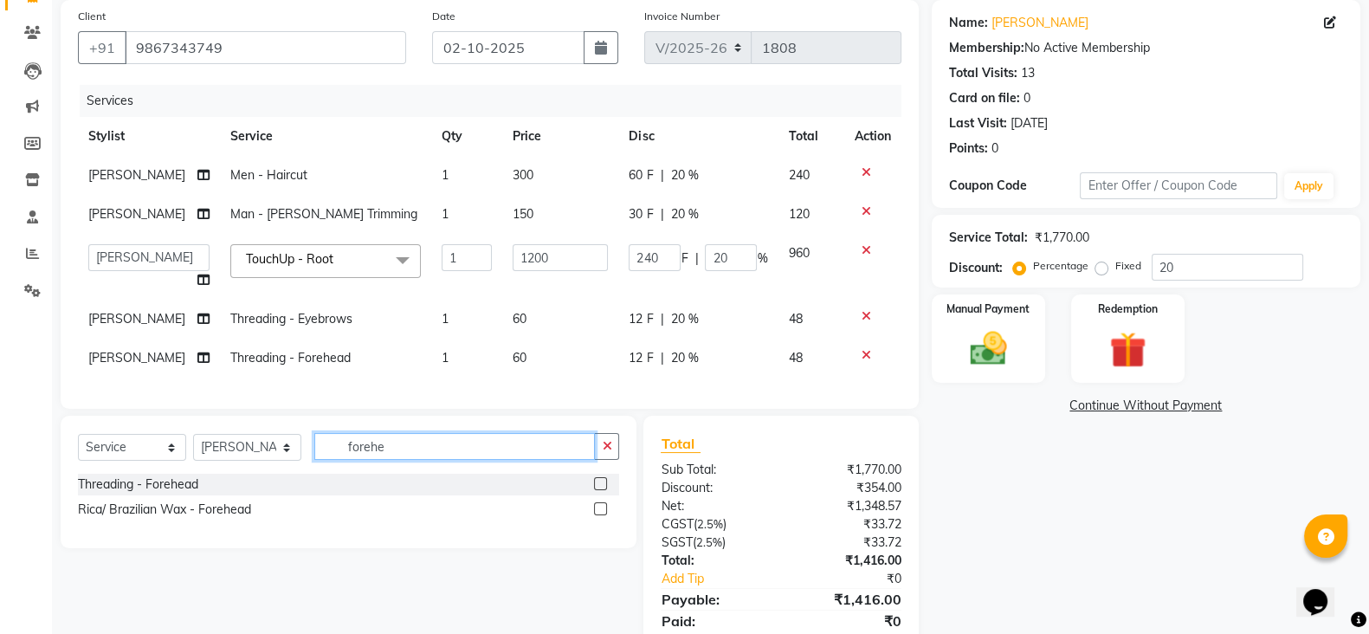
click at [428, 460] on input "forehe" at bounding box center [454, 446] width 281 height 27
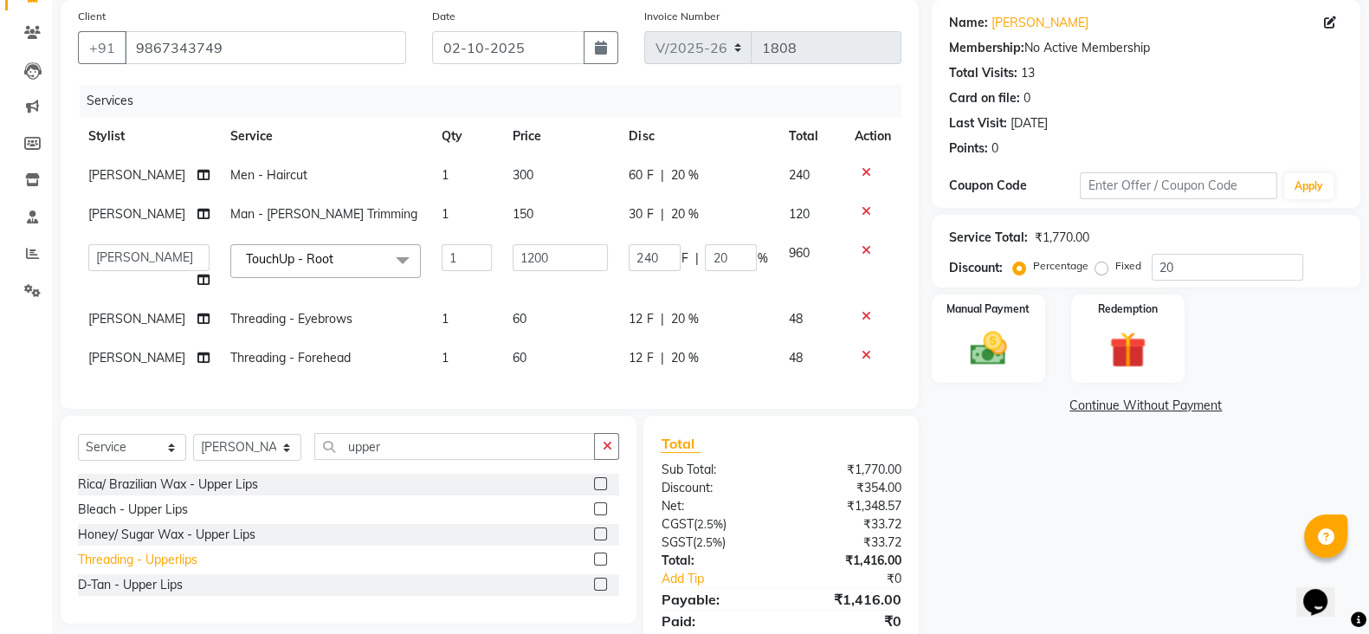
click at [185, 569] on div "Threading - Upperlips" at bounding box center [138, 560] width 120 height 18
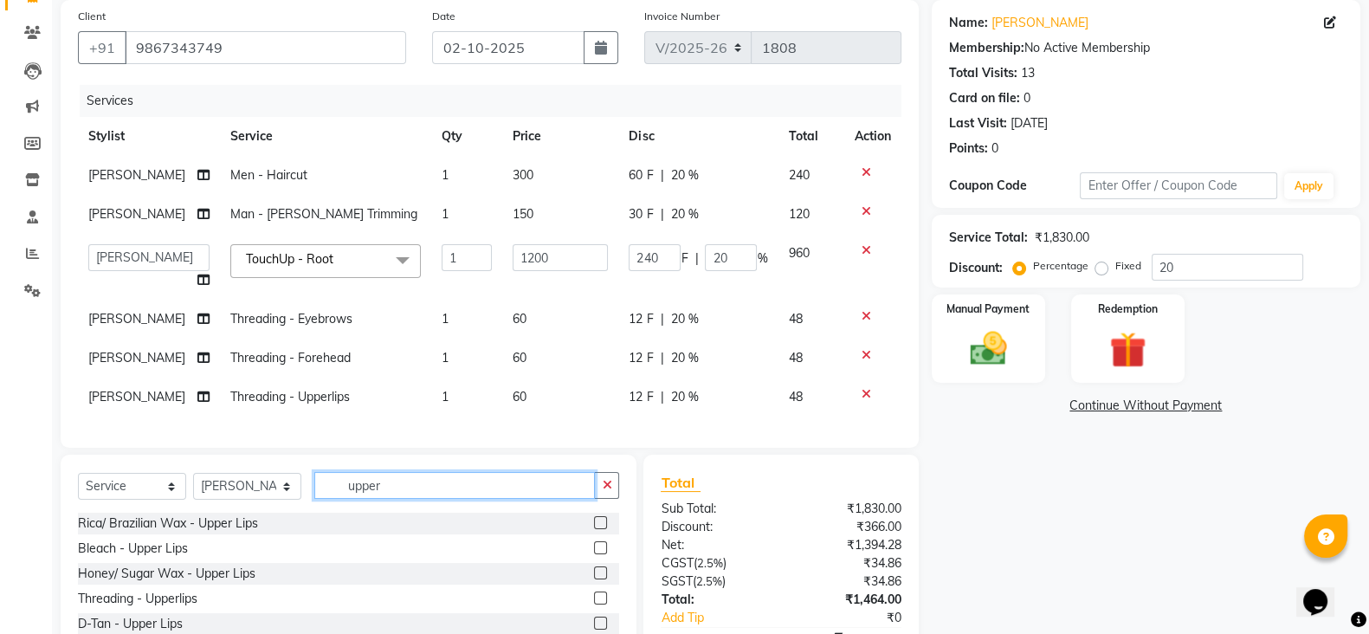
click at [444, 499] on input "upper" at bounding box center [454, 485] width 281 height 27
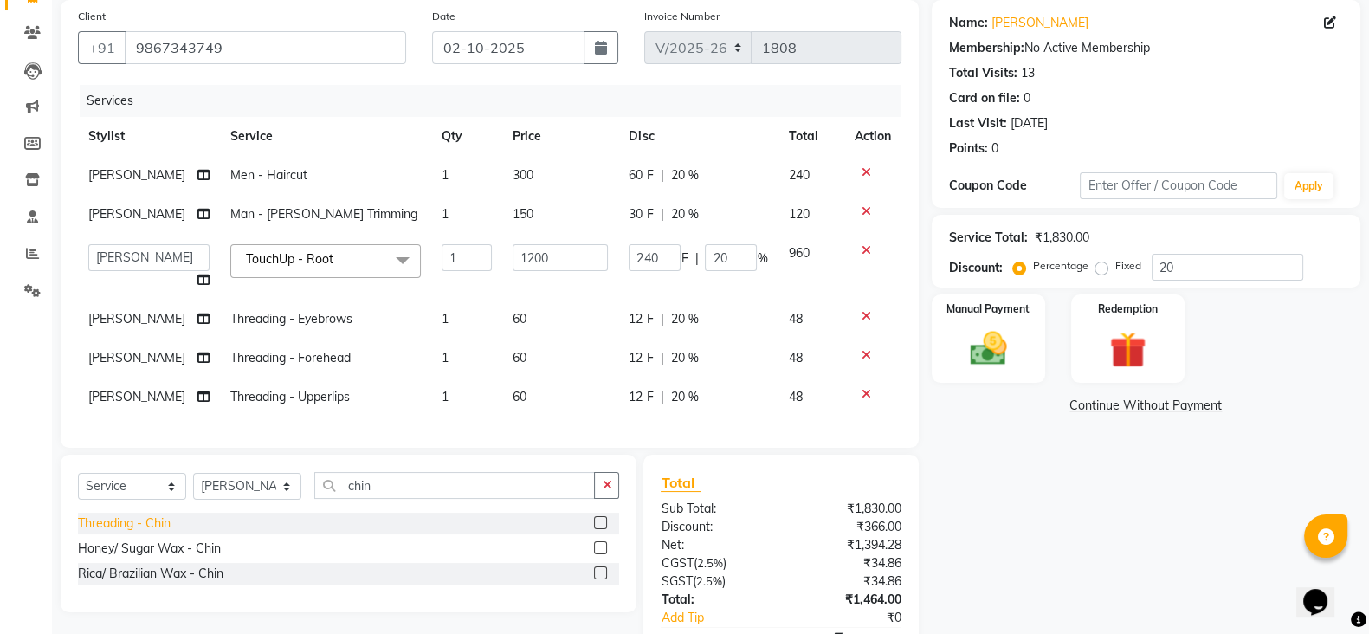
click at [91, 533] on div "Threading - Chin" at bounding box center [124, 523] width 93 height 18
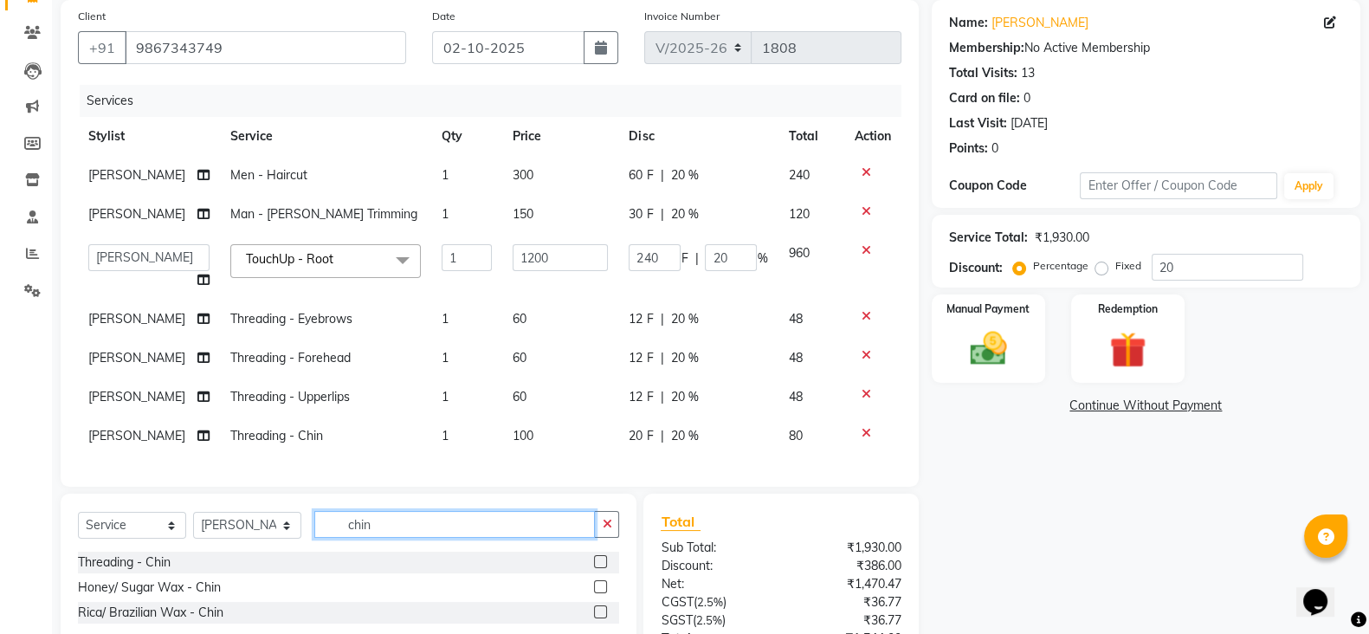
click at [361, 535] on input "chin" at bounding box center [454, 524] width 281 height 27
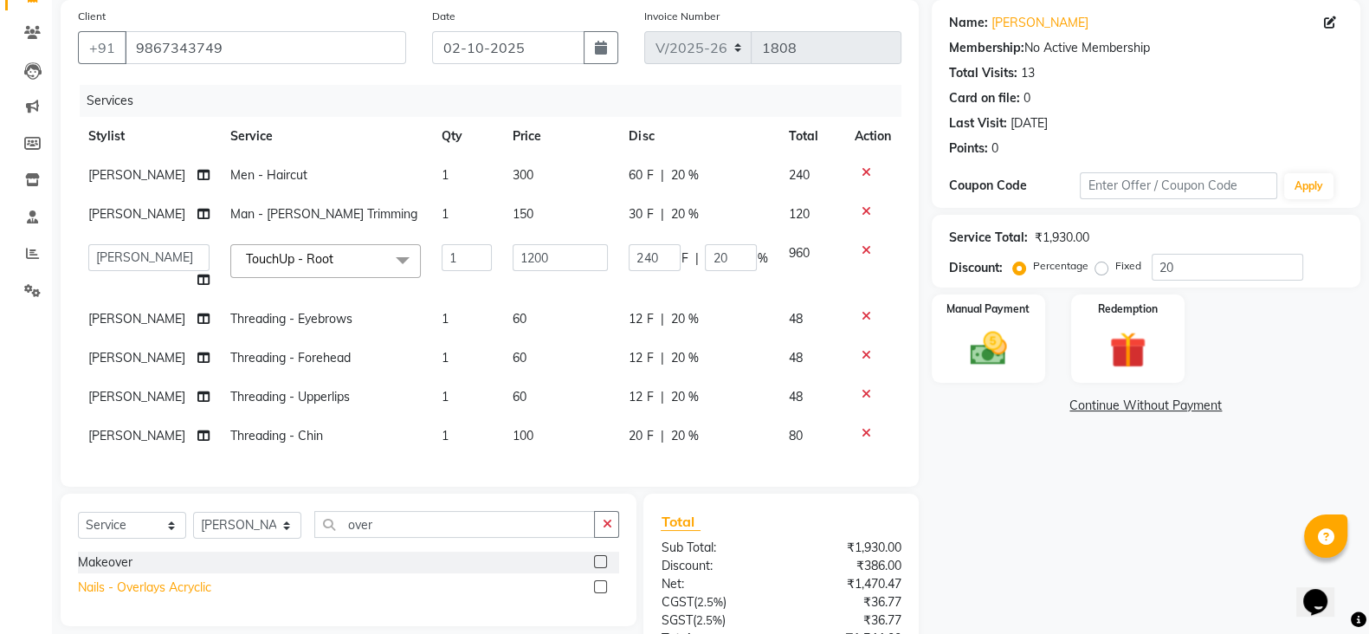
click at [166, 597] on div "Nails - Overlays Acryclic" at bounding box center [144, 587] width 133 height 18
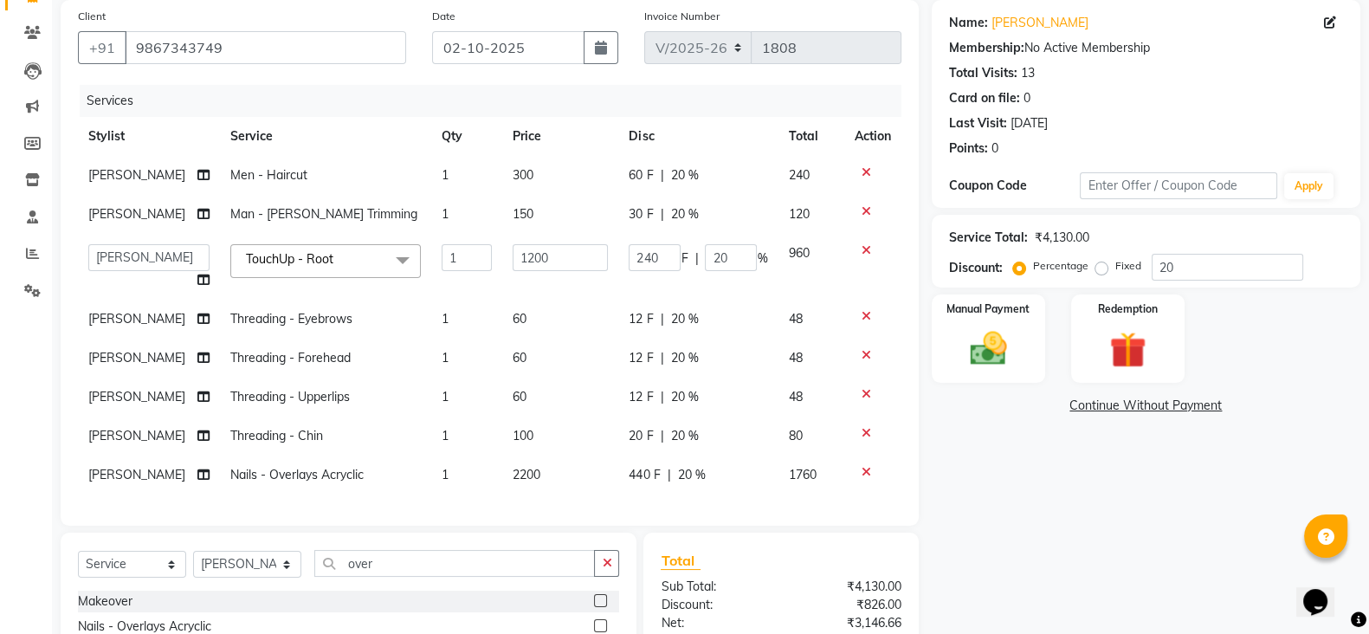
click at [502, 466] on td "2200" at bounding box center [560, 475] width 116 height 39
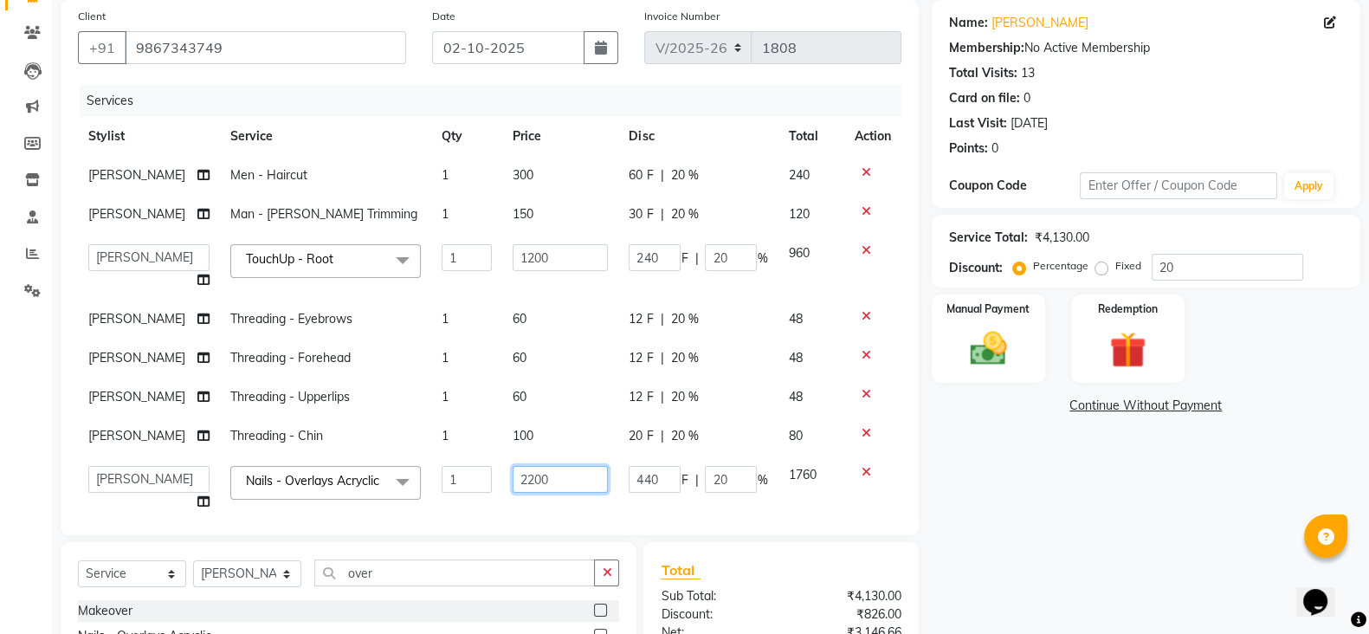
click at [547, 478] on input "2200" at bounding box center [560, 479] width 95 height 27
click at [578, 403] on tbody "[PERSON_NAME] Men - Haircut 1 300 60 F | 20 % 240 [PERSON_NAME] Man - [PERSON_N…" at bounding box center [490, 338] width 824 height 365
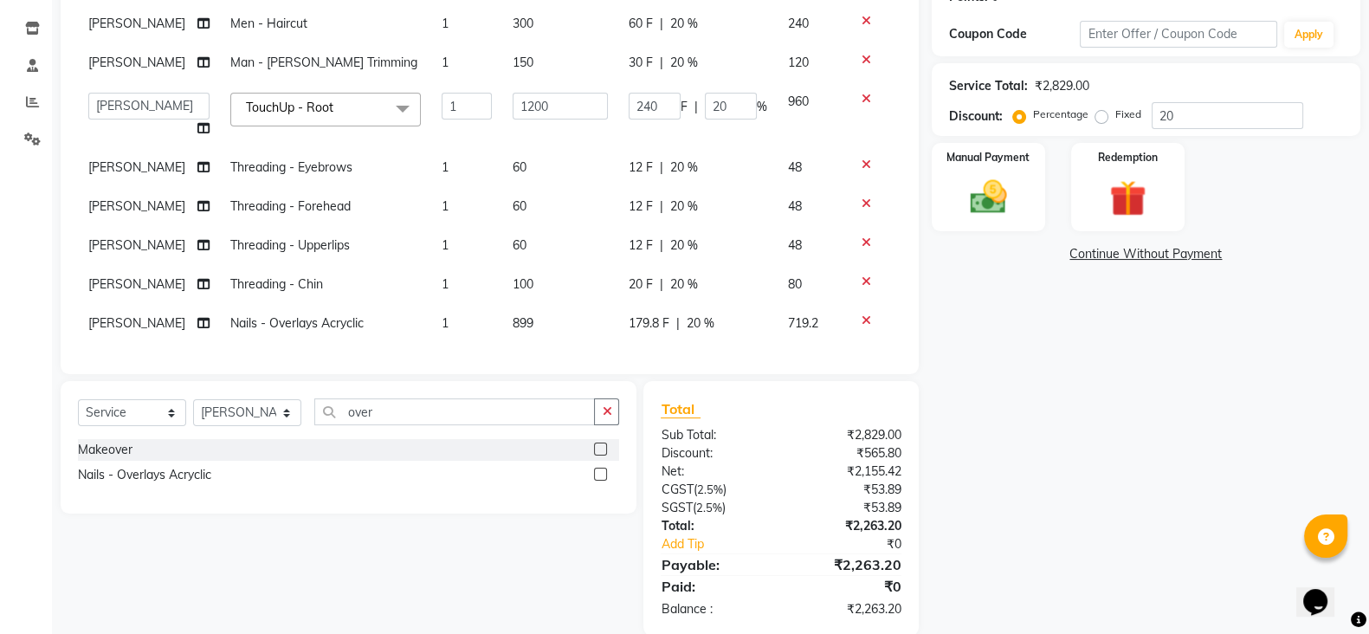
scroll to position [32, 0]
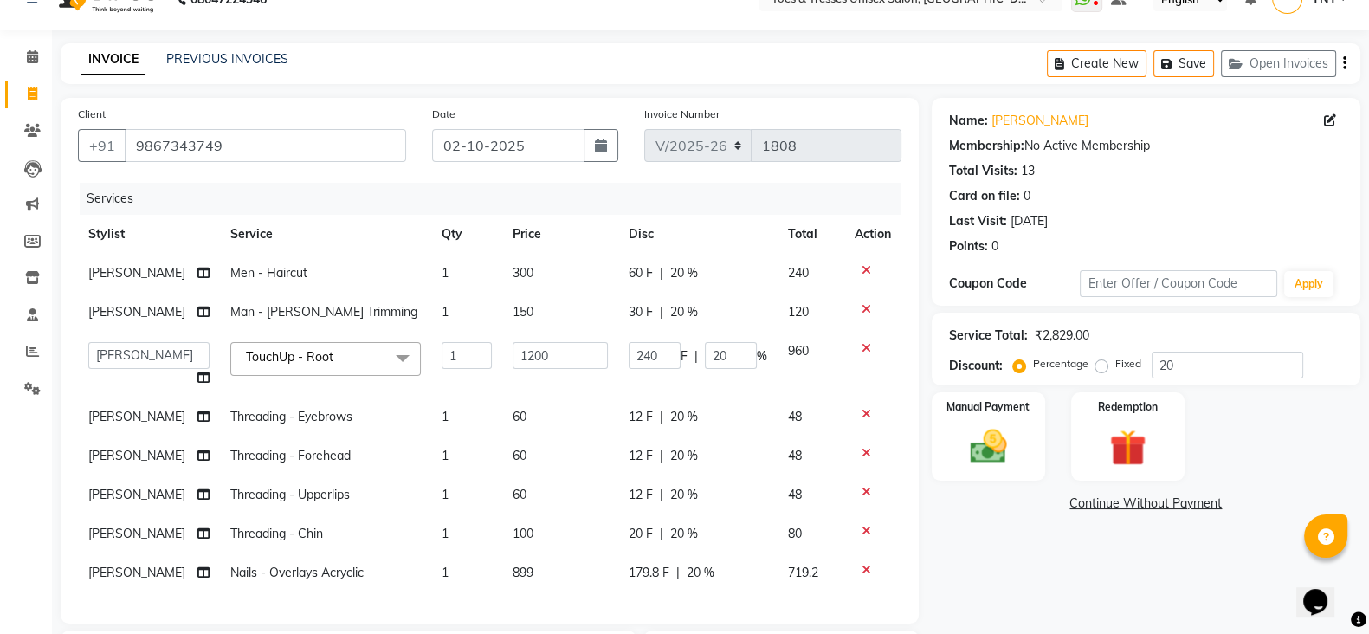
click at [701, 581] on td "179.8 F | 20 %" at bounding box center [697, 572] width 159 height 39
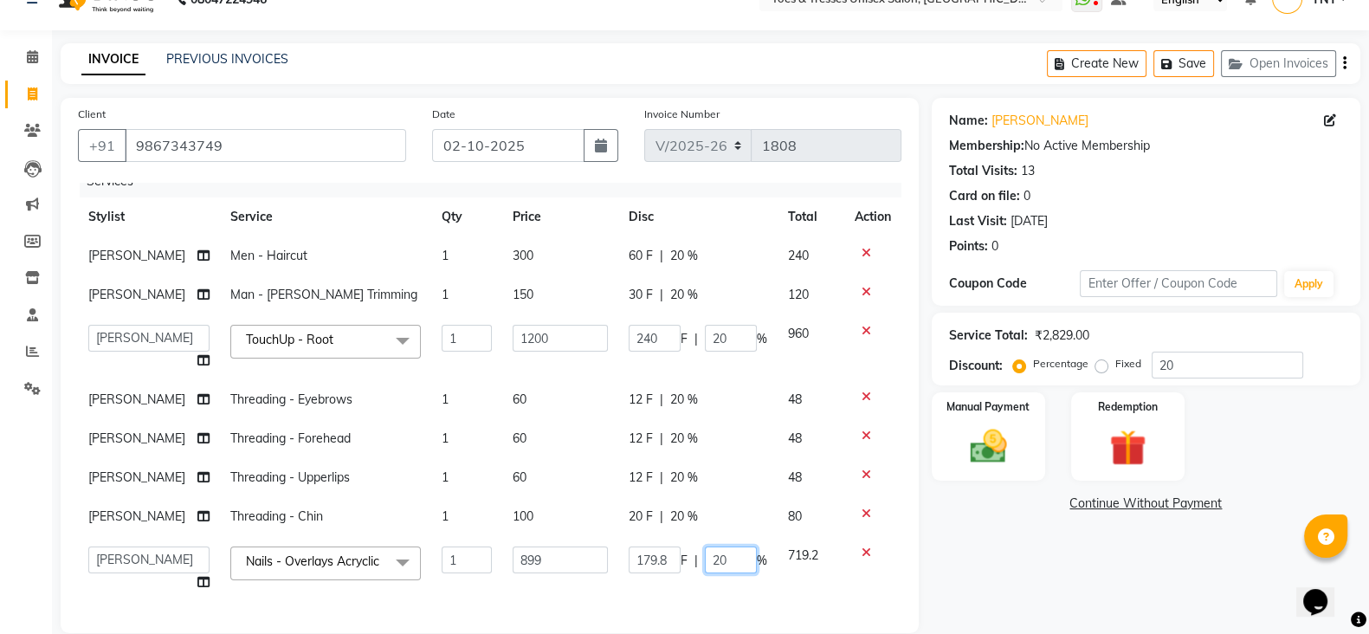
click at [710, 571] on input "20" at bounding box center [731, 559] width 52 height 27
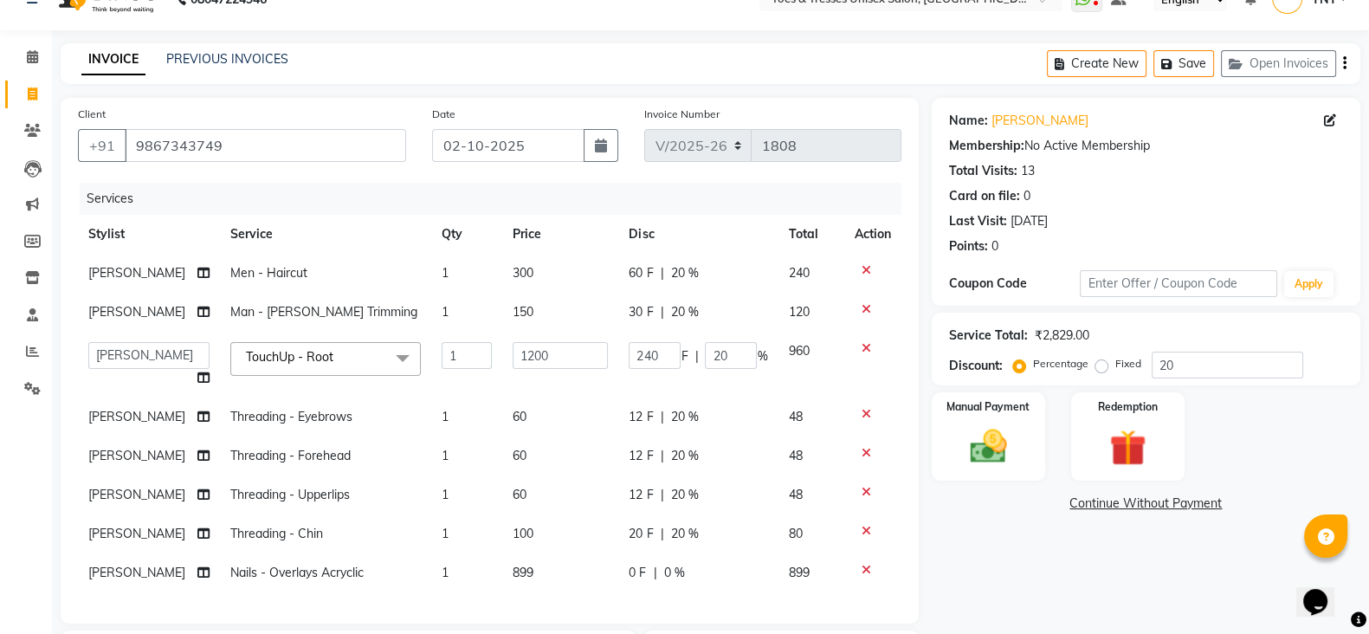
click at [706, 410] on div "12 F | 20 %" at bounding box center [698, 417] width 139 height 18
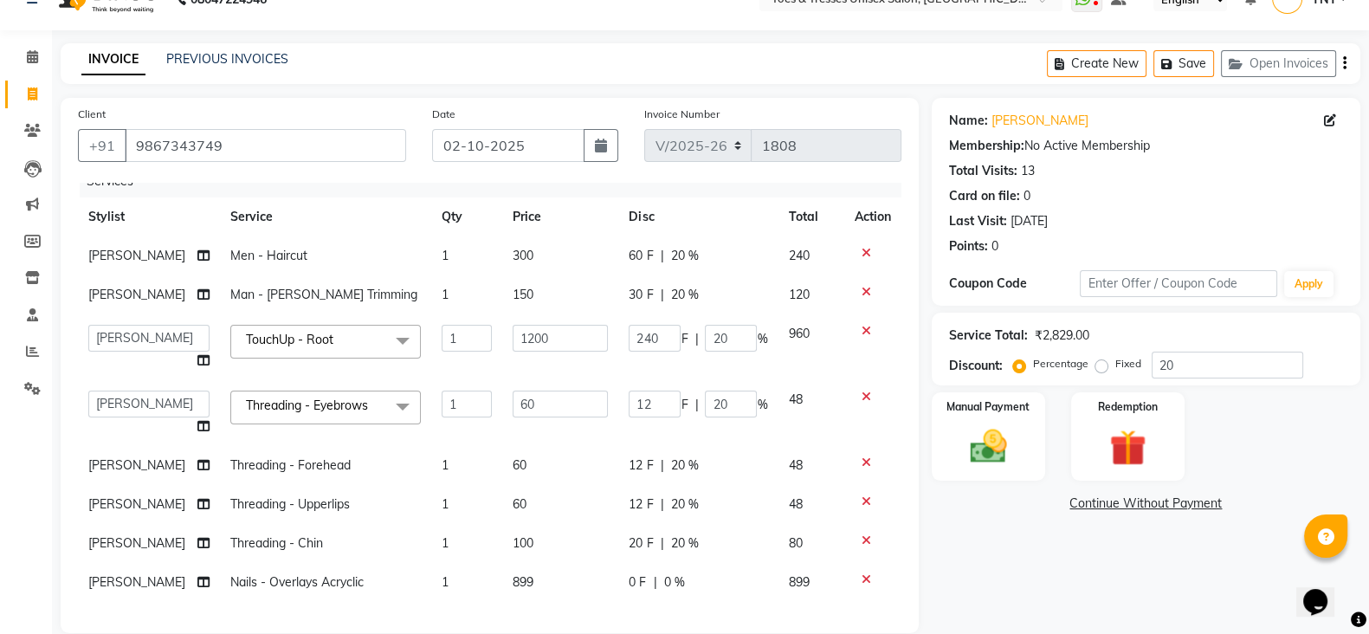
scroll to position [0, 0]
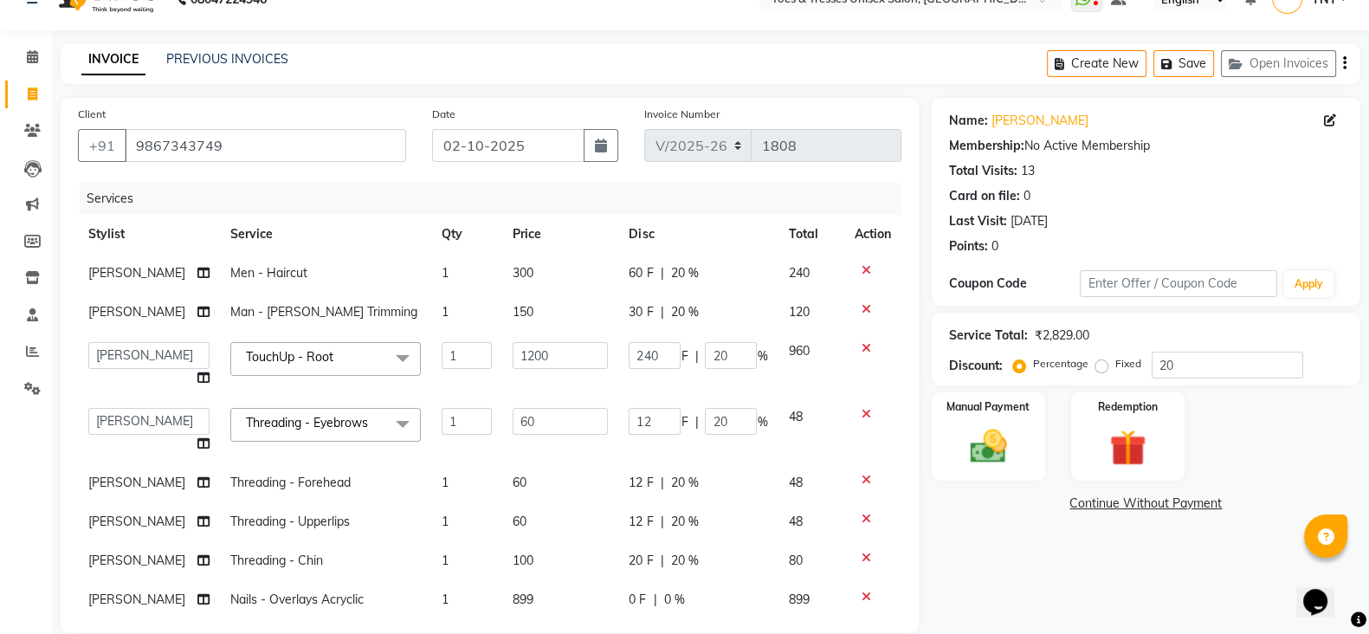
click at [691, 488] on div "12 F | 20 %" at bounding box center [698, 483] width 139 height 18
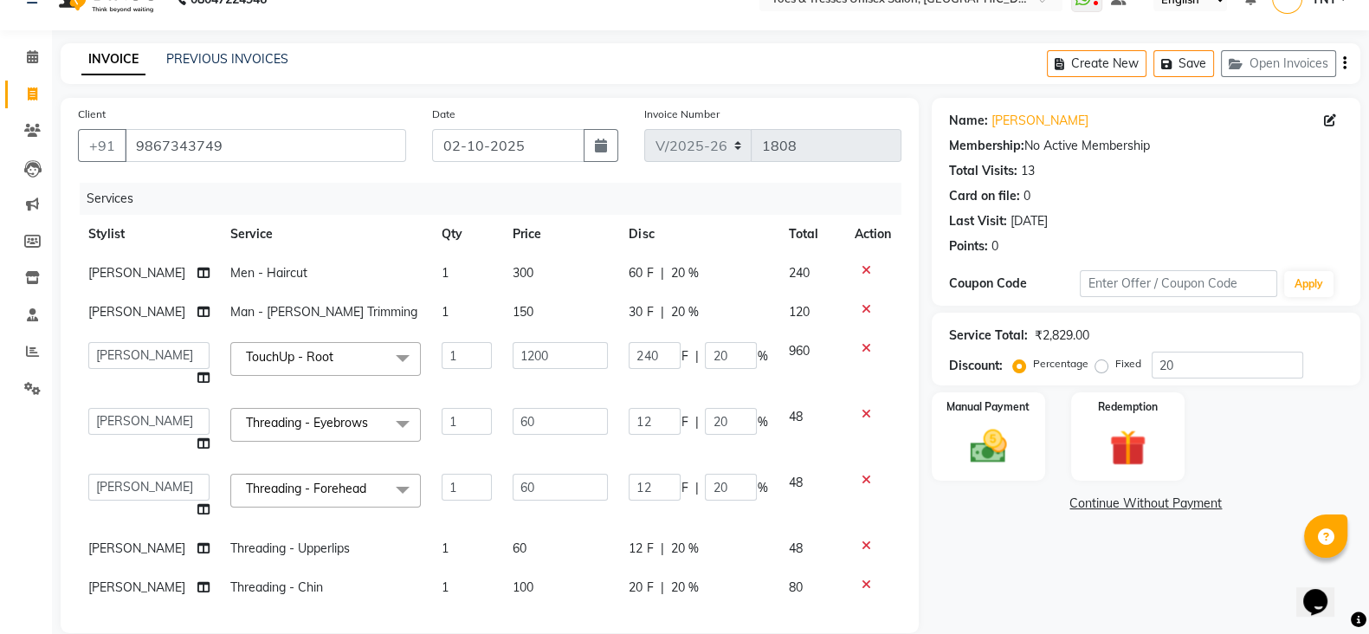
click at [705, 488] on input "20" at bounding box center [731, 487] width 52 height 27
click at [680, 565] on tbody "[PERSON_NAME] Men - Haircut 1 300 60 F | 20 % 240 [PERSON_NAME] Man - [PERSON_N…" at bounding box center [490, 450] width 824 height 392
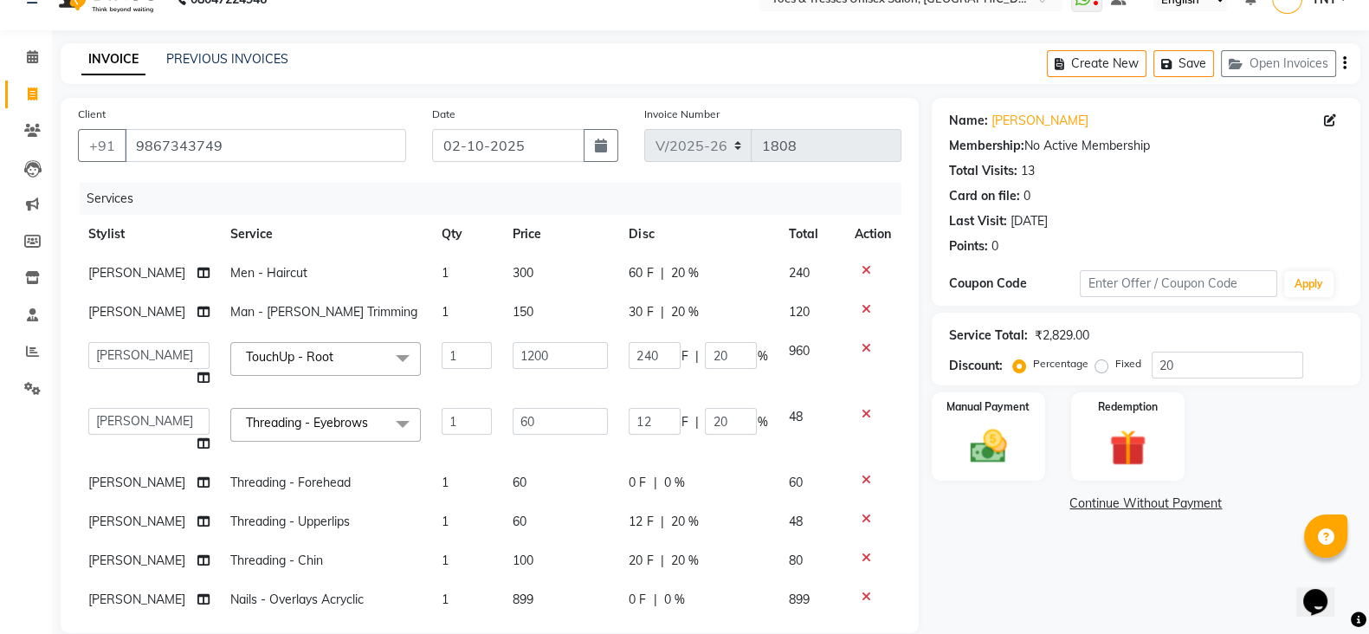
click at [681, 556] on div "20 F | 20 %" at bounding box center [698, 561] width 139 height 18
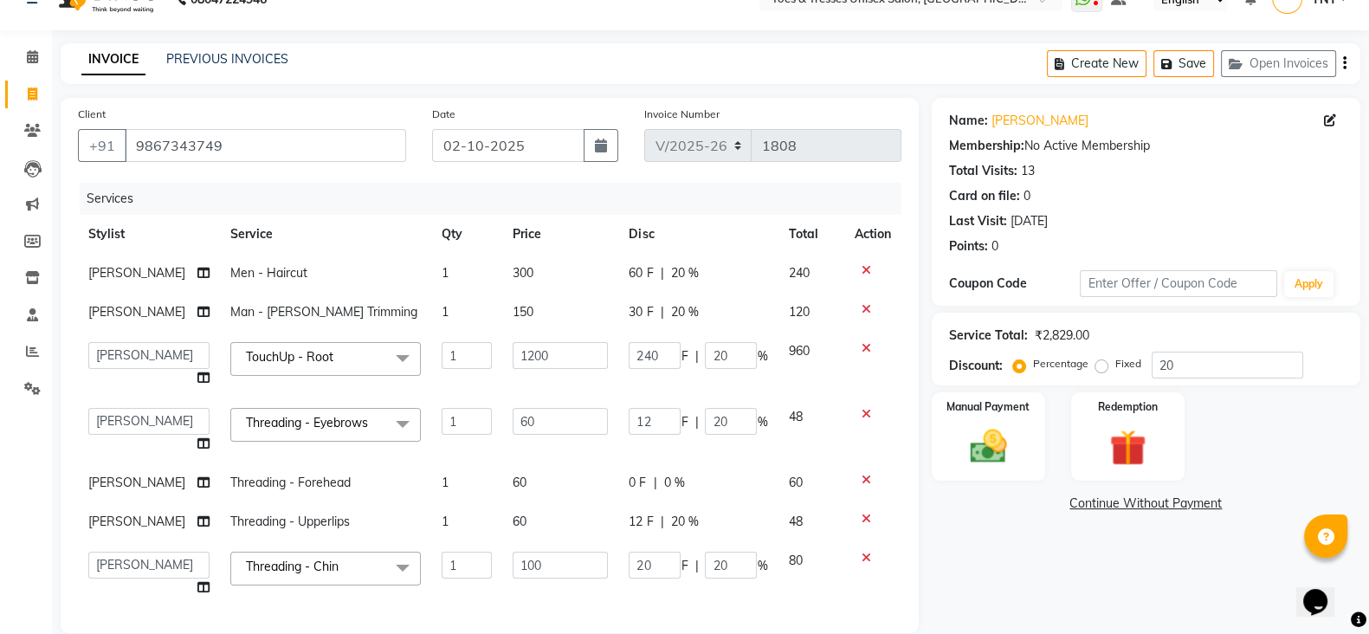
click at [675, 529] on span "20 %" at bounding box center [684, 522] width 28 height 18
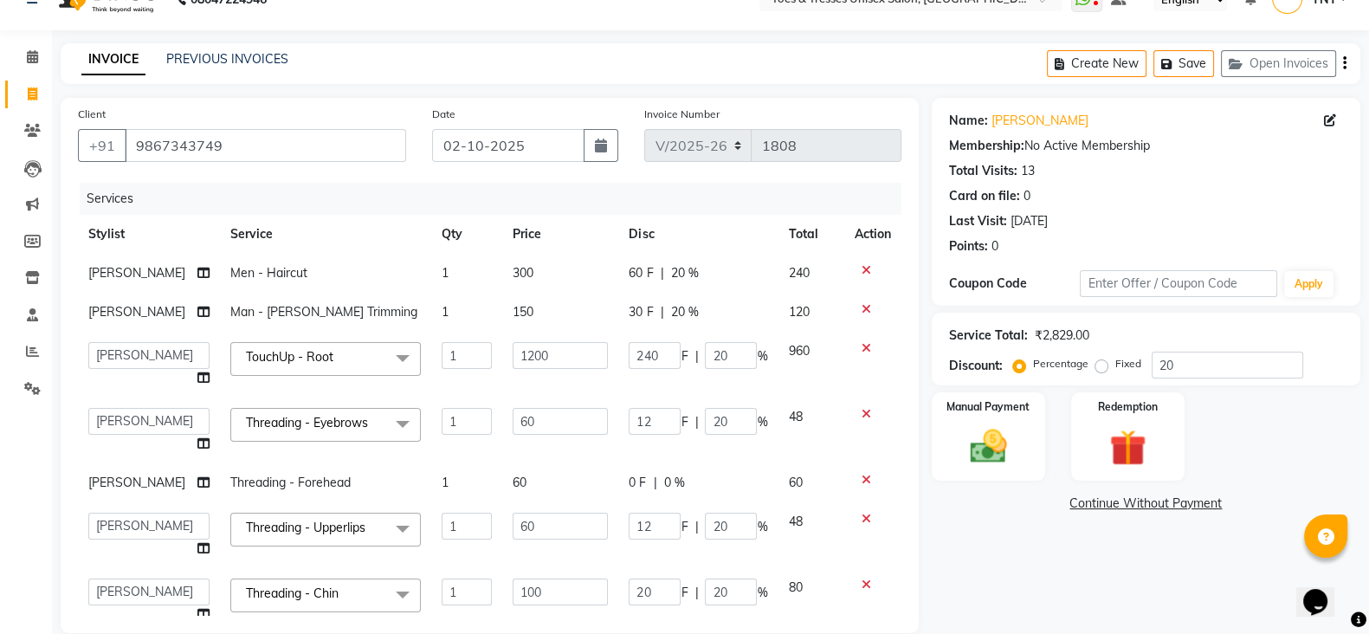
click at [675, 529] on div "12 F | 20 %" at bounding box center [698, 526] width 139 height 27
click at [682, 529] on div "12 F | 20 %" at bounding box center [698, 526] width 139 height 27
click at [705, 529] on input "20" at bounding box center [731, 526] width 52 height 27
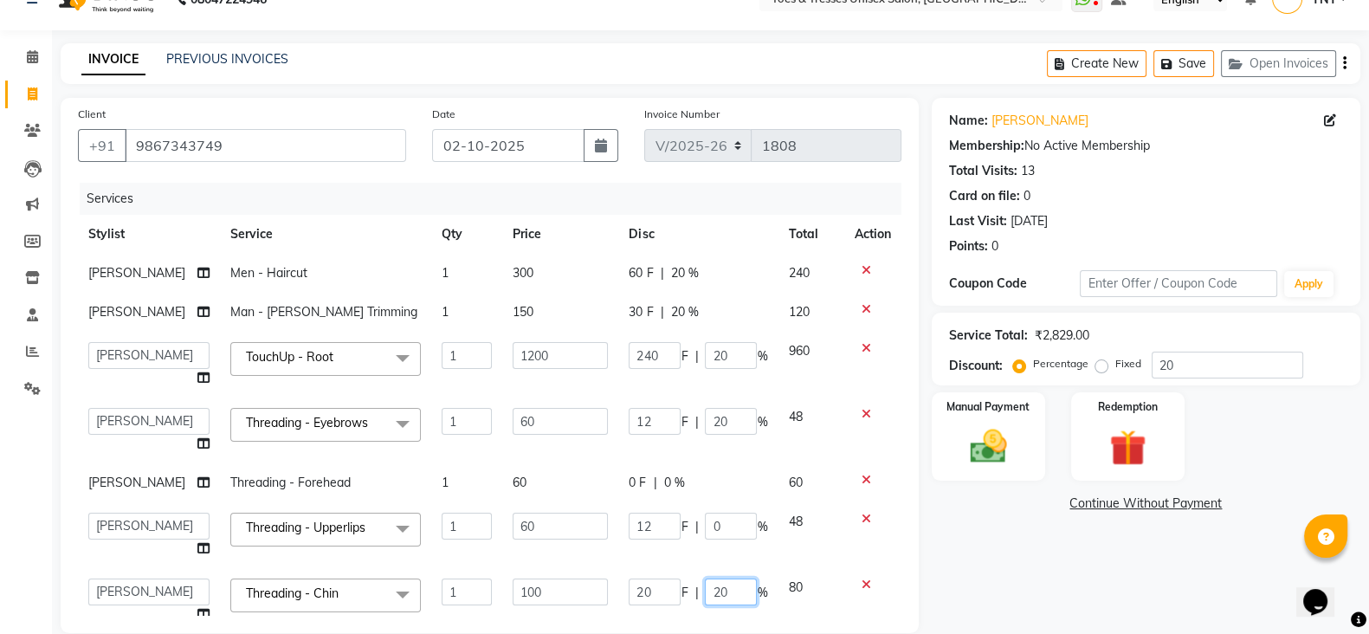
click at [709, 587] on td "20 F | 20 %" at bounding box center [697, 601] width 159 height 66
click at [709, 587] on tbody "[PERSON_NAME] Men - Haircut 1 300 60 F | 20 % 240 [PERSON_NAME] Man - [PERSON_N…" at bounding box center [490, 463] width 824 height 419
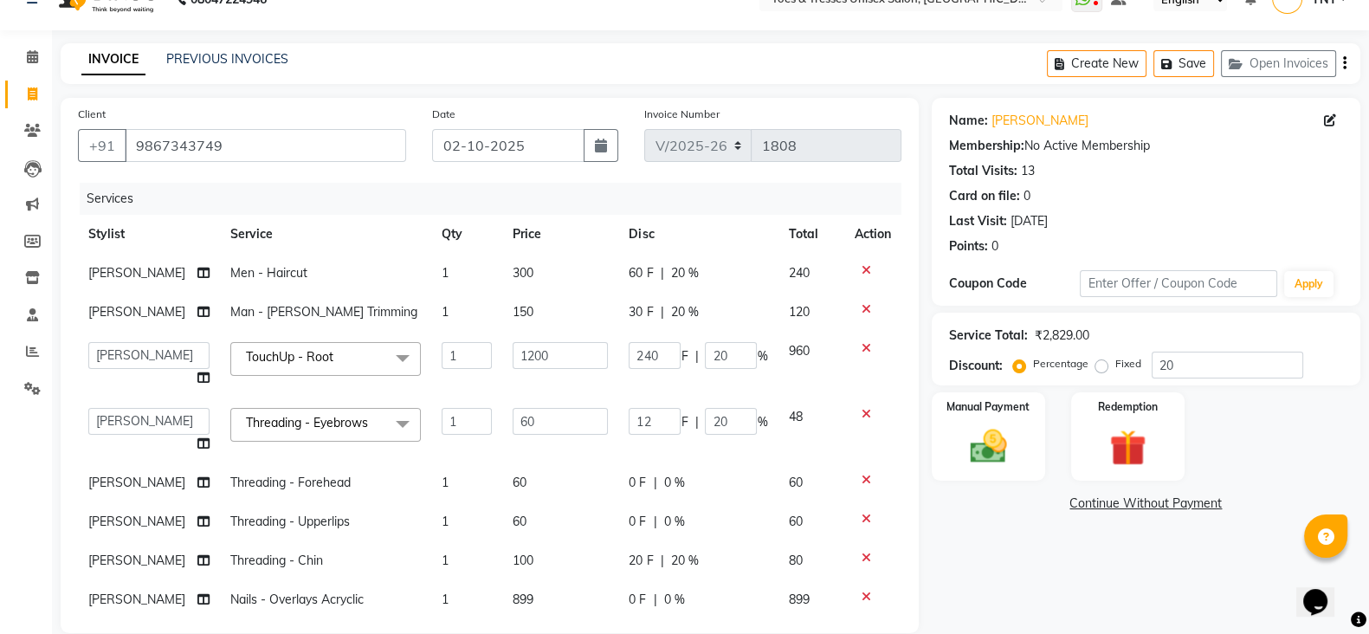
click at [709, 587] on td "0 F | 0 %" at bounding box center [697, 599] width 159 height 39
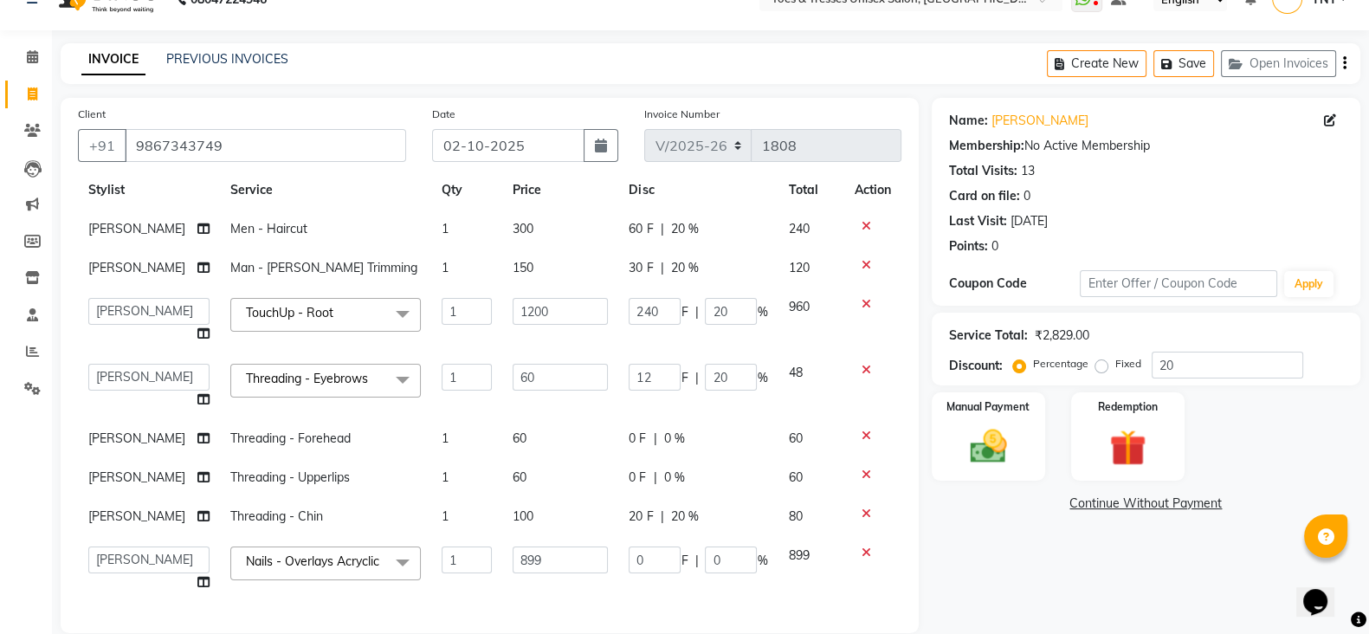
click at [681, 497] on td "20 F | 20 %" at bounding box center [697, 516] width 159 height 39
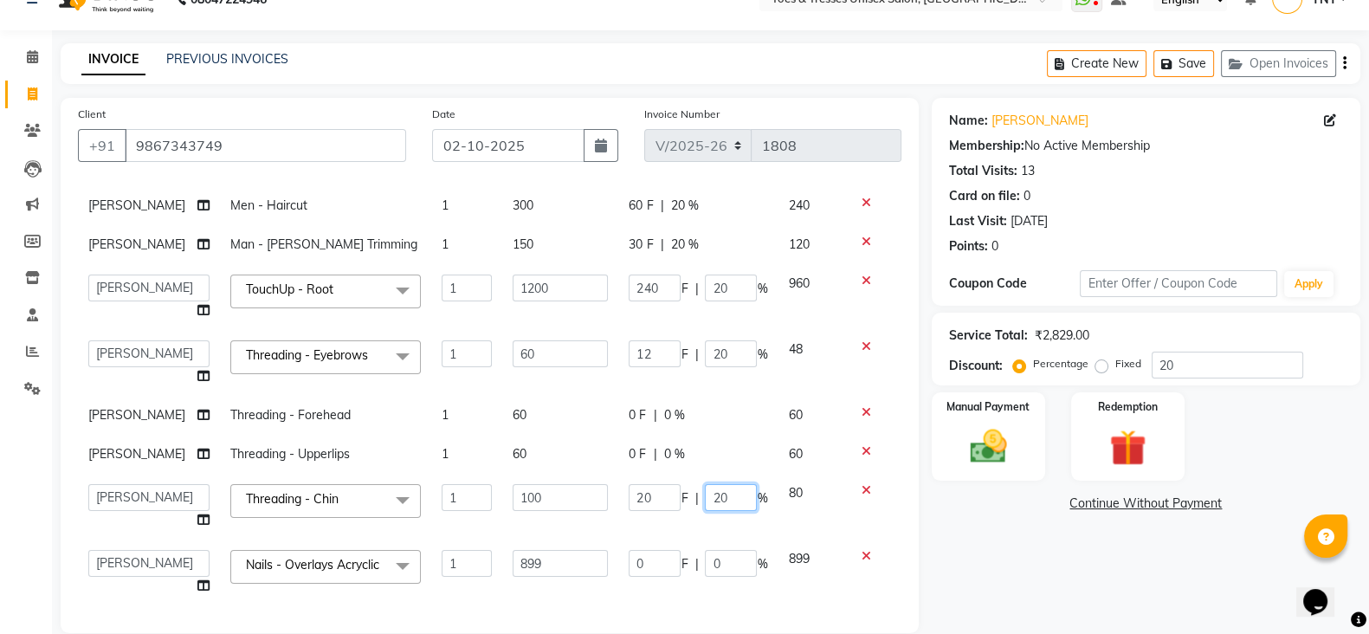
click at [705, 495] on input "20" at bounding box center [731, 497] width 52 height 27
click at [699, 533] on tbody "[PERSON_NAME] Men - Haircut 1 300 60 F | 20 % 240 [PERSON_NAME] Man - [PERSON_N…" at bounding box center [490, 395] width 824 height 419
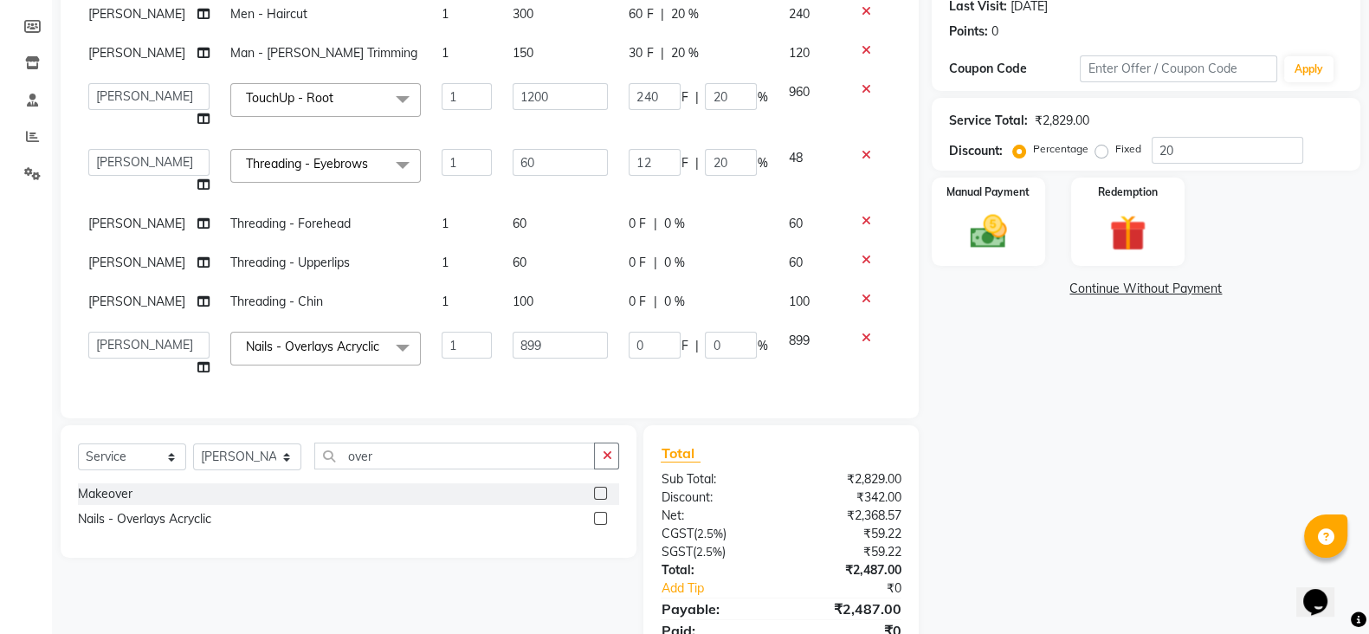
scroll to position [20, 0]
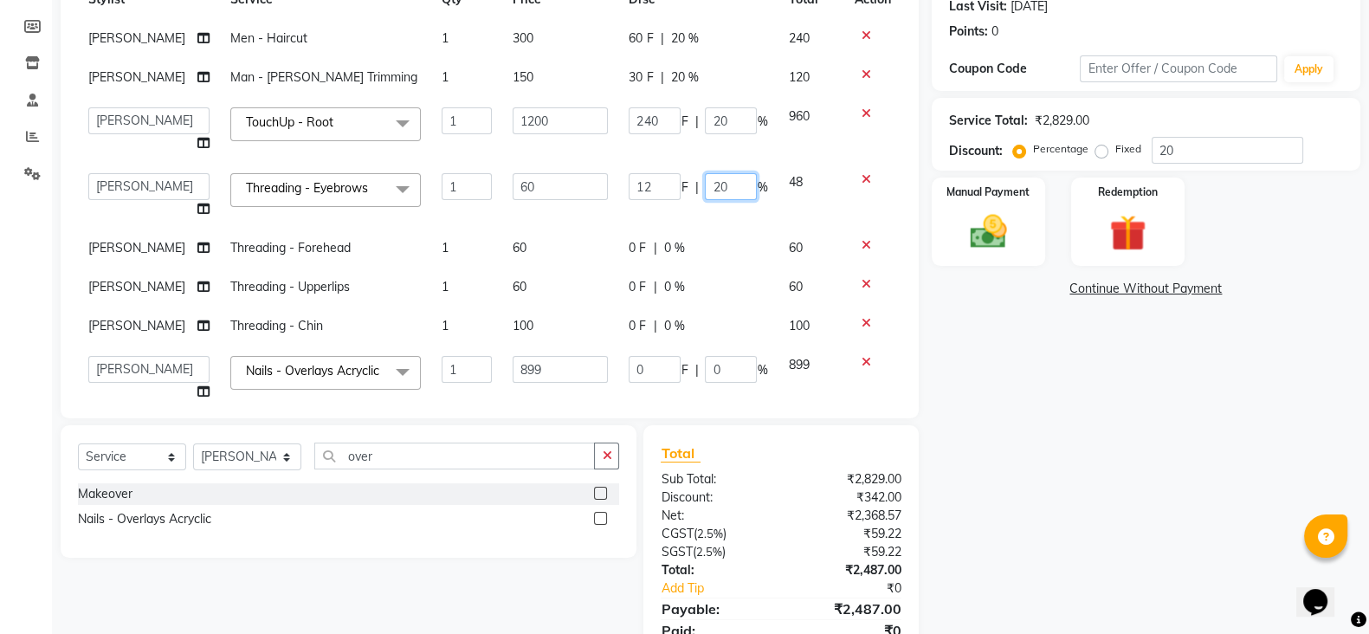
click at [712, 196] on input "20" at bounding box center [731, 186] width 52 height 27
click at [705, 236] on td "0 F | 0 %" at bounding box center [697, 248] width 159 height 39
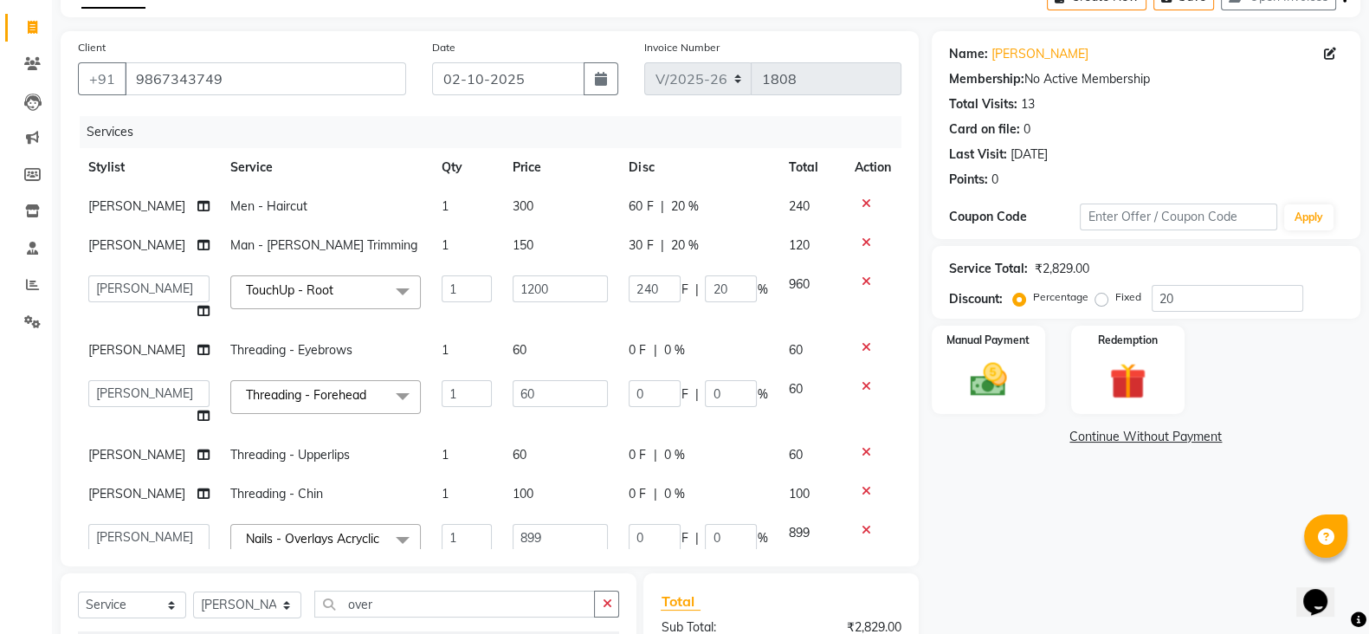
scroll to position [97, 0]
click at [963, 257] on div "Service Total: ₹2,829.00 Discount: Percentage Fixed 20" at bounding box center [1146, 284] width 394 height 59
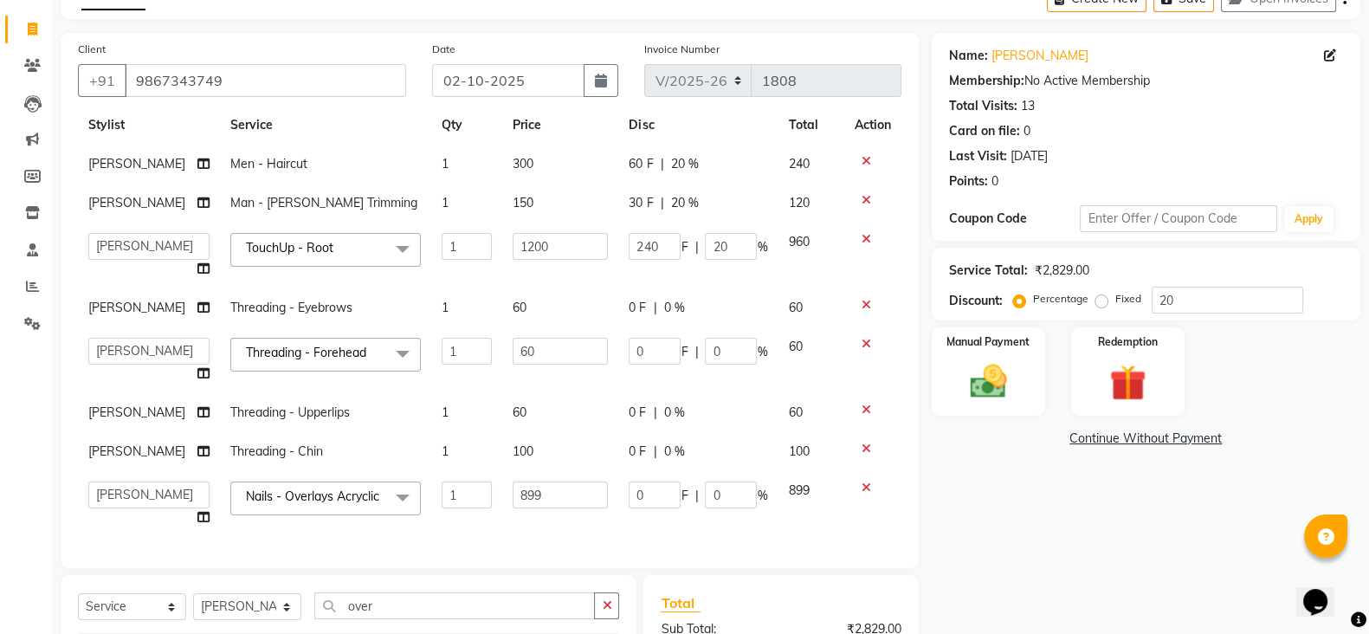
scroll to position [68, 0]
click at [416, 604] on input "over" at bounding box center [454, 605] width 281 height 27
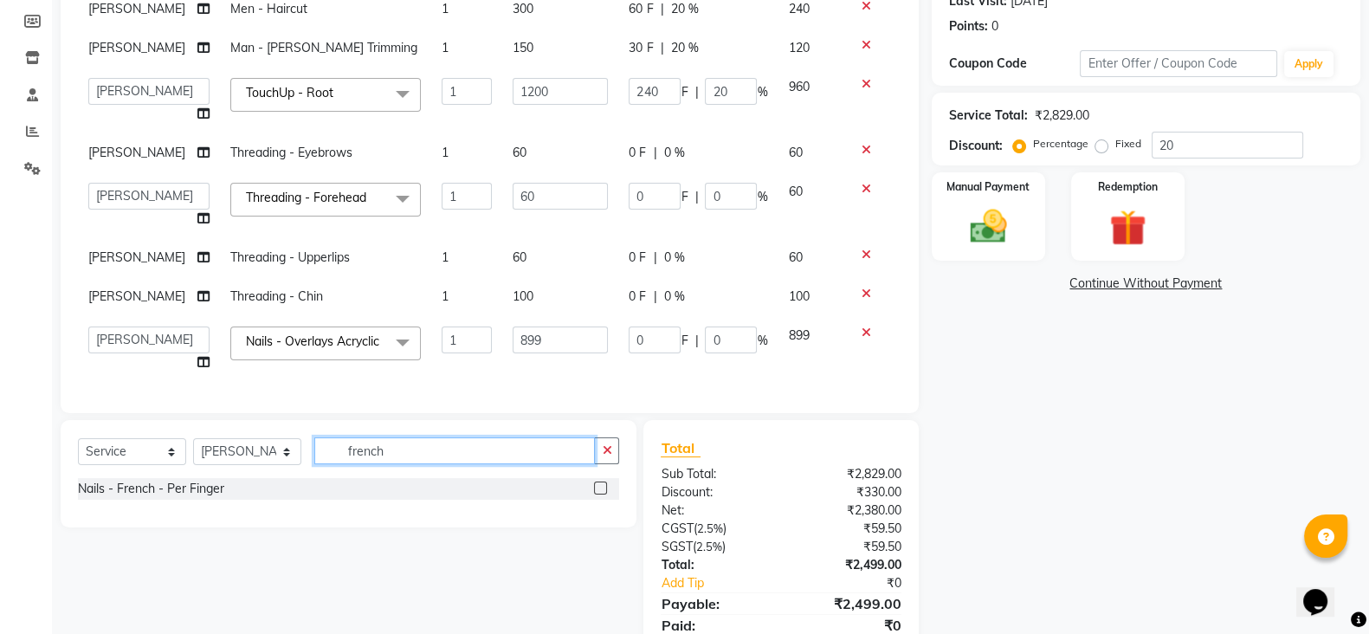
scroll to position [320, 0]
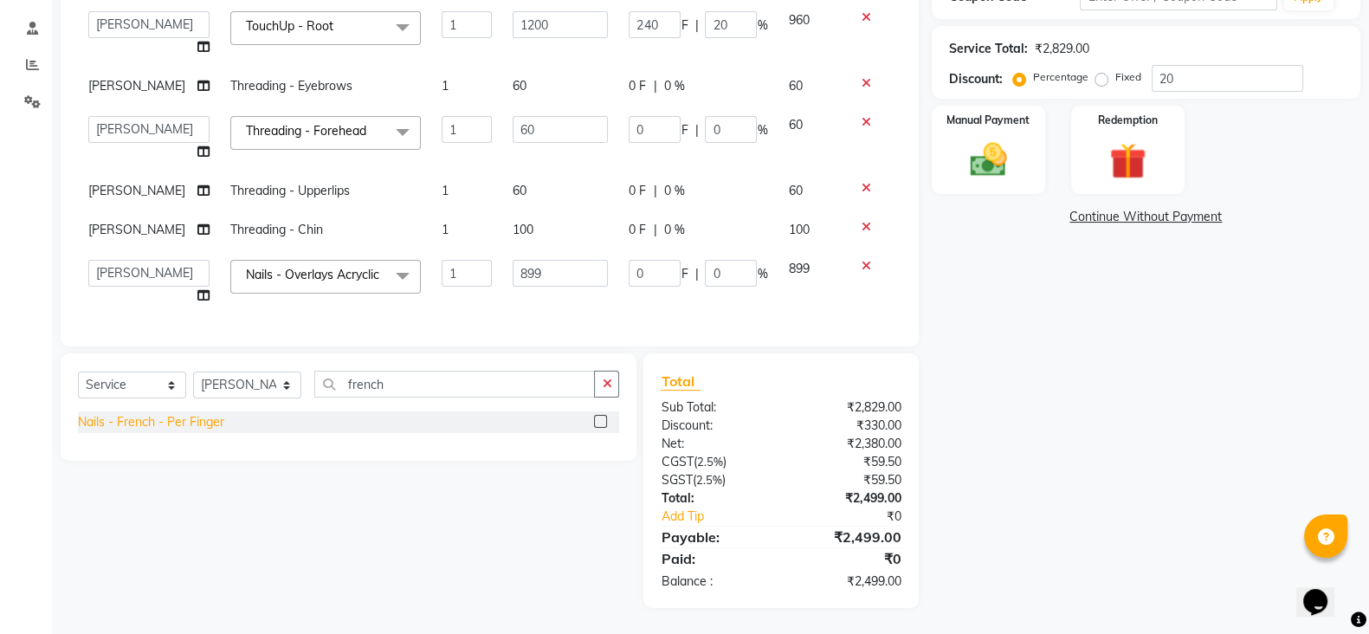
click at [190, 422] on div "Nails - French - Per Finger" at bounding box center [151, 422] width 146 height 18
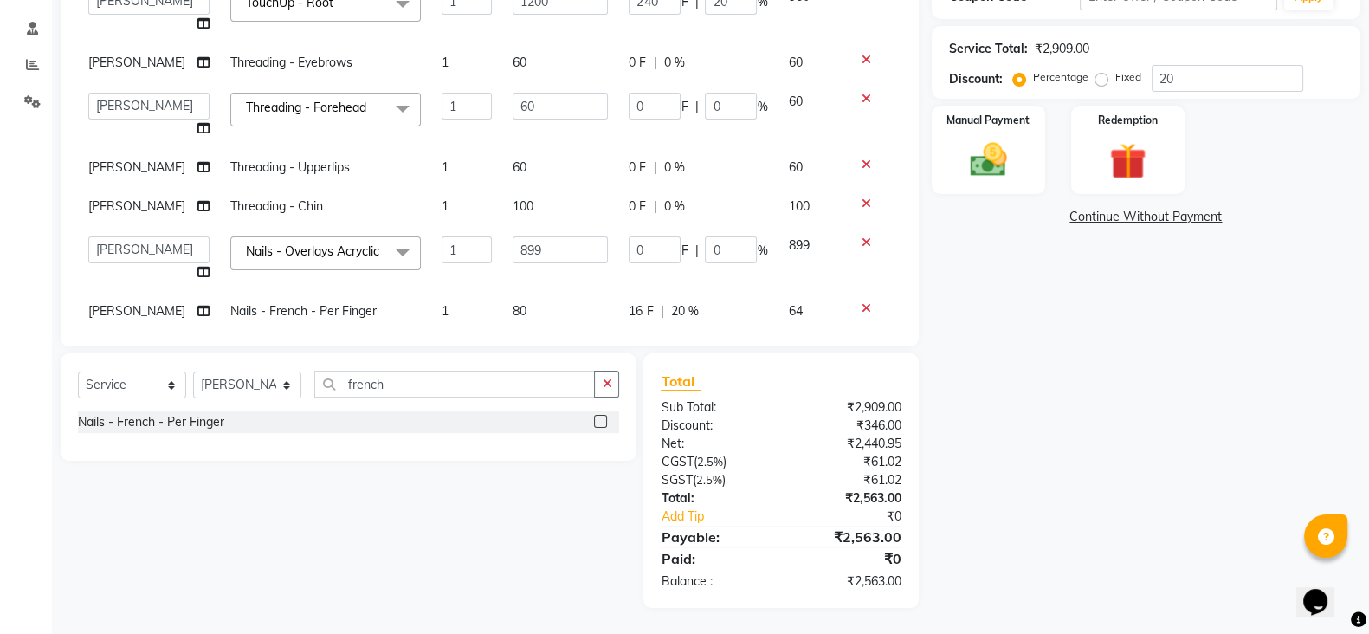
scroll to position [107, 0]
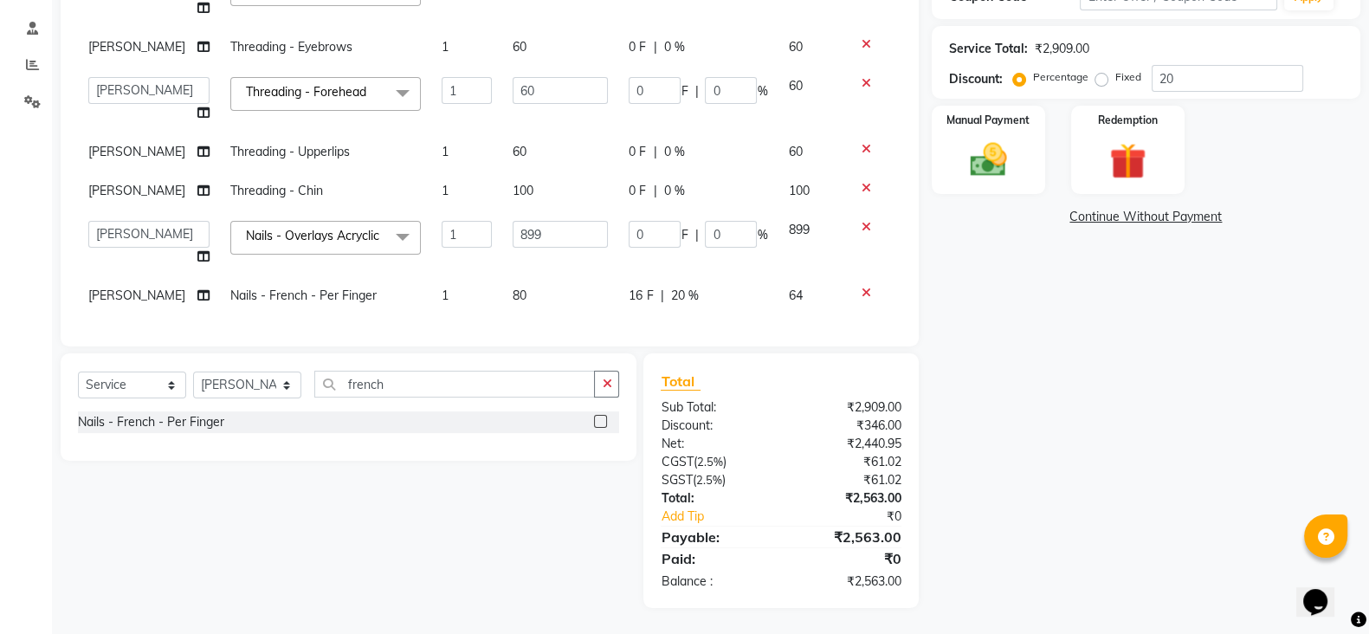
click at [733, 288] on div "16 F | 20 %" at bounding box center [698, 296] width 139 height 18
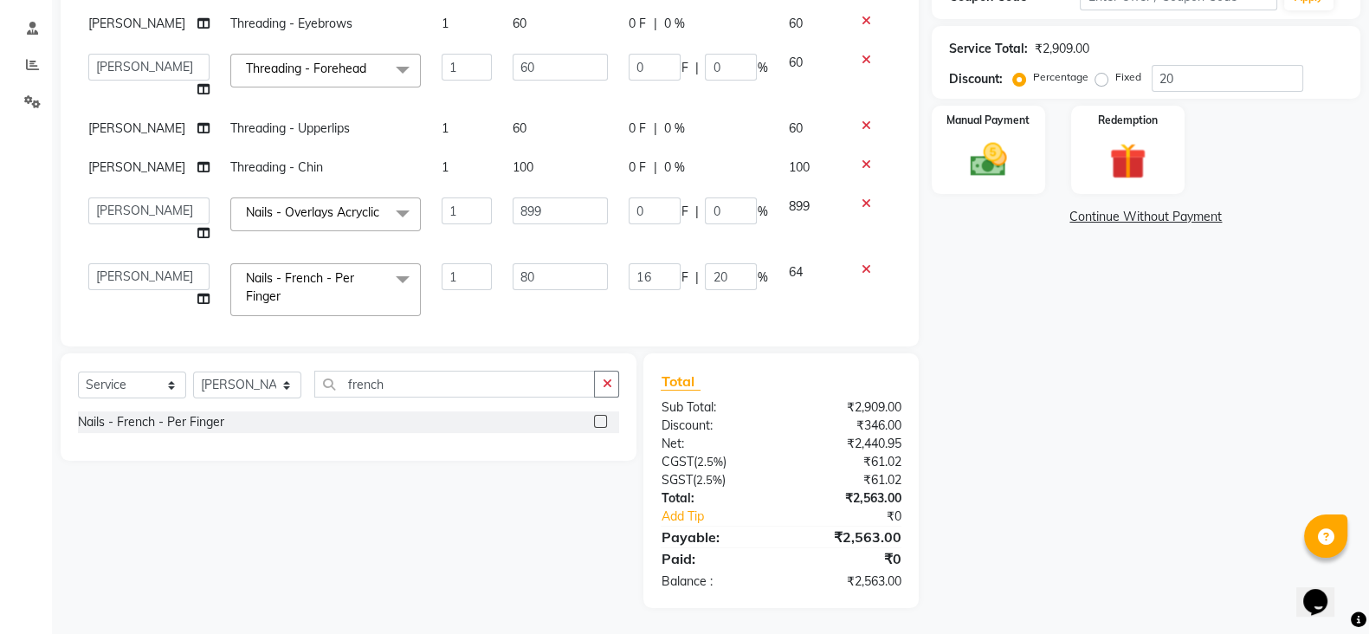
click at [733, 288] on input "20" at bounding box center [731, 276] width 52 height 27
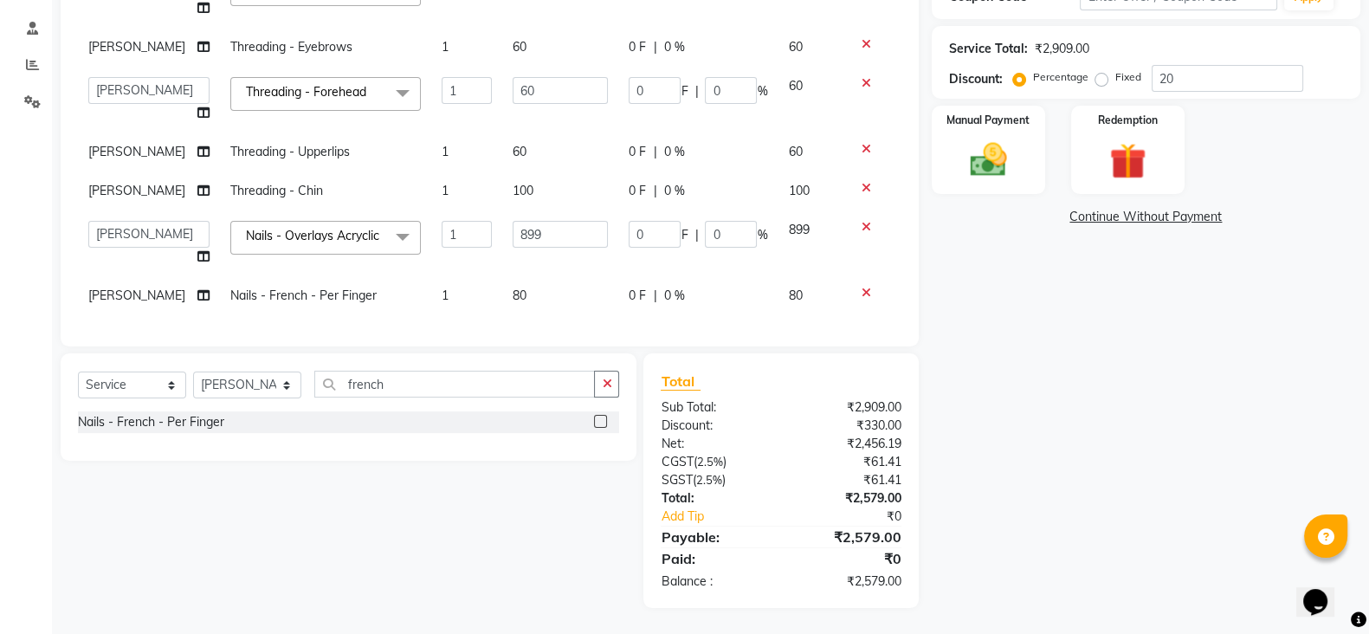
click at [543, 283] on td "80" at bounding box center [560, 295] width 116 height 39
click at [434, 280] on td "1" at bounding box center [466, 295] width 71 height 39
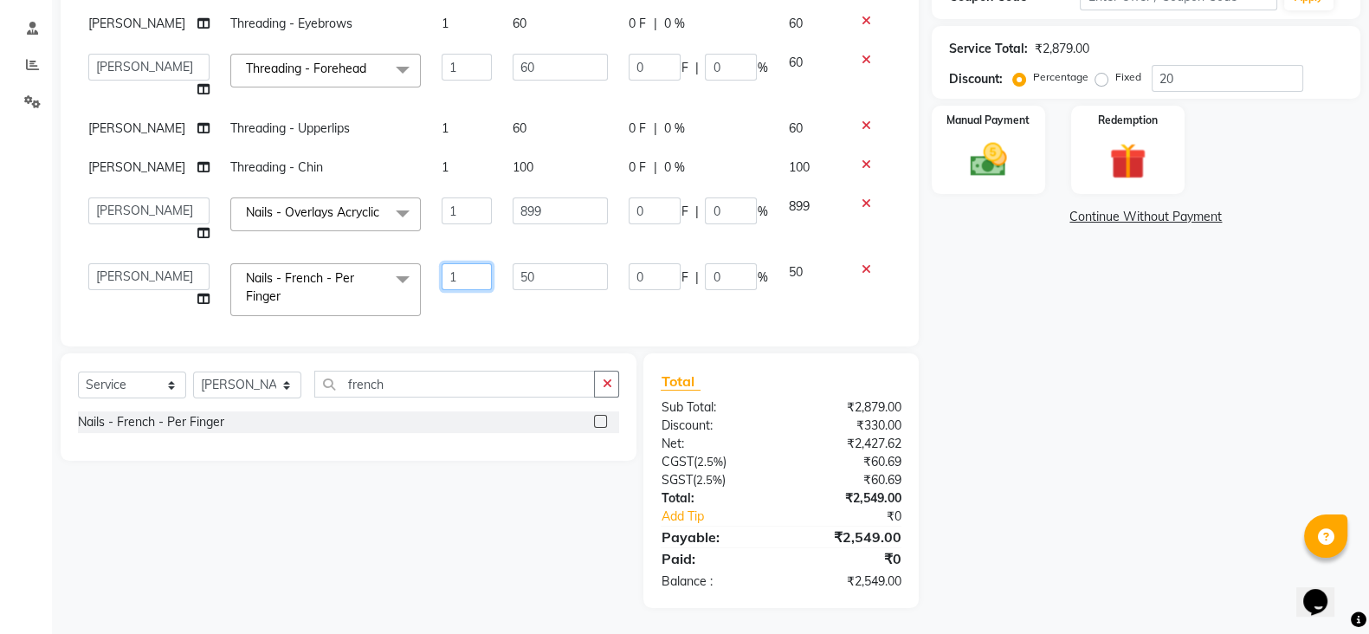
click at [455, 283] on input "1" at bounding box center [467, 276] width 50 height 27
click at [462, 244] on td "1" at bounding box center [466, 220] width 71 height 66
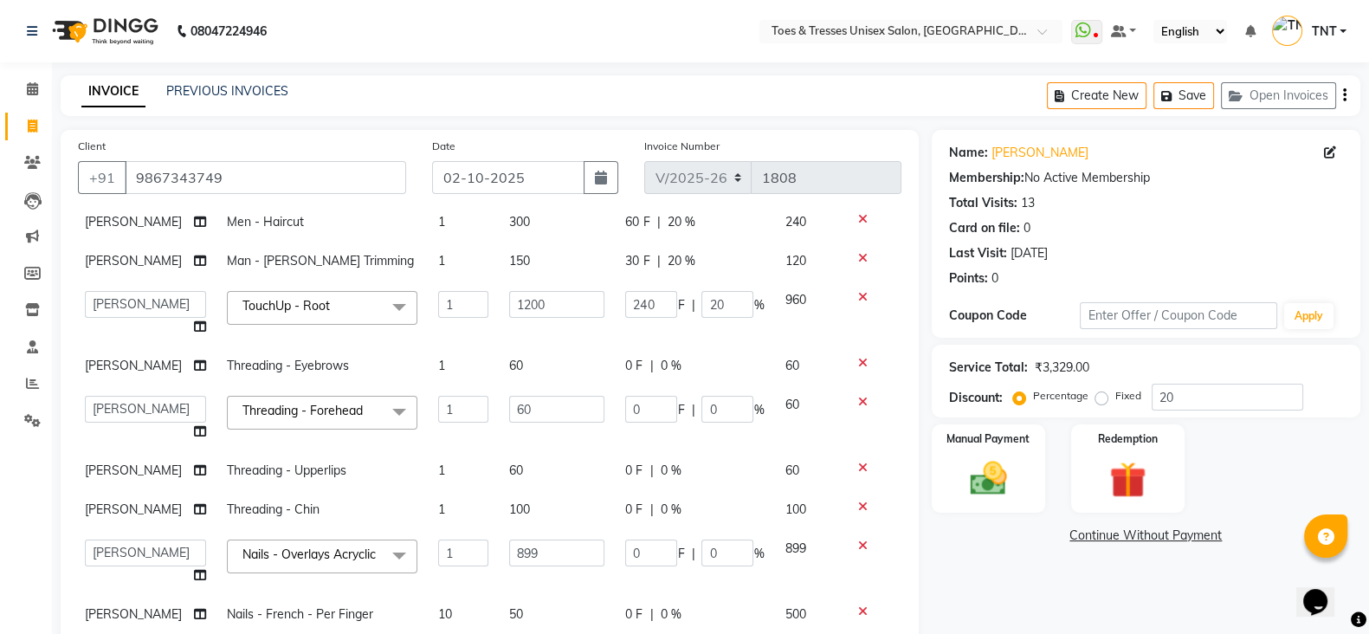
scroll to position [320, 0]
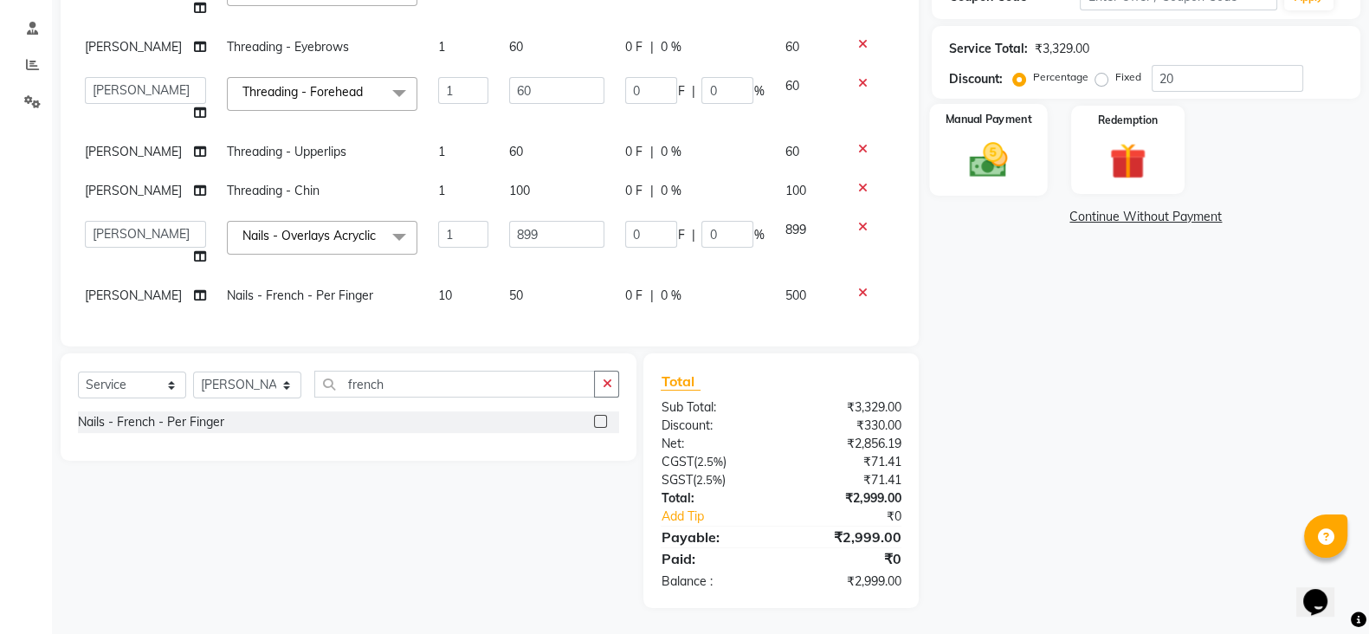
click at [980, 153] on img at bounding box center [988, 159] width 61 height 43
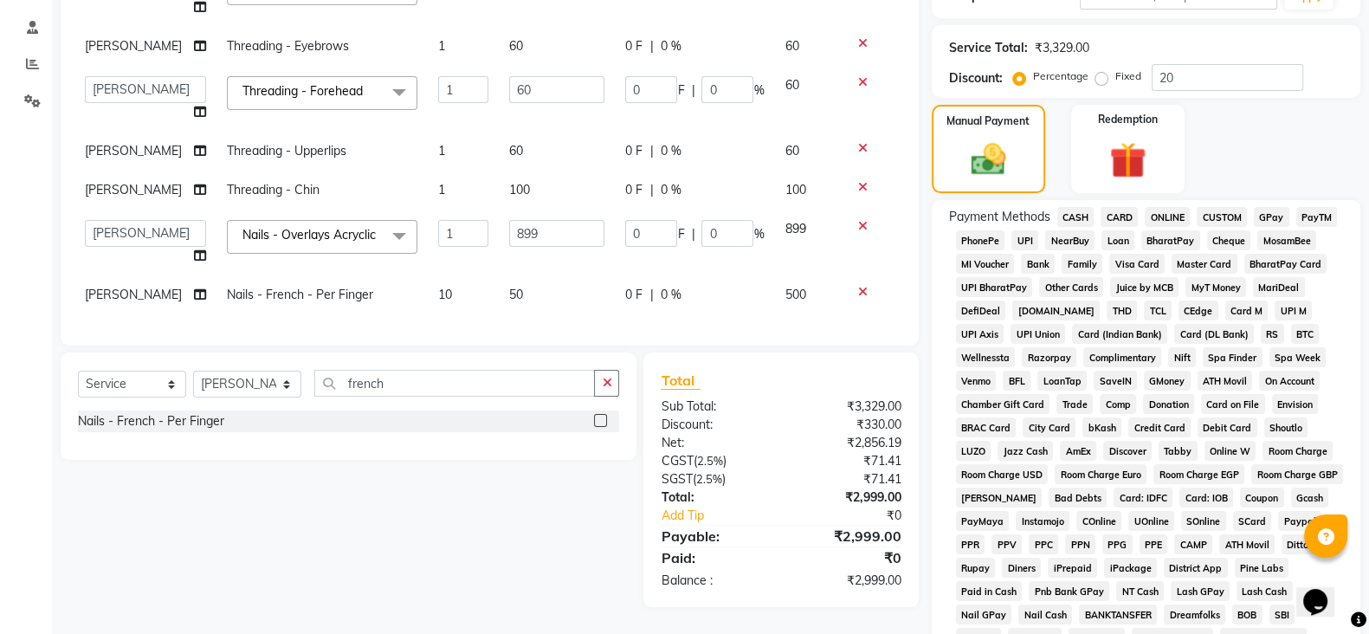
scroll to position [475, 0]
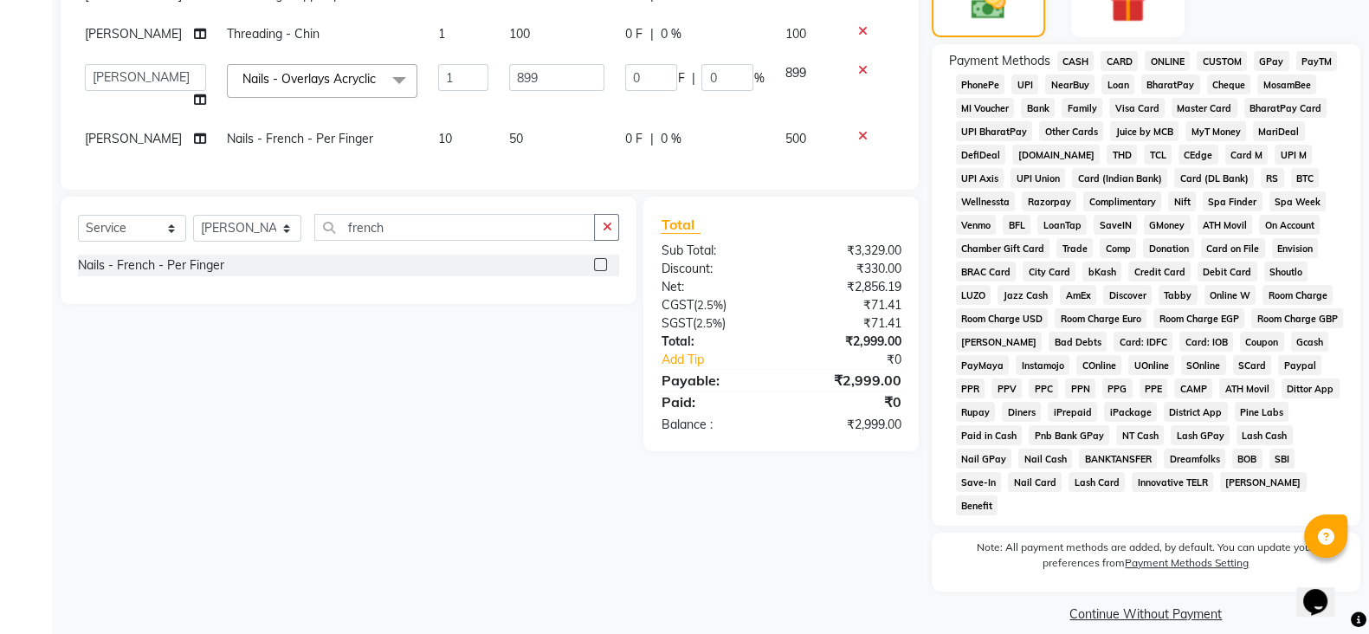
click at [1273, 59] on span "GPay" at bounding box center [1272, 61] width 36 height 20
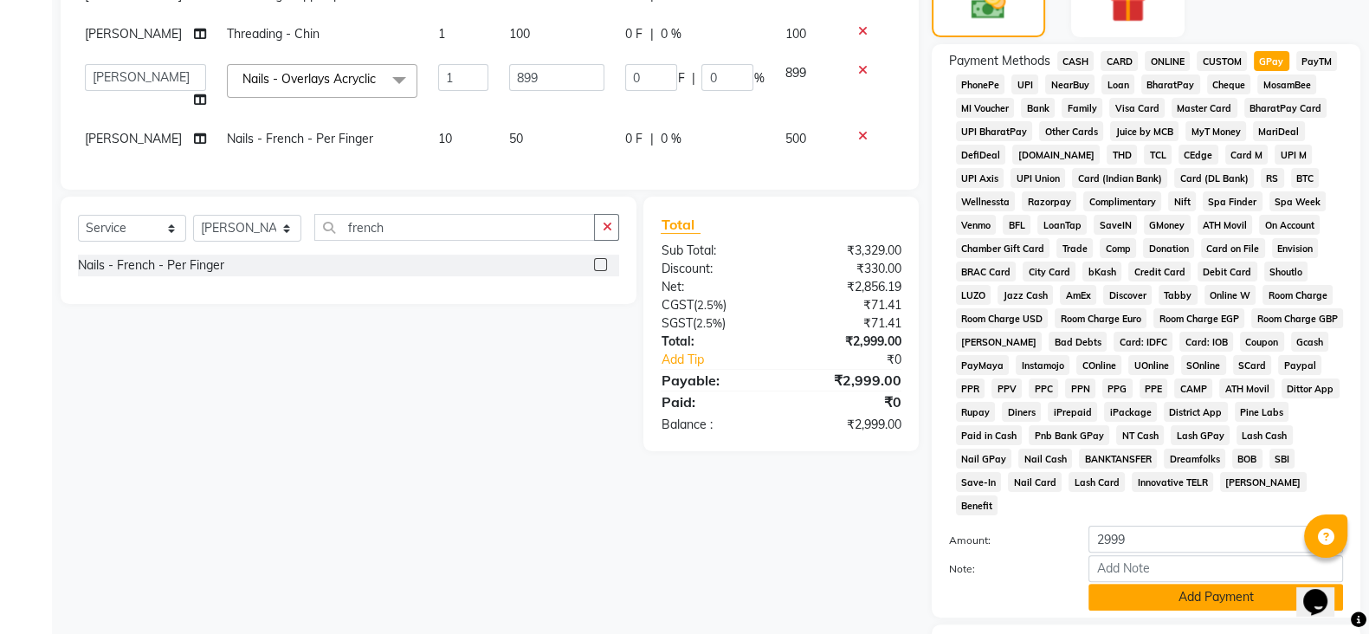
click at [1177, 584] on button "Add Payment" at bounding box center [1216, 597] width 255 height 27
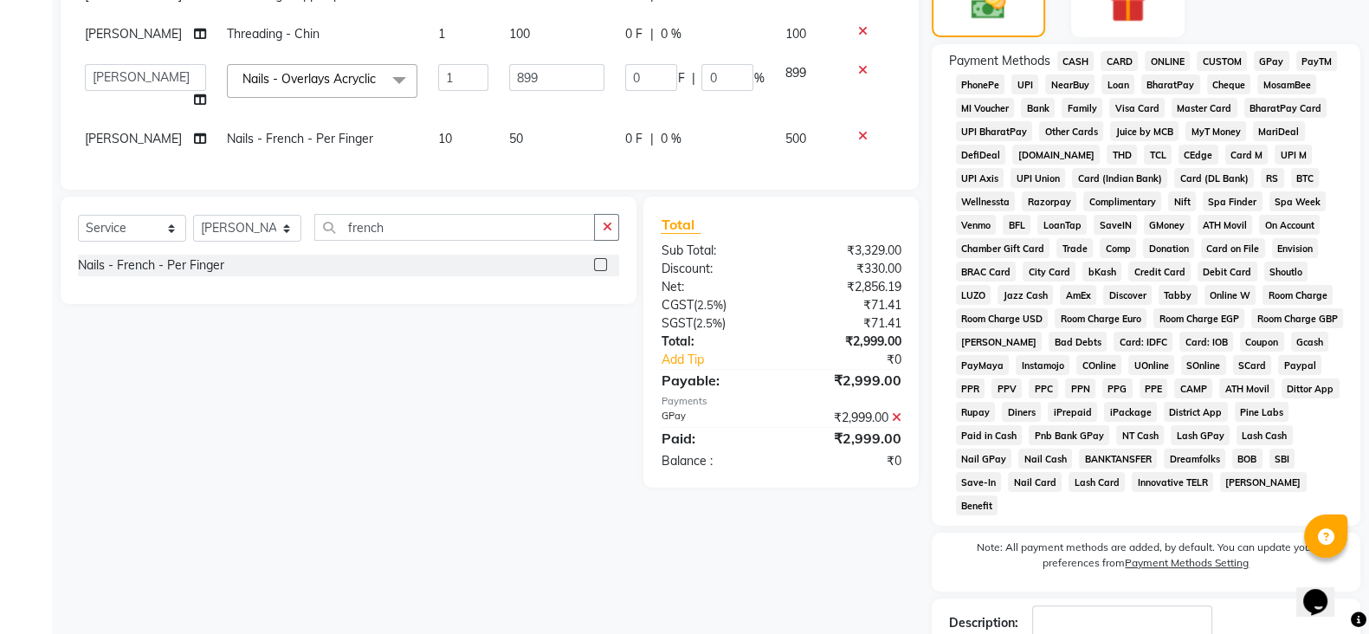
scroll to position [572, 0]
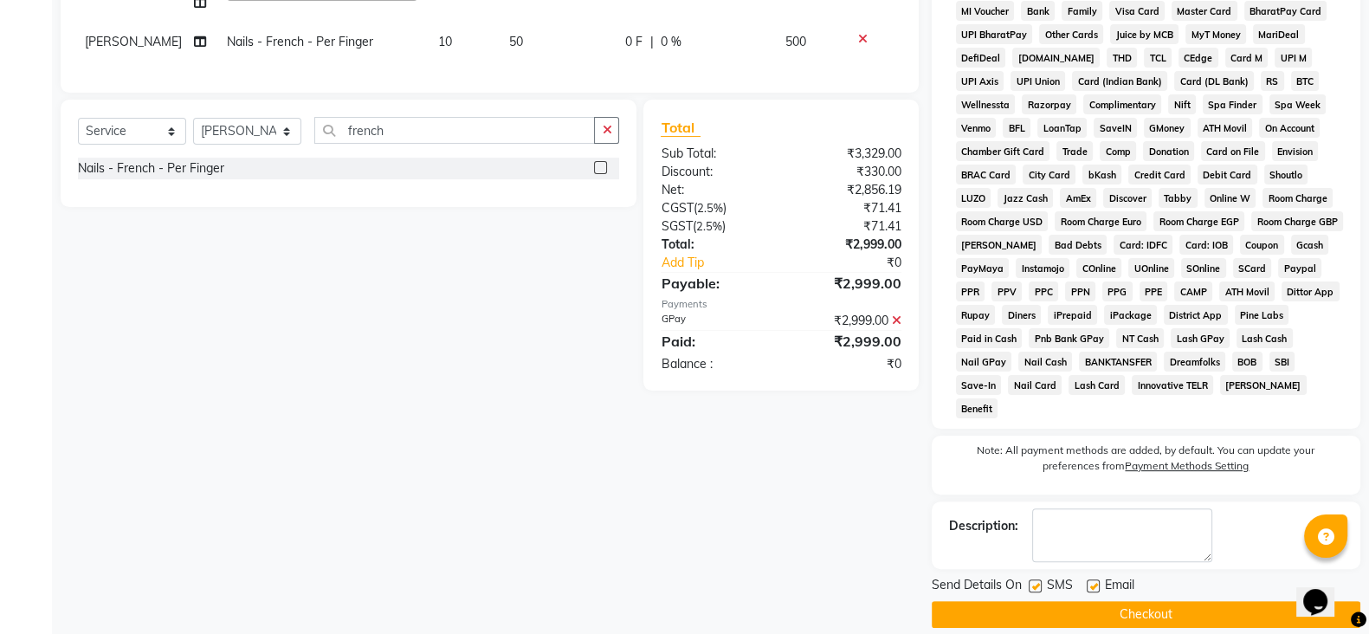
click at [1166, 601] on button "Checkout" at bounding box center [1146, 614] width 429 height 27
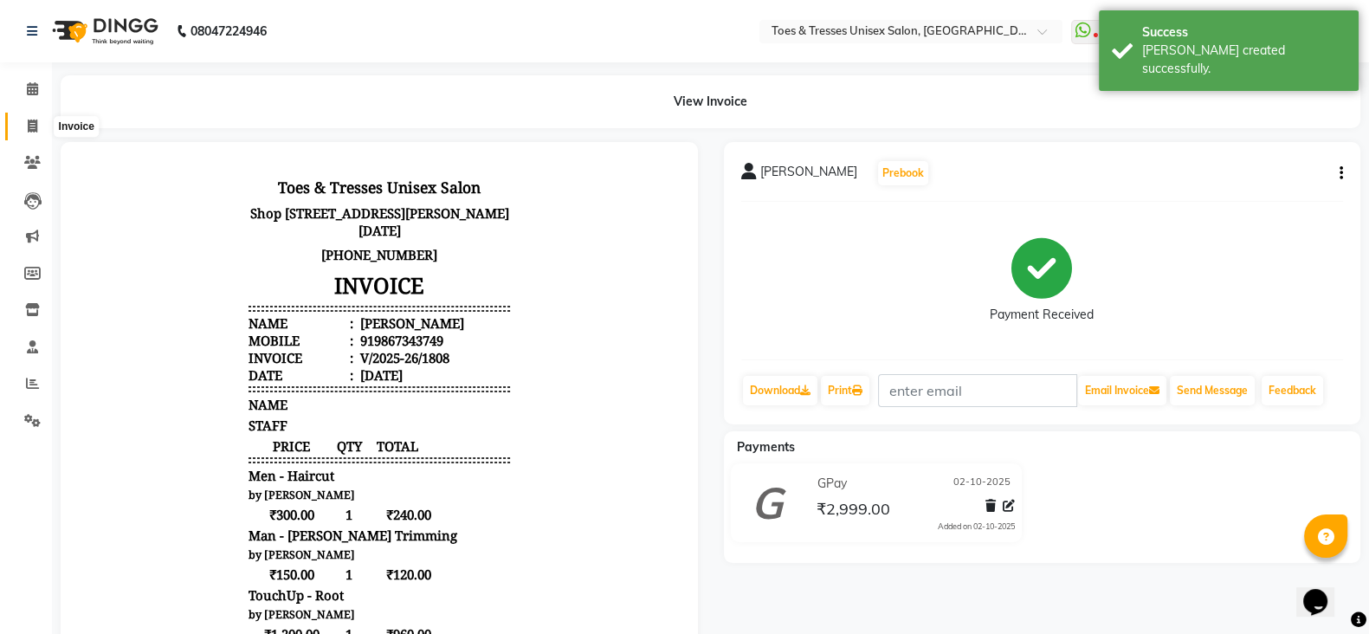
click at [35, 117] on span at bounding box center [32, 127] width 30 height 20
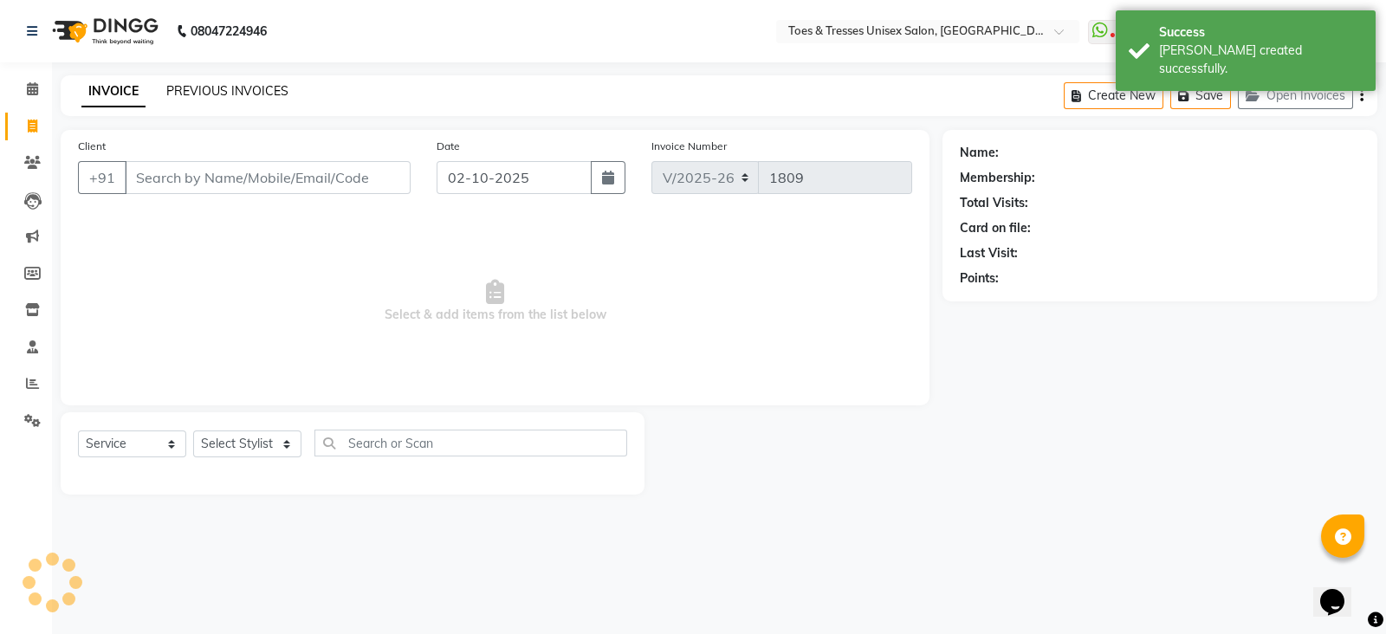
click at [197, 92] on link "PREVIOUS INVOICES" at bounding box center [227, 91] width 122 height 16
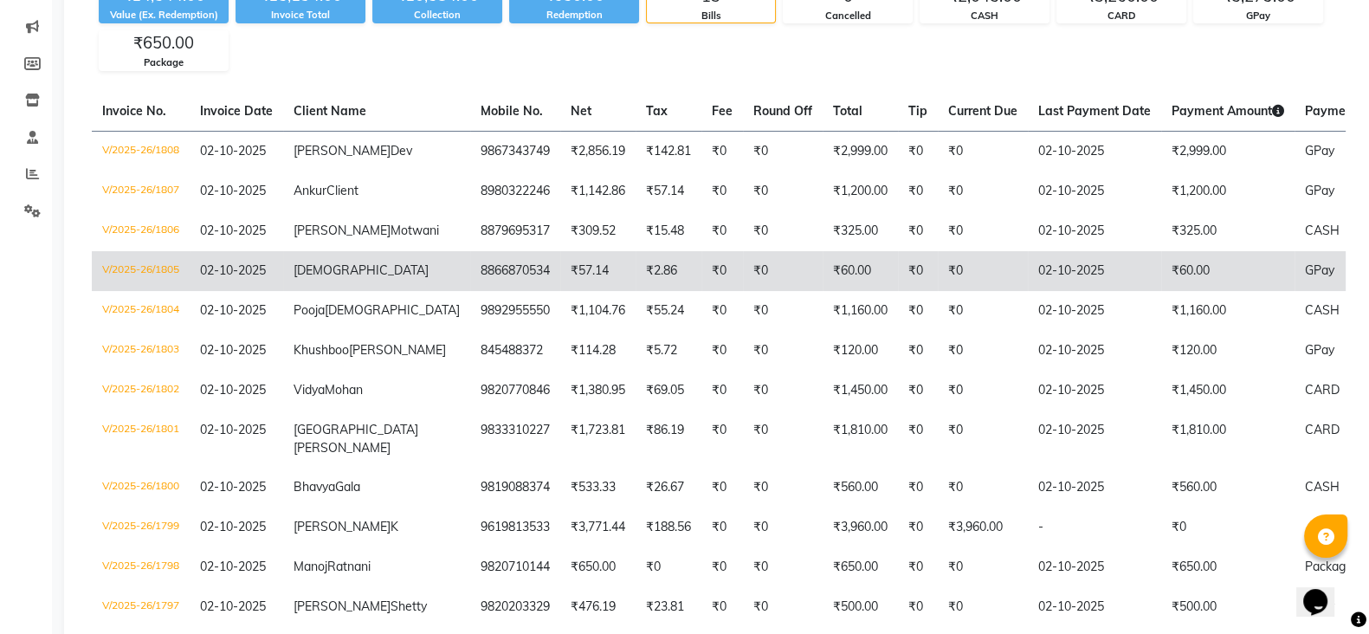
scroll to position [211, 0]
